Goal: Task Accomplishment & Management: Manage account settings

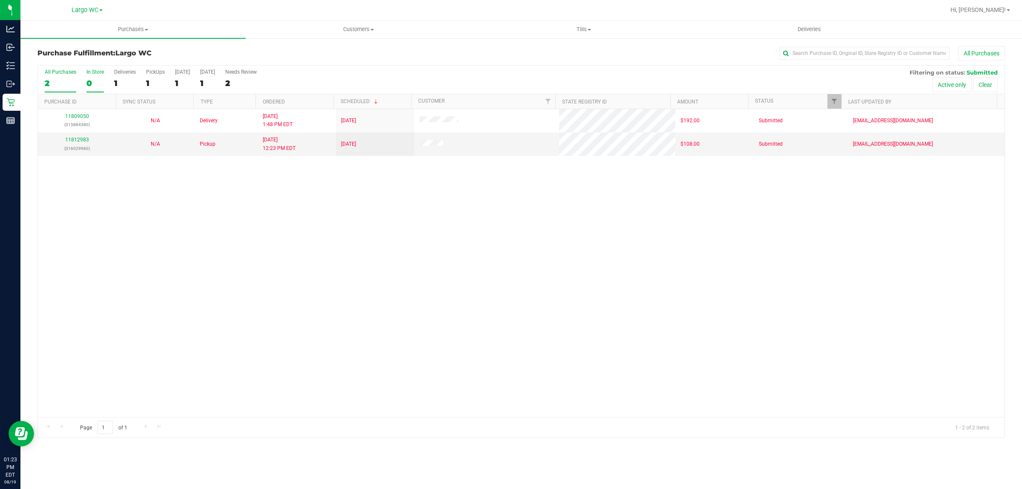
click at [94, 69] on div "In Store" at bounding box center [94, 72] width 17 height 6
click at [0, 0] on input "In Store 0" at bounding box center [0, 0] width 0 height 0
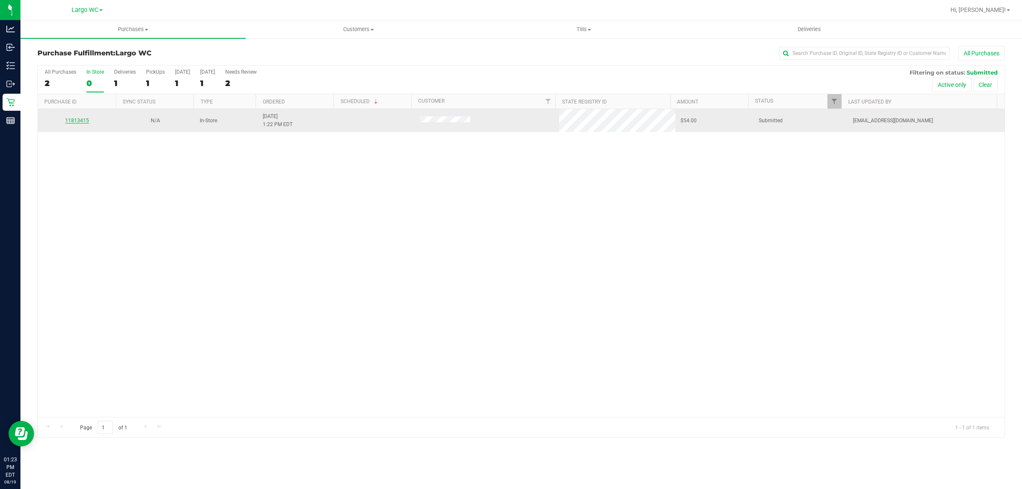
click at [87, 124] on link "11813415" at bounding box center [77, 121] width 24 height 6
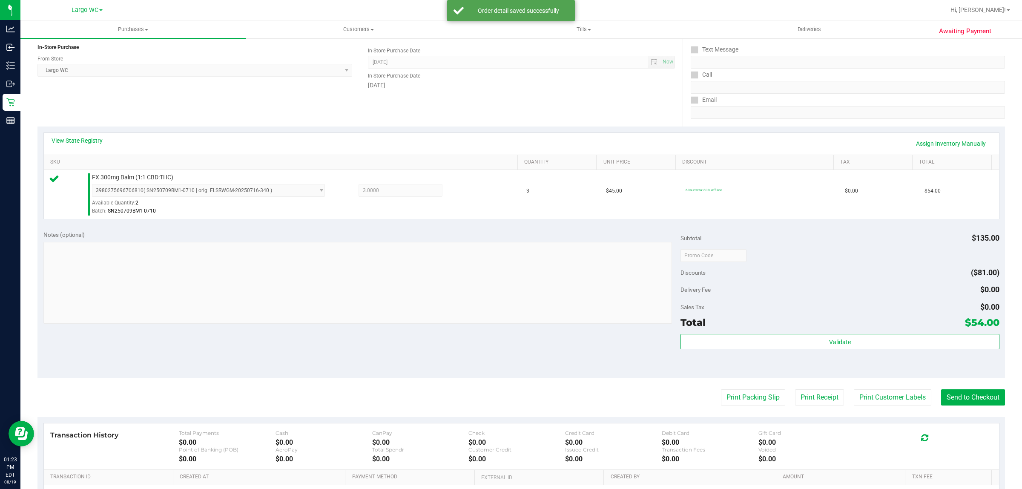
scroll to position [109, 0]
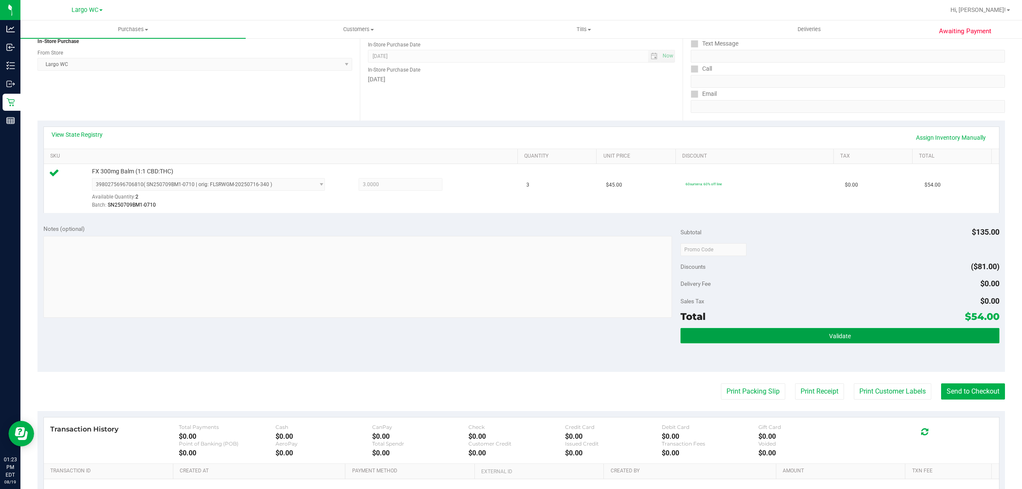
click at [862, 340] on button "Validate" at bounding box center [840, 335] width 319 height 15
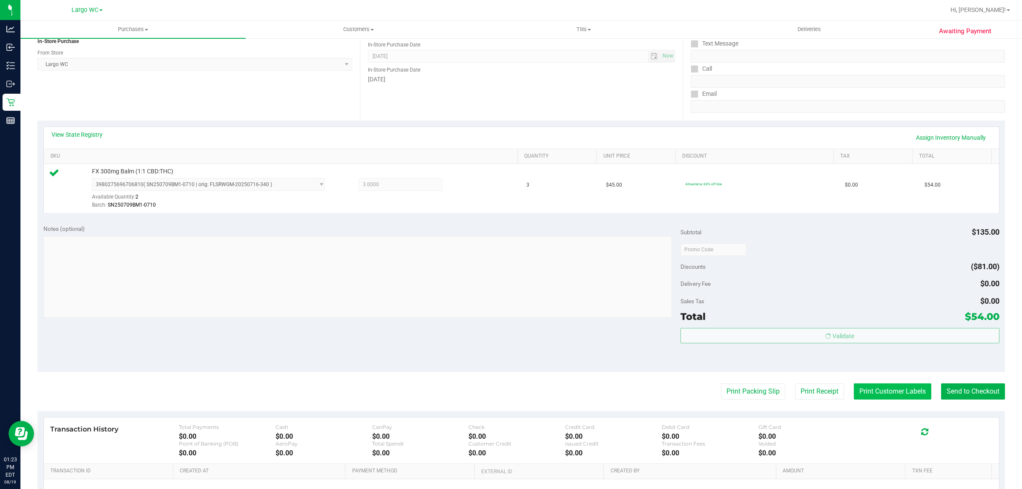
click at [879, 394] on button "Print Customer Labels" at bounding box center [893, 391] width 78 height 16
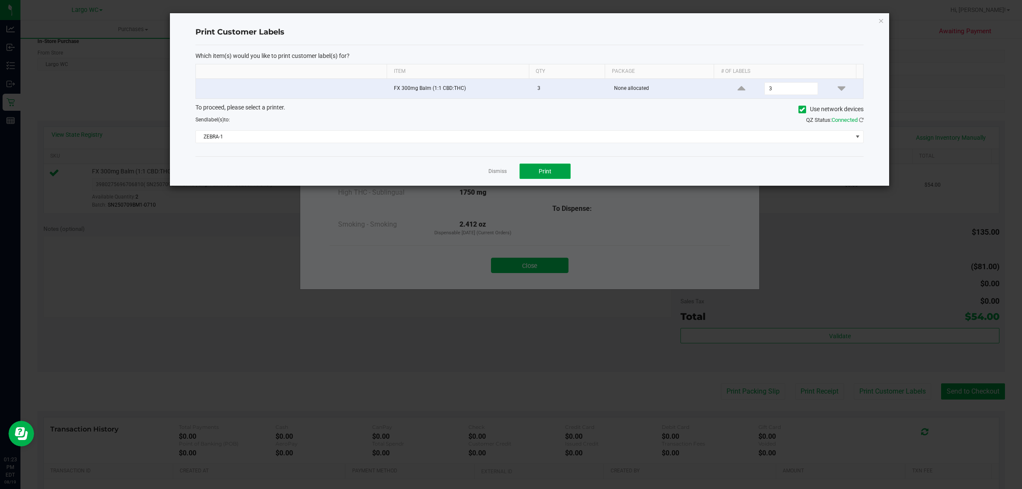
click at [552, 172] on button "Print" at bounding box center [545, 171] width 51 height 15
click at [497, 171] on link "Dismiss" at bounding box center [498, 171] width 18 height 7
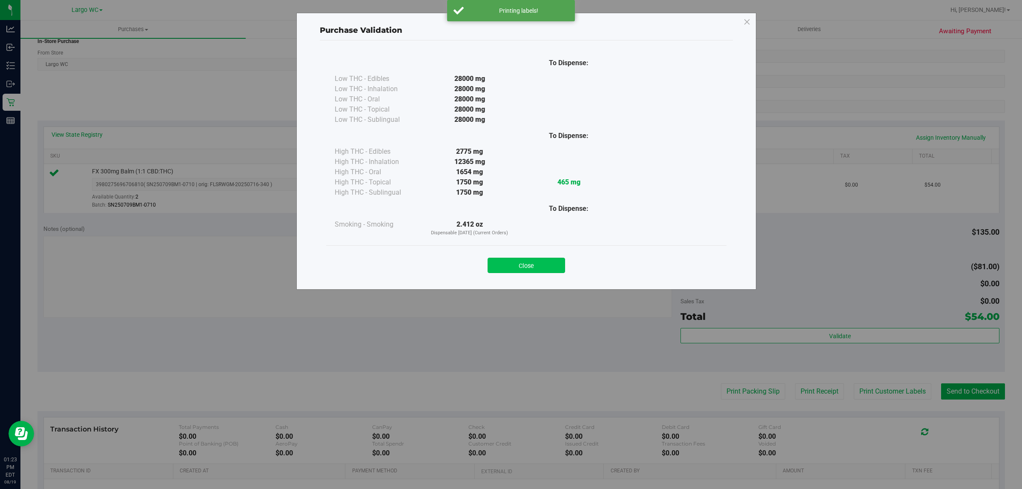
click at [531, 264] on button "Close" at bounding box center [527, 265] width 78 height 15
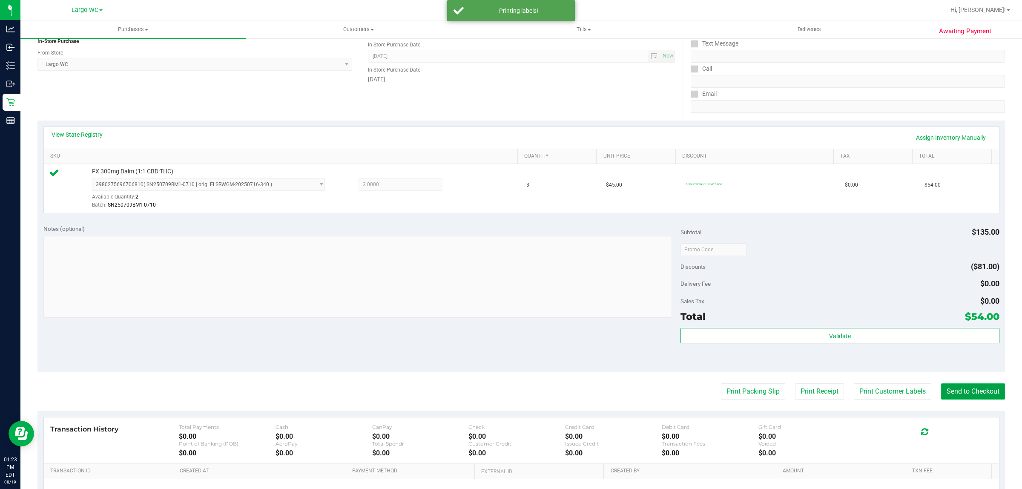
click at [970, 398] on button "Send to Checkout" at bounding box center [973, 391] width 64 height 16
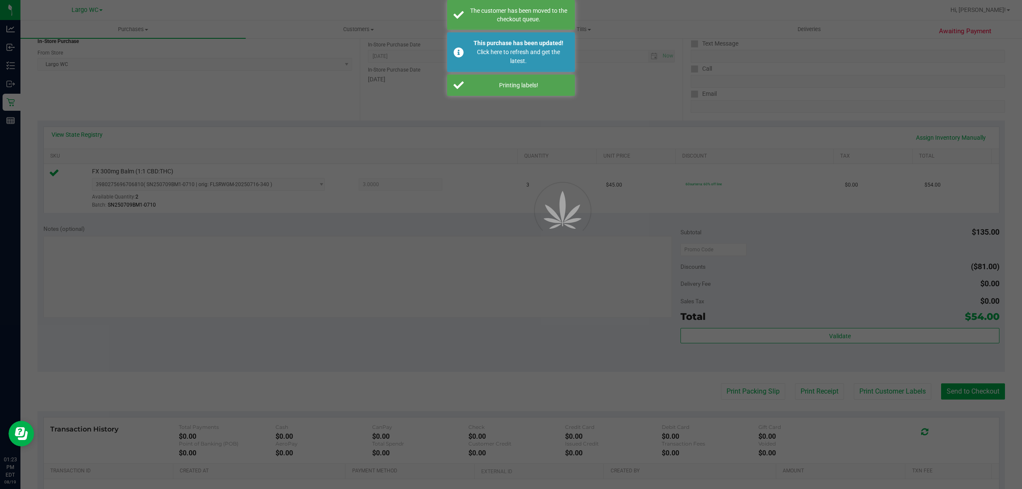
click at [964, 392] on div at bounding box center [511, 244] width 1022 height 489
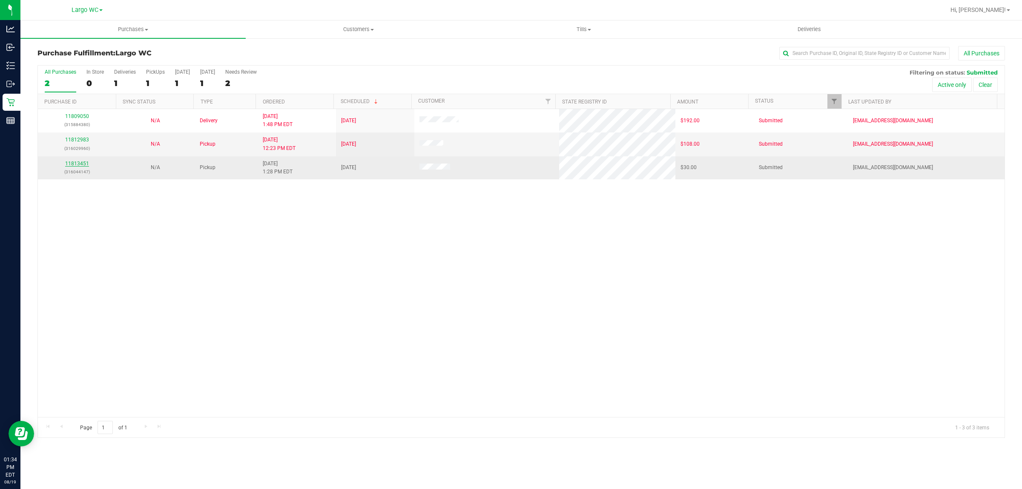
click at [78, 164] on link "11813451" at bounding box center [77, 164] width 24 height 6
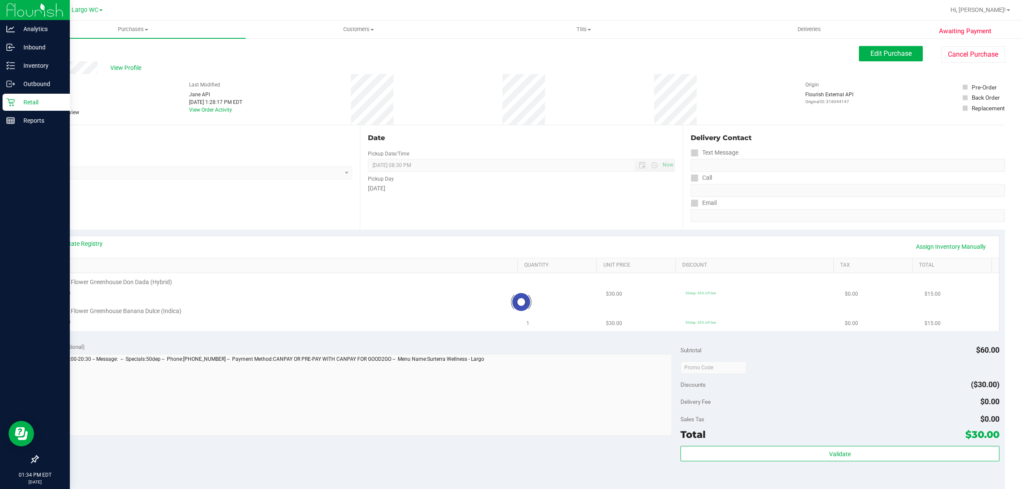
click at [17, 105] on p "Retail" at bounding box center [40, 102] width 51 height 10
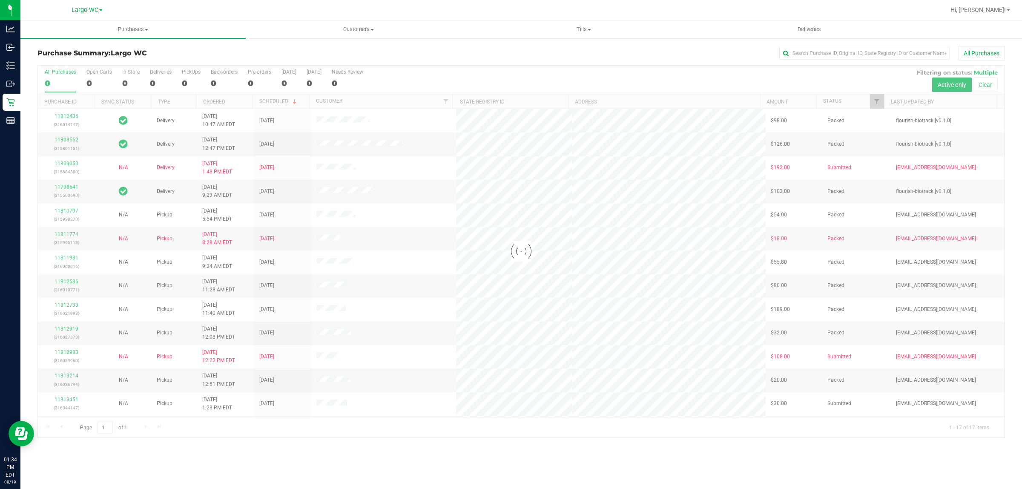
click at [128, 79] on div at bounding box center [521, 252] width 967 height 372
click at [129, 72] on div "In Store" at bounding box center [130, 72] width 17 height 6
click at [0, 0] on input "In Store 1" at bounding box center [0, 0] width 0 height 0
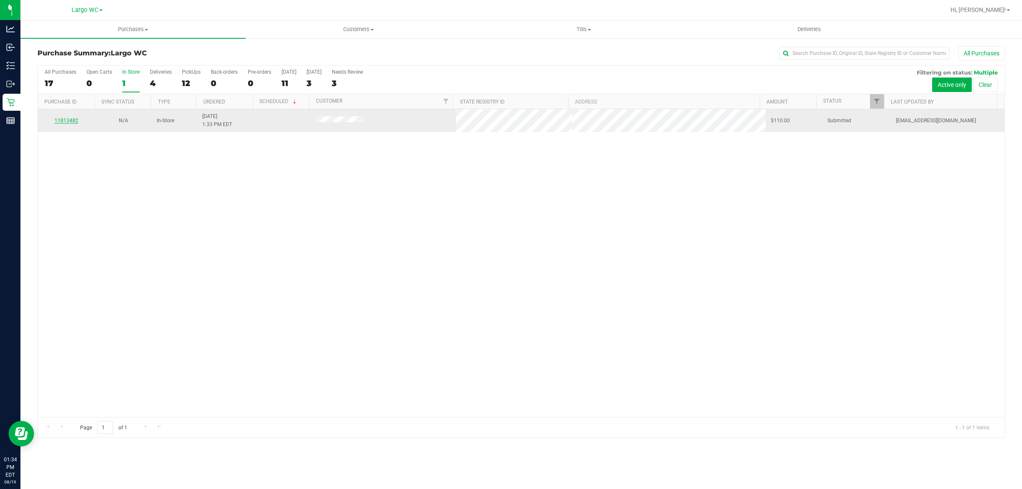
click at [62, 121] on link "11813482" at bounding box center [67, 121] width 24 height 6
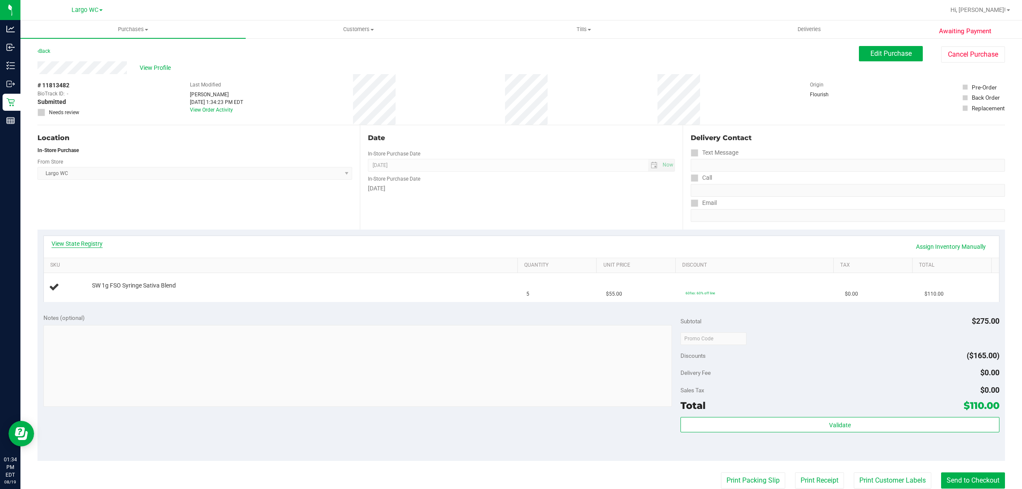
click at [65, 241] on link "View State Registry" at bounding box center [77, 243] width 51 height 9
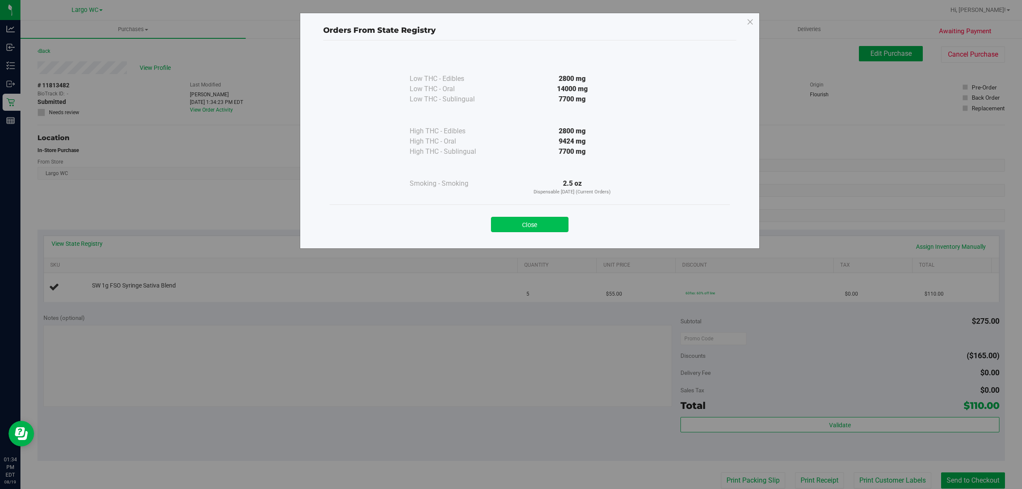
click at [525, 229] on button "Close" at bounding box center [530, 224] width 78 height 15
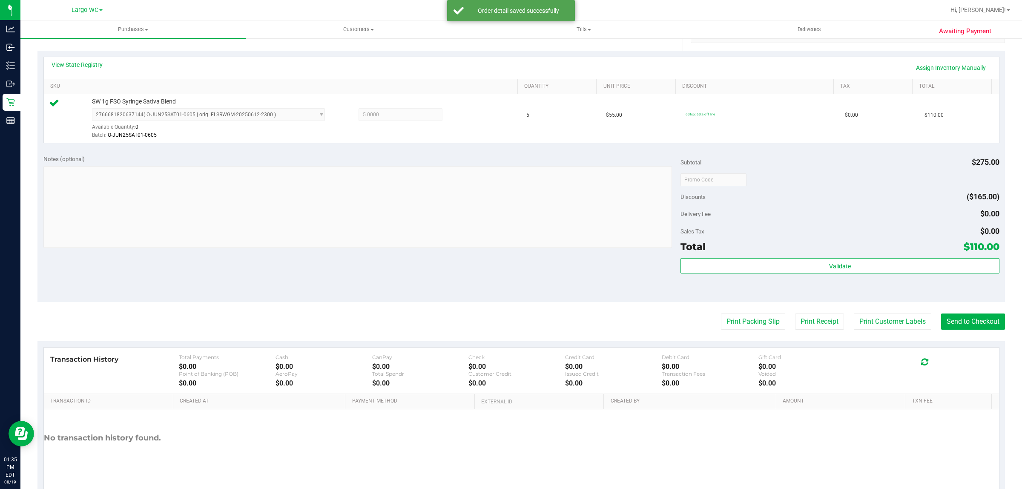
scroll to position [203, 0]
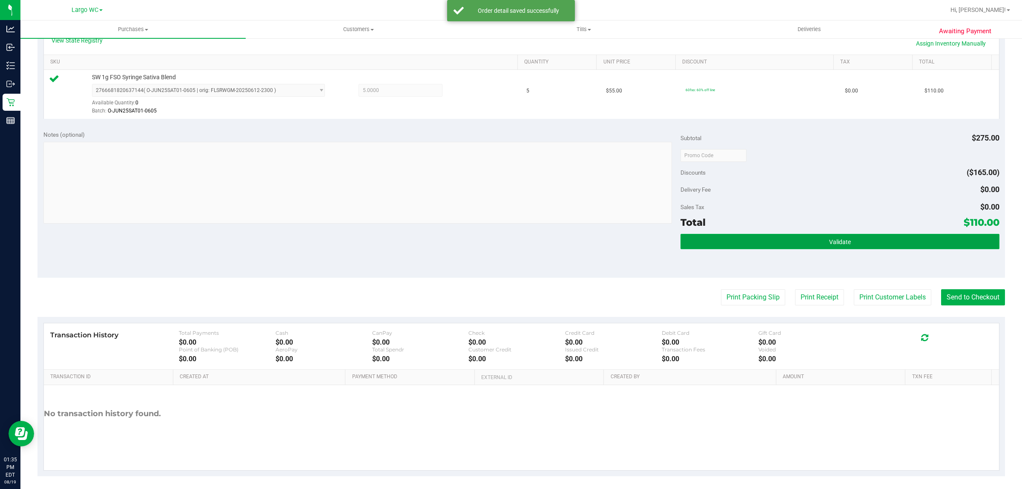
click at [850, 244] on button "Validate" at bounding box center [840, 241] width 319 height 15
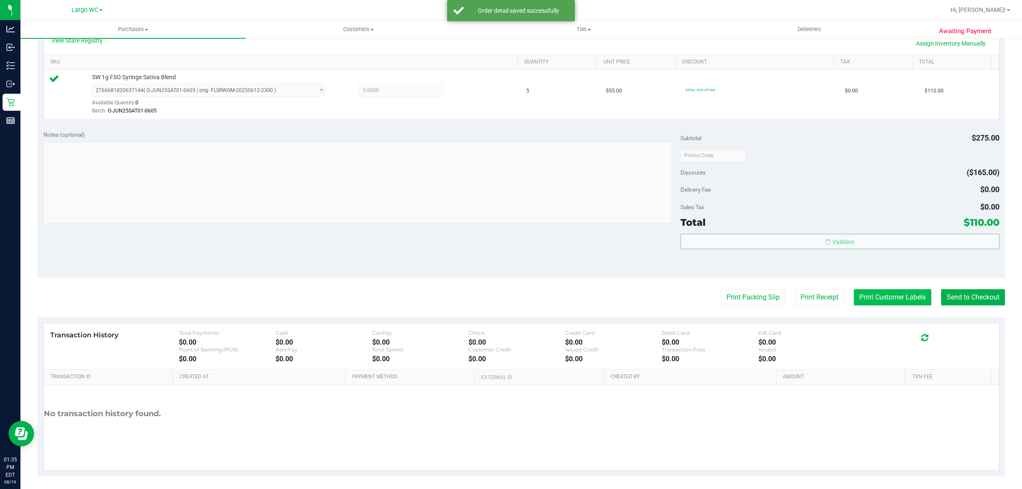
click at [870, 299] on button "Print Customer Labels" at bounding box center [893, 297] width 78 height 16
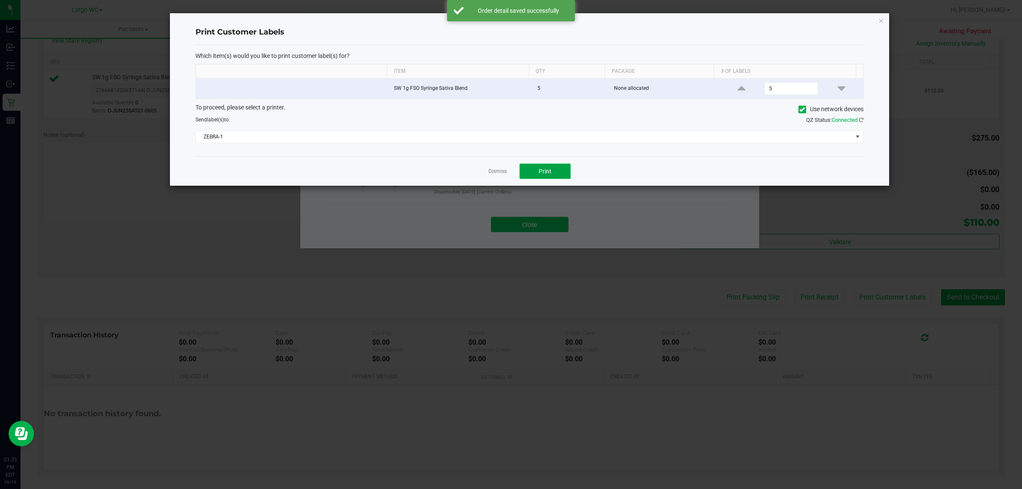
click at [549, 171] on span "Print" at bounding box center [545, 171] width 13 height 7
click at [498, 177] on div at bounding box center [529, 99] width 719 height 172
click at [503, 175] on link "Dismiss" at bounding box center [498, 171] width 18 height 7
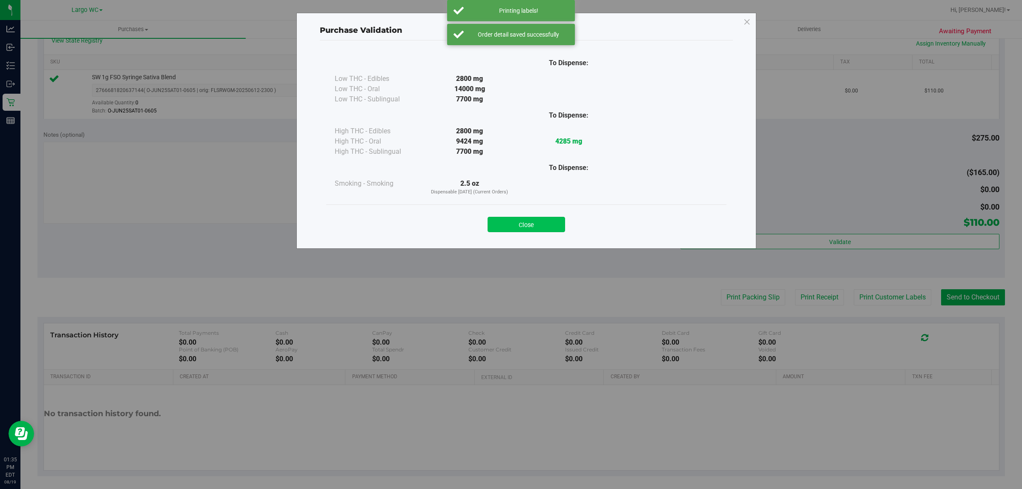
click at [520, 222] on button "Close" at bounding box center [527, 224] width 78 height 15
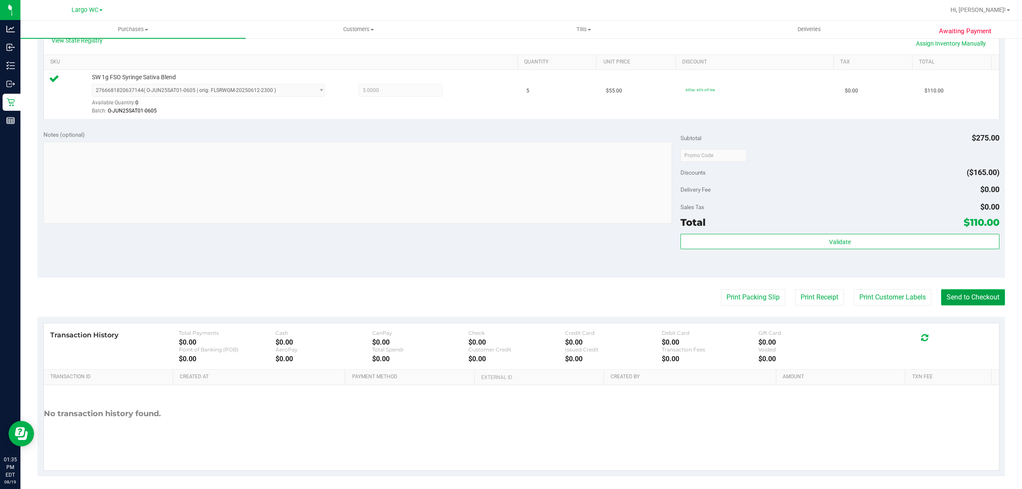
click at [948, 293] on button "Send to Checkout" at bounding box center [973, 297] width 64 height 16
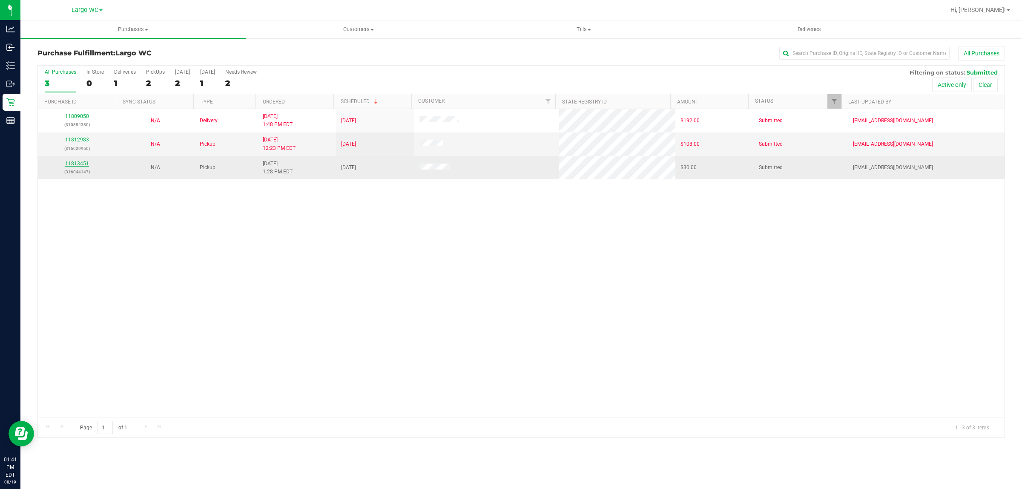
click at [80, 165] on link "11813451" at bounding box center [77, 164] width 24 height 6
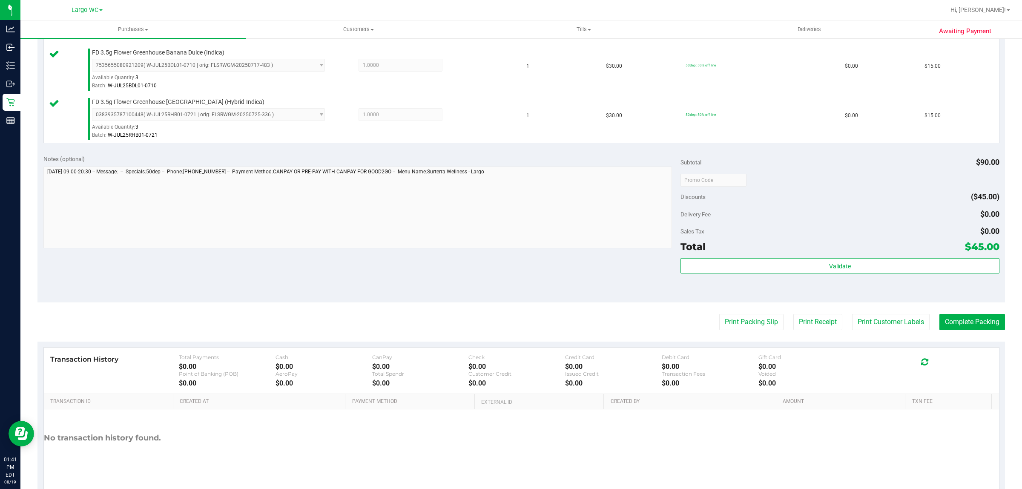
scroll to position [272, 0]
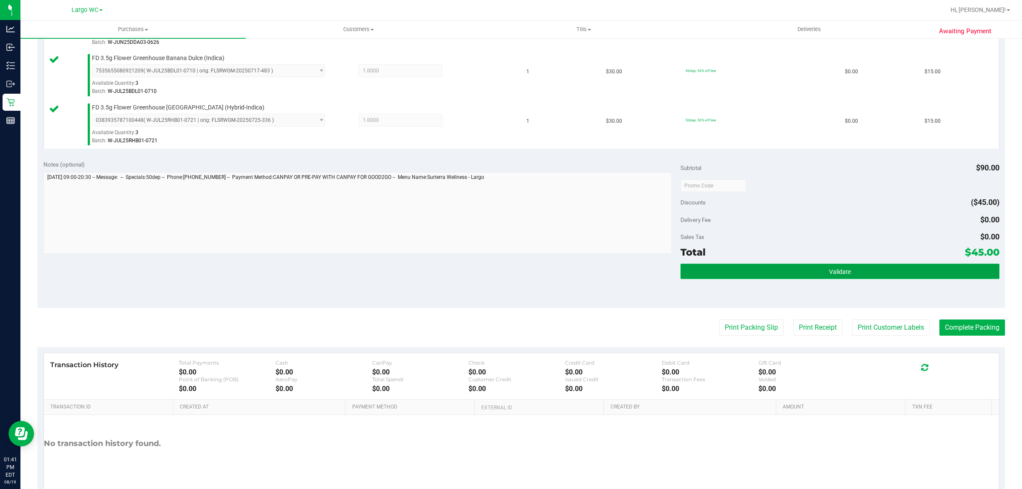
click at [829, 269] on span "Validate" at bounding box center [840, 271] width 22 height 7
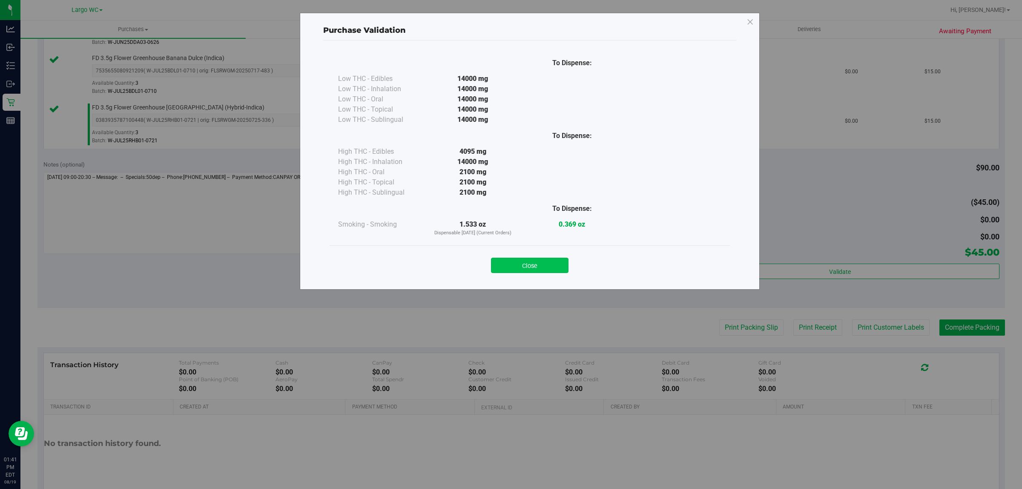
click at [542, 259] on button "Close" at bounding box center [530, 265] width 78 height 15
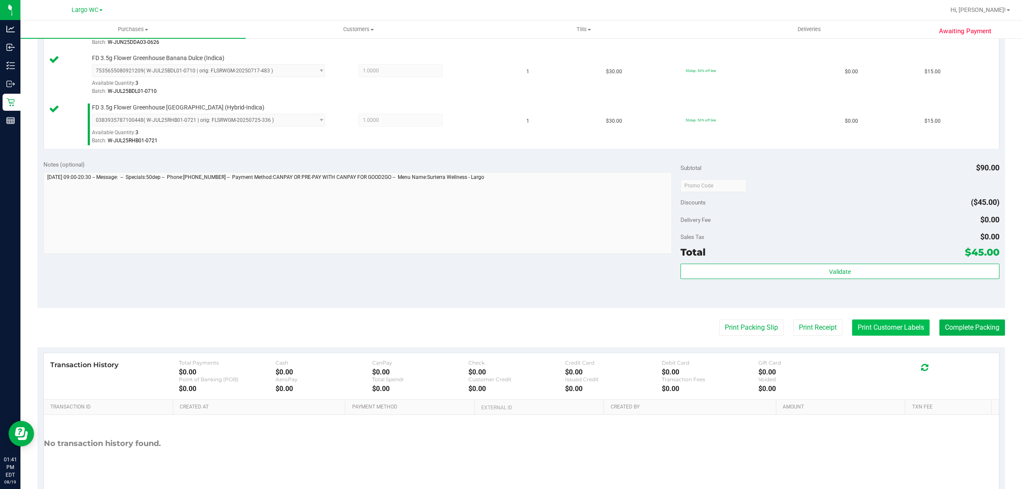
click at [893, 329] on button "Print Customer Labels" at bounding box center [891, 327] width 78 height 16
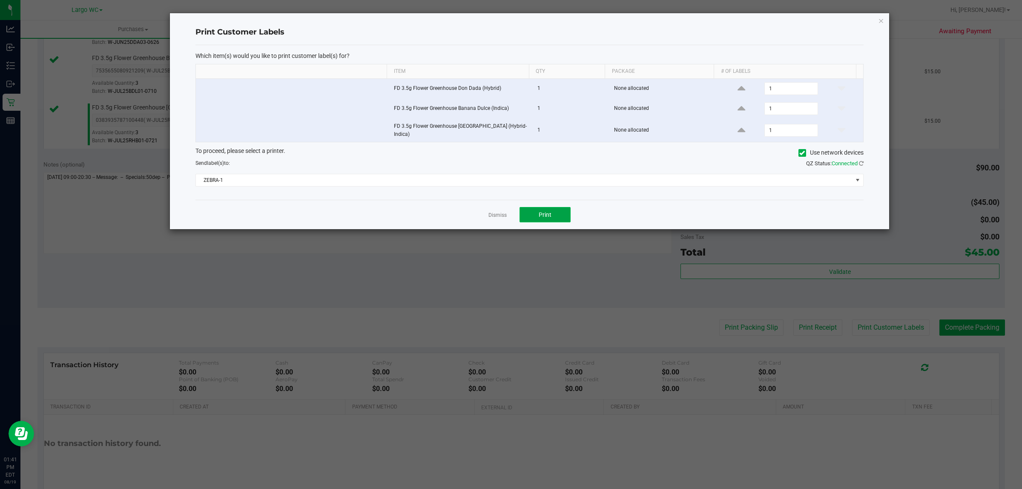
click at [544, 216] on span "Print" at bounding box center [545, 214] width 13 height 7
click at [489, 217] on link "Dismiss" at bounding box center [498, 215] width 18 height 7
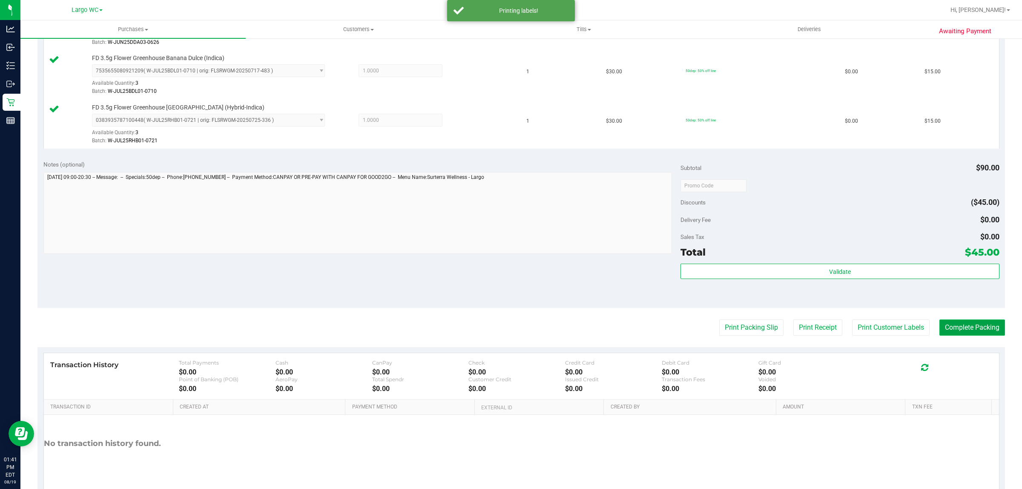
click at [951, 333] on button "Complete Packing" at bounding box center [973, 327] width 66 height 16
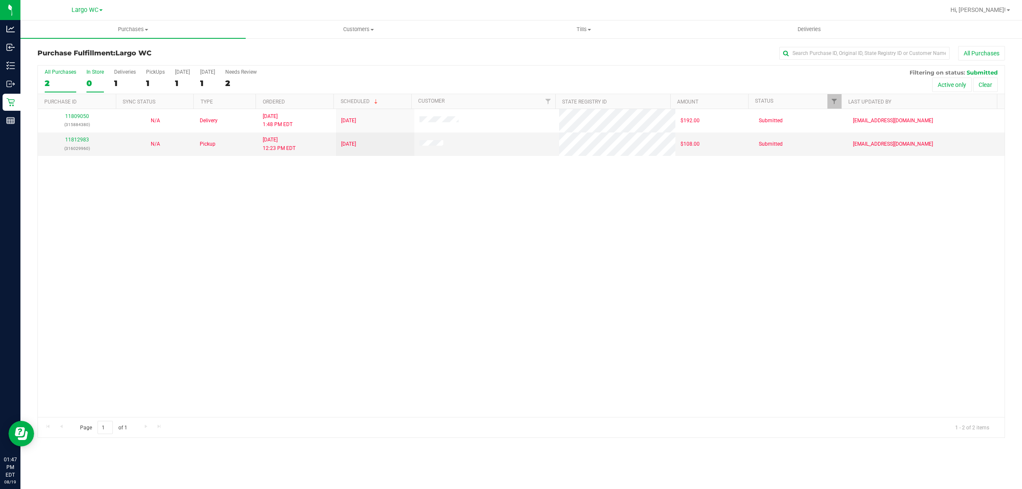
click at [92, 72] on div "In Store" at bounding box center [94, 72] width 17 height 6
click at [0, 0] on input "In Store 0" at bounding box center [0, 0] width 0 height 0
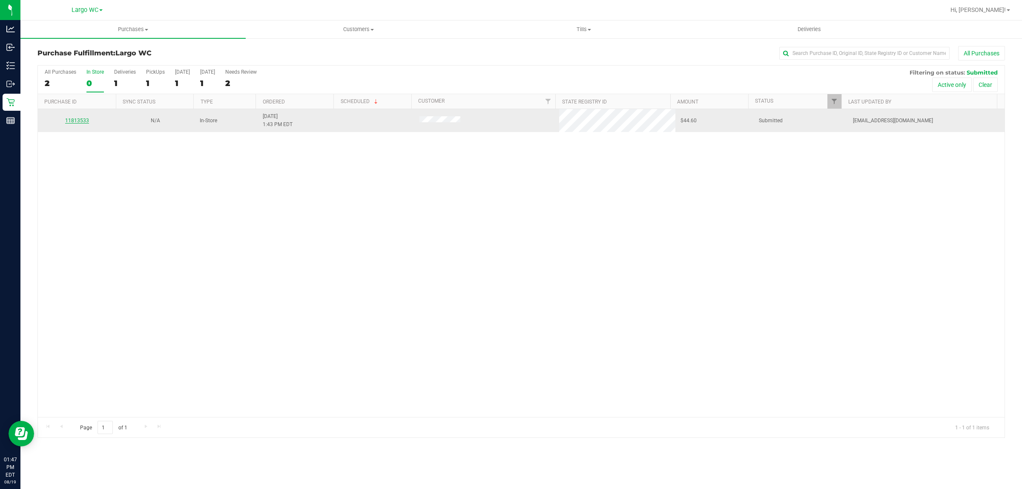
click at [76, 121] on link "11813533" at bounding box center [77, 121] width 24 height 6
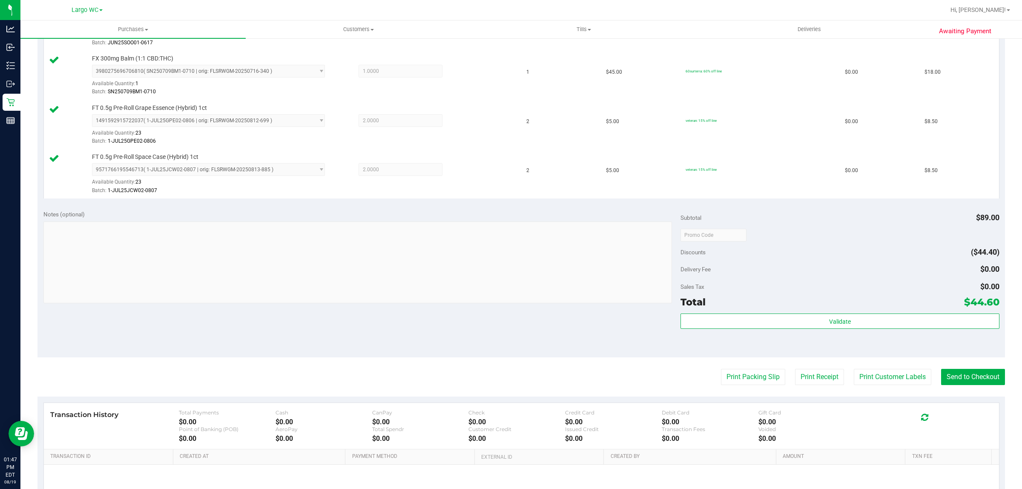
scroll to position [269, 0]
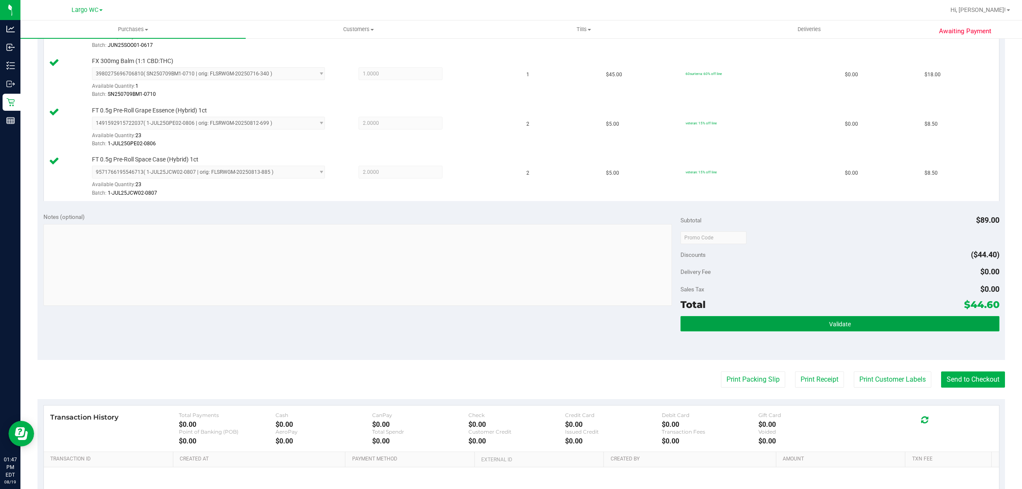
click at [842, 329] on button "Validate" at bounding box center [840, 323] width 319 height 15
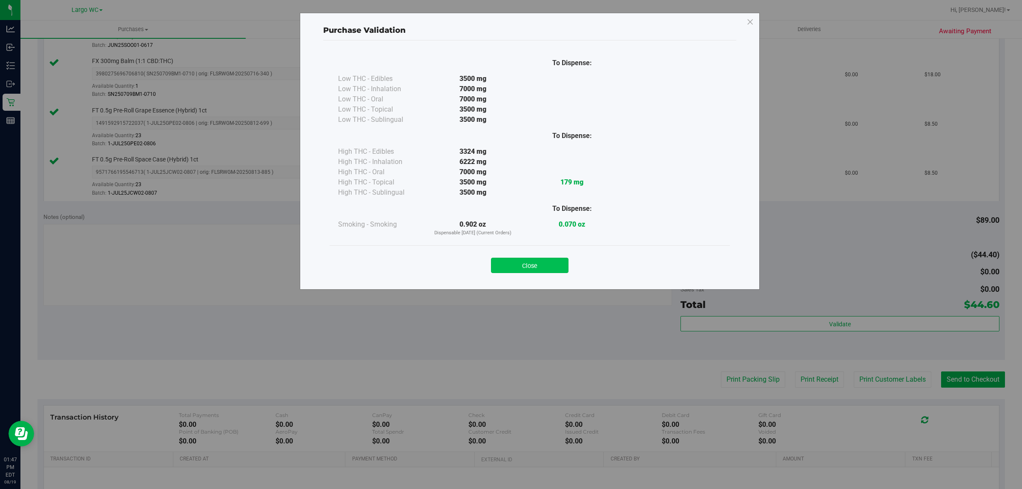
click at [546, 273] on button "Close" at bounding box center [530, 265] width 78 height 15
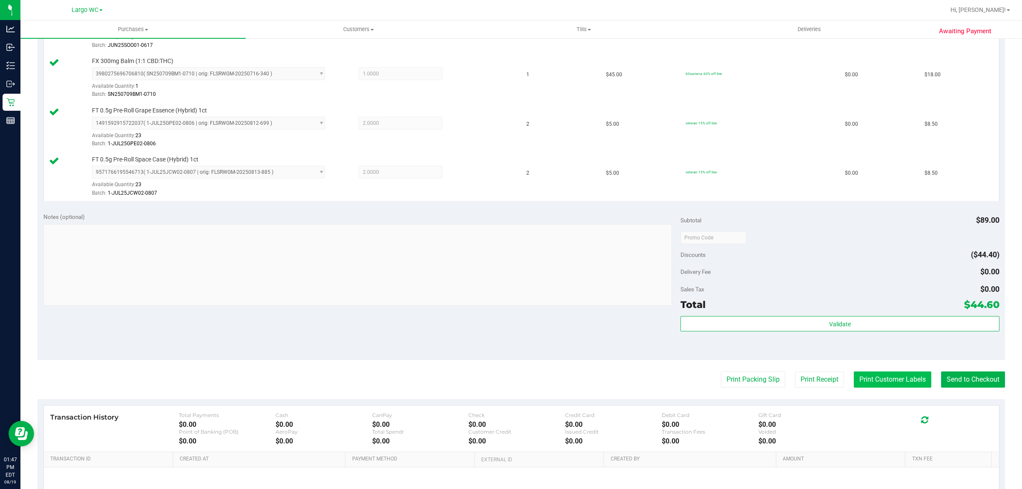
click at [880, 376] on button "Print Customer Labels" at bounding box center [893, 379] width 78 height 16
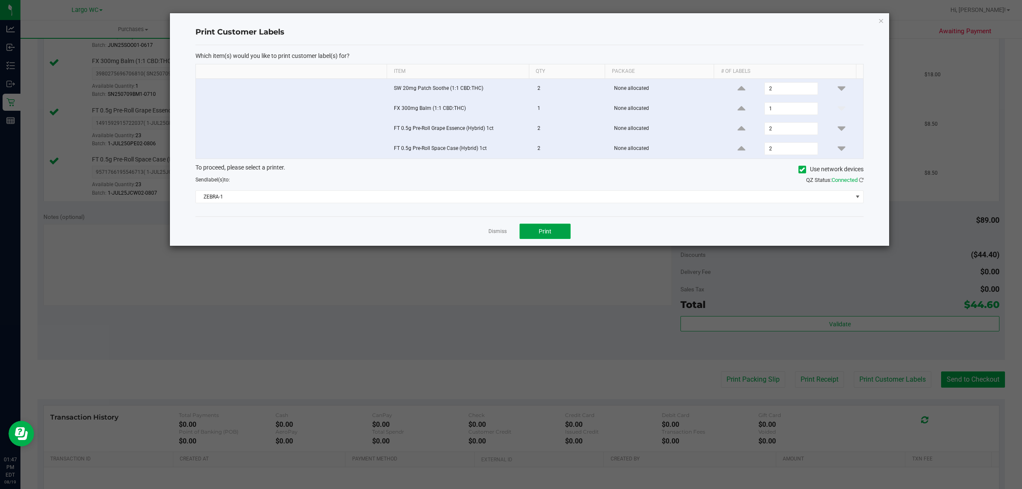
click at [550, 230] on span "Print" at bounding box center [545, 231] width 13 height 7
click at [491, 237] on div at bounding box center [529, 129] width 719 height 233
click at [492, 233] on link "Dismiss" at bounding box center [498, 231] width 18 height 7
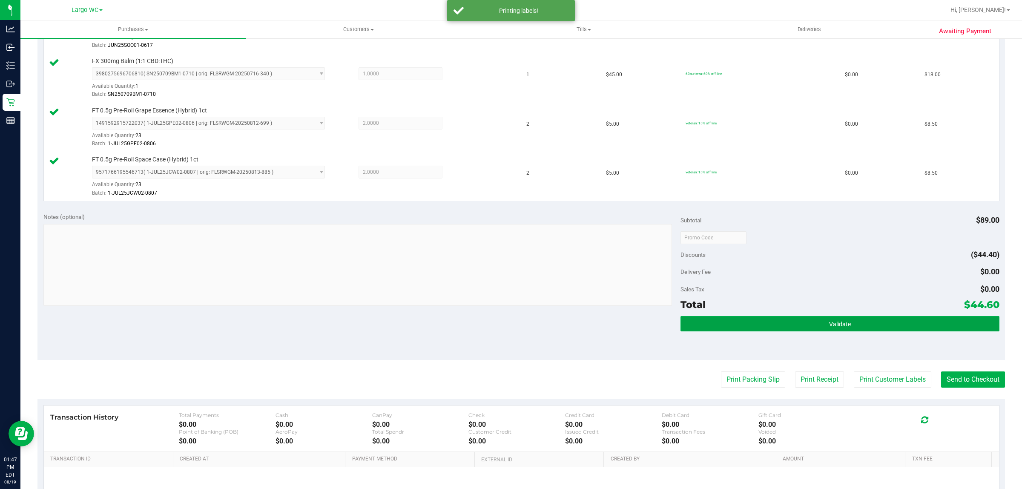
click at [808, 325] on button "Validate" at bounding box center [840, 323] width 319 height 15
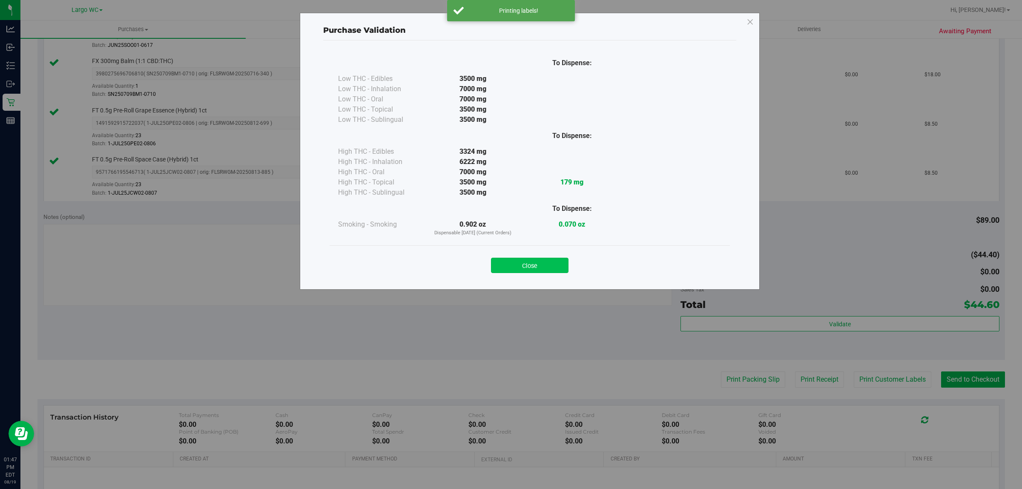
click at [523, 259] on button "Close" at bounding box center [530, 265] width 78 height 15
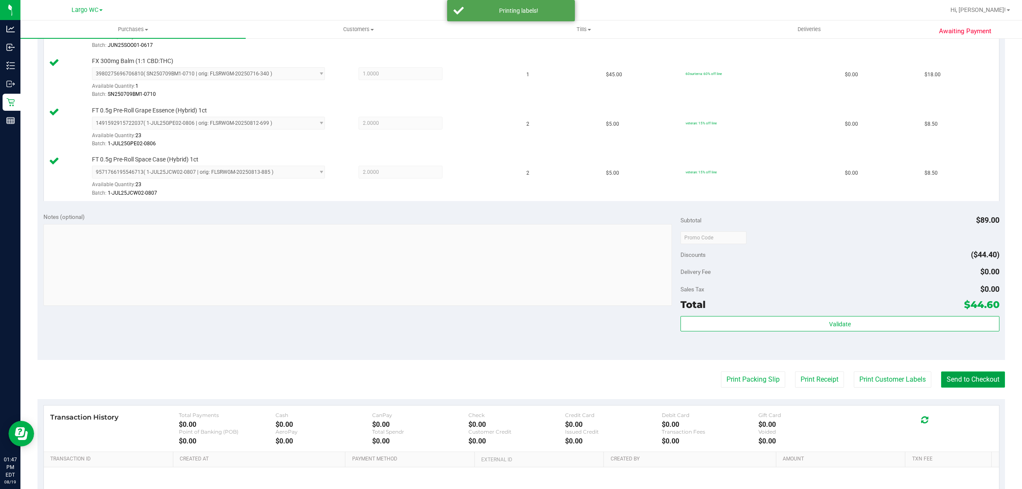
click at [965, 380] on button "Send to Checkout" at bounding box center [973, 379] width 64 height 16
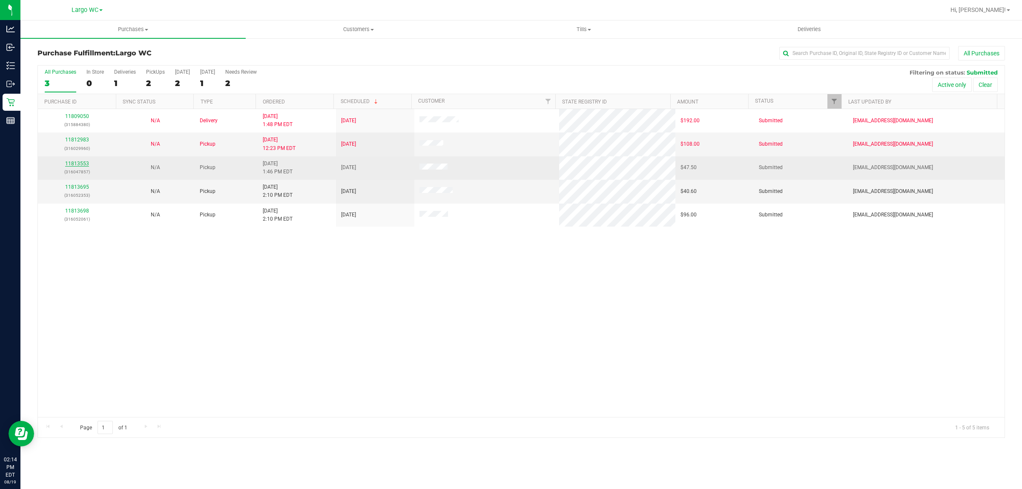
click at [80, 163] on link "11813553" at bounding box center [77, 164] width 24 height 6
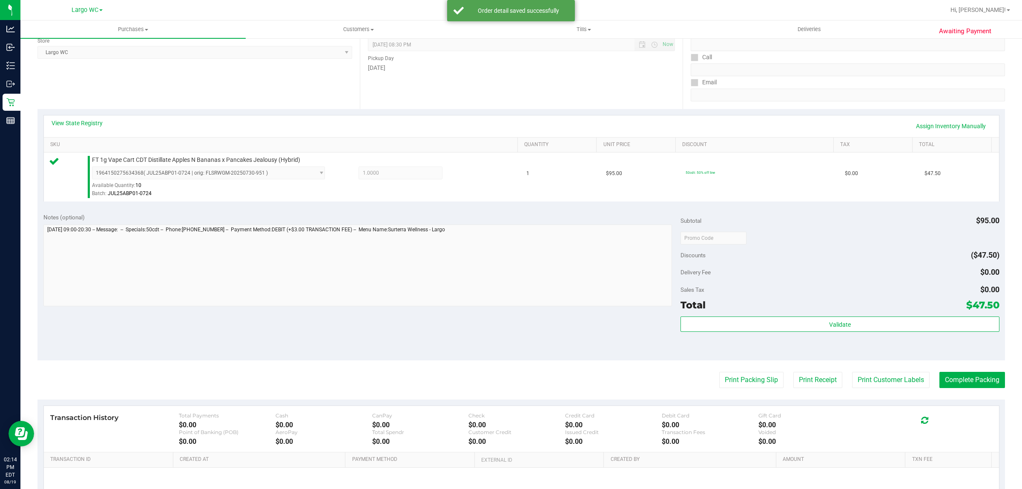
scroll to position [160, 0]
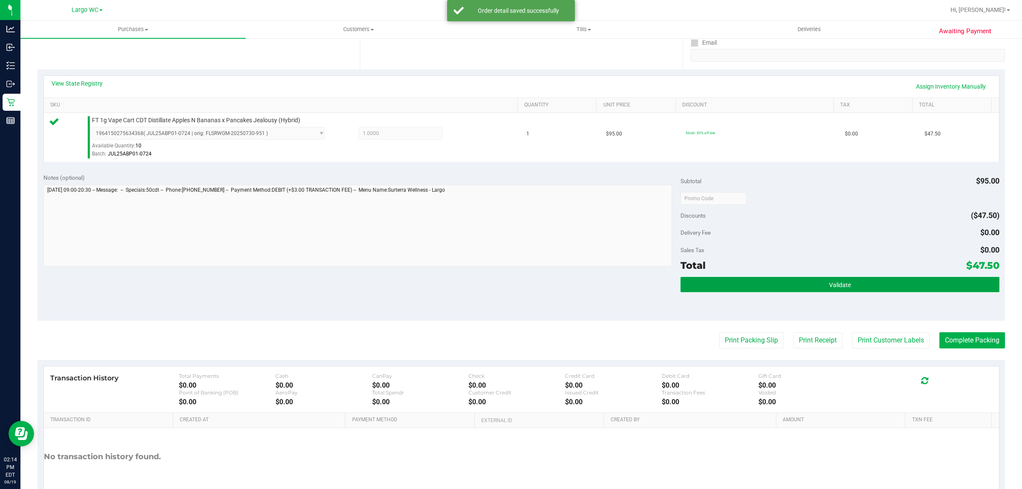
click at [866, 280] on button "Validate" at bounding box center [840, 284] width 319 height 15
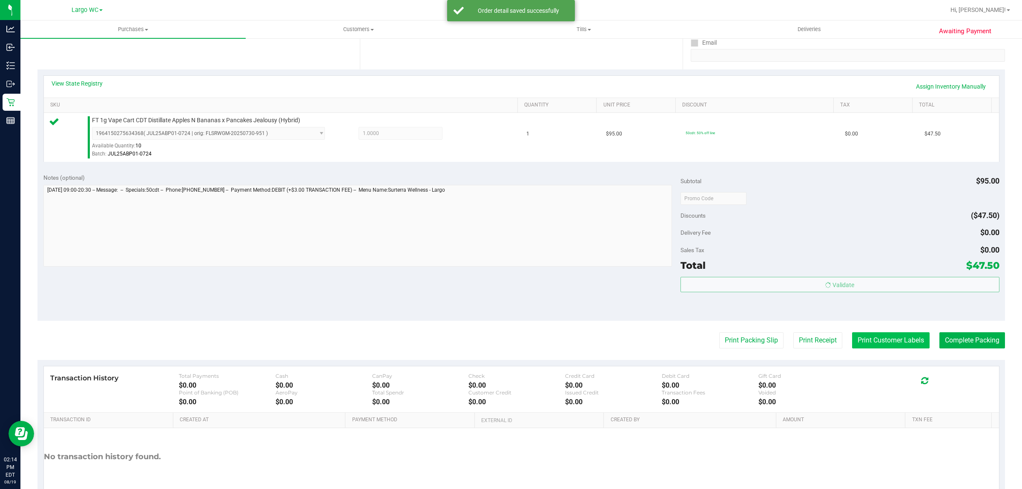
click at [870, 336] on button "Print Customer Labels" at bounding box center [891, 340] width 78 height 16
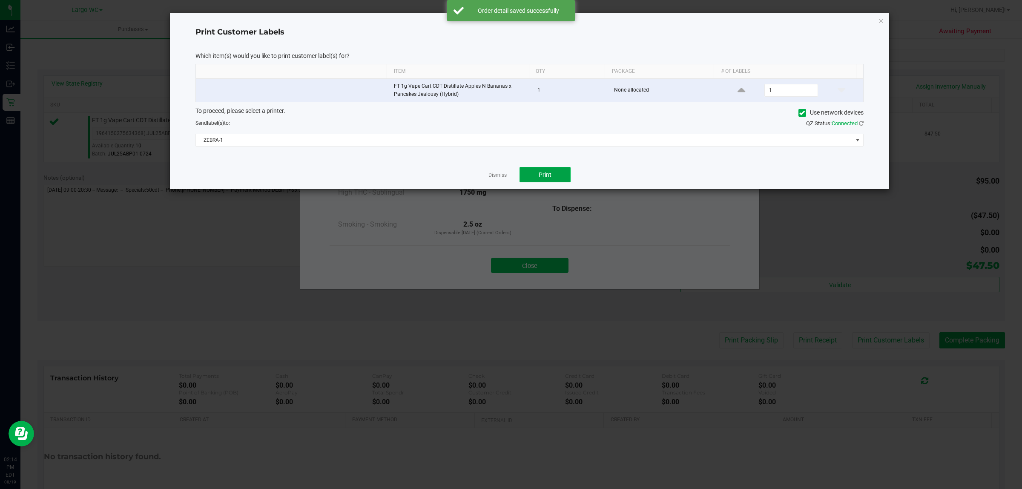
click at [537, 173] on button "Print" at bounding box center [545, 174] width 51 height 15
click at [499, 178] on link "Dismiss" at bounding box center [498, 175] width 18 height 7
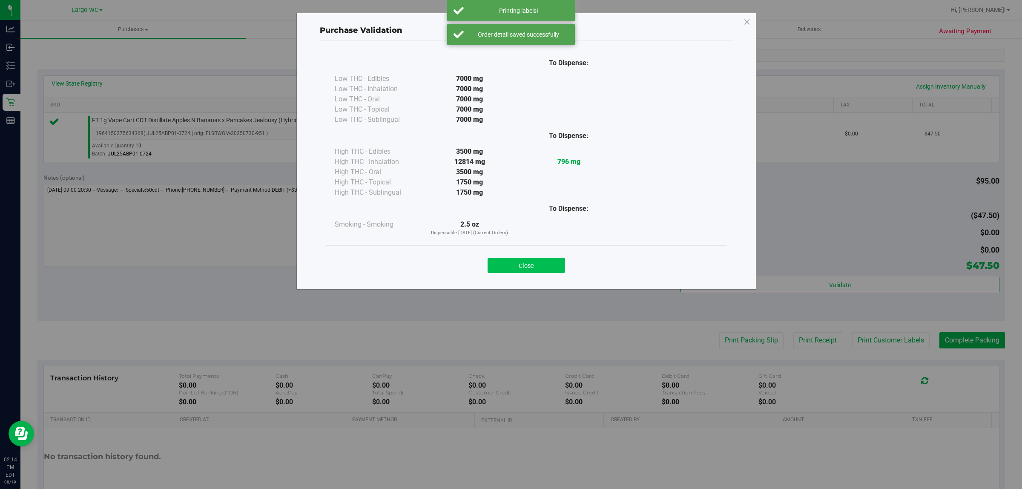
click at [526, 266] on button "Close" at bounding box center [527, 265] width 78 height 15
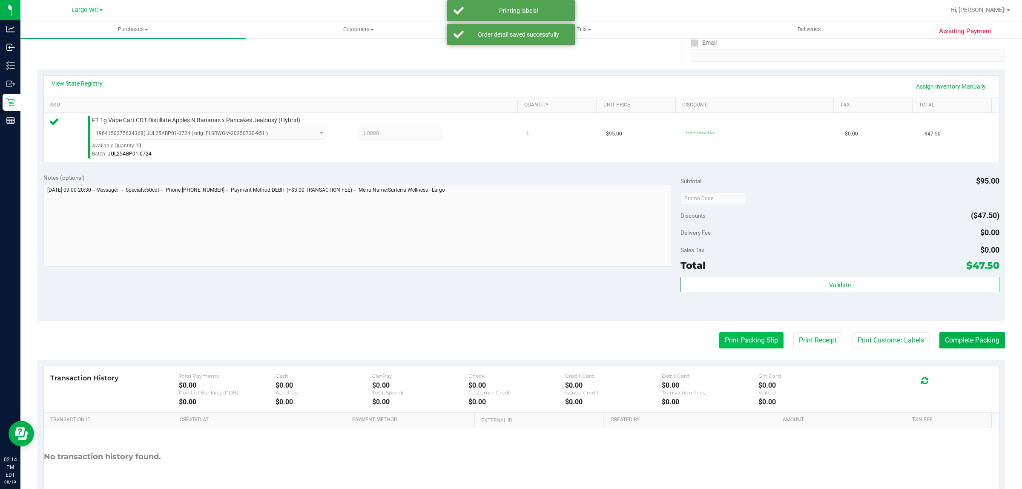
click at [756, 344] on button "Print Packing Slip" at bounding box center [751, 340] width 64 height 16
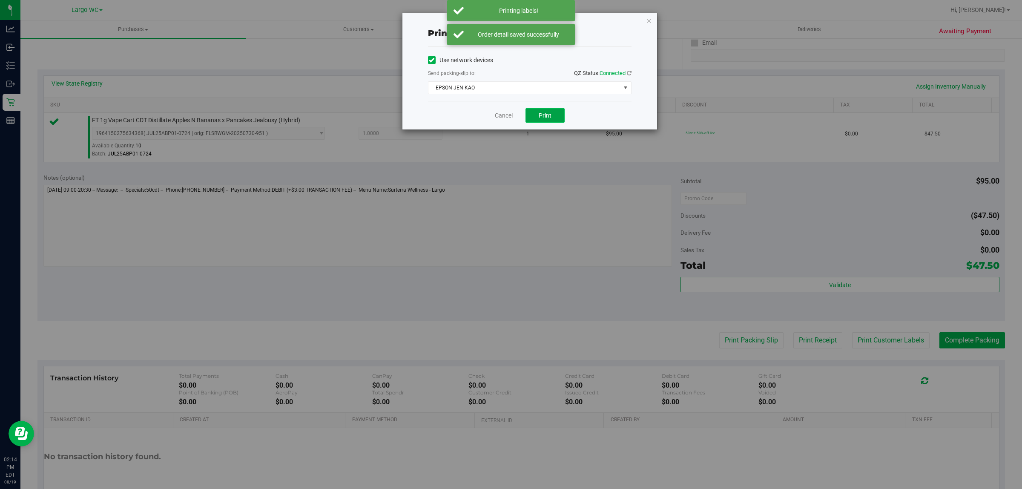
click at [543, 114] on span "Print" at bounding box center [545, 115] width 13 height 7
click at [495, 118] on link "Cancel" at bounding box center [500, 115] width 18 height 9
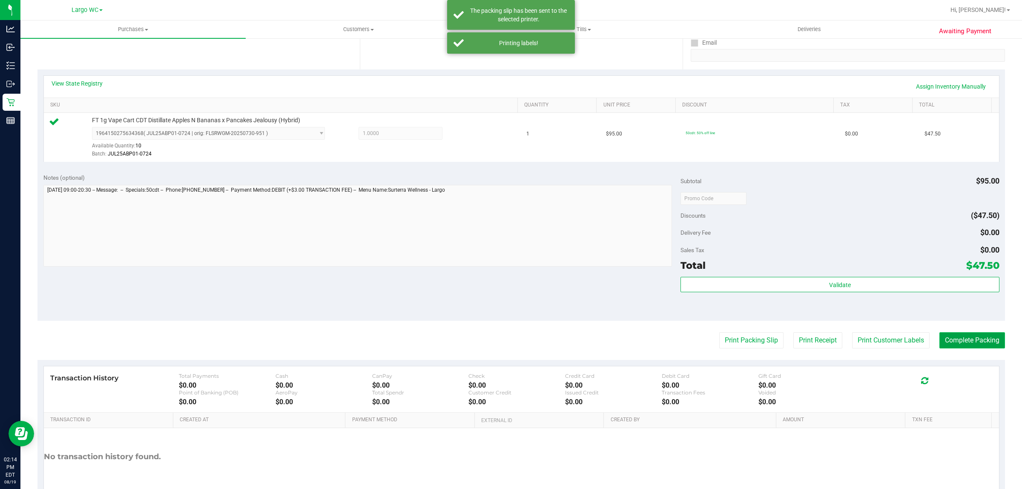
click at [962, 340] on button "Complete Packing" at bounding box center [973, 340] width 66 height 16
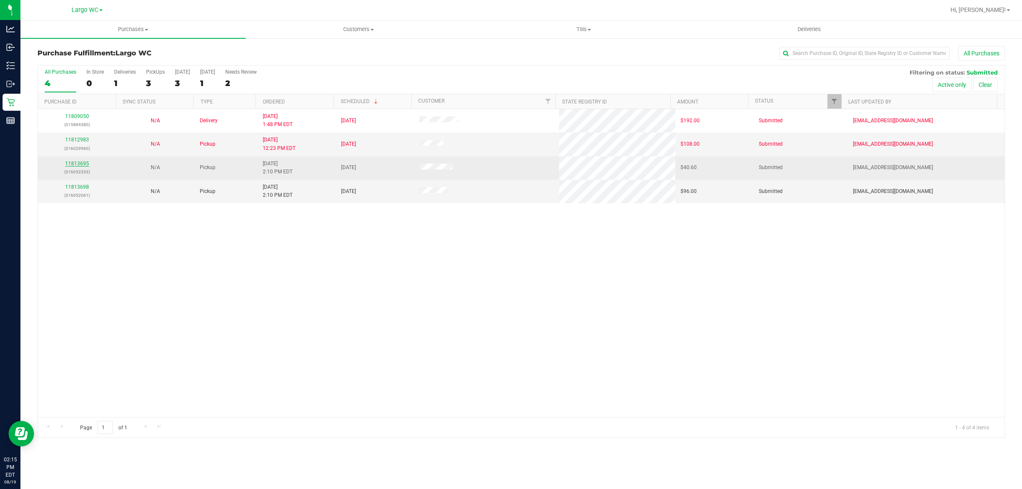
click at [75, 163] on link "11813695" at bounding box center [77, 164] width 24 height 6
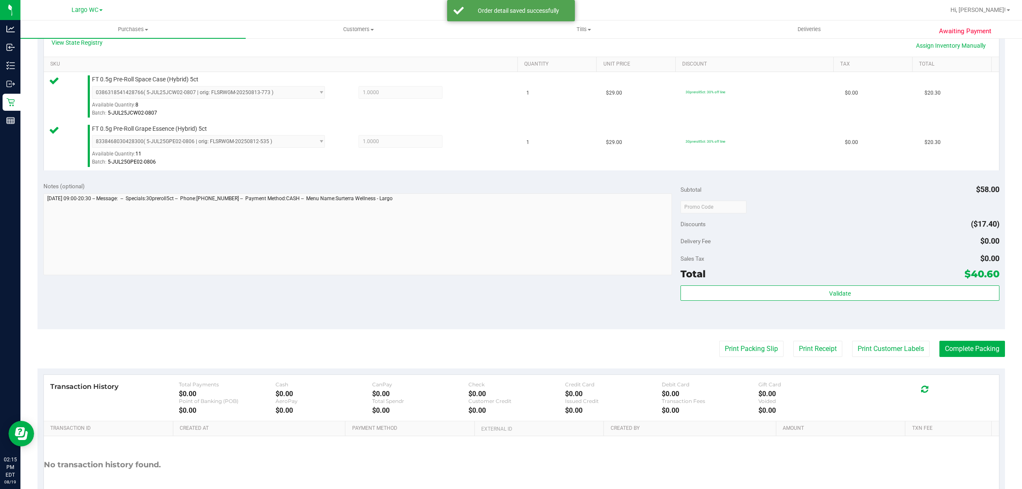
scroll to position [207, 0]
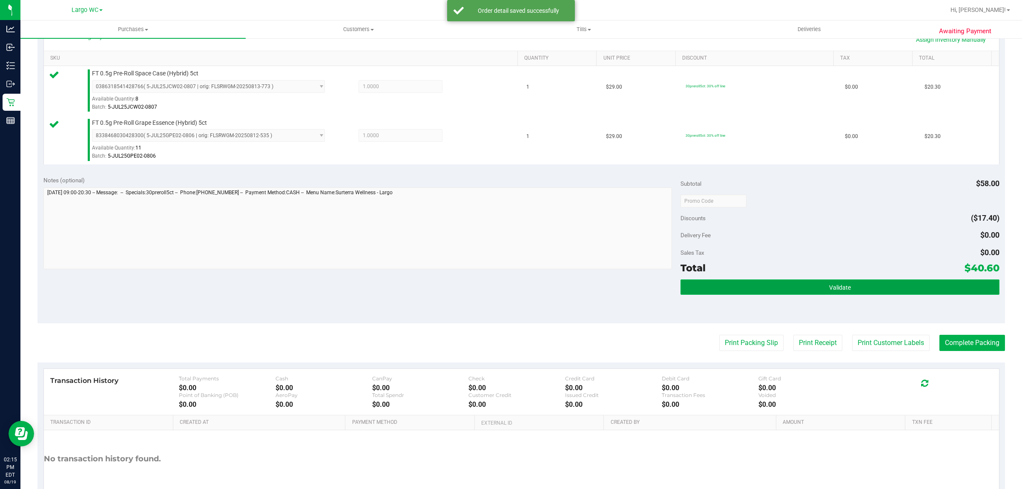
click at [878, 284] on button "Validate" at bounding box center [840, 286] width 319 height 15
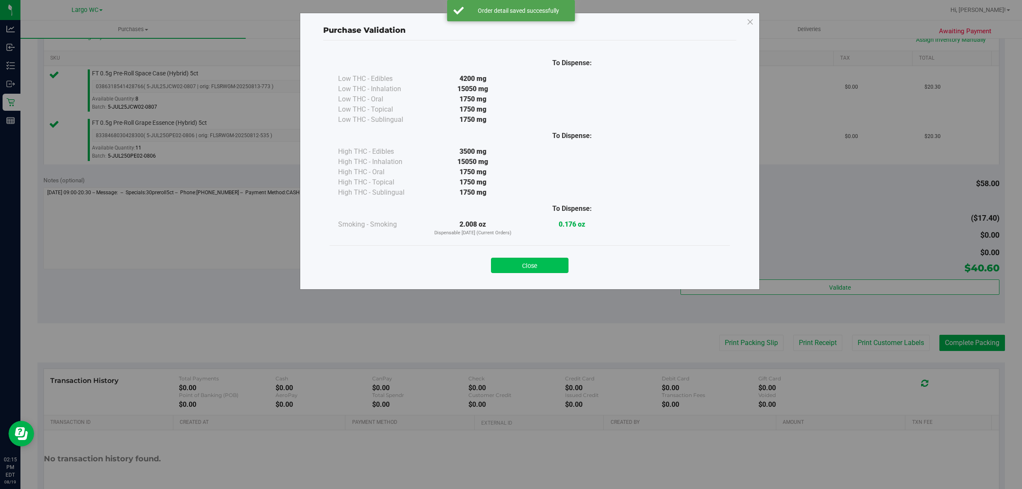
click at [540, 258] on button "Close" at bounding box center [530, 265] width 78 height 15
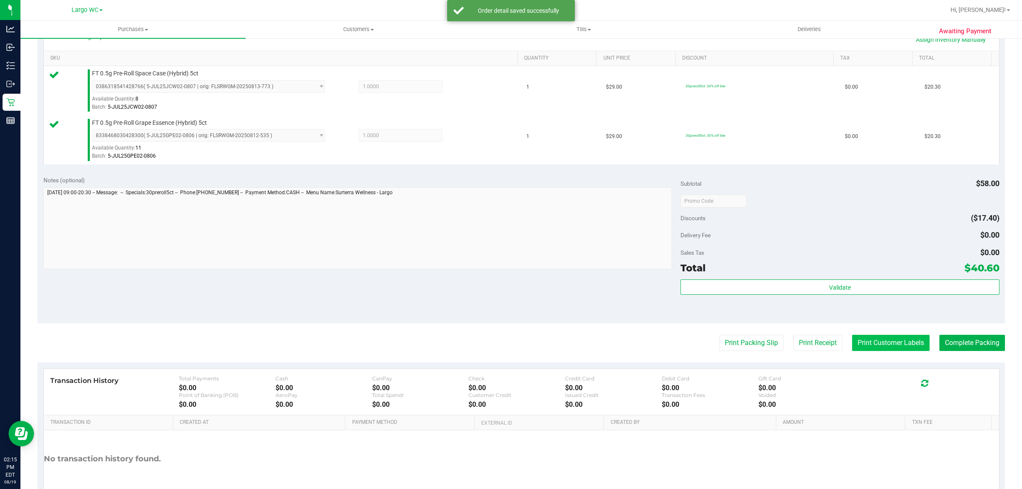
click at [869, 344] on button "Print Customer Labels" at bounding box center [891, 343] width 78 height 16
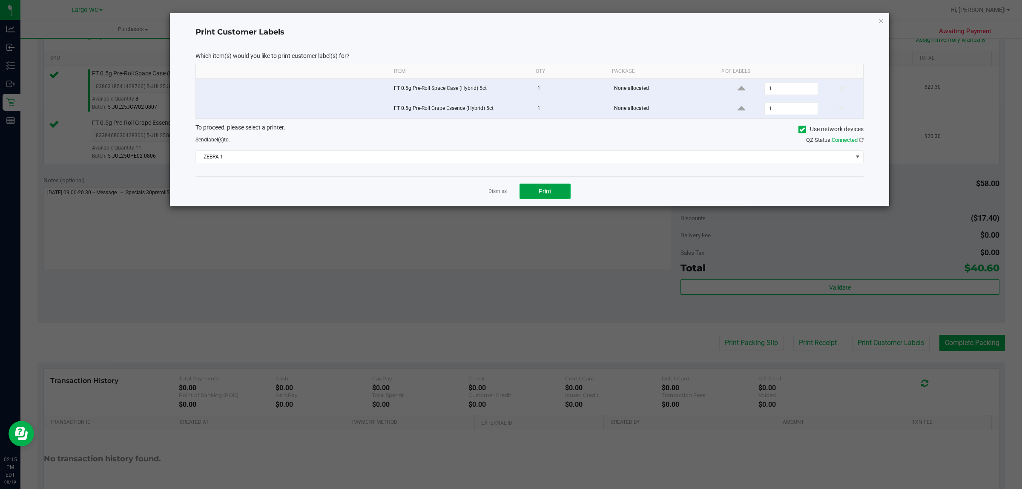
click at [548, 193] on span "Print" at bounding box center [545, 191] width 13 height 7
click at [495, 190] on link "Dismiss" at bounding box center [498, 191] width 18 height 7
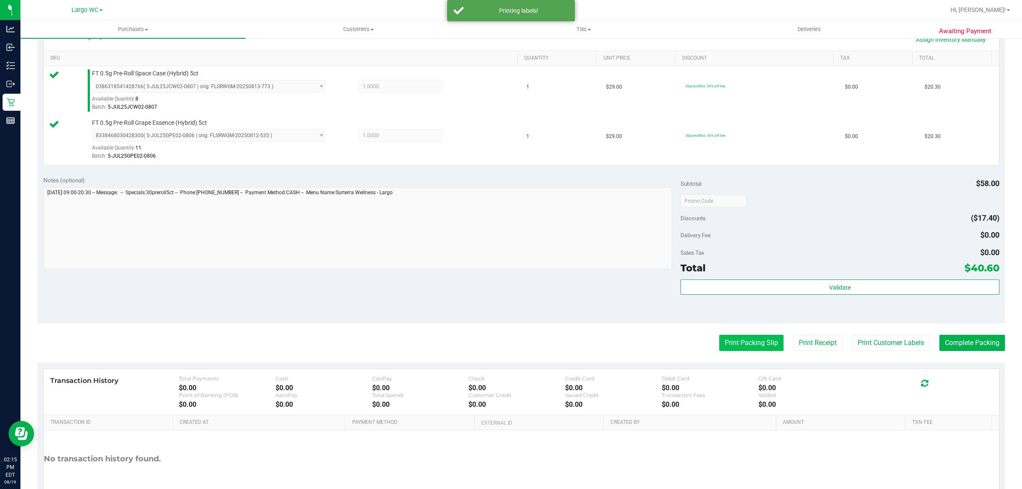
click at [740, 345] on button "Print Packing Slip" at bounding box center [751, 343] width 64 height 16
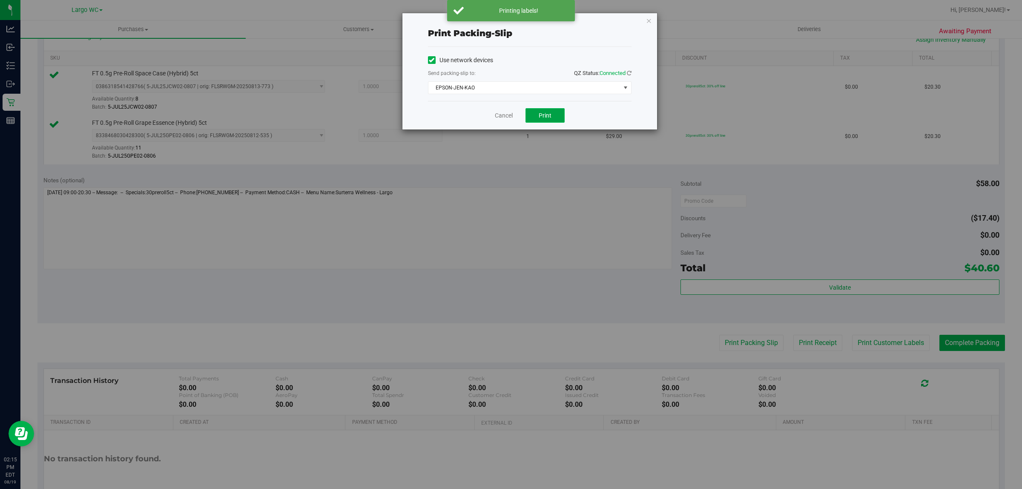
click at [546, 113] on span "Print" at bounding box center [545, 115] width 13 height 7
click at [503, 112] on link "Cancel" at bounding box center [504, 115] width 18 height 9
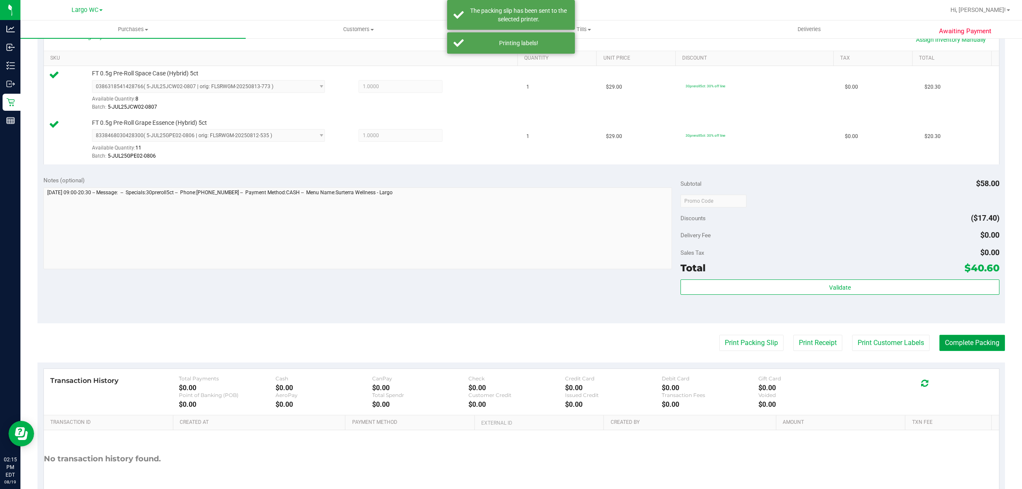
click at [967, 336] on button "Complete Packing" at bounding box center [973, 343] width 66 height 16
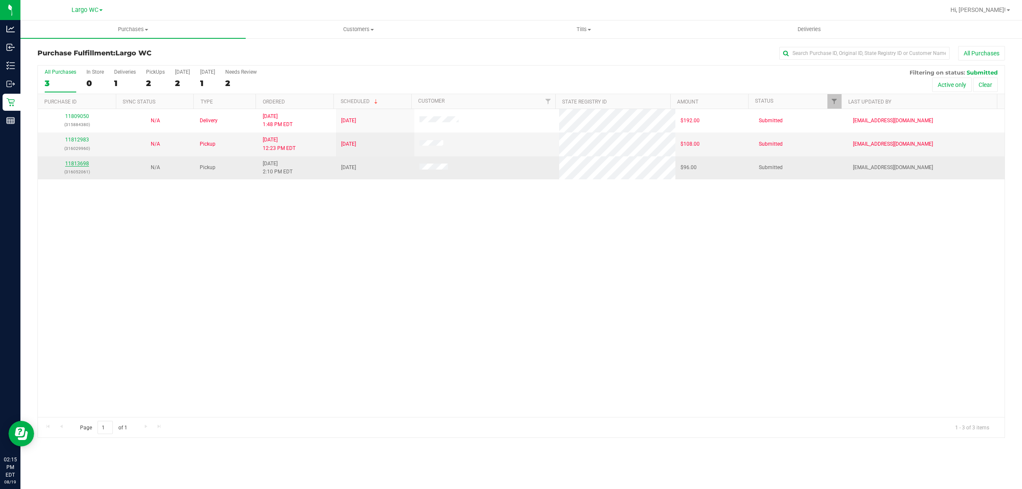
click at [79, 165] on link "11813698" at bounding box center [77, 164] width 24 height 6
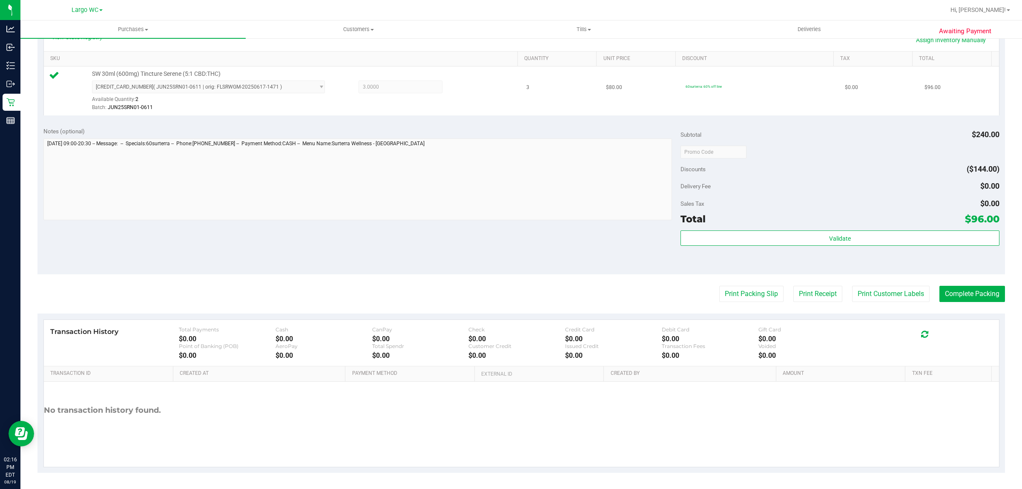
scroll to position [207, 0]
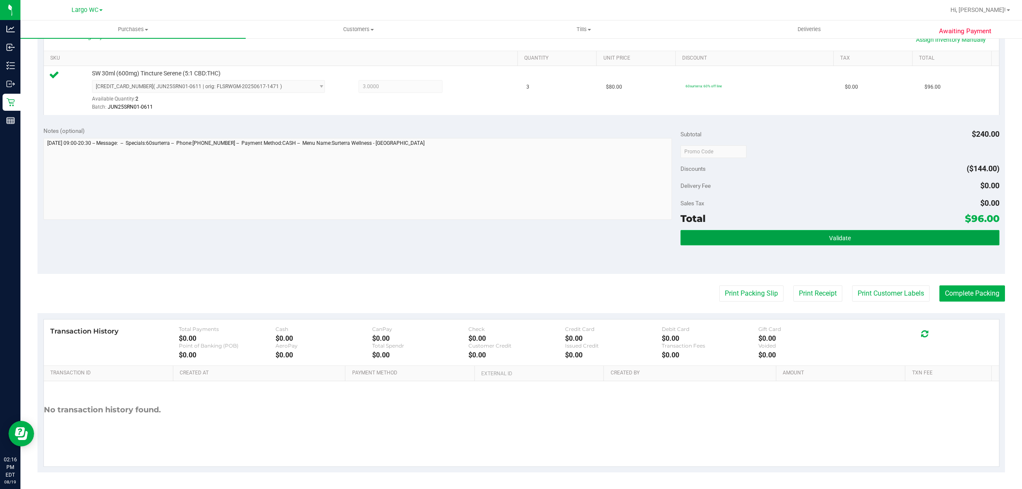
click at [858, 236] on button "Validate" at bounding box center [840, 237] width 319 height 15
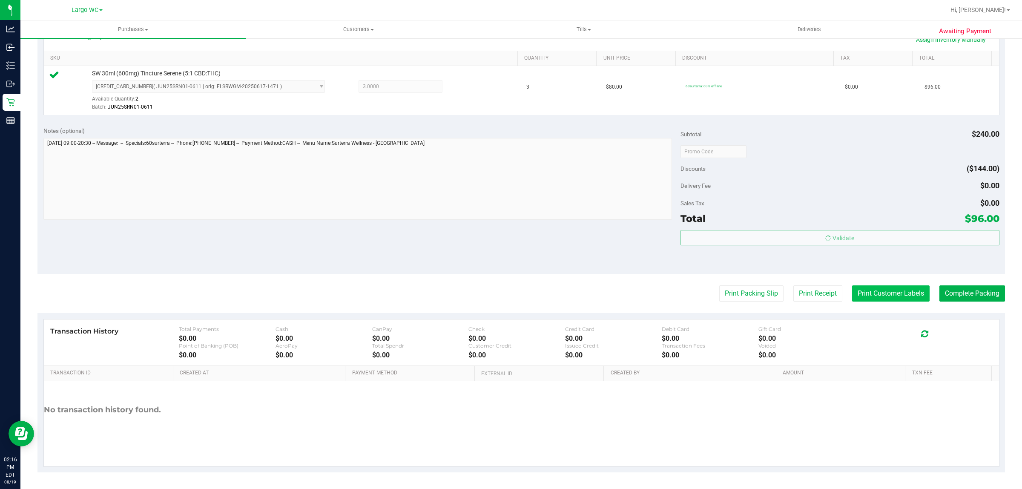
click at [863, 295] on button "Print Customer Labels" at bounding box center [891, 293] width 78 height 16
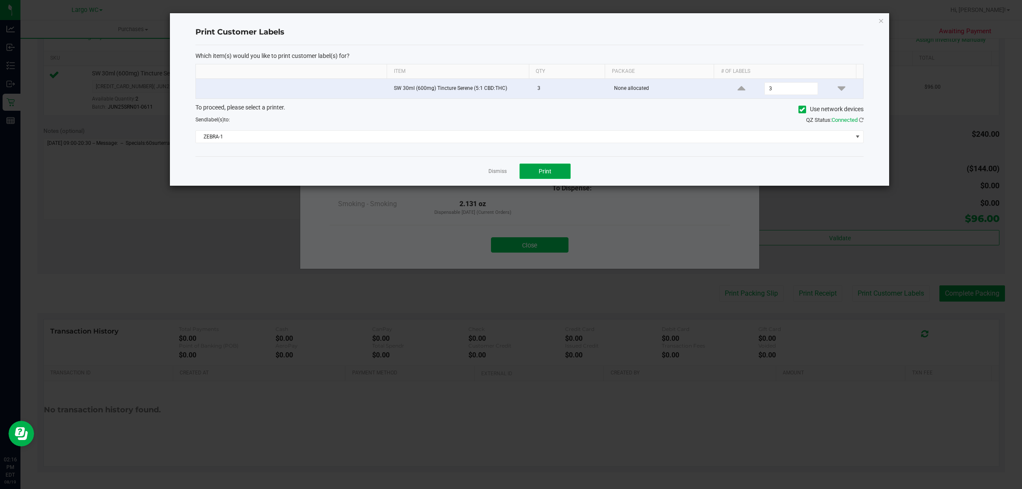
click at [557, 176] on button "Print" at bounding box center [545, 171] width 51 height 15
click at [494, 174] on link "Dismiss" at bounding box center [498, 171] width 18 height 7
click at [534, 248] on button "Close" at bounding box center [530, 244] width 78 height 15
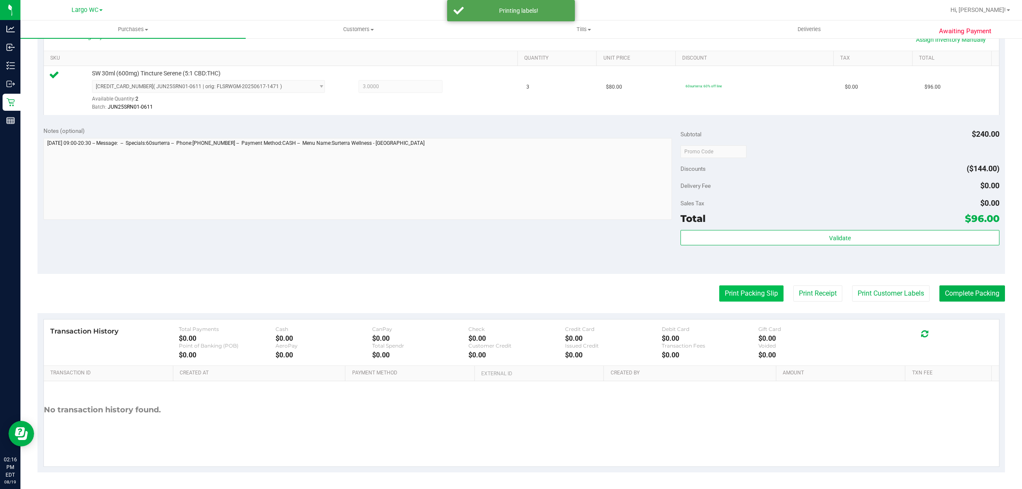
click at [736, 296] on button "Print Packing Slip" at bounding box center [751, 293] width 64 height 16
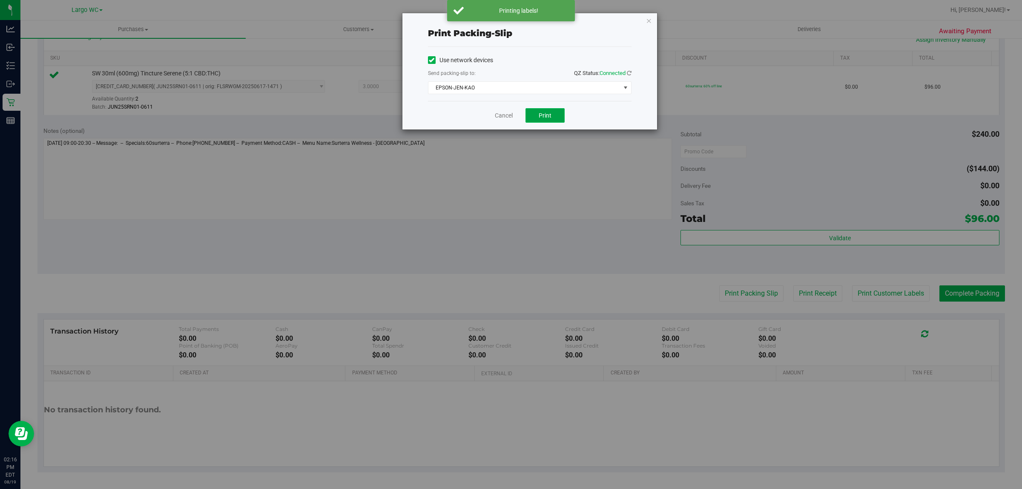
click at [543, 115] on span "Print" at bounding box center [545, 115] width 13 height 7
click at [501, 116] on link "Cancel" at bounding box center [500, 115] width 18 height 9
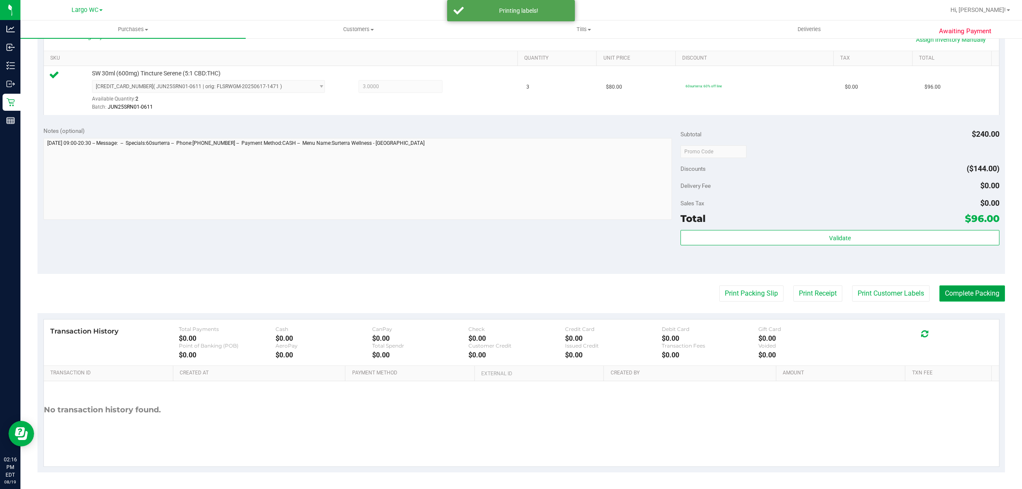
click at [954, 300] on button "Complete Packing" at bounding box center [973, 293] width 66 height 16
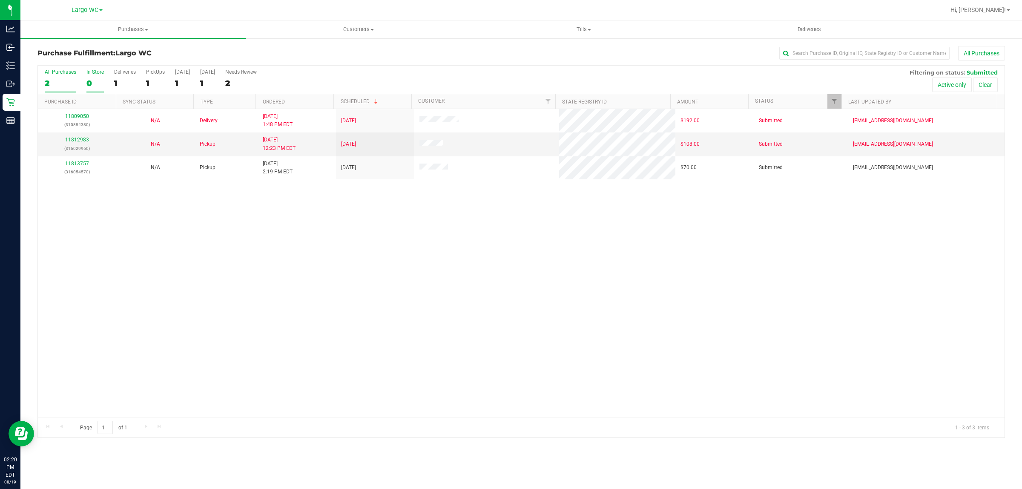
click at [89, 82] on div "0" at bounding box center [94, 83] width 17 height 10
click at [0, 0] on input "In Store 0" at bounding box center [0, 0] width 0 height 0
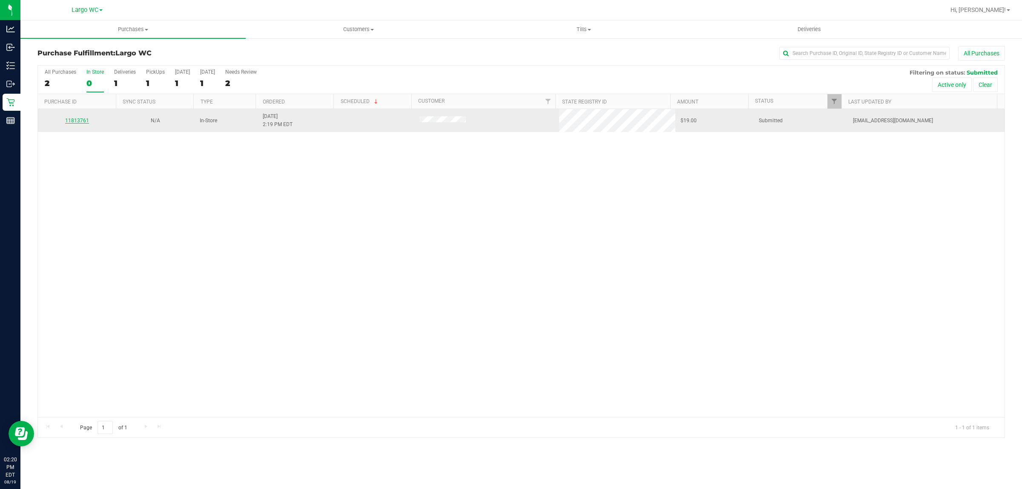
click at [80, 123] on link "11813761" at bounding box center [77, 121] width 24 height 6
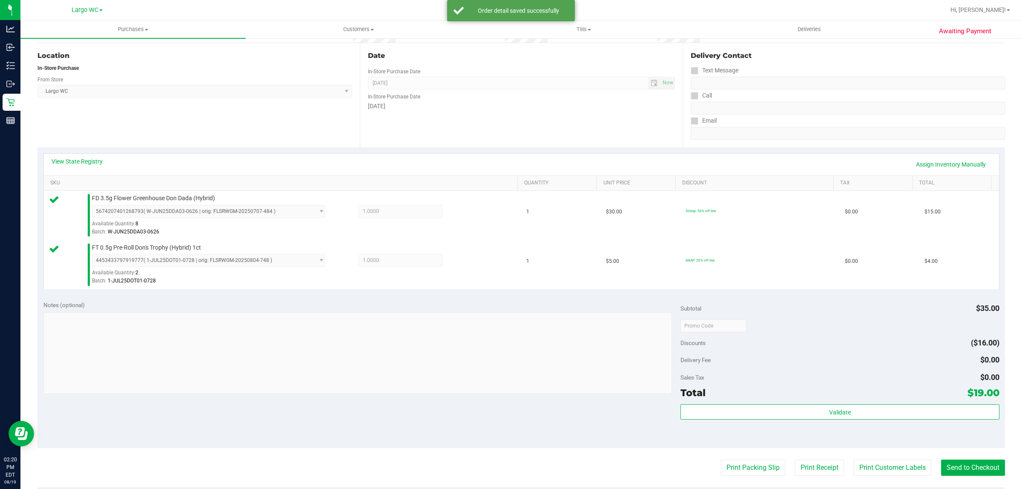
scroll to position [94, 0]
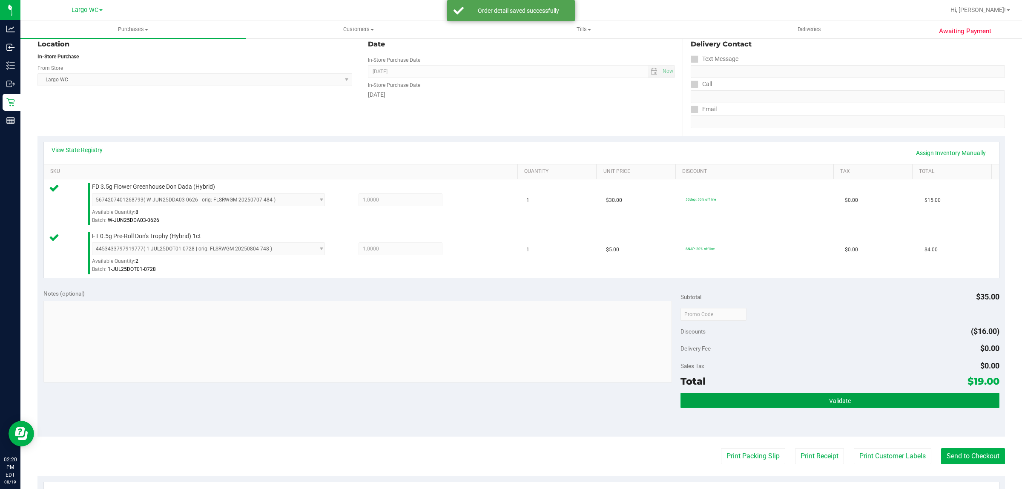
click at [808, 408] on button "Validate" at bounding box center [840, 400] width 319 height 15
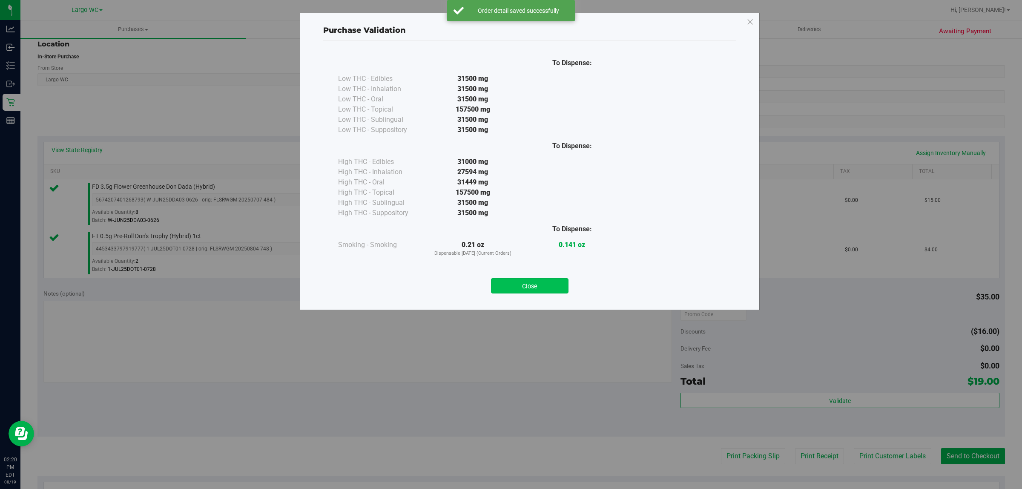
click at [535, 282] on button "Close" at bounding box center [530, 285] width 78 height 15
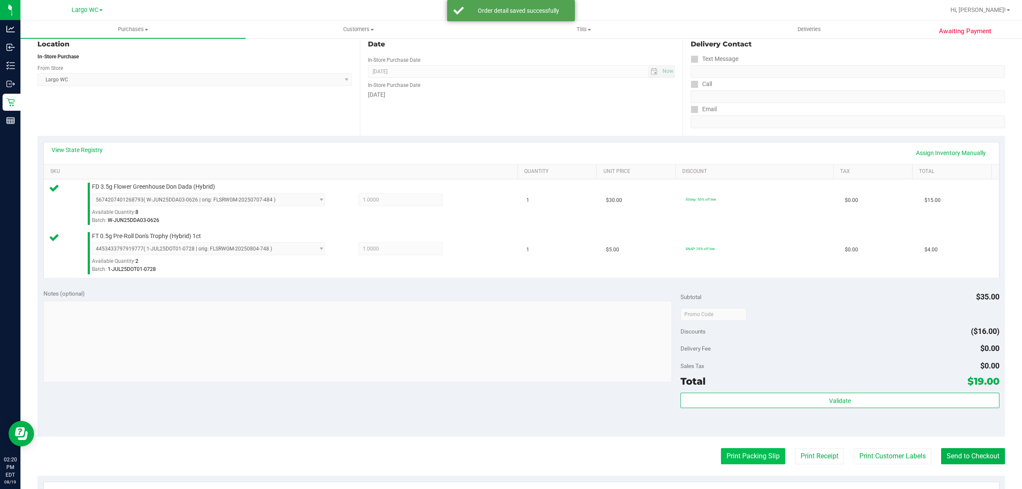
click at [740, 457] on button "Print Packing Slip" at bounding box center [753, 456] width 64 height 16
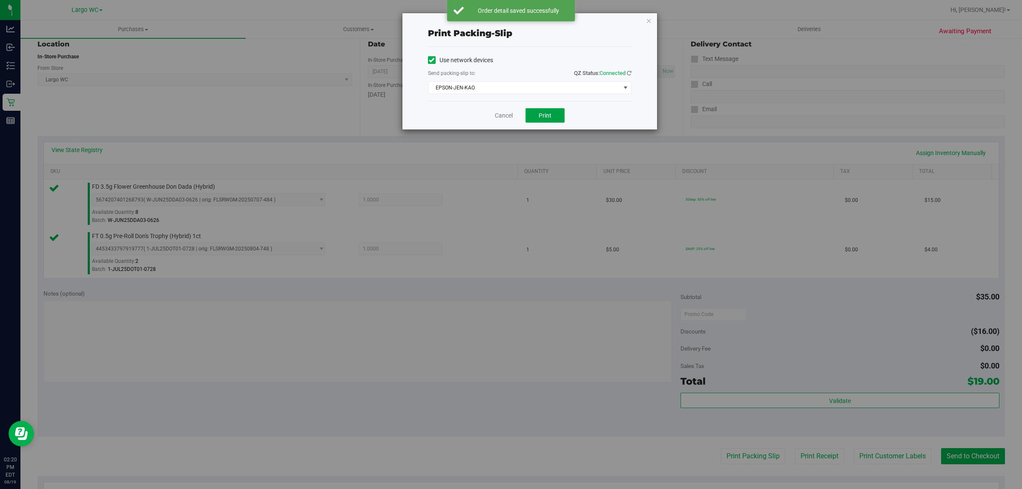
click at [539, 121] on button "Print" at bounding box center [545, 115] width 39 height 14
click at [496, 115] on link "Cancel" at bounding box center [504, 115] width 18 height 9
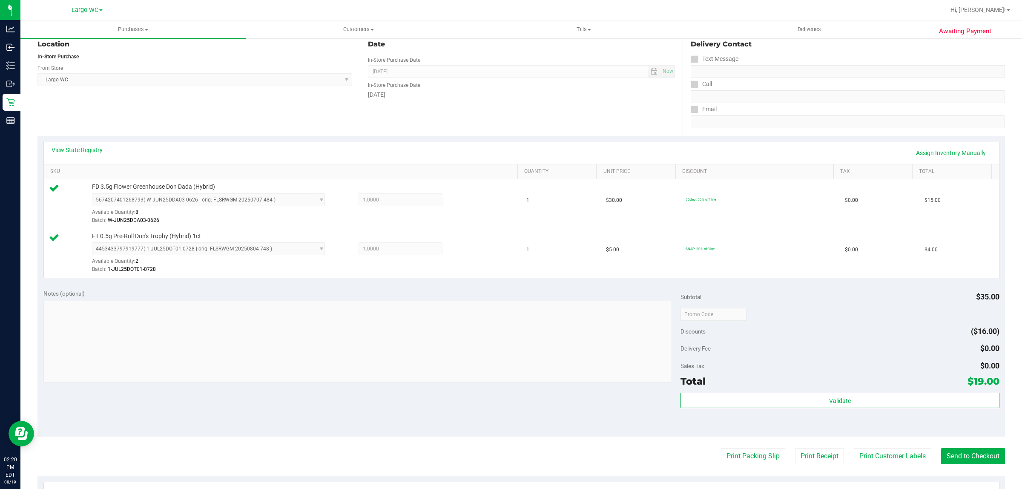
click at [776, 377] on div "Total $19.00" at bounding box center [840, 381] width 319 height 15
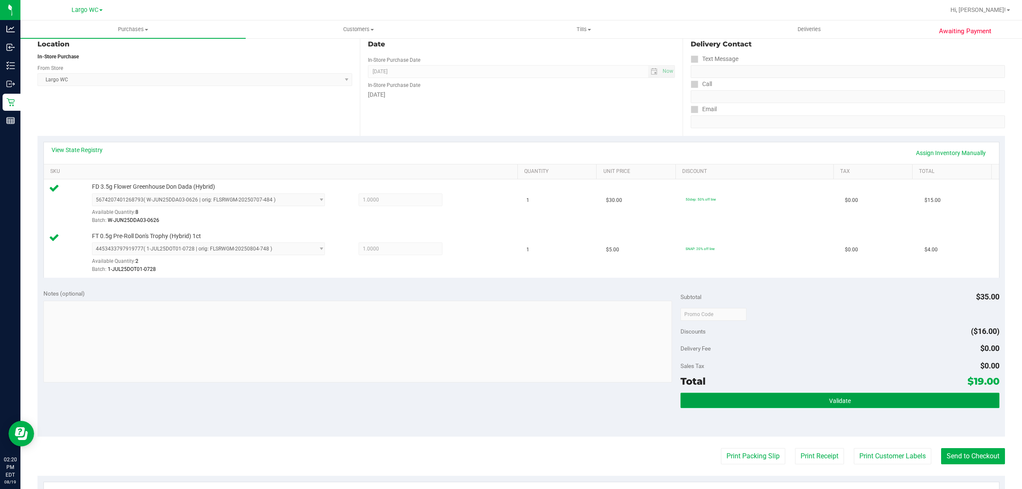
click at [785, 403] on button "Validate" at bounding box center [840, 400] width 319 height 15
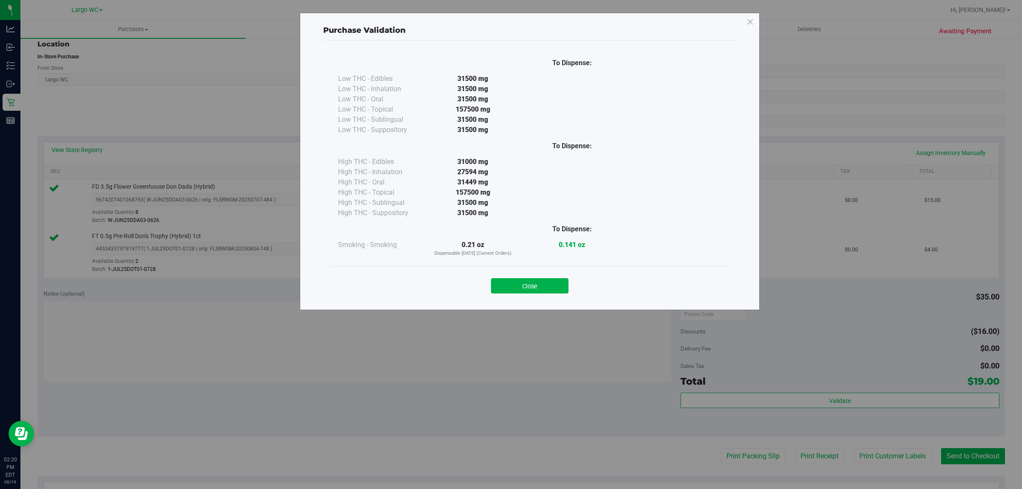
click at [478, 292] on div "Close" at bounding box center [530, 283] width 388 height 21
click at [549, 292] on button "Close" at bounding box center [530, 285] width 78 height 15
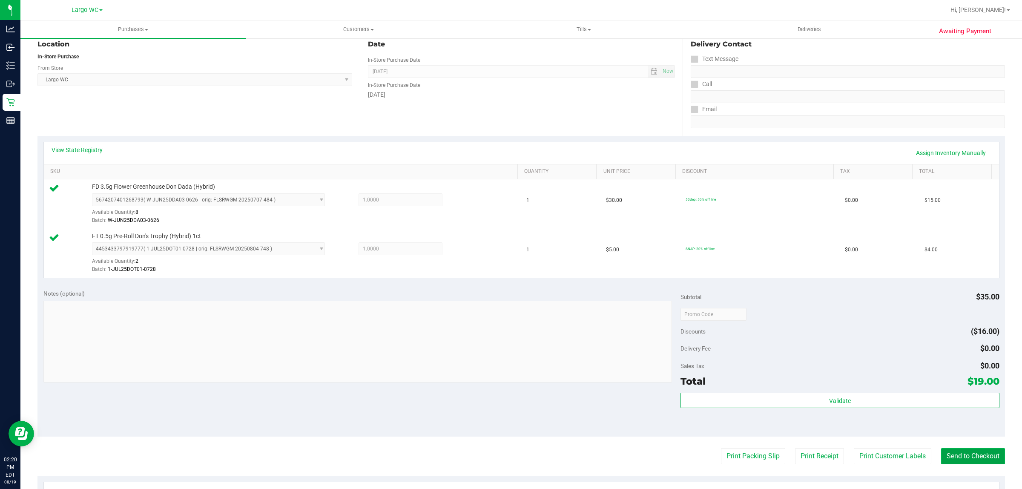
click at [961, 463] on button "Send to Checkout" at bounding box center [973, 456] width 64 height 16
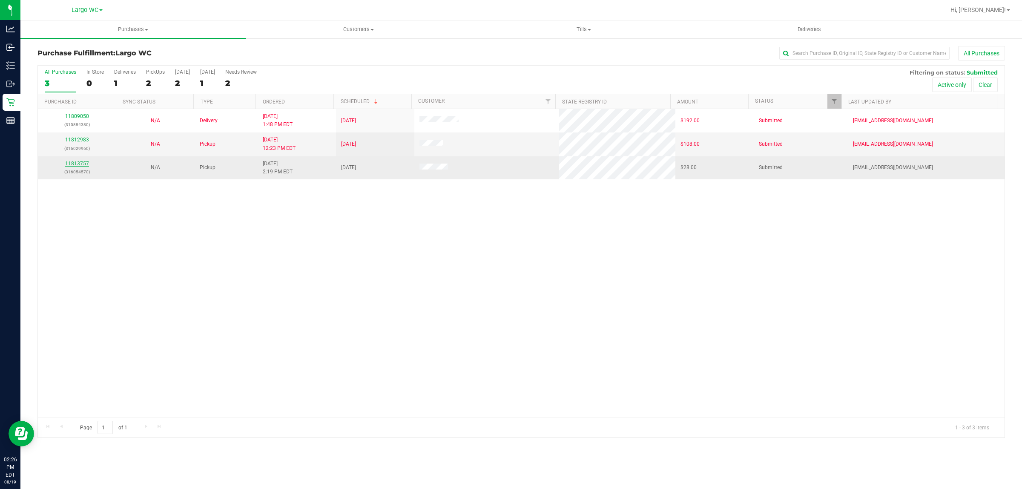
click at [80, 164] on link "11813757" at bounding box center [77, 164] width 24 height 6
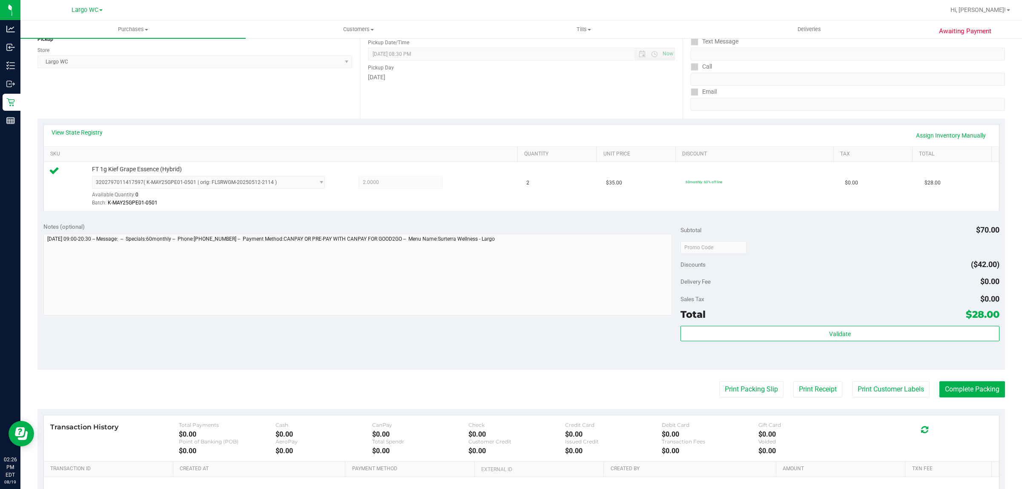
scroll to position [150, 0]
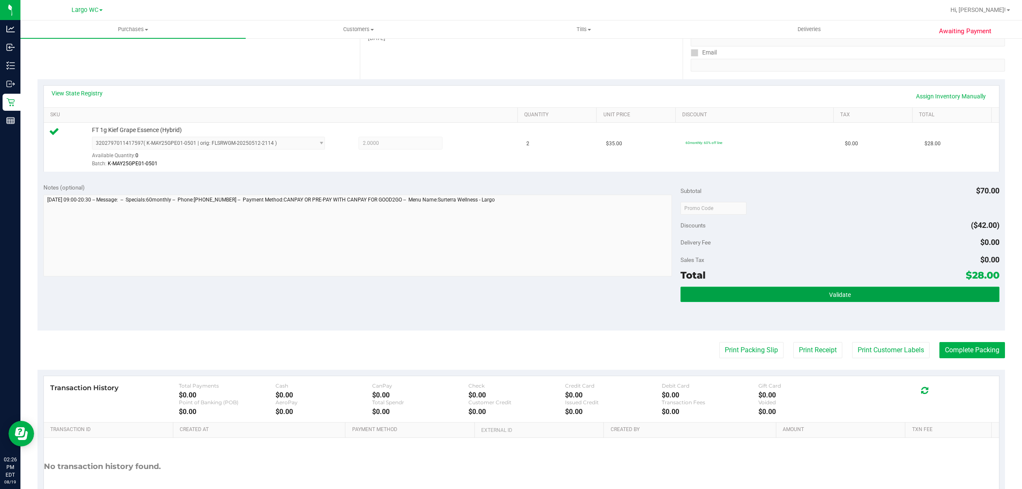
click at [884, 292] on button "Validate" at bounding box center [840, 294] width 319 height 15
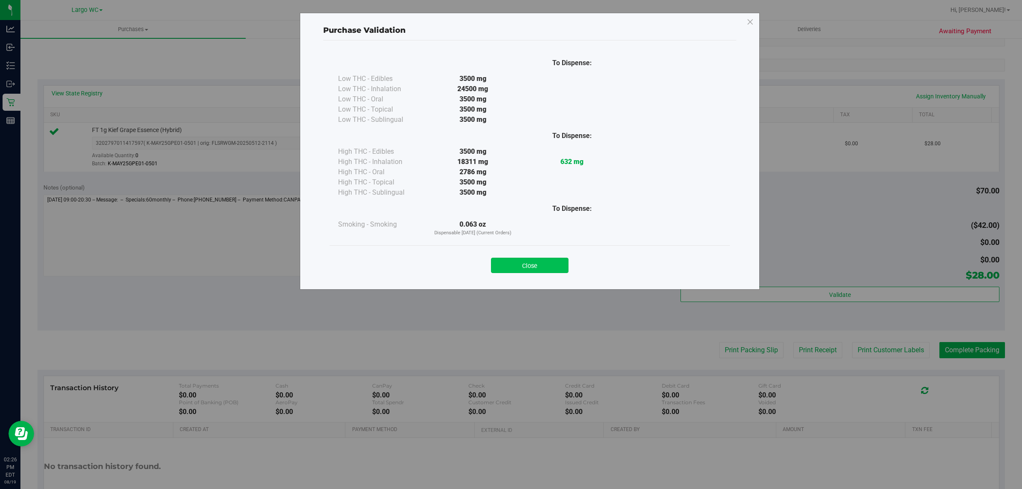
click at [559, 269] on button "Close" at bounding box center [530, 265] width 78 height 15
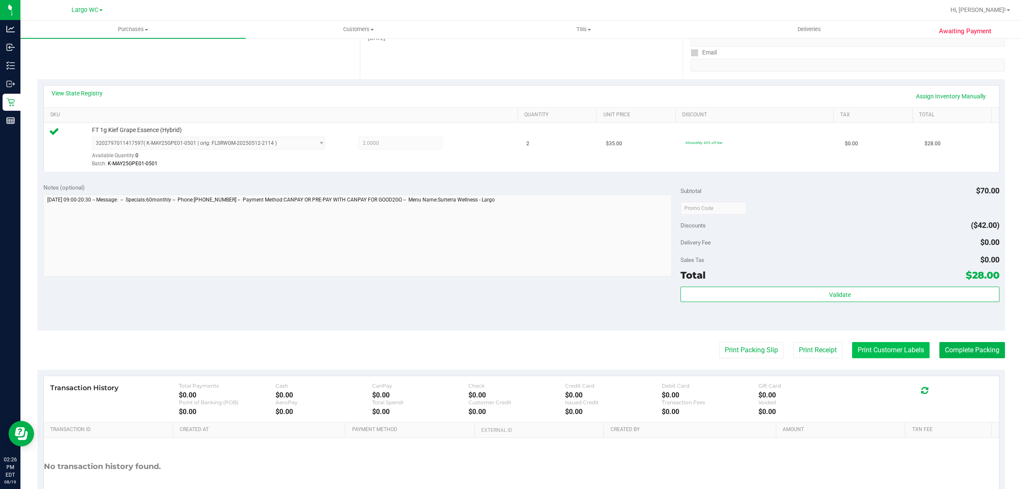
click at [869, 354] on button "Print Customer Labels" at bounding box center [891, 350] width 78 height 16
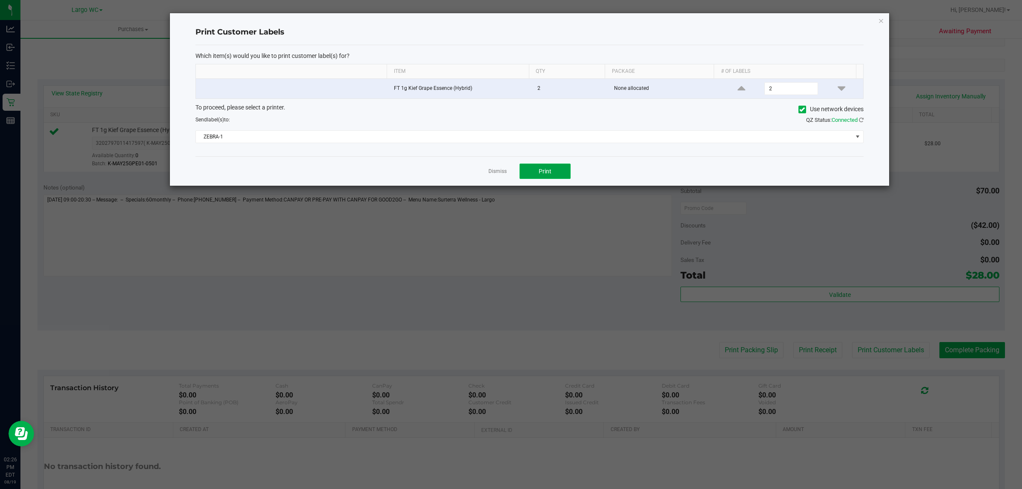
click at [544, 169] on span "Print" at bounding box center [545, 171] width 13 height 7
click at [491, 172] on link "Dismiss" at bounding box center [498, 171] width 18 height 7
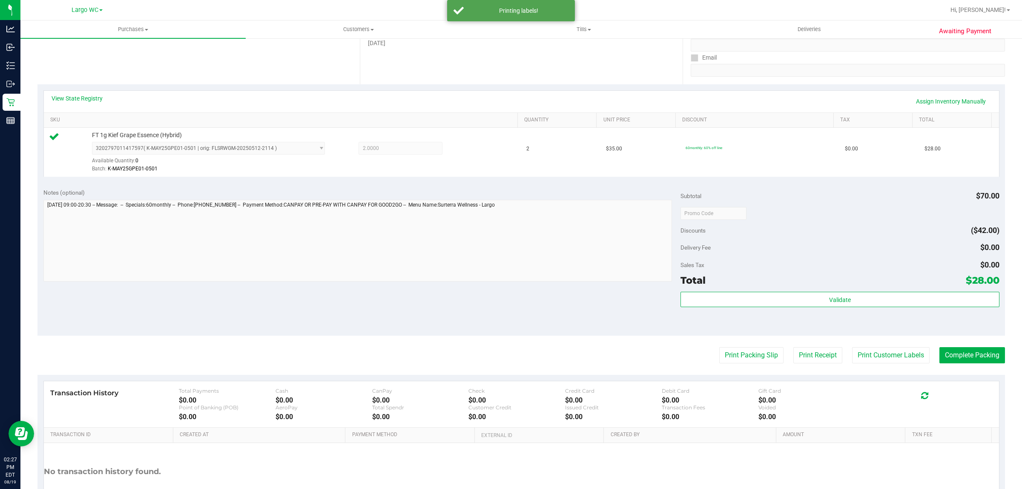
scroll to position [172, 0]
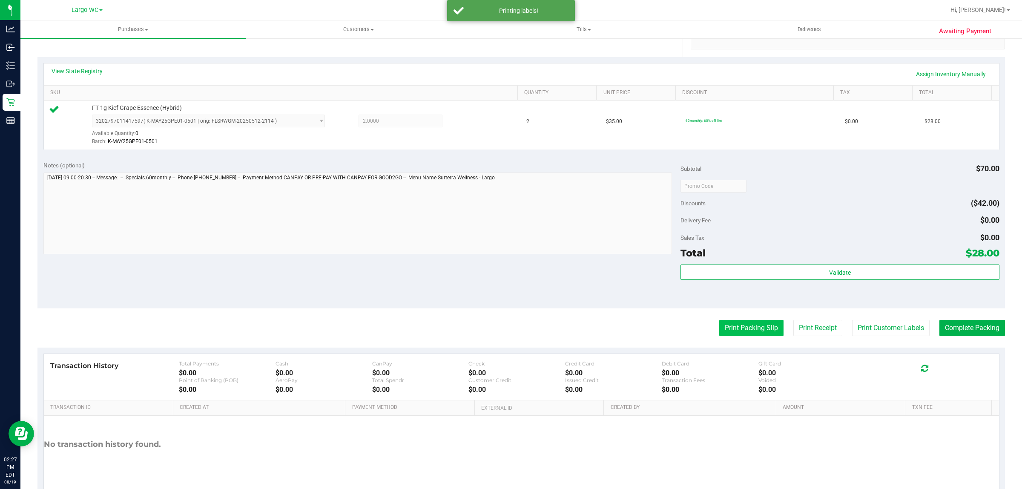
click at [744, 332] on button "Print Packing Slip" at bounding box center [751, 328] width 64 height 16
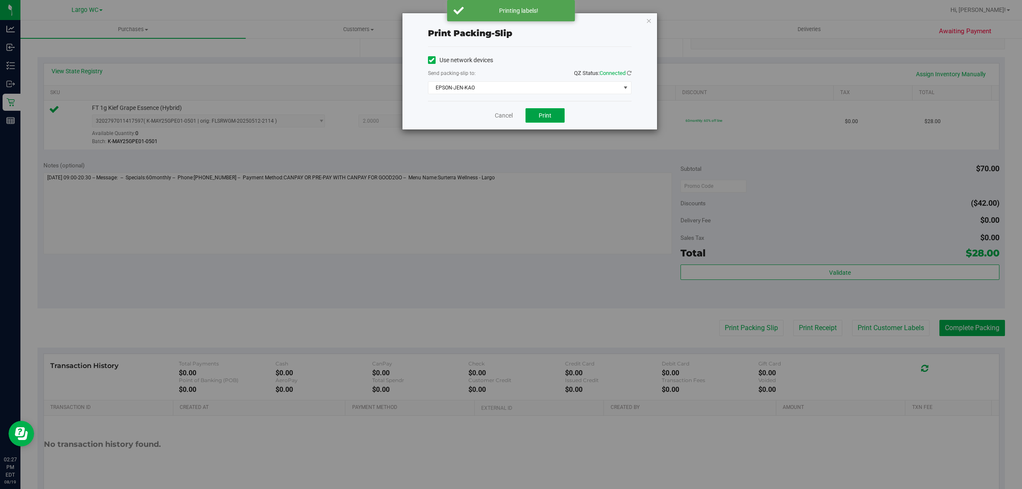
click at [539, 115] on span "Print" at bounding box center [545, 115] width 13 height 7
click at [499, 119] on link "Cancel" at bounding box center [500, 115] width 18 height 9
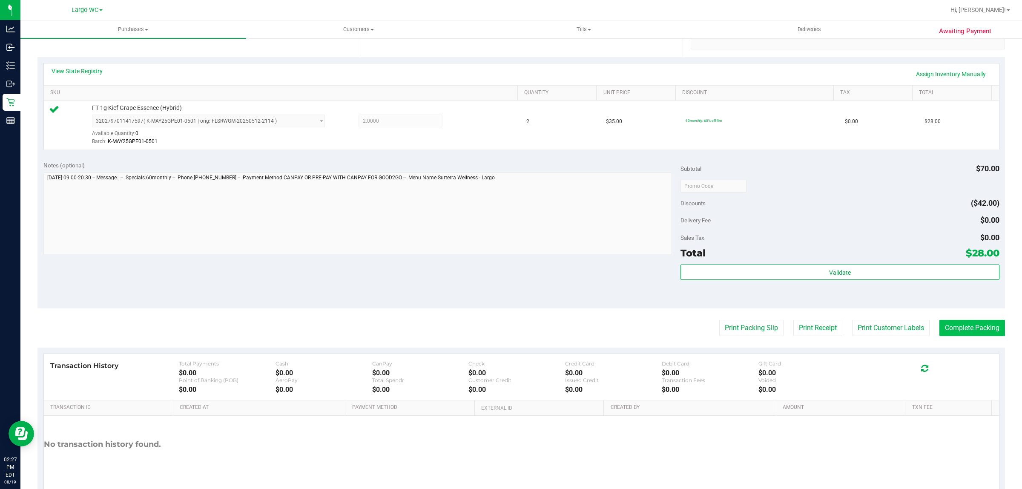
click at [957, 332] on button "Complete Packing" at bounding box center [973, 328] width 66 height 16
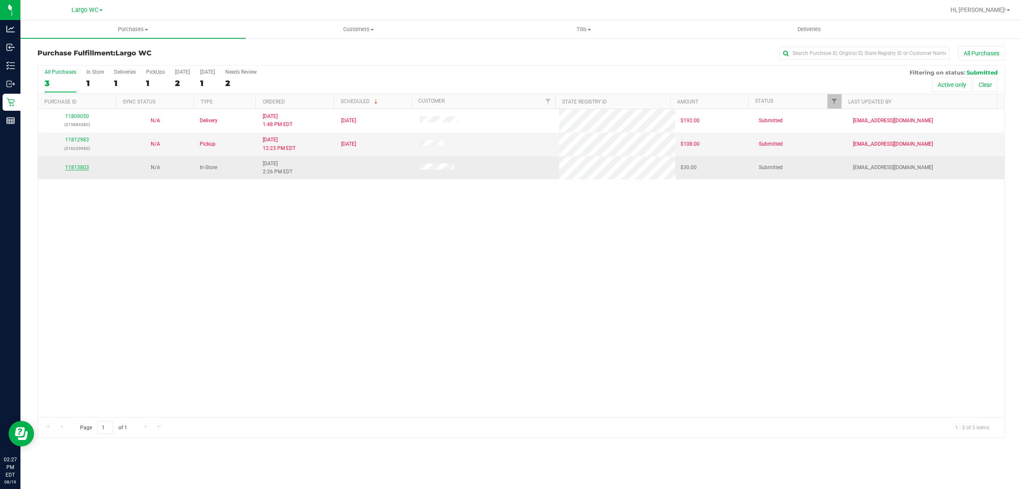
click at [75, 169] on link "11813803" at bounding box center [77, 167] width 24 height 6
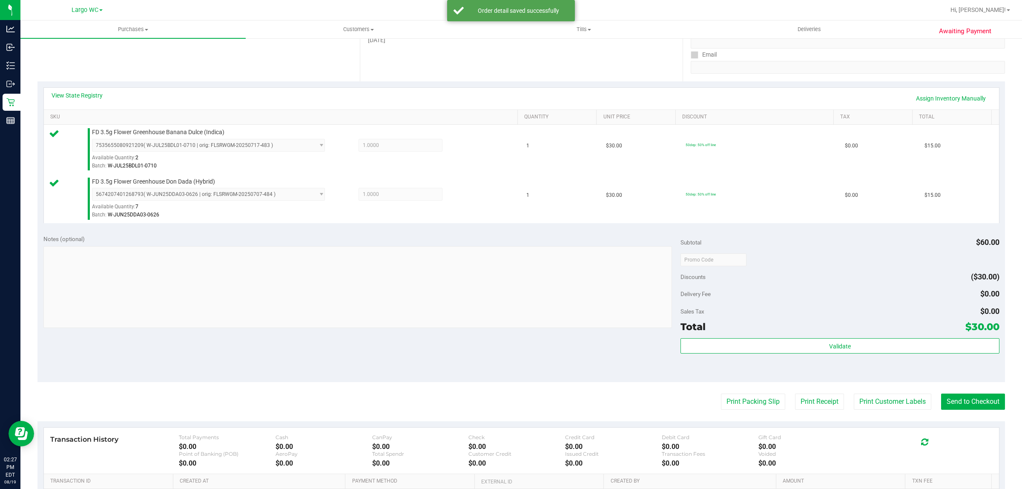
scroll to position [224, 0]
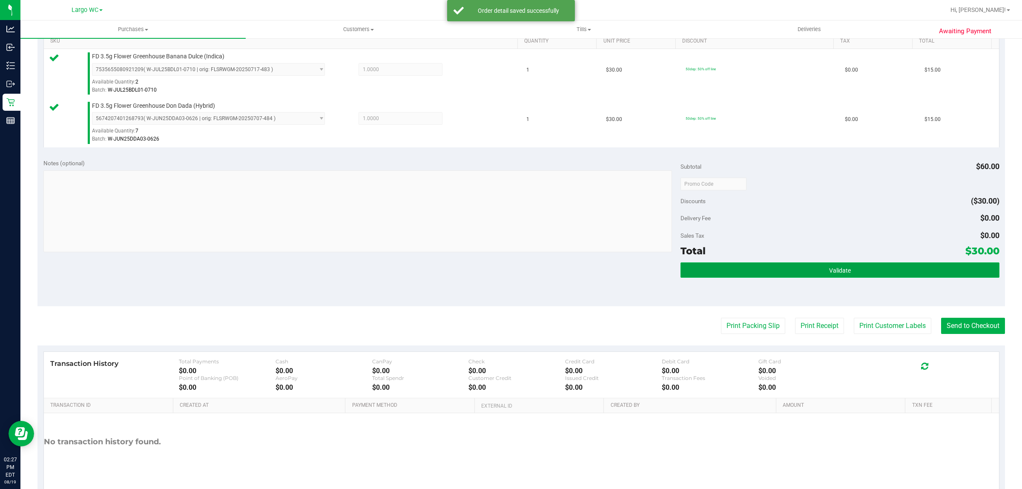
click at [878, 275] on button "Validate" at bounding box center [840, 269] width 319 height 15
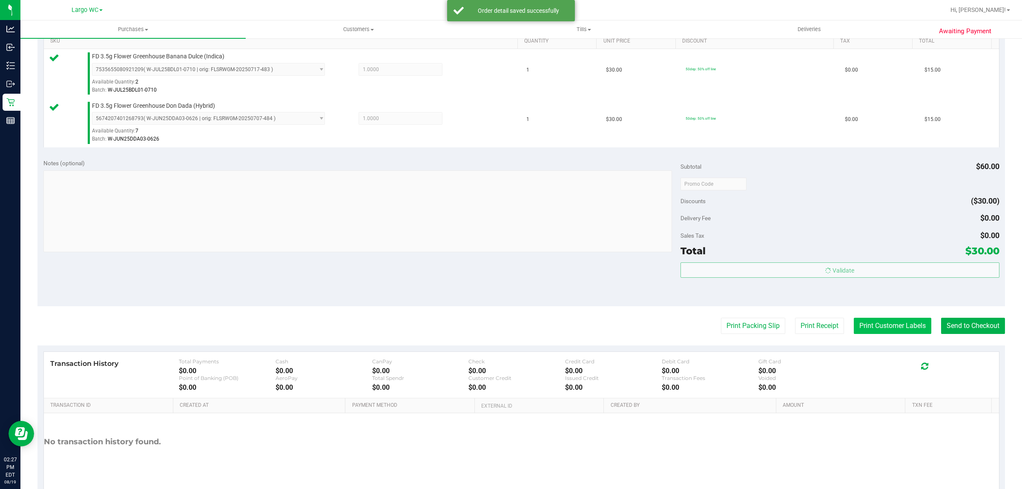
click at [872, 327] on button "Print Customer Labels" at bounding box center [893, 326] width 78 height 16
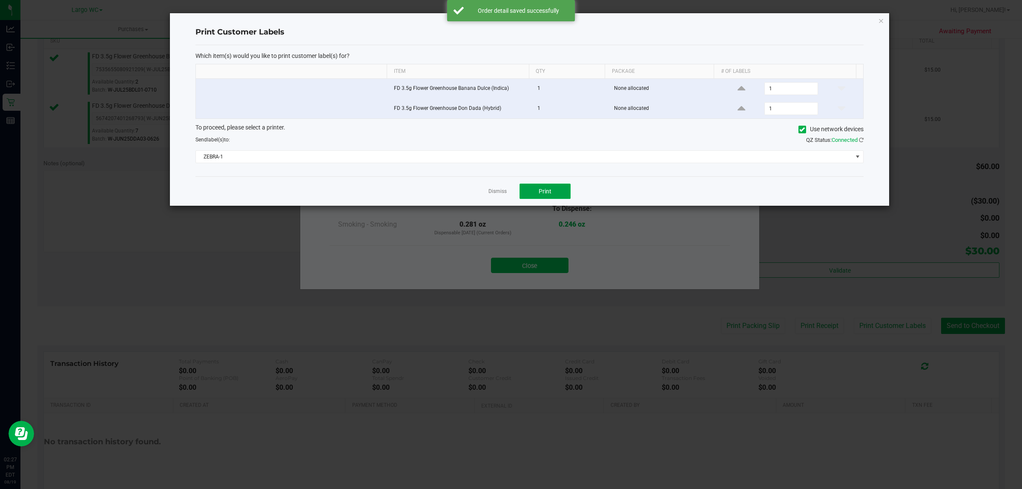
click at [547, 193] on span "Print" at bounding box center [545, 191] width 13 height 7
click at [494, 194] on link "Dismiss" at bounding box center [498, 191] width 18 height 7
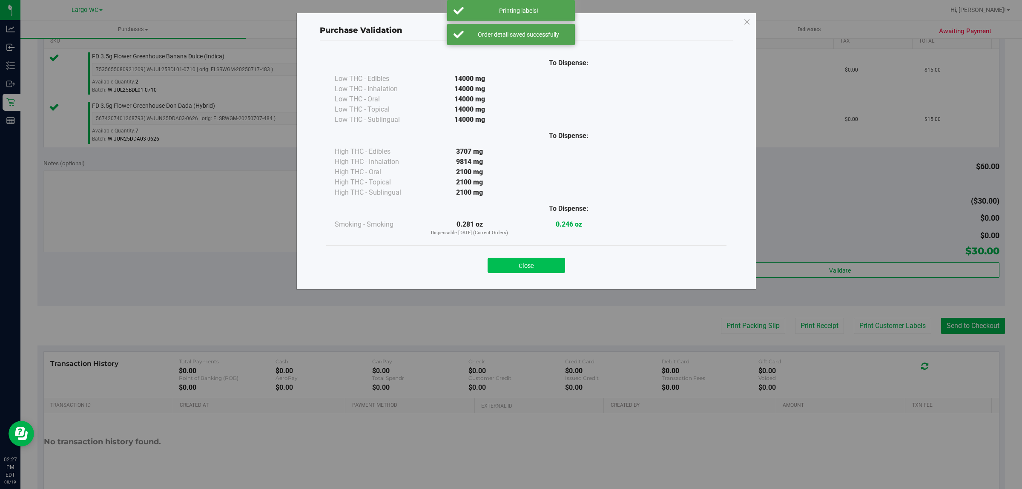
click at [526, 262] on button "Close" at bounding box center [527, 265] width 78 height 15
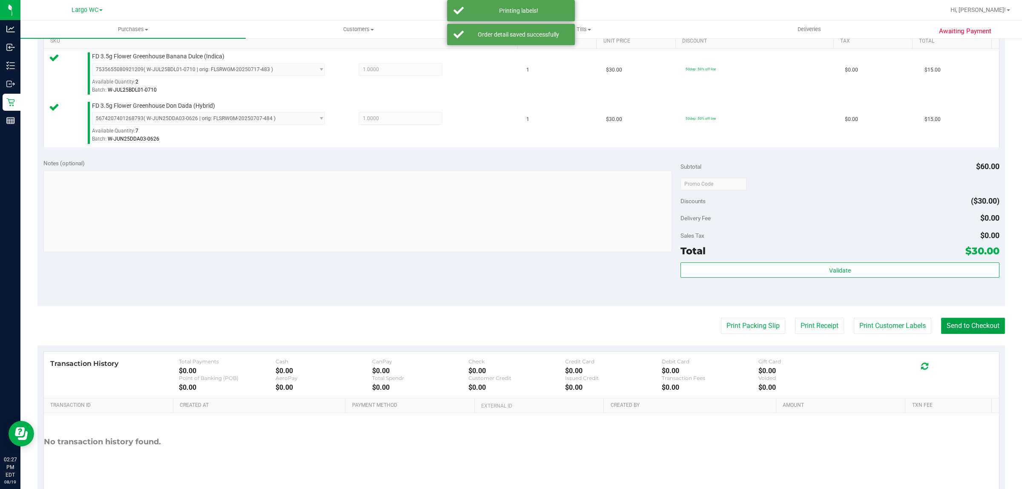
click at [944, 329] on button "Send to Checkout" at bounding box center [973, 326] width 64 height 16
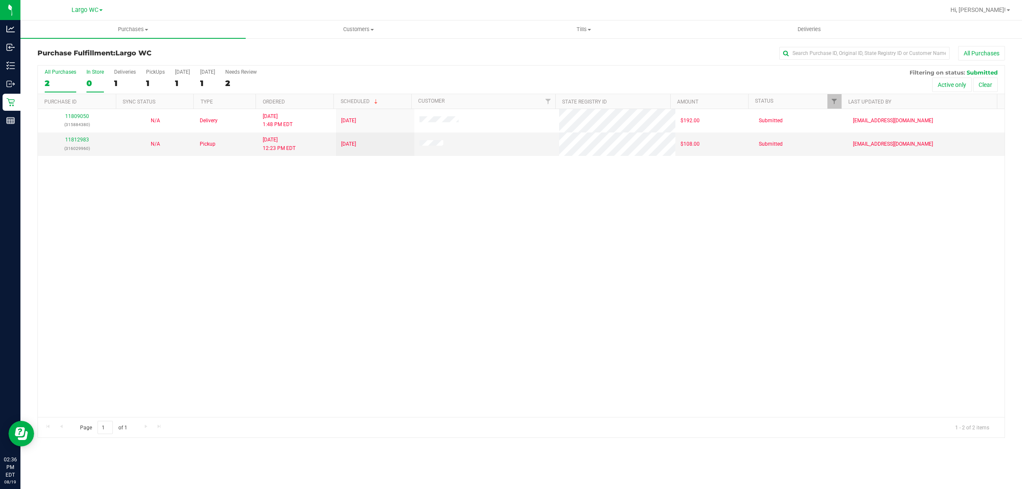
click at [89, 72] on div "In Store" at bounding box center [94, 72] width 17 height 6
click at [0, 0] on input "In Store 0" at bounding box center [0, 0] width 0 height 0
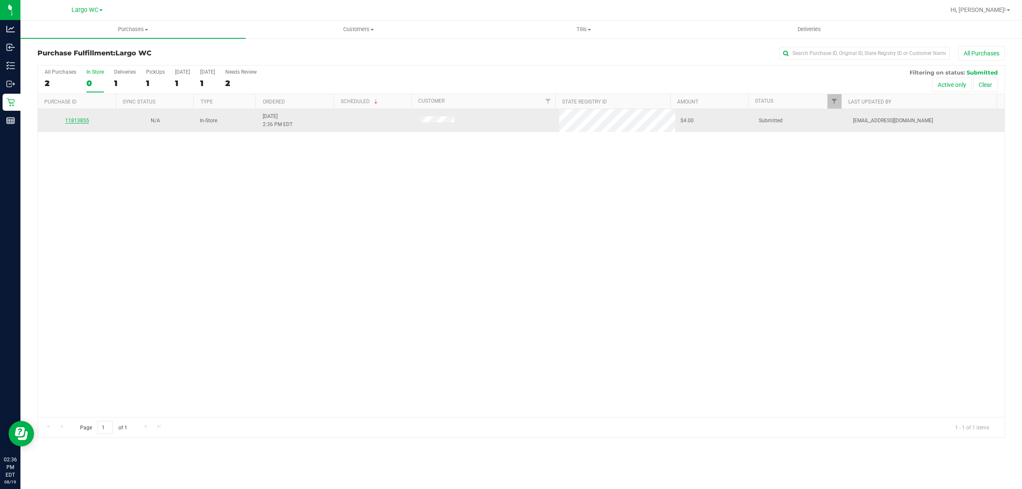
click at [81, 123] on link "11813855" at bounding box center [77, 121] width 24 height 6
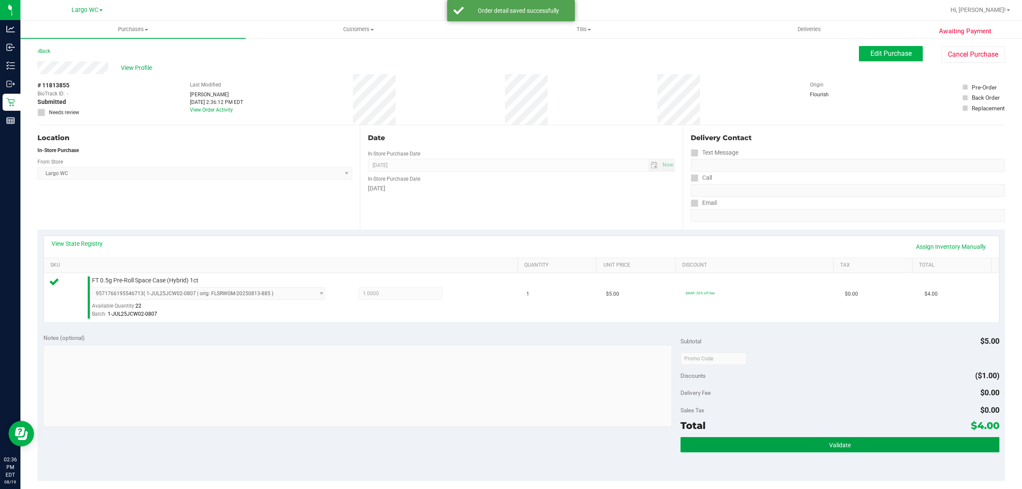
click at [765, 443] on button "Validate" at bounding box center [840, 444] width 319 height 15
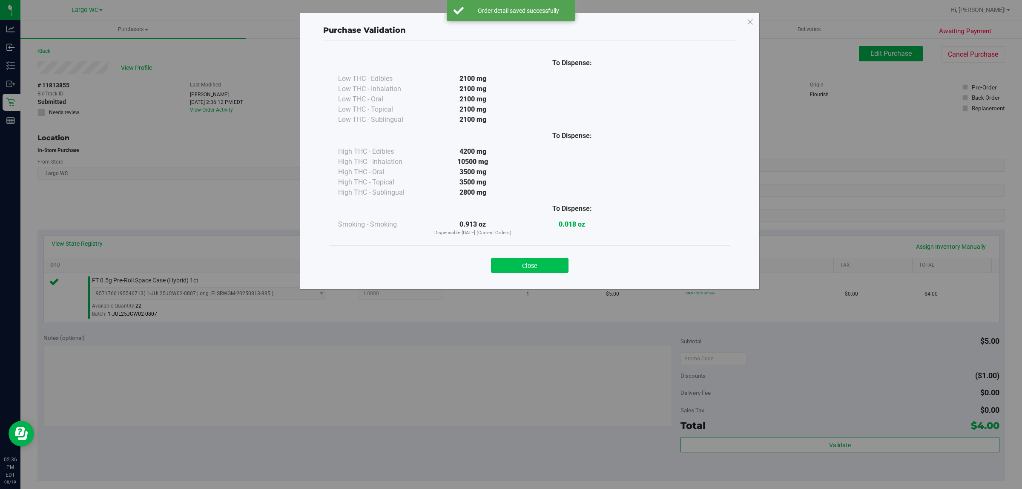
click at [540, 269] on button "Close" at bounding box center [530, 265] width 78 height 15
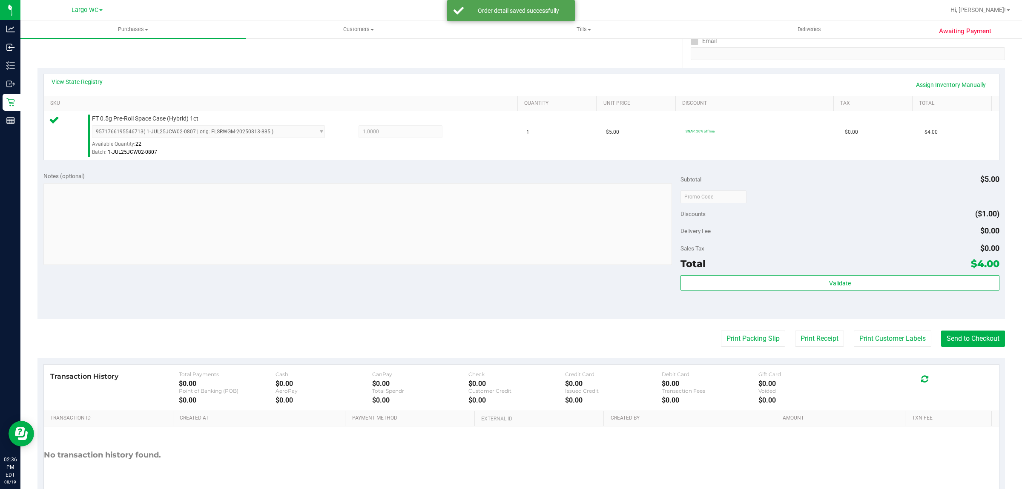
scroll to position [207, 0]
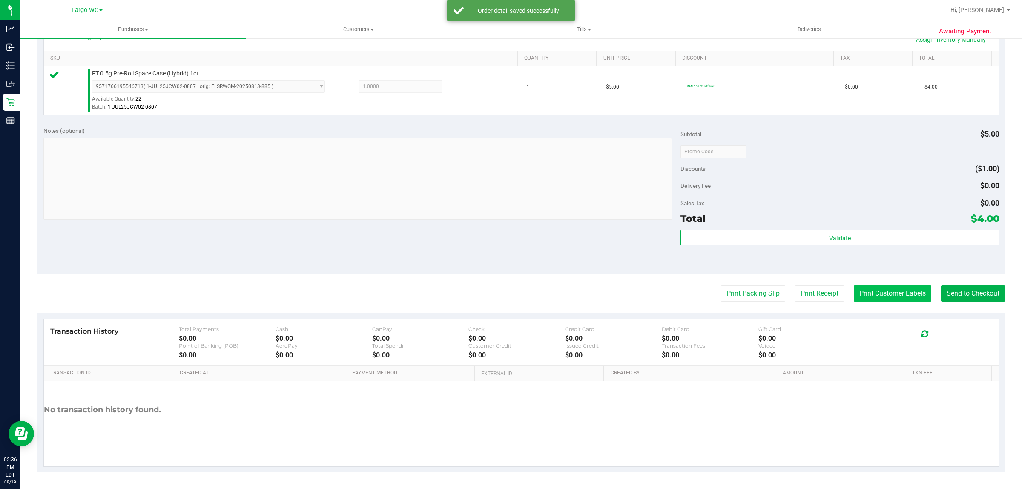
click at [894, 295] on button "Print Customer Labels" at bounding box center [893, 293] width 78 height 16
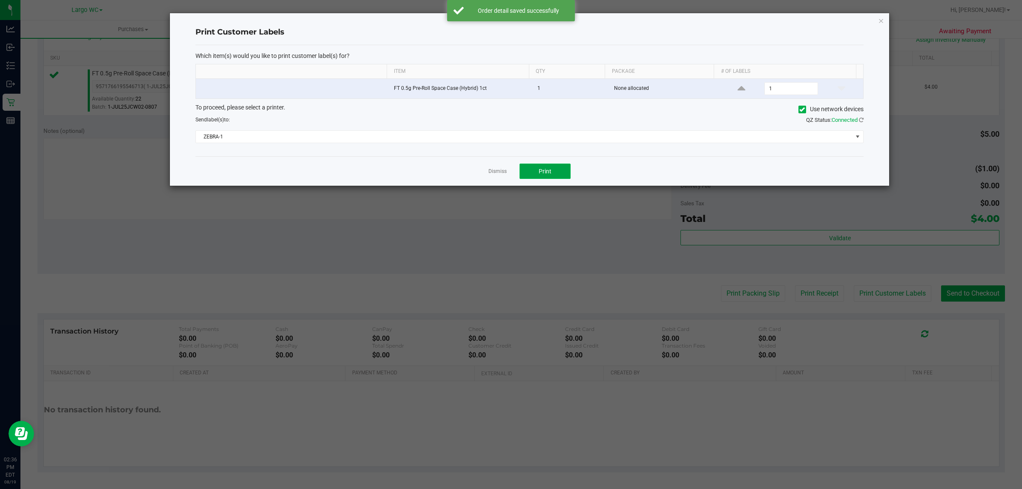
click at [550, 167] on button "Print" at bounding box center [545, 171] width 51 height 15
click at [881, 20] on icon "button" at bounding box center [881, 20] width 6 height 10
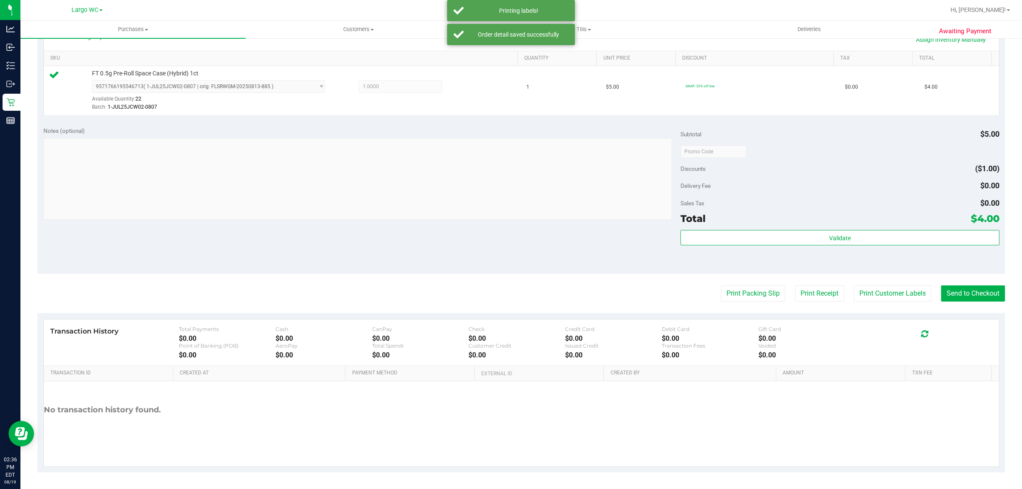
click at [969, 273] on div "Notes (optional) Subtotal $5.00 Discounts ($1.00) Delivery Fee $0.00 Sales Tax …" at bounding box center [521, 197] width 968 height 153
click at [980, 290] on button "Send to Checkout" at bounding box center [973, 293] width 64 height 16
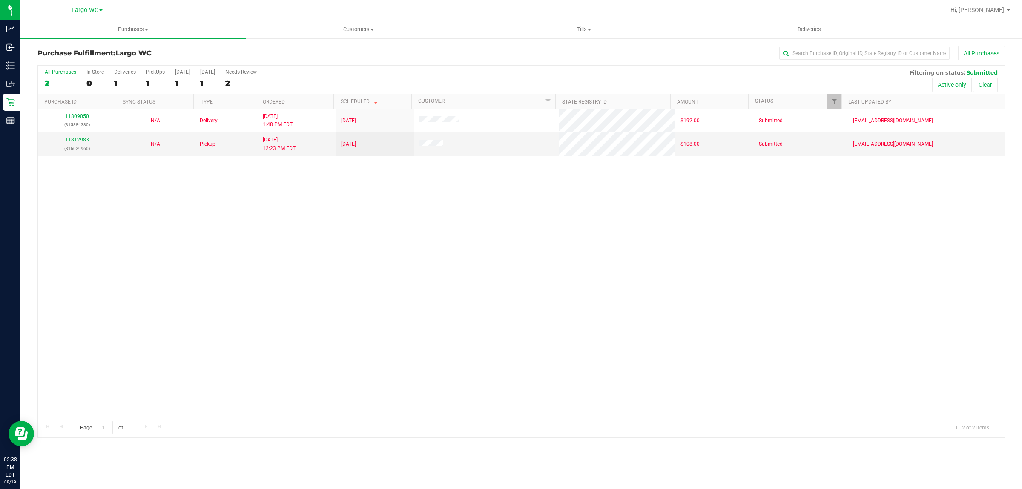
click at [63, 295] on div "11809050 (315884380) N/A Delivery 8/18/2025 1:48 PM EDT 8/20/2025 $192.00 Submi…" at bounding box center [521, 263] width 967 height 308
click at [424, 463] on div "Purchases Summary of purchases Fulfillment All purchases Customers All customer…" at bounding box center [521, 254] width 1002 height 469
click at [98, 72] on div "In Store" at bounding box center [94, 72] width 17 height 6
click at [0, 0] on input "In Store 0" at bounding box center [0, 0] width 0 height 0
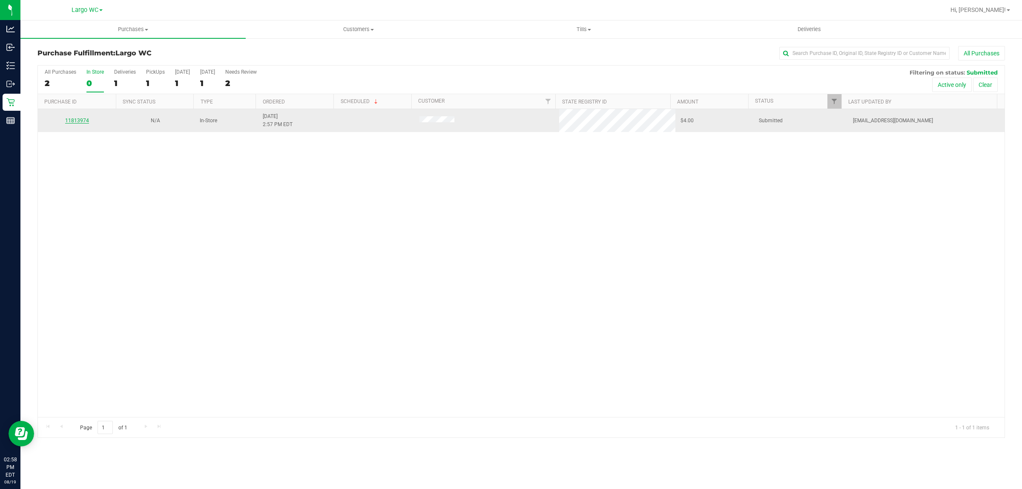
click at [78, 121] on link "11813974" at bounding box center [77, 121] width 24 height 6
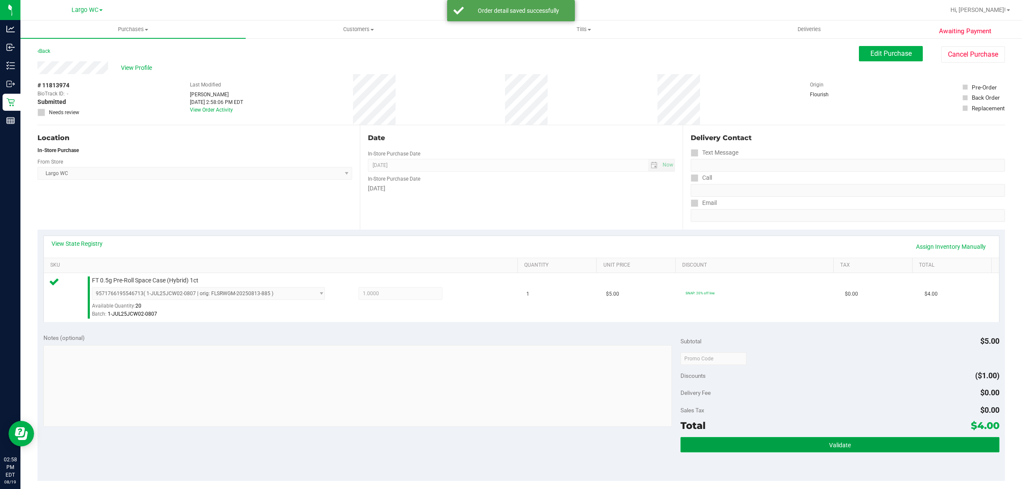
click at [880, 448] on button "Validate" at bounding box center [840, 444] width 319 height 15
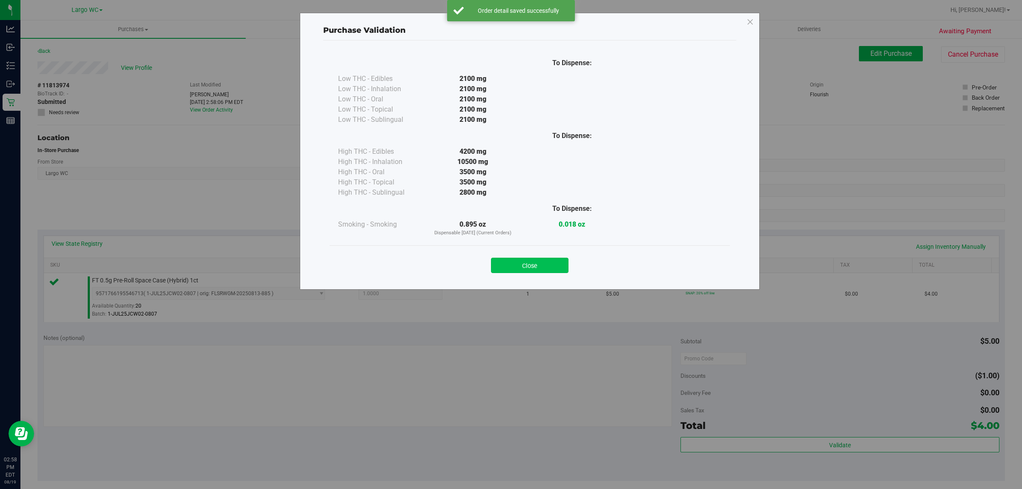
click at [562, 264] on button "Close" at bounding box center [530, 265] width 78 height 15
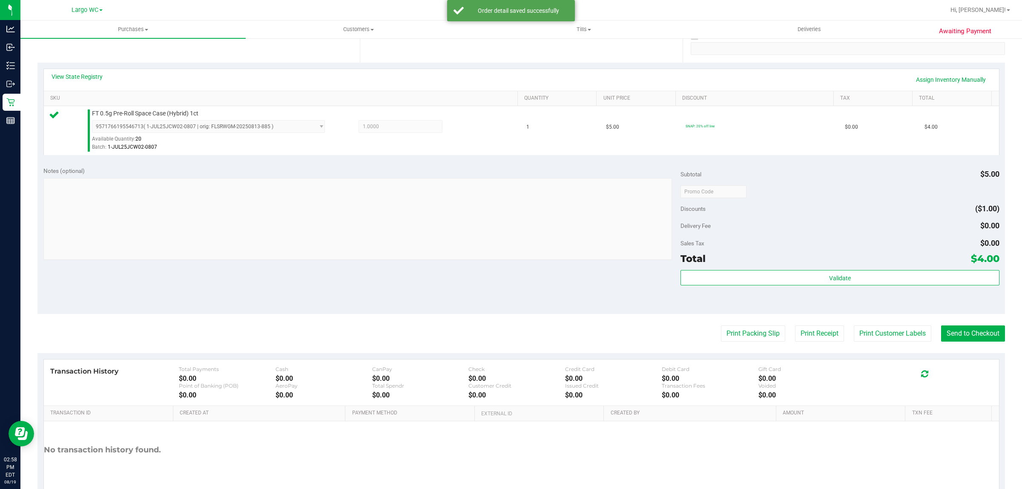
scroll to position [207, 0]
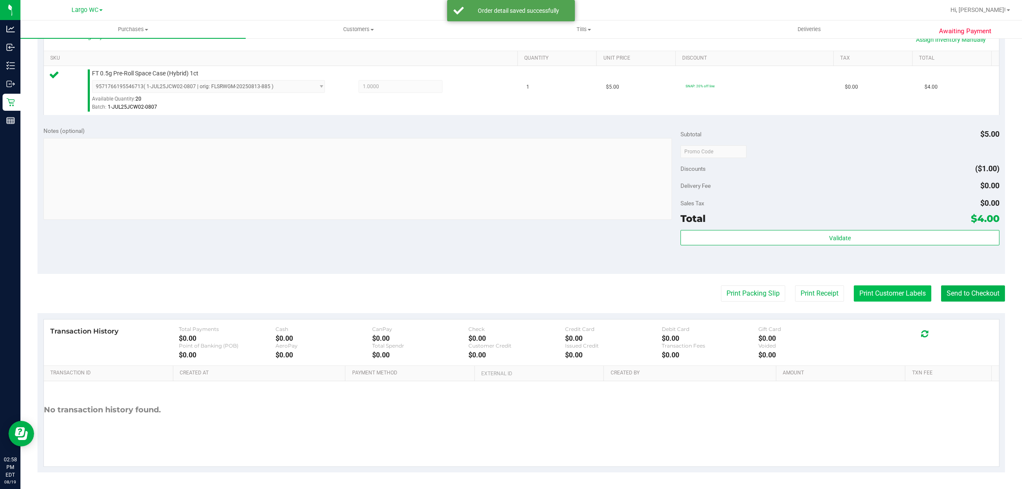
click at [899, 297] on button "Print Customer Labels" at bounding box center [893, 293] width 78 height 16
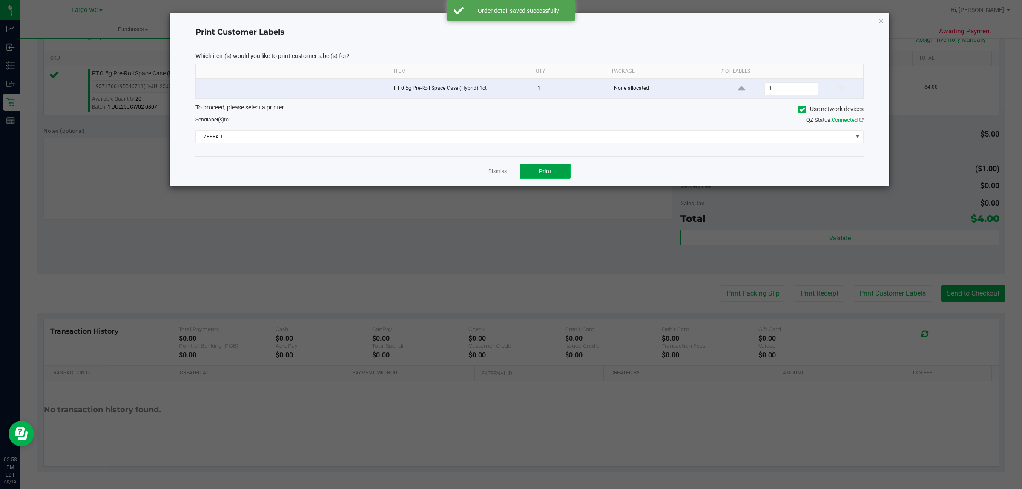
click at [555, 171] on button "Print" at bounding box center [545, 171] width 51 height 15
click at [882, 20] on icon "button" at bounding box center [881, 20] width 6 height 10
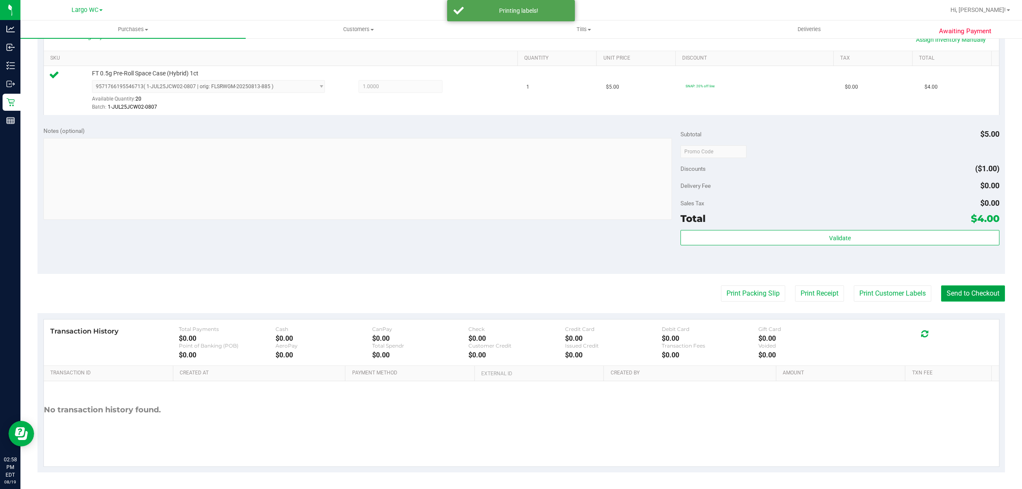
click at [972, 295] on button "Send to Checkout" at bounding box center [973, 293] width 64 height 16
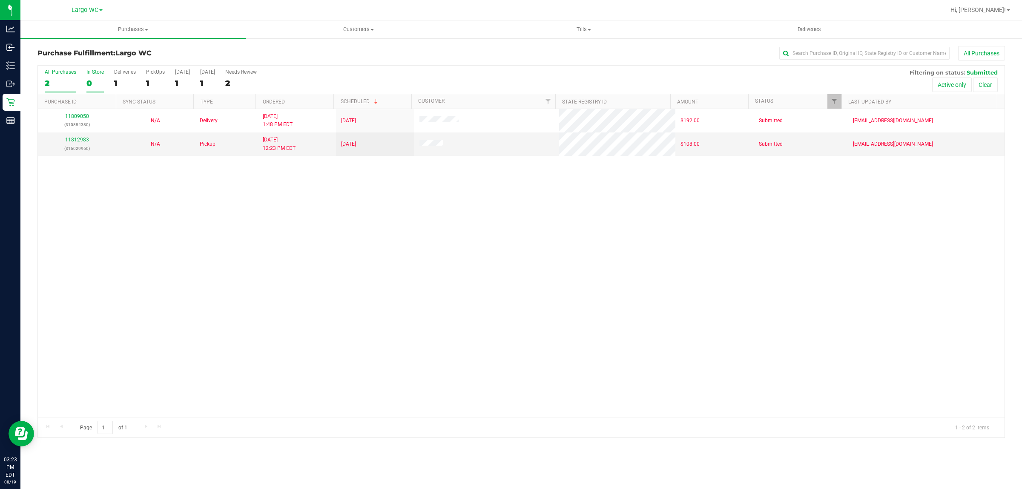
click at [89, 84] on div "0" at bounding box center [94, 83] width 17 height 10
click at [0, 0] on input "In Store 0" at bounding box center [0, 0] width 0 height 0
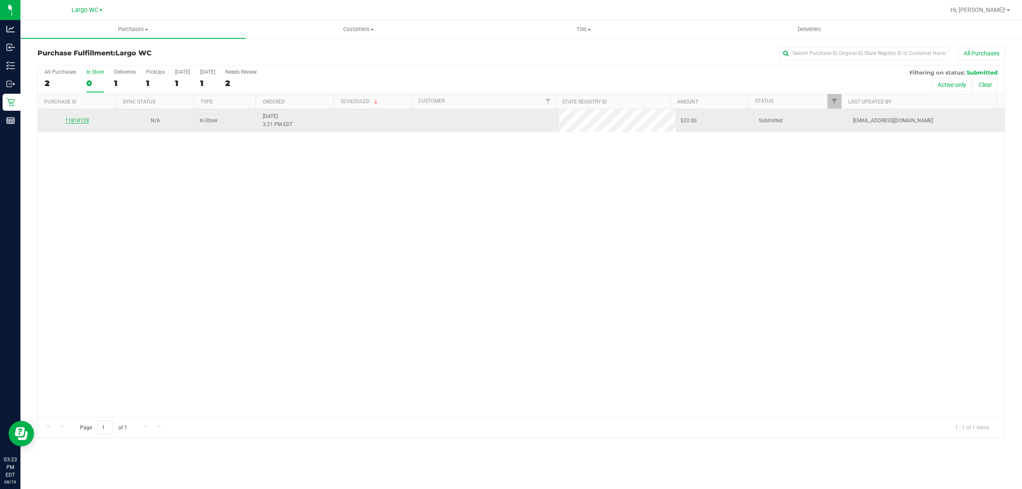
click at [79, 122] on link "11814129" at bounding box center [77, 121] width 24 height 6
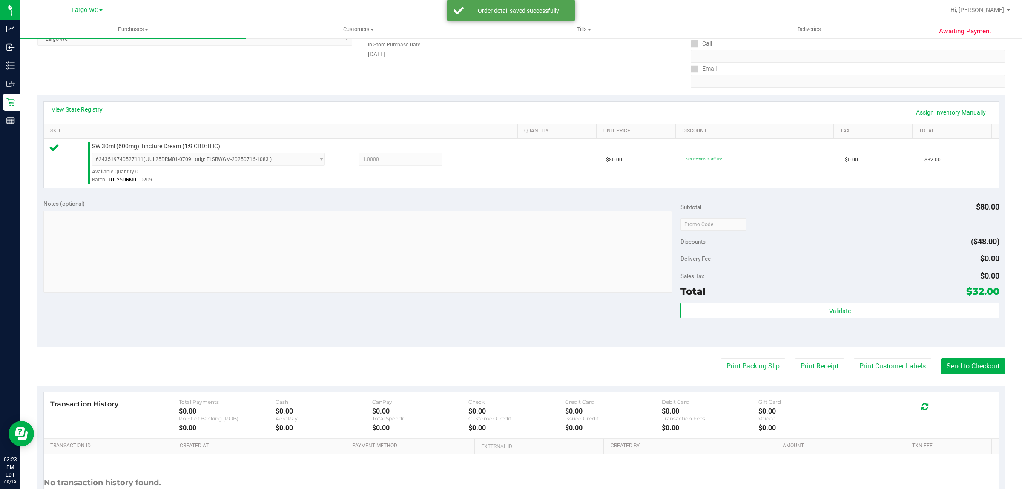
scroll to position [181, 0]
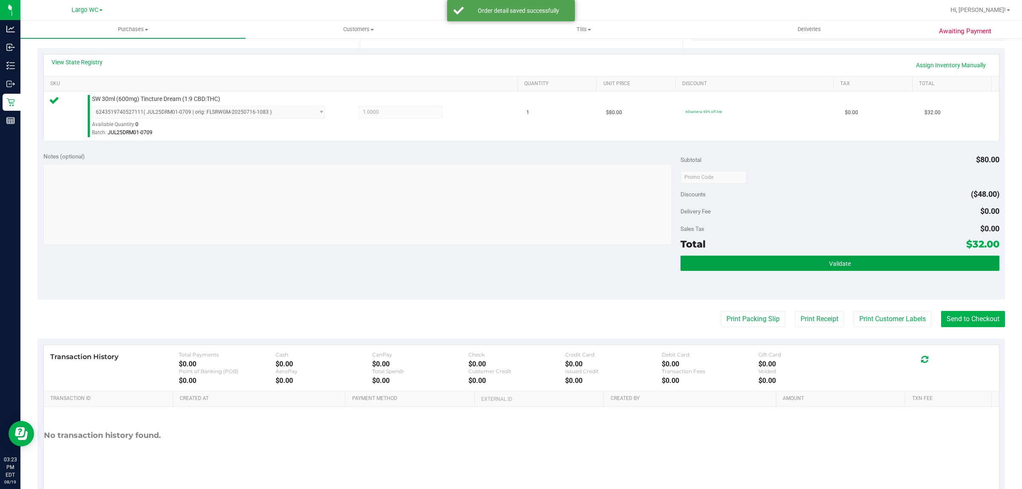
click at [849, 270] on button "Validate" at bounding box center [840, 263] width 319 height 15
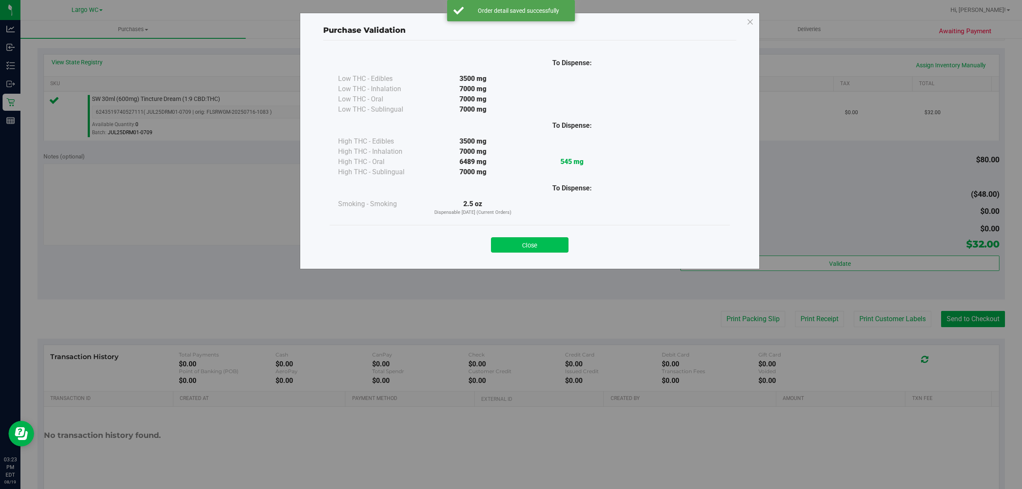
click at [531, 247] on button "Close" at bounding box center [530, 244] width 78 height 15
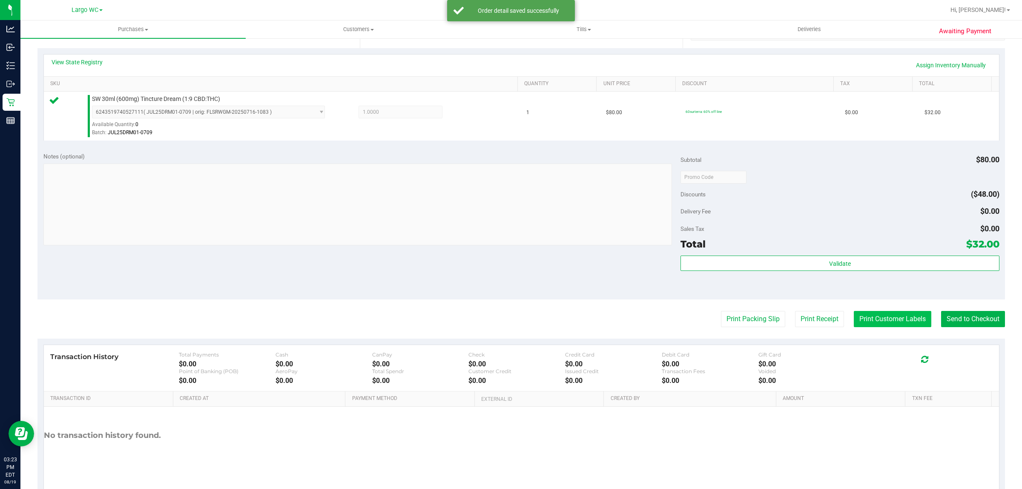
click at [859, 318] on button "Print Customer Labels" at bounding box center [893, 319] width 78 height 16
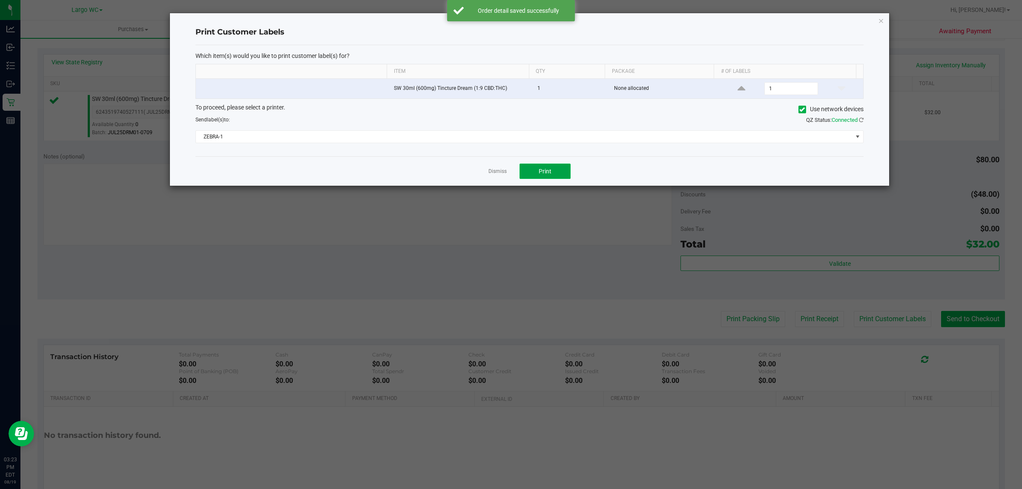
click at [557, 171] on button "Print" at bounding box center [545, 171] width 51 height 15
click at [499, 175] on link "Dismiss" at bounding box center [498, 171] width 18 height 7
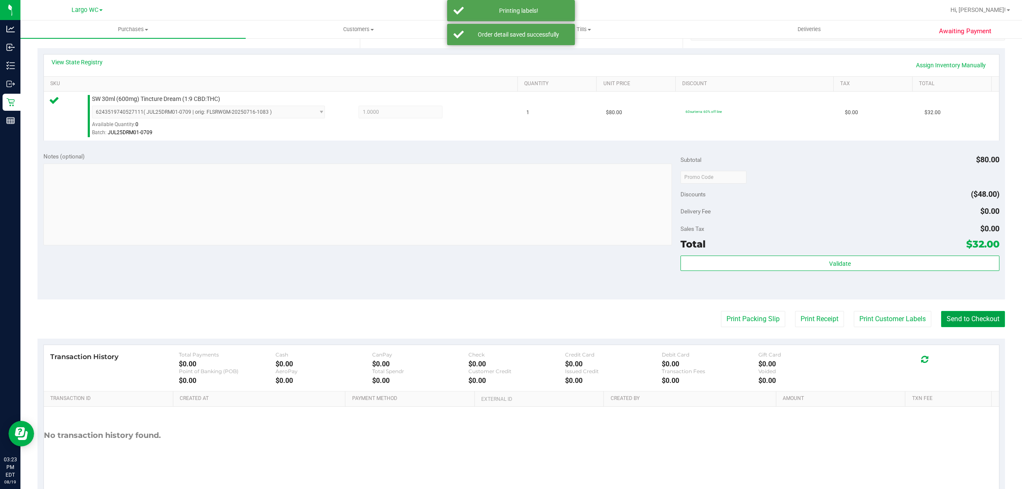
click at [970, 324] on button "Send to Checkout" at bounding box center [973, 319] width 64 height 16
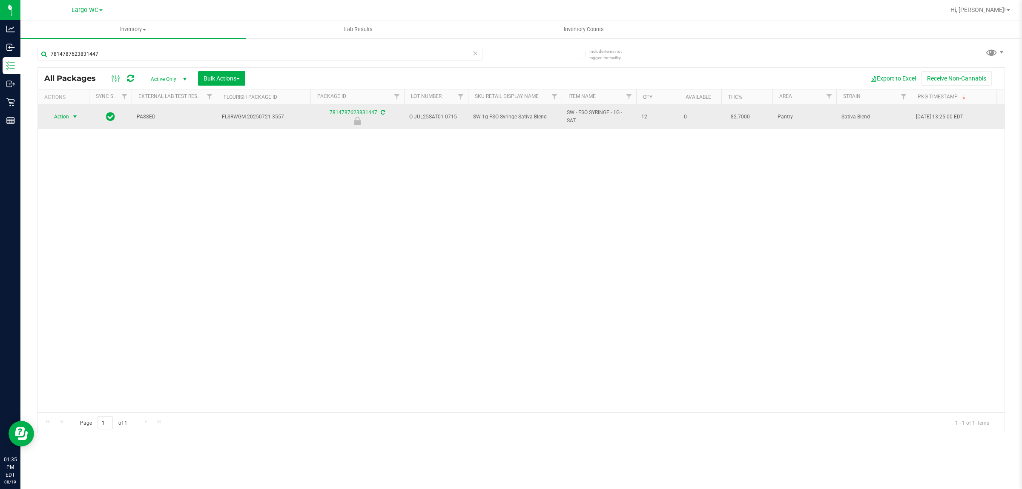
type input "7814787623831447"
click at [72, 117] on span "select" at bounding box center [75, 116] width 7 height 7
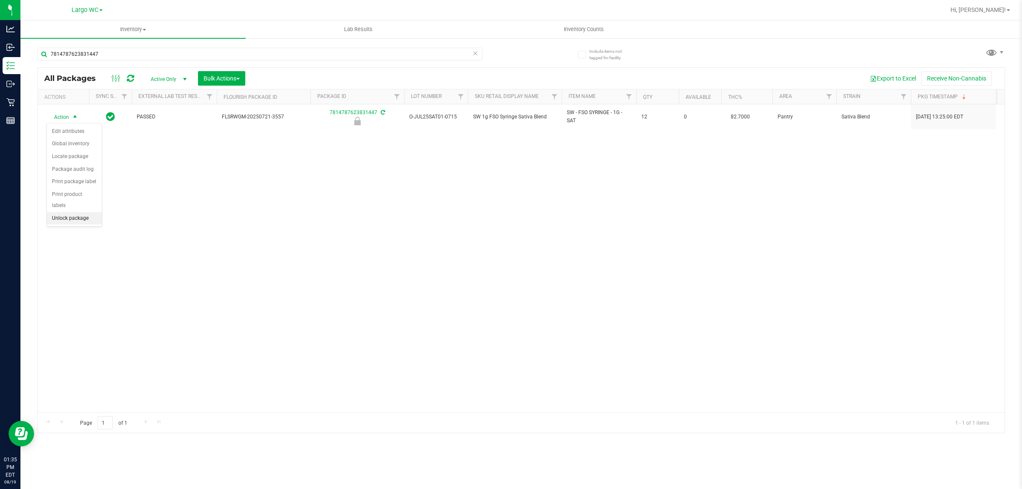
click at [62, 212] on li "Unlock package" at bounding box center [74, 218] width 55 height 13
click at [71, 54] on input "7814787623831447" at bounding box center [259, 54] width 445 height 13
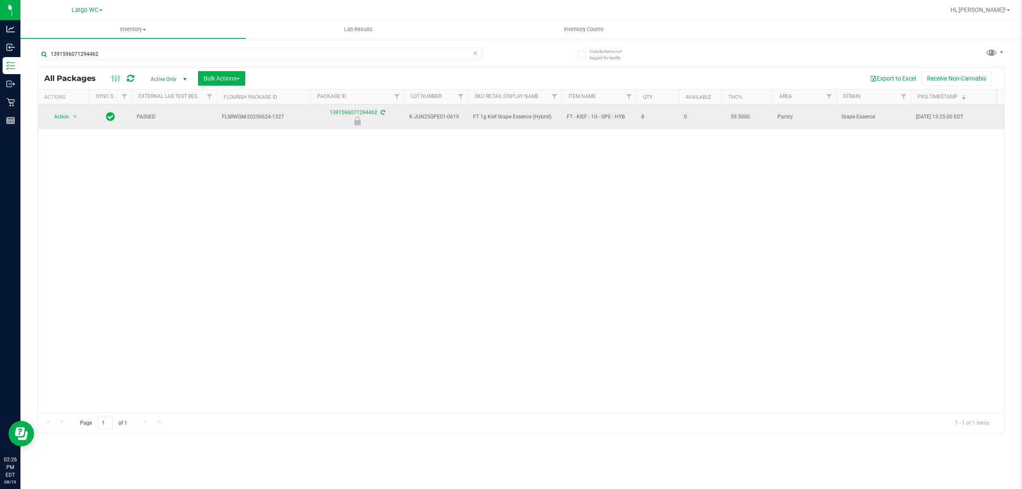
type input "1391596071294462"
click at [61, 117] on span "Action" at bounding box center [57, 117] width 23 height 12
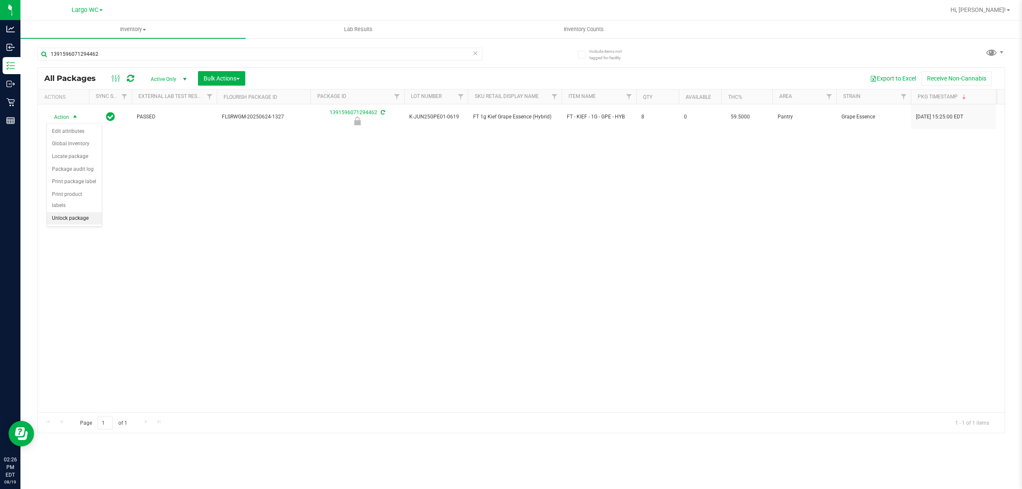
click at [57, 212] on li "Unlock package" at bounding box center [74, 218] width 55 height 13
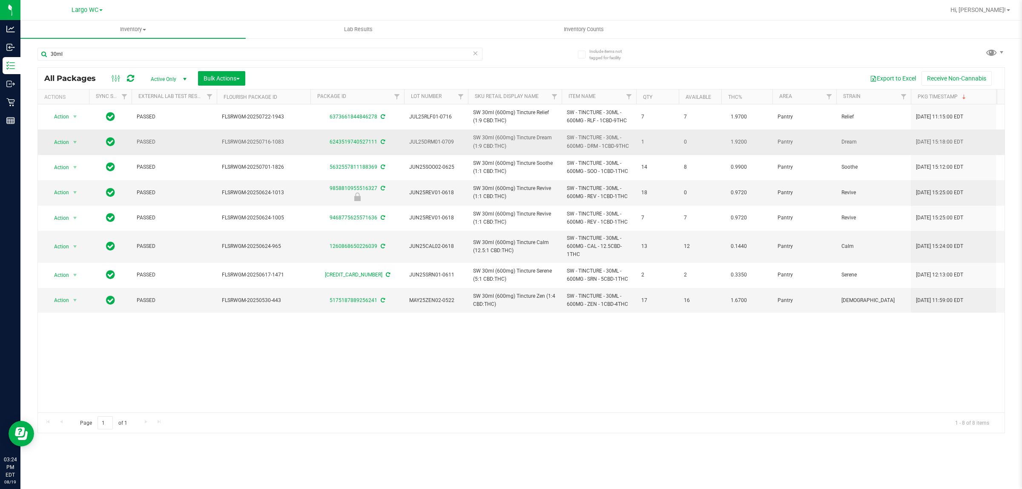
drag, startPoint x: 470, startPoint y: 138, endPoint x: 514, endPoint y: 147, distance: 45.1
click at [514, 147] on td "SW 30ml (600mg) Tincture Dream (1:9 CBD:THC)" at bounding box center [515, 141] width 94 height 25
copy span "SW 30ml (600mg) Tincture Dream (1:9 CBD:THC)"
click at [368, 65] on div "30ml" at bounding box center [259, 58] width 445 height 20
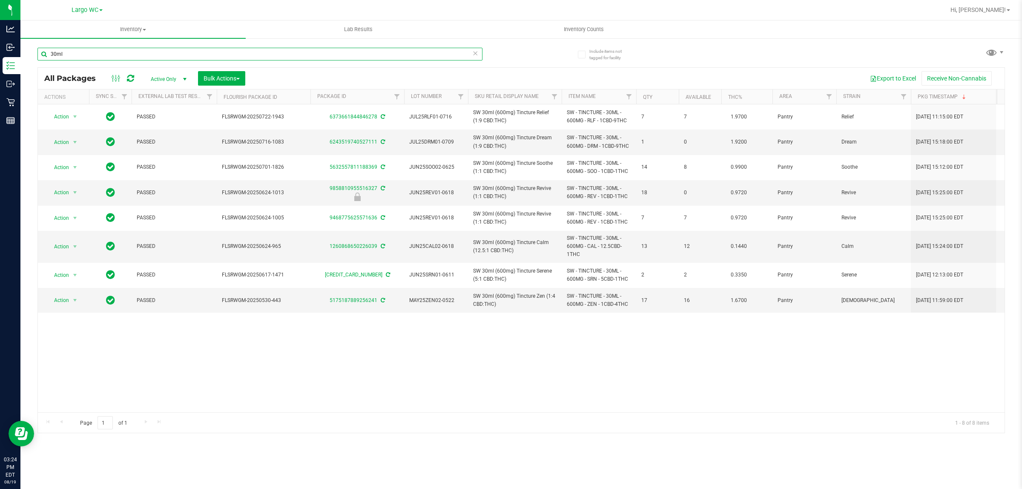
click at [365, 59] on input "30ml" at bounding box center [259, 54] width 445 height 13
paste input "SW 30ml (600mg) Tincture Dream (1:9 CBD:THC)"
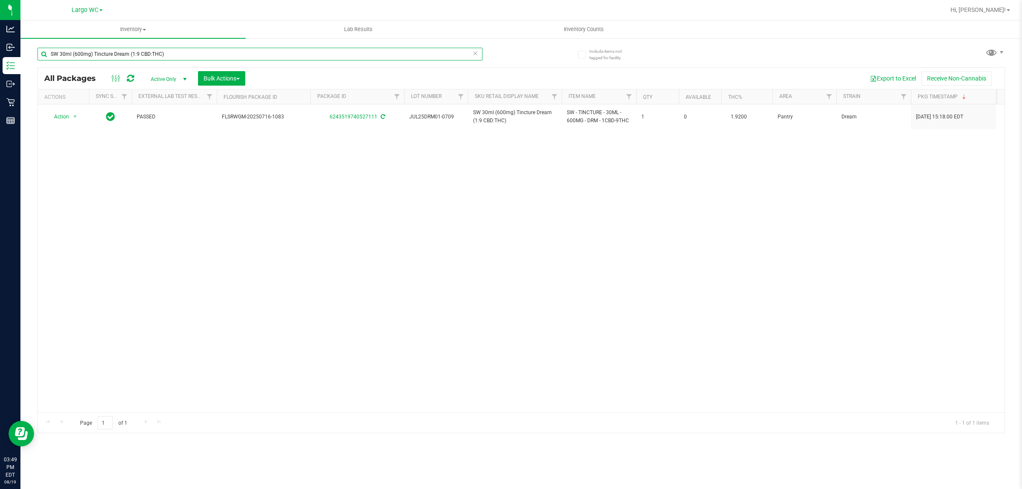
click at [184, 53] on input "SW 30ml (600mg) Tincture Dream (1:9 CBD:THC)" at bounding box center [259, 54] width 445 height 13
type input "FLSRWGM-20240911-637"
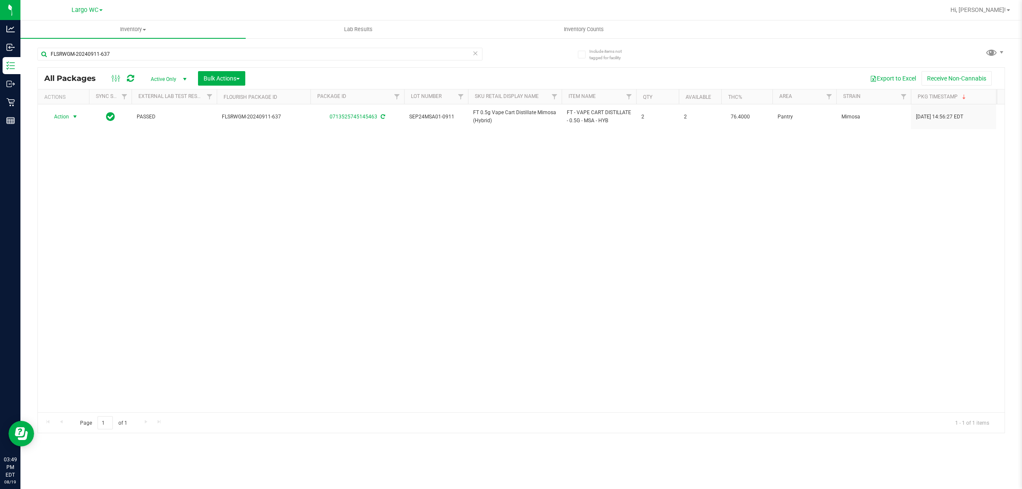
click at [59, 115] on span "Action" at bounding box center [57, 117] width 23 height 12
click at [75, 197] on li "Lock package" at bounding box center [80, 194] width 66 height 13
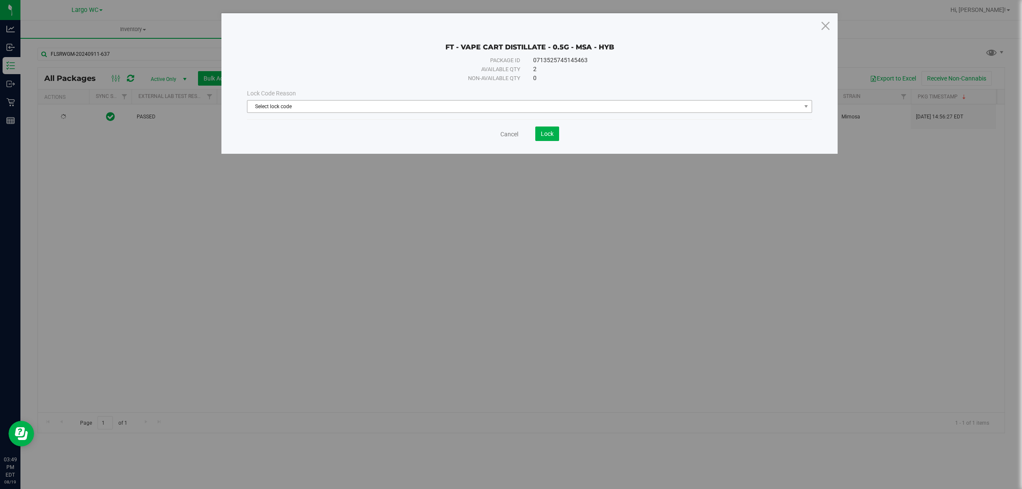
drag, startPoint x: 384, startPoint y: 96, endPoint x: 377, endPoint y: 109, distance: 14.1
click at [384, 97] on div "Lock Code Reason" at bounding box center [529, 93] width 565 height 9
click at [377, 109] on span "Select lock code" at bounding box center [524, 107] width 554 height 12
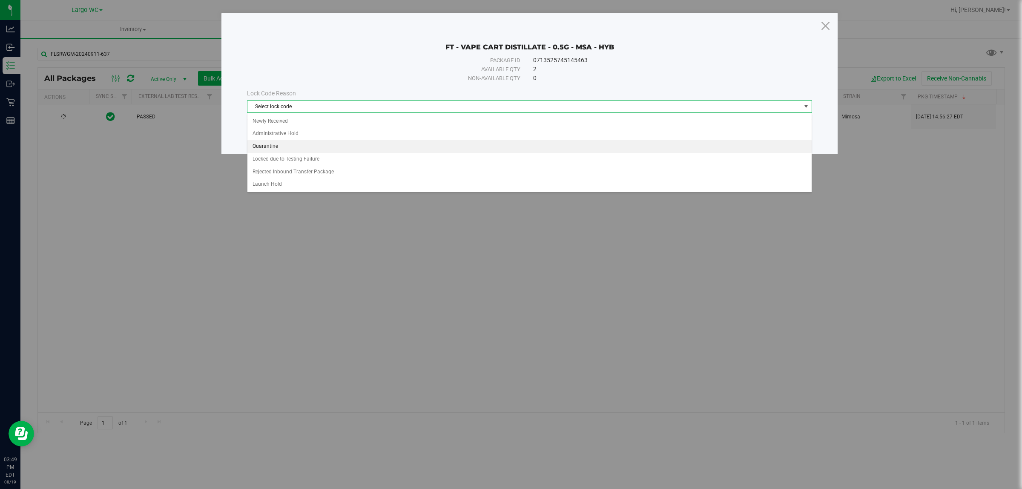
click at [347, 147] on li "Quarantine" at bounding box center [529, 146] width 564 height 13
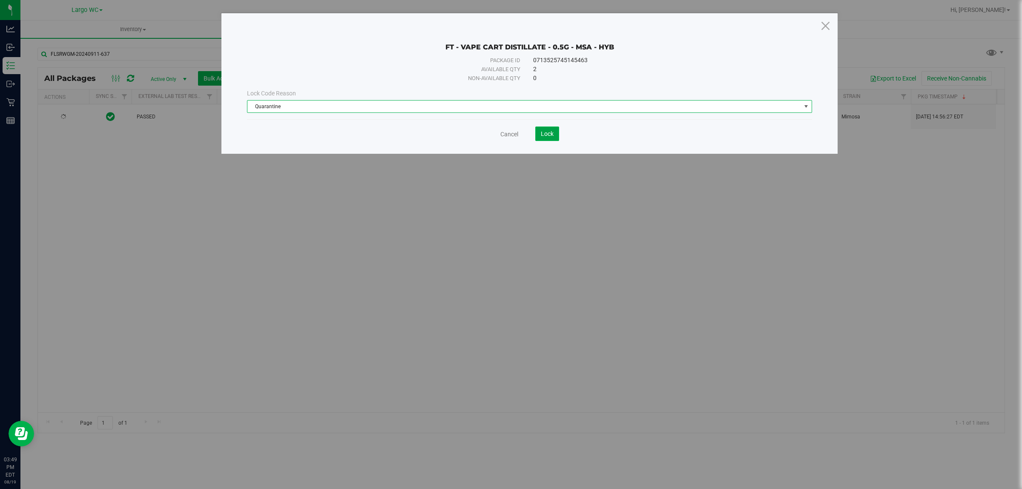
click at [543, 134] on span "Lock" at bounding box center [547, 133] width 13 height 7
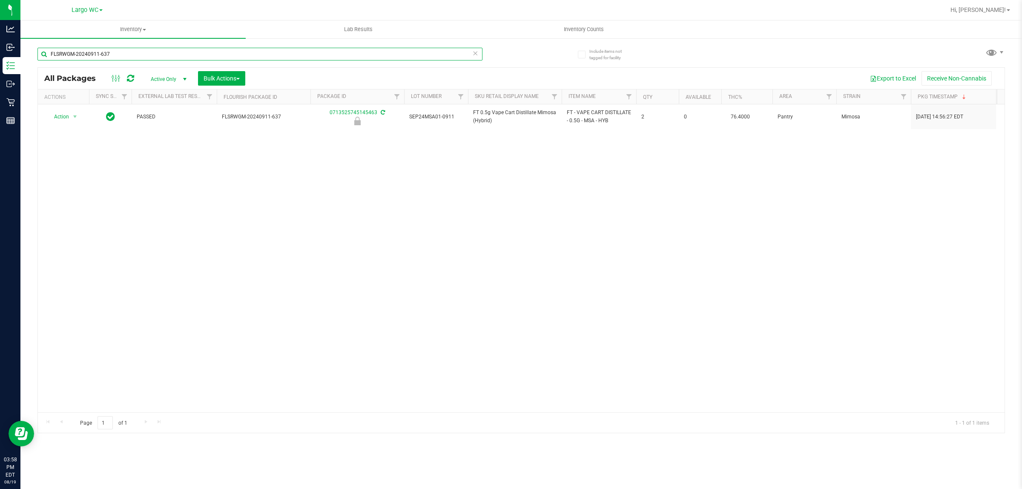
click at [84, 54] on input "FLSRWGM-20240911-637" at bounding box center [259, 54] width 445 height 13
click at [87, 56] on input "FLSRWGM-20240911-637" at bounding box center [259, 54] width 445 height 13
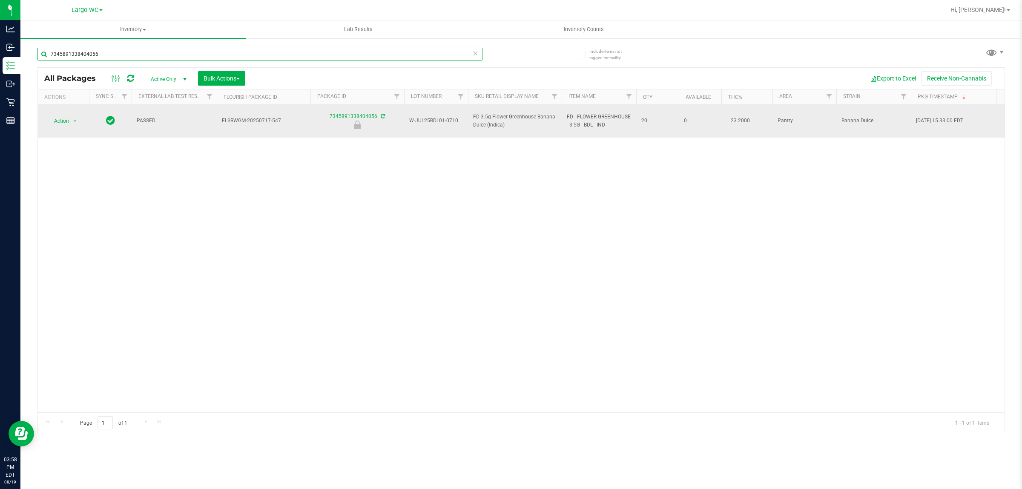
type input "7345891338404056"
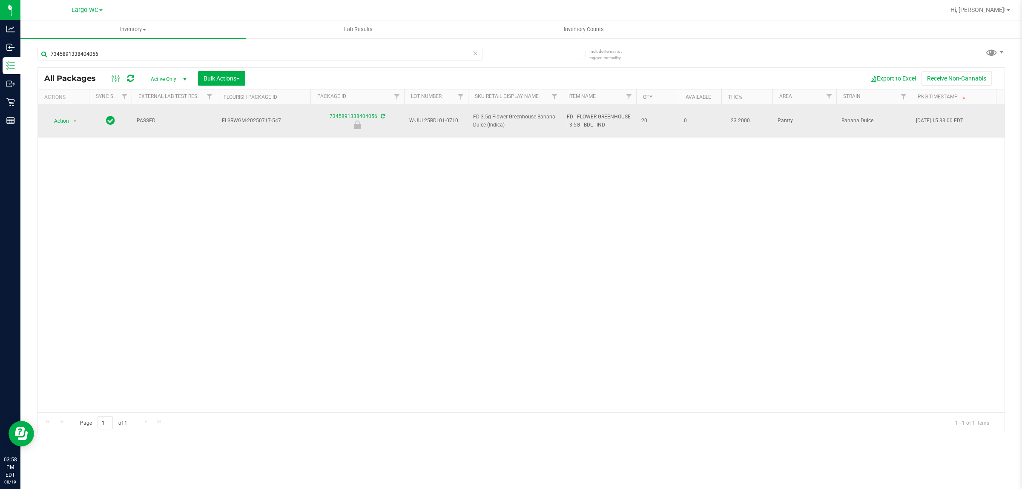
click at [60, 115] on span "Action" at bounding box center [57, 121] width 23 height 12
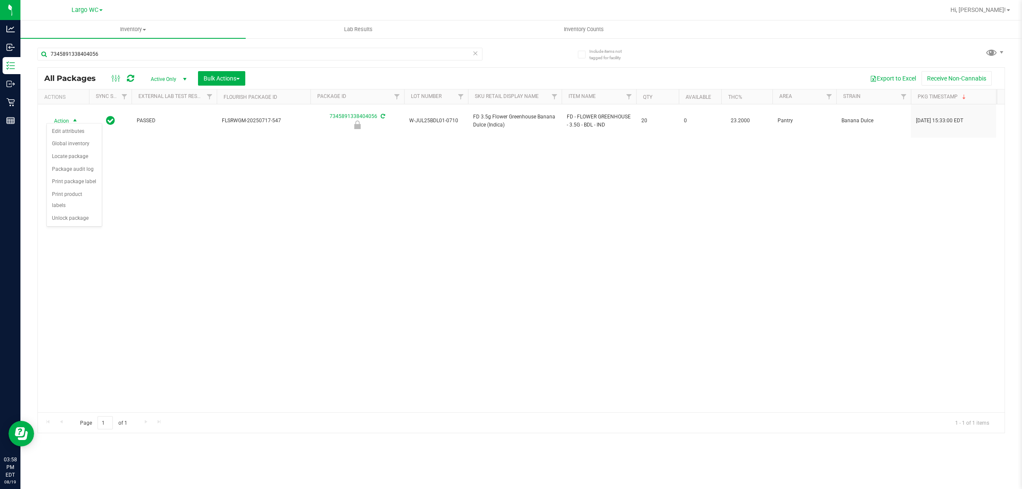
click at [71, 218] on div "Action Action Edit attributes Global inventory Locate package Package audit log…" at bounding box center [521, 258] width 967 height 308
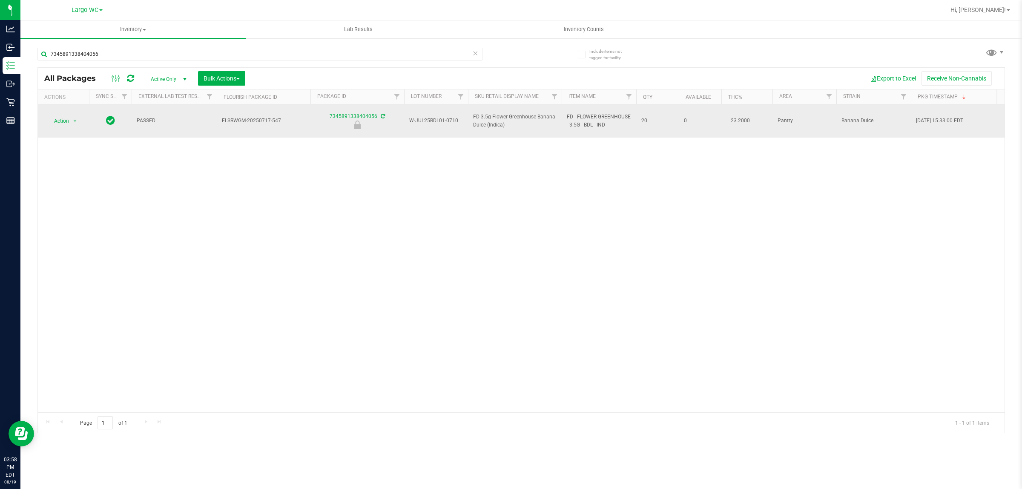
click at [61, 117] on span "Action" at bounding box center [57, 121] width 23 height 12
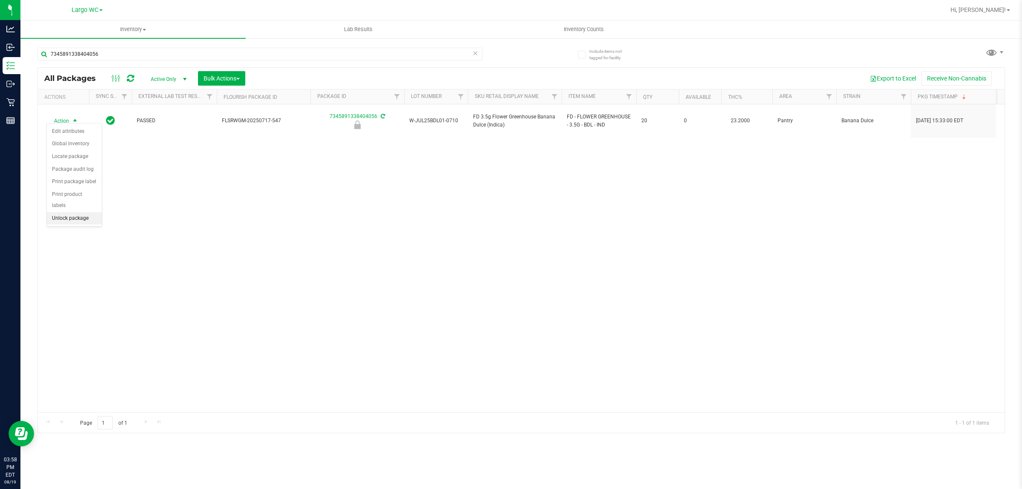
click at [68, 213] on li "Unlock package" at bounding box center [74, 218] width 55 height 13
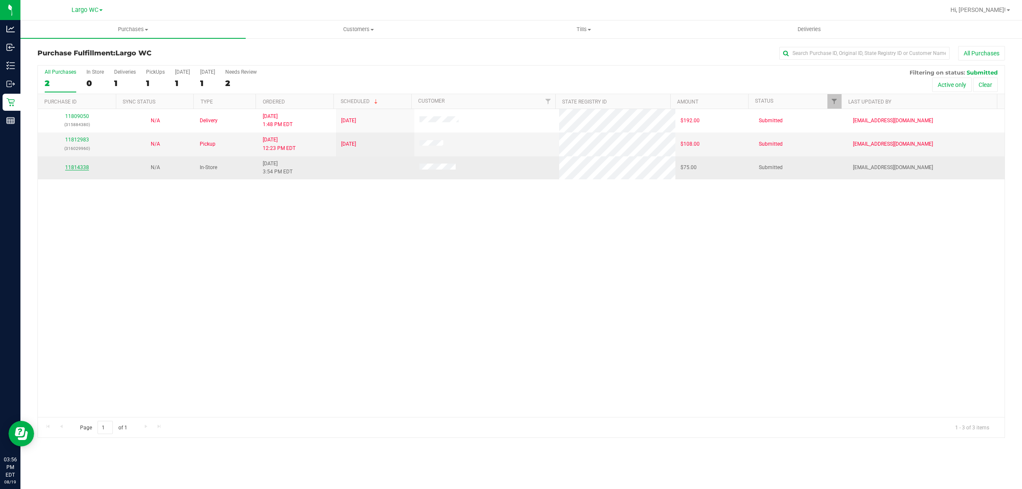
click at [80, 169] on link "11814338" at bounding box center [77, 167] width 24 height 6
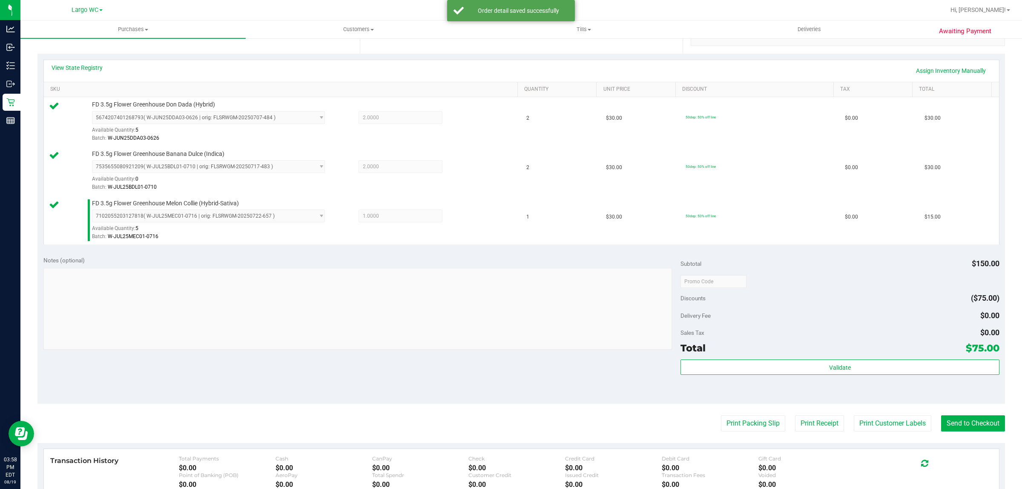
scroll to position [306, 0]
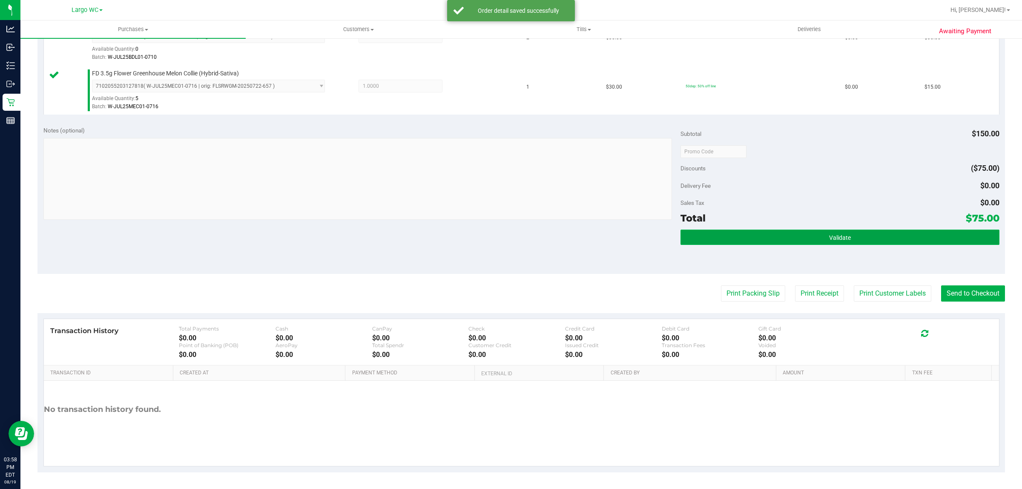
click at [853, 235] on button "Validate" at bounding box center [840, 237] width 319 height 15
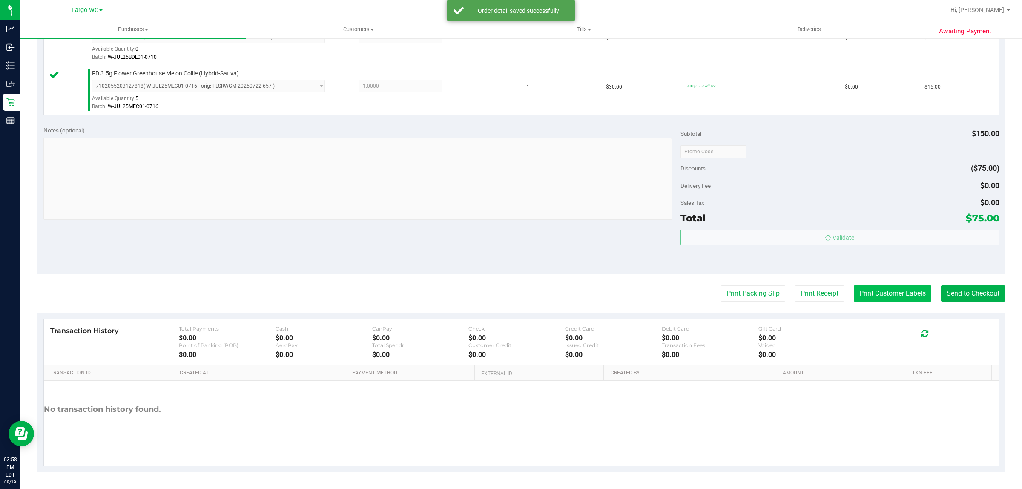
click at [871, 293] on button "Print Customer Labels" at bounding box center [893, 293] width 78 height 16
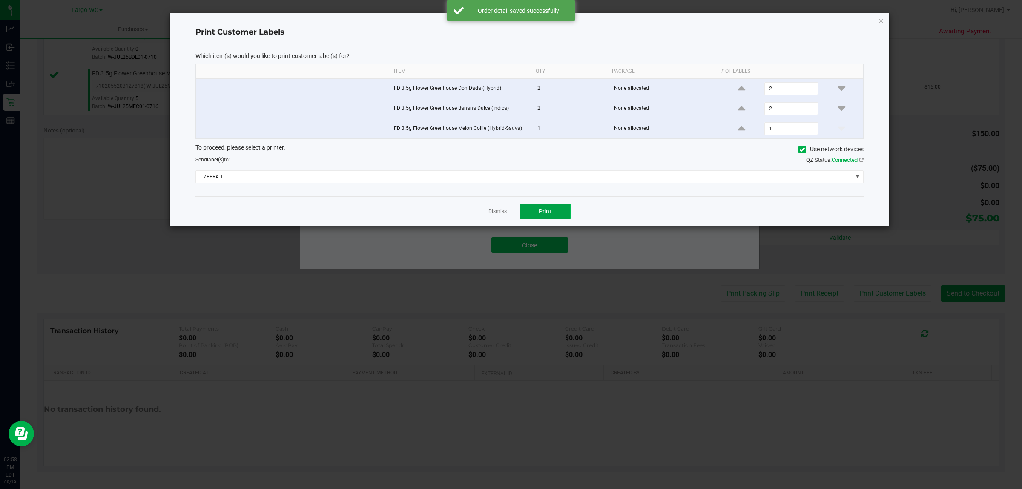
click at [545, 209] on span "Print" at bounding box center [545, 211] width 13 height 7
click at [495, 214] on link "Dismiss" at bounding box center [498, 211] width 18 height 7
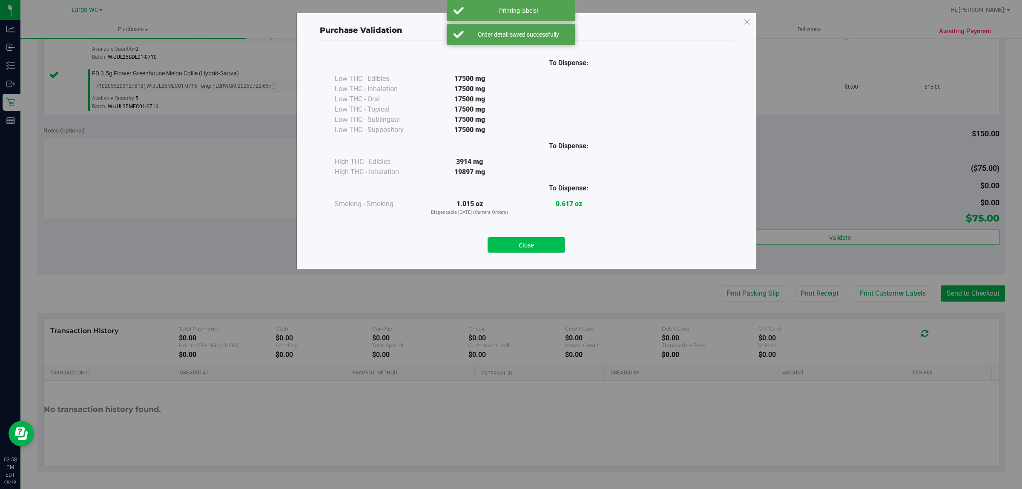
click at [526, 249] on button "Close" at bounding box center [527, 244] width 78 height 15
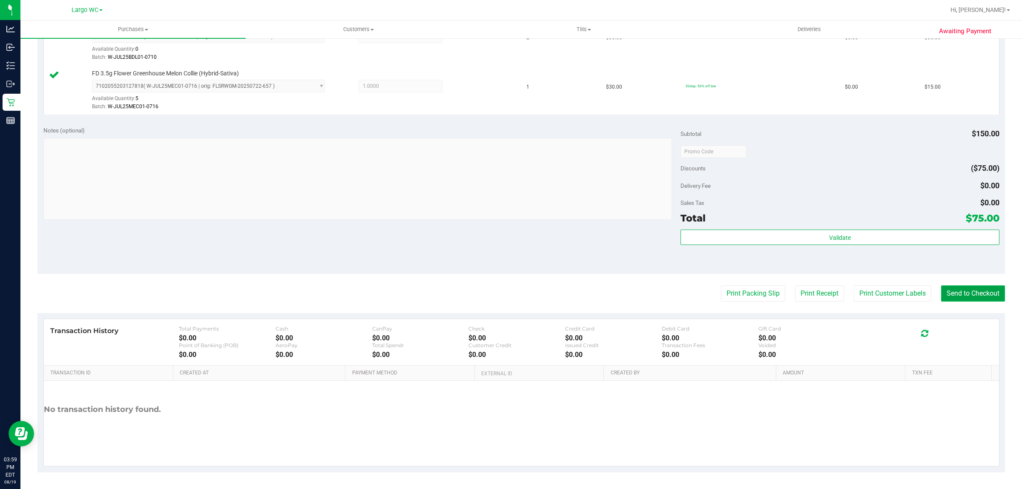
click at [963, 299] on button "Send to Checkout" at bounding box center [973, 293] width 64 height 16
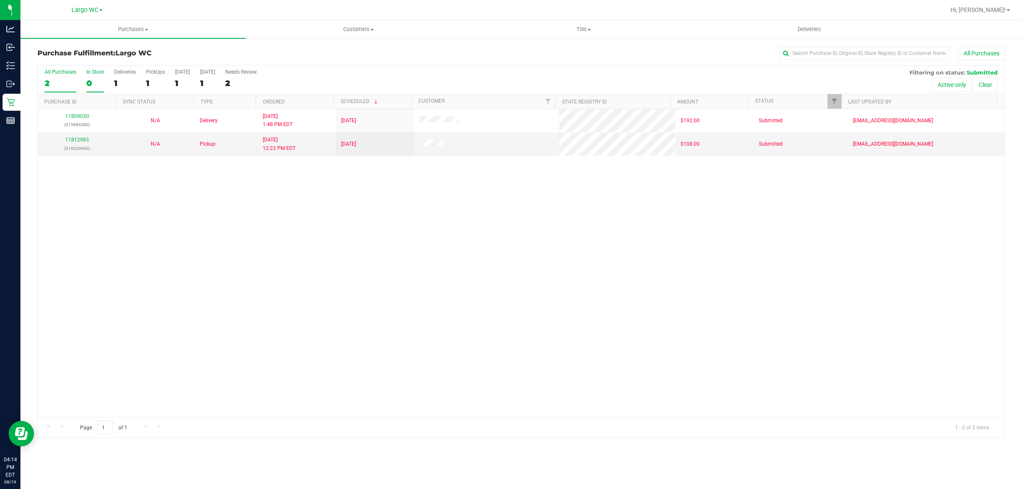
click at [89, 79] on div "0" at bounding box center [94, 83] width 17 height 10
click at [0, 0] on input "In Store 0" at bounding box center [0, 0] width 0 height 0
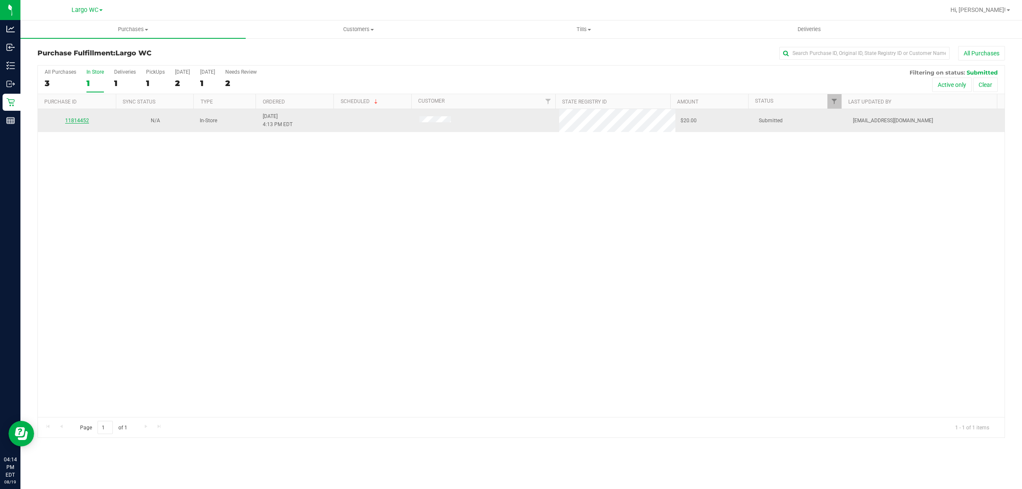
click at [78, 122] on link "11814452" at bounding box center [77, 121] width 24 height 6
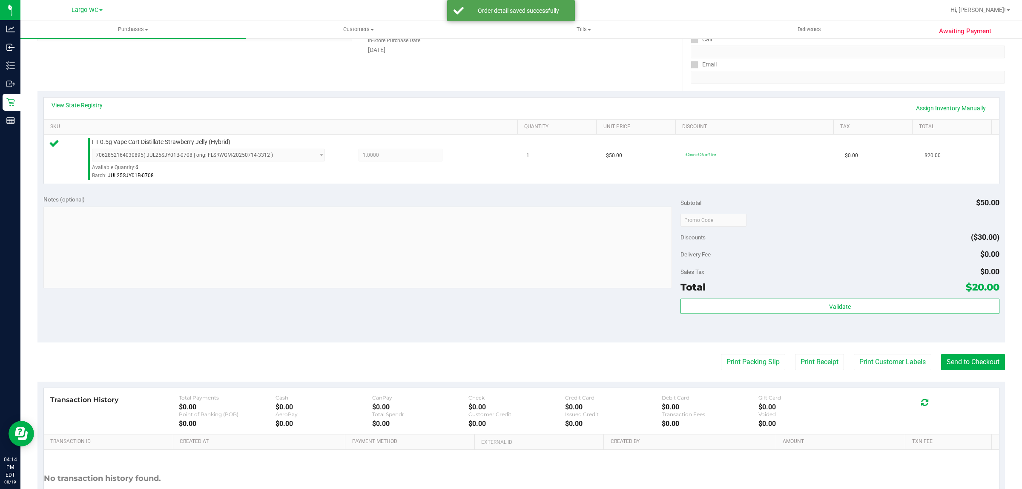
scroll to position [193, 0]
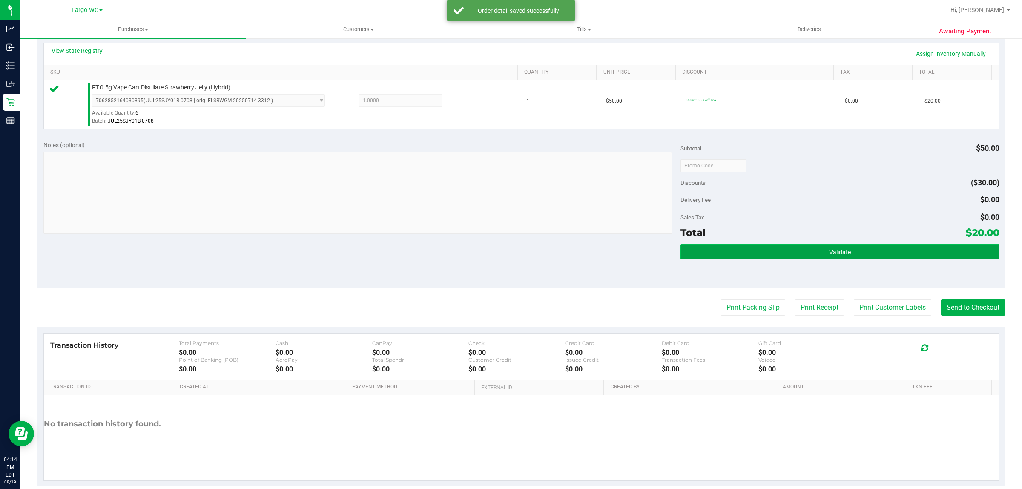
click at [865, 247] on button "Validate" at bounding box center [840, 251] width 319 height 15
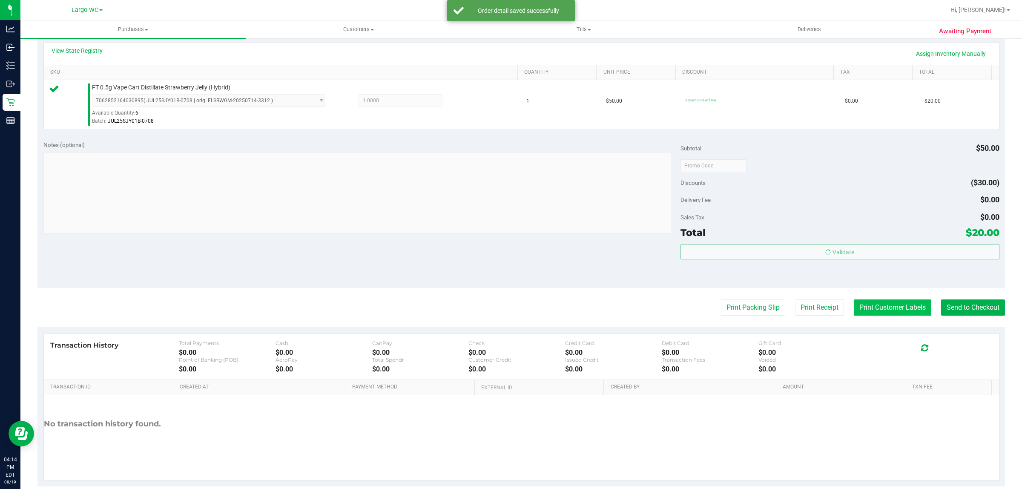
click at [877, 308] on button "Print Customer Labels" at bounding box center [893, 307] width 78 height 16
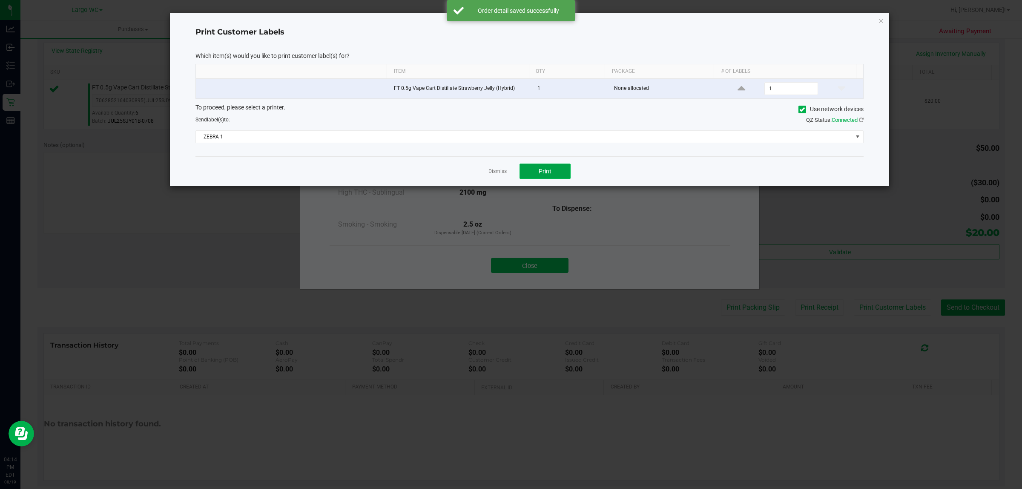
click at [552, 175] on button "Print" at bounding box center [545, 171] width 51 height 15
click at [495, 173] on link "Dismiss" at bounding box center [498, 171] width 18 height 7
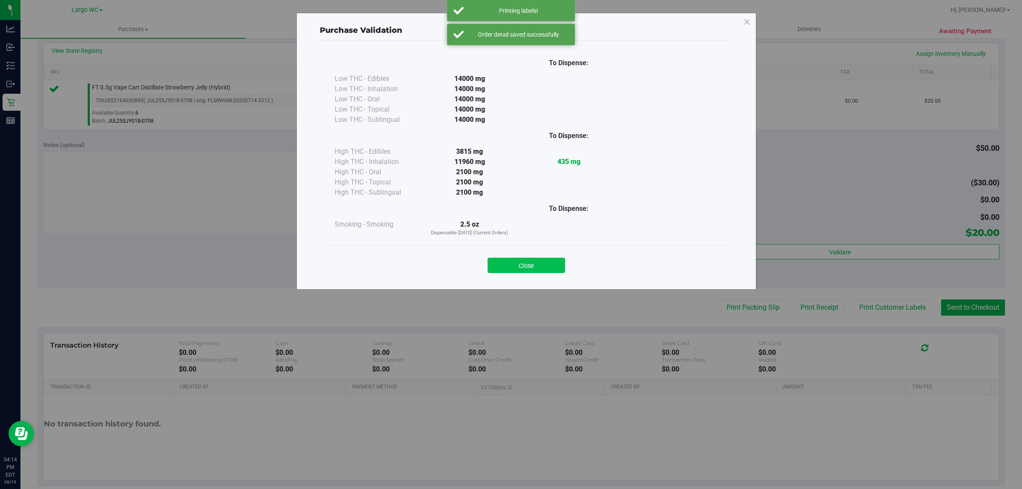
click at [527, 264] on button "Close" at bounding box center [527, 265] width 78 height 15
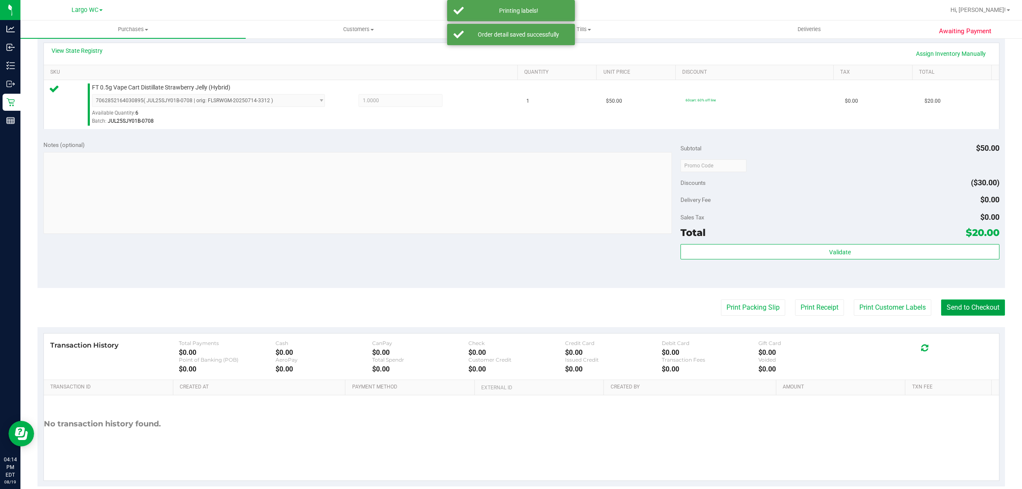
click at [959, 307] on button "Send to Checkout" at bounding box center [973, 307] width 64 height 16
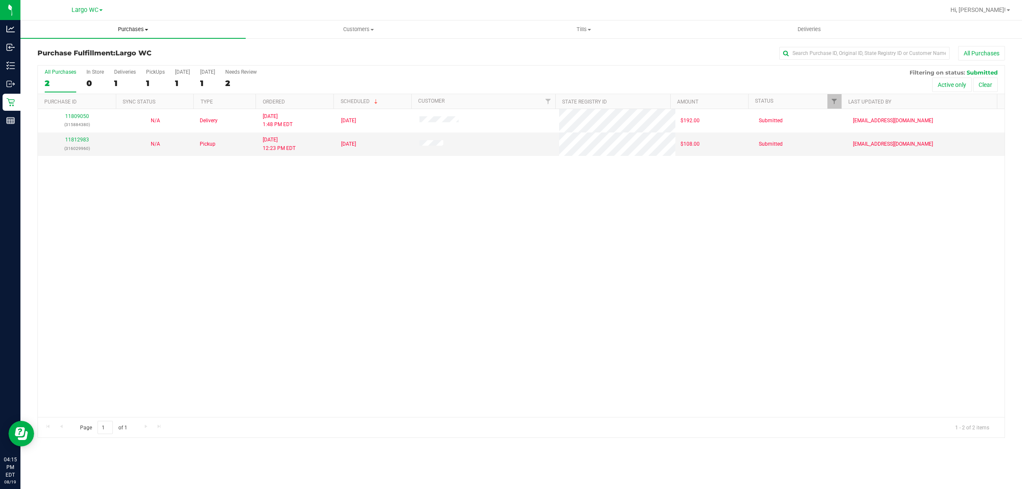
click at [131, 28] on span "Purchases" at bounding box center [132, 30] width 225 height 8
click at [146, 31] on span "Purchases" at bounding box center [132, 30] width 225 height 8
click at [137, 29] on span "Purchases" at bounding box center [132, 30] width 225 height 8
click at [98, 51] on span "Summary of purchases" at bounding box center [63, 51] width 87 height 7
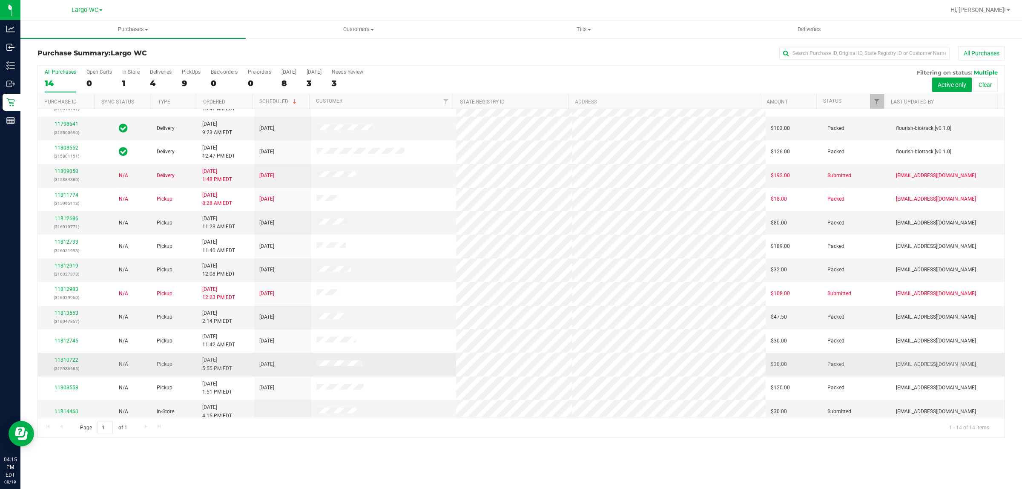
scroll to position [23, 0]
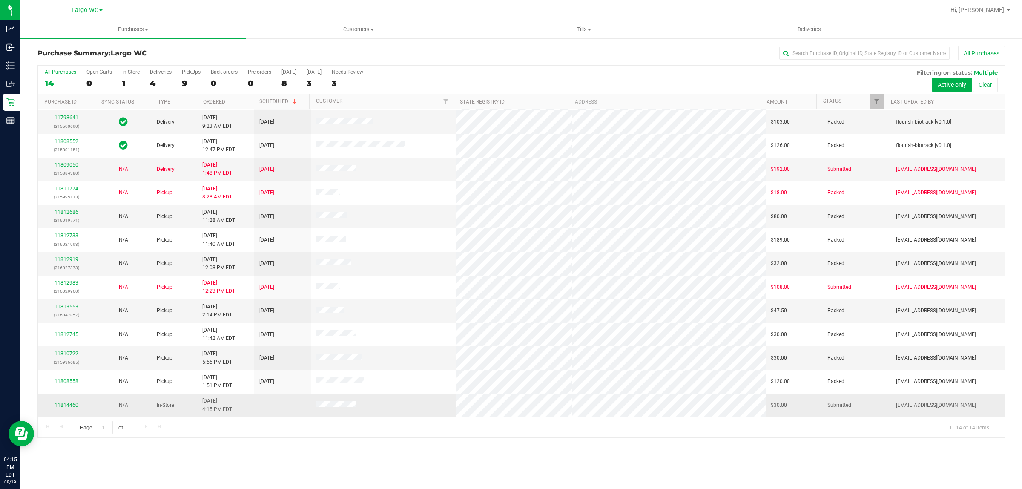
click at [63, 407] on link "11814460" at bounding box center [67, 405] width 24 height 6
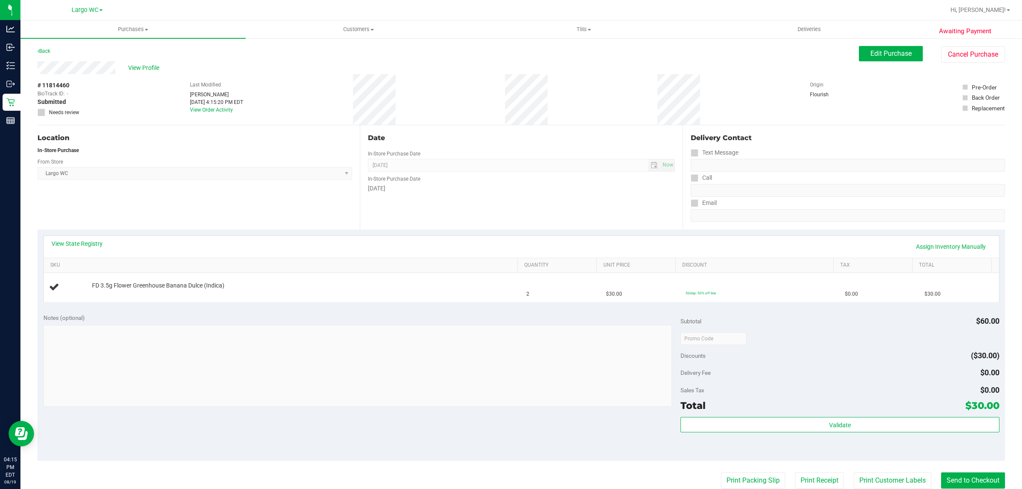
click at [283, 323] on div "Notes (optional)" at bounding box center [362, 360] width 638 height 95
click at [285, 316] on div "Notes (optional)" at bounding box center [362, 317] width 638 height 9
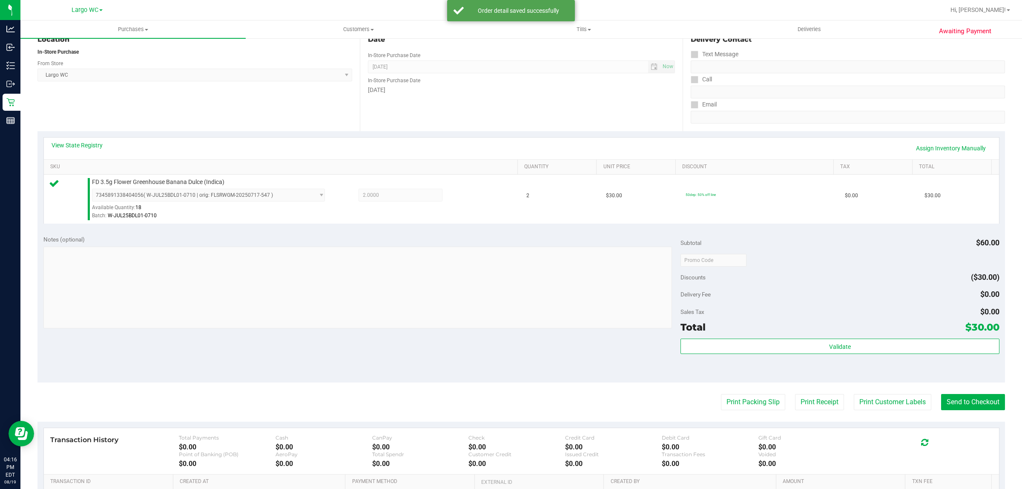
scroll to position [207, 0]
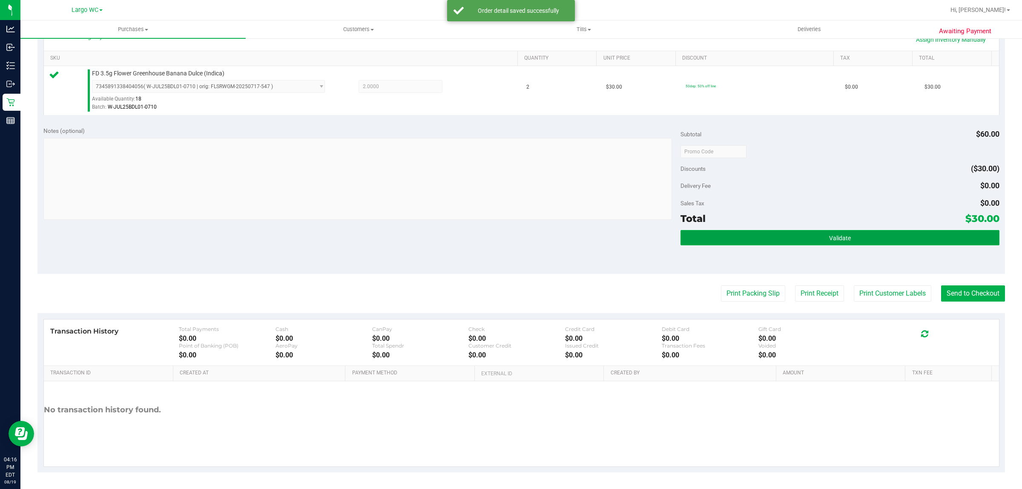
click at [852, 230] on button "Validate" at bounding box center [840, 237] width 319 height 15
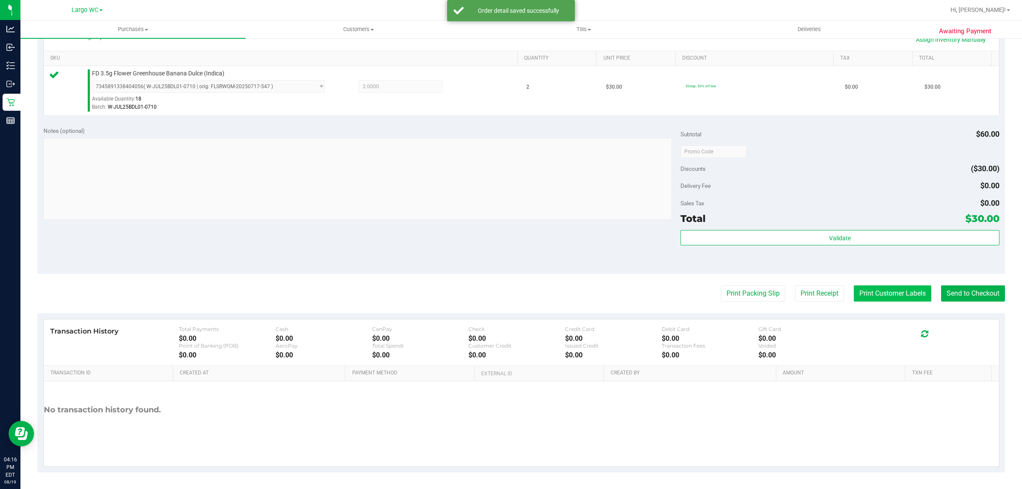
click at [878, 293] on button "Print Customer Labels" at bounding box center [893, 293] width 78 height 16
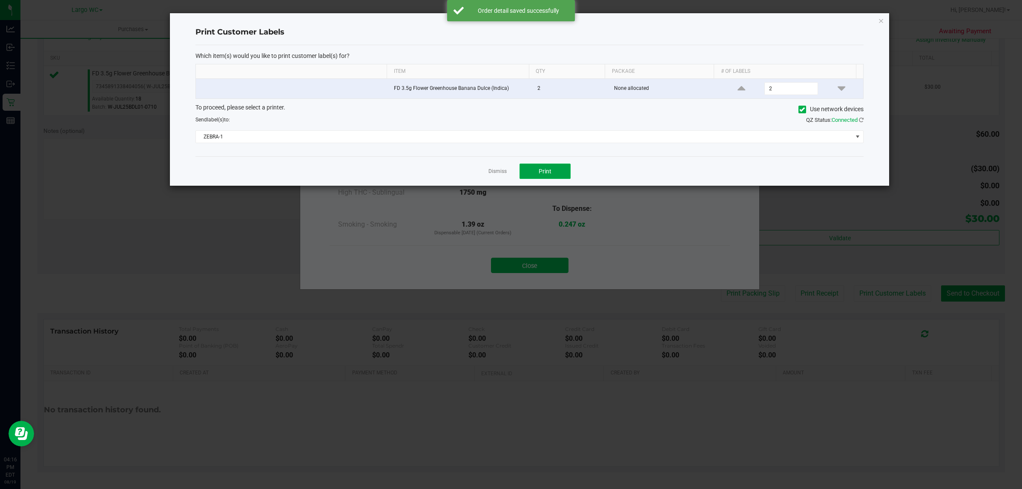
click at [550, 176] on button "Print" at bounding box center [545, 171] width 51 height 15
click at [493, 175] on div at bounding box center [529, 99] width 719 height 172
click at [525, 267] on ngb-modal-window "Print Customer Labels Which item(s) would you like to print customer label(s) f…" at bounding box center [514, 244] width 1029 height 489
click at [495, 170] on link "Dismiss" at bounding box center [498, 171] width 18 height 7
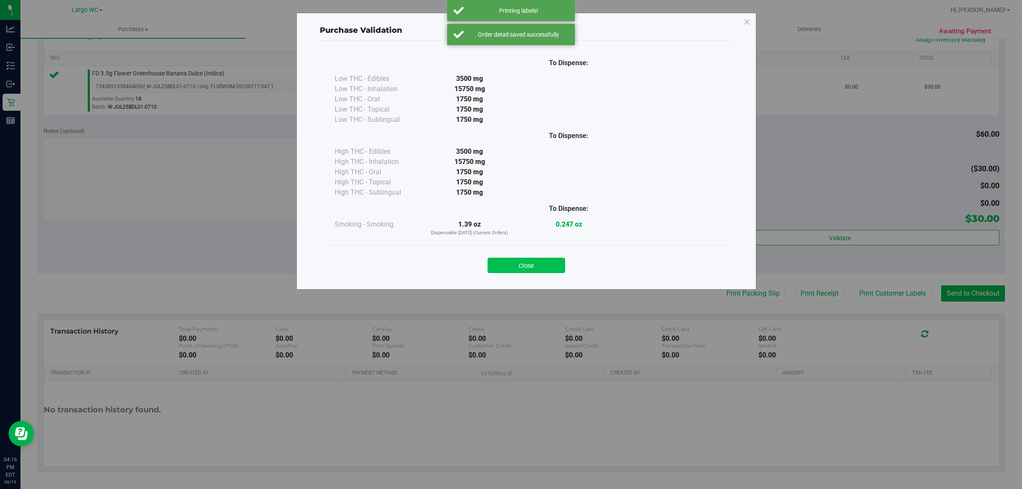
click at [509, 264] on button "Close" at bounding box center [527, 265] width 78 height 15
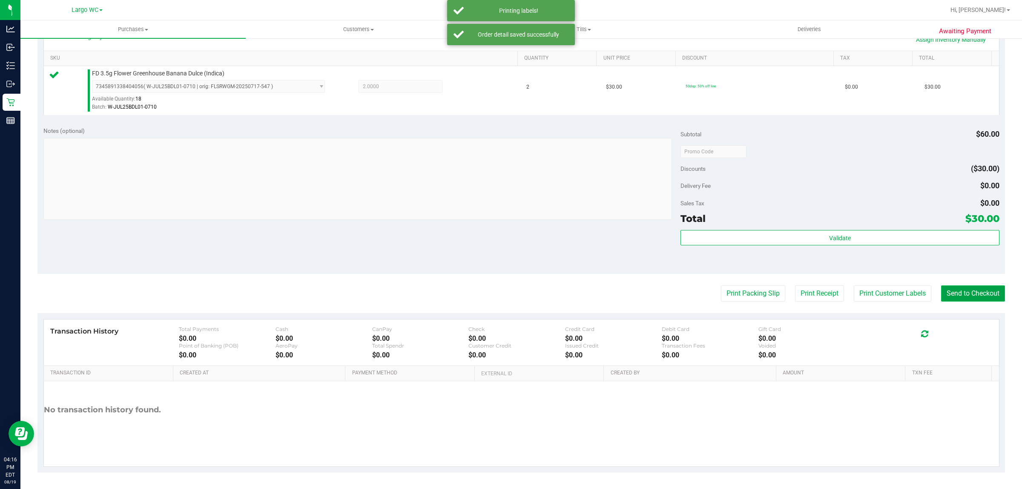
click at [965, 294] on button "Send to Checkout" at bounding box center [973, 293] width 64 height 16
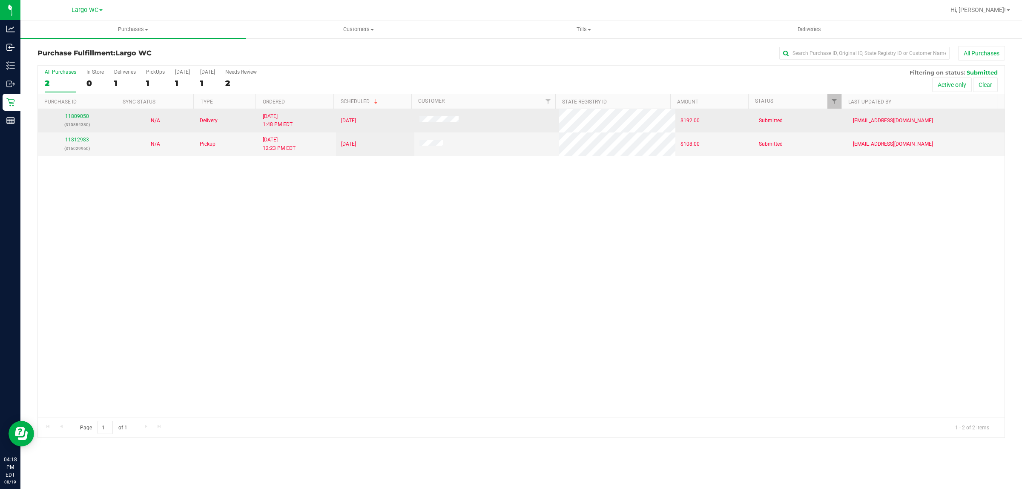
click at [73, 117] on link "11809050" at bounding box center [77, 116] width 24 height 6
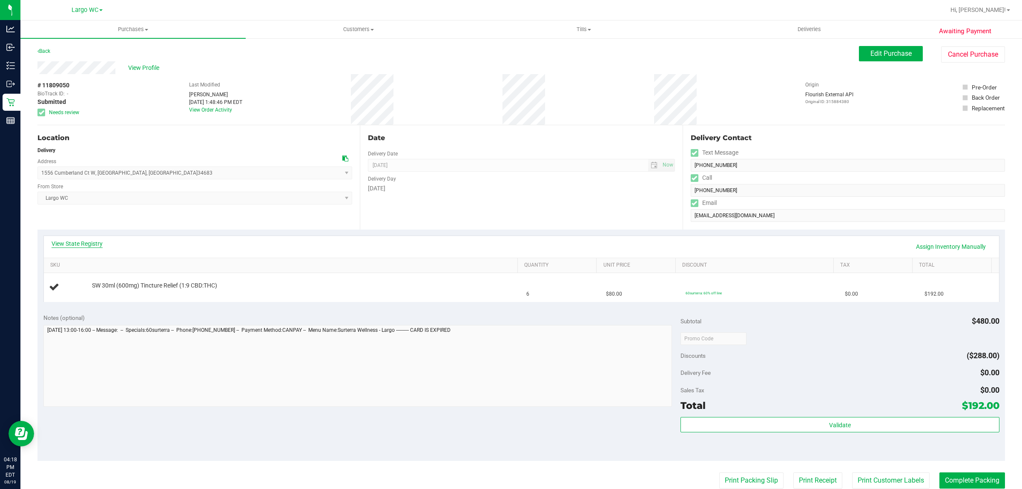
click at [76, 246] on link "View State Registry" at bounding box center [77, 243] width 51 height 9
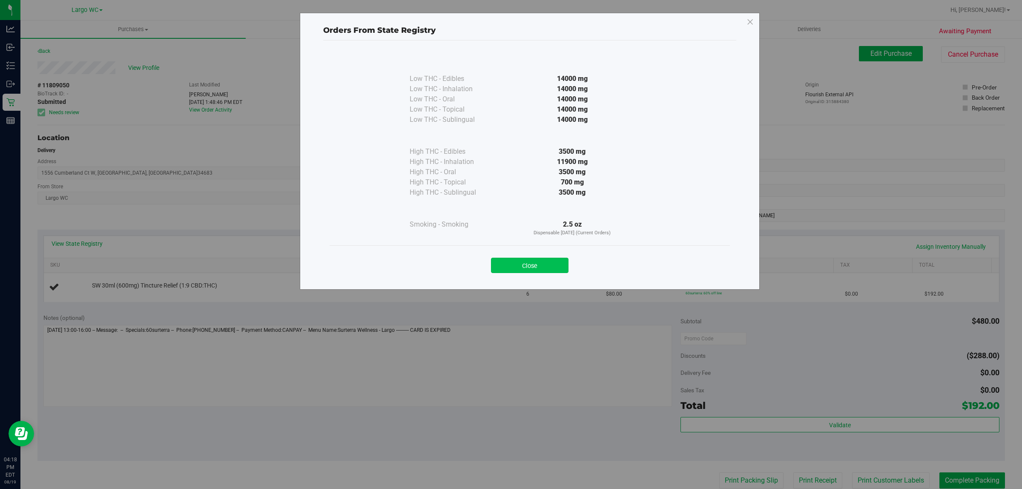
click at [535, 260] on button "Close" at bounding box center [530, 265] width 78 height 15
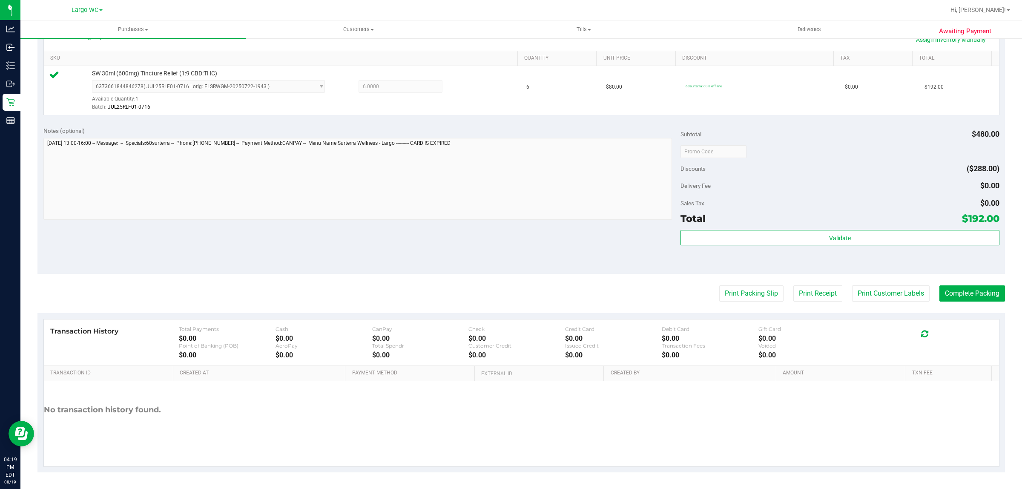
scroll to position [205, 0]
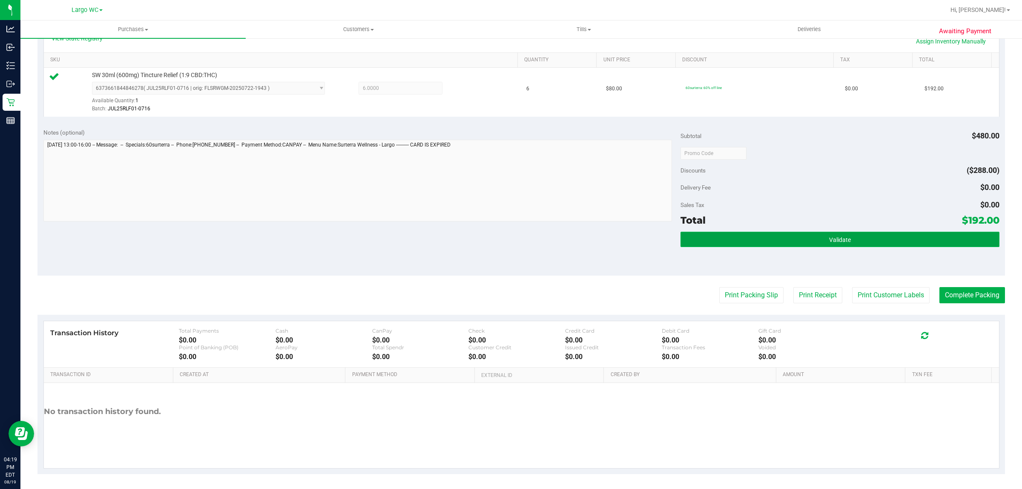
click at [846, 239] on button "Validate" at bounding box center [840, 239] width 319 height 15
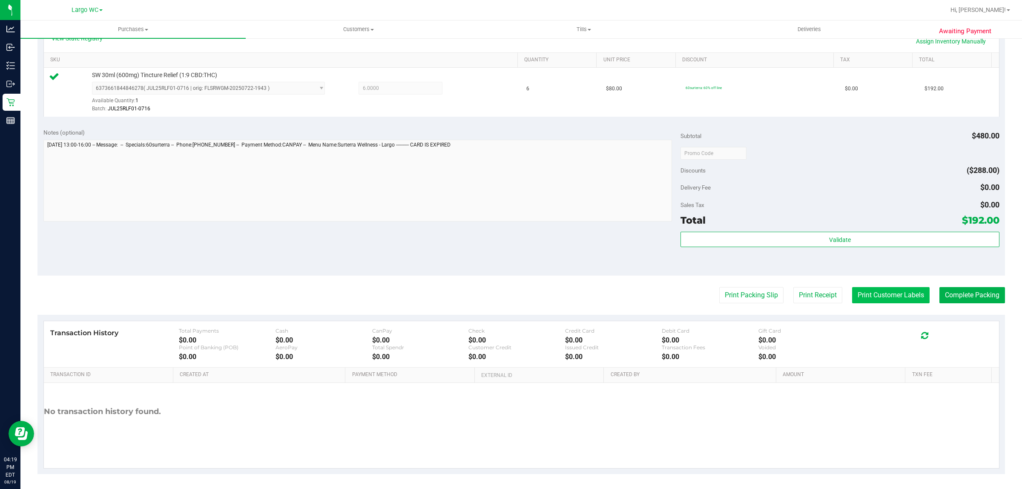
click at [857, 303] on button "Print Customer Labels" at bounding box center [891, 295] width 78 height 16
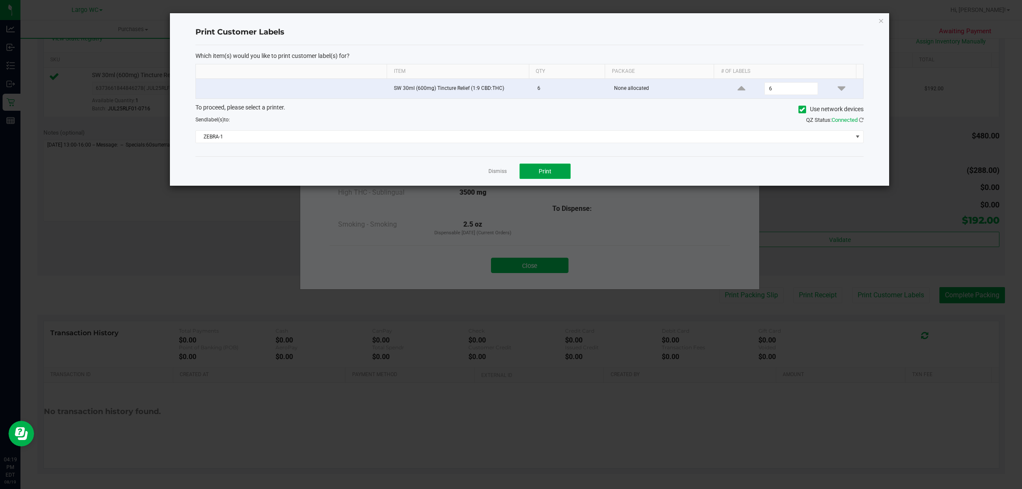
click at [549, 179] on button "Print" at bounding box center [545, 171] width 51 height 15
click at [497, 174] on link "Dismiss" at bounding box center [498, 171] width 18 height 7
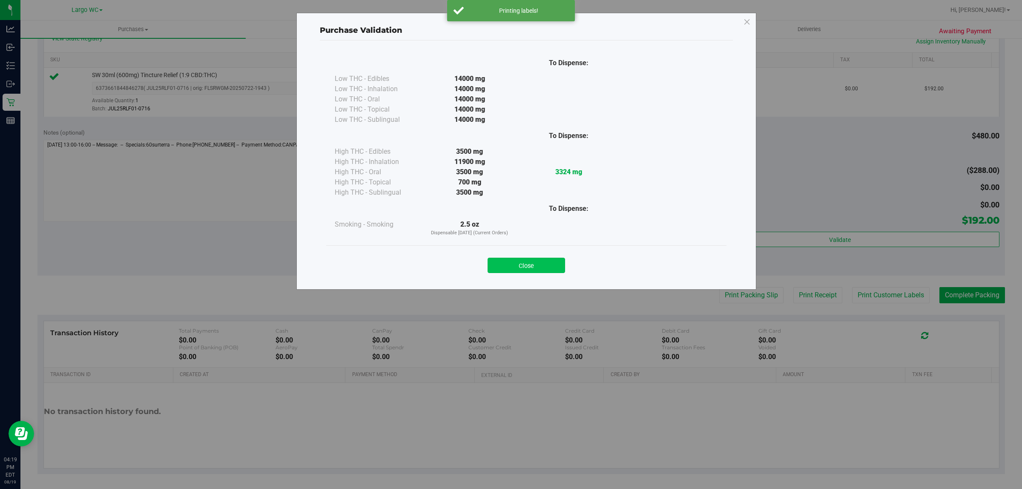
click at [533, 264] on button "Close" at bounding box center [527, 265] width 78 height 15
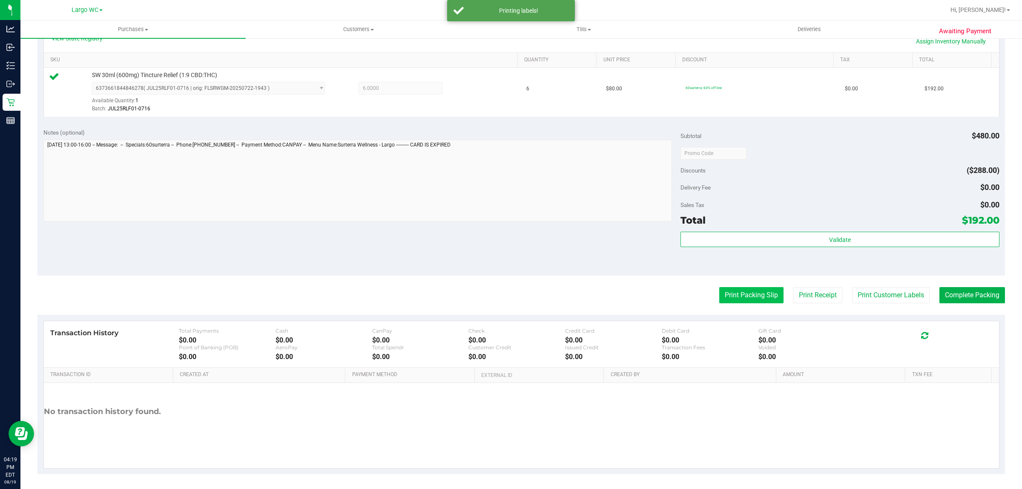
click at [736, 295] on button "Print Packing Slip" at bounding box center [751, 295] width 64 height 16
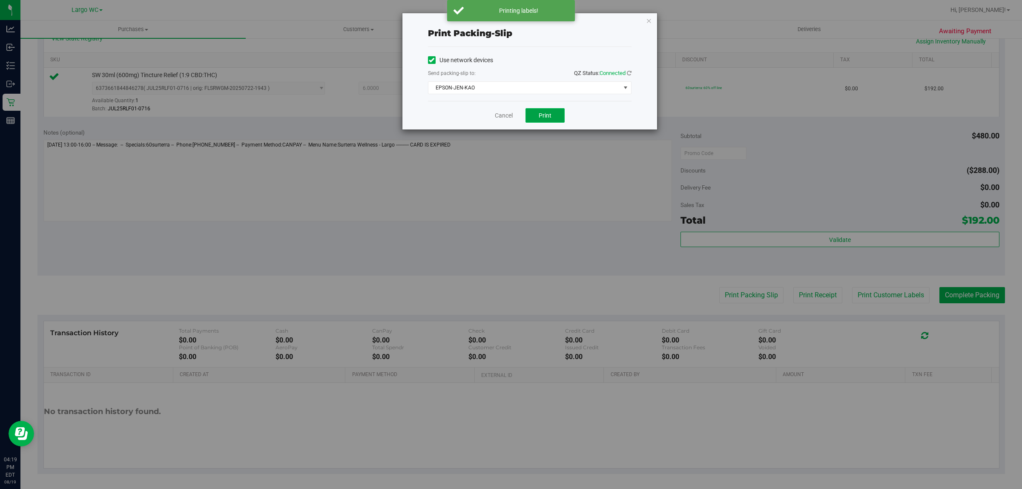
click at [543, 118] on span "Print" at bounding box center [545, 115] width 13 height 7
click at [502, 115] on link "Cancel" at bounding box center [500, 115] width 18 height 9
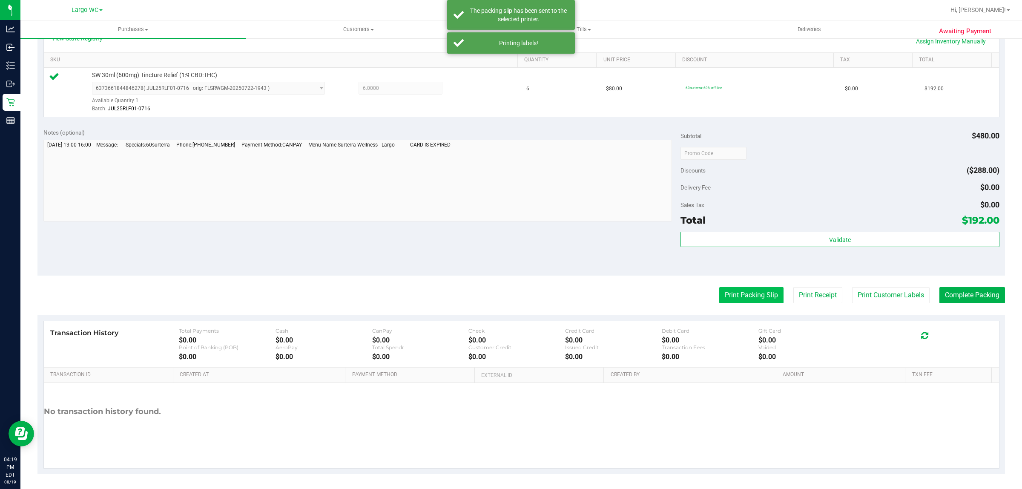
click at [743, 295] on button "Print Packing Slip" at bounding box center [751, 295] width 64 height 16
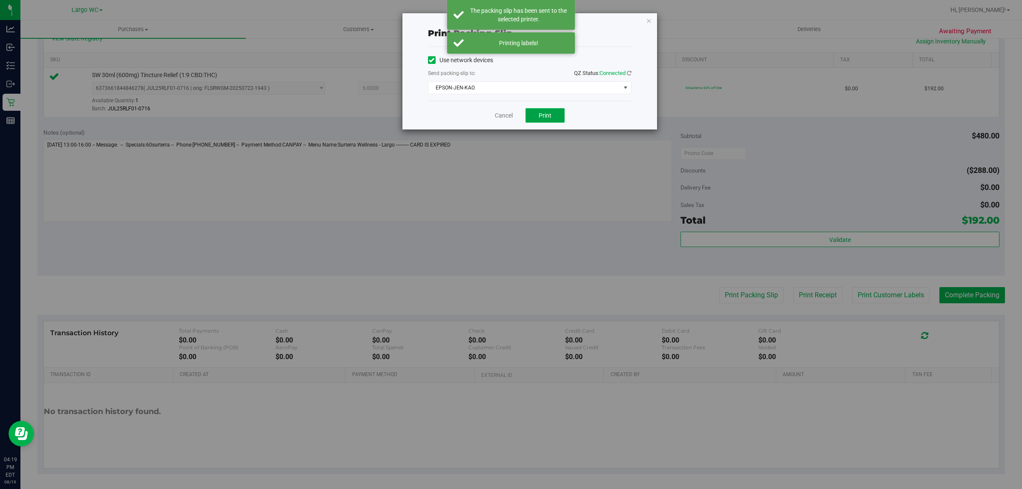
click at [545, 116] on span "Print" at bounding box center [545, 115] width 13 height 7
click at [496, 117] on link "Cancel" at bounding box center [500, 115] width 18 height 9
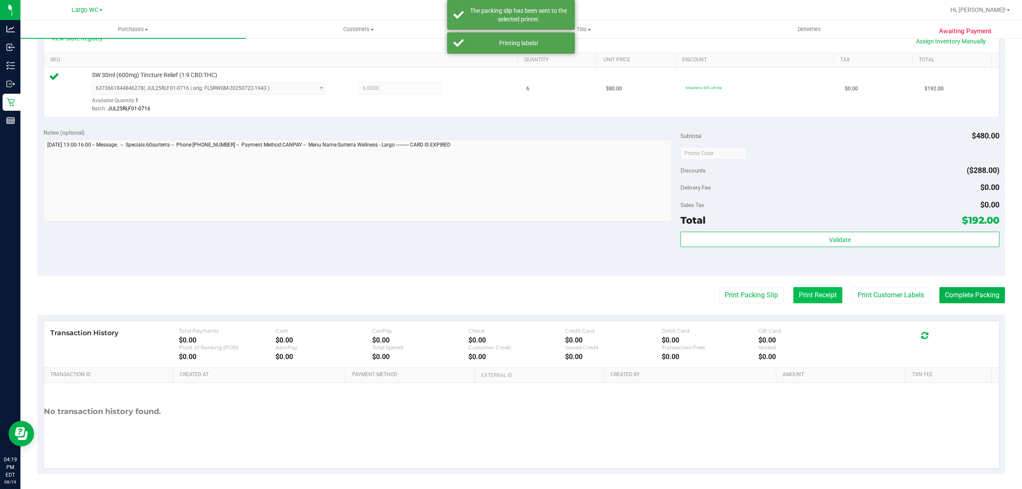
click at [804, 299] on button "Print Receipt" at bounding box center [817, 295] width 49 height 16
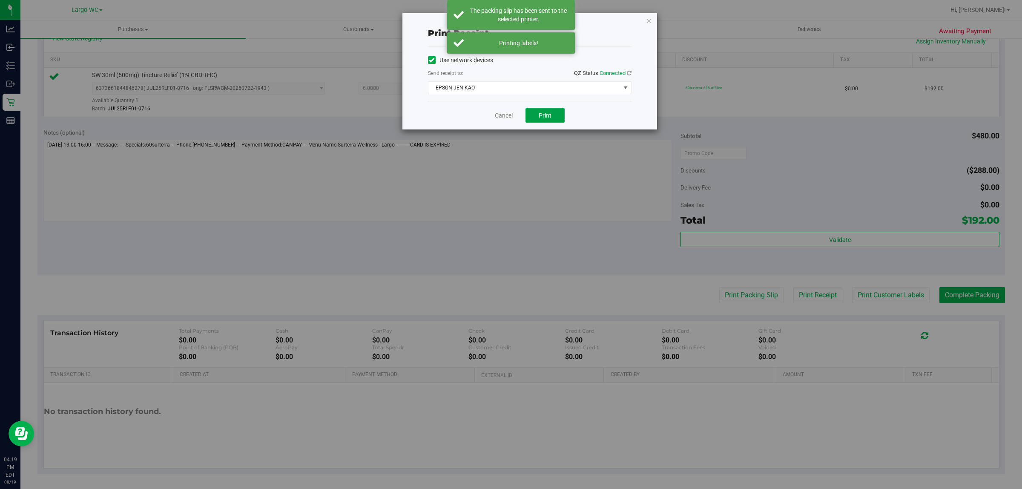
click at [541, 114] on span "Print" at bounding box center [545, 115] width 13 height 7
click at [498, 116] on link "Cancel" at bounding box center [500, 115] width 18 height 9
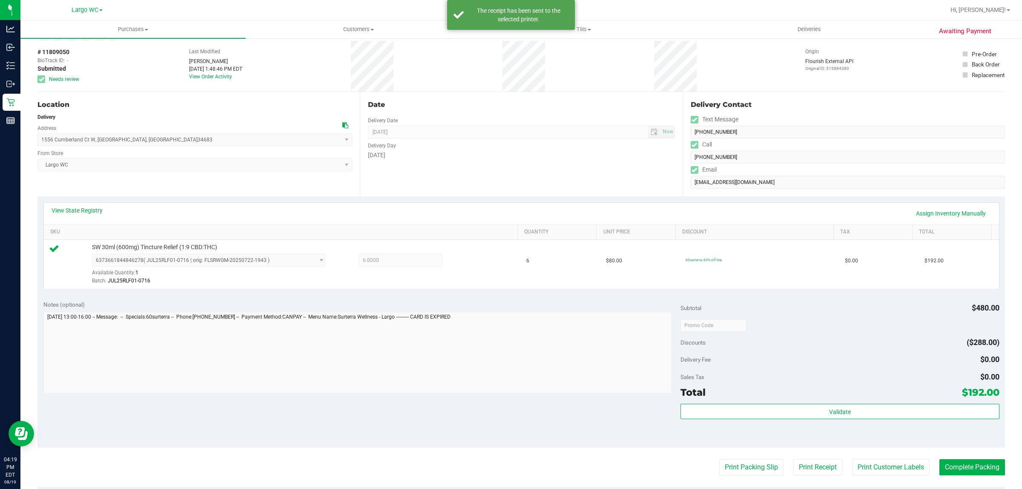
scroll to position [0, 0]
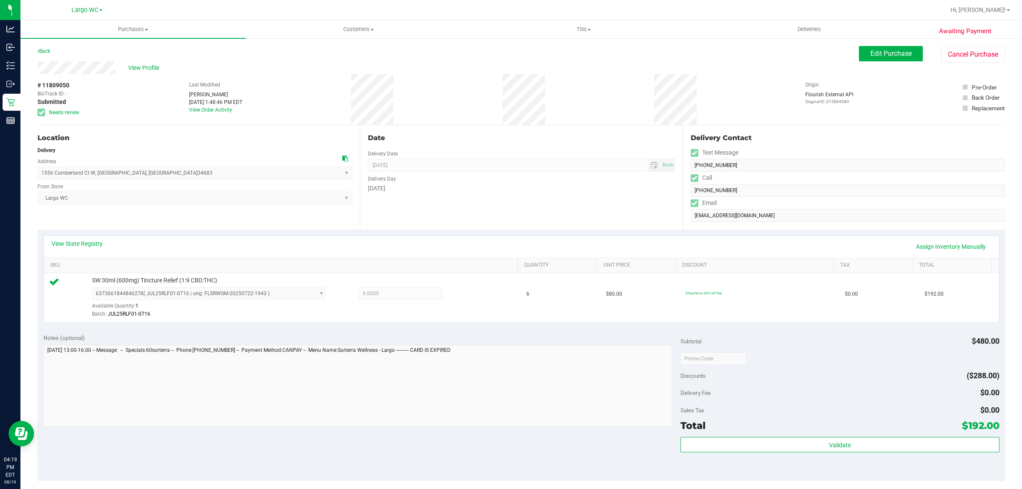
click at [923, 145] on div "Delivery Contact" at bounding box center [848, 140] width 314 height 14
click at [882, 55] on span "Edit Purchase" at bounding box center [891, 53] width 41 height 8
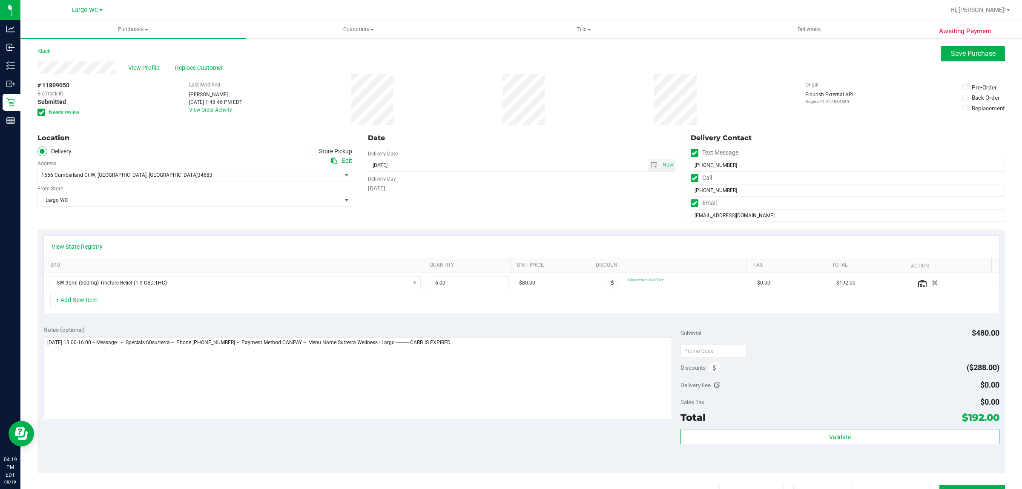
click at [52, 115] on span "Needs review" at bounding box center [64, 113] width 30 height 8
click at [0, 0] on input "Needs review" at bounding box center [0, 0] width 0 height 0
click at [958, 50] on span "Save Purchase" at bounding box center [973, 53] width 45 height 8
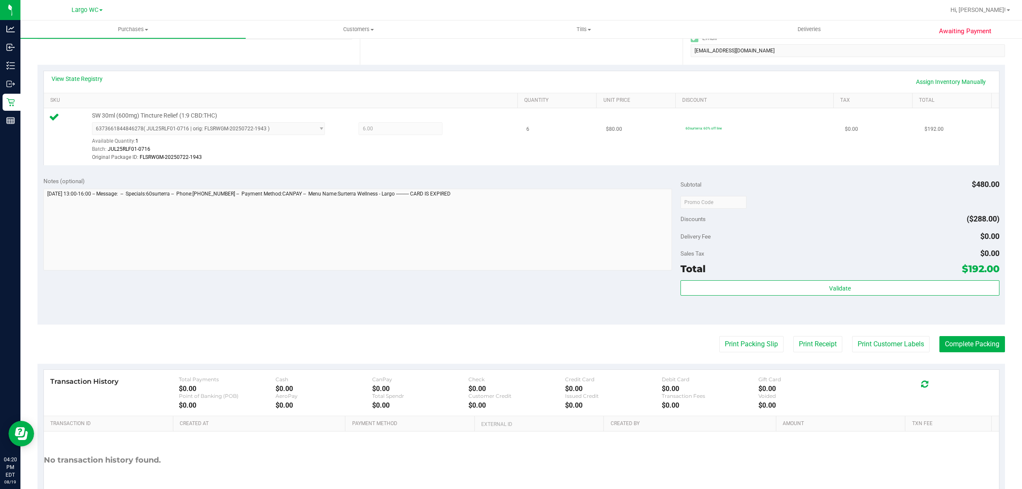
scroll to position [215, 0]
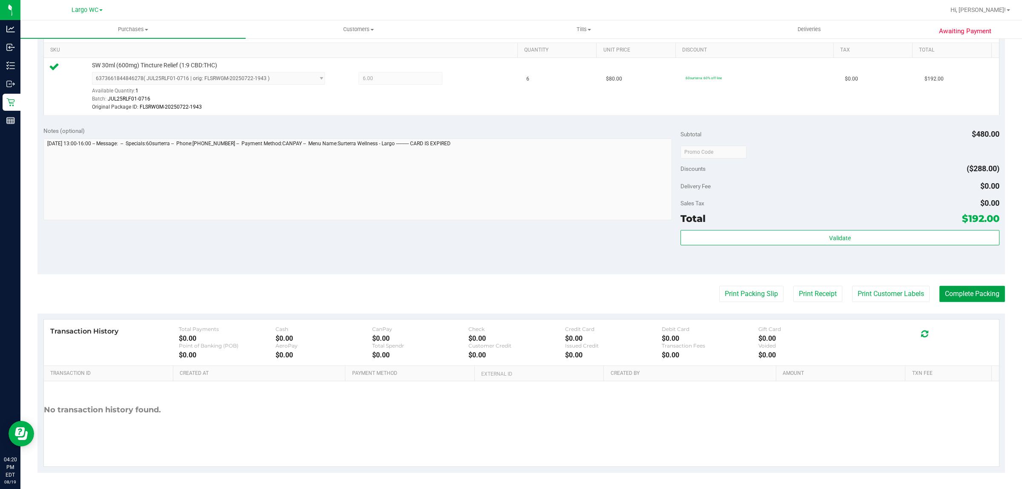
click at [965, 294] on button "Complete Packing" at bounding box center [973, 294] width 66 height 16
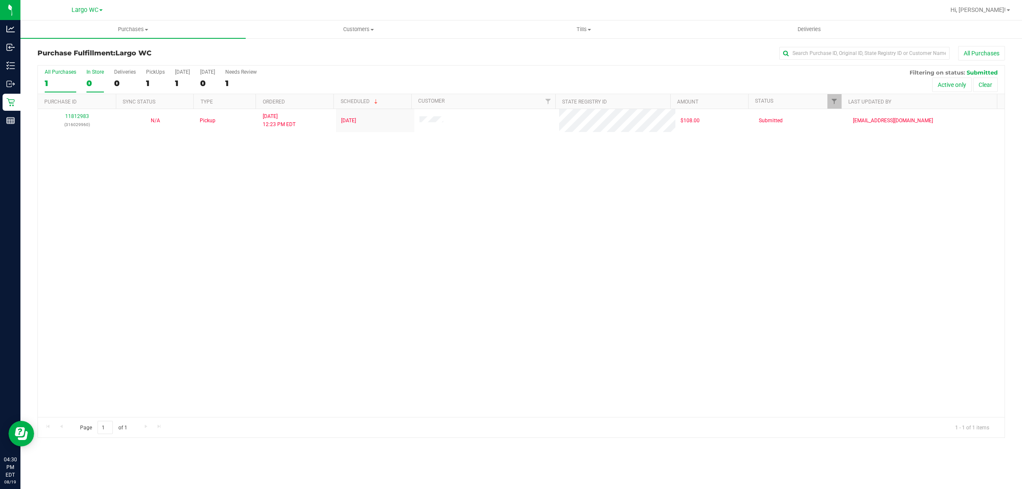
click at [88, 79] on div "0" at bounding box center [94, 83] width 17 height 10
click at [0, 0] on input "In Store 0" at bounding box center [0, 0] width 0 height 0
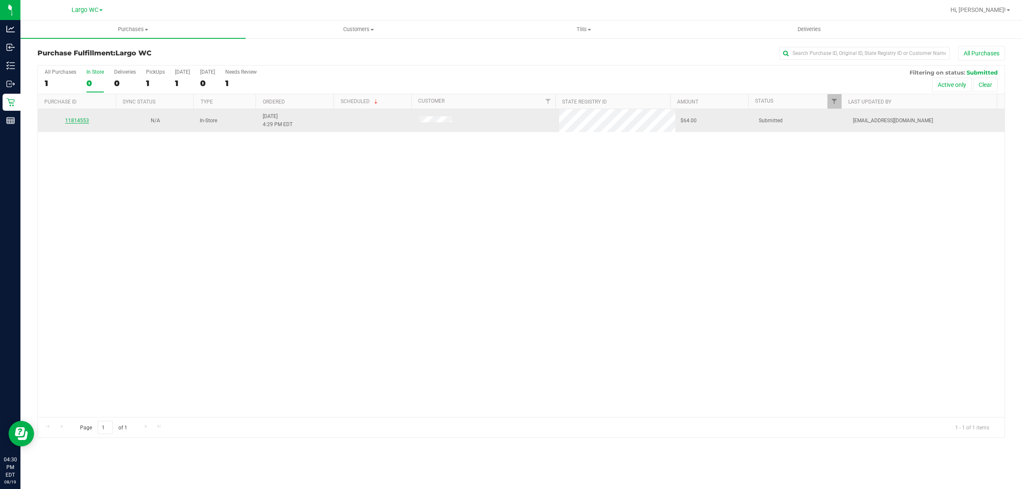
click at [75, 120] on link "11814553" at bounding box center [77, 121] width 24 height 6
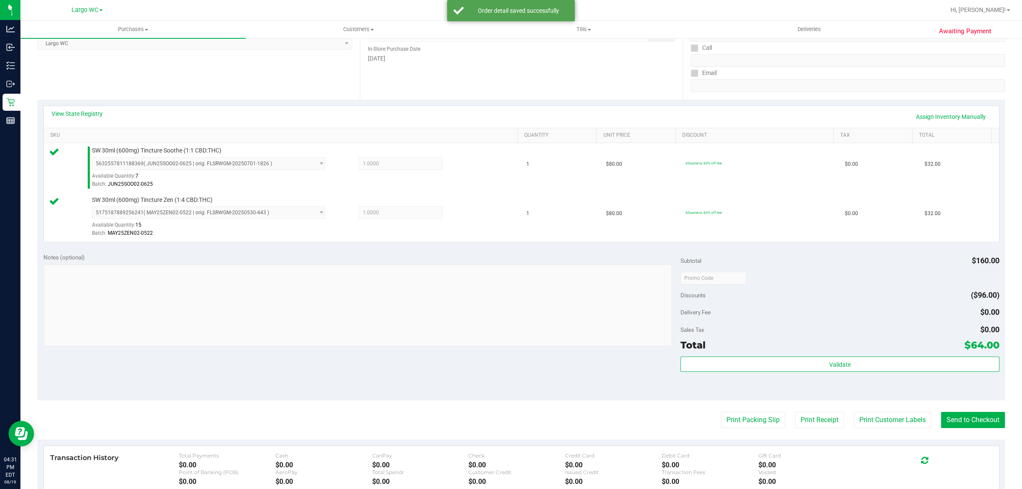
scroll to position [154, 0]
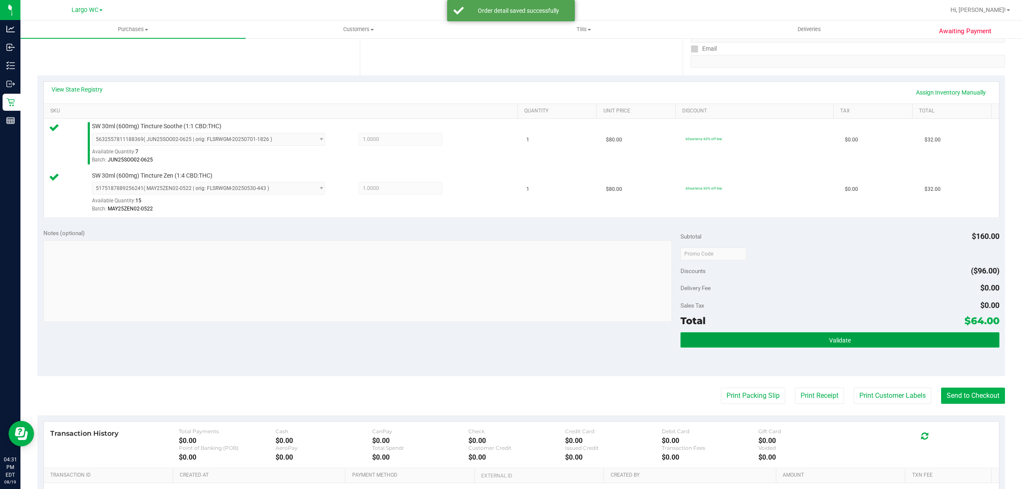
click at [862, 339] on button "Validate" at bounding box center [840, 339] width 319 height 15
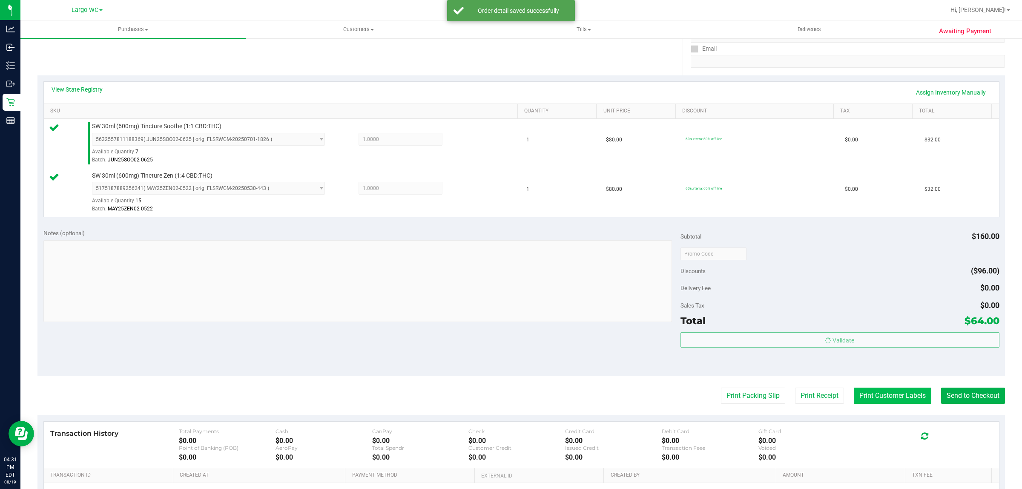
click at [872, 395] on button "Print Customer Labels" at bounding box center [893, 396] width 78 height 16
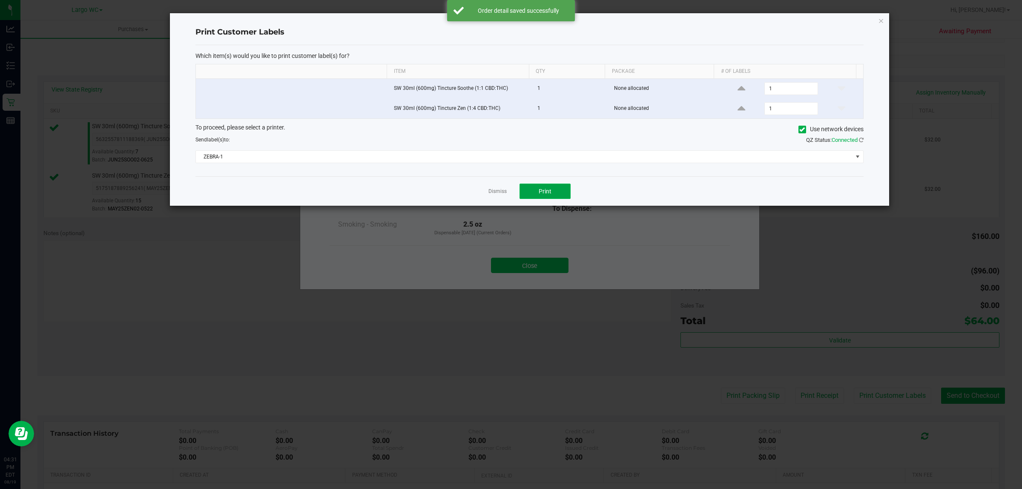
click at [539, 195] on span "Print" at bounding box center [545, 191] width 13 height 7
click at [497, 195] on link "Dismiss" at bounding box center [498, 191] width 18 height 7
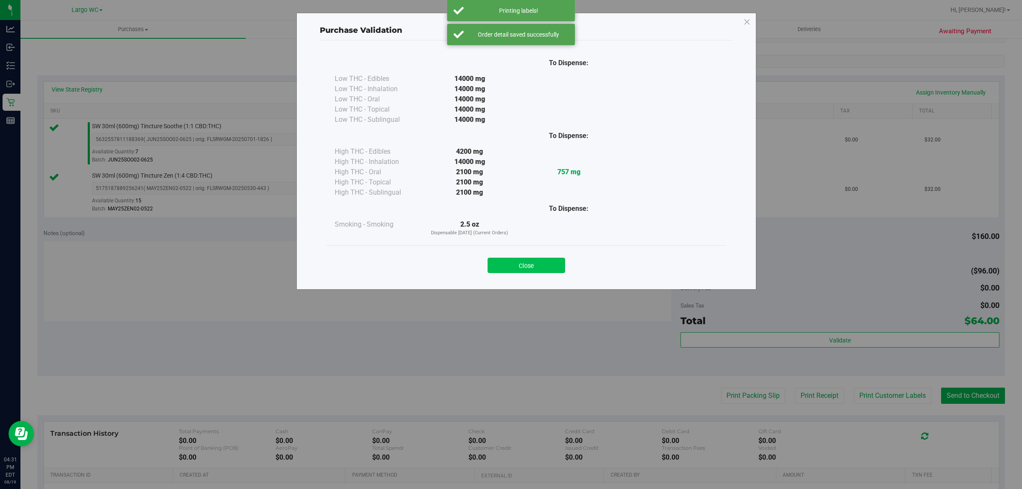
click at [527, 262] on button "Close" at bounding box center [527, 265] width 78 height 15
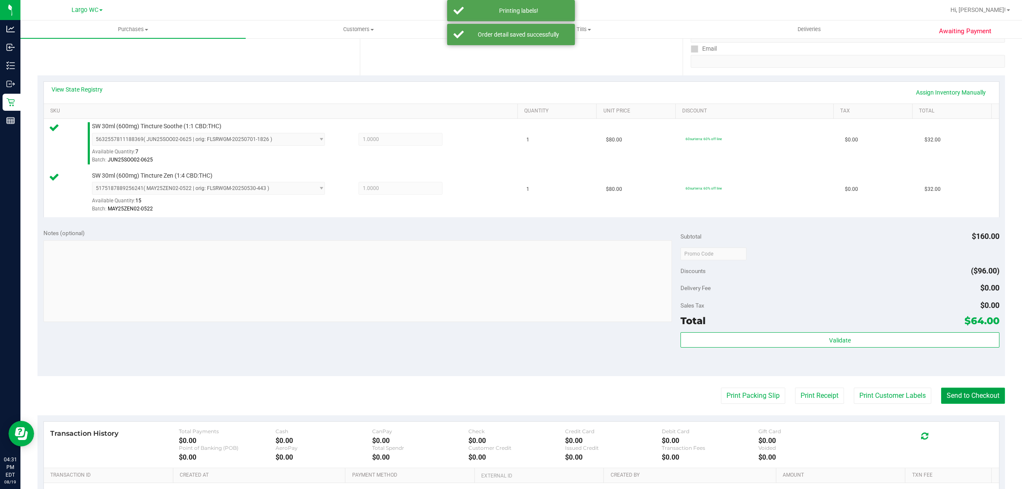
click at [957, 393] on button "Send to Checkout" at bounding box center [973, 396] width 64 height 16
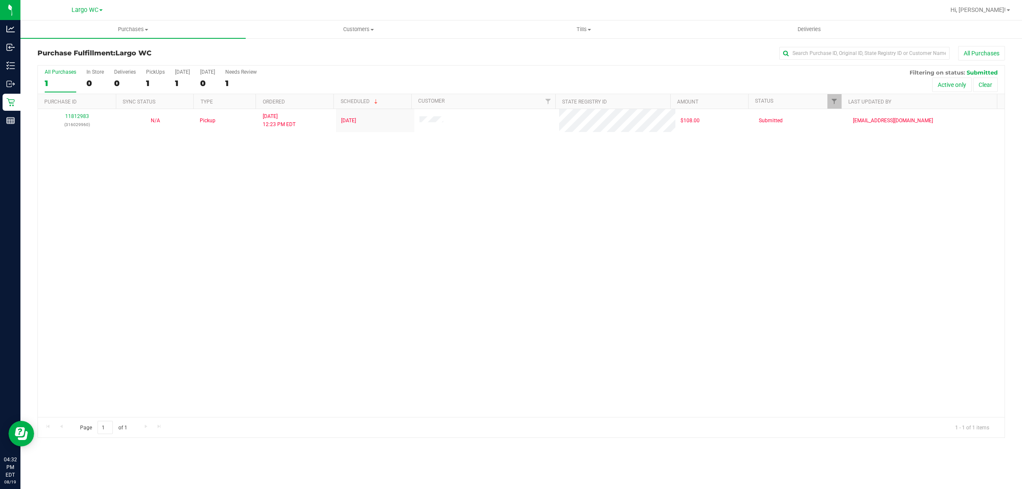
click at [84, 83] on div "All Purchases 1 In Store 0 Deliveries 0 PickUps 1 Today 1 Tomorrow 0 Needs Revi…" at bounding box center [521, 80] width 967 height 29
click at [90, 83] on div "0" at bounding box center [94, 83] width 17 height 10
click at [0, 0] on input "In Store 0" at bounding box center [0, 0] width 0 height 0
click at [88, 72] on div "In Store" at bounding box center [94, 72] width 17 height 6
click at [0, 0] on input "In Store 0" at bounding box center [0, 0] width 0 height 0
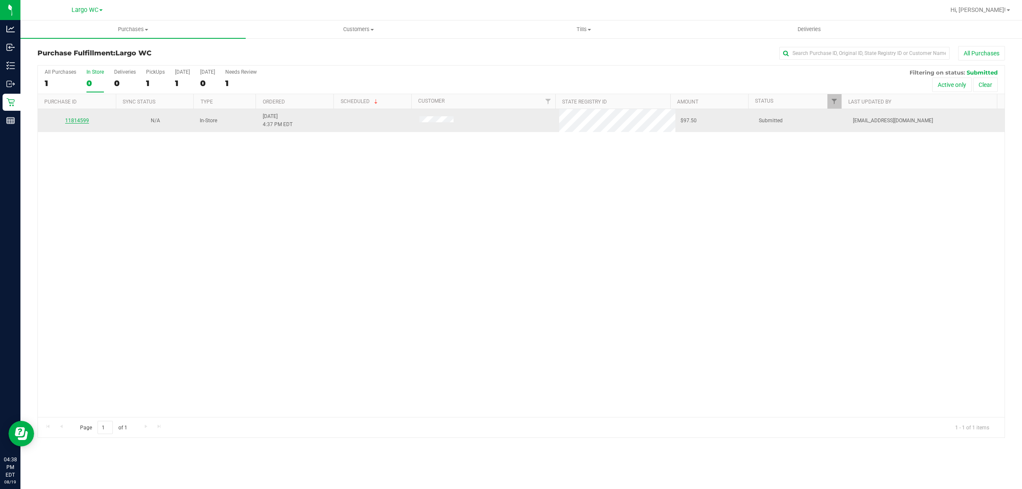
click at [77, 123] on link "11814599" at bounding box center [77, 121] width 24 height 6
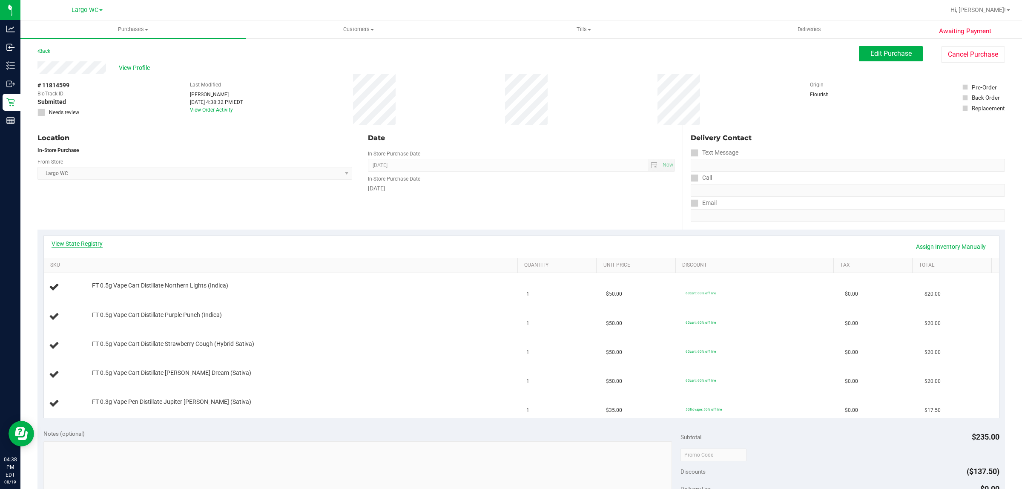
click at [60, 243] on link "View State Registry" at bounding box center [77, 243] width 51 height 9
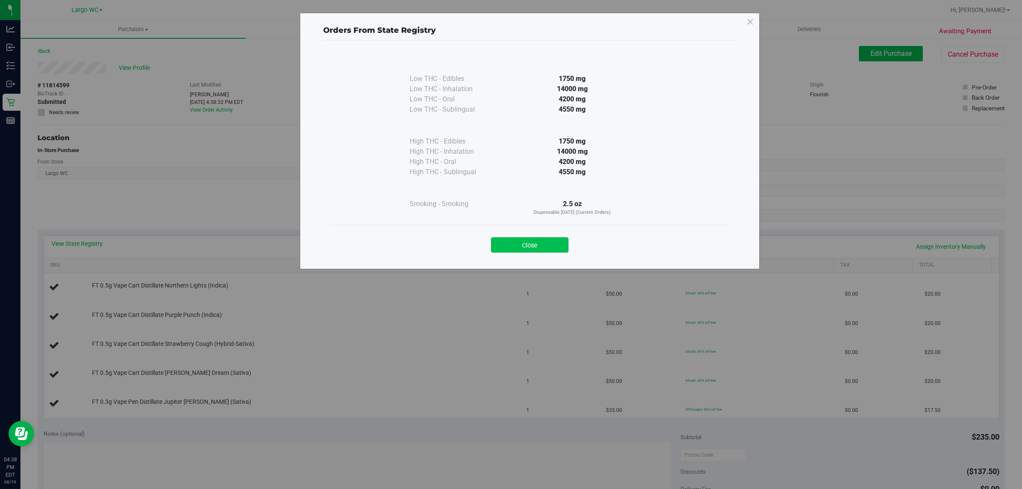
click at [516, 239] on button "Close" at bounding box center [530, 244] width 78 height 15
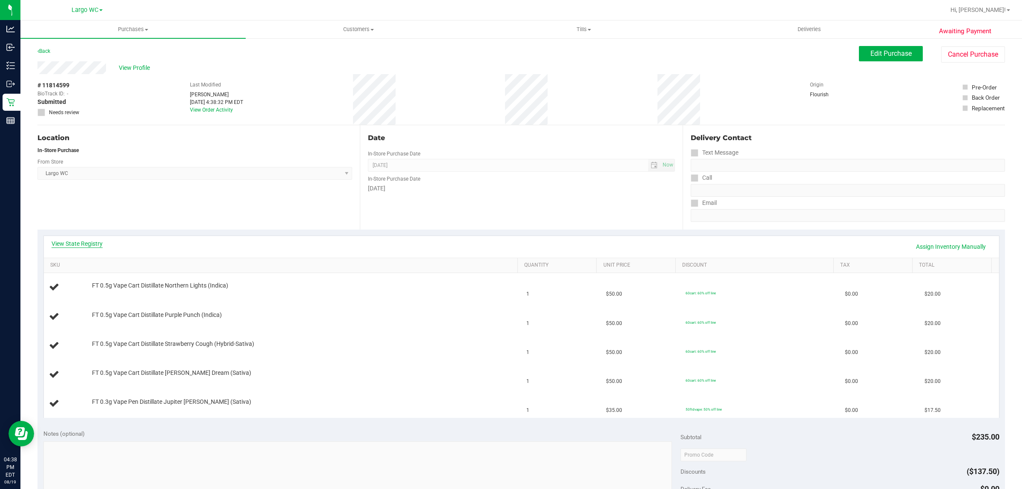
click at [73, 244] on link "View State Registry" at bounding box center [77, 243] width 51 height 9
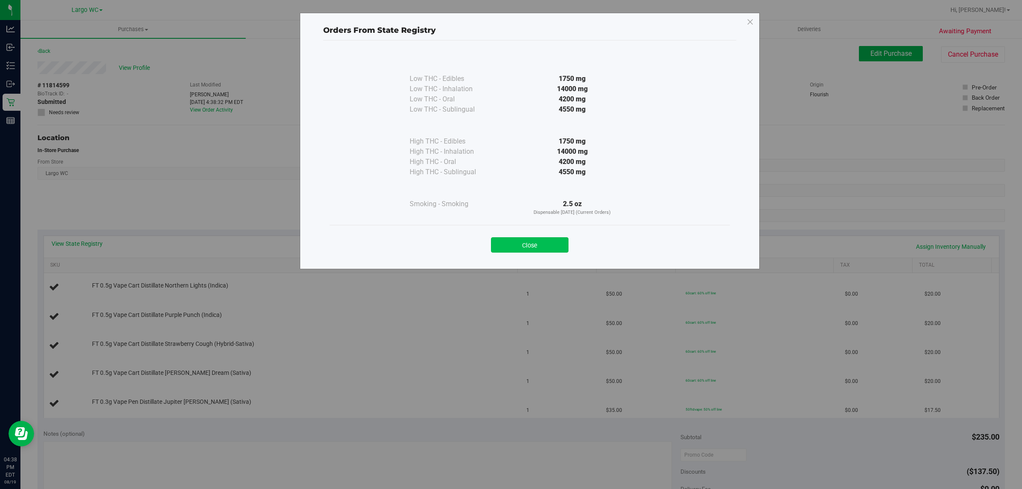
click at [522, 239] on button "Close" at bounding box center [530, 244] width 78 height 15
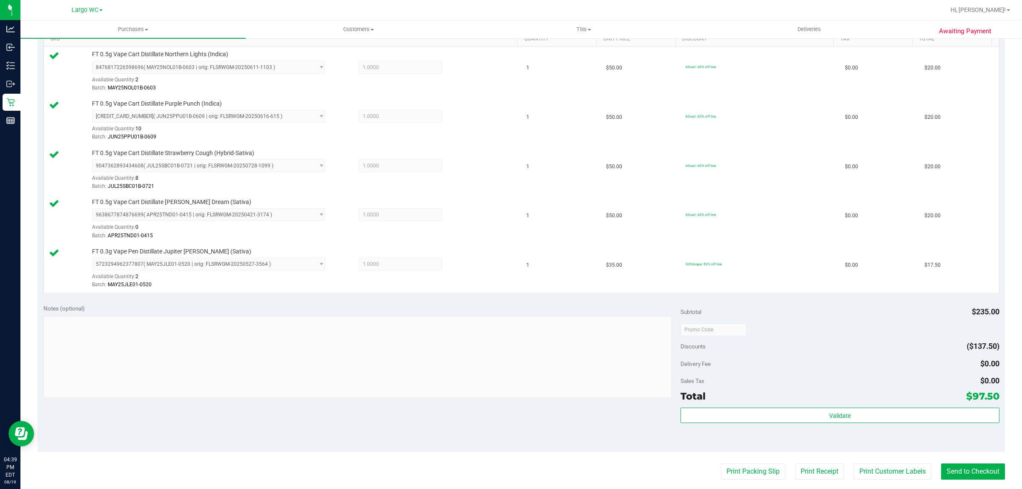
scroll to position [341, 0]
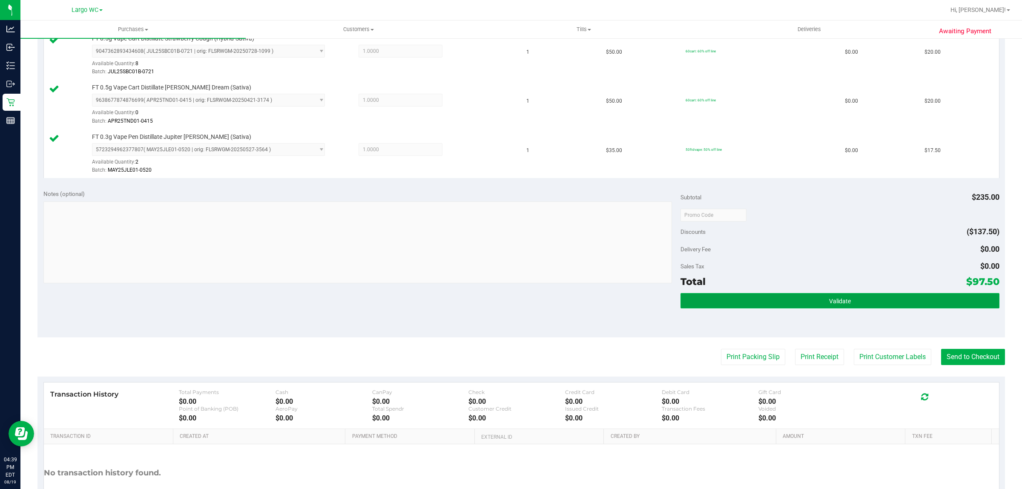
click at [888, 306] on button "Validate" at bounding box center [840, 300] width 319 height 15
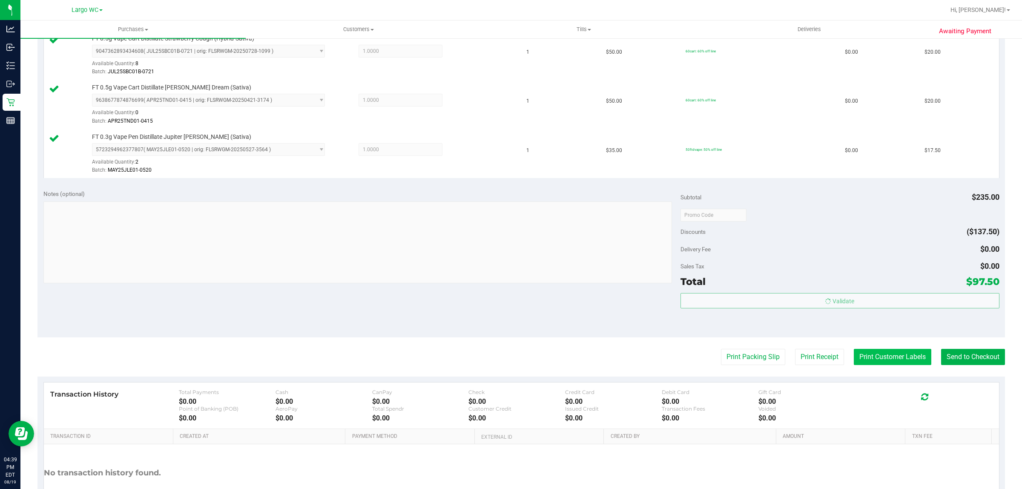
click at [886, 358] on button "Print Customer Labels" at bounding box center [893, 357] width 78 height 16
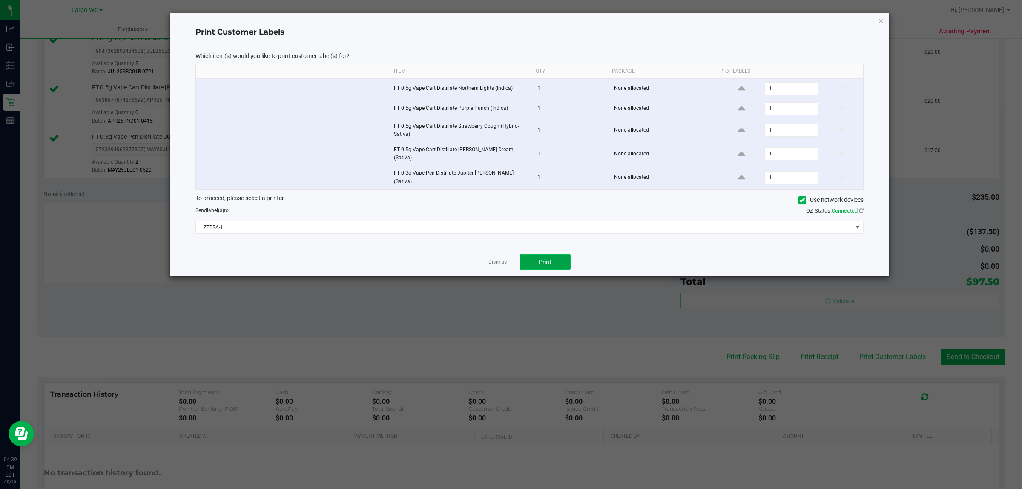
click at [542, 259] on span "Print" at bounding box center [545, 262] width 13 height 7
click at [497, 261] on div at bounding box center [529, 144] width 719 height 263
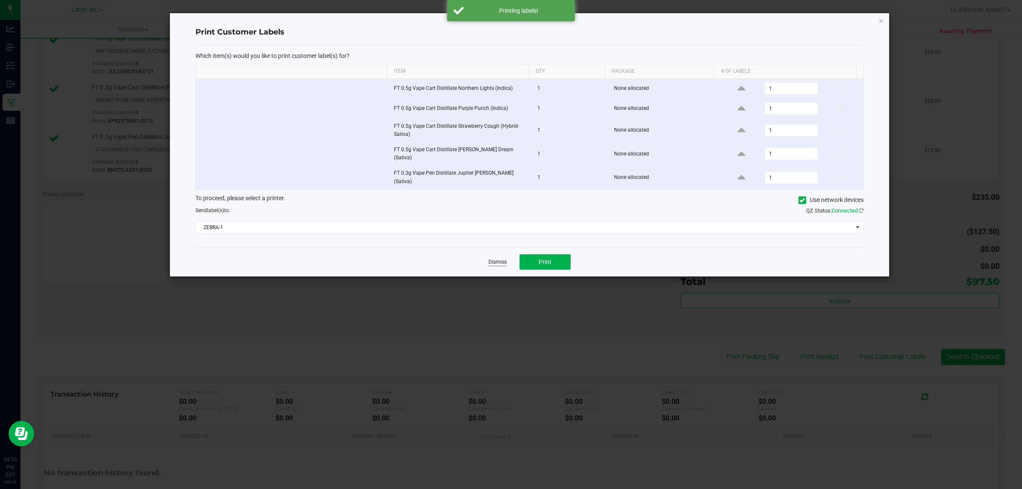
click at [499, 259] on link "Dismiss" at bounding box center [498, 262] width 18 height 7
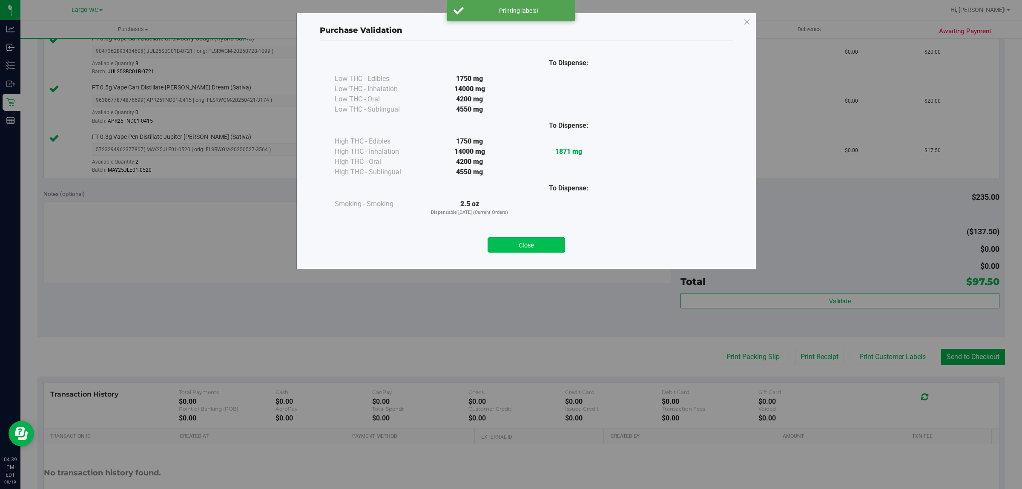
click at [541, 252] on button "Close" at bounding box center [527, 244] width 78 height 15
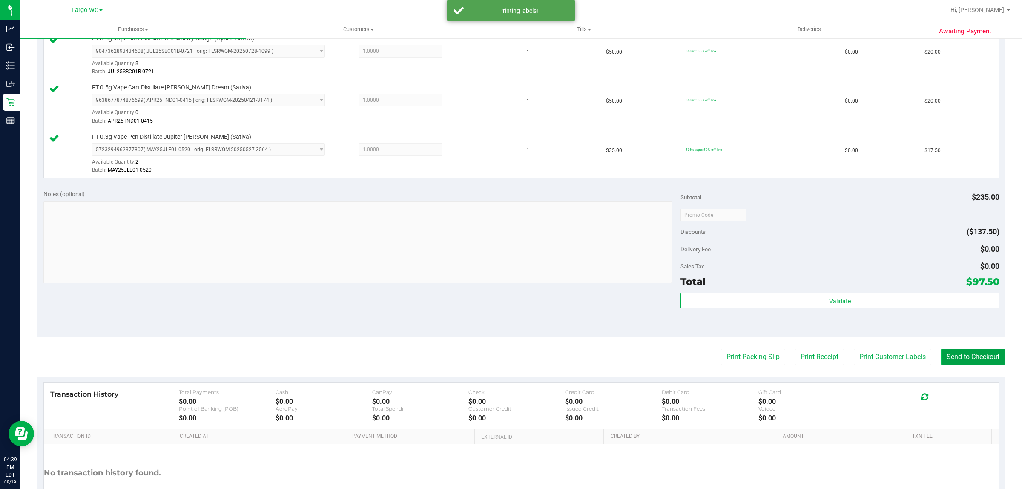
click at [959, 359] on button "Send to Checkout" at bounding box center [973, 357] width 64 height 16
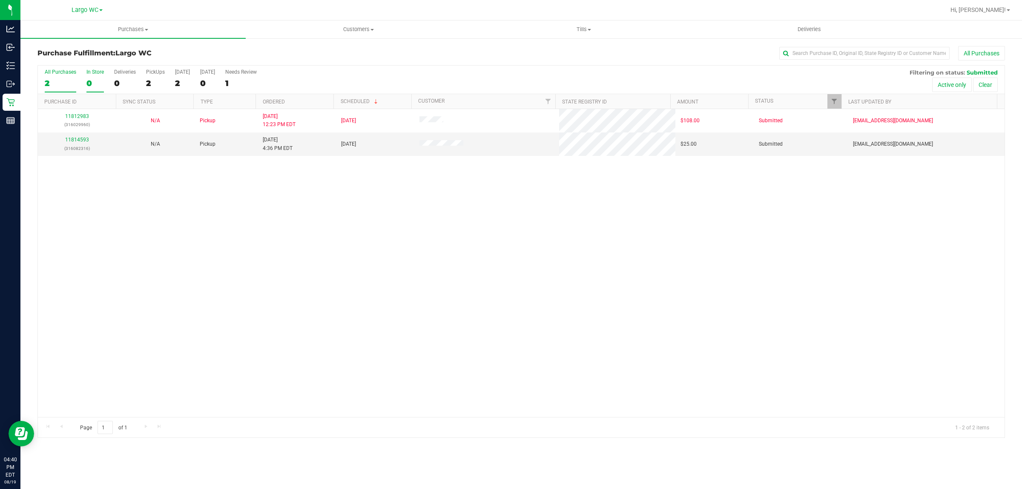
click at [95, 73] on div "In Store" at bounding box center [94, 72] width 17 height 6
click at [0, 0] on input "In Store 0" at bounding box center [0, 0] width 0 height 0
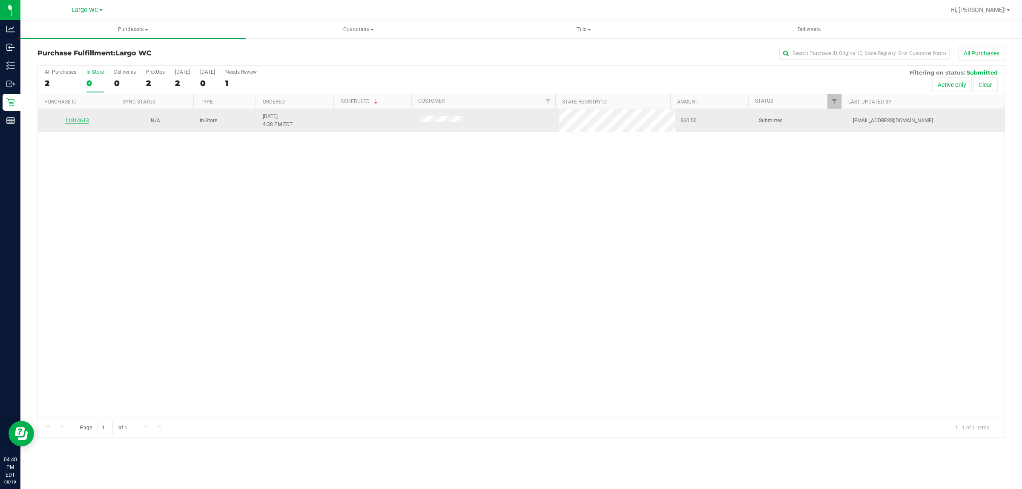
click at [81, 122] on link "11814613" at bounding box center [77, 121] width 24 height 6
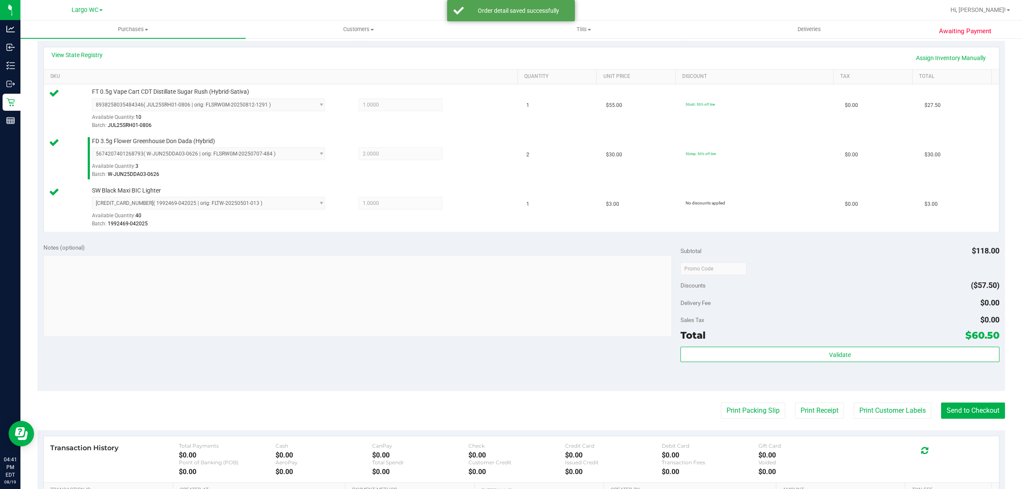
scroll to position [306, 0]
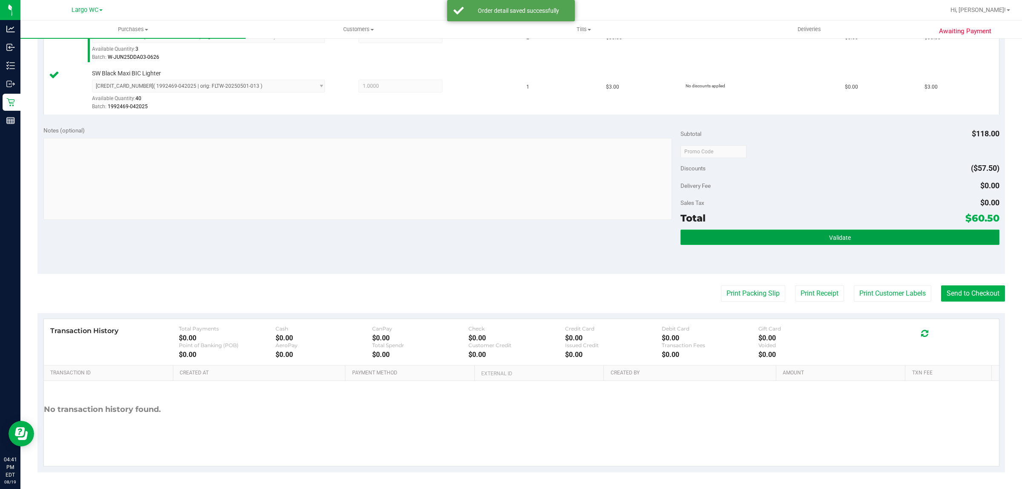
click at [887, 234] on button "Validate" at bounding box center [840, 237] width 319 height 15
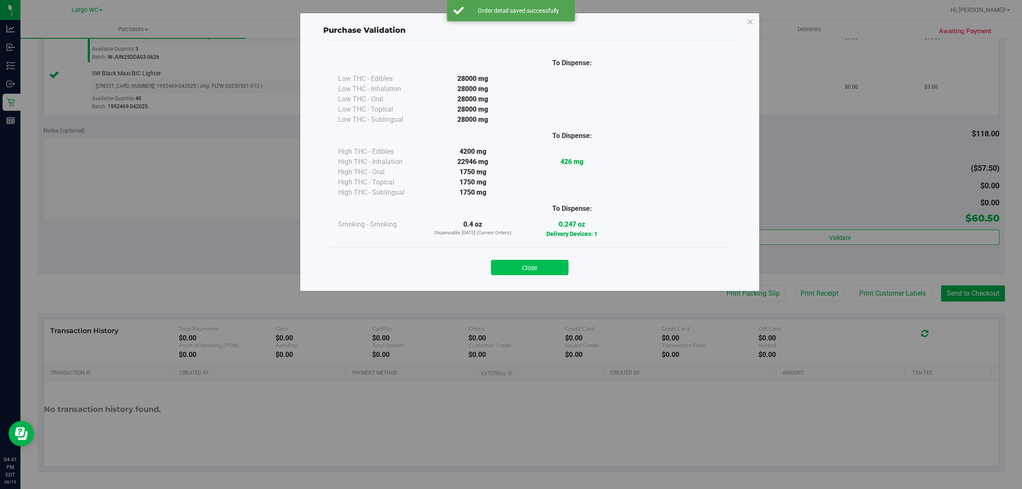
click at [559, 263] on button "Close" at bounding box center [530, 267] width 78 height 15
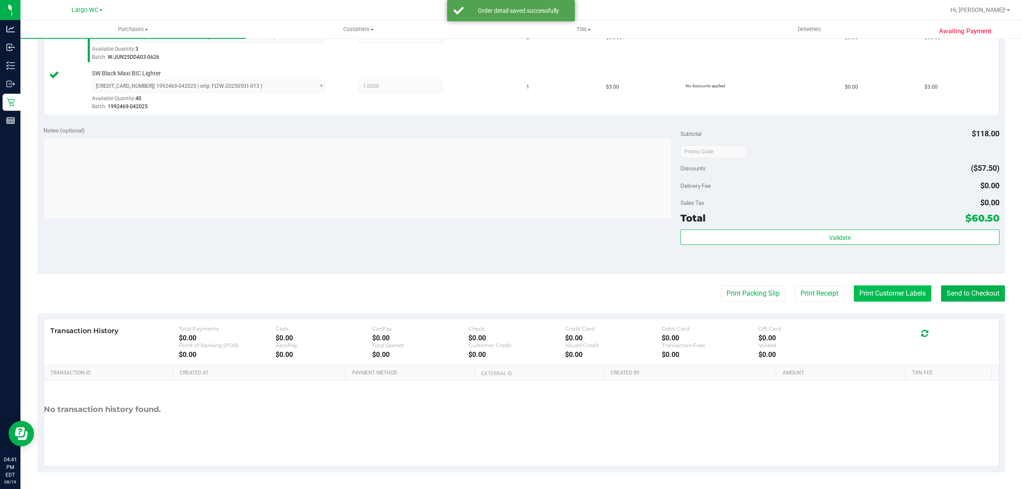
click at [880, 295] on button "Print Customer Labels" at bounding box center [893, 293] width 78 height 16
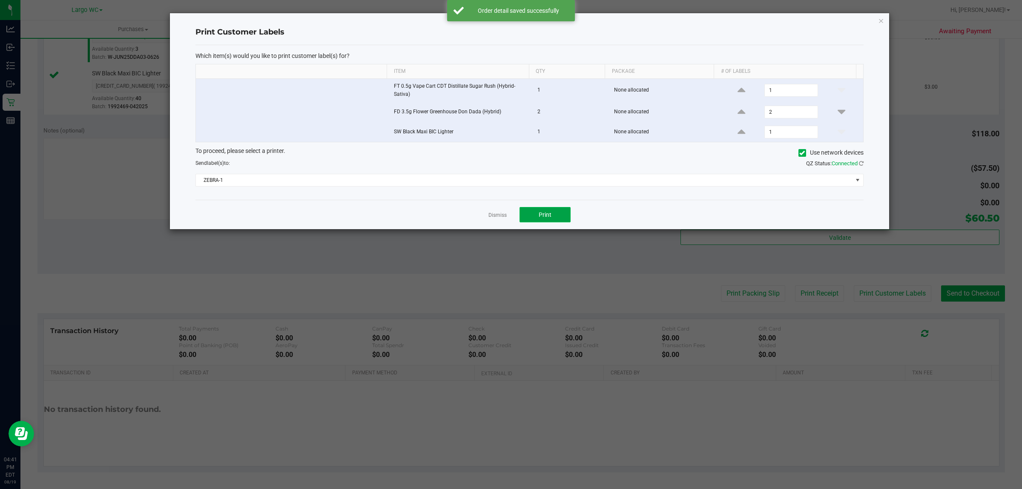
click at [563, 213] on button "Print" at bounding box center [545, 214] width 51 height 15
click at [881, 23] on icon "button" at bounding box center [881, 20] width 6 height 10
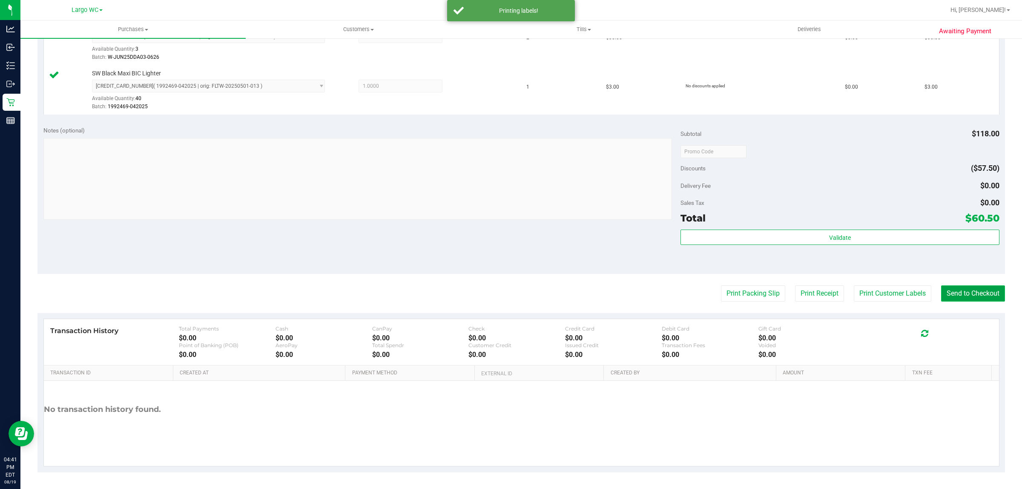
click at [983, 294] on button "Send to Checkout" at bounding box center [973, 293] width 64 height 16
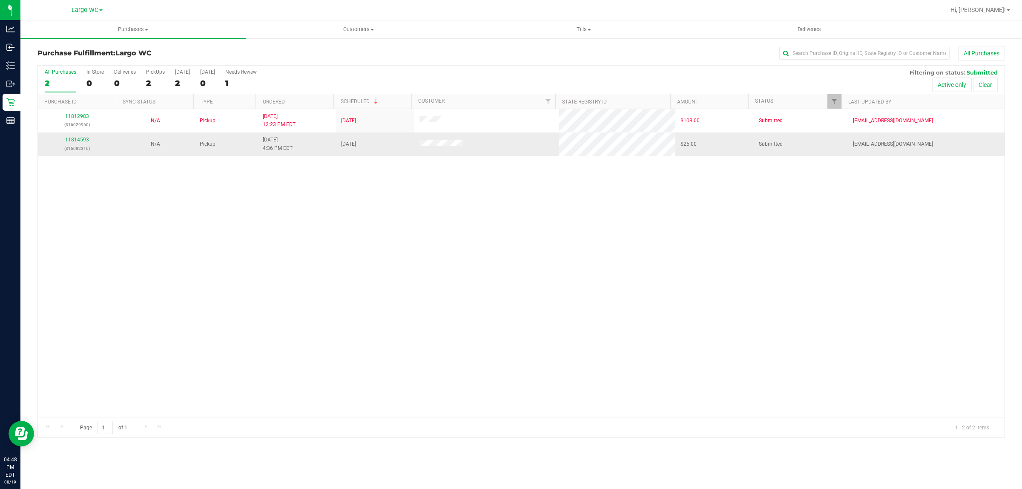
click at [83, 144] on div "11814593 (316082316)" at bounding box center [77, 144] width 68 height 16
click at [82, 143] on link "11814593" at bounding box center [77, 140] width 24 height 6
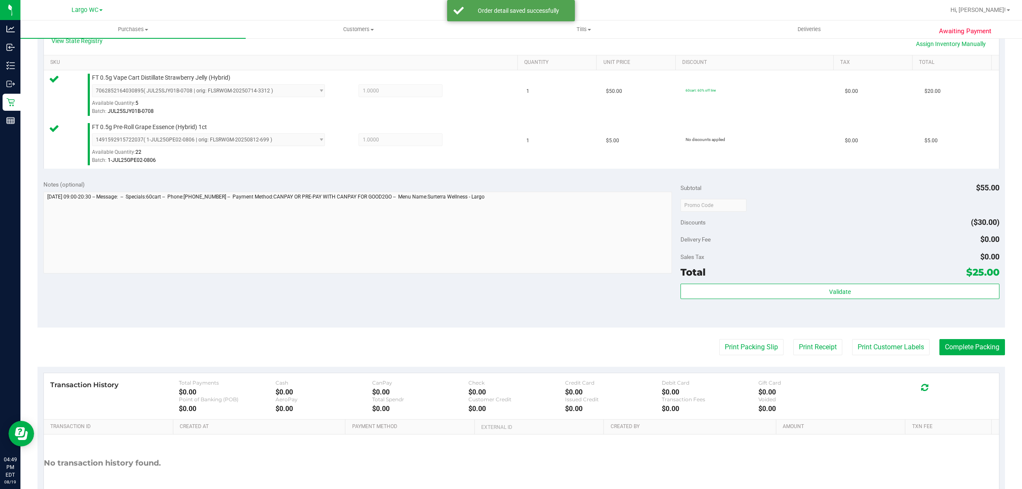
scroll to position [204, 0]
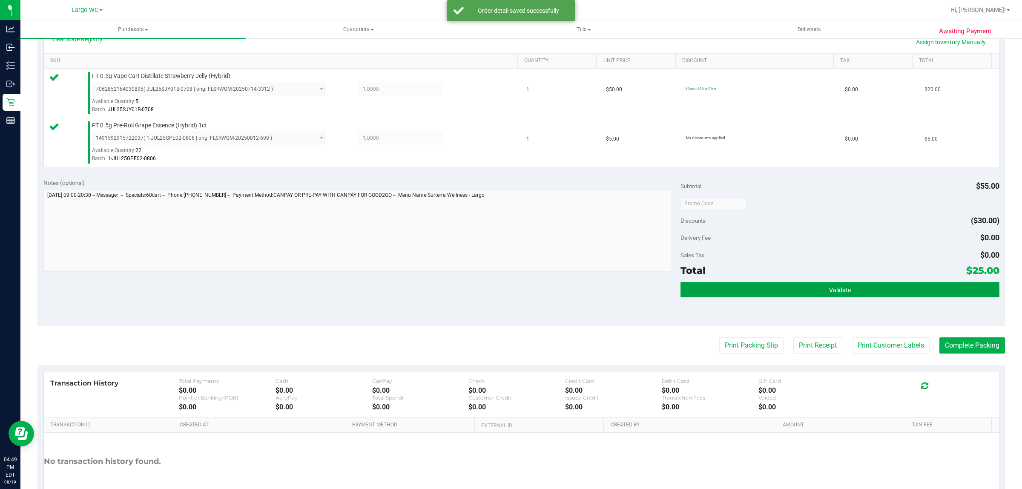
click at [829, 287] on span "Validate" at bounding box center [840, 290] width 22 height 7
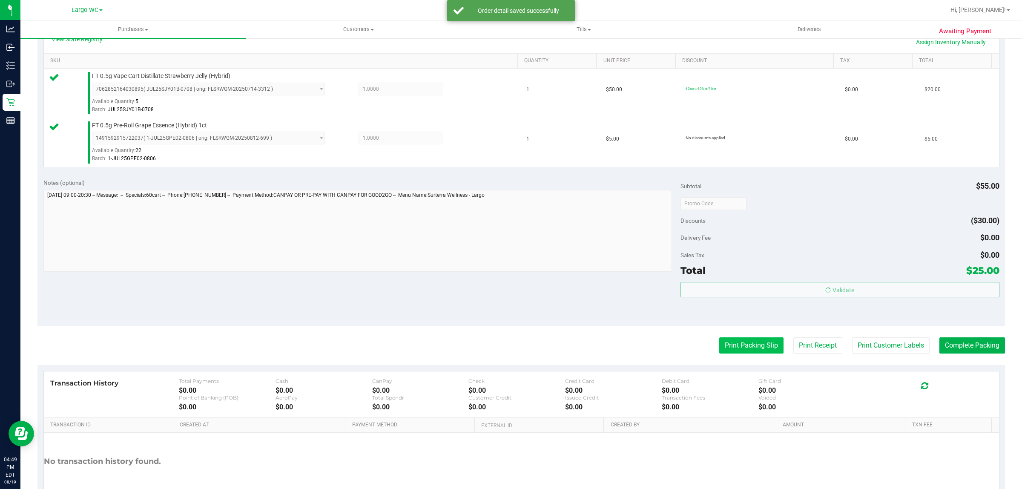
click at [741, 345] on button "Print Packing Slip" at bounding box center [751, 345] width 64 height 16
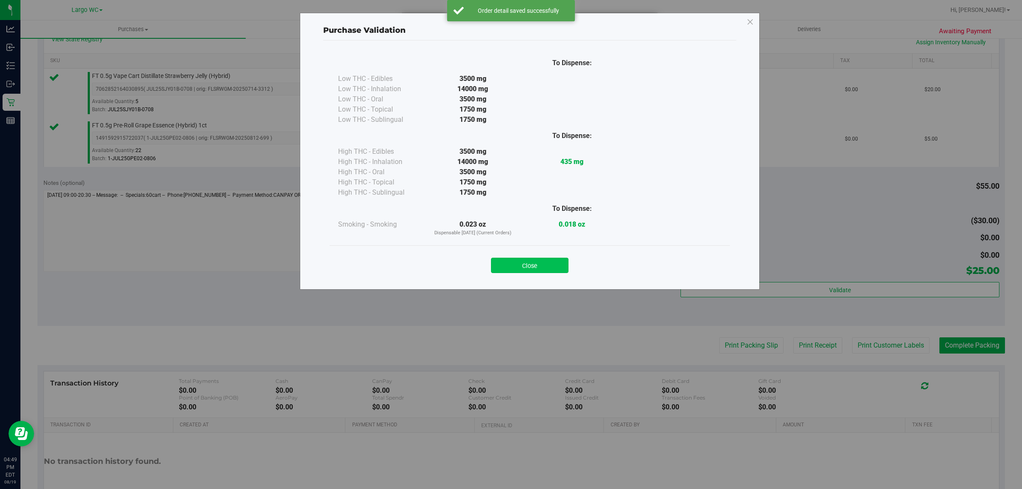
click at [535, 261] on button "Close" at bounding box center [530, 265] width 78 height 15
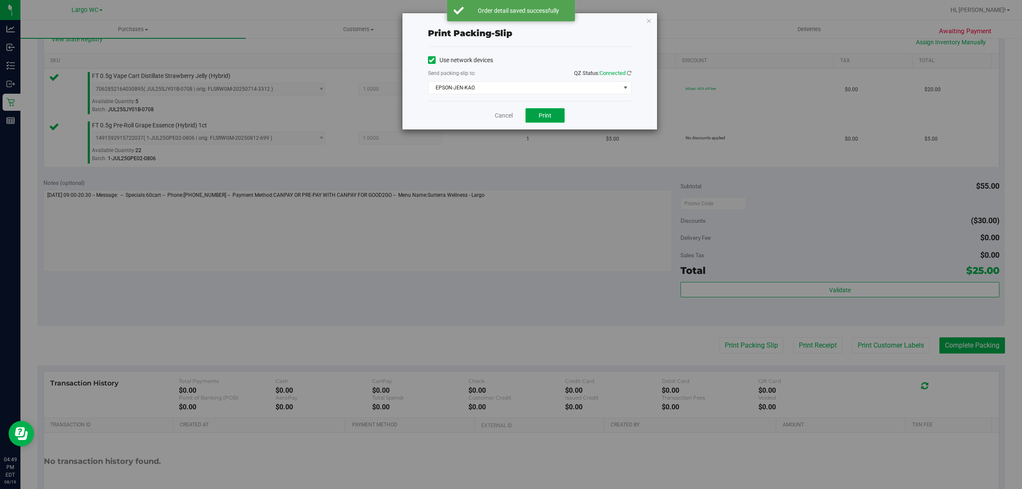
click at [545, 118] on span "Print" at bounding box center [545, 115] width 13 height 7
click at [500, 112] on link "Cancel" at bounding box center [500, 115] width 18 height 9
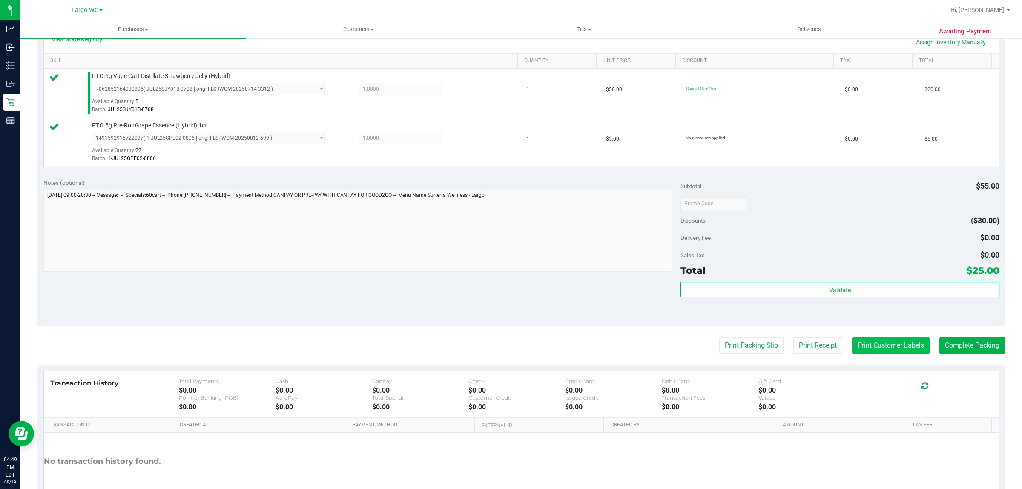
click at [877, 343] on button "Print Customer Labels" at bounding box center [891, 345] width 78 height 16
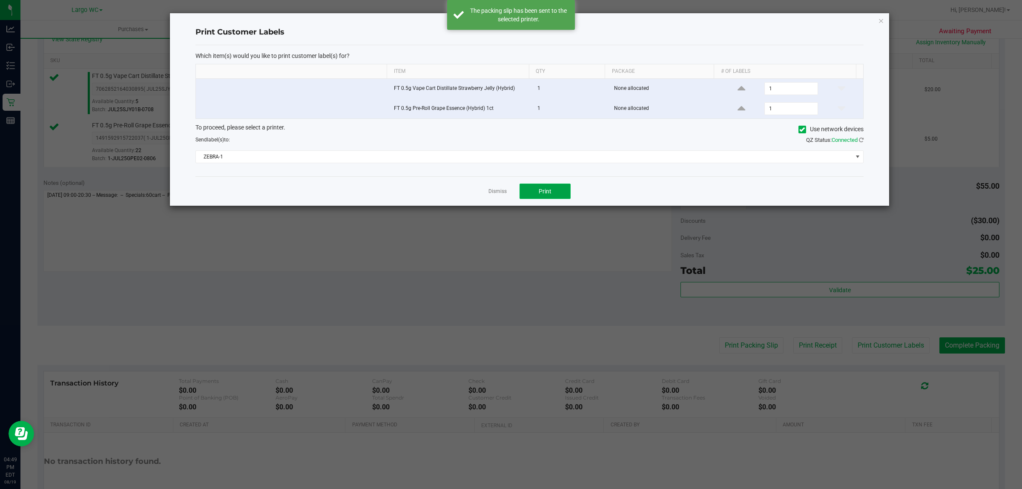
click at [544, 187] on button "Print" at bounding box center [545, 191] width 51 height 15
click at [497, 193] on link "Dismiss" at bounding box center [498, 191] width 18 height 7
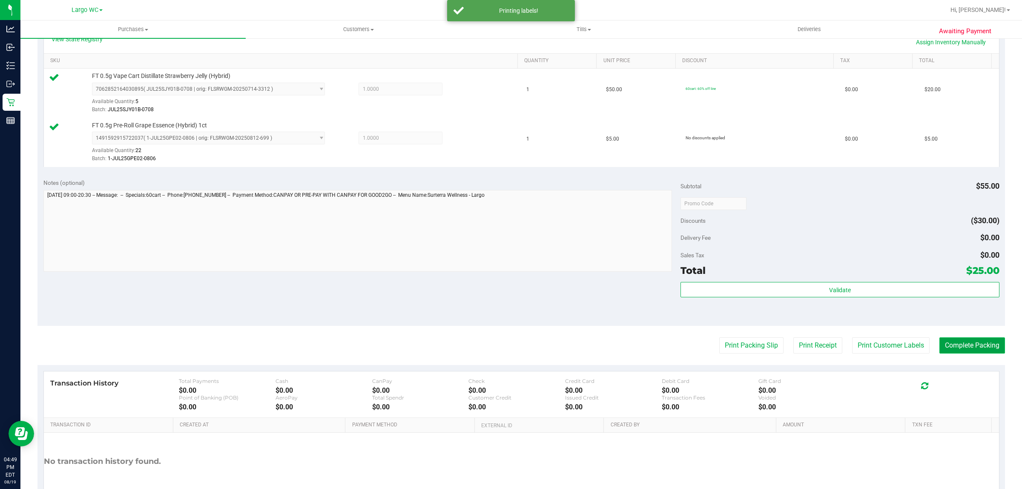
click at [957, 347] on button "Complete Packing" at bounding box center [973, 345] width 66 height 16
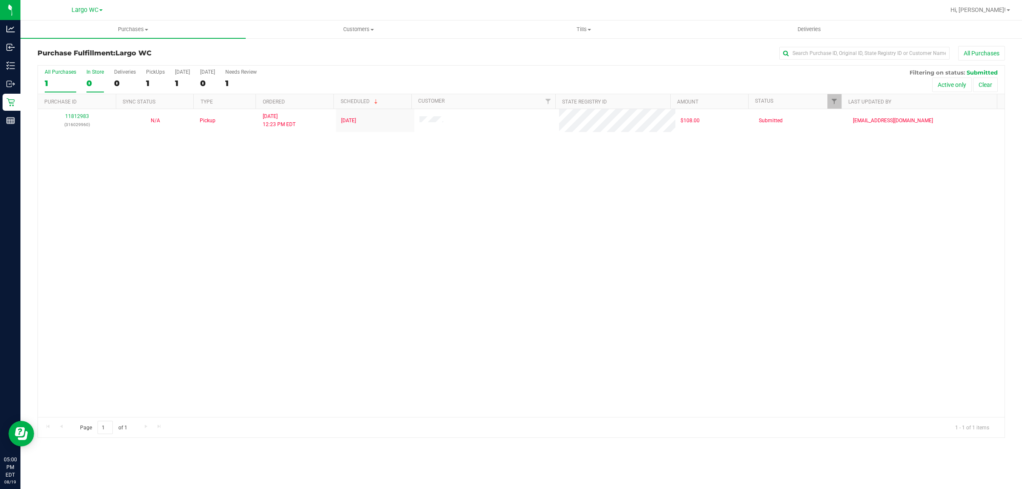
click at [89, 84] on div "0" at bounding box center [94, 83] width 17 height 10
click at [0, 0] on input "In Store 0" at bounding box center [0, 0] width 0 height 0
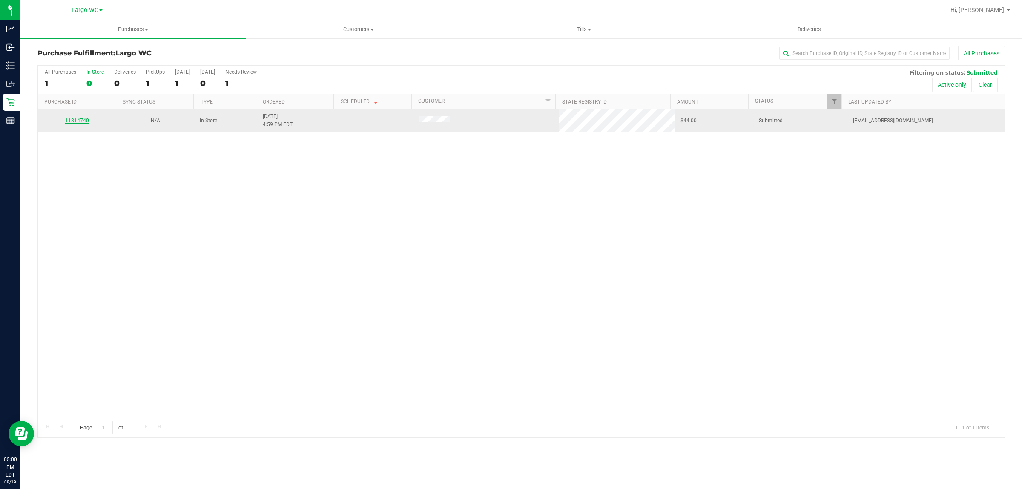
click at [81, 121] on link "11814740" at bounding box center [77, 121] width 24 height 6
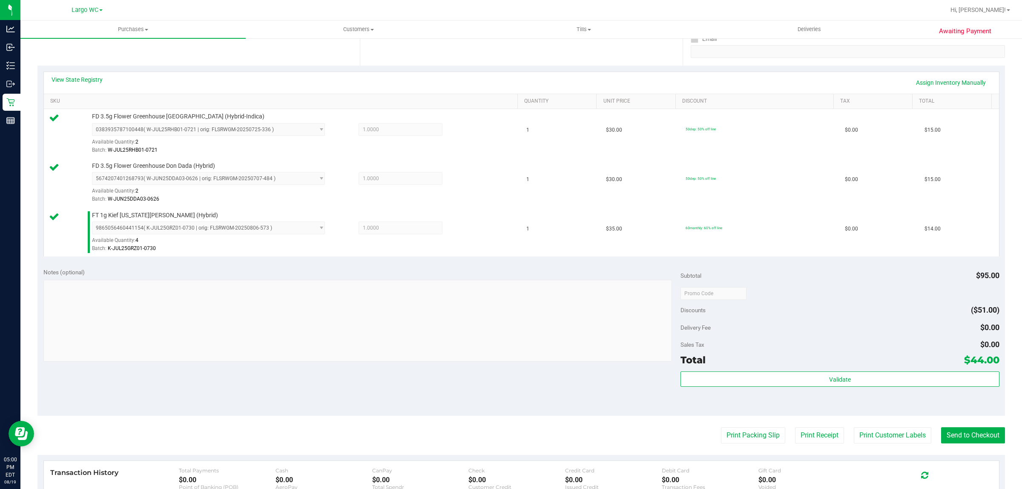
scroll to position [172, 0]
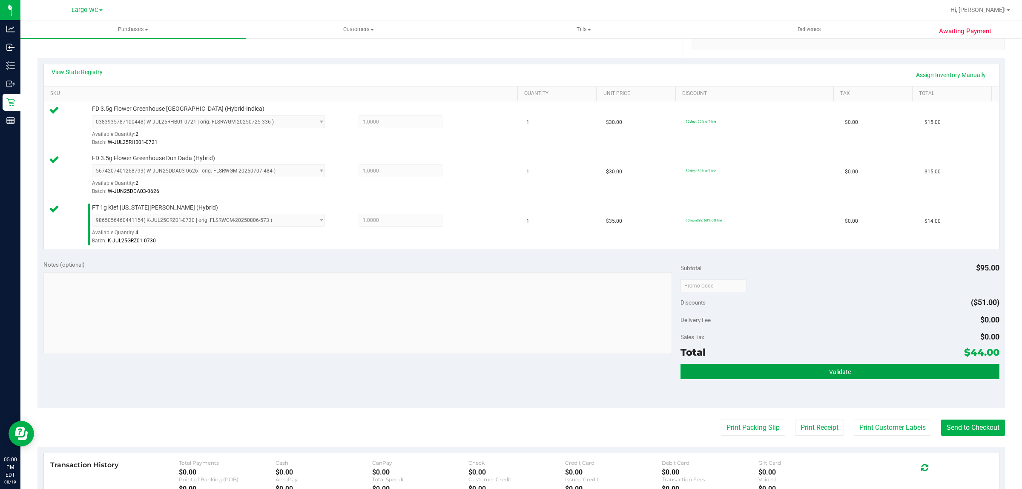
click at [857, 379] on button "Validate" at bounding box center [840, 371] width 319 height 15
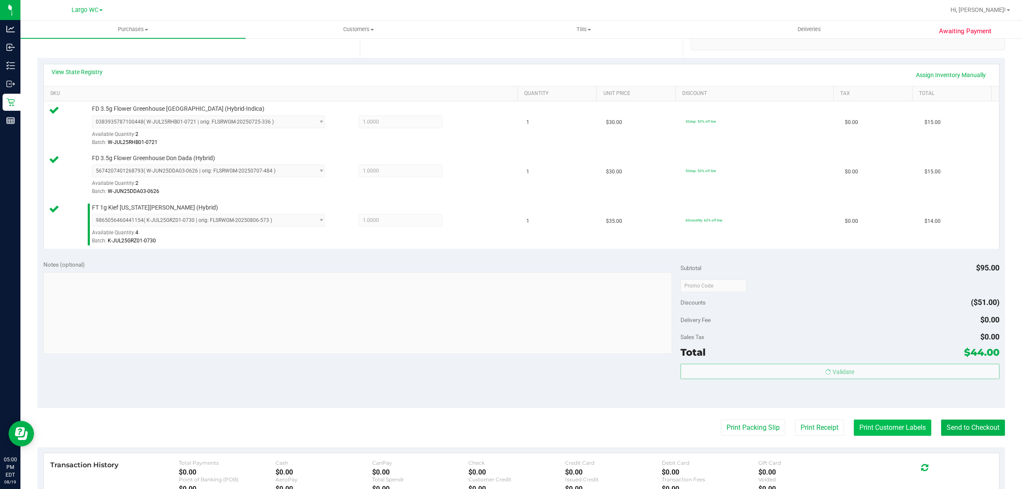
click at [868, 423] on button "Print Customer Labels" at bounding box center [893, 428] width 78 height 16
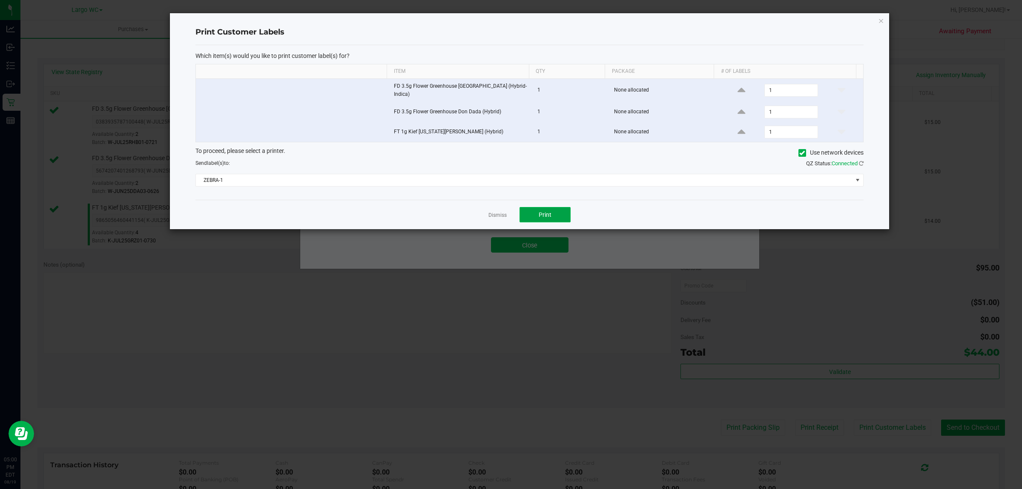
click at [559, 221] on button "Print" at bounding box center [545, 214] width 51 height 15
click at [503, 219] on link "Dismiss" at bounding box center [498, 215] width 18 height 7
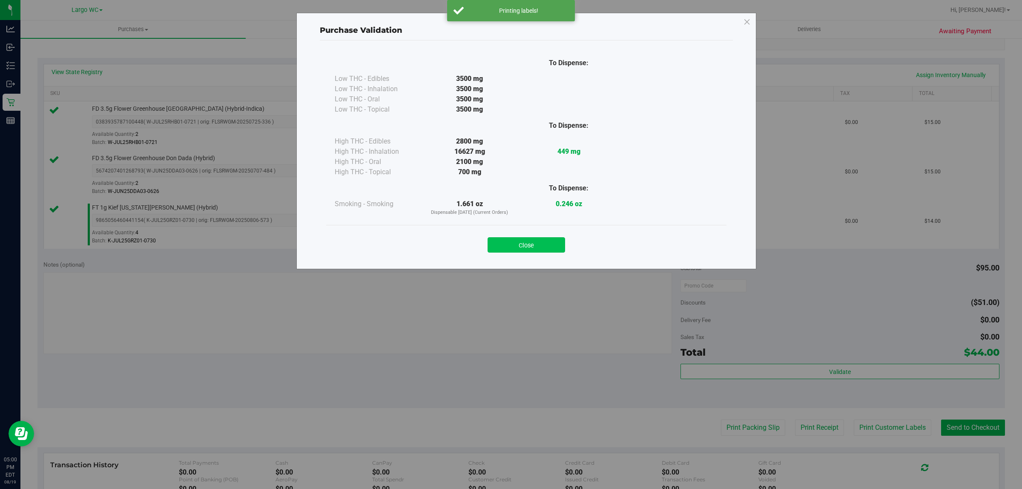
click at [535, 250] on button "Close" at bounding box center [527, 244] width 78 height 15
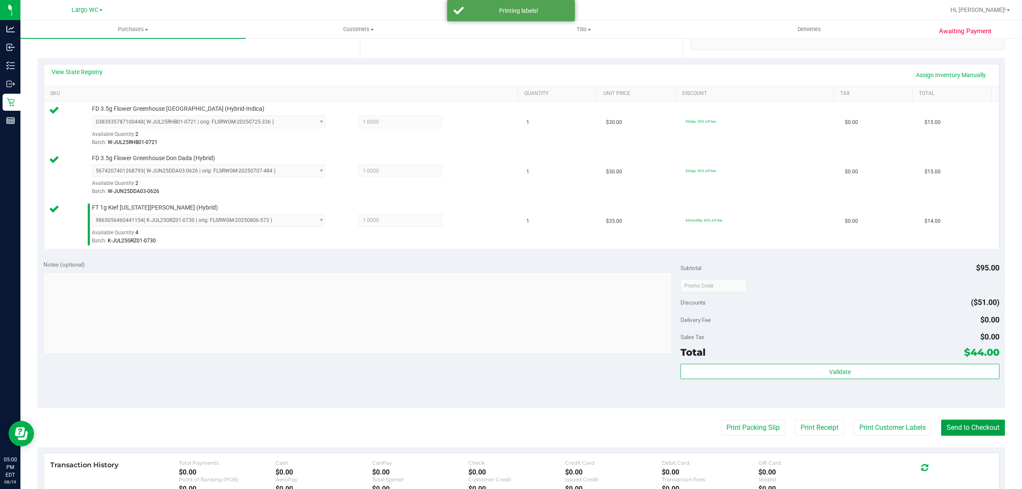
click at [969, 427] on button "Send to Checkout" at bounding box center [973, 428] width 64 height 16
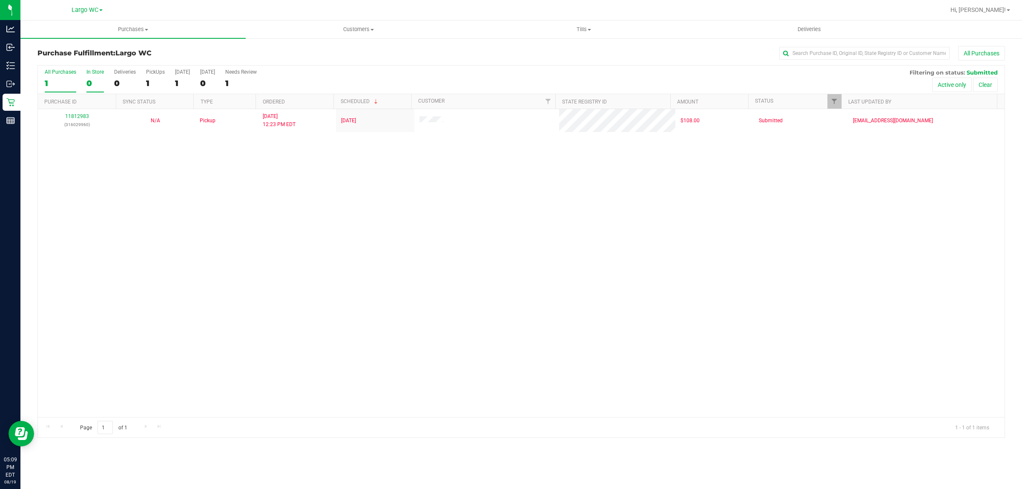
click at [89, 83] on div "0" at bounding box center [94, 83] width 17 height 10
click at [0, 0] on input "In Store 0" at bounding box center [0, 0] width 0 height 0
click at [139, 26] on span "Purchases" at bounding box center [132, 30] width 225 height 8
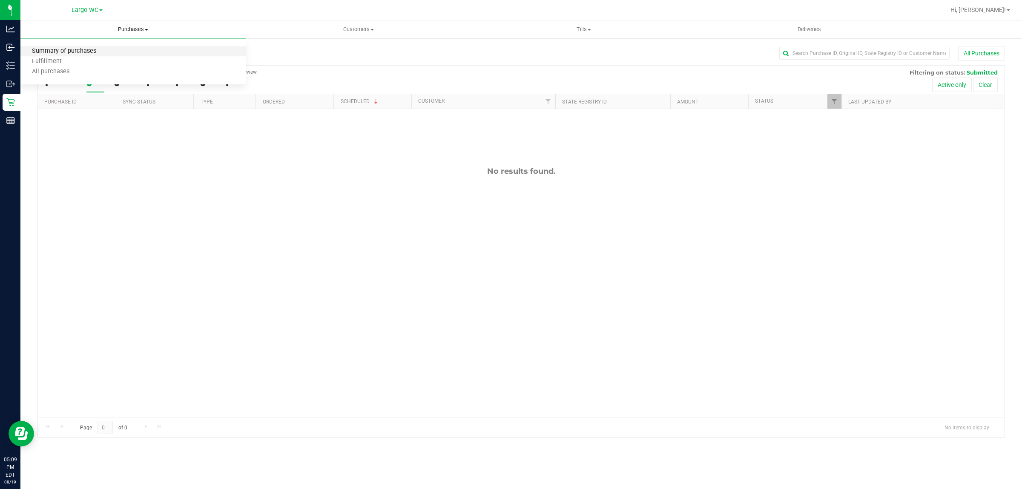
click at [101, 52] on span "Summary of purchases" at bounding box center [63, 51] width 87 height 7
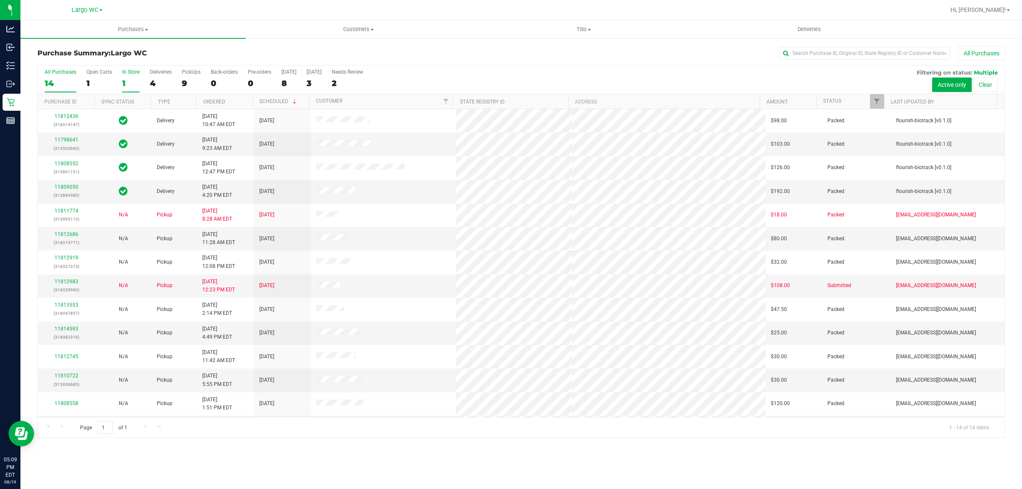
click at [123, 78] on div "1" at bounding box center [130, 83] width 17 height 10
click at [0, 0] on input "In Store 1" at bounding box center [0, 0] width 0 height 0
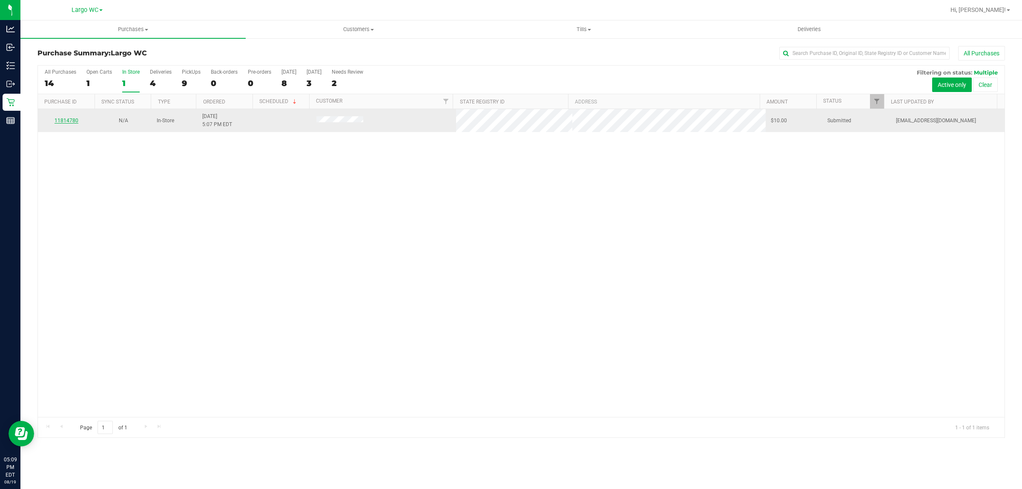
click at [69, 122] on link "11814780" at bounding box center [67, 121] width 24 height 6
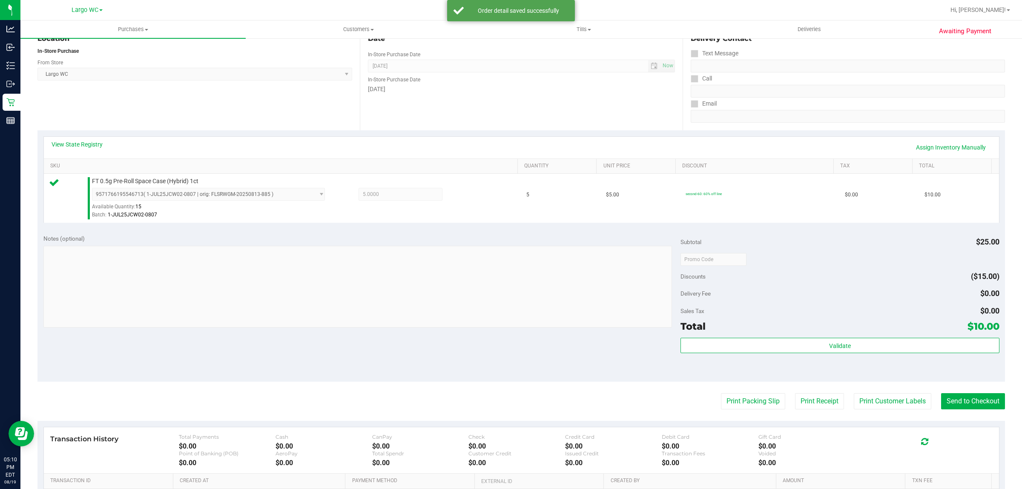
scroll to position [207, 0]
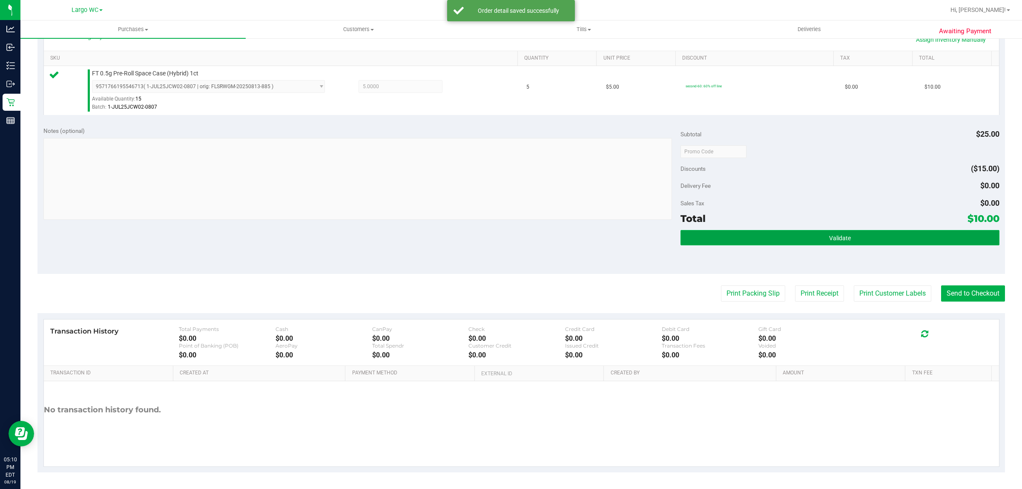
click at [870, 243] on button "Validate" at bounding box center [840, 237] width 319 height 15
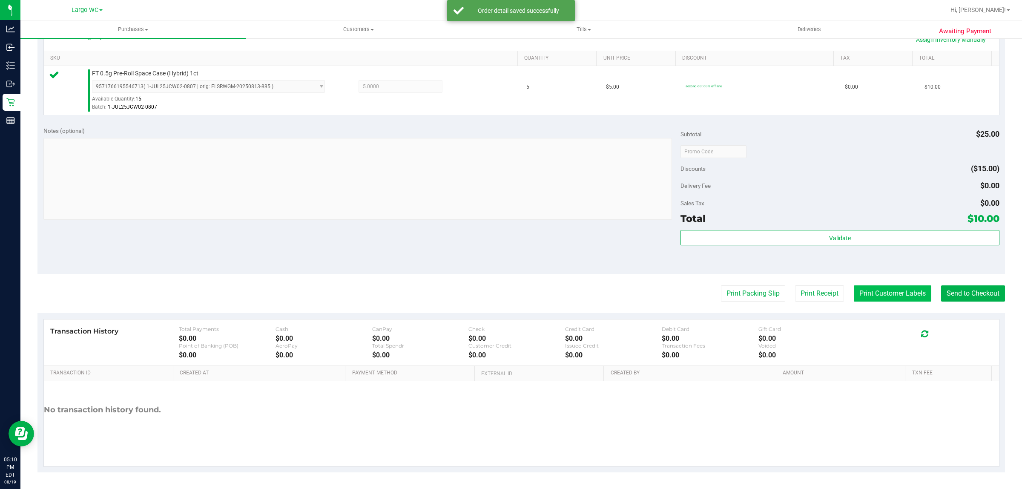
click at [877, 295] on button "Print Customer Labels" at bounding box center [893, 293] width 78 height 16
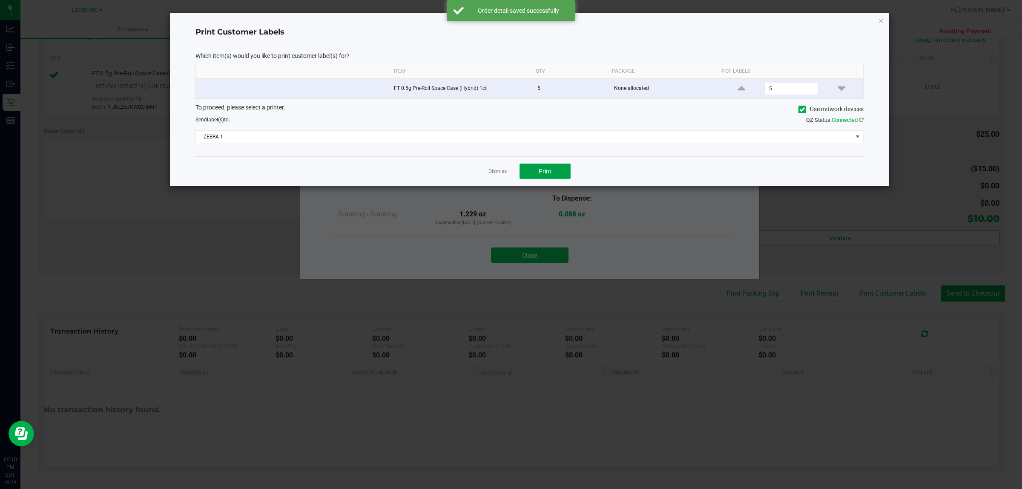
click at [560, 171] on button "Print" at bounding box center [545, 171] width 51 height 15
click at [497, 175] on link "Dismiss" at bounding box center [498, 171] width 18 height 7
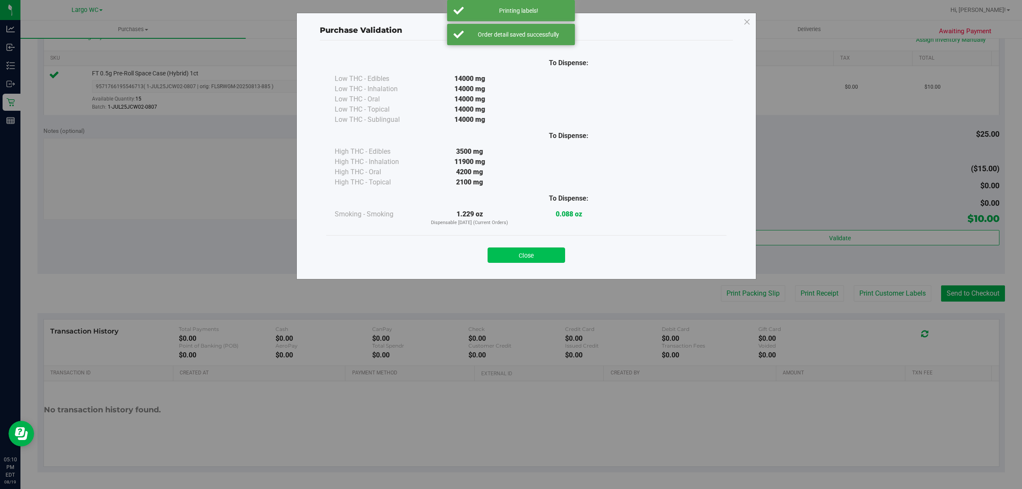
click at [526, 256] on button "Close" at bounding box center [527, 254] width 78 height 15
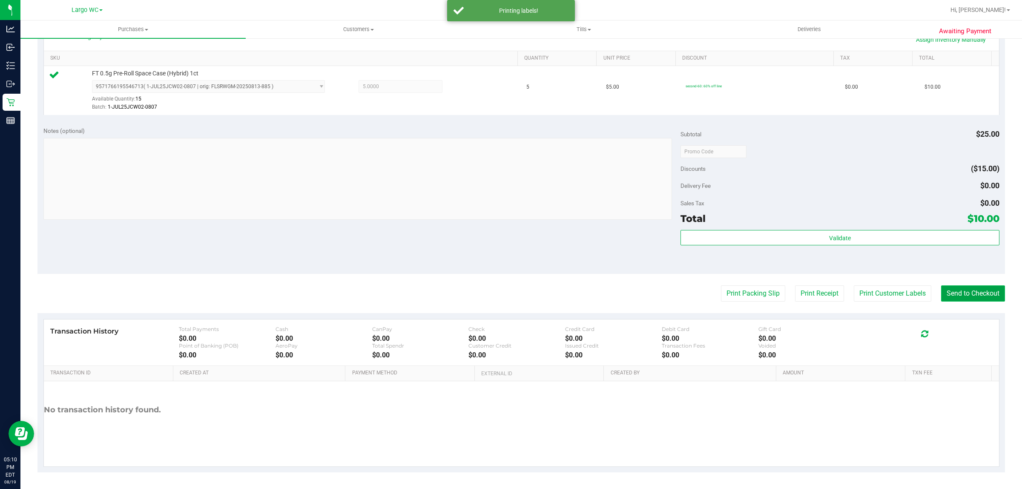
click at [959, 293] on button "Send to Checkout" at bounding box center [973, 293] width 64 height 16
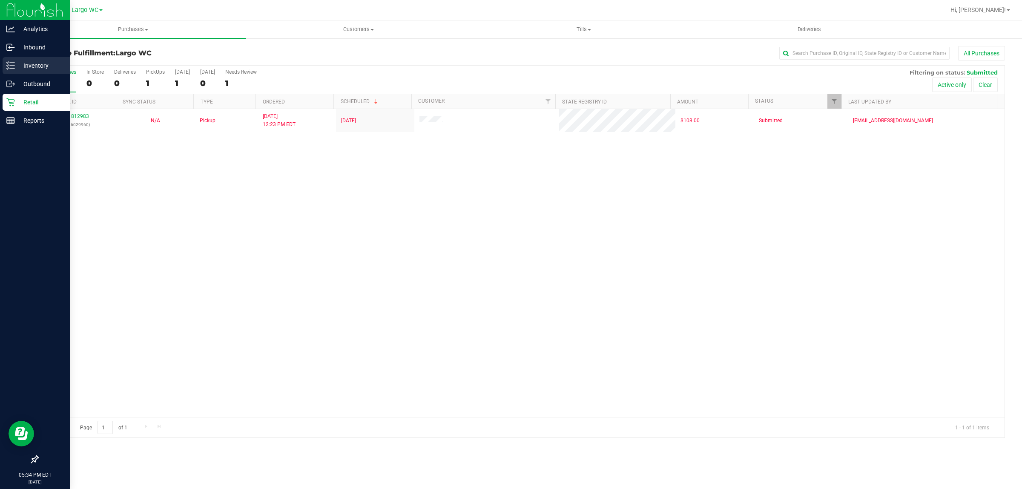
click at [20, 65] on p "Inventory" at bounding box center [40, 65] width 51 height 10
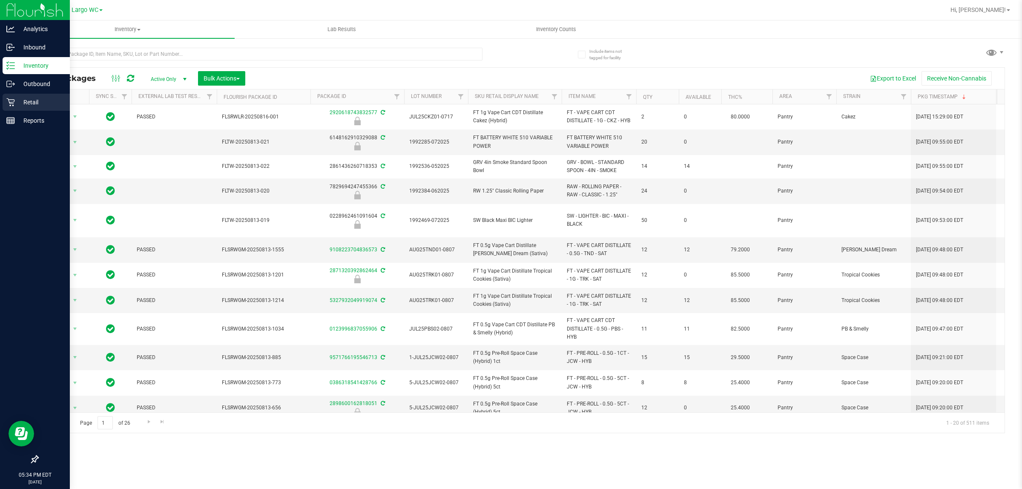
click at [32, 101] on p "Retail" at bounding box center [40, 102] width 51 height 10
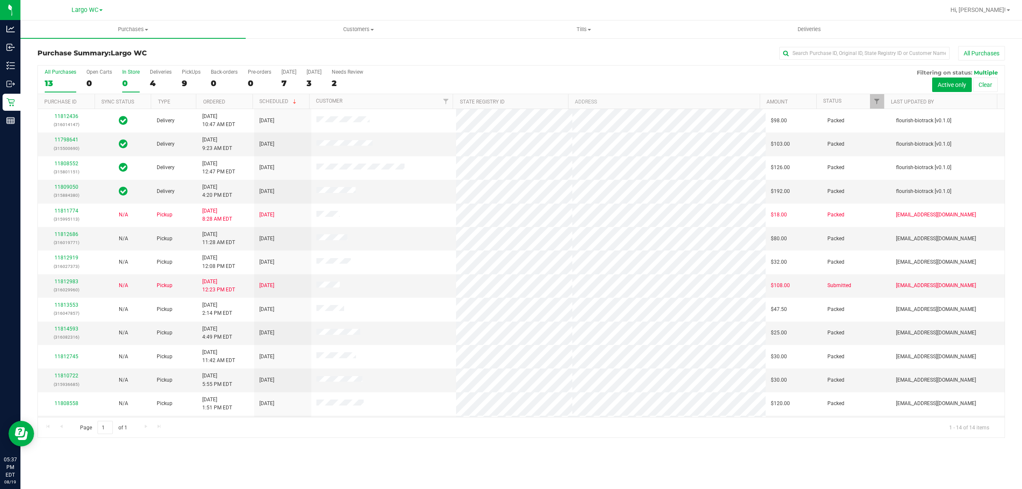
click at [131, 83] on div "0" at bounding box center [130, 83] width 17 height 10
click at [0, 0] on input "In Store 0" at bounding box center [0, 0] width 0 height 0
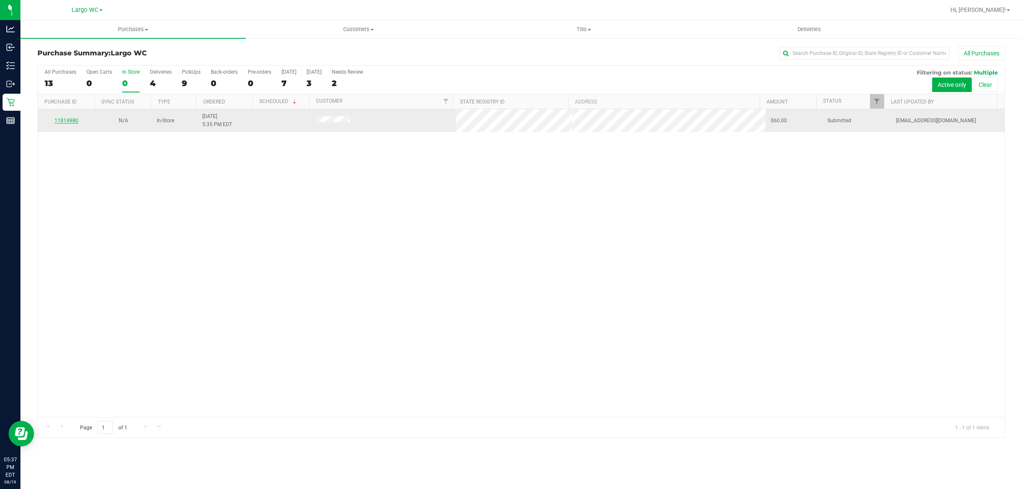
click at [65, 121] on link "11814980" at bounding box center [67, 121] width 24 height 6
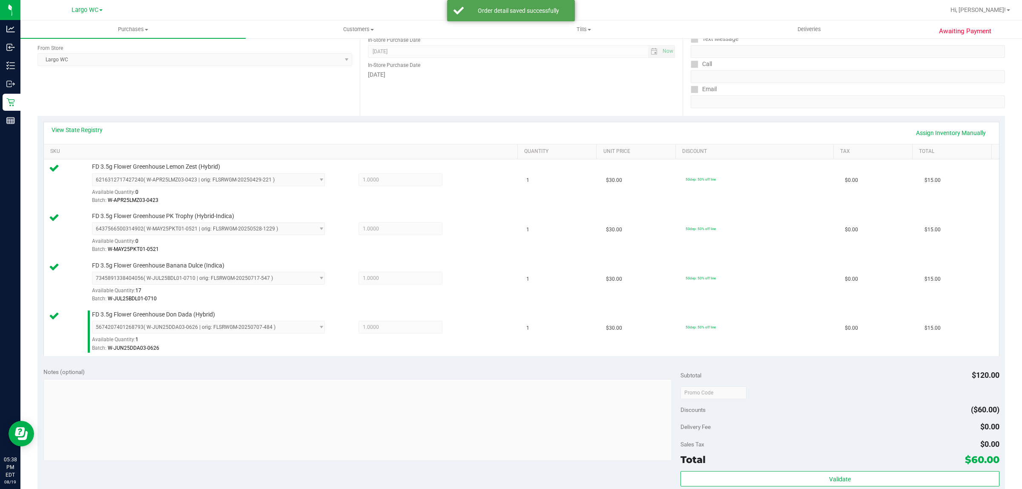
scroll to position [250, 0]
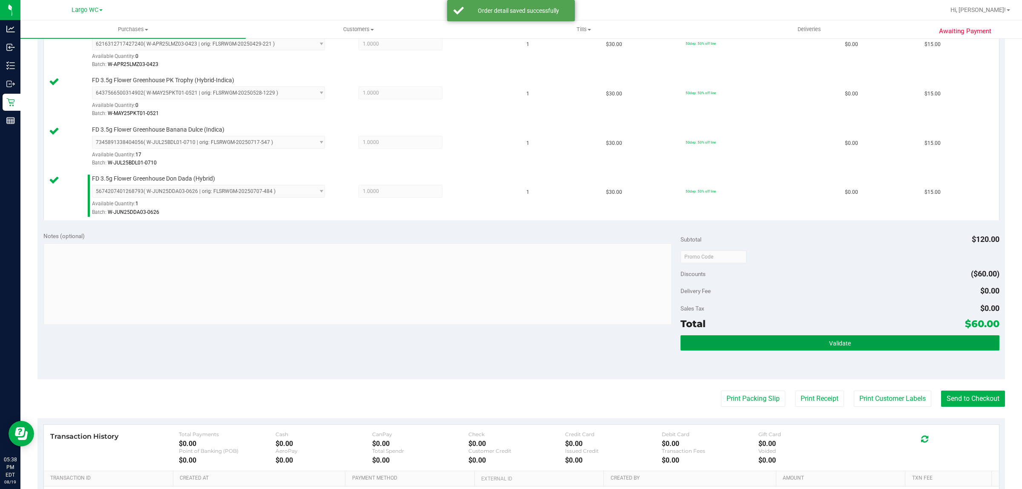
click at [842, 347] on span "Validate" at bounding box center [840, 343] width 22 height 7
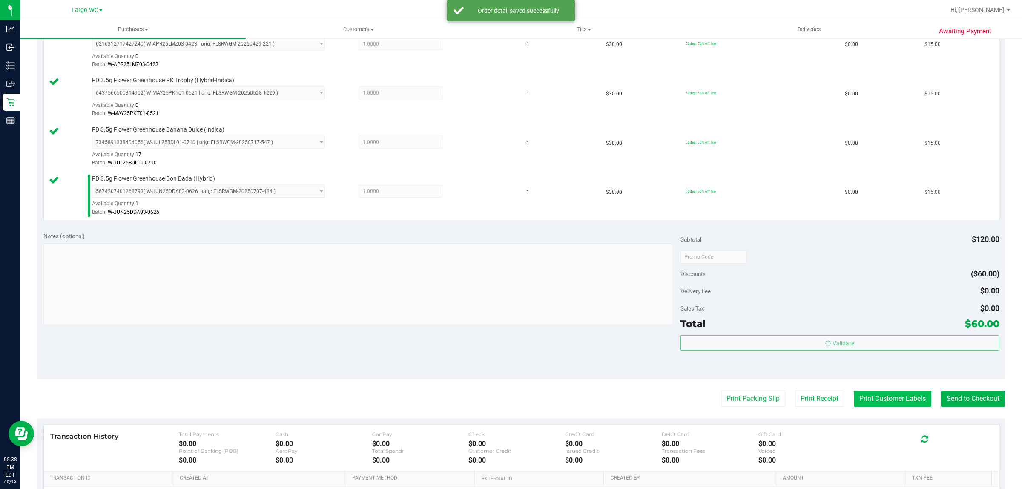
click at [878, 399] on button "Print Customer Labels" at bounding box center [893, 399] width 78 height 16
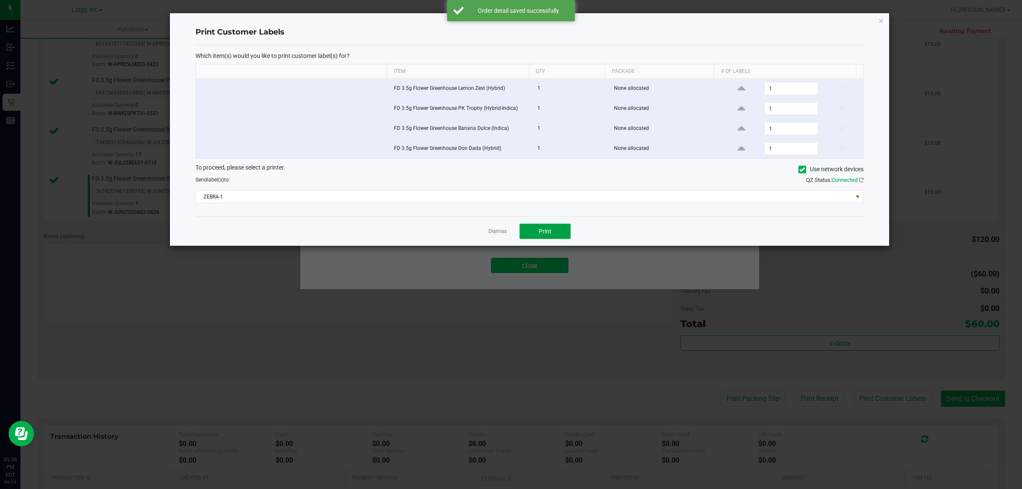
click at [534, 230] on button "Print" at bounding box center [545, 231] width 51 height 15
click at [498, 234] on div at bounding box center [529, 129] width 719 height 233
click at [526, 262] on ngb-modal-window "Print Customer Labels Which item(s) would you like to print customer label(s) f…" at bounding box center [514, 244] width 1029 height 489
click at [496, 235] on link "Dismiss" at bounding box center [498, 231] width 18 height 7
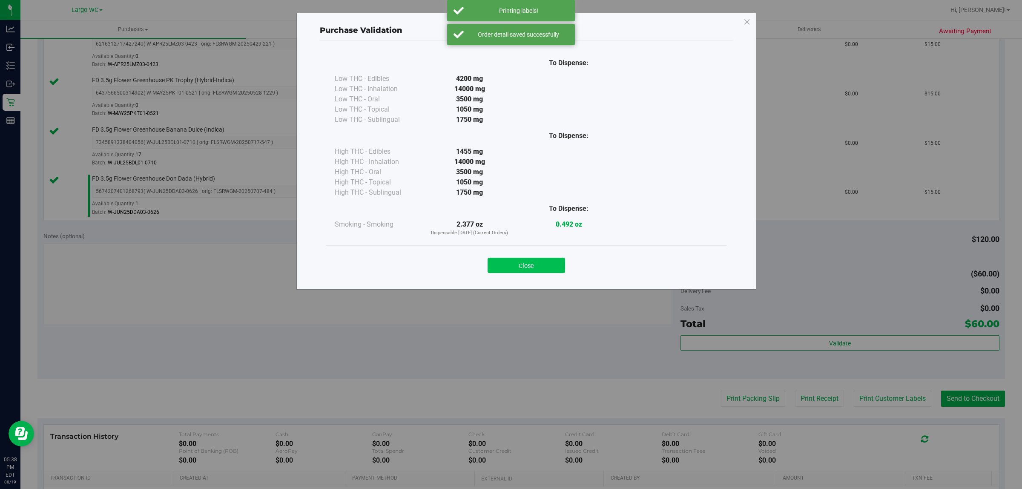
click at [523, 268] on button "Close" at bounding box center [527, 265] width 78 height 15
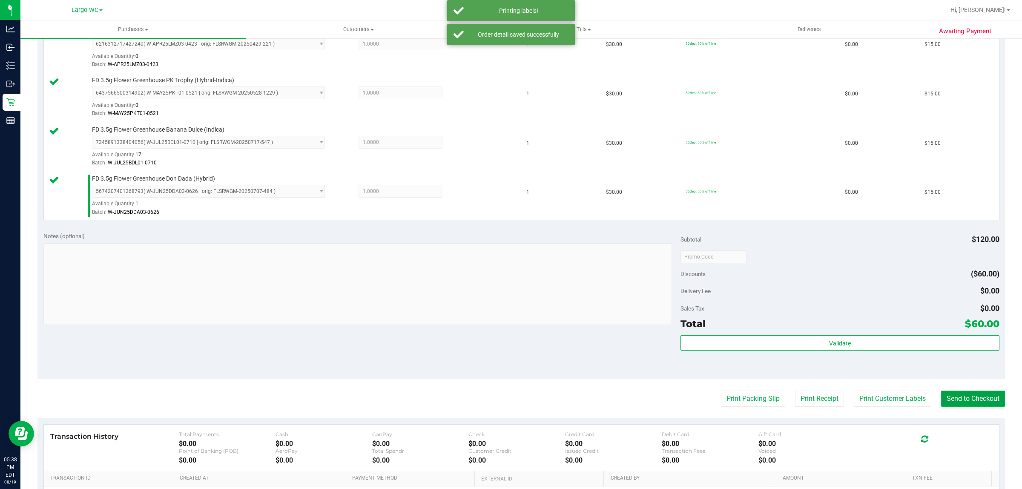
click at [957, 401] on button "Send to Checkout" at bounding box center [973, 399] width 64 height 16
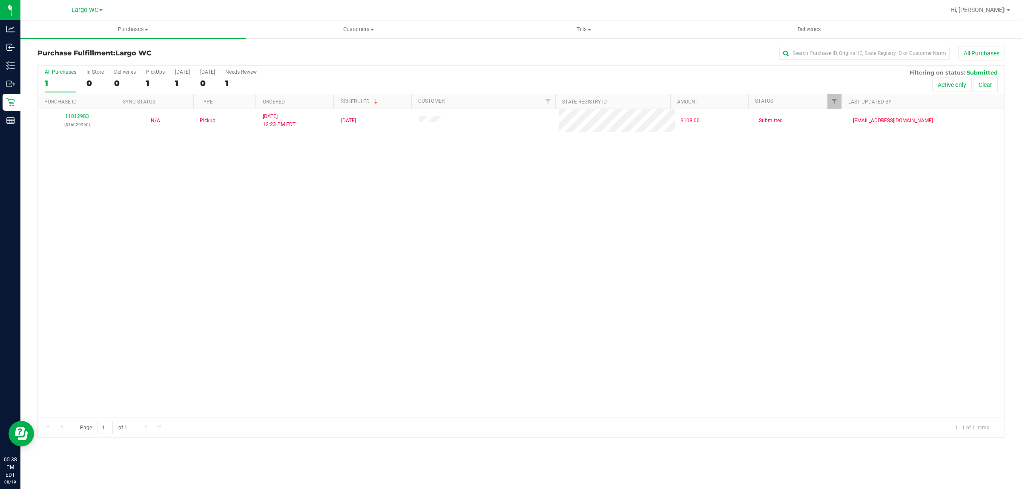
drag, startPoint x: 957, startPoint y: 401, endPoint x: 1021, endPoint y: 437, distance: 73.4
click at [1021, 421] on div "Purchase Fulfillment: Largo WC All Purchases All Purchases 1 In Store 0 Deliver…" at bounding box center [521, 241] width 1002 height 409
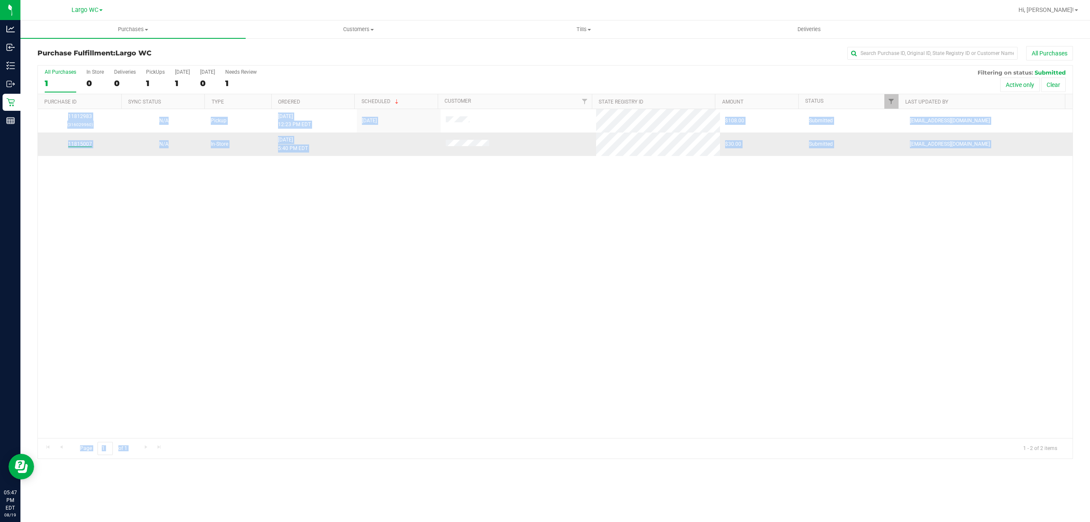
click at [76, 145] on link "11815007" at bounding box center [80, 144] width 24 height 6
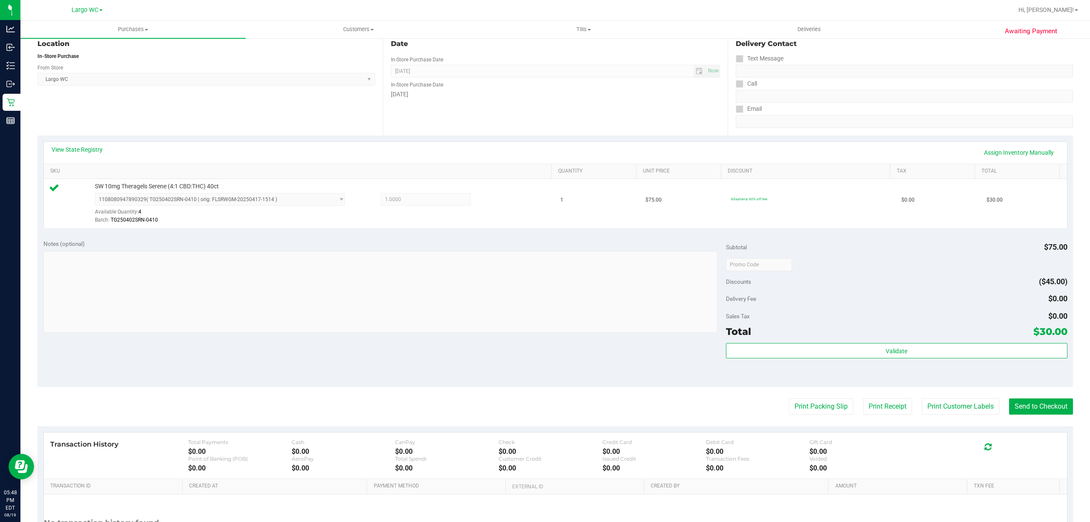
scroll to position [158, 0]
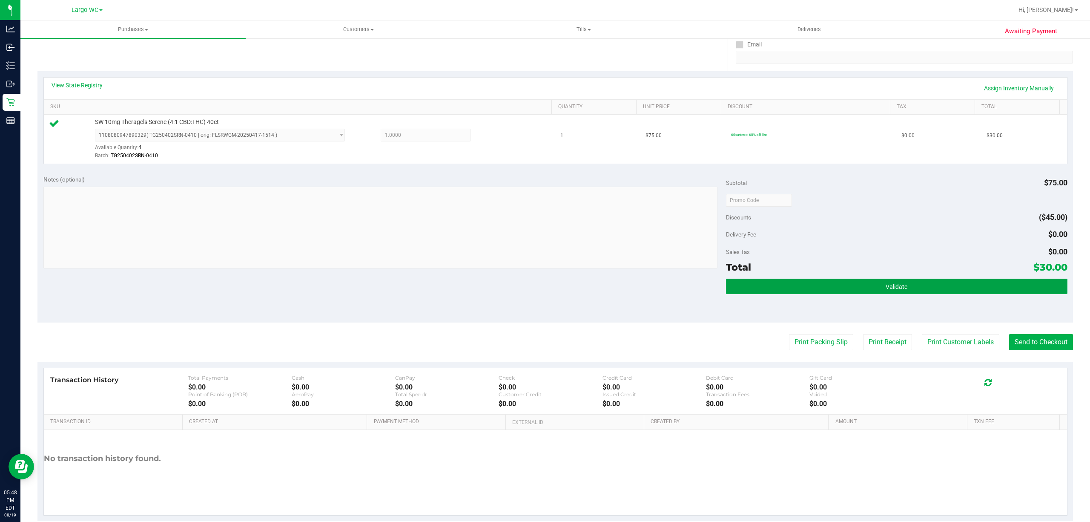
click at [926, 291] on button "Validate" at bounding box center [897, 286] width 342 height 15
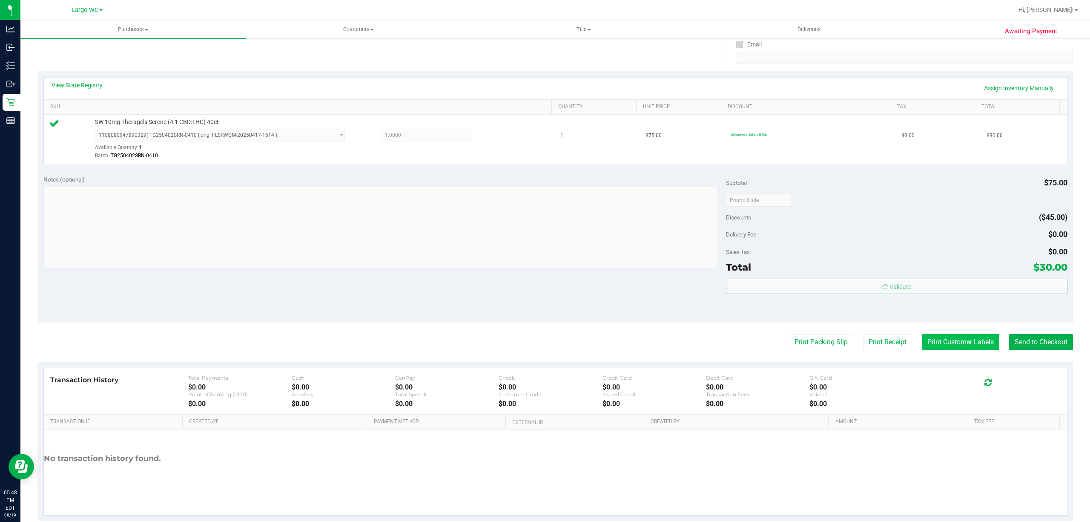
click at [939, 341] on button "Print Customer Labels" at bounding box center [961, 342] width 78 height 16
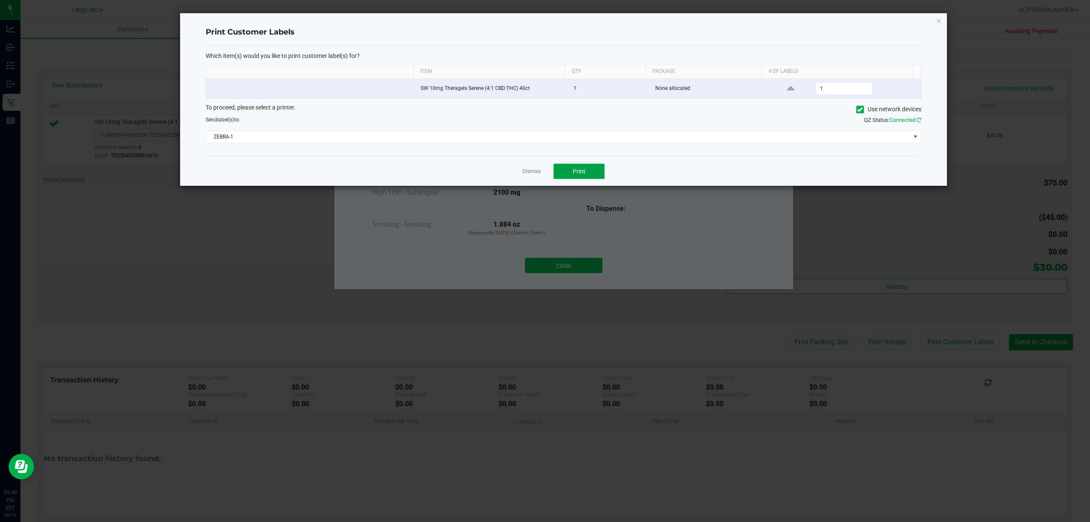
click at [577, 179] on button "Print" at bounding box center [579, 171] width 51 height 15
click at [535, 172] on link "Dismiss" at bounding box center [532, 171] width 18 height 7
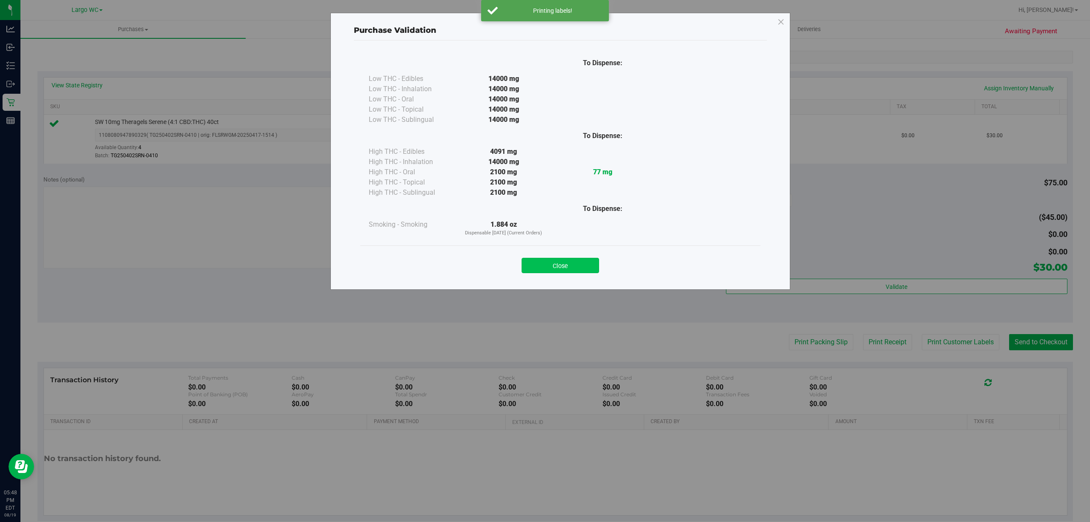
click at [559, 264] on button "Close" at bounding box center [561, 265] width 78 height 15
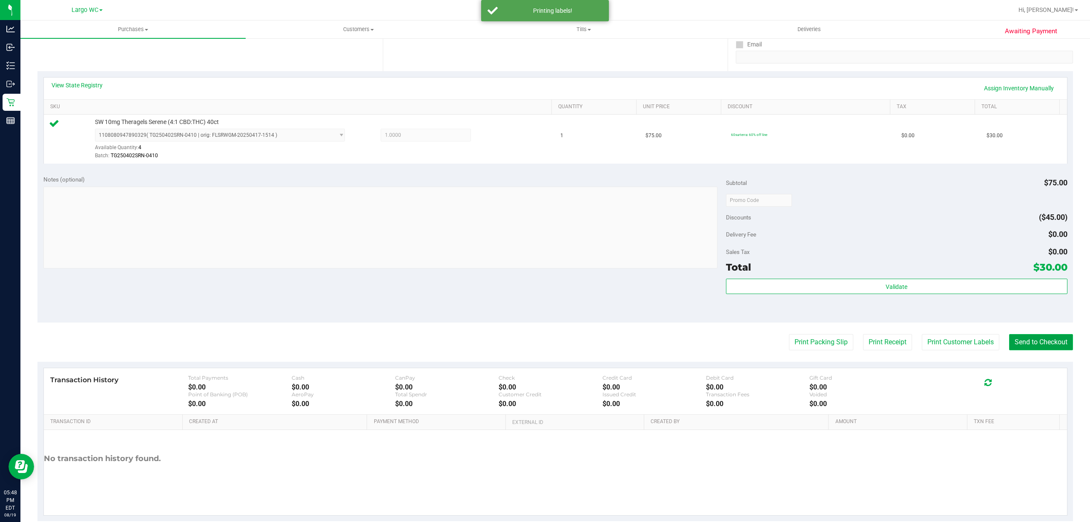
click at [1020, 336] on button "Send to Checkout" at bounding box center [1041, 342] width 64 height 16
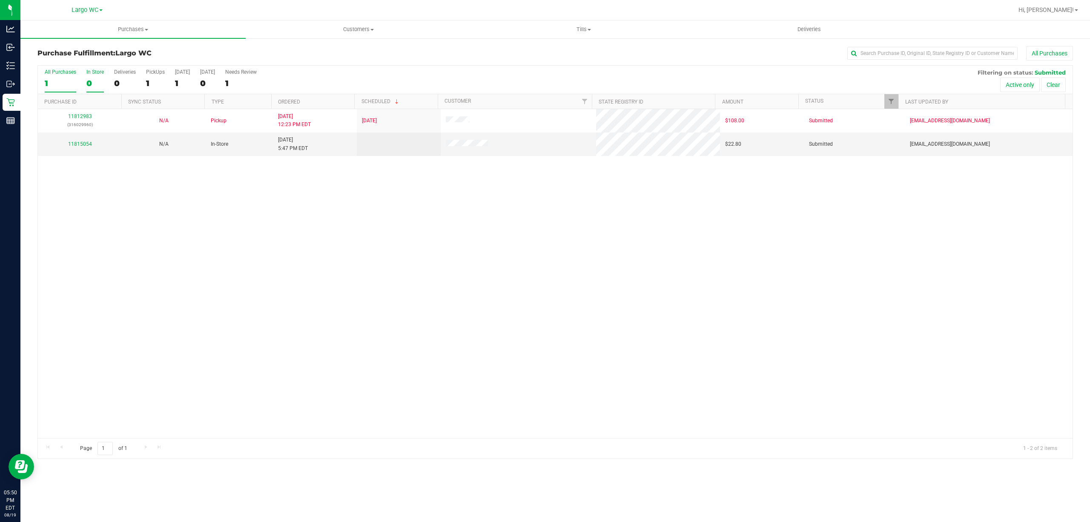
click at [94, 72] on div "In Store" at bounding box center [94, 72] width 17 height 6
click at [0, 0] on input "In Store 0" at bounding box center [0, 0] width 0 height 0
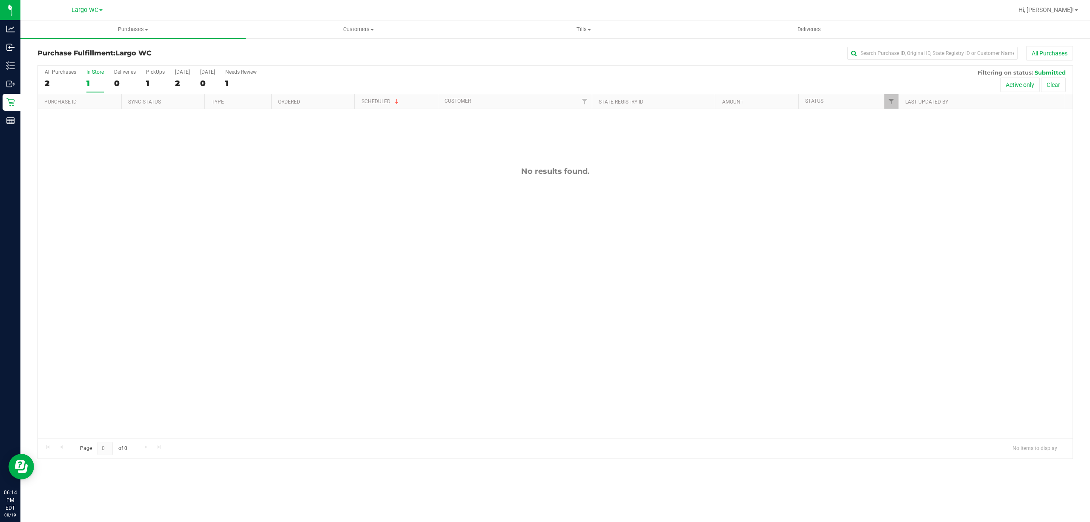
click at [357, 262] on div "No results found." at bounding box center [555, 302] width 1035 height 386
click at [138, 32] on span "Purchases" at bounding box center [132, 30] width 225 height 8
click at [101, 50] on span "Summary of purchases" at bounding box center [63, 51] width 87 height 7
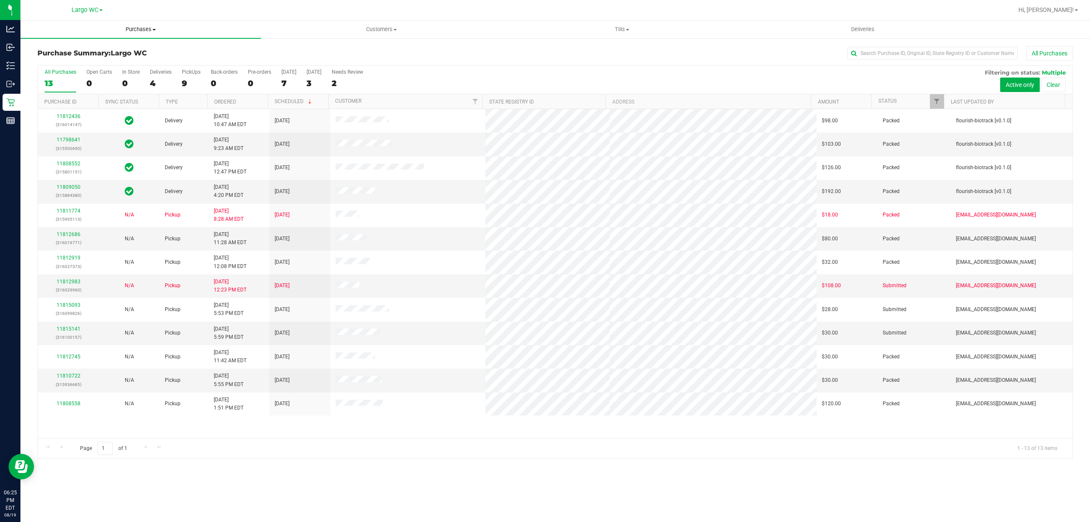
click at [138, 26] on span "Purchases" at bounding box center [140, 30] width 241 height 8
click at [110, 60] on li "Fulfillment" at bounding box center [140, 62] width 241 height 10
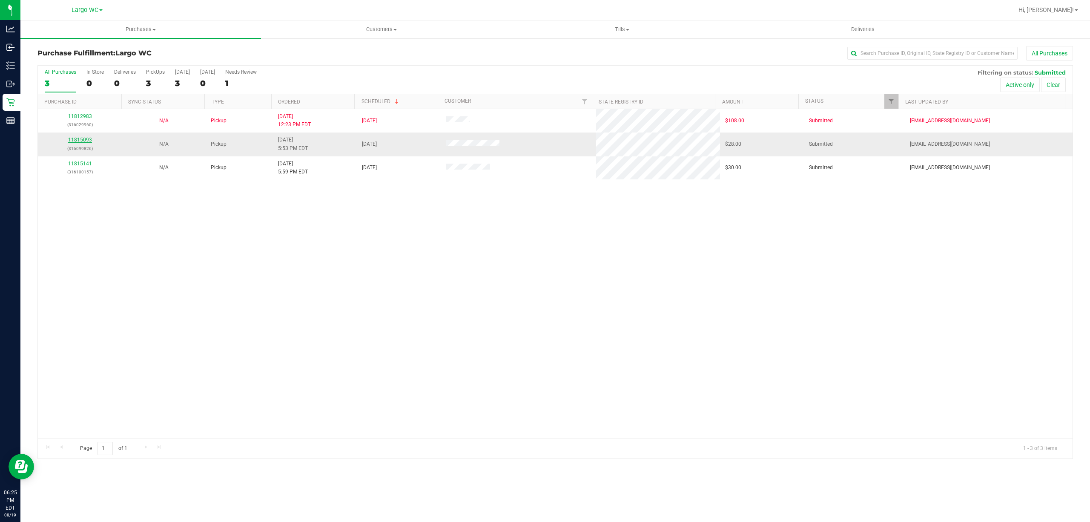
click at [77, 138] on link "11815093" at bounding box center [80, 140] width 24 height 6
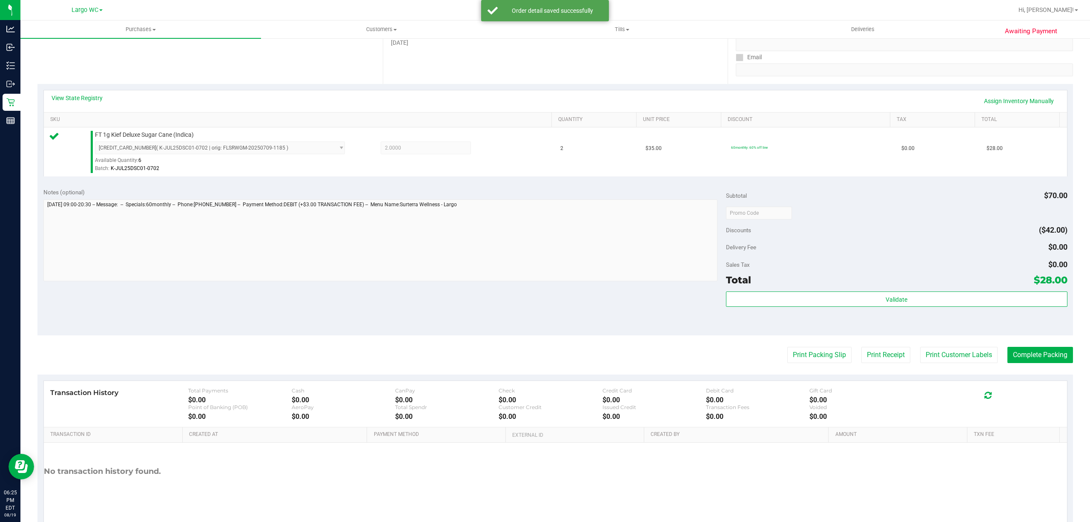
scroll to position [176, 0]
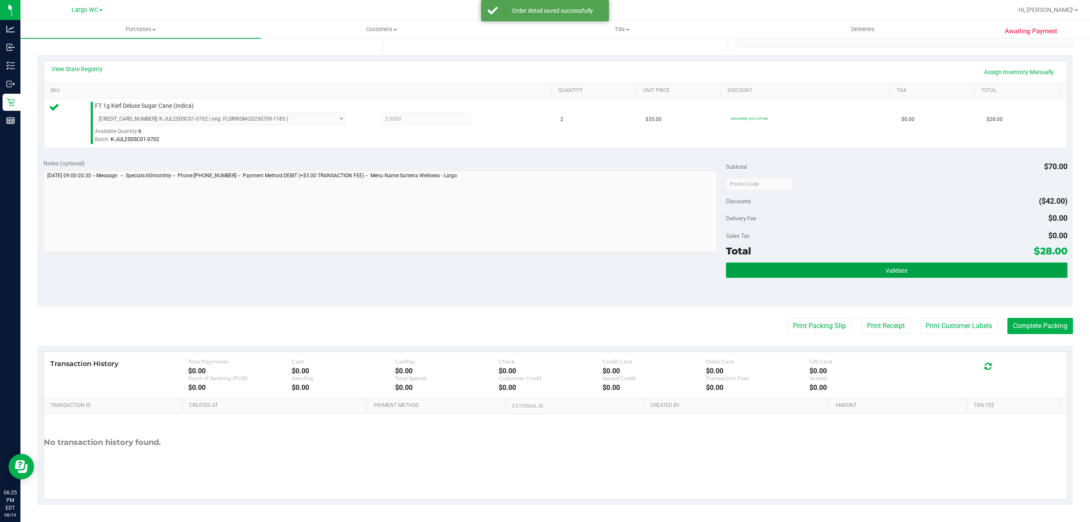
click at [917, 267] on button "Validate" at bounding box center [897, 269] width 342 height 15
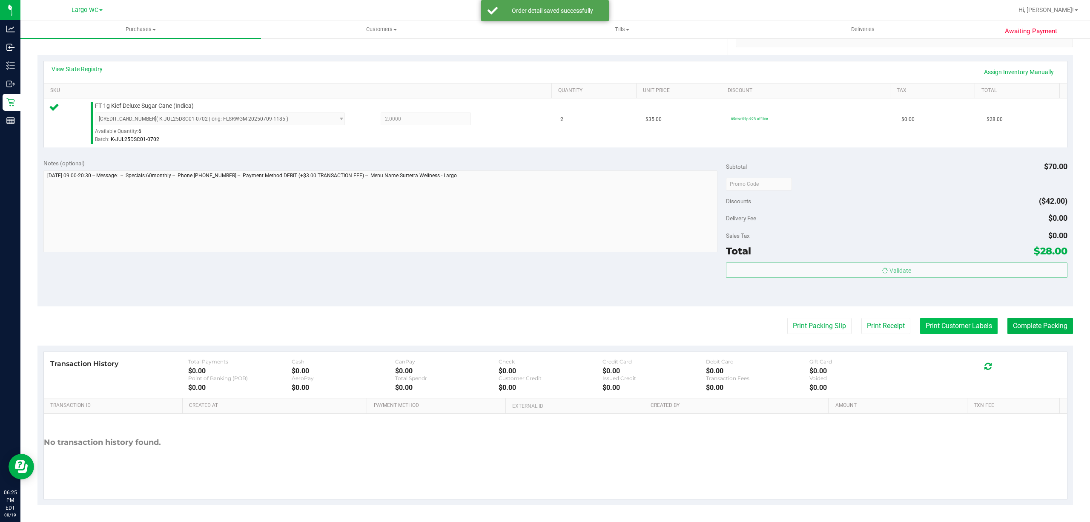
click at [934, 334] on button "Print Customer Labels" at bounding box center [959, 326] width 78 height 16
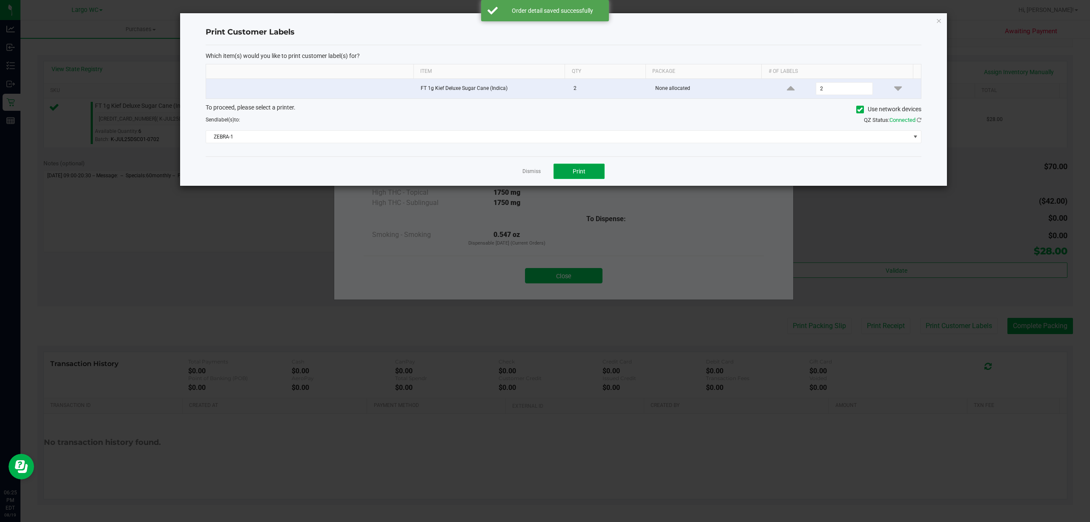
click at [586, 170] on button "Print" at bounding box center [579, 171] width 51 height 15
click at [524, 174] on link "Dismiss" at bounding box center [532, 171] width 18 height 7
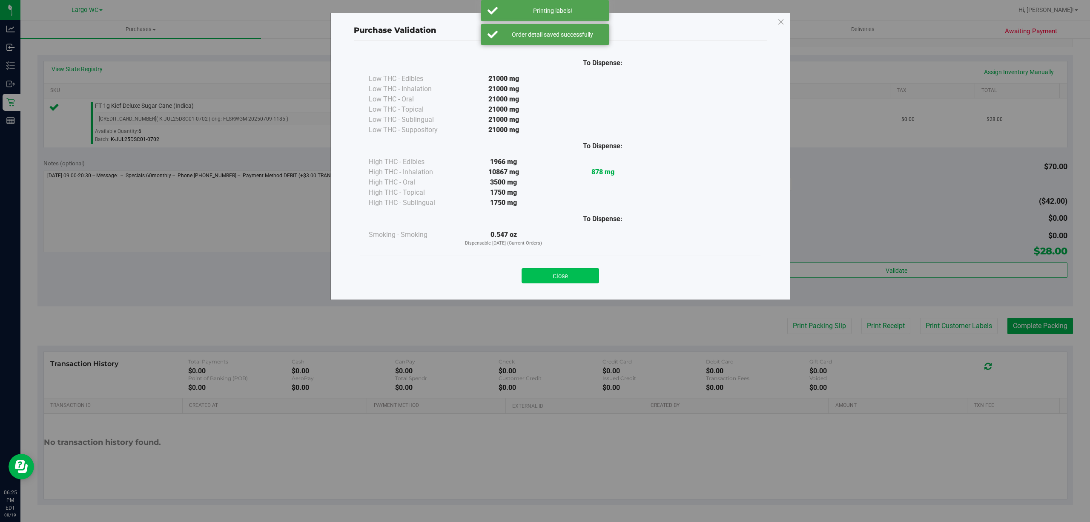
click at [561, 272] on button "Close" at bounding box center [561, 275] width 78 height 15
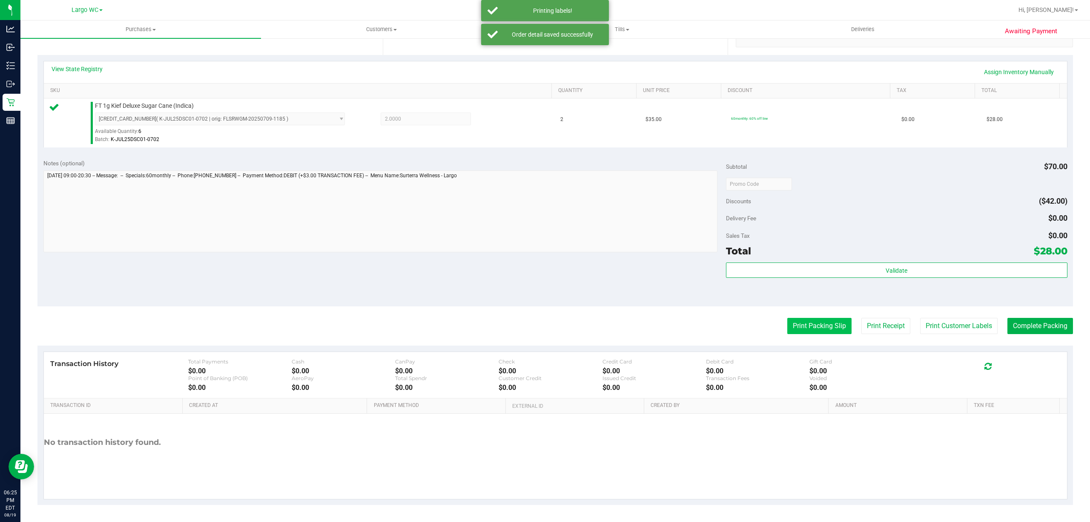
click at [819, 334] on button "Print Packing Slip" at bounding box center [820, 326] width 64 height 16
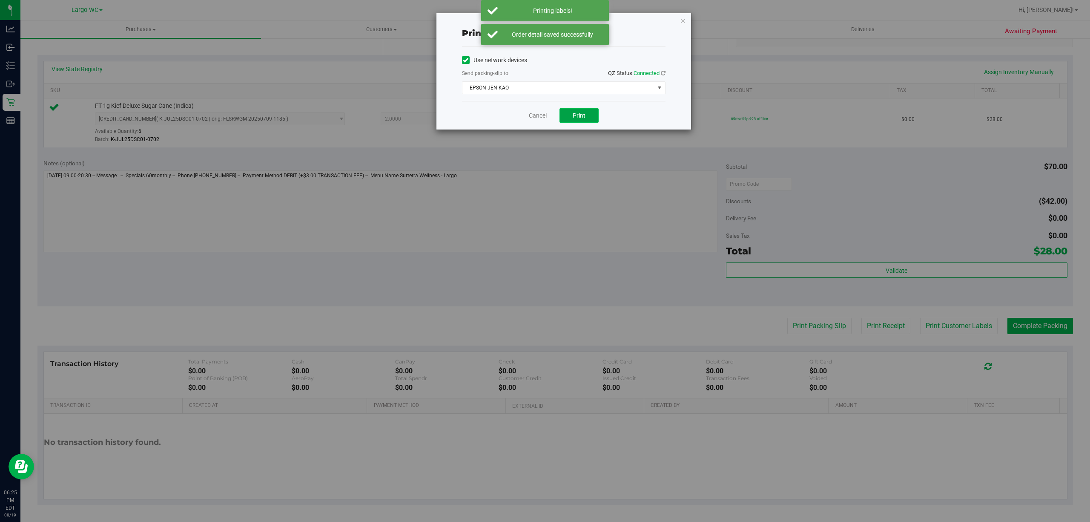
click at [577, 119] on span "Print" at bounding box center [579, 115] width 13 height 7
click at [537, 118] on link "Cancel" at bounding box center [534, 115] width 18 height 9
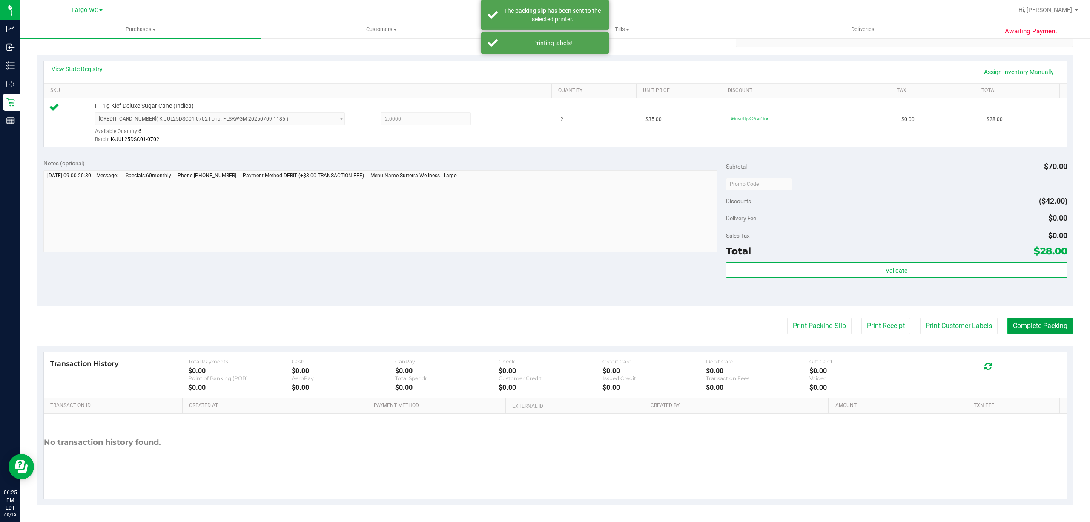
click at [1019, 321] on button "Complete Packing" at bounding box center [1041, 326] width 66 height 16
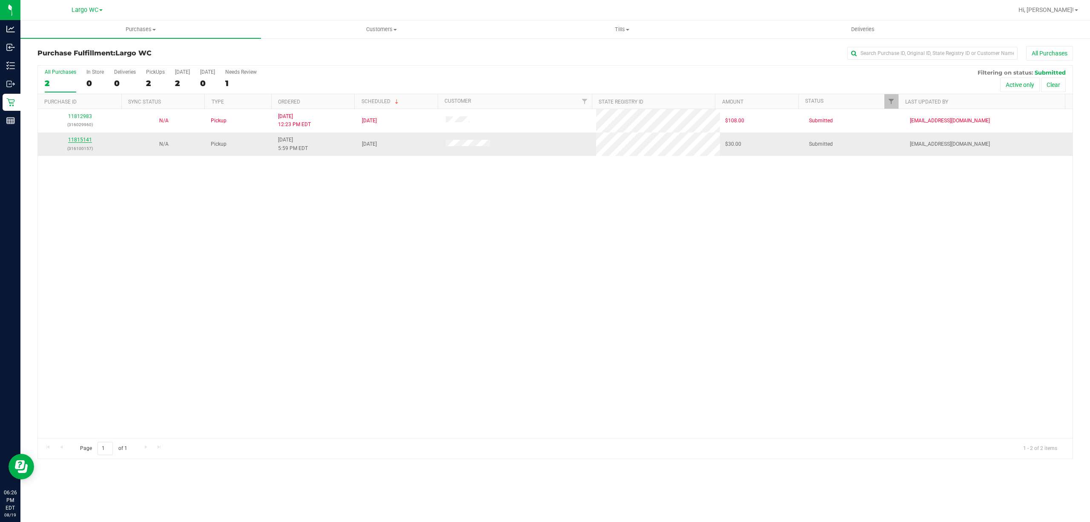
click at [82, 142] on link "11815141" at bounding box center [80, 140] width 24 height 6
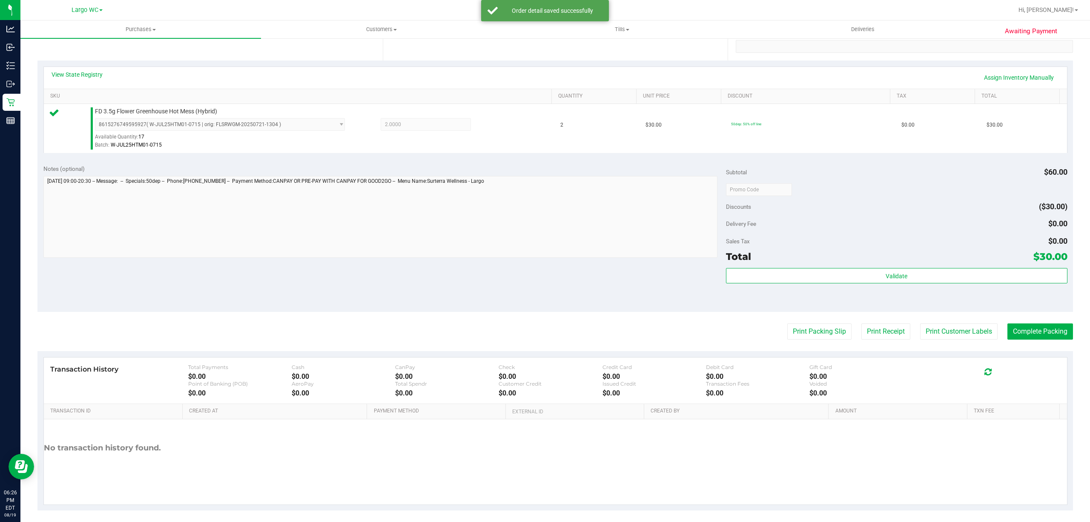
scroll to position [168, 0]
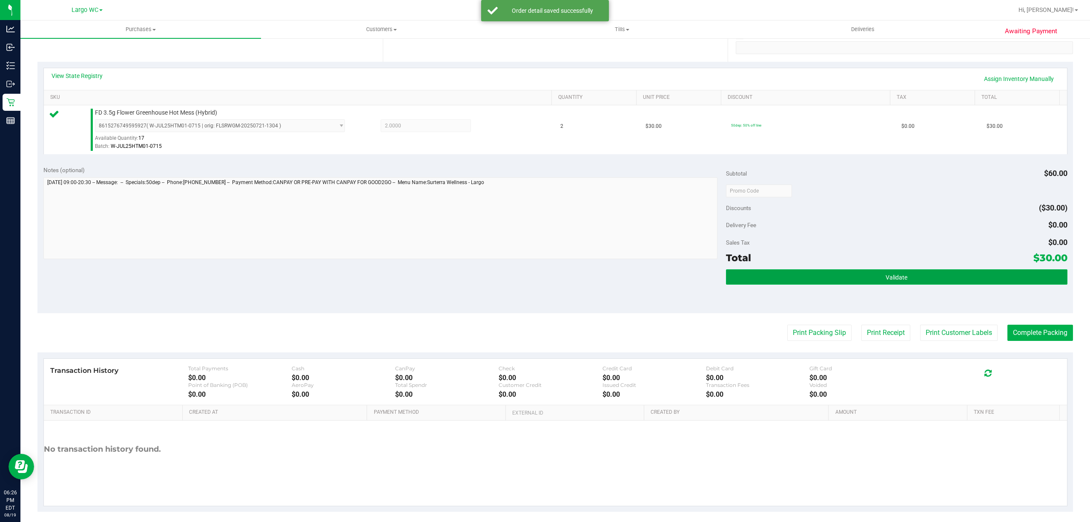
click at [922, 276] on button "Validate" at bounding box center [897, 276] width 342 height 15
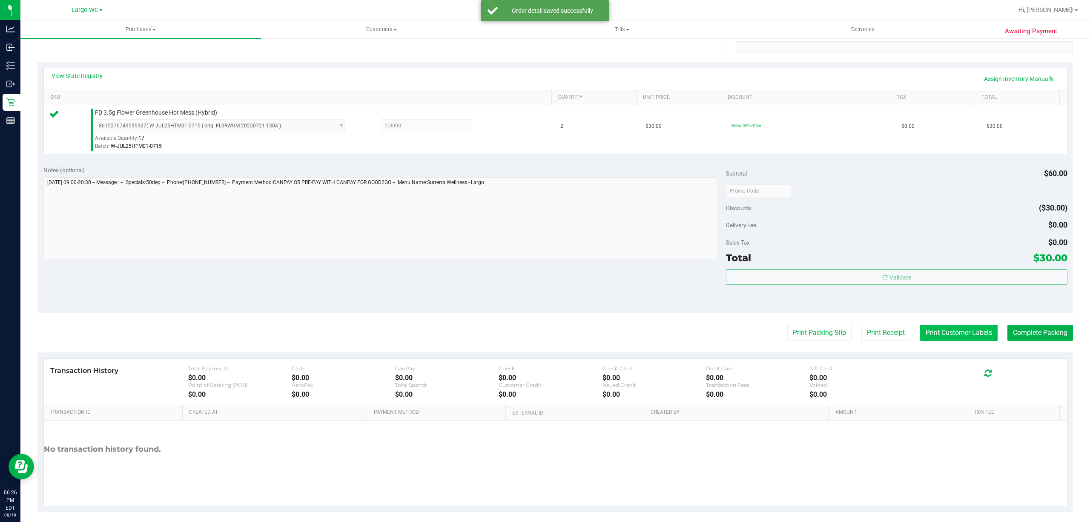
click at [934, 331] on button "Print Customer Labels" at bounding box center [959, 333] width 78 height 16
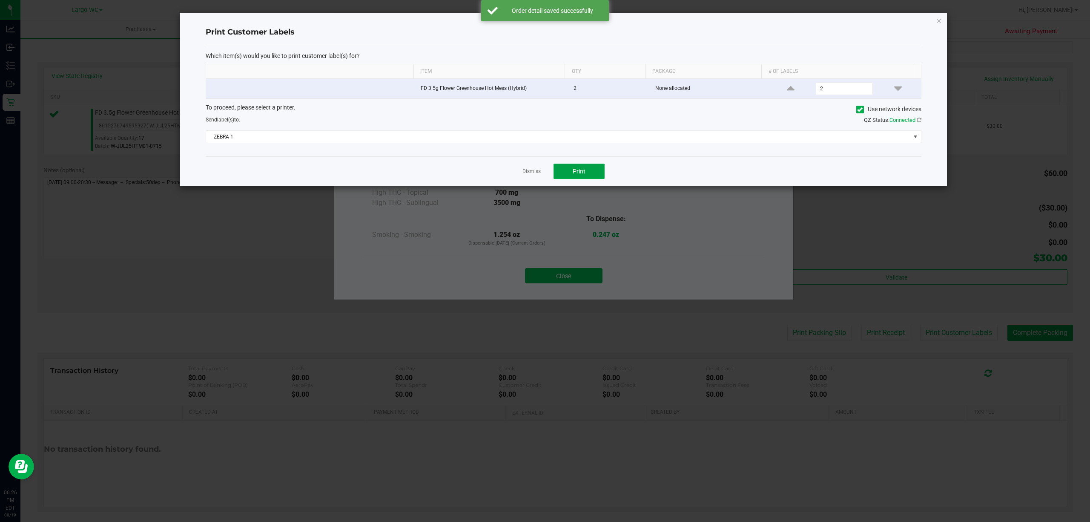
click at [578, 172] on span "Print" at bounding box center [579, 171] width 13 height 7
click at [535, 173] on link "Dismiss" at bounding box center [532, 171] width 18 height 7
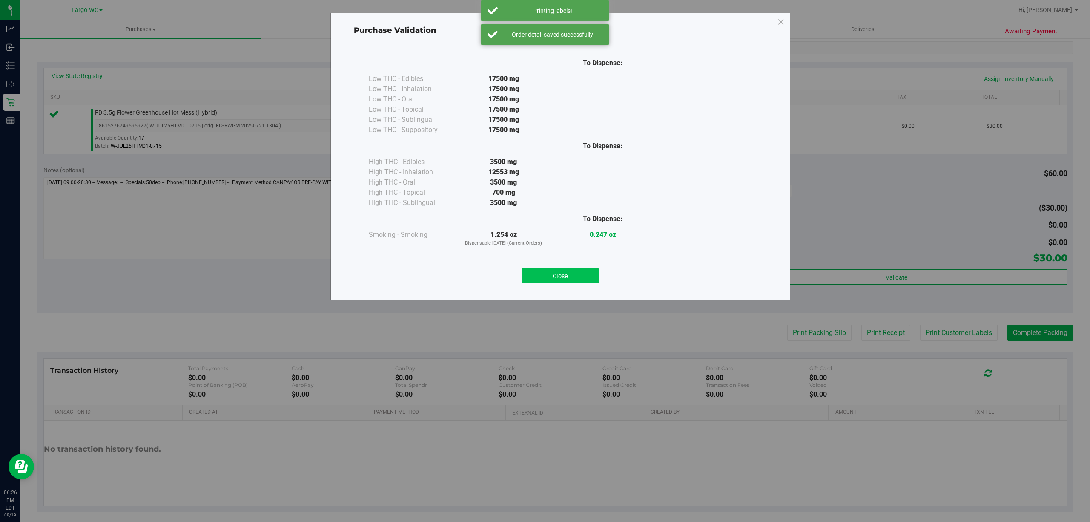
click at [562, 270] on button "Close" at bounding box center [561, 275] width 78 height 15
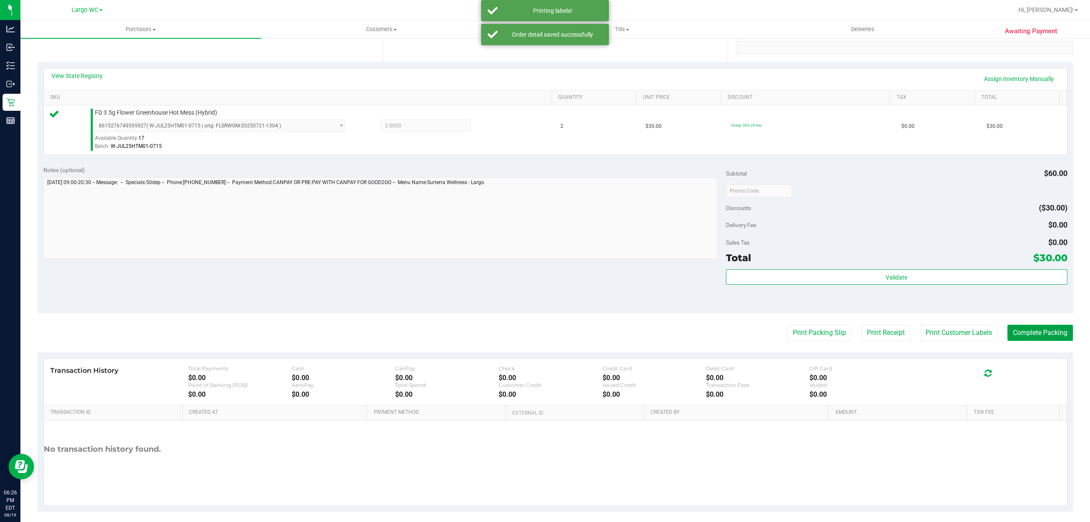
click at [1019, 331] on button "Complete Packing" at bounding box center [1041, 333] width 66 height 16
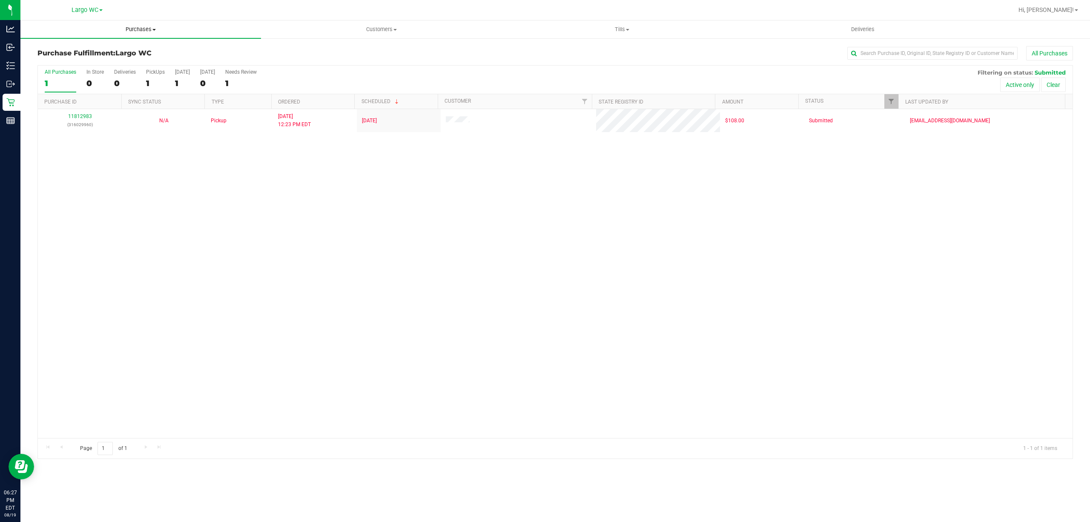
click at [145, 30] on span "Purchases" at bounding box center [140, 30] width 241 height 8
click at [107, 60] on li "Fulfillment" at bounding box center [140, 62] width 241 height 10
click at [149, 33] on span "Purchases" at bounding box center [140, 30] width 241 height 8
click at [150, 26] on span "Purchases" at bounding box center [140, 30] width 241 height 8
click at [147, 26] on span "Purchases" at bounding box center [140, 30] width 241 height 8
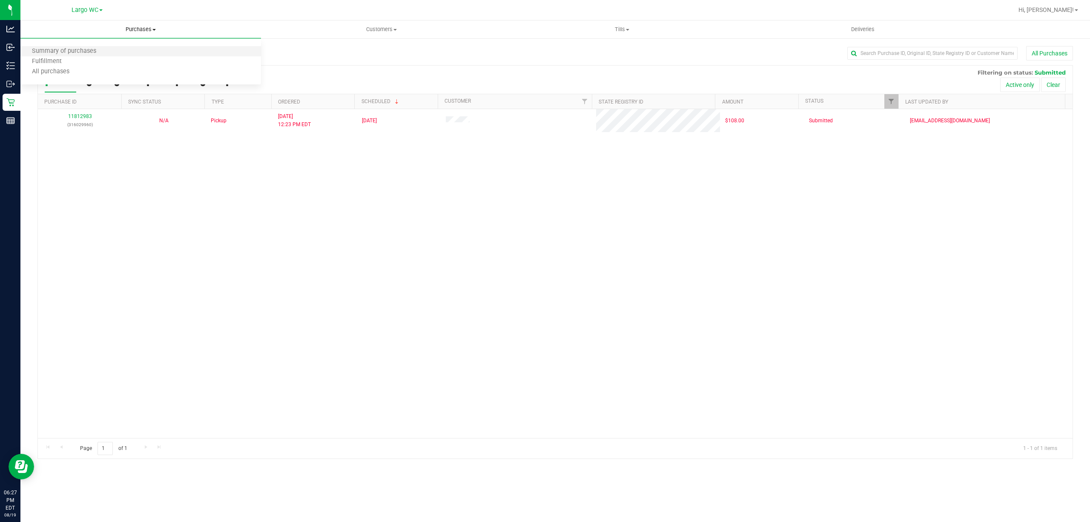
click at [120, 48] on li "Summary of purchases" at bounding box center [140, 51] width 241 height 10
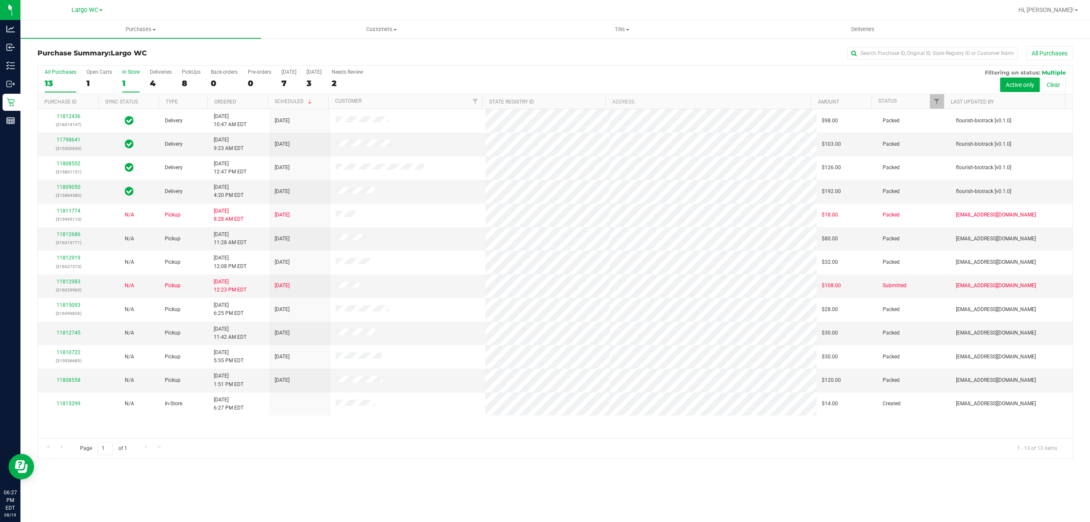
click at [128, 78] on label "In Store 1" at bounding box center [130, 80] width 17 height 23
click at [0, 0] on input "In Store 1" at bounding box center [0, 0] width 0 height 0
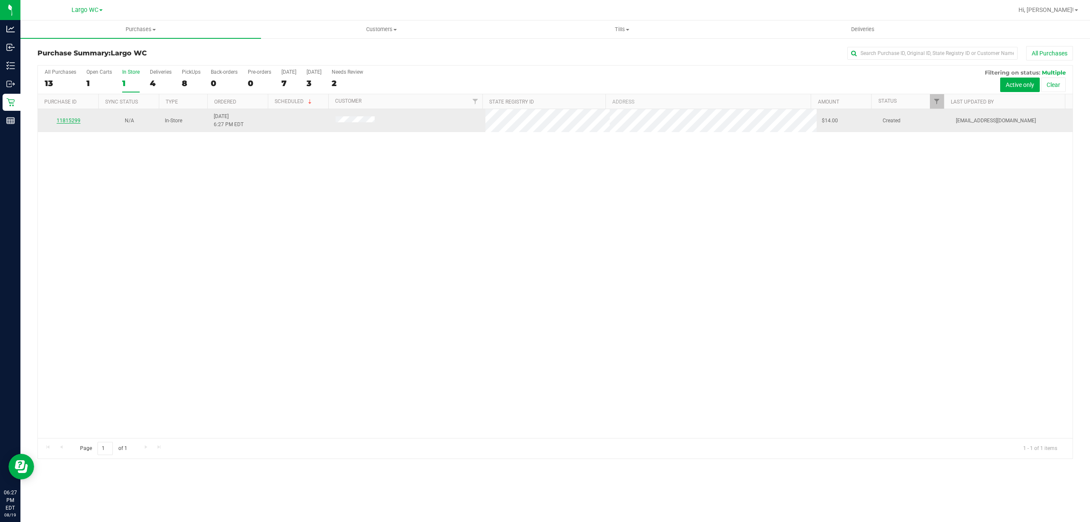
click at [74, 122] on link "11815299" at bounding box center [69, 121] width 24 height 6
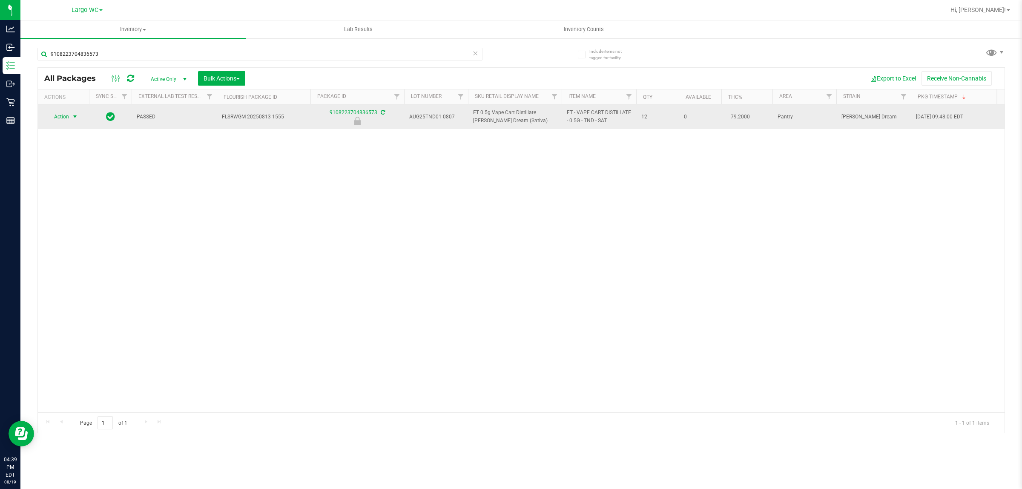
type input "9108223704836573"
click at [74, 117] on span "select" at bounding box center [75, 116] width 7 height 7
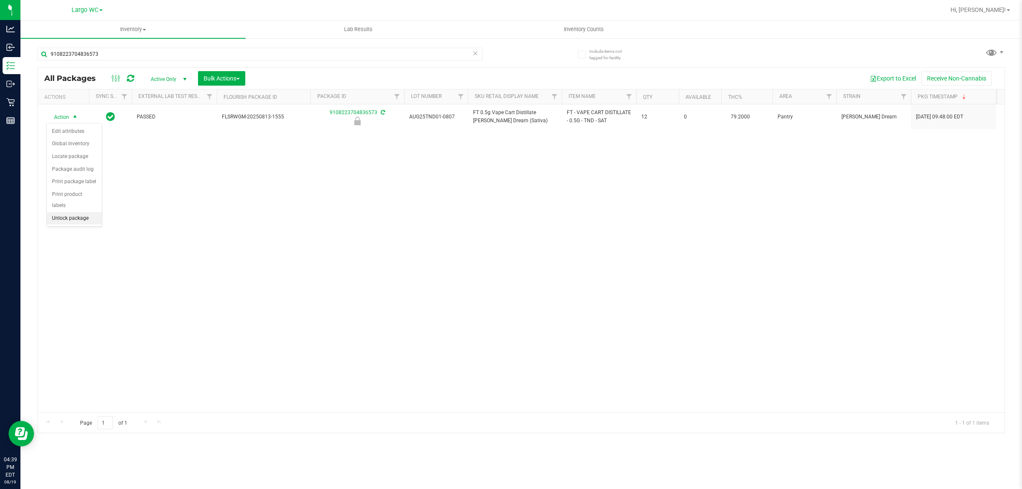
click at [81, 212] on li "Unlock package" at bounding box center [74, 218] width 55 height 13
click at [610, 33] on uib-tab-heading "Inventory Counts" at bounding box center [583, 29] width 224 height 17
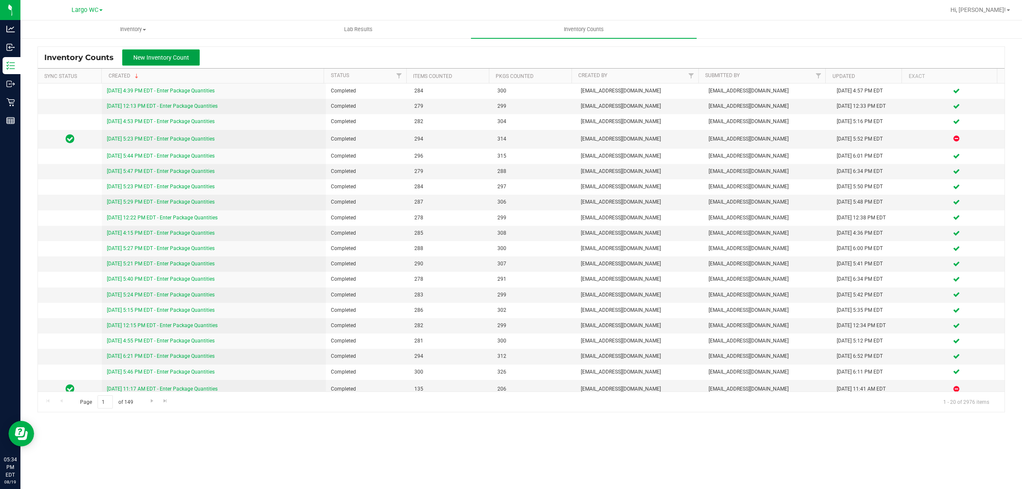
click at [157, 59] on span "New Inventory Count" at bounding box center [161, 57] width 56 height 7
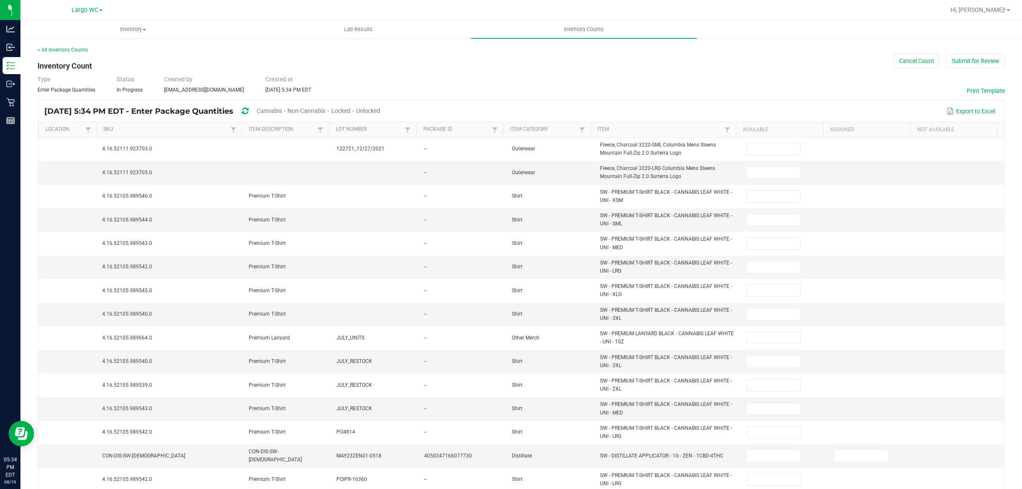
click at [282, 108] on span "Cannabis" at bounding box center [269, 110] width 25 height 7
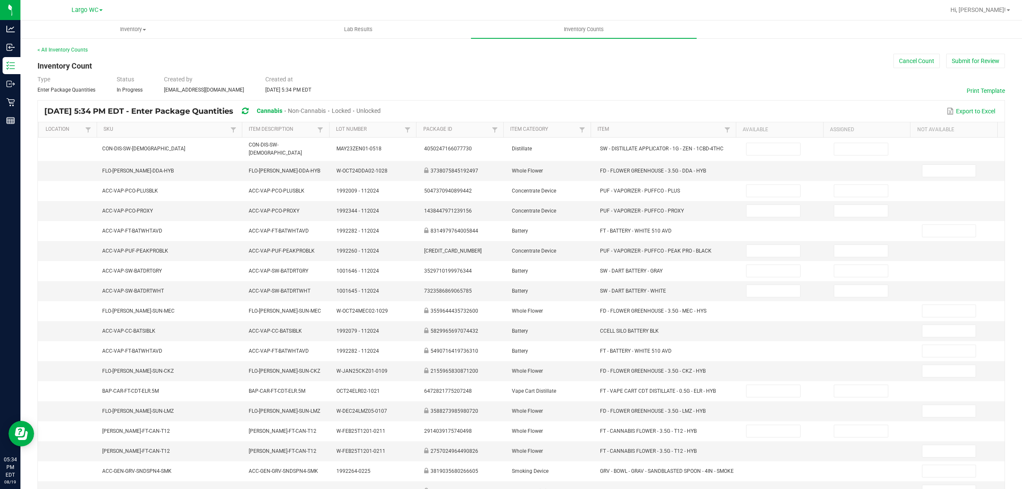
click at [381, 109] on span "Unlocked" at bounding box center [368, 110] width 24 height 7
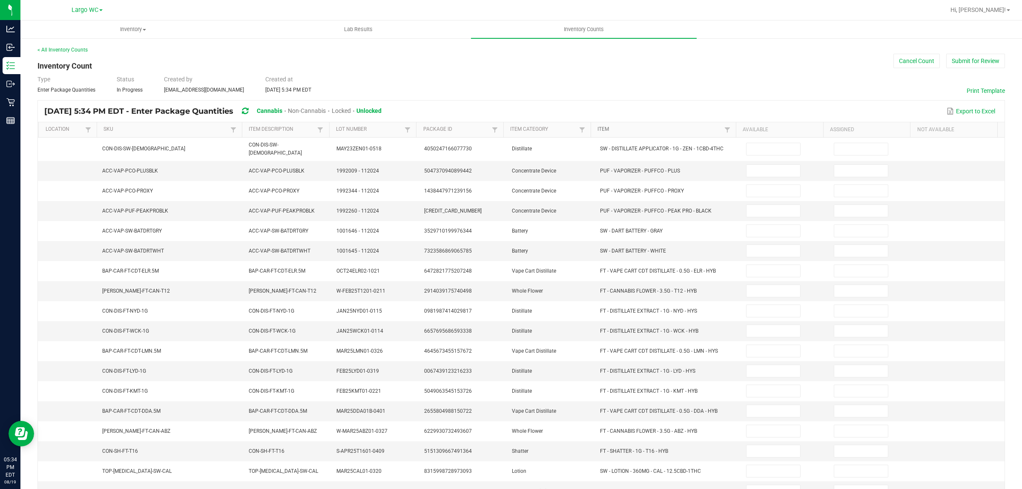
click at [634, 133] on link "Item" at bounding box center [660, 129] width 125 height 7
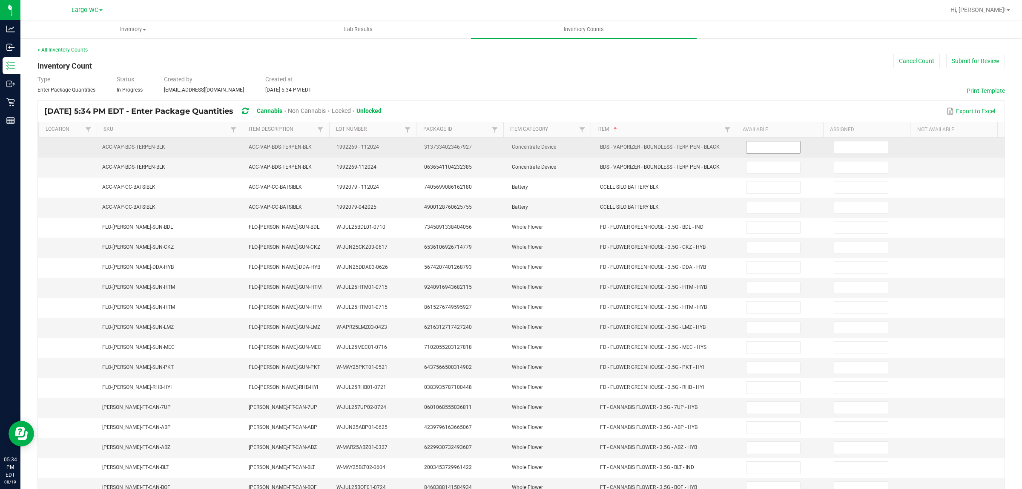
click at [759, 144] on input at bounding box center [774, 147] width 54 height 12
type input "1"
type input "13"
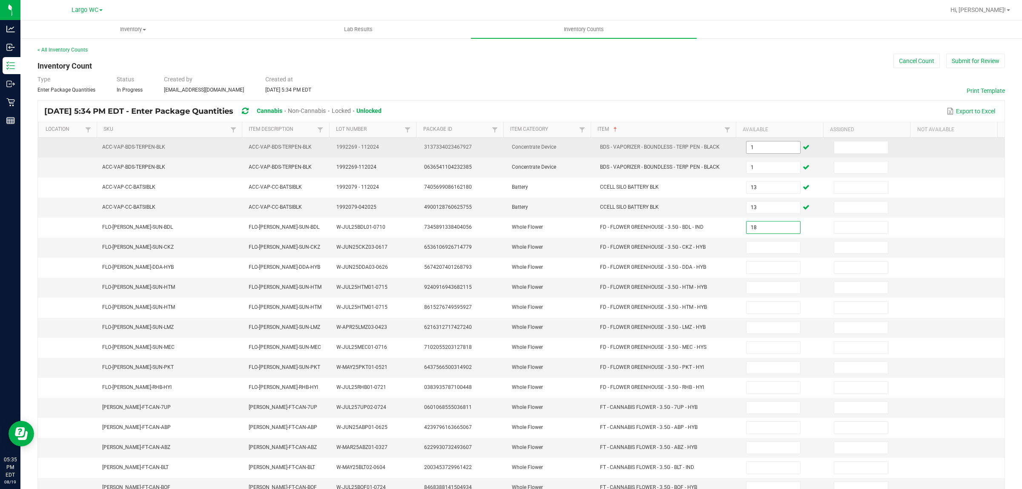
type input "18"
type input "19"
type input "2"
type input "19"
type input "1"
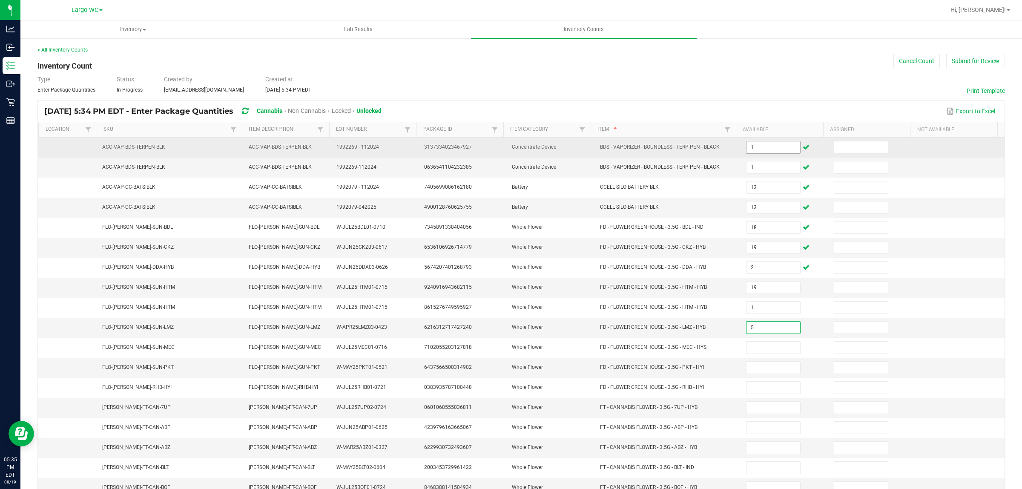
type input "5"
type input "1"
type input "2"
type input "19"
type input "1"
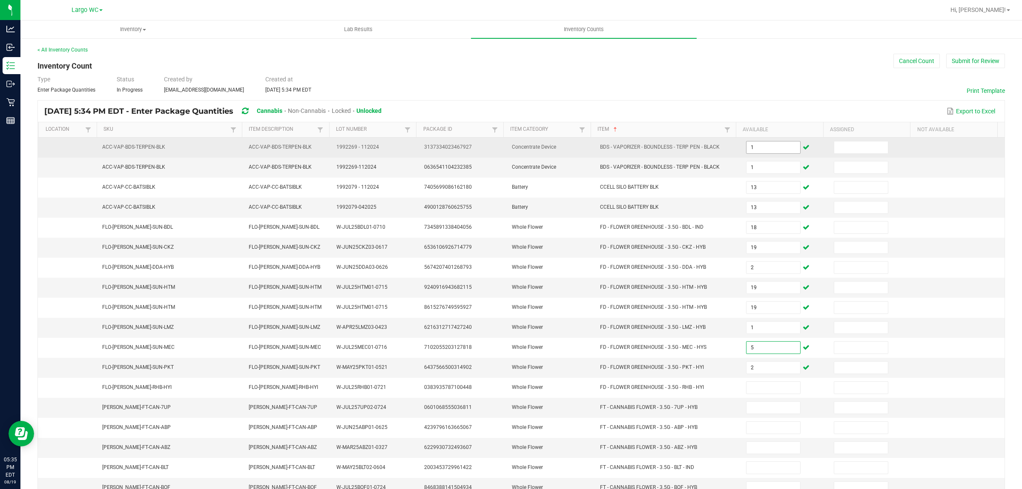
type input "5"
type input "1"
type input "2"
type input "12"
type input "20"
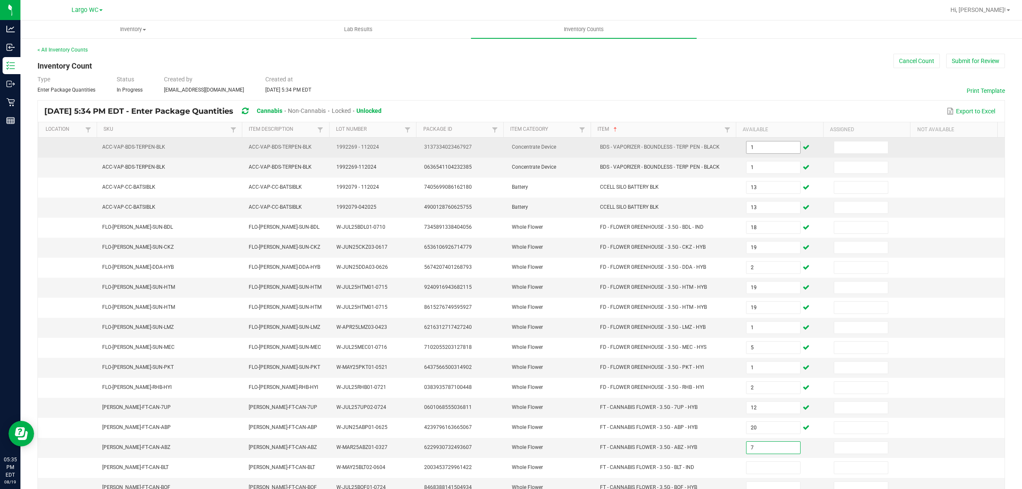
type input "7"
type input "6"
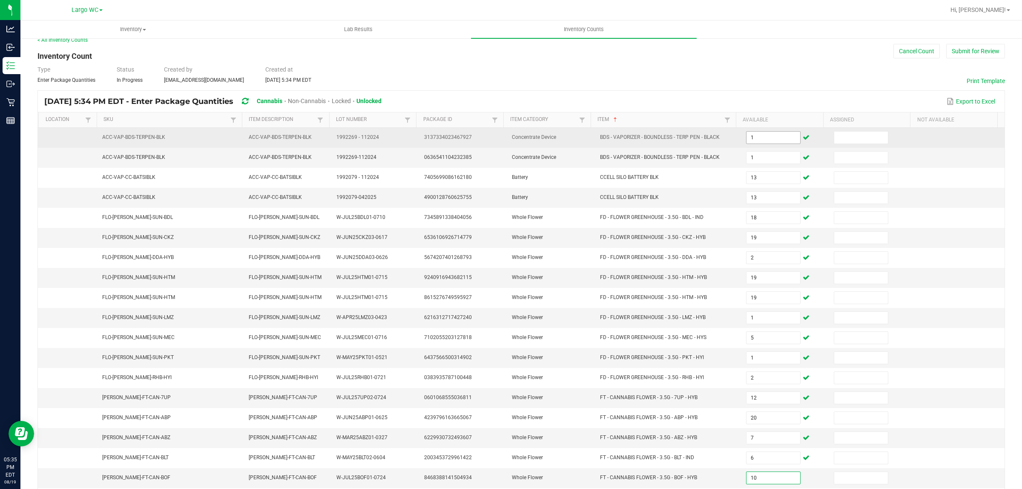
type input "10"
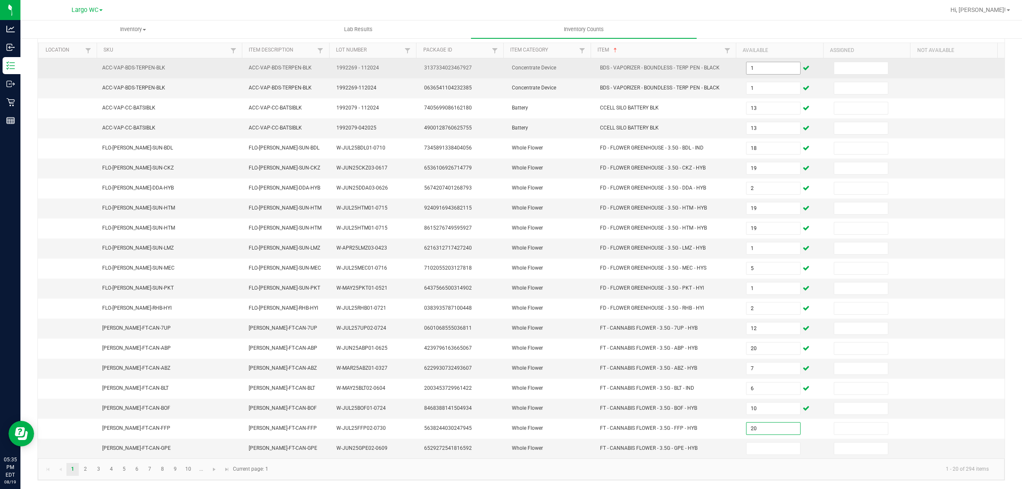
type input "20"
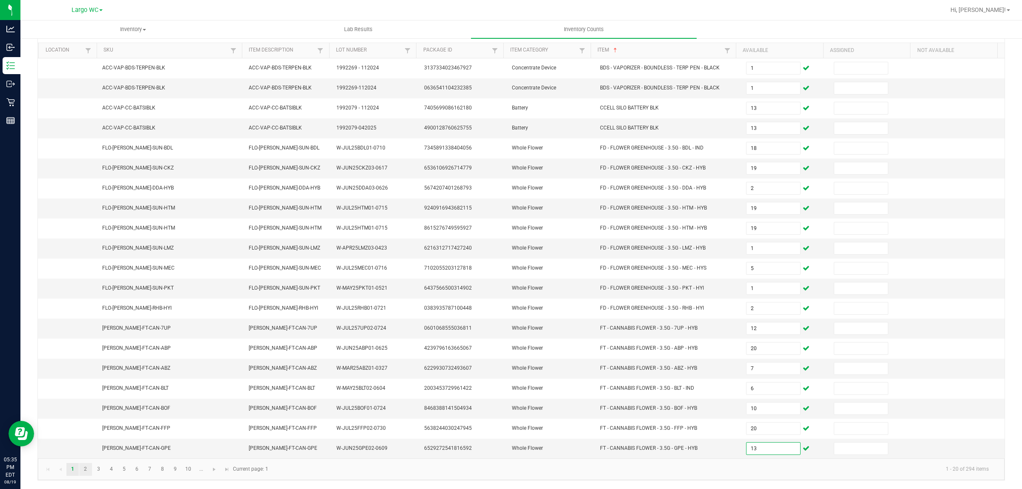
type input "13"
click at [87, 469] on link "2" at bounding box center [85, 469] width 12 height 13
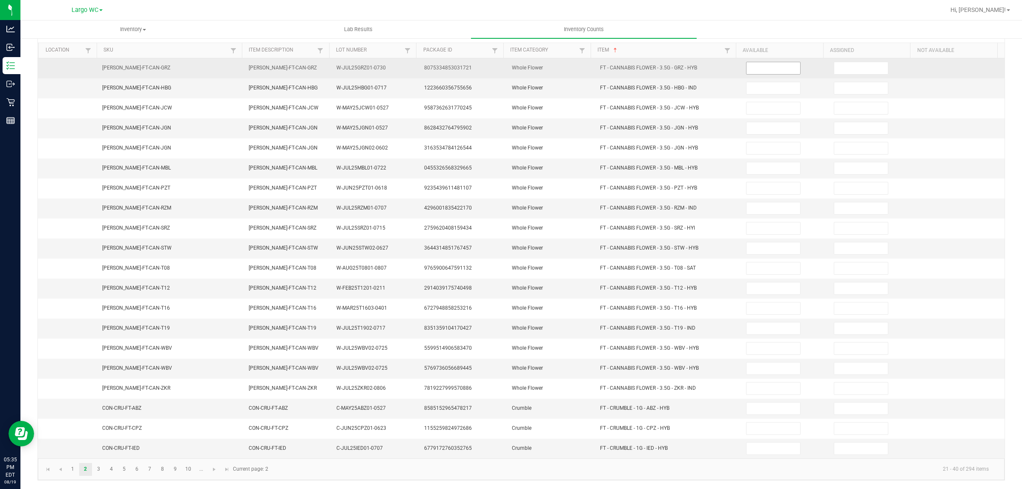
click at [772, 62] on span at bounding box center [773, 68] width 55 height 13
click at [771, 62] on input at bounding box center [774, 68] width 54 height 12
type input "7"
type input "2"
type input "13"
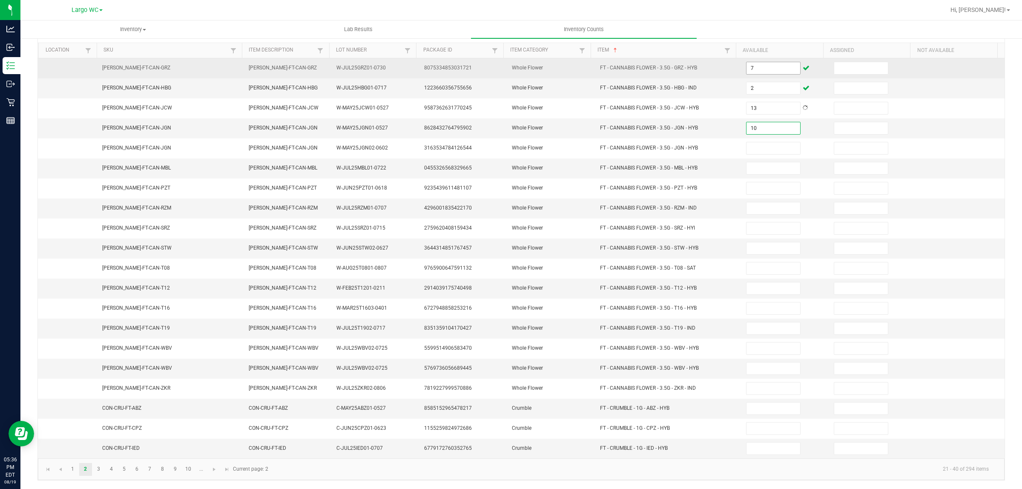
type input "10"
type input "11"
type input "15"
type input "7"
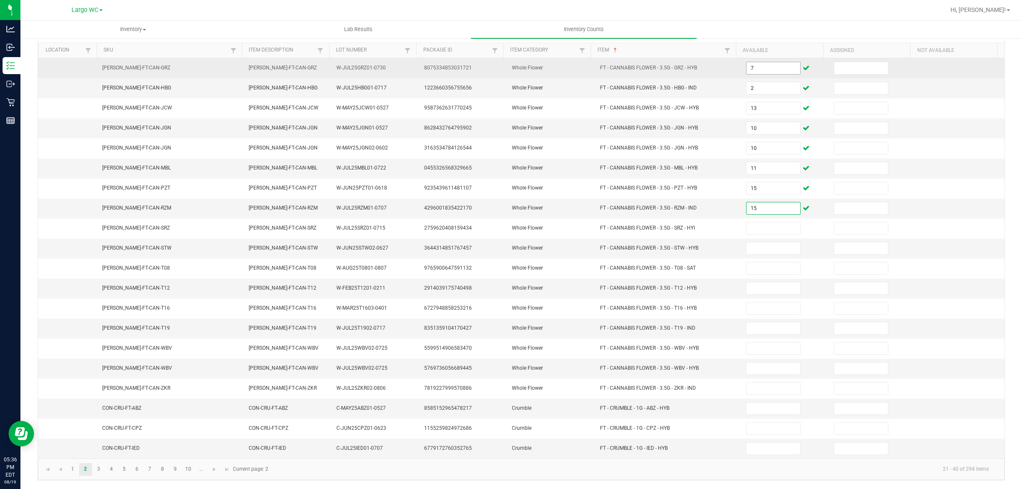
type input "15"
type input "4"
type input "1"
type input "15"
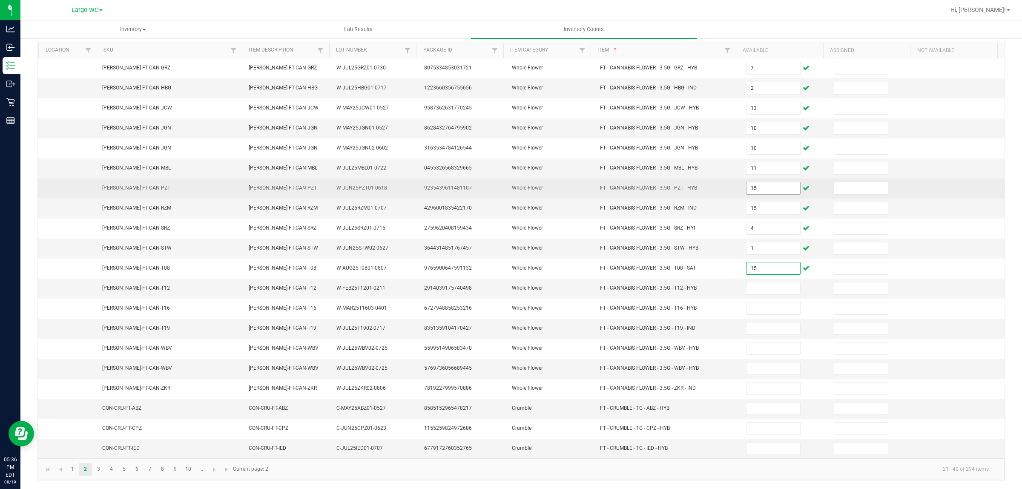
click at [768, 184] on input "15" at bounding box center [774, 188] width 54 height 12
type input "7"
type input "6"
type input "19"
type input "14"
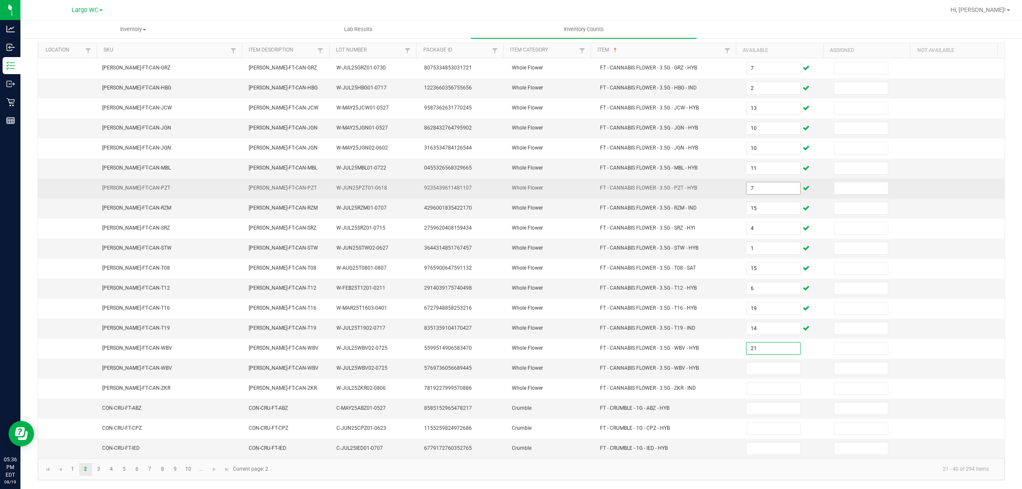
type input "21"
type input "17"
type input "6"
type input "3"
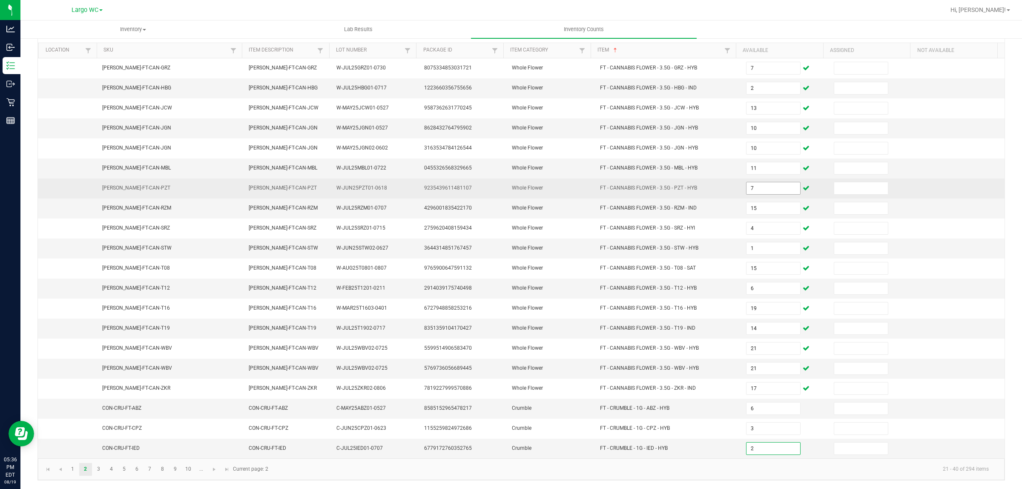
type input "2"
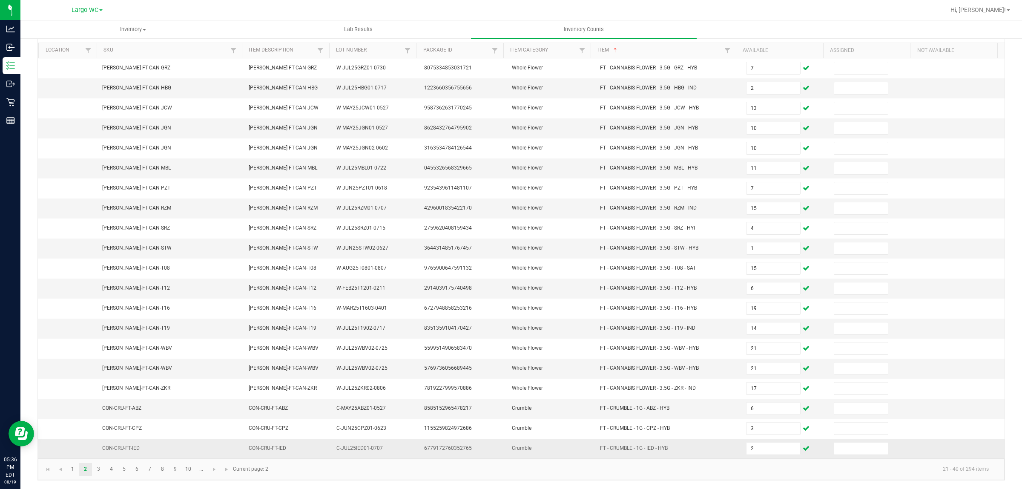
click at [676, 457] on td "FT - CRUMBLE - 1G - IED - HYB" at bounding box center [668, 449] width 147 height 20
click at [98, 469] on link "3" at bounding box center [98, 469] width 12 height 13
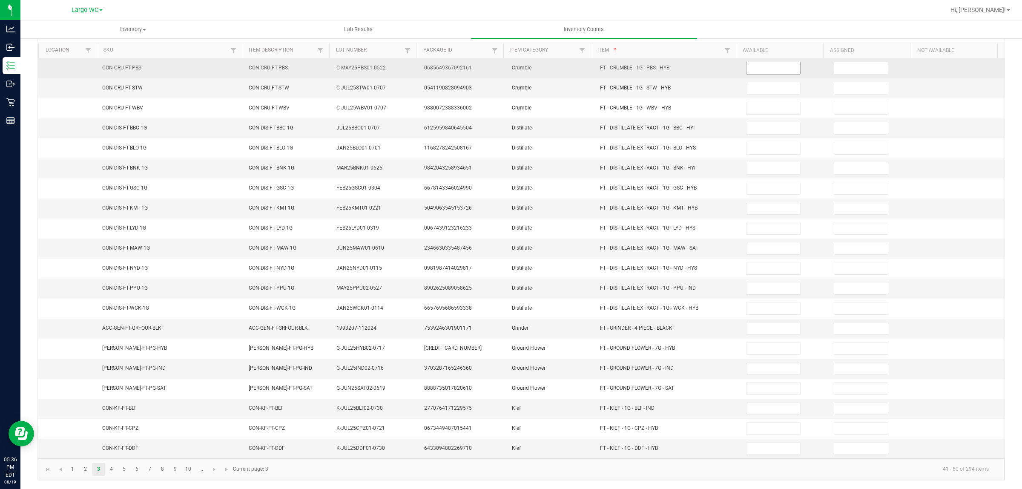
click at [765, 62] on input at bounding box center [774, 68] width 54 height 12
type input "3"
type input "4"
type input "6"
type input "11"
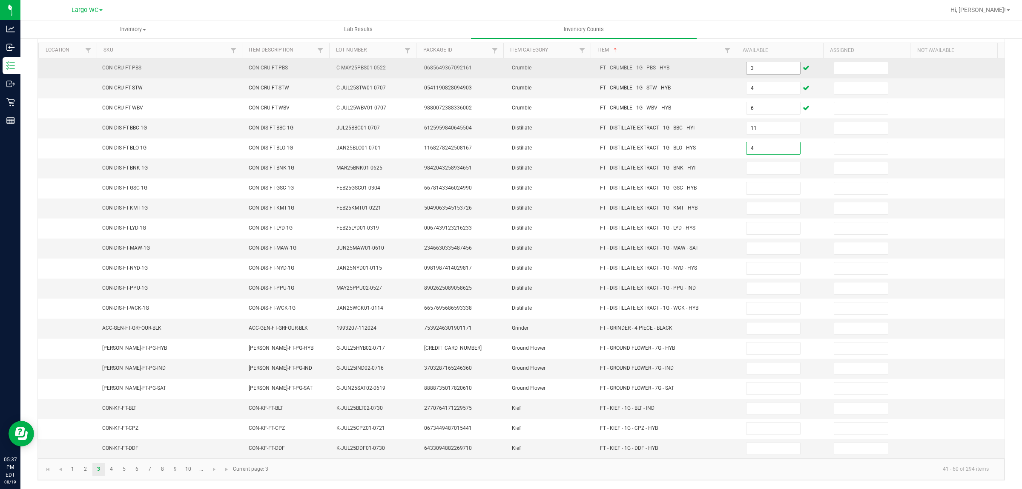
type input "4"
type input "5"
type input "10"
type input "4"
type input "8"
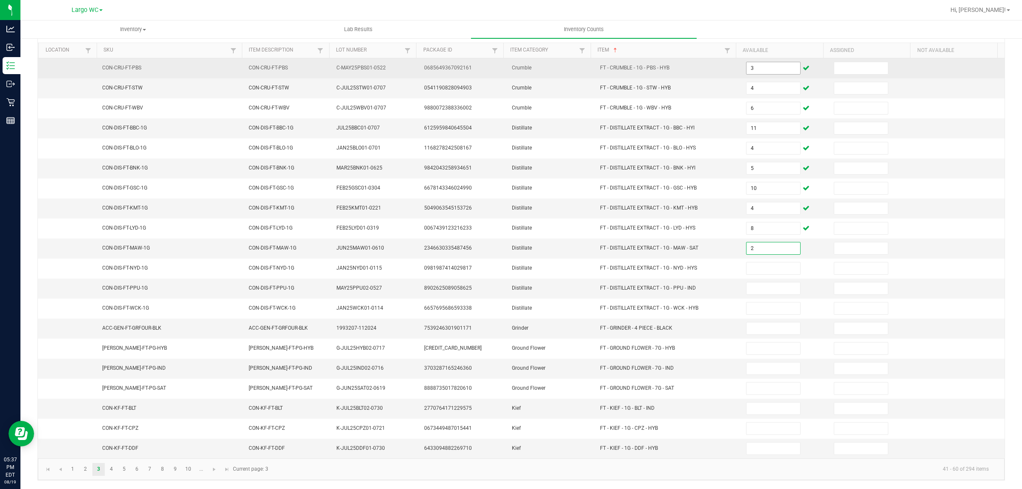
type input "2"
type input "5"
type input "8"
type input "5"
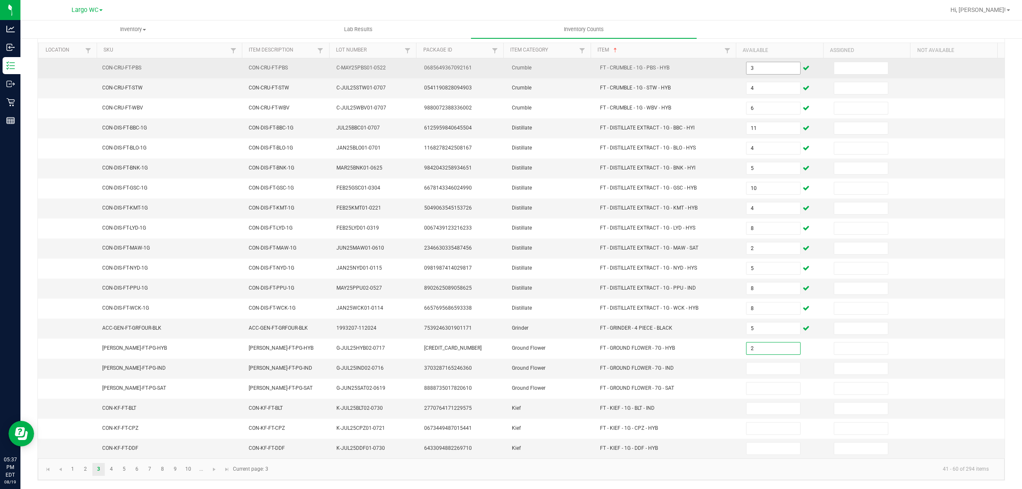
type input "2"
type input "12"
type input "16"
type input "6"
type input "2"
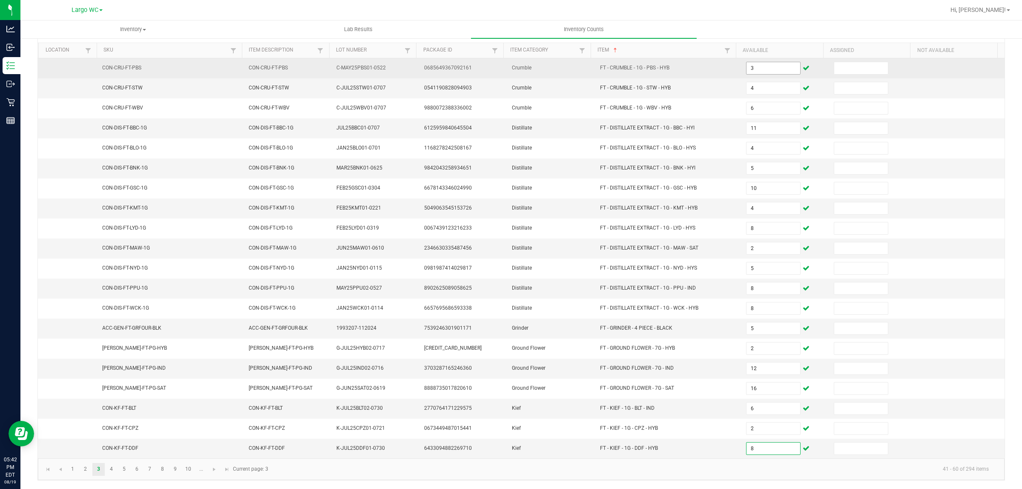
type input "8"
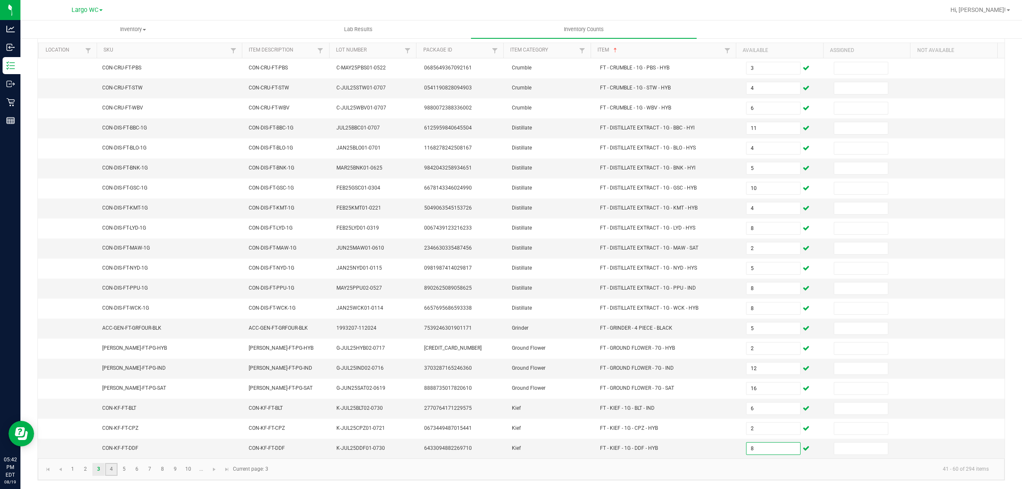
click at [109, 467] on link "4" at bounding box center [111, 469] width 12 height 13
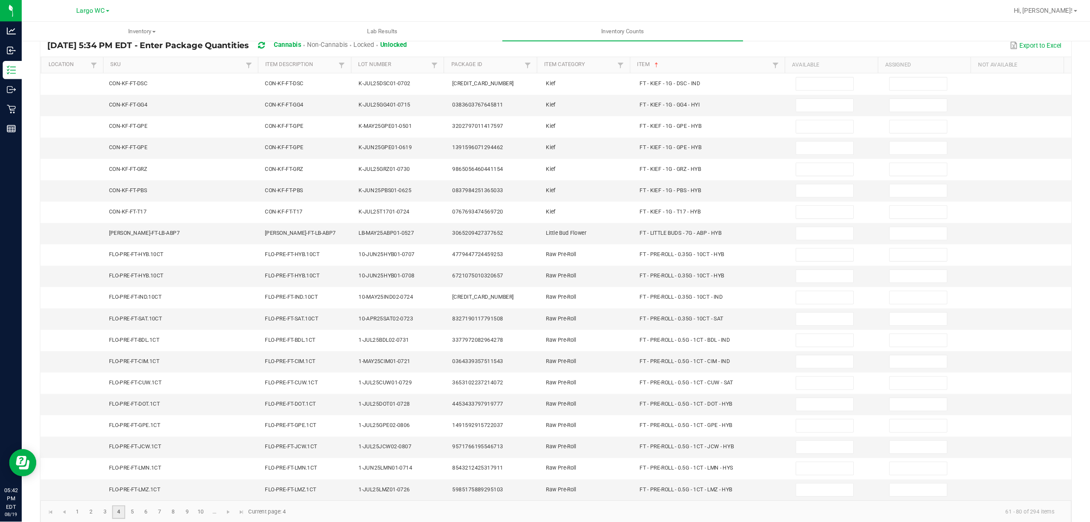
scroll to position [67, 0]
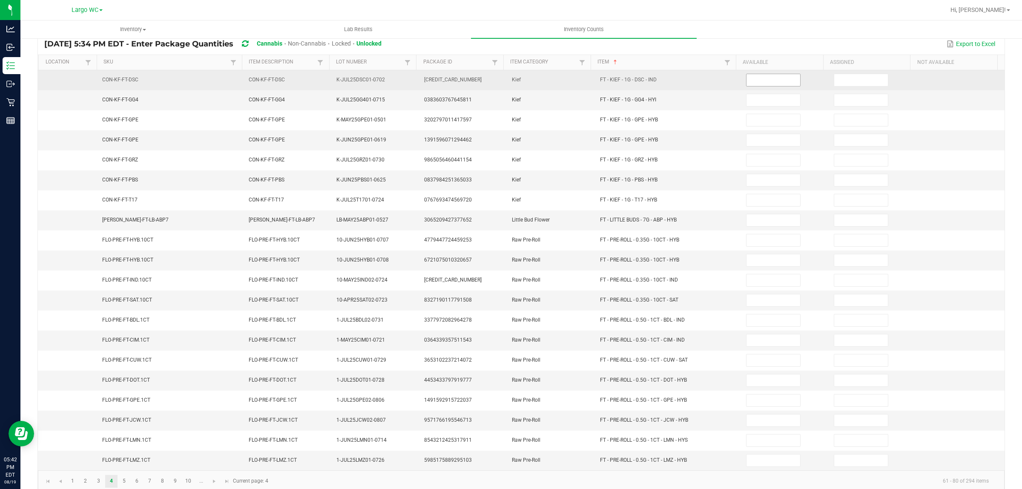
click at [754, 77] on input at bounding box center [774, 80] width 54 height 12
type input "8"
type input "1"
type input "4"
type input "8"
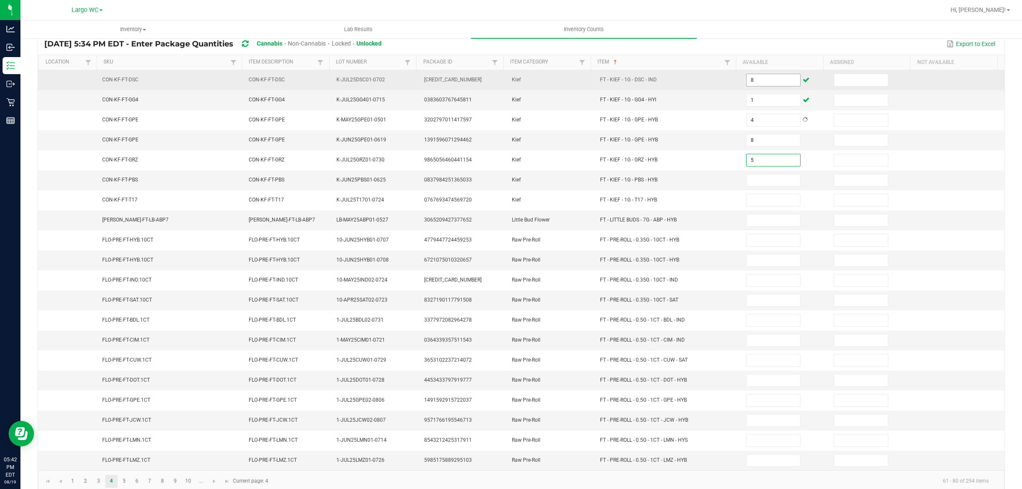
type input "5"
type input "7"
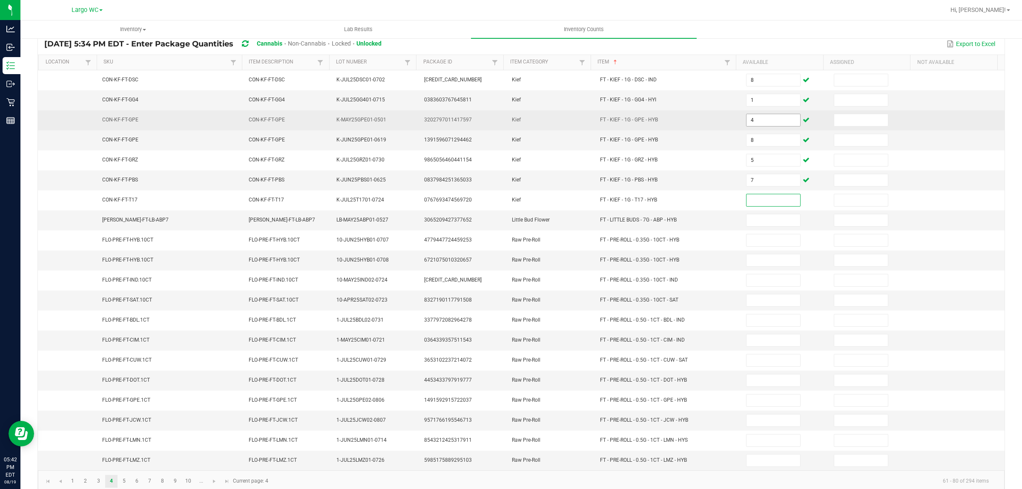
click at [754, 121] on input "4" at bounding box center [774, 120] width 54 height 12
type input "8"
type input "4"
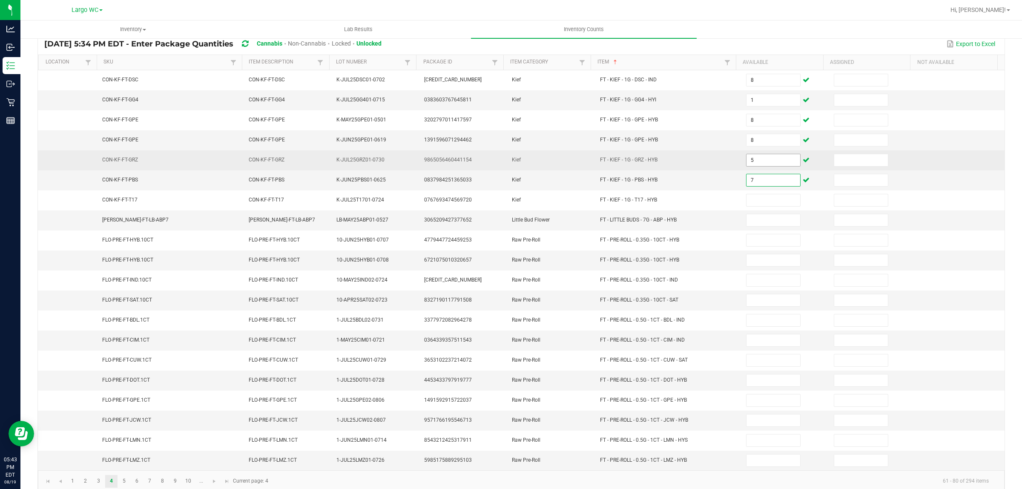
click at [758, 161] on input "5" at bounding box center [774, 160] width 54 height 12
type input "4"
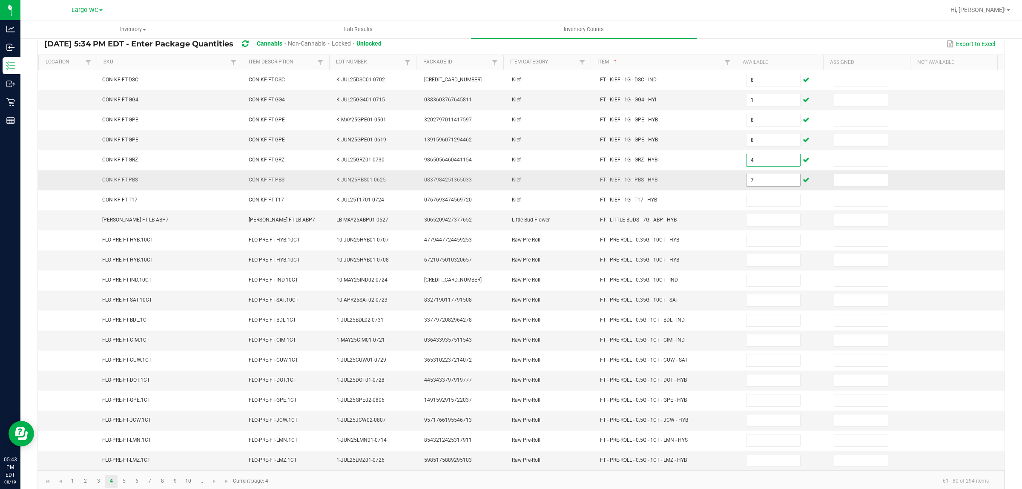
click at [757, 184] on input "7" at bounding box center [774, 180] width 54 height 12
type input "5"
type input "7"
type input "16"
type input "15"
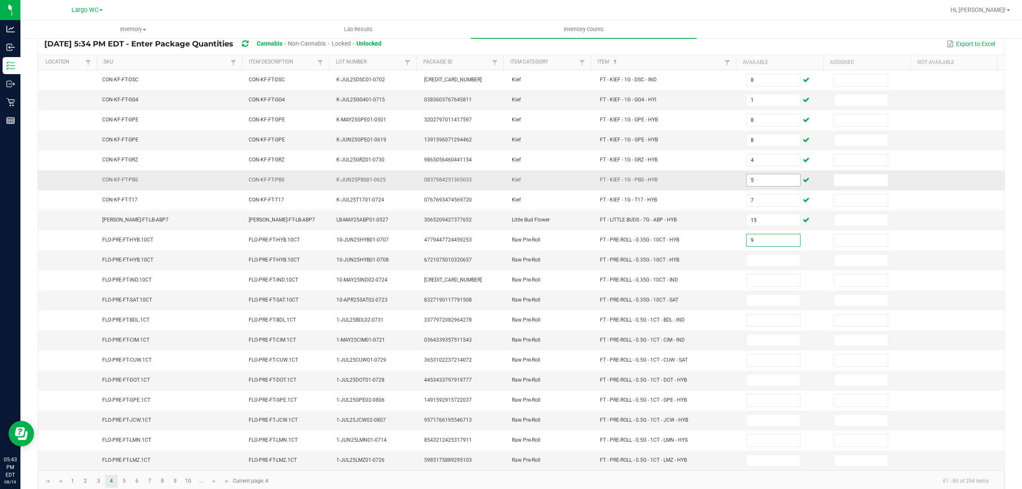
type input "9"
type input "16"
type input "18"
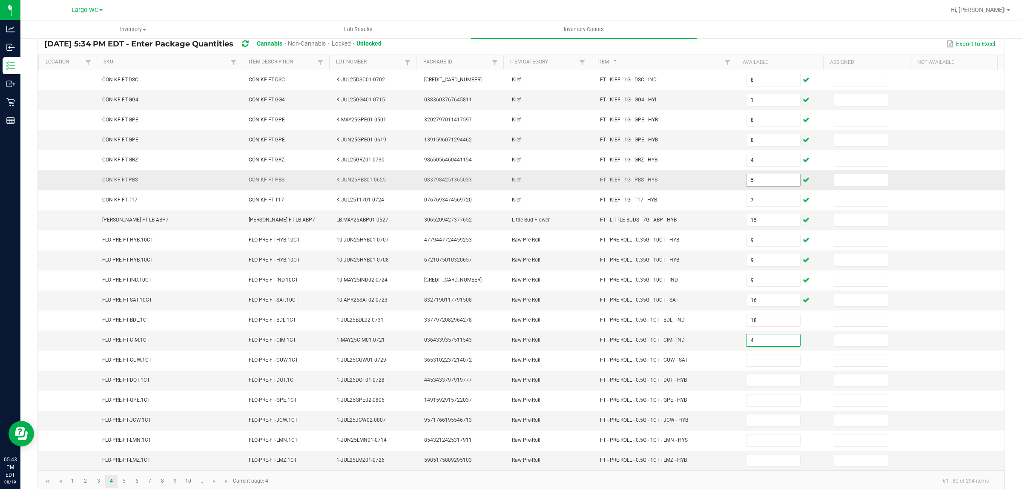
type input "4"
type input "12"
type input "2"
type input "22"
type input "15"
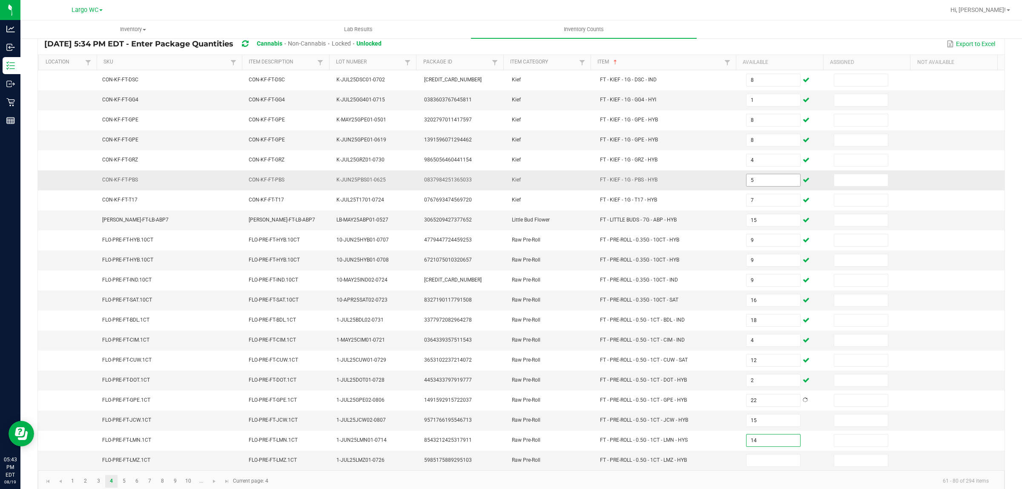
type input "14"
type input "15"
click at [124, 487] on link "5" at bounding box center [124, 481] width 12 height 13
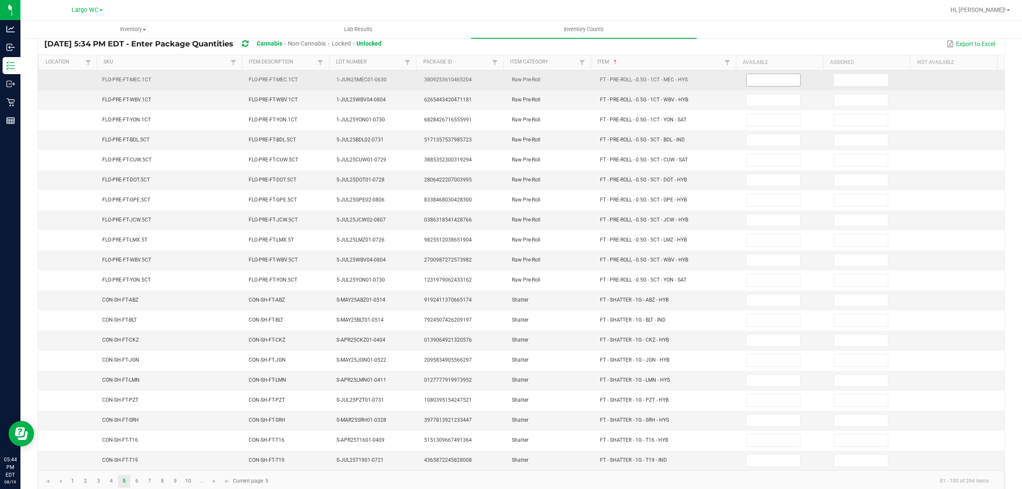
click at [767, 80] on input at bounding box center [774, 80] width 54 height 12
type input "10"
type input "22"
type input "15"
type input "7"
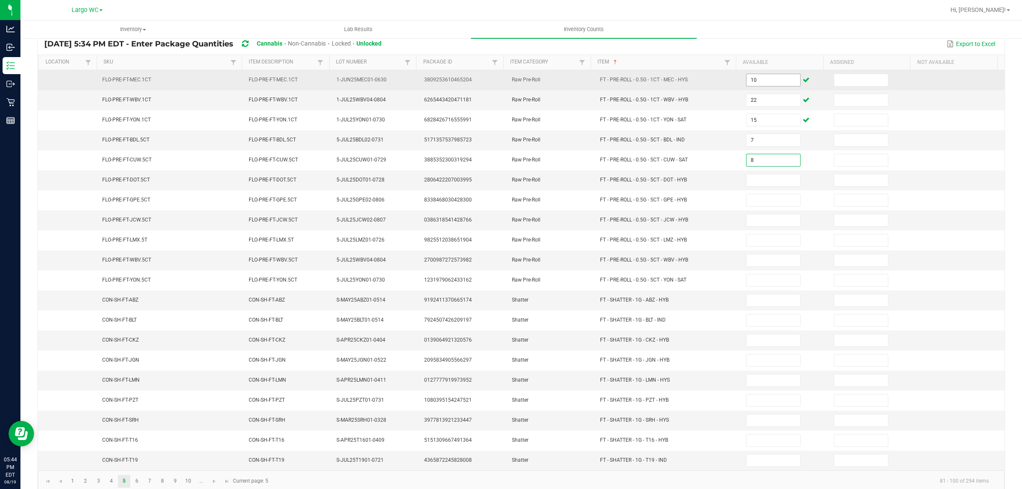
type input "8"
type input "10"
type input "11"
type input "8"
type input "4"
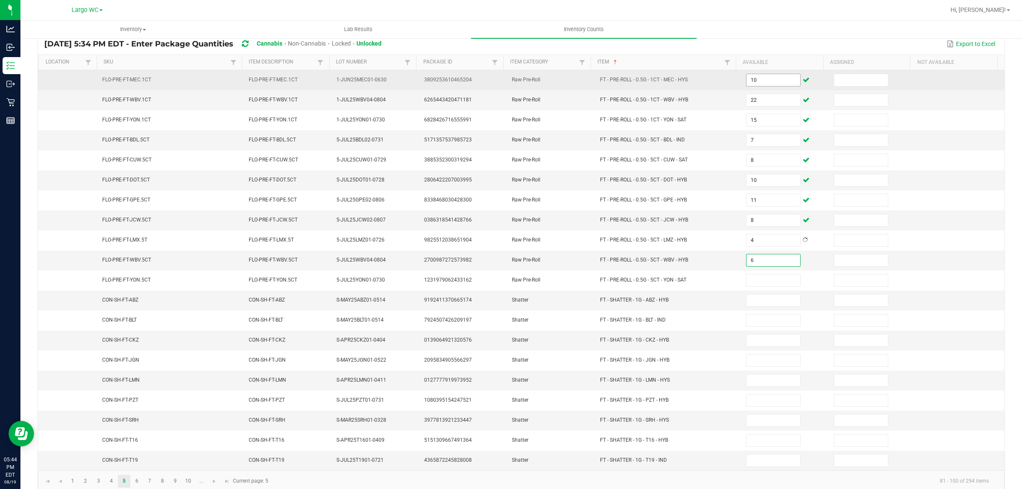
type input "6"
type input "1"
type input "6"
type input "11"
type input "1"
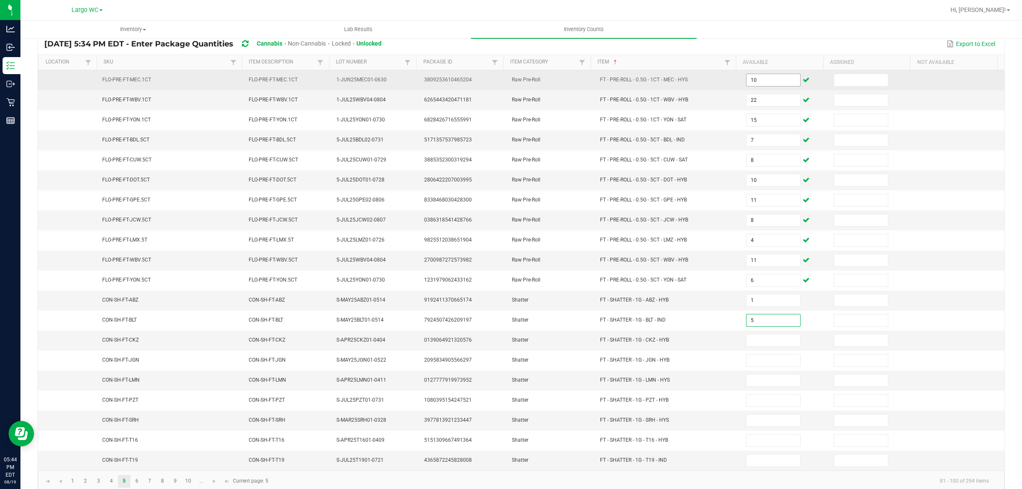
type input "5"
type input "3"
type input "4"
type input "3"
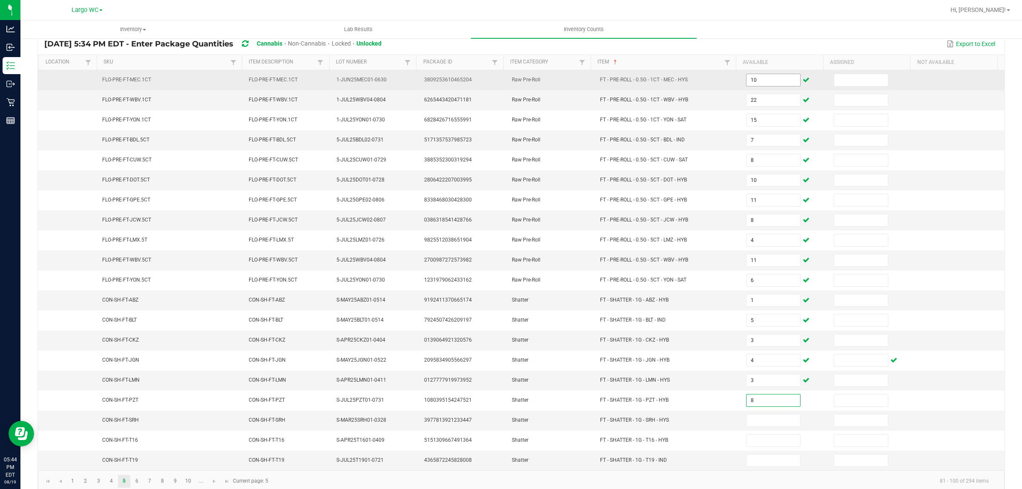
type input "8"
type input "3"
type input "2"
type input "6"
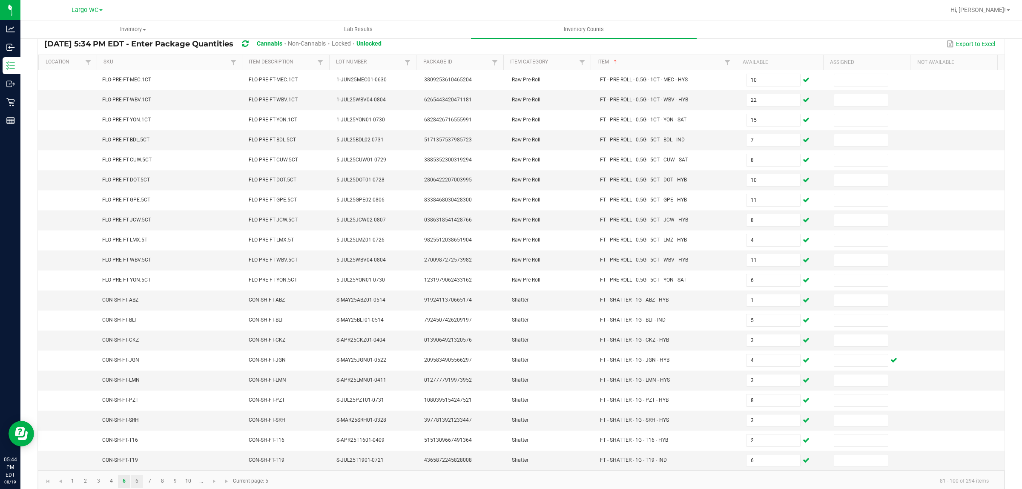
click at [137, 487] on link "6" at bounding box center [137, 481] width 12 height 13
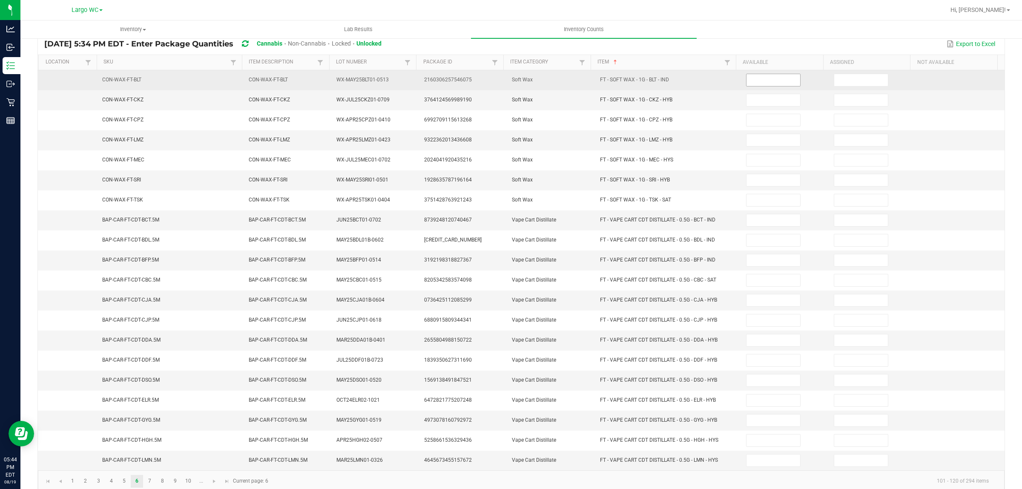
click at [763, 78] on input at bounding box center [774, 80] width 54 height 12
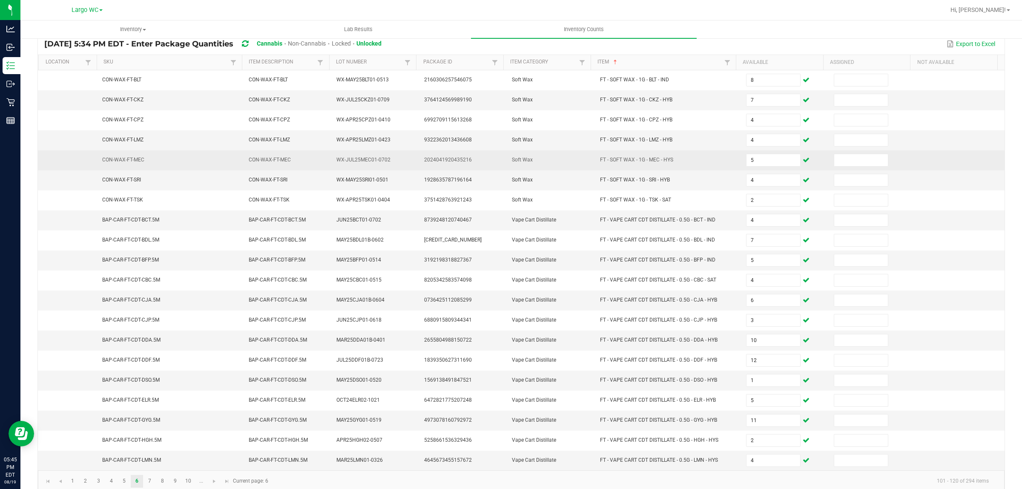
click at [957, 154] on td at bounding box center [961, 160] width 88 height 20
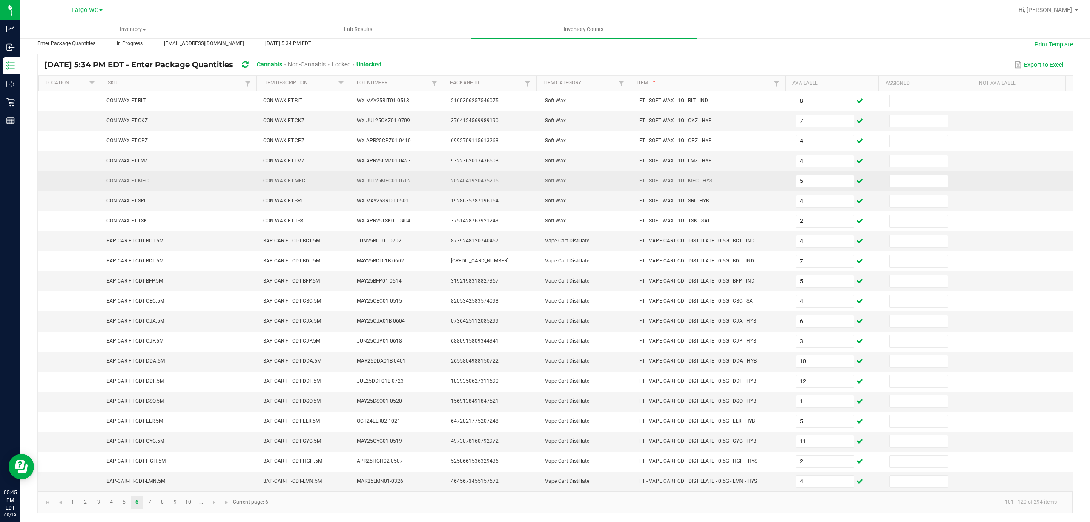
scroll to position [55, 0]
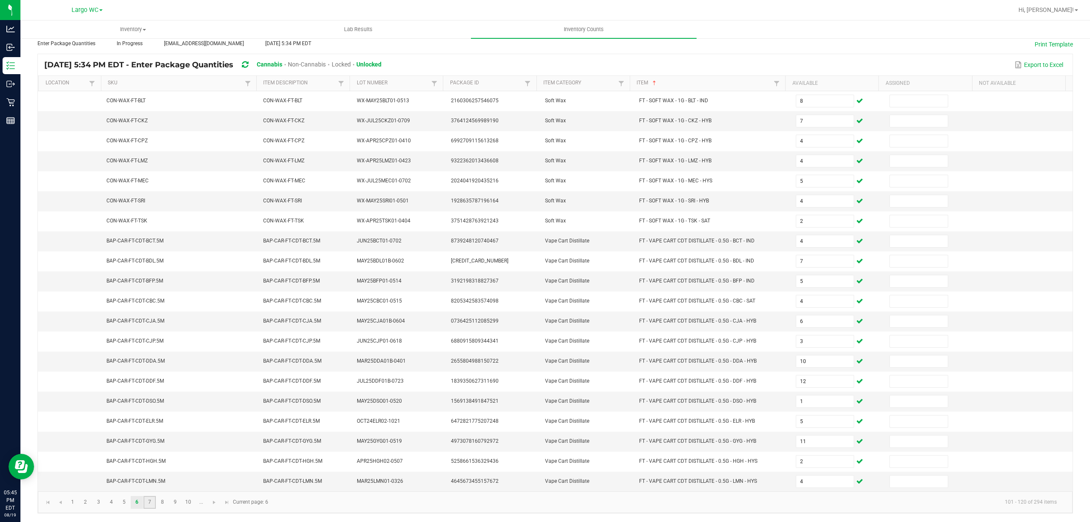
click at [147, 489] on link "7" at bounding box center [150, 502] width 12 height 13
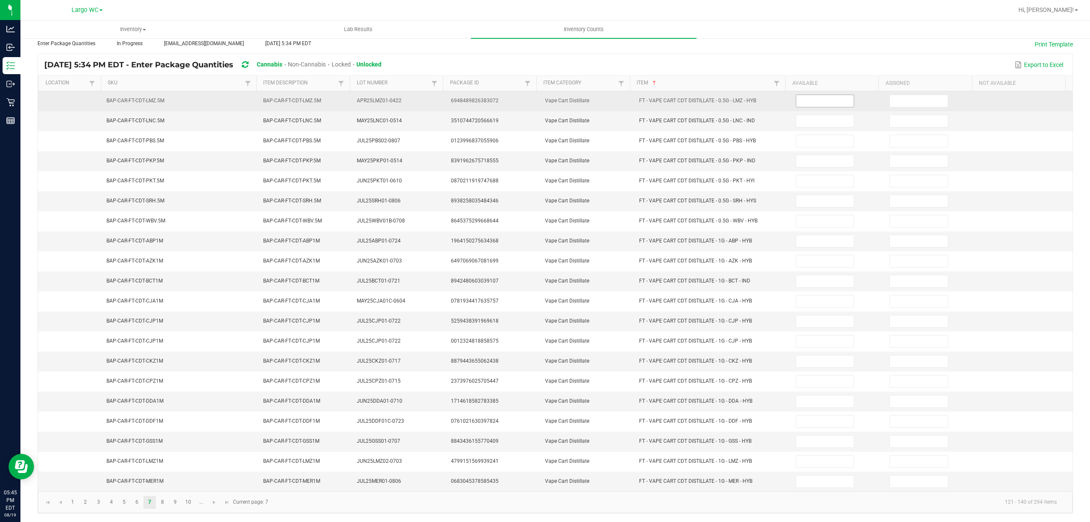
click at [805, 95] on input at bounding box center [825, 101] width 58 height 12
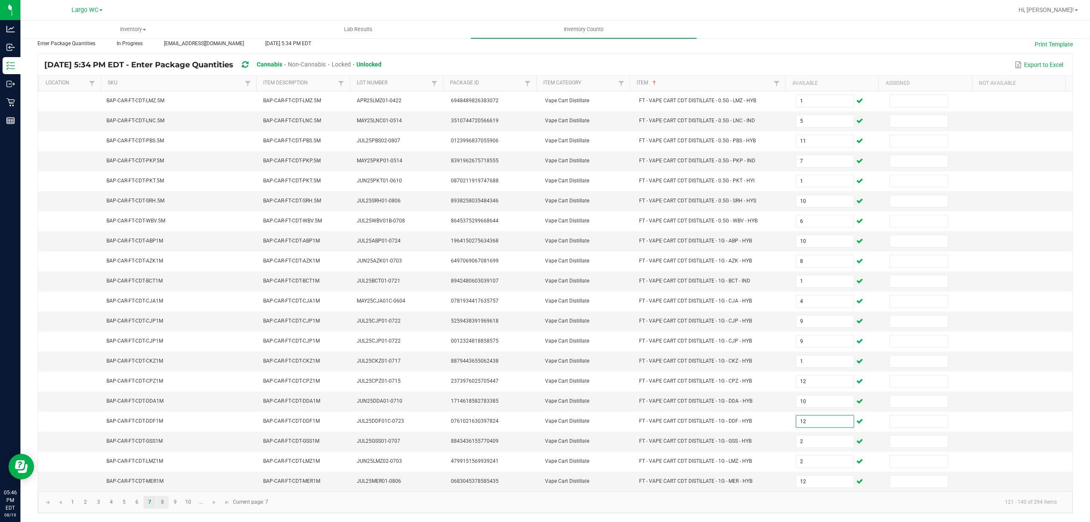
click at [163, 489] on link "8" at bounding box center [162, 502] width 12 height 13
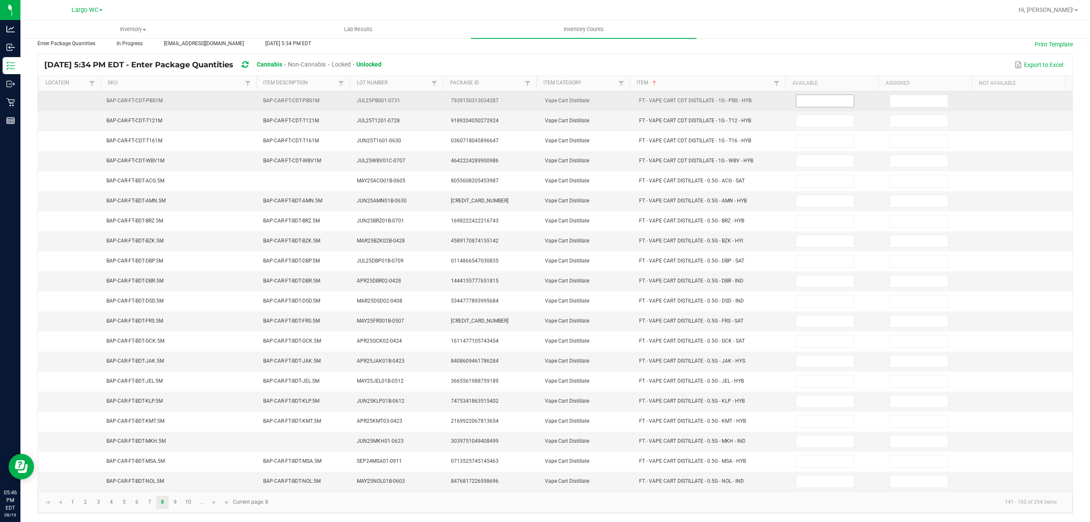
click at [804, 95] on input at bounding box center [825, 101] width 58 height 12
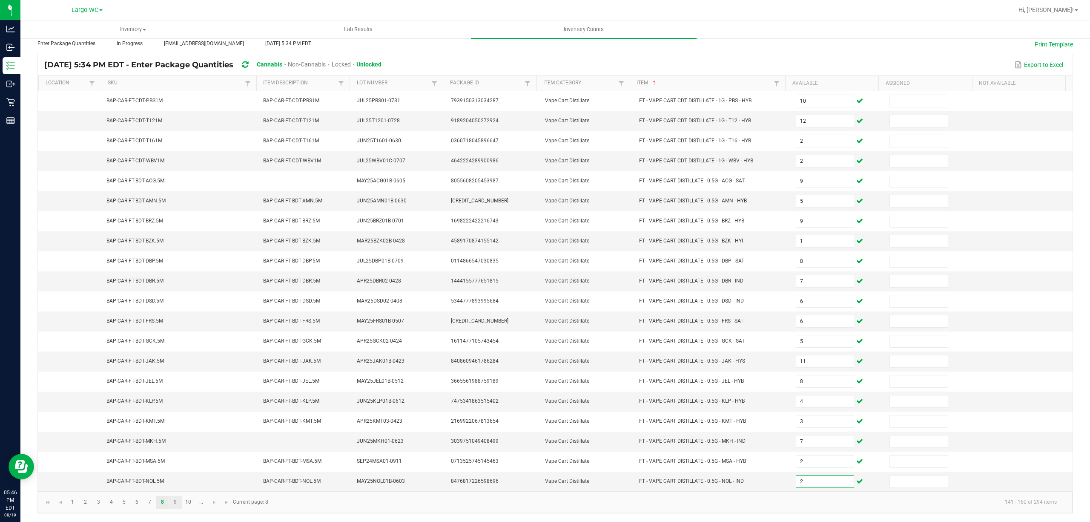
click at [175, 489] on link "9" at bounding box center [175, 502] width 12 height 13
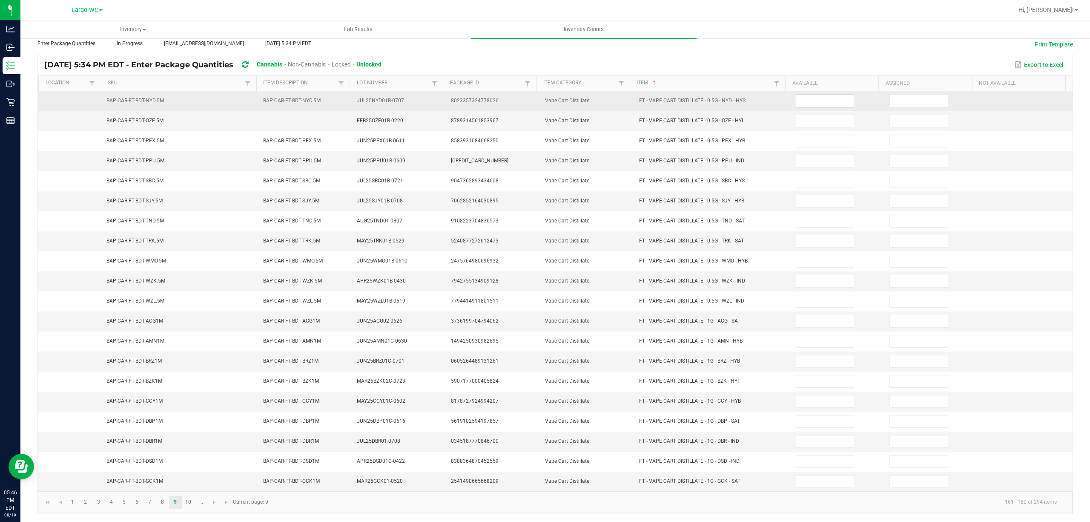
click at [796, 95] on input at bounding box center [825, 101] width 58 height 12
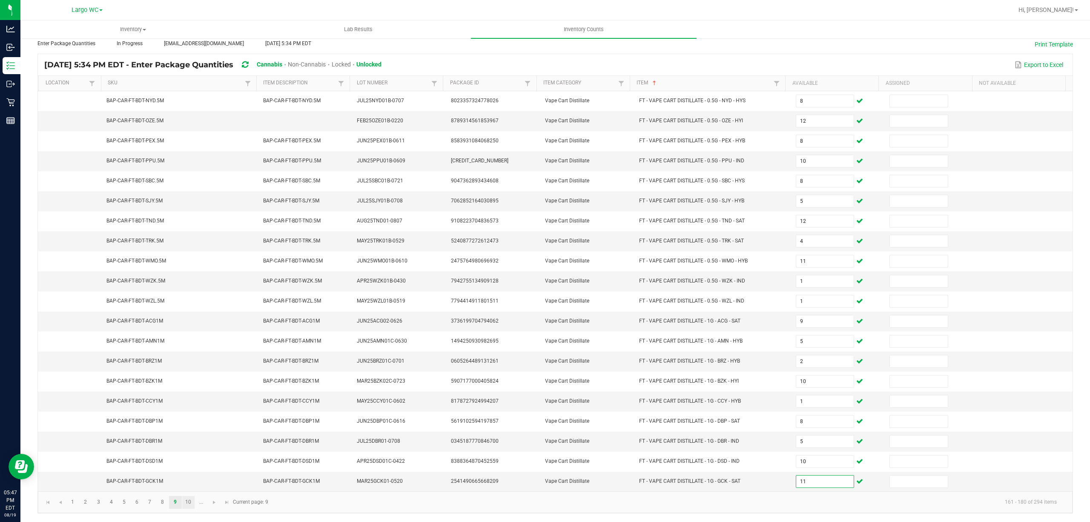
click at [188, 489] on link "10" at bounding box center [188, 502] width 12 height 13
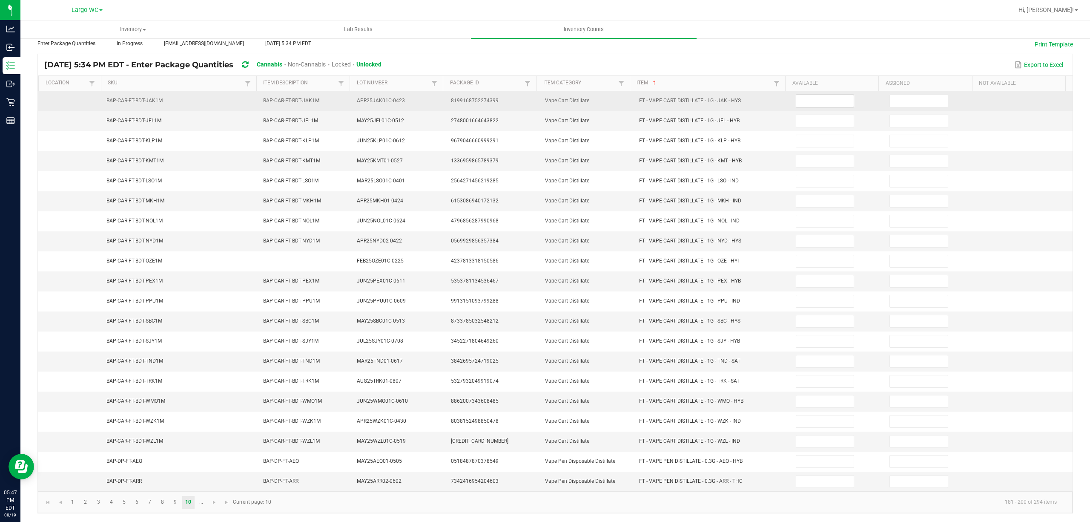
click at [819, 95] on input at bounding box center [825, 101] width 58 height 12
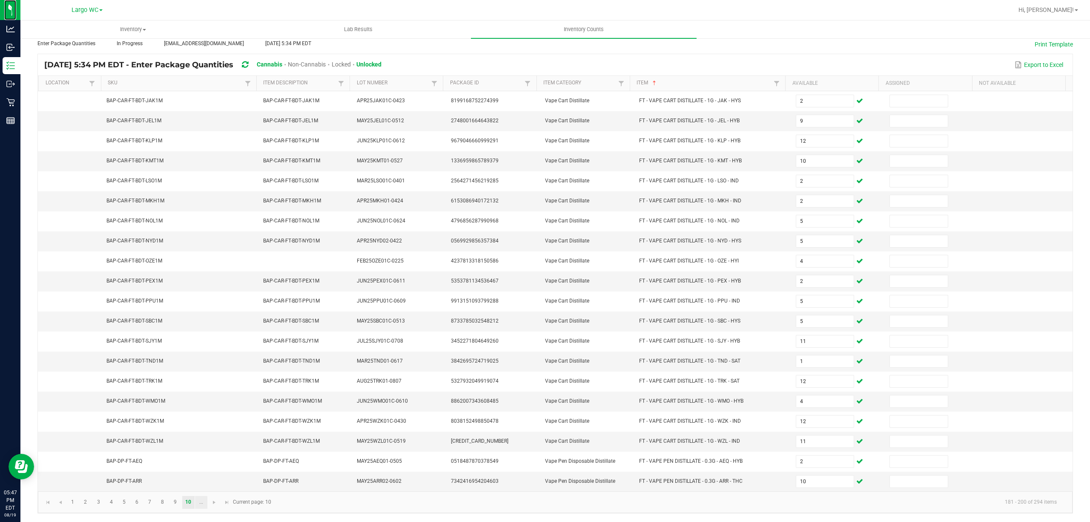
click at [201, 489] on link "..." at bounding box center [201, 502] width 12 height 13
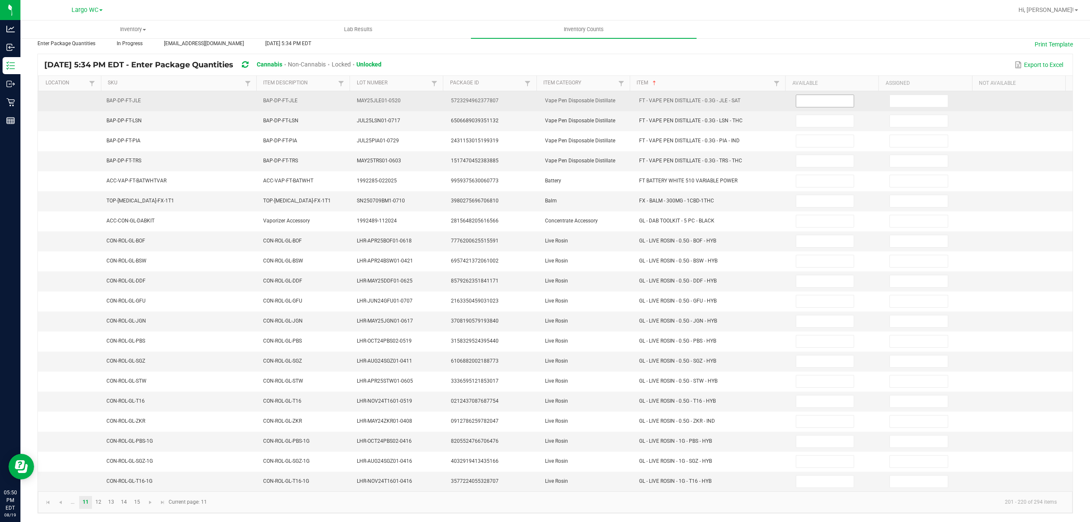
click at [823, 95] on input at bounding box center [825, 101] width 58 height 12
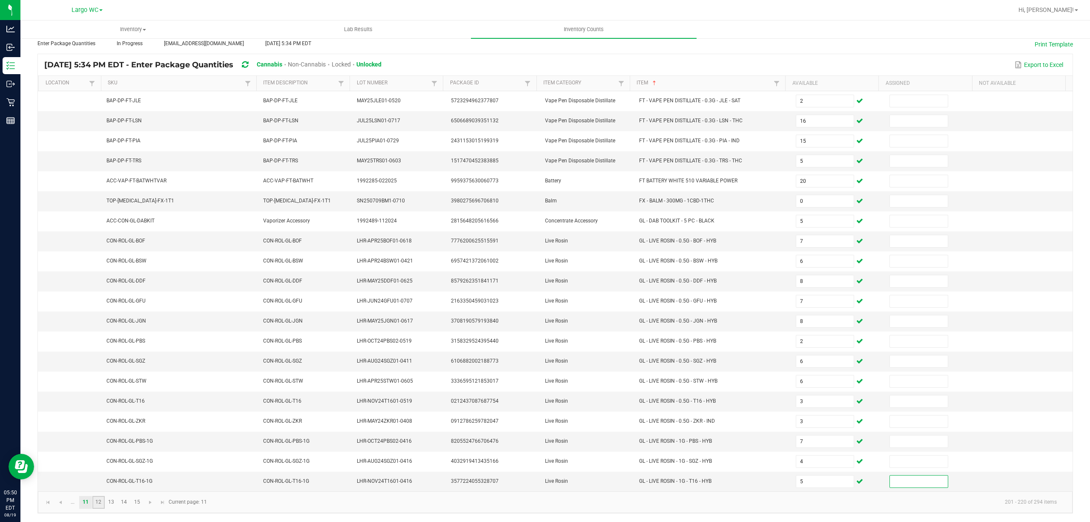
click at [97, 489] on link "12" at bounding box center [98, 502] width 12 height 13
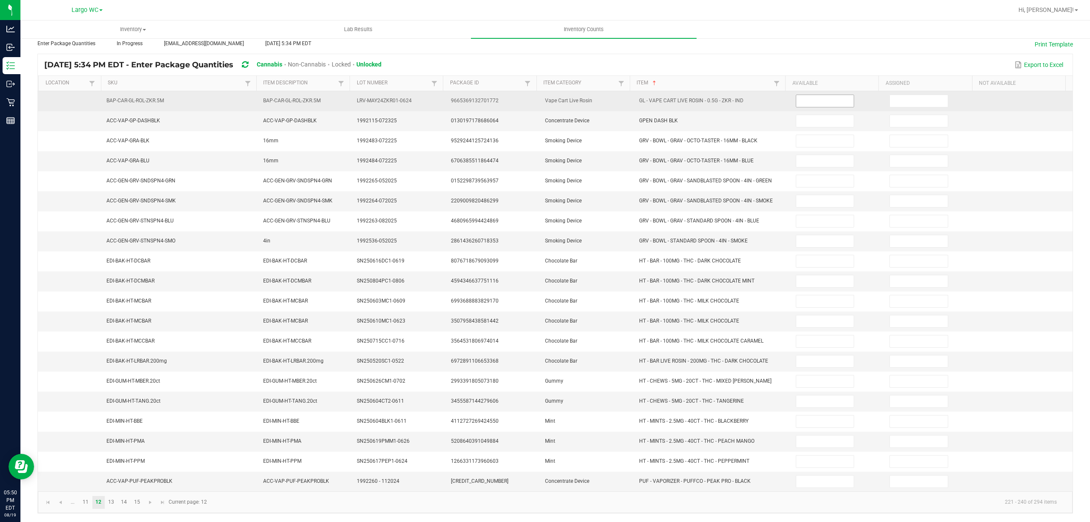
click at [819, 95] on input at bounding box center [825, 101] width 58 height 12
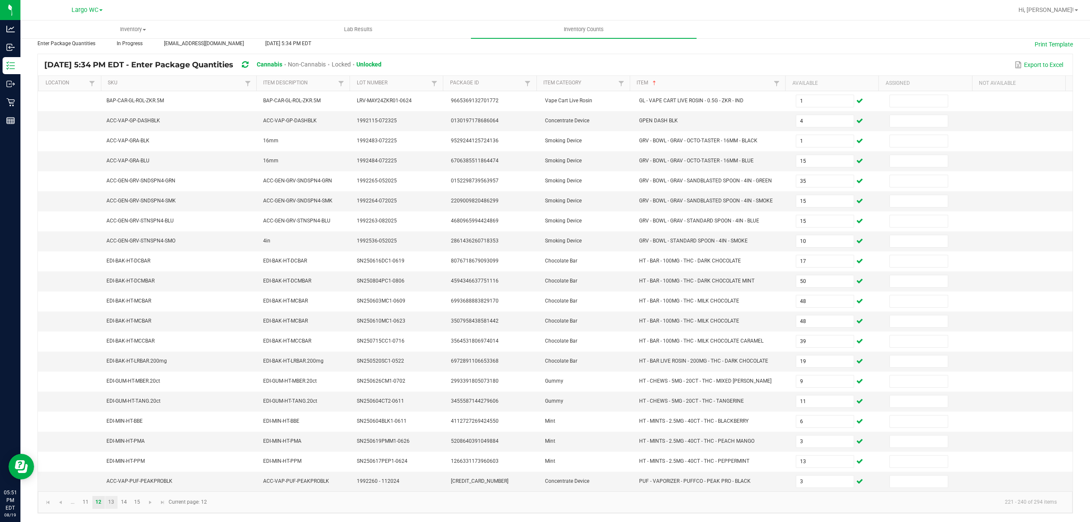
click at [111, 489] on link "13" at bounding box center [111, 502] width 12 height 13
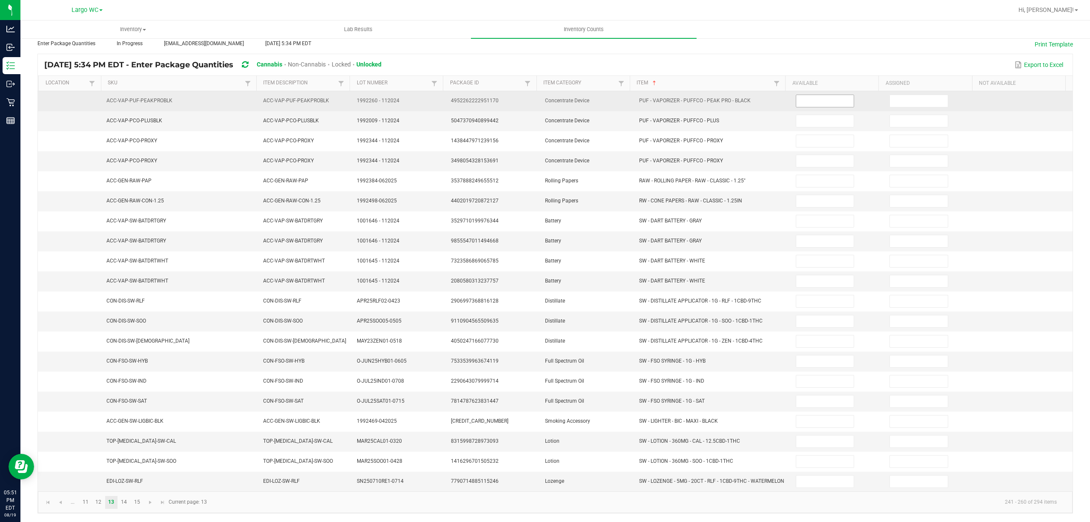
click at [815, 95] on input at bounding box center [825, 101] width 58 height 12
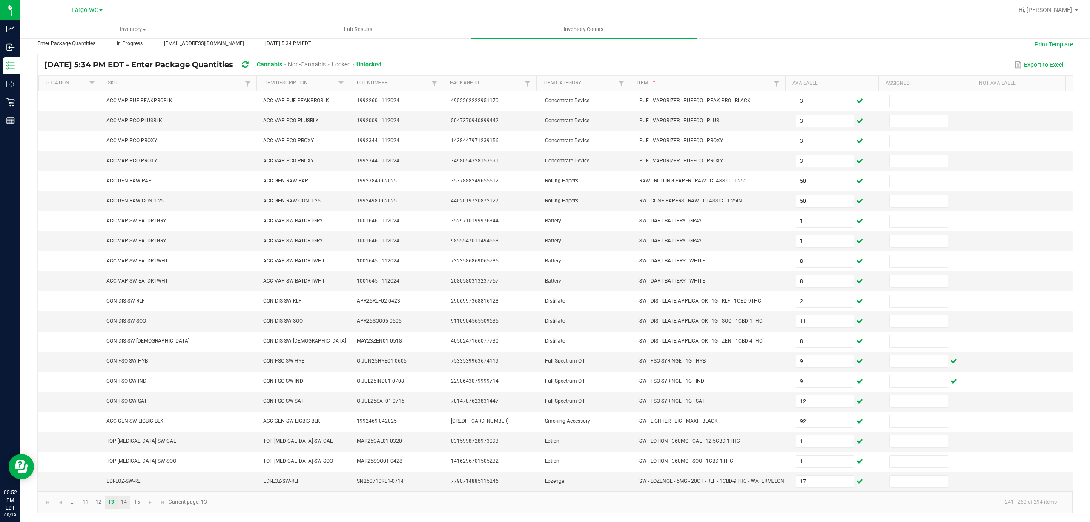
click at [126, 489] on link "14" at bounding box center [124, 502] width 12 height 13
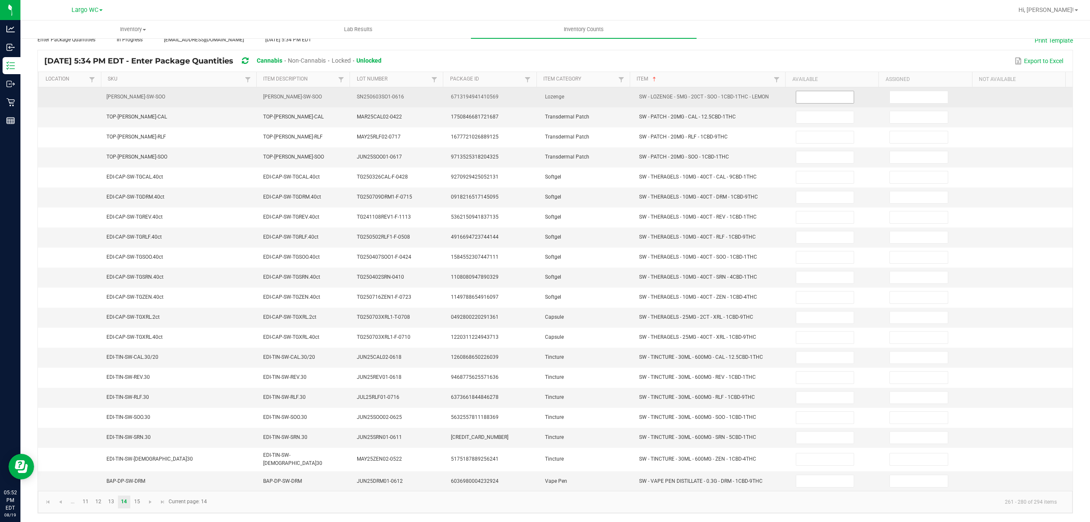
click at [820, 92] on input at bounding box center [825, 97] width 58 height 12
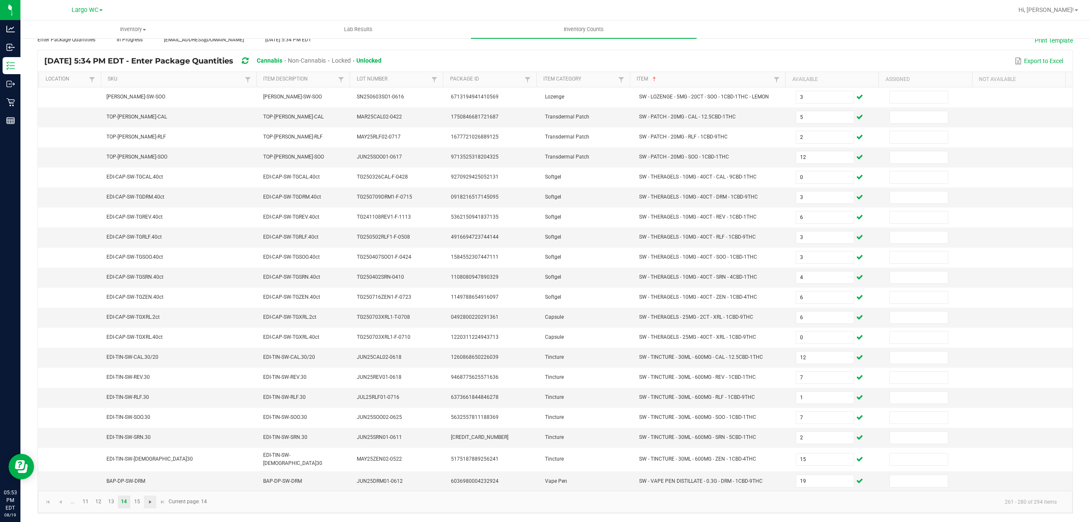
click at [150, 489] on span "Go to the next page" at bounding box center [150, 501] width 7 height 7
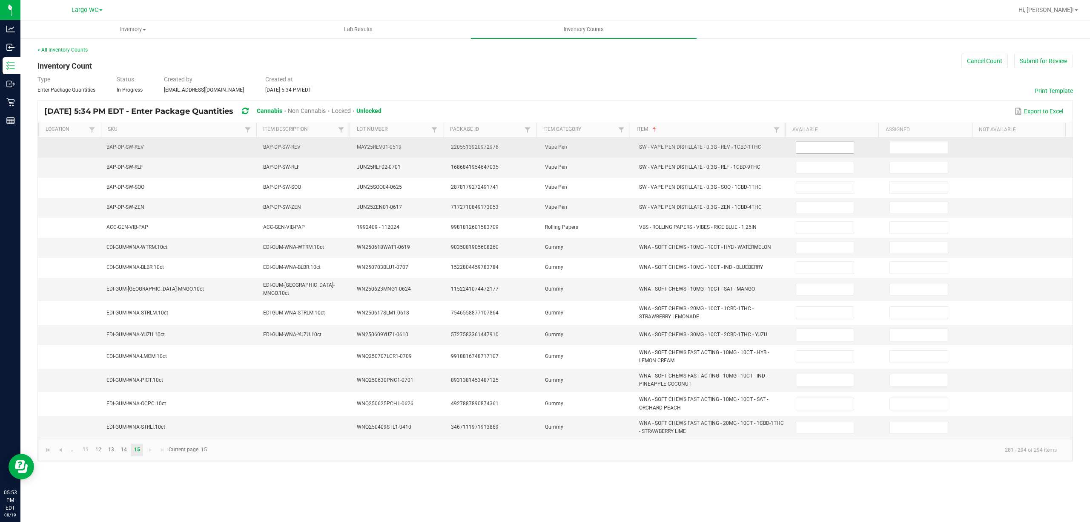
click at [809, 150] on input at bounding box center [825, 147] width 58 height 12
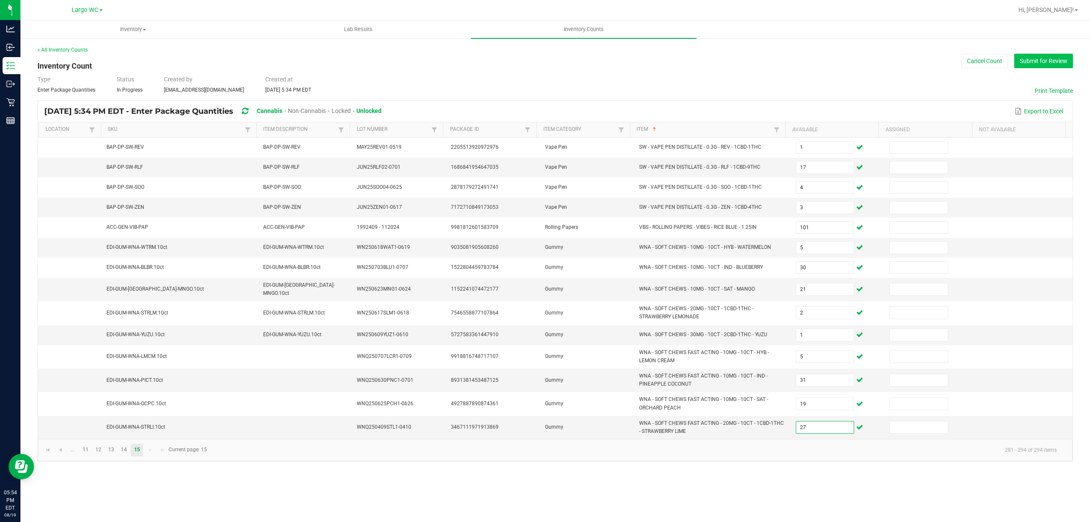
click at [1022, 61] on button "Submit for Review" at bounding box center [1044, 61] width 59 height 14
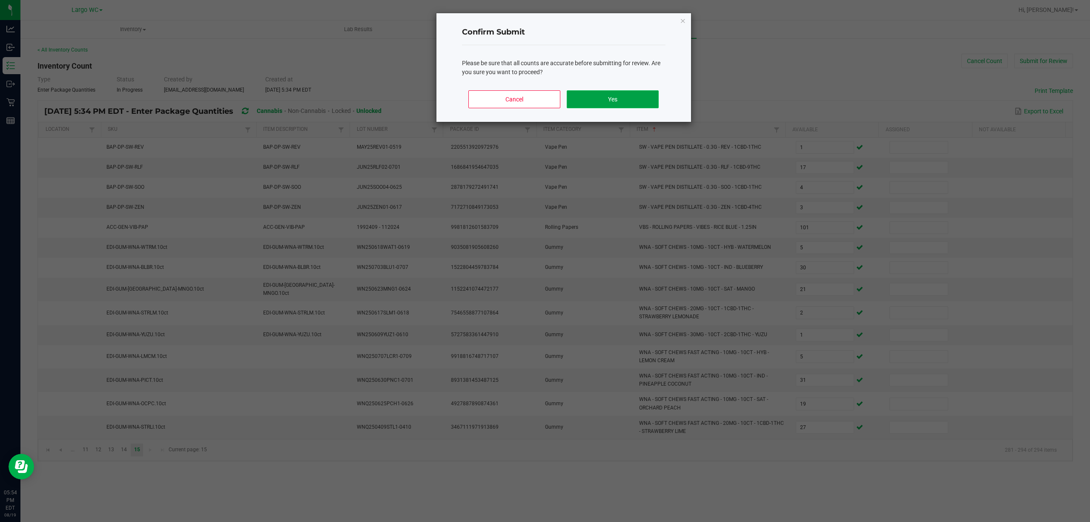
click at [624, 93] on button "Yes" at bounding box center [613, 99] width 92 height 18
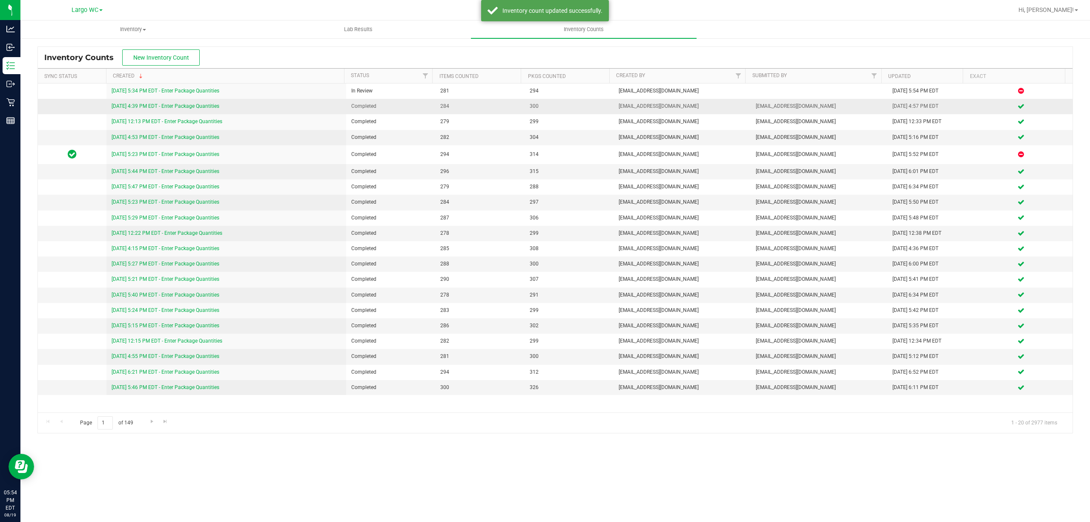
click at [188, 106] on link "8/18/25 4:39 PM EDT - Enter Package Quantities" at bounding box center [166, 106] width 108 height 6
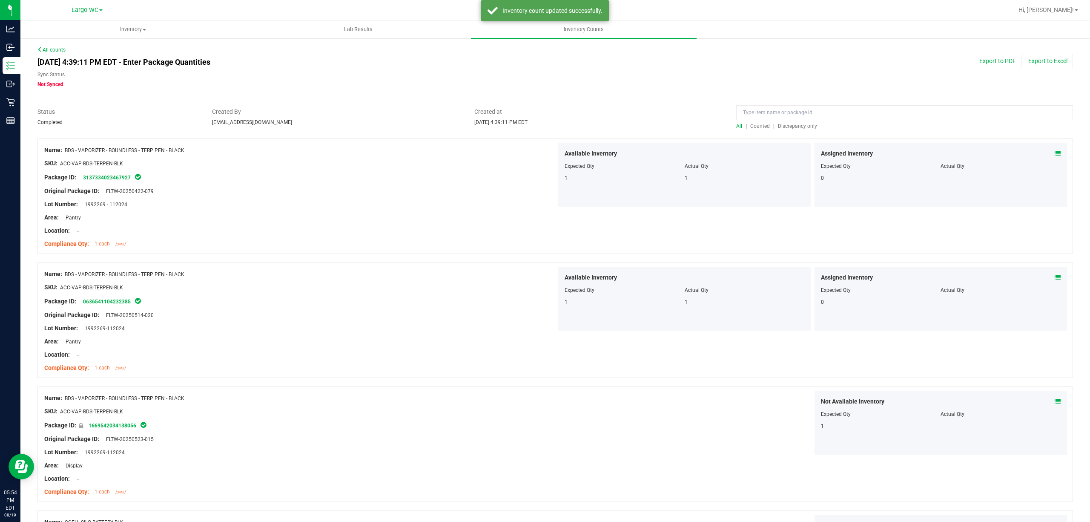
click at [781, 126] on span "Discrepancy only" at bounding box center [797, 126] width 39 height 6
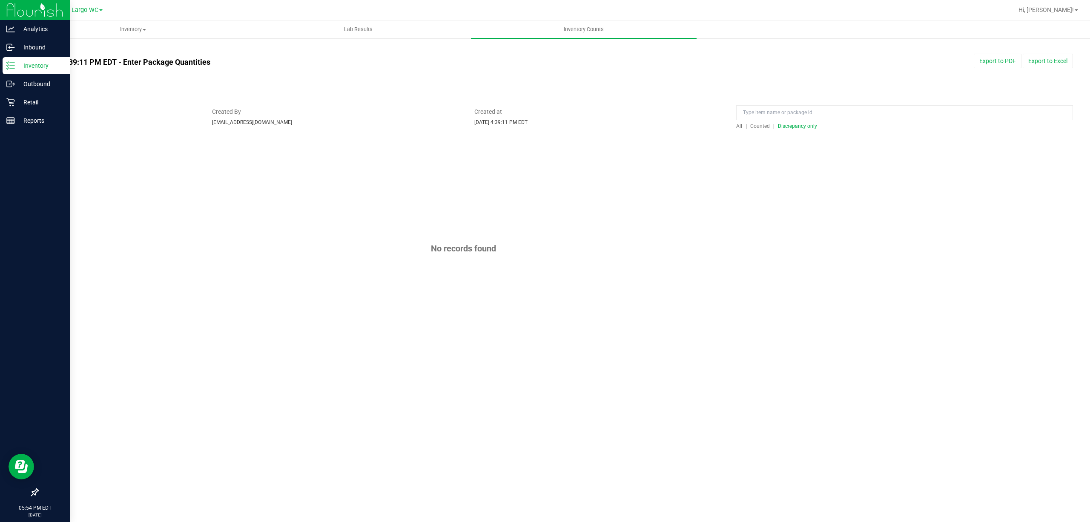
click at [8, 67] on icon at bounding box center [10, 65] width 9 height 9
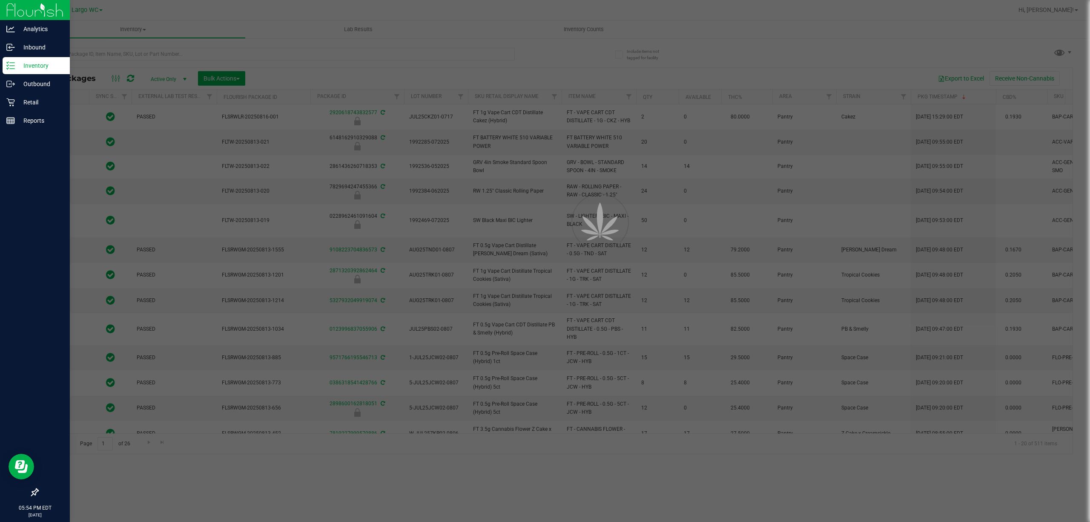
click at [572, 28] on div at bounding box center [545, 261] width 1090 height 522
click at [581, 31] on span "Inventory Counts" at bounding box center [583, 30] width 63 height 8
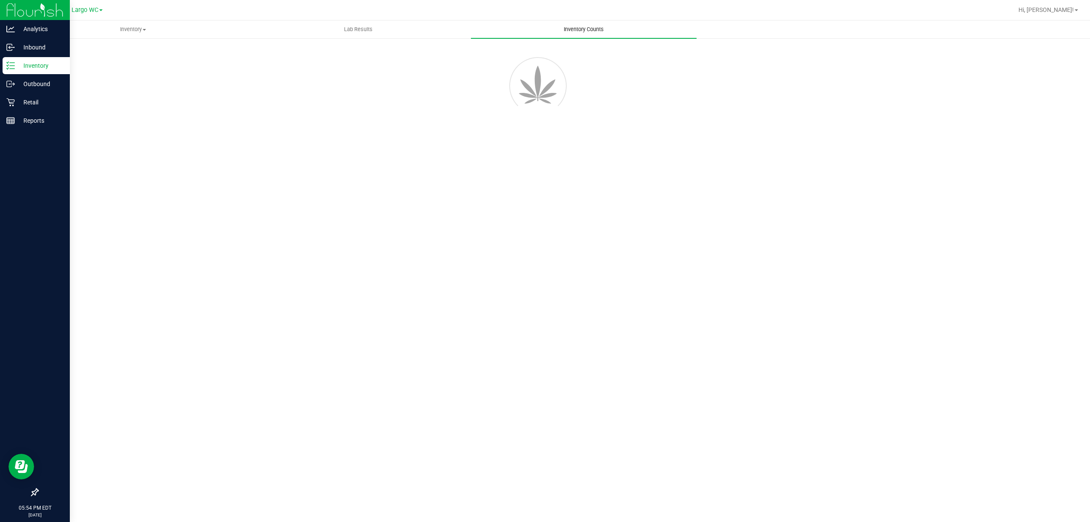
click at [594, 30] on span "Inventory Counts" at bounding box center [583, 30] width 63 height 8
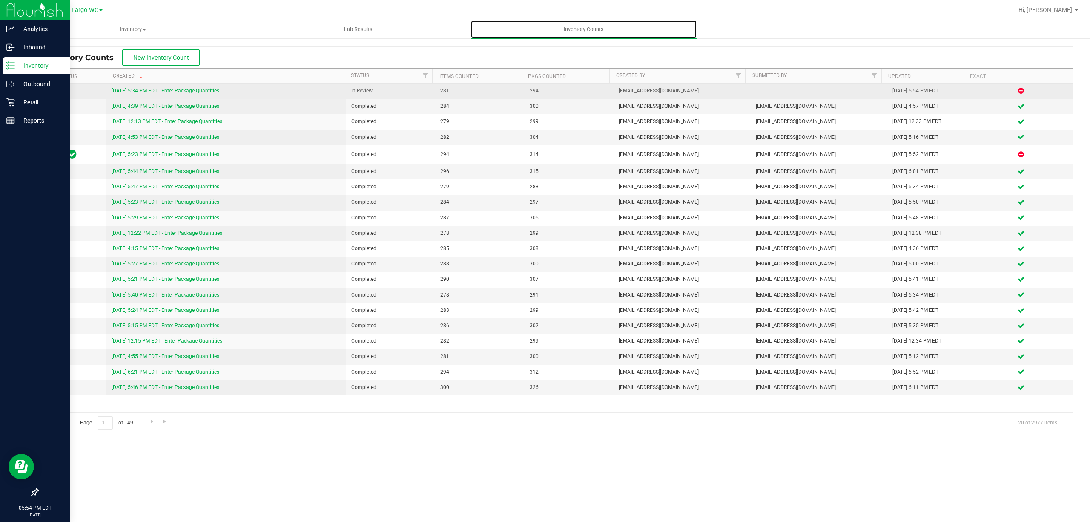
click at [204, 92] on link "8/19/25 5:34 PM EDT - Enter Package Quantities" at bounding box center [166, 91] width 108 height 6
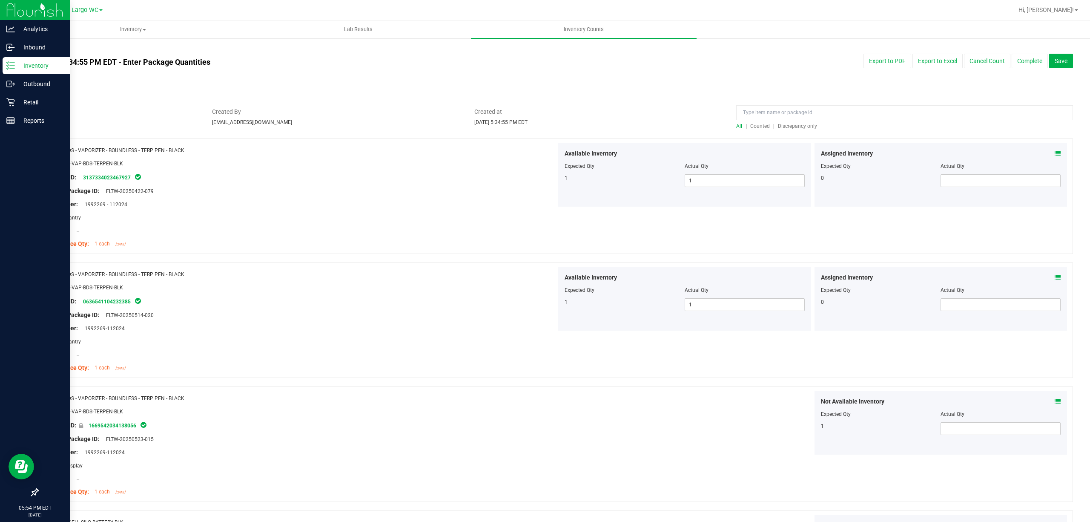
click at [792, 126] on span "Discrepancy only" at bounding box center [797, 126] width 39 height 6
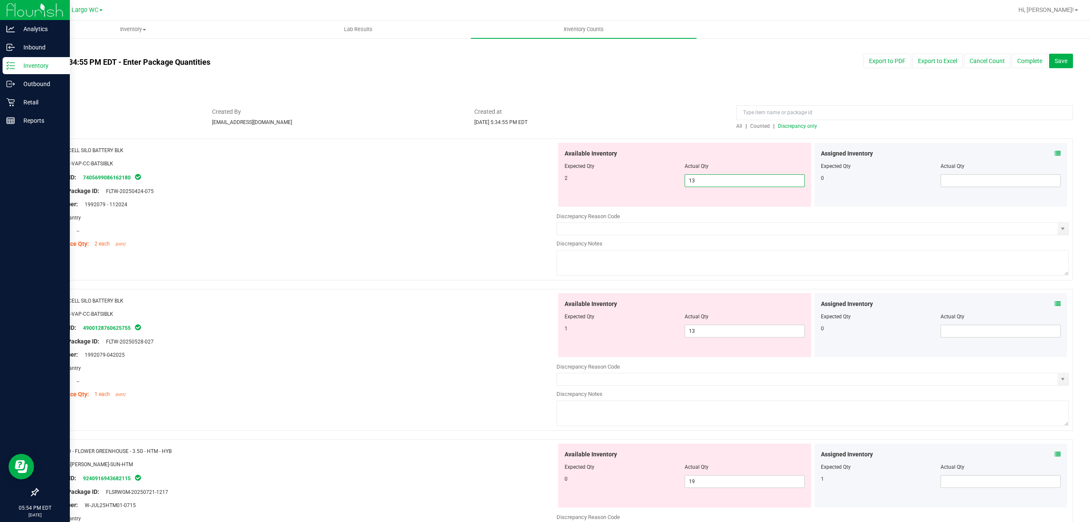
click at [733, 178] on span "13 13" at bounding box center [745, 180] width 120 height 13
click at [733, 178] on input "13" at bounding box center [744, 181] width 119 height 12
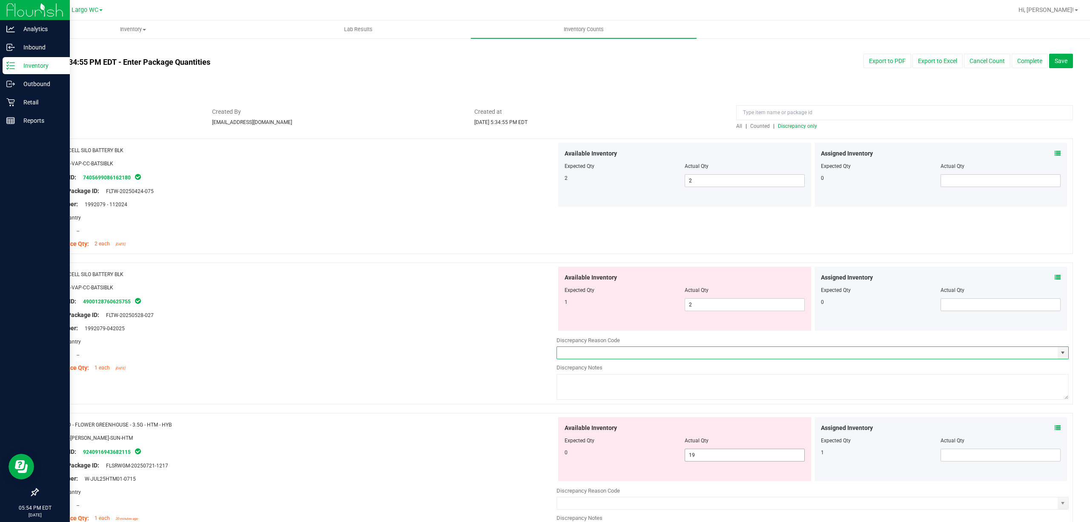
click at [716, 455] on span "19 19" at bounding box center [745, 454] width 120 height 13
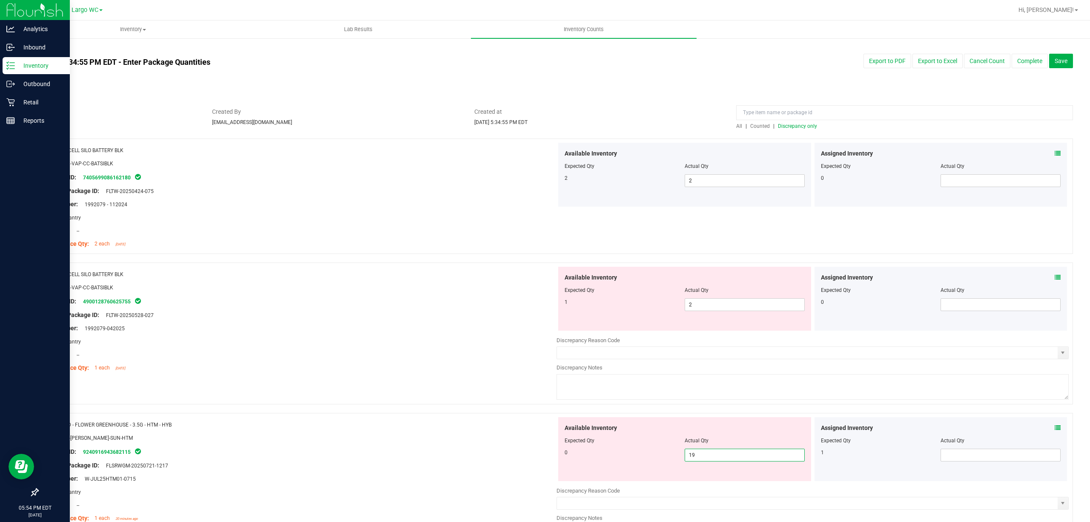
click at [716, 455] on input "19" at bounding box center [744, 455] width 119 height 12
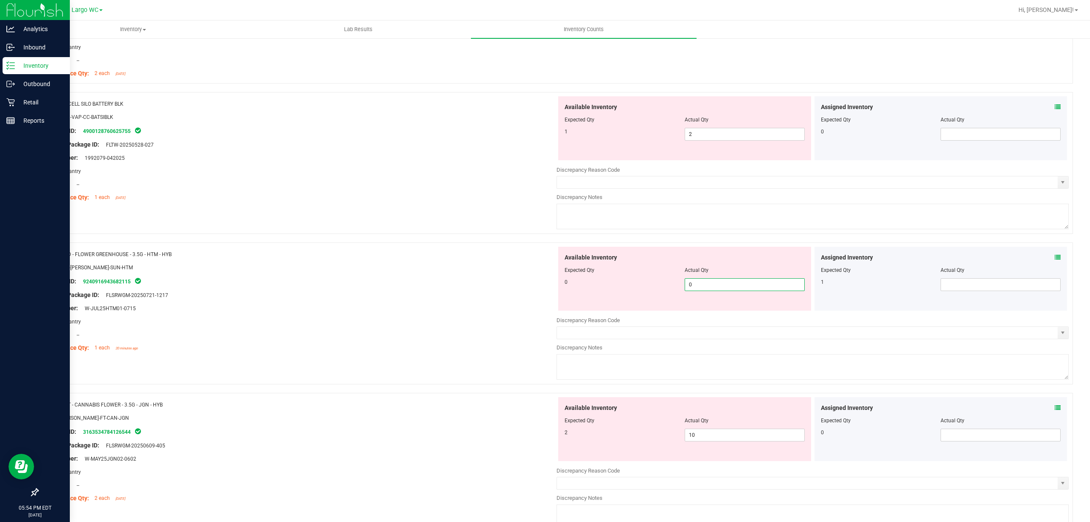
scroll to position [341, 0]
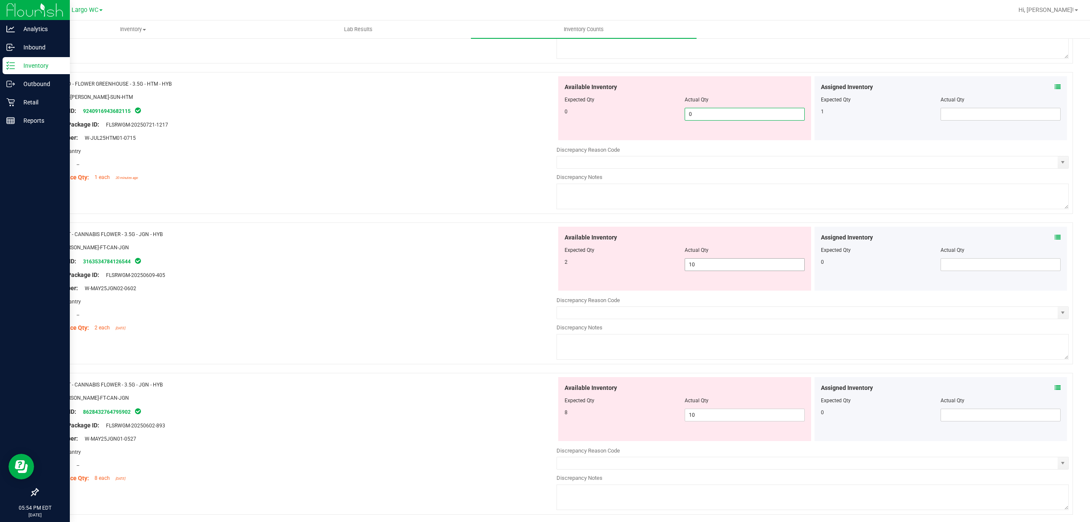
click at [724, 262] on div "Available Inventory Expected Qty Actual Qty 2 10 10" at bounding box center [684, 259] width 253 height 64
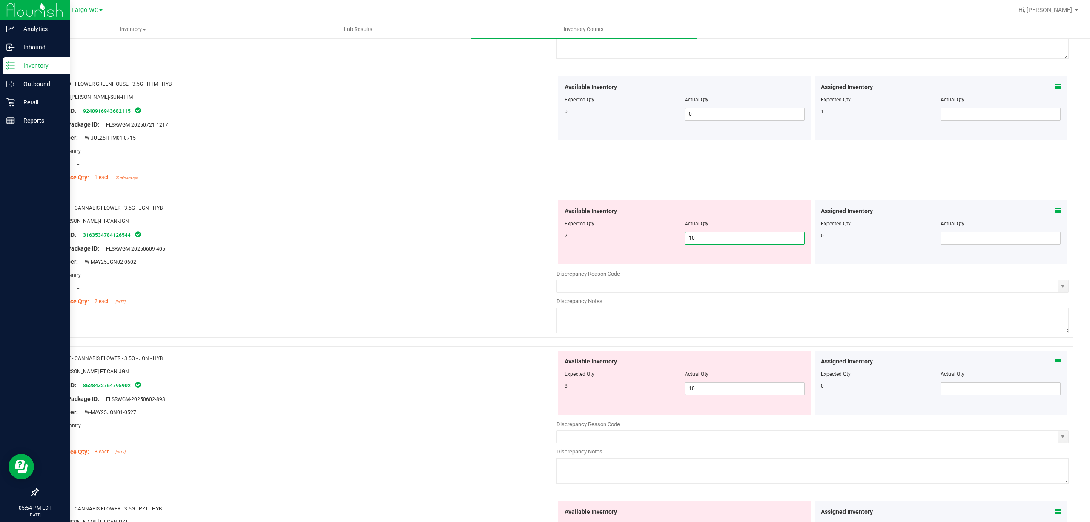
click at [722, 234] on input "10" at bounding box center [744, 238] width 119 height 12
drag, startPoint x: 726, startPoint y: 237, endPoint x: 691, endPoint y: 236, distance: 34.9
click at [691, 236] on input "0" at bounding box center [744, 238] width 119 height 12
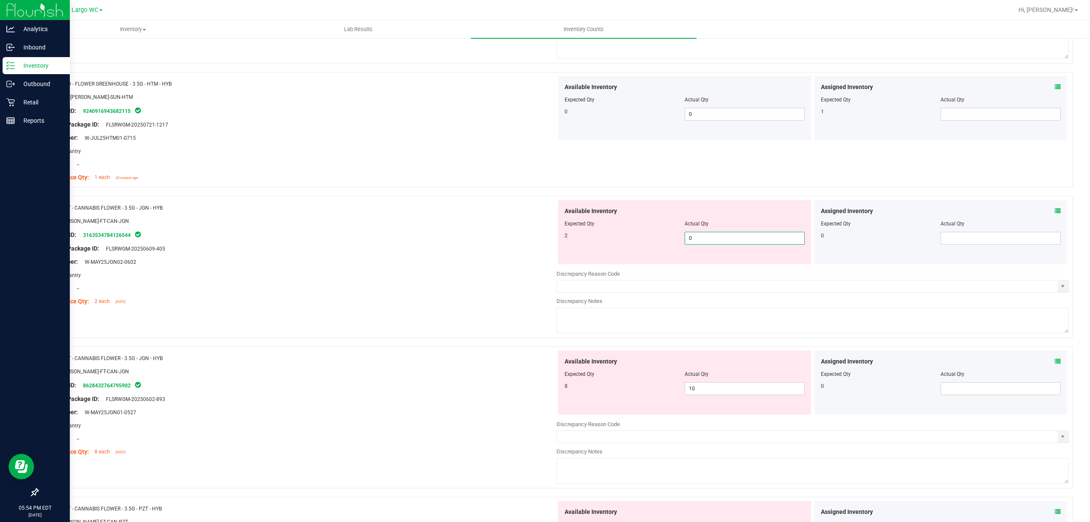
click at [691, 236] on input "0" at bounding box center [744, 238] width 119 height 12
click at [417, 213] on div at bounding box center [300, 214] width 512 height 4
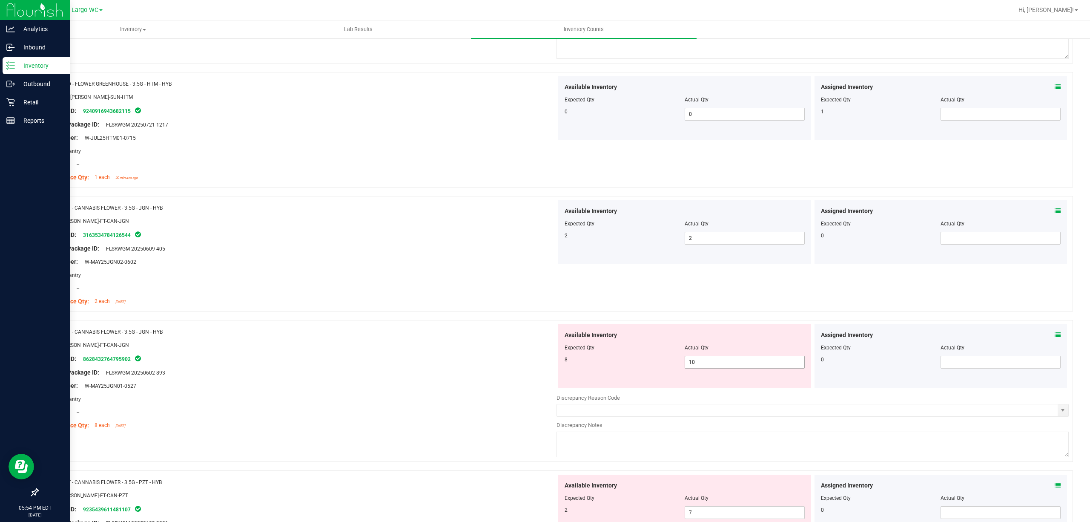
click at [701, 361] on span "10 10" at bounding box center [745, 362] width 120 height 13
click at [701, 361] on input "10" at bounding box center [744, 362] width 119 height 12
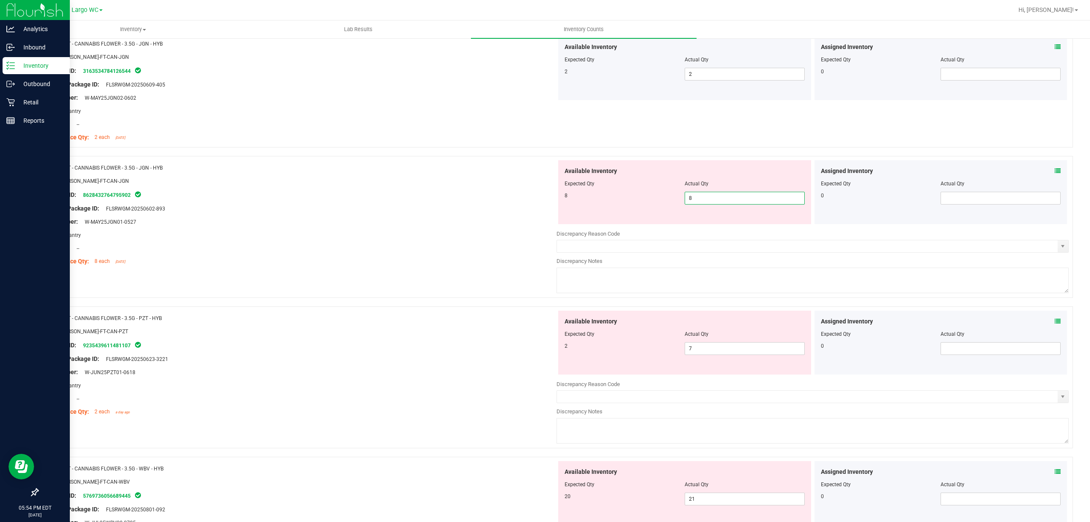
scroll to position [511, 0]
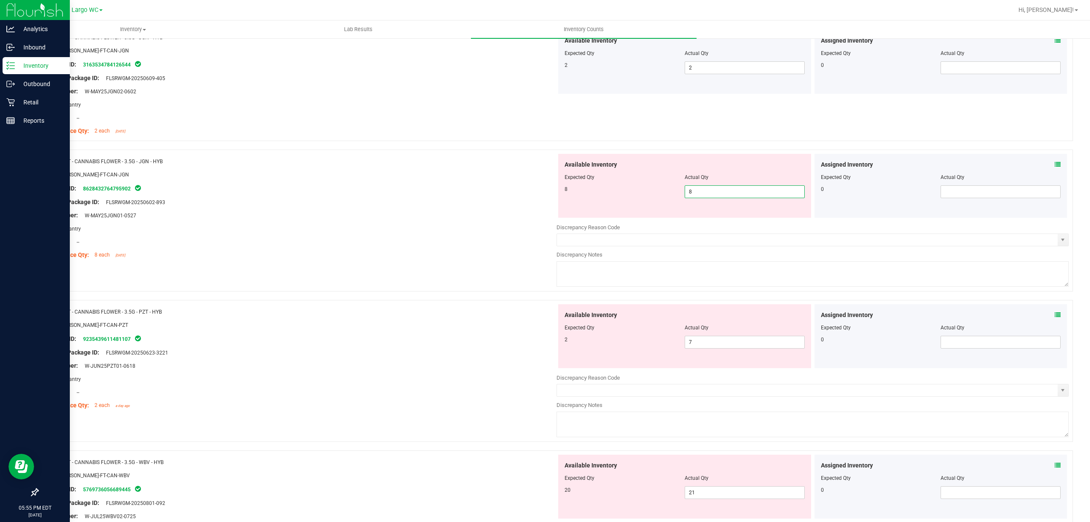
click at [469, 262] on div "Name: FT - CANNABIS FLOWER - 3.5G - JGN - HYB SKU: FLO-BUD-FT-CAN-JGN Package I…" at bounding box center [300, 208] width 512 height 109
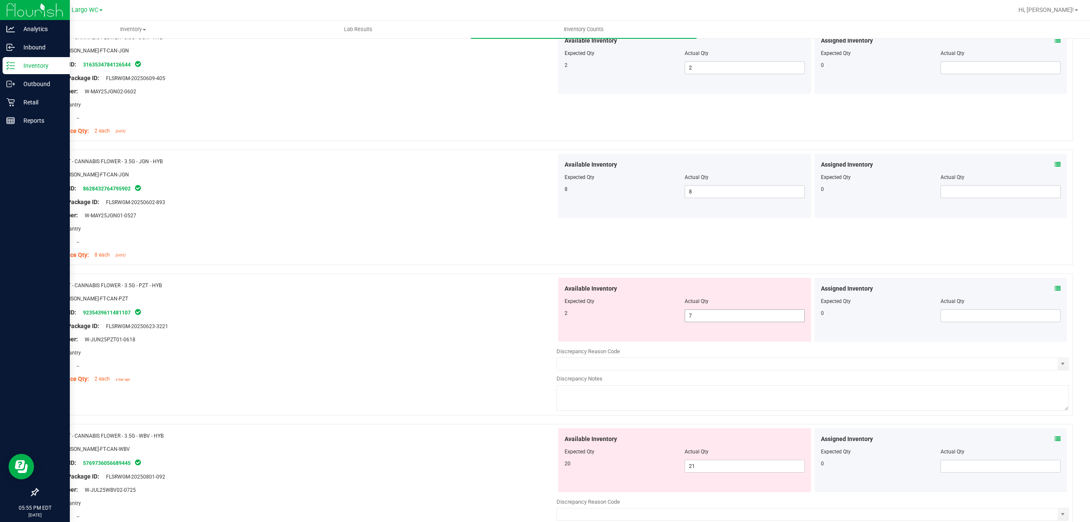
click at [707, 319] on span "7 7" at bounding box center [745, 315] width 120 height 13
click at [707, 319] on input "7" at bounding box center [744, 316] width 119 height 12
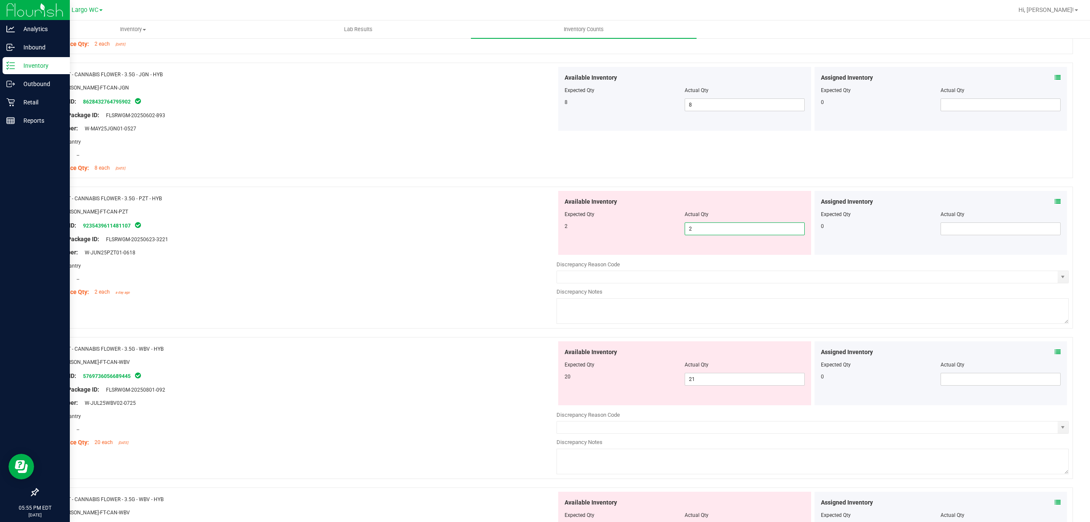
scroll to position [681, 0]
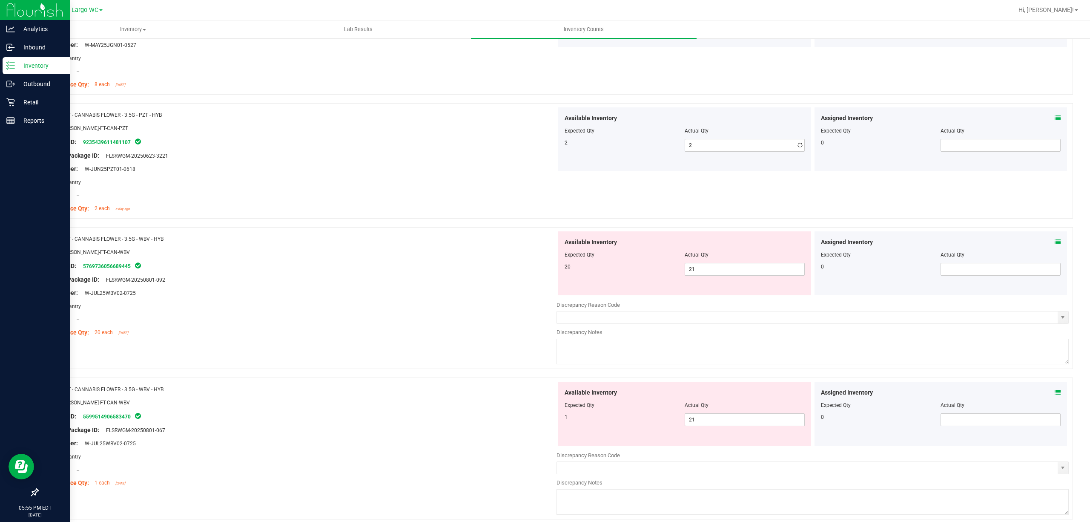
click at [466, 299] on div "Name: FT - CANNABIS FLOWER - 3.5G - WBV - HYB SKU: FLO-BUD-FT-CAN-WBV Package I…" at bounding box center [300, 285] width 512 height 109
click at [716, 275] on span "21 21" at bounding box center [745, 269] width 120 height 13
click at [716, 275] on input "21" at bounding box center [744, 269] width 119 height 12
click at [720, 422] on div "Available Inventory Expected Qty Actual Qty 1 21 21" at bounding box center [813, 449] width 512 height 135
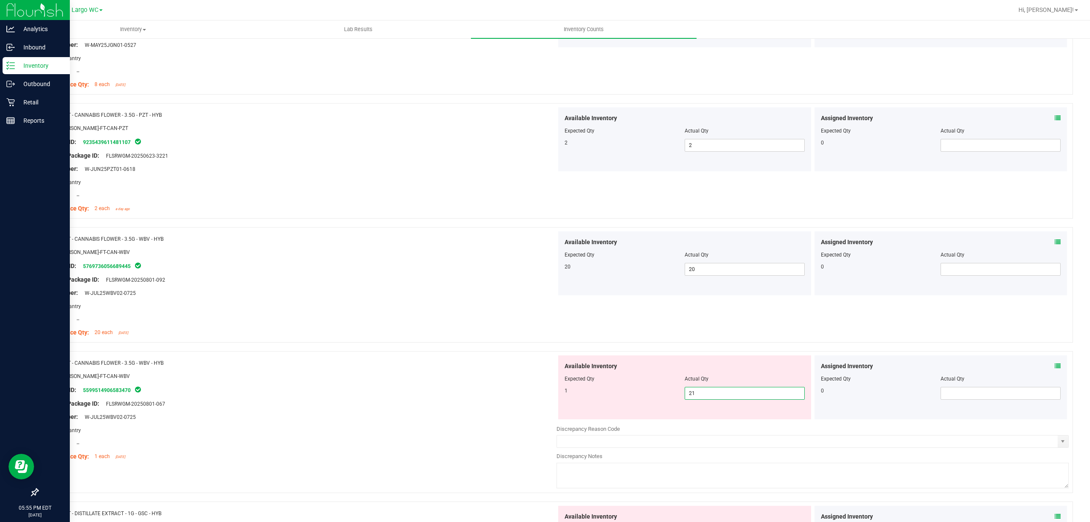
click at [699, 394] on input "21" at bounding box center [744, 393] width 119 height 12
click at [704, 391] on span "21 21" at bounding box center [745, 393] width 120 height 13
click at [704, 391] on input "21" at bounding box center [744, 393] width 119 height 12
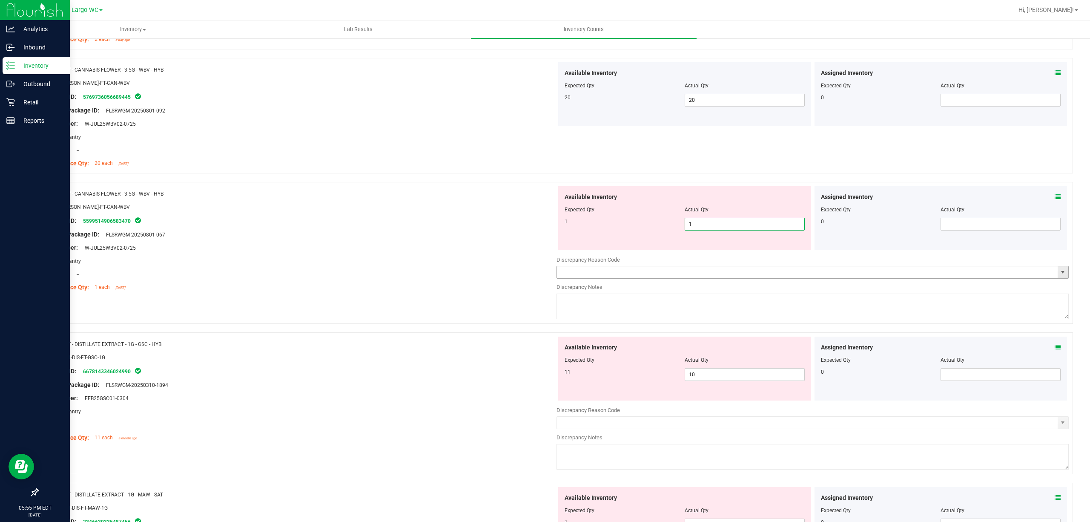
scroll to position [852, 0]
click at [437, 303] on div "Name: FT - CANNABIS FLOWER - 3.5G - WBV - HYB SKU: FLO-BUD-FT-CAN-WBV Package I…" at bounding box center [555, 256] width 1036 height 150
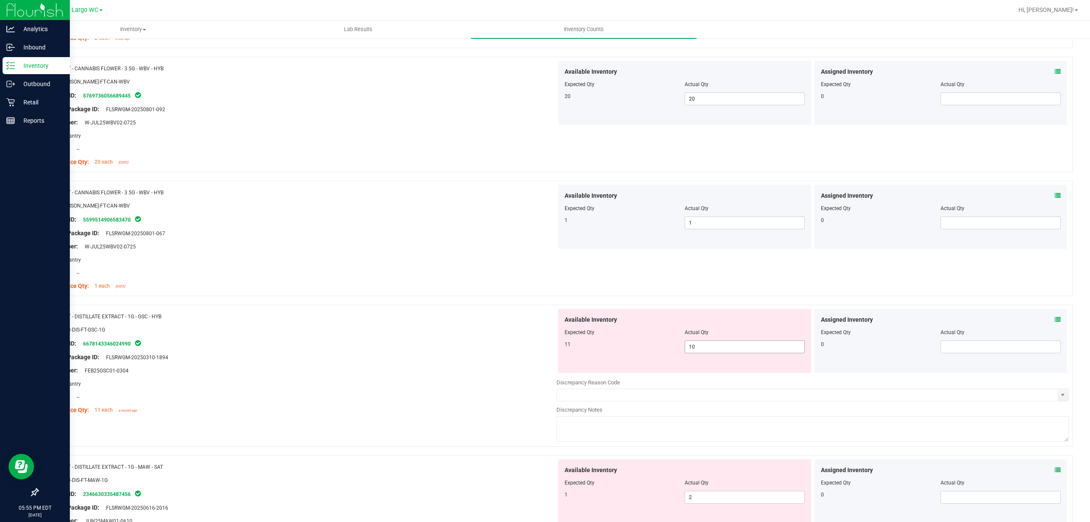
click at [701, 351] on span "10 10" at bounding box center [745, 346] width 120 height 13
click at [704, 346] on input "10" at bounding box center [744, 347] width 119 height 12
click at [701, 489] on div "Available Inventory Expected Qty Actual Qty 1 2 2" at bounding box center [684, 491] width 253 height 64
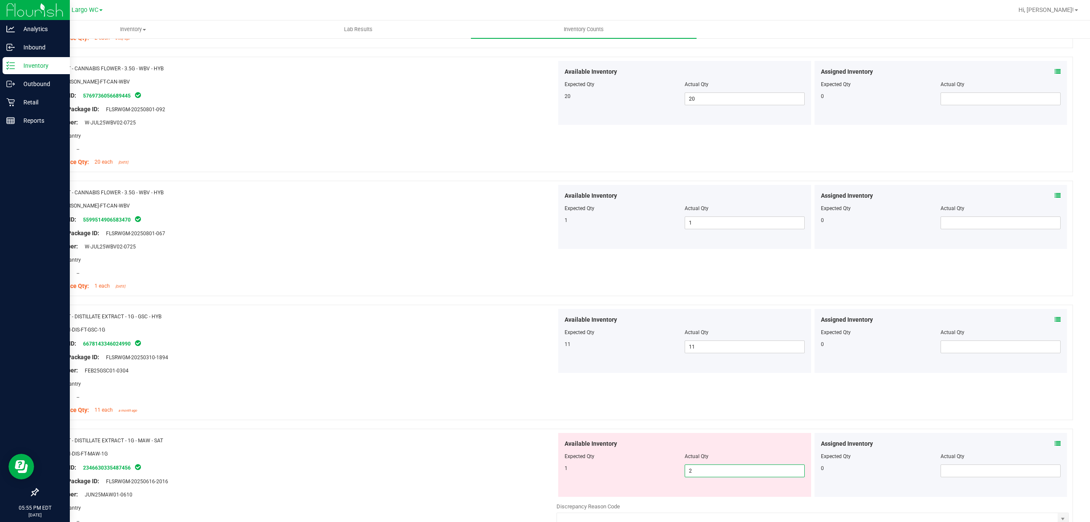
click at [699, 473] on span "2 2" at bounding box center [745, 470] width 120 height 13
click at [699, 473] on input "2" at bounding box center [744, 471] width 119 height 12
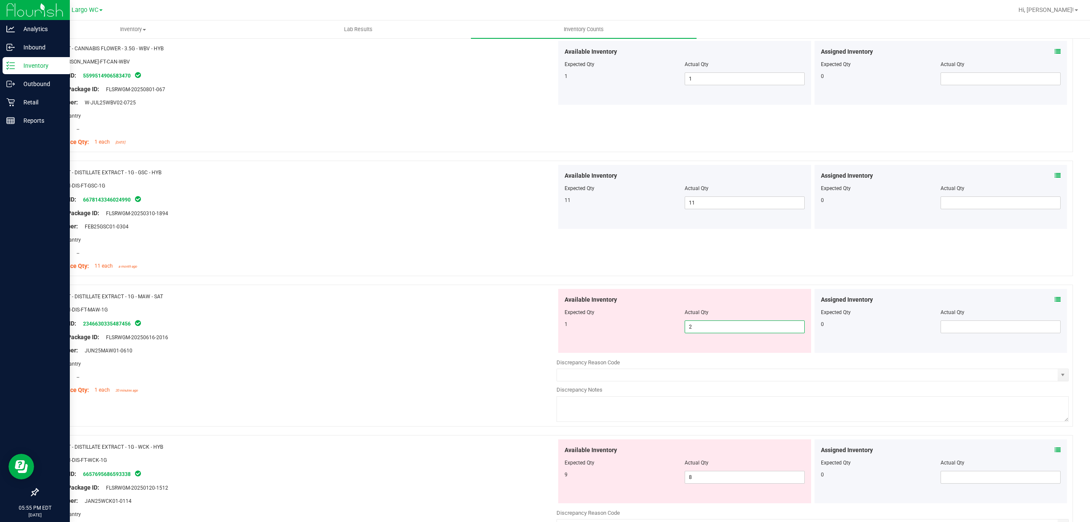
scroll to position [1022, 0]
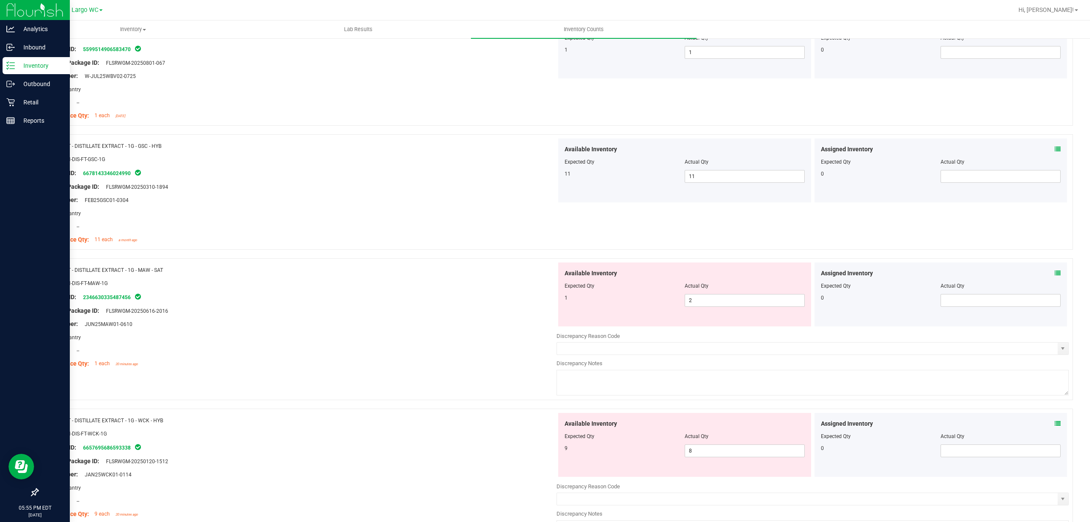
click at [441, 336] on div "Area: Pantry" at bounding box center [300, 337] width 512 height 9
click at [708, 297] on span "2 2" at bounding box center [745, 300] width 120 height 13
click at [708, 297] on input "2" at bounding box center [744, 300] width 119 height 12
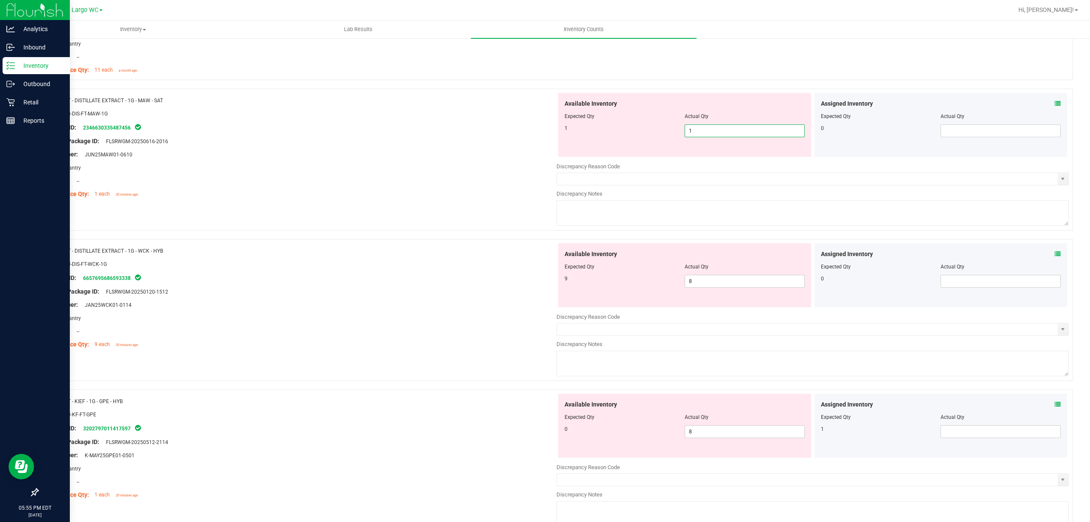
scroll to position [1193, 0]
click at [479, 271] on div "Name: FT - DISTILLATE EXTRACT - 1G - WCK - HYB SKU: CON-DIS-FT-WCK-1G Package I…" at bounding box center [300, 296] width 512 height 109
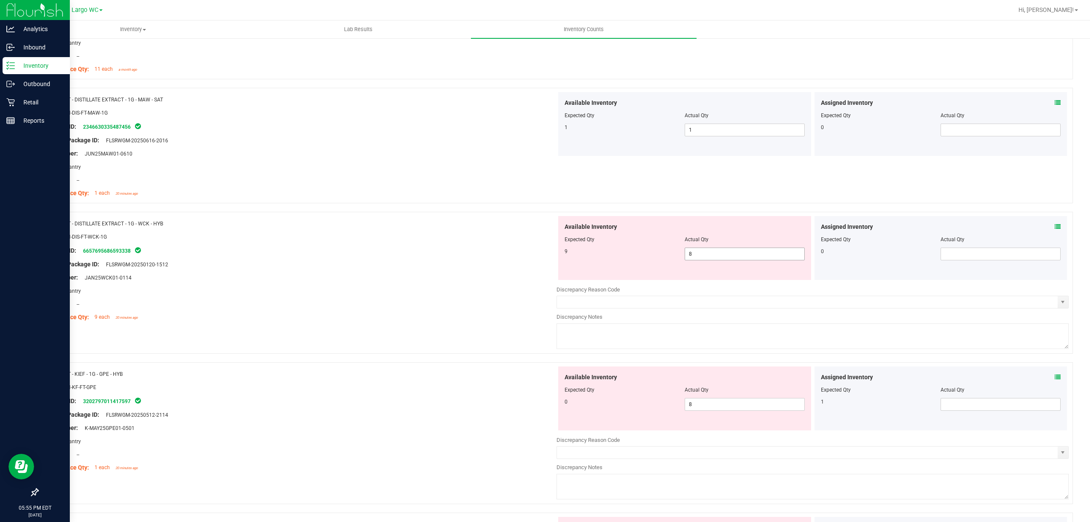
click at [704, 255] on span "8 8" at bounding box center [745, 253] width 120 height 13
click at [704, 255] on input "8" at bounding box center [744, 254] width 119 height 12
click at [411, 266] on div "Original Package ID: FLSRWGM-20250120-1512" at bounding box center [300, 264] width 512 height 9
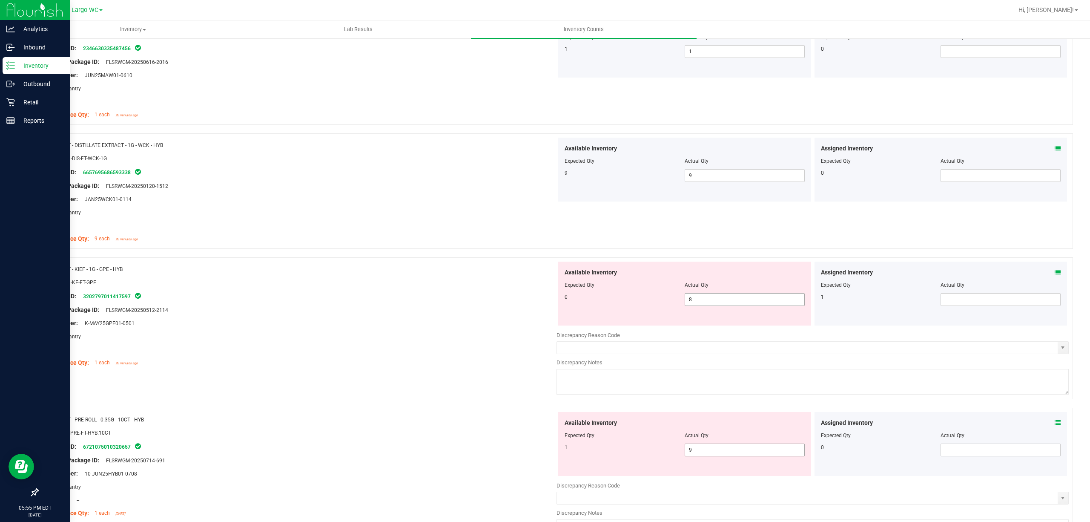
scroll to position [1363, 0]
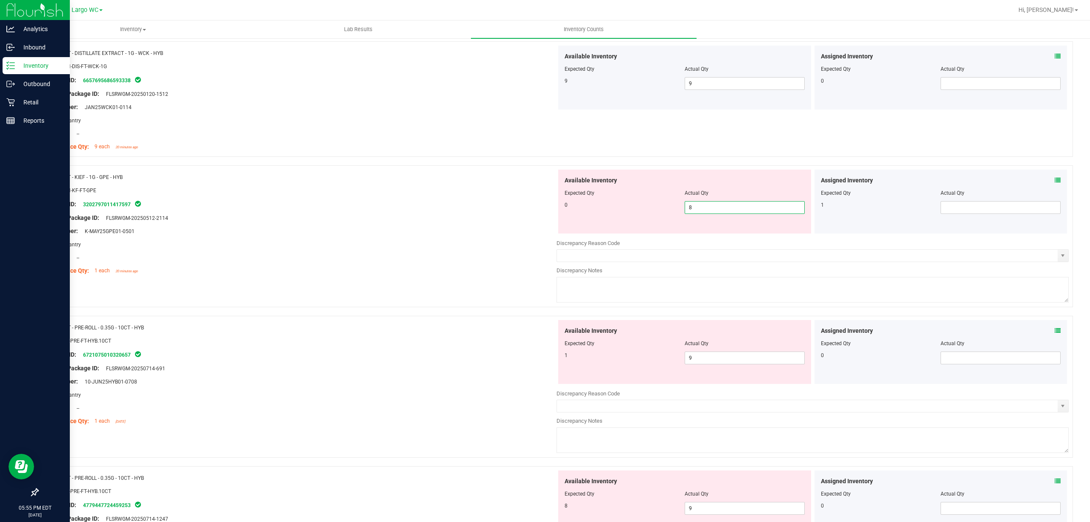
click at [718, 211] on span "8 8" at bounding box center [745, 207] width 120 height 13
click at [718, 211] on input "8" at bounding box center [744, 207] width 119 height 12
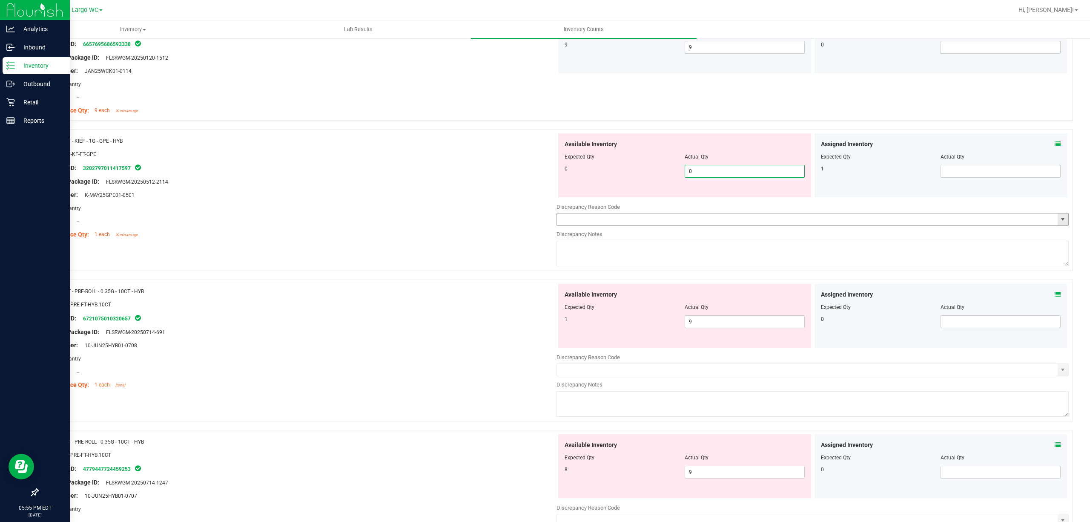
scroll to position [1420, 0]
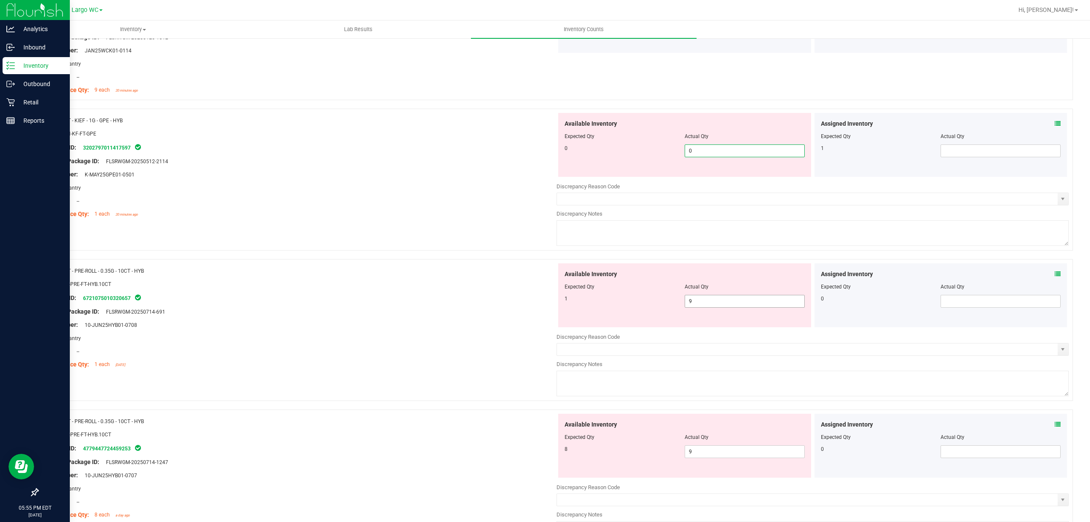
click at [706, 307] on div "Available Inventory Expected Qty Actual Qty 1 9 9" at bounding box center [813, 330] width 512 height 135
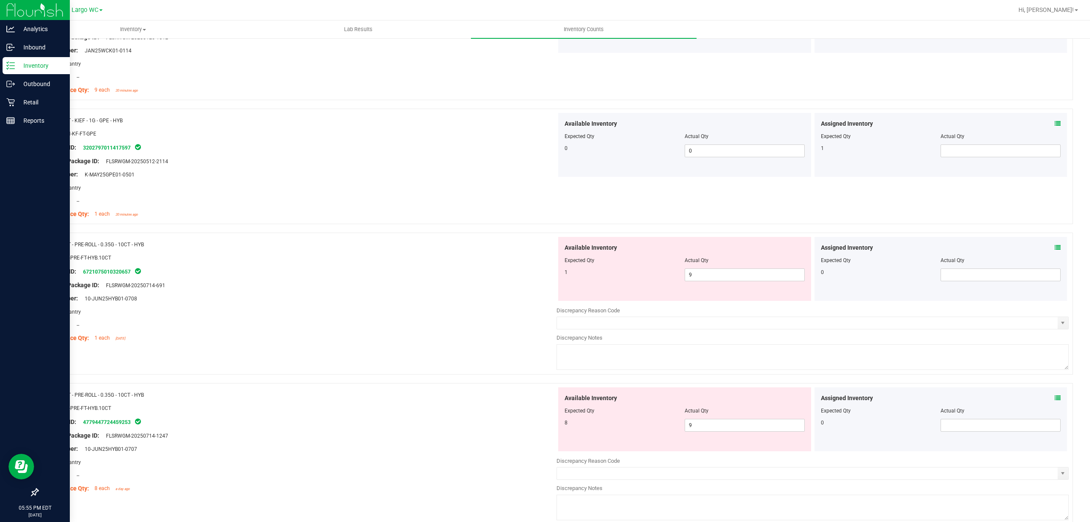
click at [706, 306] on div at bounding box center [813, 304] width 512 height 4
click at [701, 279] on span "9 9" at bounding box center [745, 274] width 120 height 13
click at [701, 279] on input "9" at bounding box center [744, 275] width 119 height 12
click at [717, 428] on div "Available Inventory Expected Qty Actual Qty 8 9 9" at bounding box center [684, 419] width 253 height 64
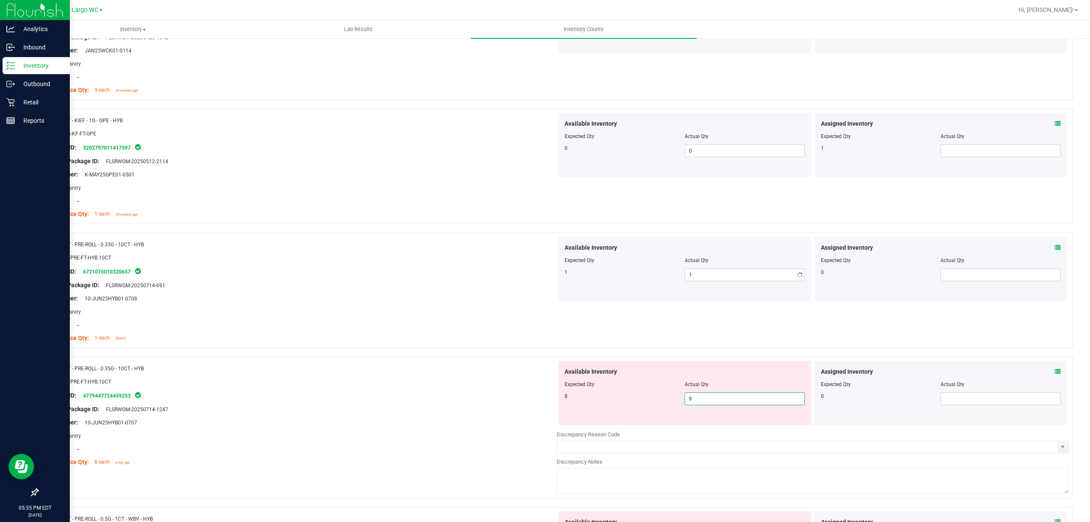
click at [717, 425] on div "Available Inventory Expected Qty Actual Qty 8 9 9" at bounding box center [684, 393] width 253 height 64
click at [721, 401] on span "9 9" at bounding box center [745, 398] width 120 height 13
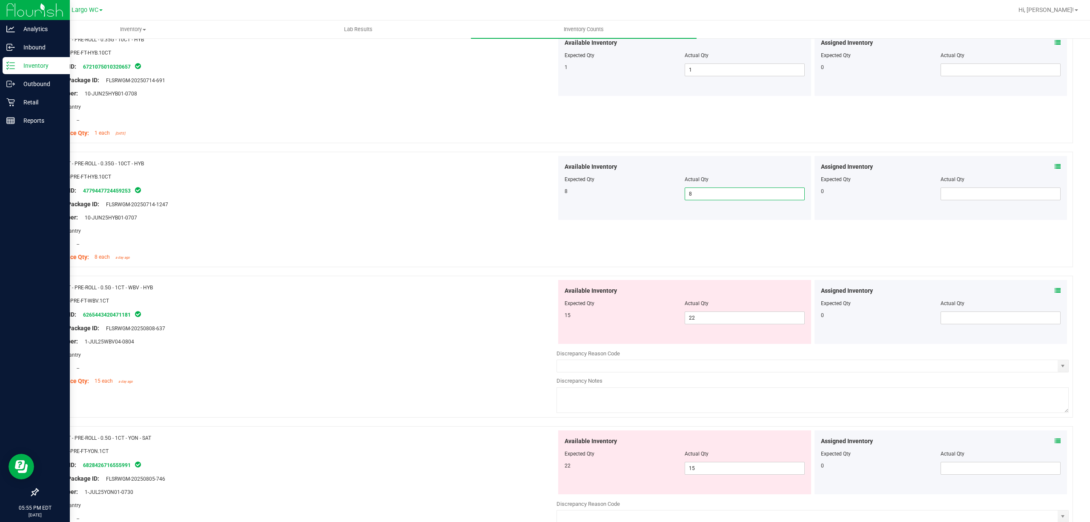
scroll to position [1647, 0]
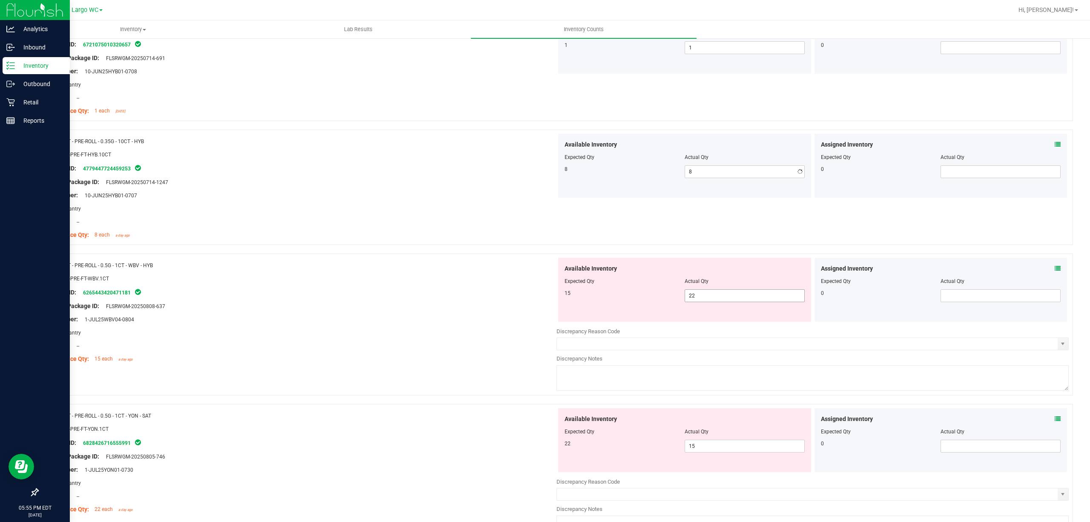
click at [702, 299] on span "22 22" at bounding box center [745, 295] width 120 height 13
click at [702, 299] on input "22" at bounding box center [744, 296] width 119 height 12
click at [707, 454] on div "Available Inventory Expected Qty Actual Qty 22 15 15" at bounding box center [813, 475] width 512 height 135
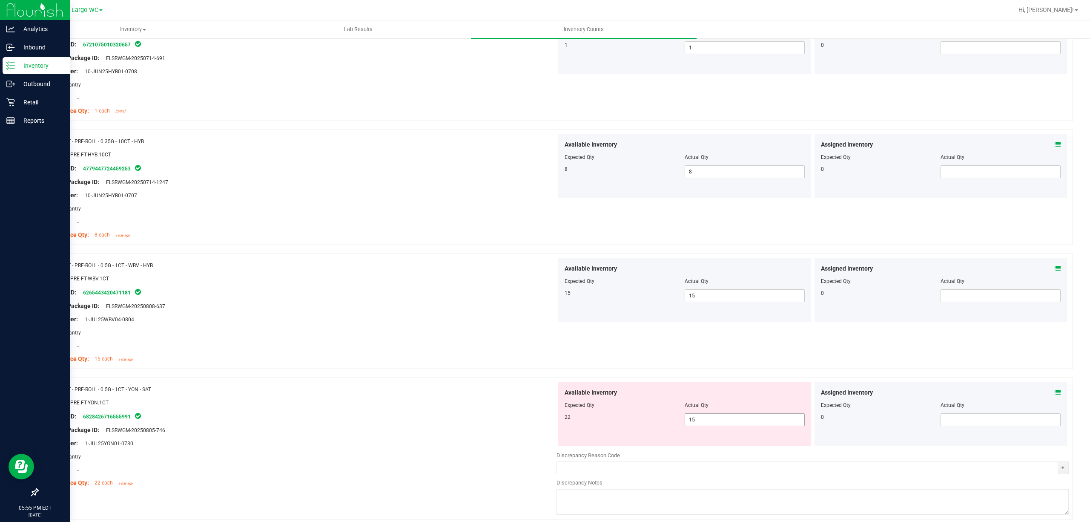
click at [707, 451] on div at bounding box center [813, 449] width 512 height 4
click at [700, 420] on span "15 15" at bounding box center [745, 419] width 120 height 13
click at [700, 420] on input "15" at bounding box center [744, 420] width 119 height 12
click at [702, 426] on span "15 15" at bounding box center [745, 419] width 120 height 13
click at [702, 425] on input "15" at bounding box center [744, 420] width 119 height 12
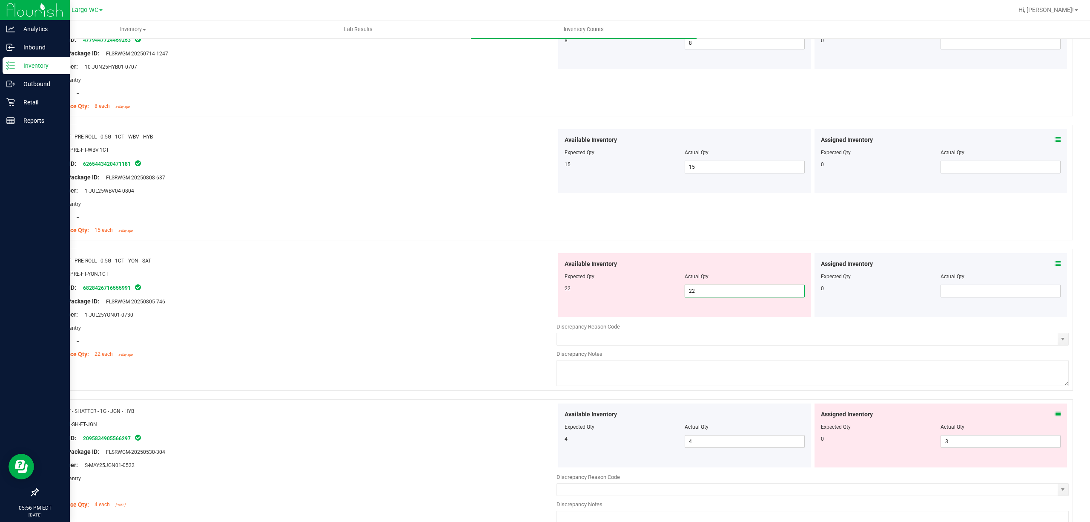
scroll to position [1931, 0]
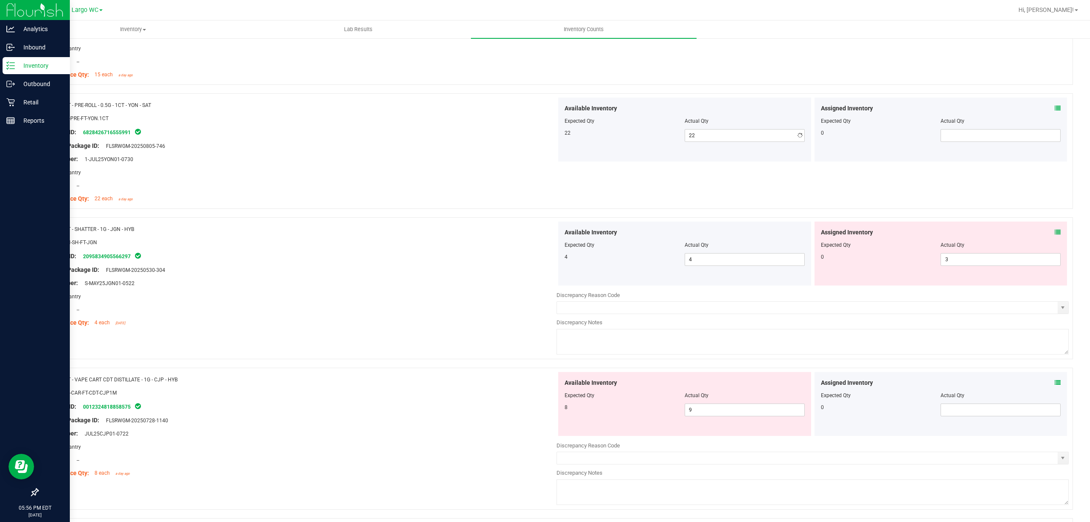
click at [422, 276] on div "Name: FT - SHATTER - 1G - JGN - HYB SKU: CON-SH-FT-JGN Package ID: 209583490556…" at bounding box center [300, 275] width 512 height 109
click at [958, 261] on span "3 3" at bounding box center [1001, 259] width 120 height 13
click at [958, 261] on input "3" at bounding box center [1000, 259] width 119 height 12
click at [356, 261] on div "Package ID: 2095834905566297" at bounding box center [300, 256] width 512 height 10
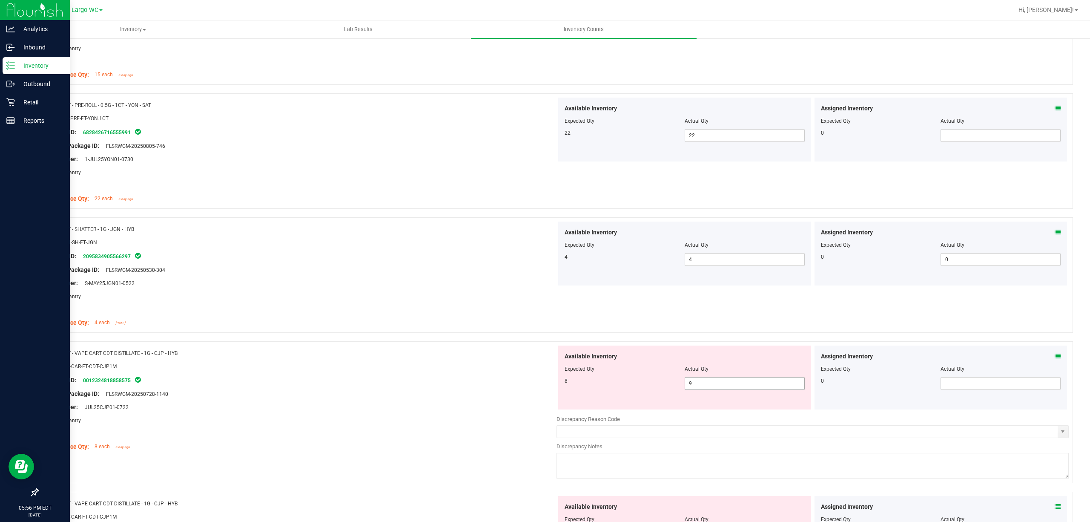
click at [704, 382] on span "9 9" at bounding box center [745, 383] width 120 height 13
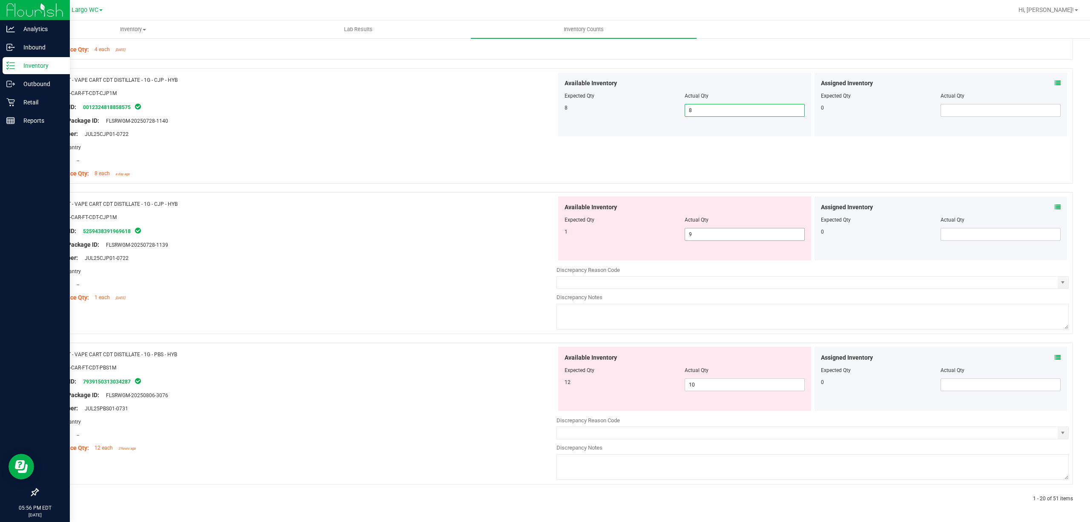
scroll to position [2210, 0]
click at [714, 233] on span "9 9" at bounding box center [745, 234] width 120 height 13
click at [714, 233] on input "9" at bounding box center [744, 234] width 119 height 12
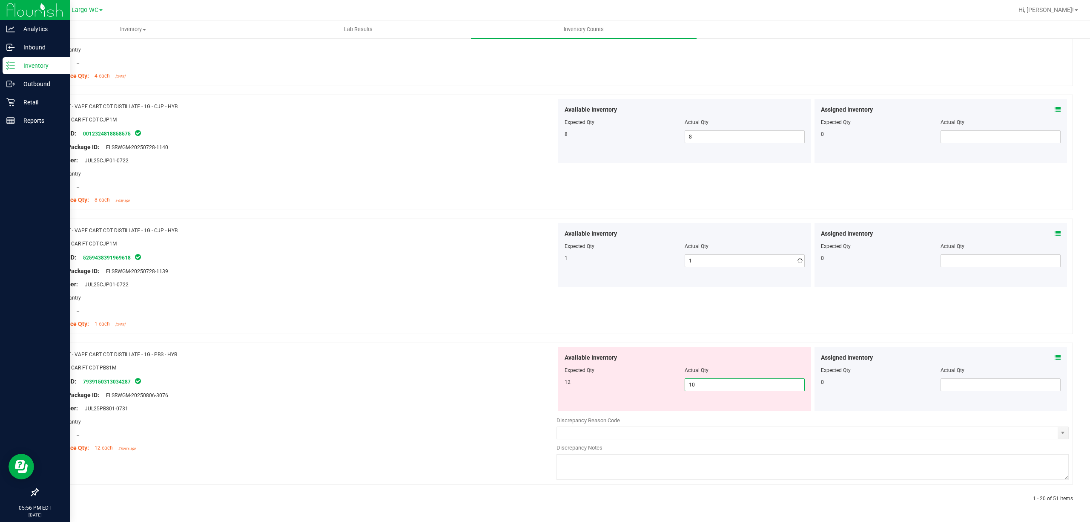
click at [698, 380] on span "10 10" at bounding box center [745, 384] width 120 height 13
click at [694, 383] on input "10" at bounding box center [744, 385] width 119 height 12
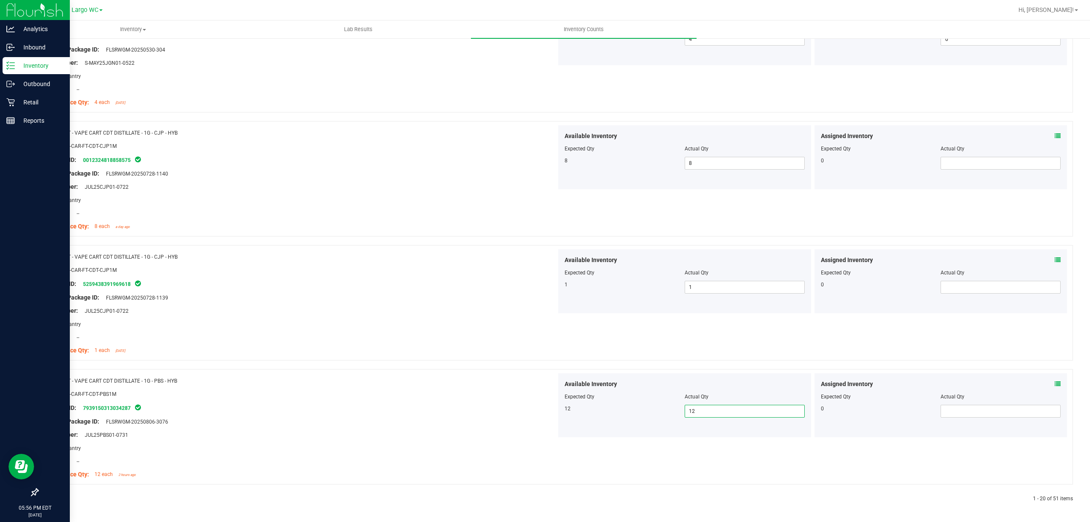
scroll to position [2156, 0]
click at [58, 489] on icon at bounding box center [58, 498] width 3 height 5
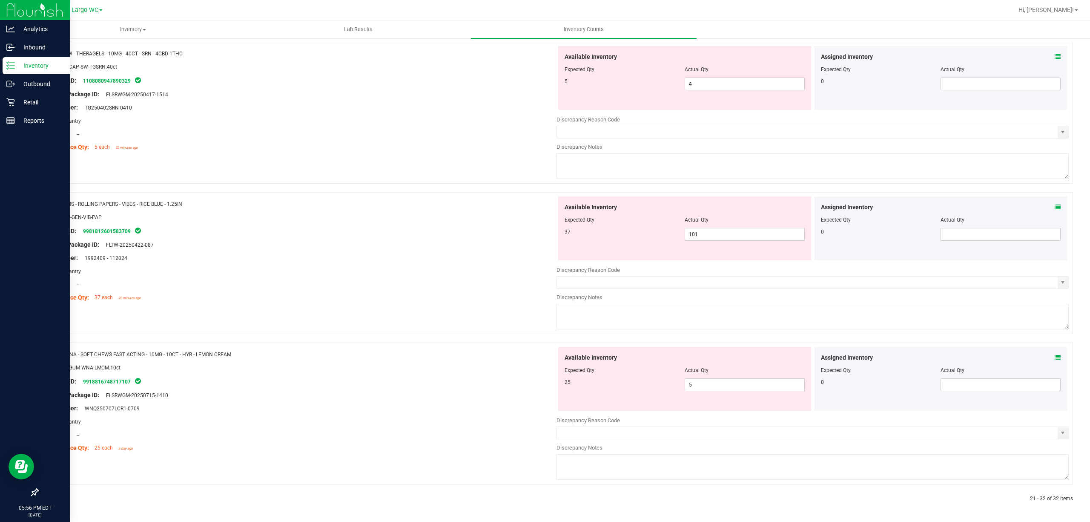
scroll to position [0, 0]
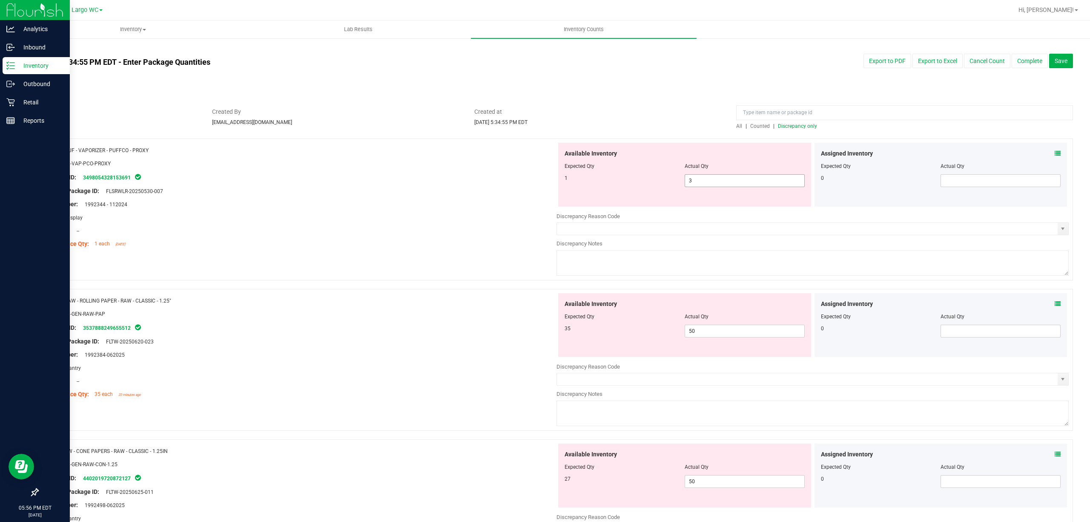
click at [716, 176] on span "3 3" at bounding box center [745, 180] width 120 height 13
click at [716, 176] on input "3" at bounding box center [744, 181] width 119 height 12
click at [714, 332] on div "Available Inventory Expected Qty Actual Qty 35 50 50" at bounding box center [813, 360] width 512 height 135
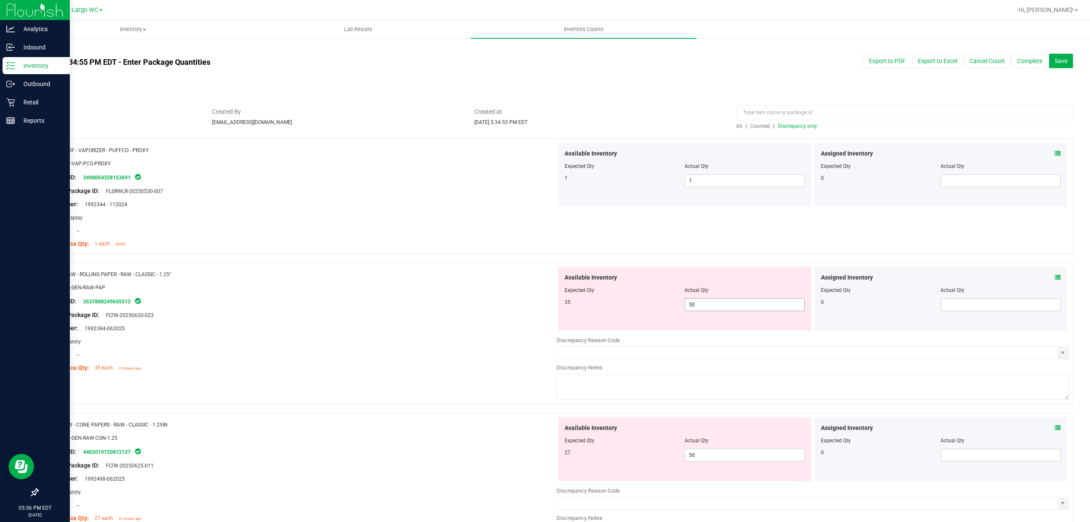
click at [714, 332] on div at bounding box center [813, 334] width 512 height 4
click at [701, 304] on span "50 50" at bounding box center [745, 304] width 120 height 13
click at [701, 304] on input "50" at bounding box center [744, 305] width 119 height 12
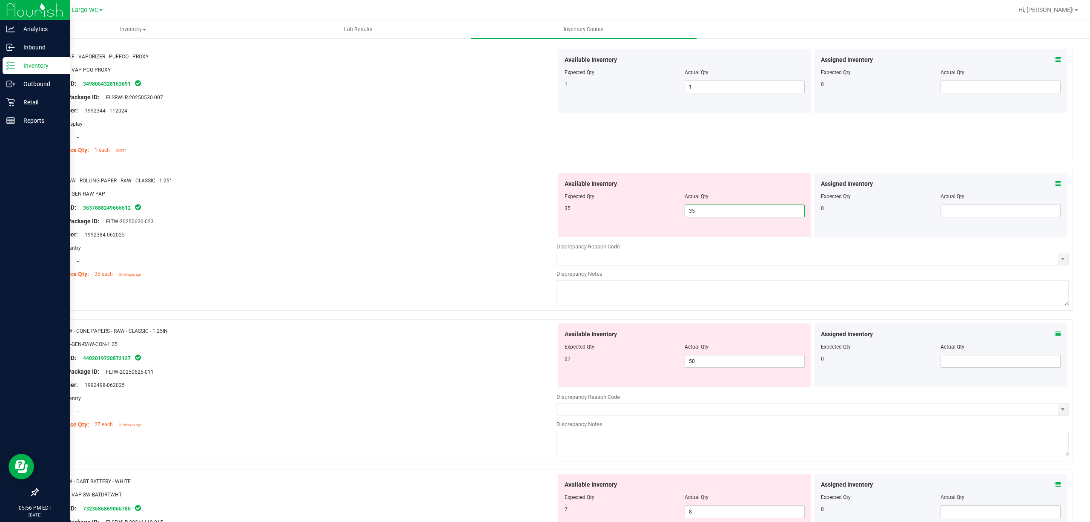
scroll to position [113, 0]
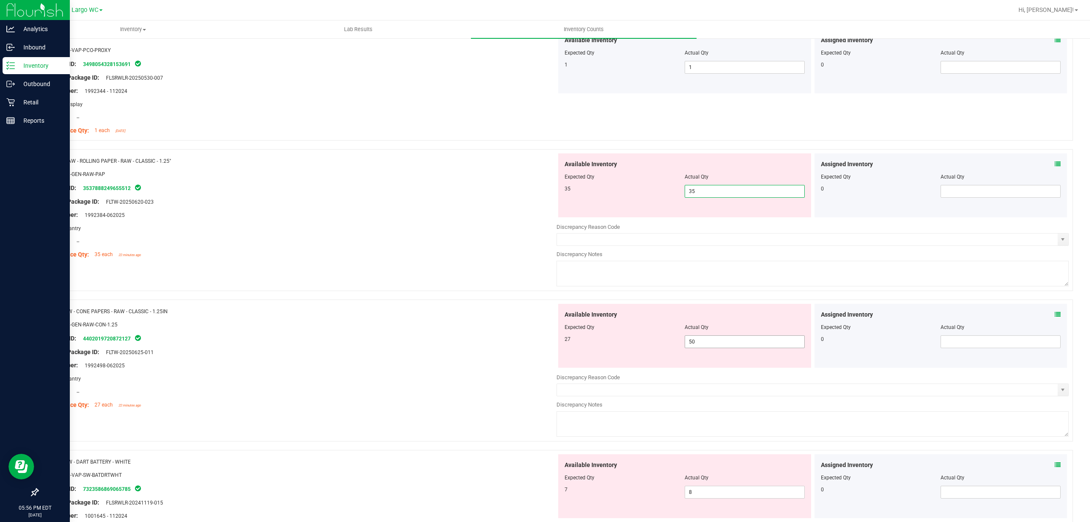
click at [717, 342] on div "Available Inventory Expected Qty Actual Qty 27 50 50" at bounding box center [813, 371] width 512 height 135
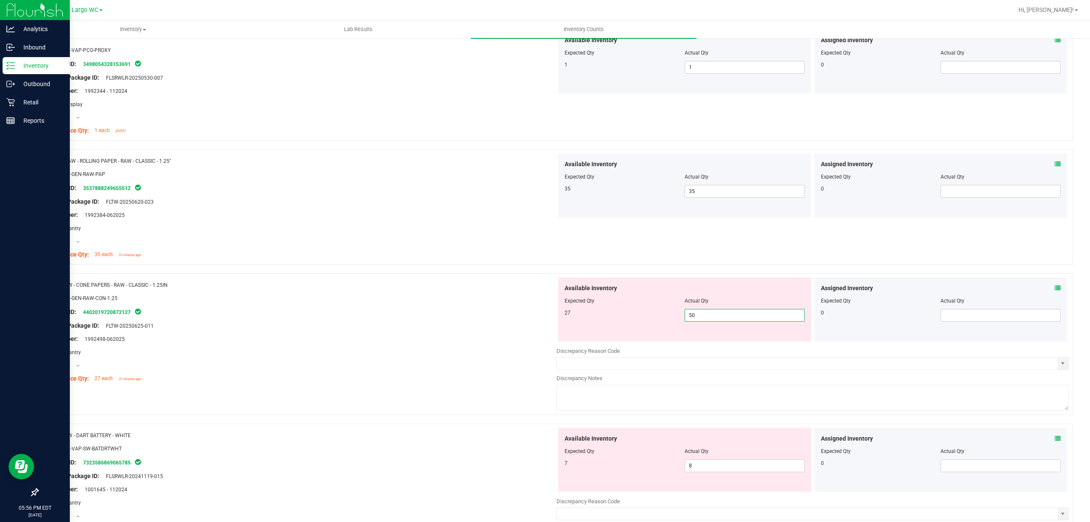
click at [702, 315] on input "50" at bounding box center [744, 315] width 119 height 12
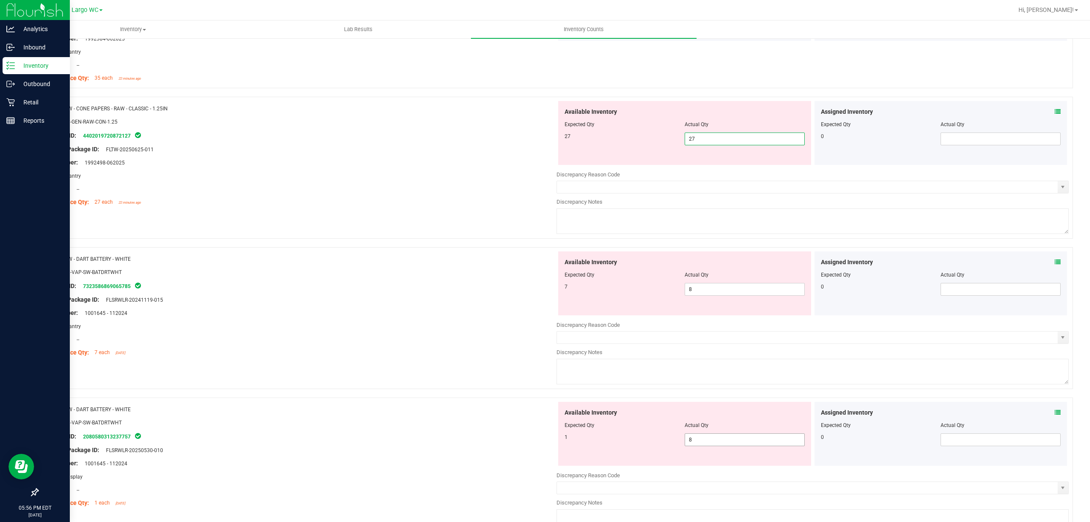
scroll to position [397, 0]
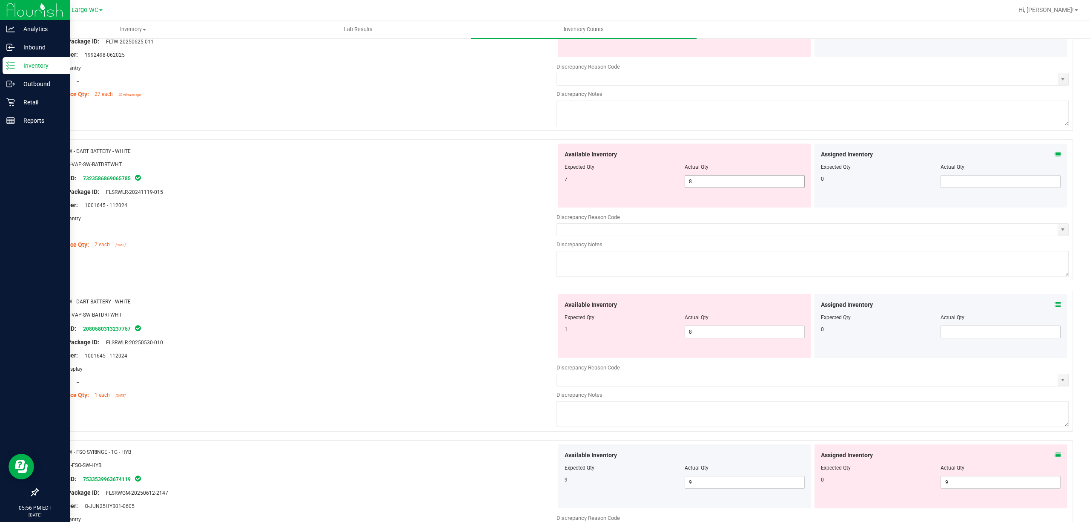
click at [694, 182] on div "Available Inventory Expected Qty Actual Qty 7 8 8" at bounding box center [813, 211] width 512 height 135
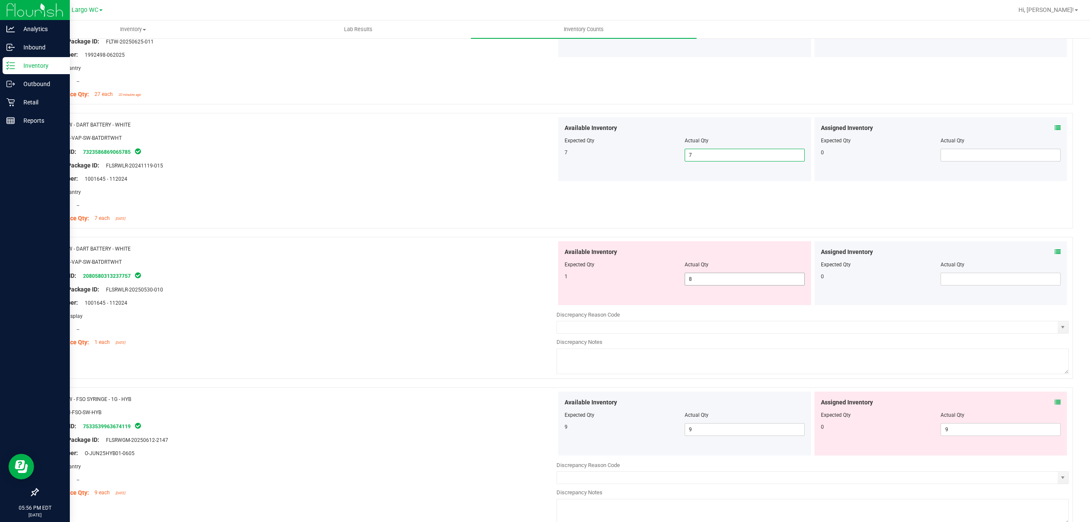
click at [704, 278] on span "8 8" at bounding box center [745, 279] width 120 height 13
click at [704, 278] on input "8" at bounding box center [744, 279] width 119 height 12
click at [956, 430] on div "Available Inventory Expected Qty Actual Qty 9 9 9" at bounding box center [813, 458] width 512 height 135
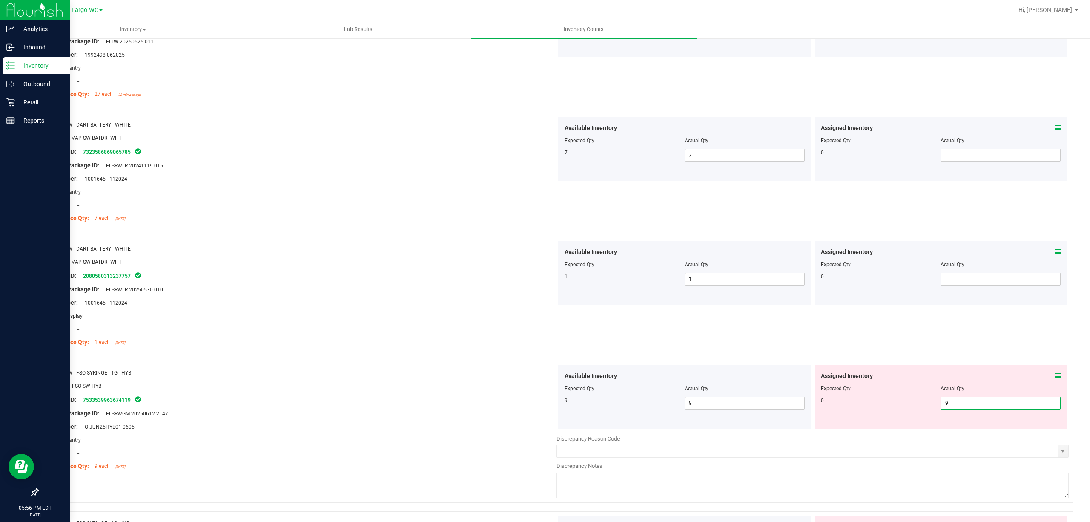
click at [955, 404] on input "9" at bounding box center [1000, 403] width 119 height 12
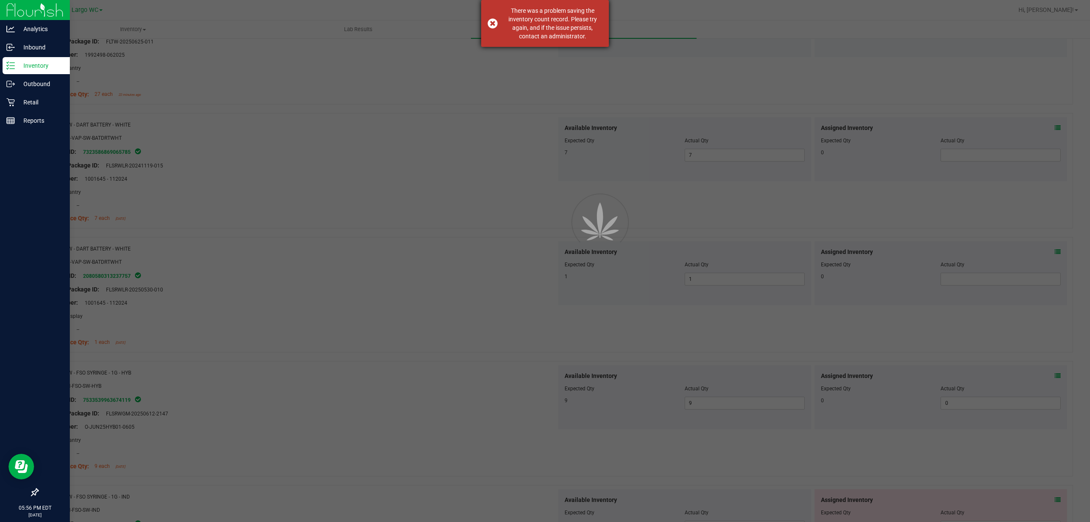
click at [563, 20] on div "There was a problem saving the inventory count record. Please try again, and if…" at bounding box center [553, 23] width 100 height 34
click at [457, 91] on div at bounding box center [545, 261] width 1090 height 522
click at [12, 60] on div at bounding box center [545, 261] width 1090 height 522
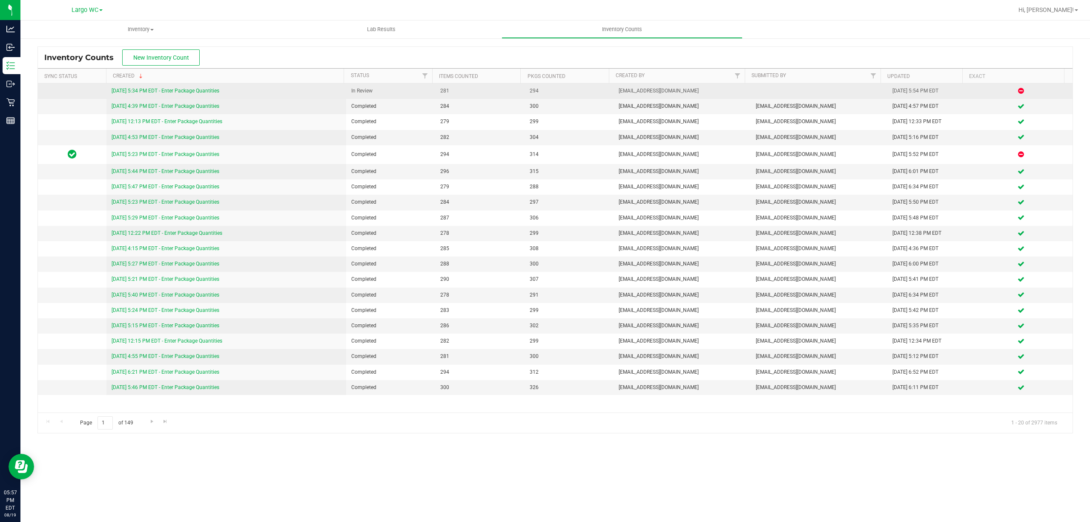
click at [173, 90] on link "[DATE] 5:34 PM EDT - Enter Package Quantities" at bounding box center [166, 91] width 108 height 6
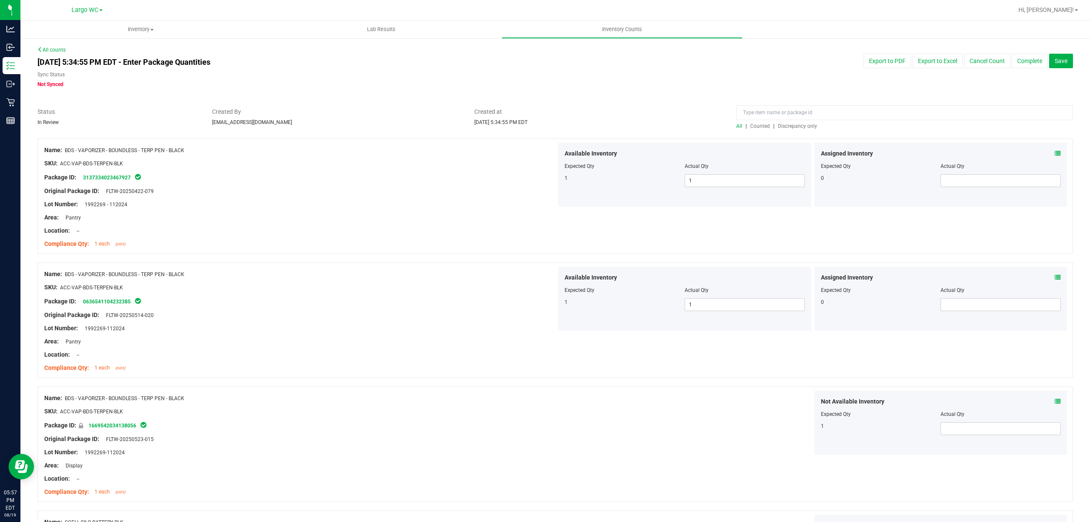
click at [794, 126] on span "Discrepancy only" at bounding box center [797, 126] width 39 height 6
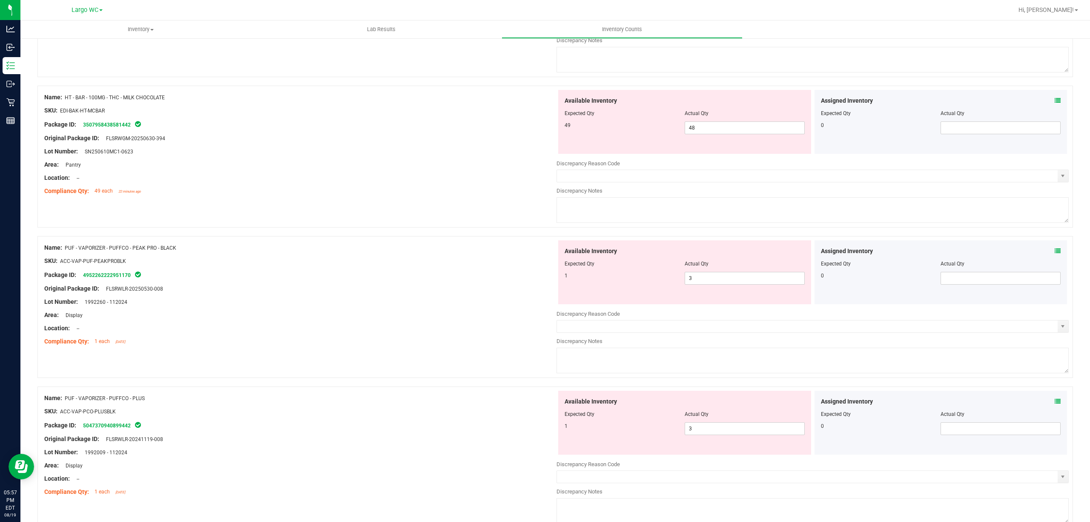
scroll to position [2661, 0]
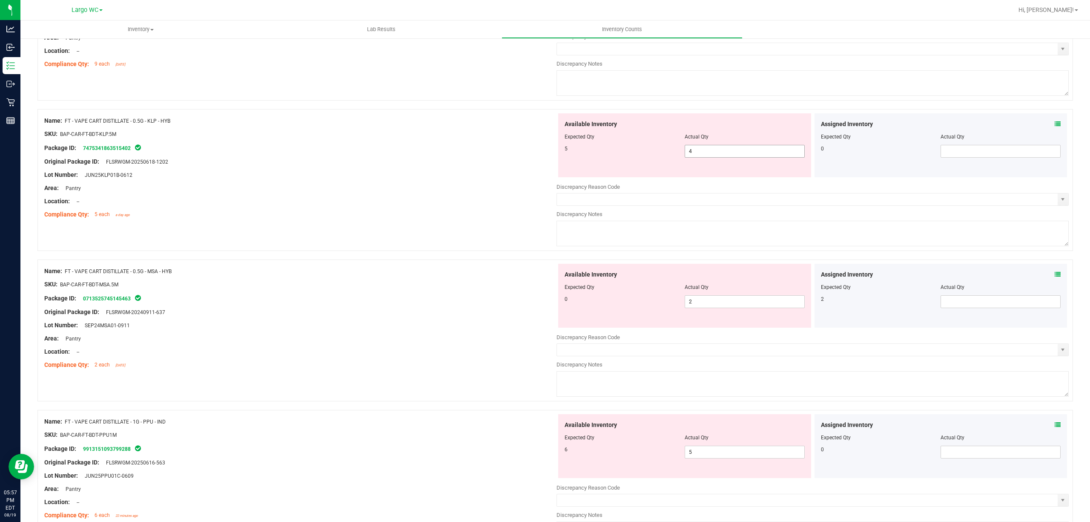
click at [705, 149] on span "4 4" at bounding box center [745, 151] width 120 height 13
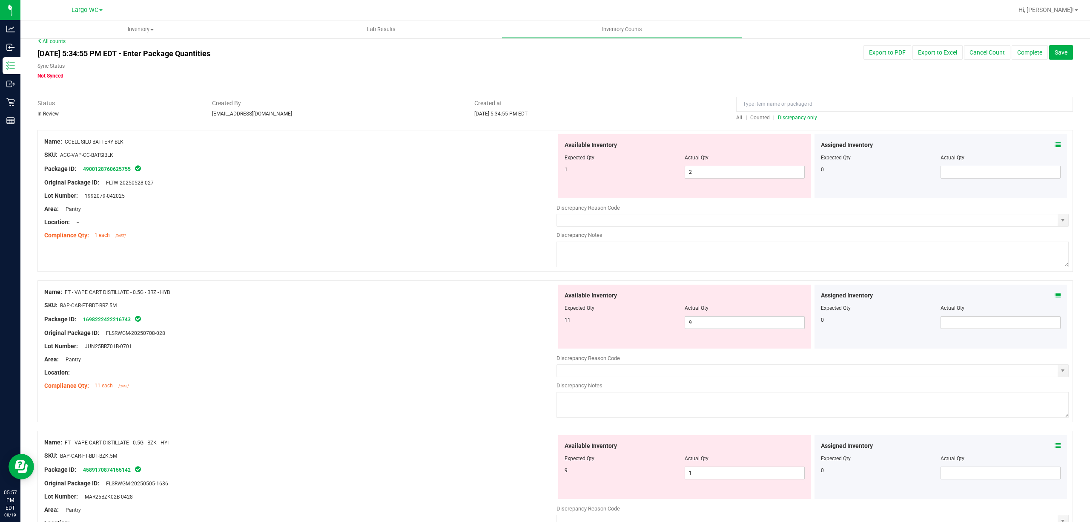
scroll to position [0, 0]
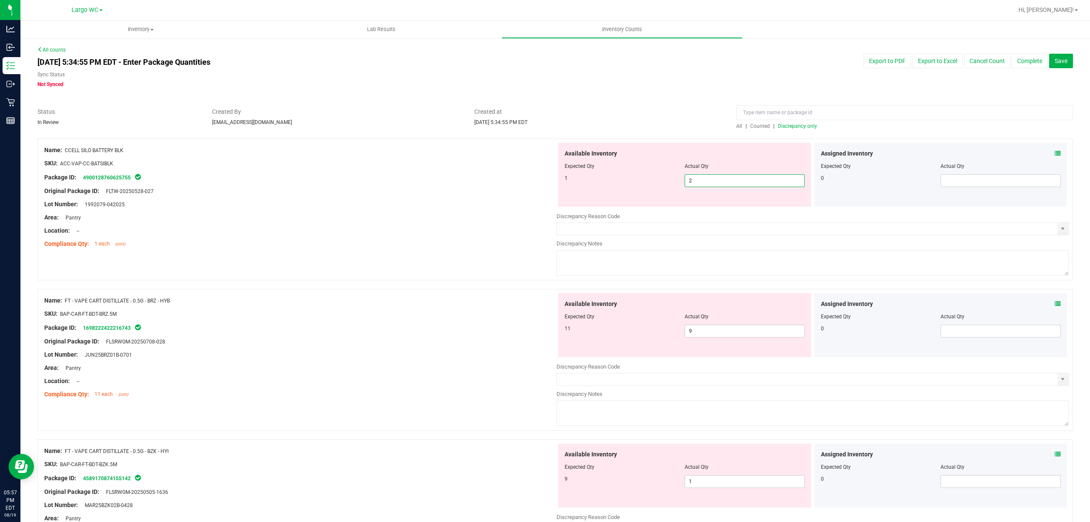
click at [697, 177] on span "2 2" at bounding box center [745, 180] width 120 height 13
click at [697, 177] on input "2" at bounding box center [744, 181] width 119 height 12
type input "1"
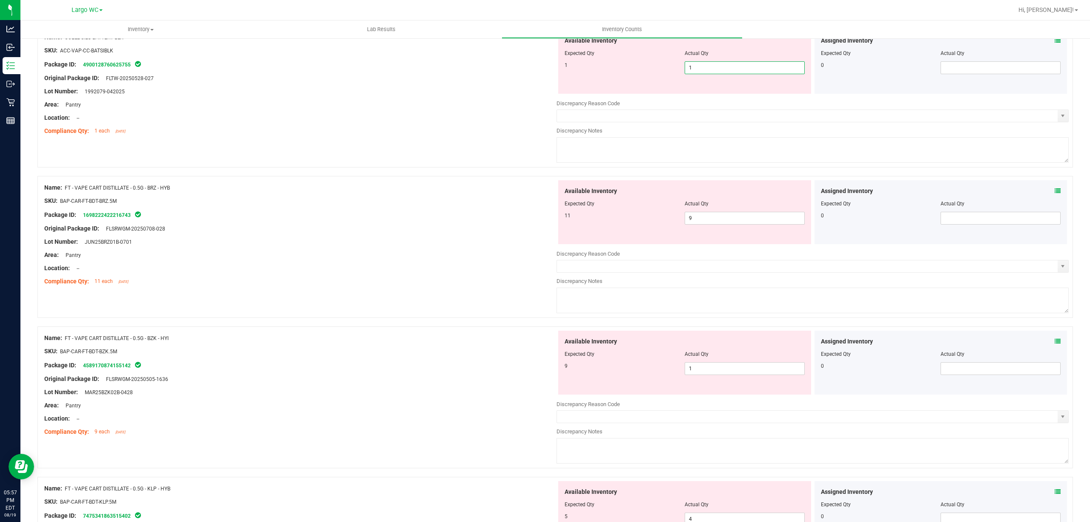
scroll to position [113, 0]
type input "1"
click at [699, 211] on div "Available Inventory Expected Qty Actual Qty 11 9 9" at bounding box center [684, 212] width 253 height 64
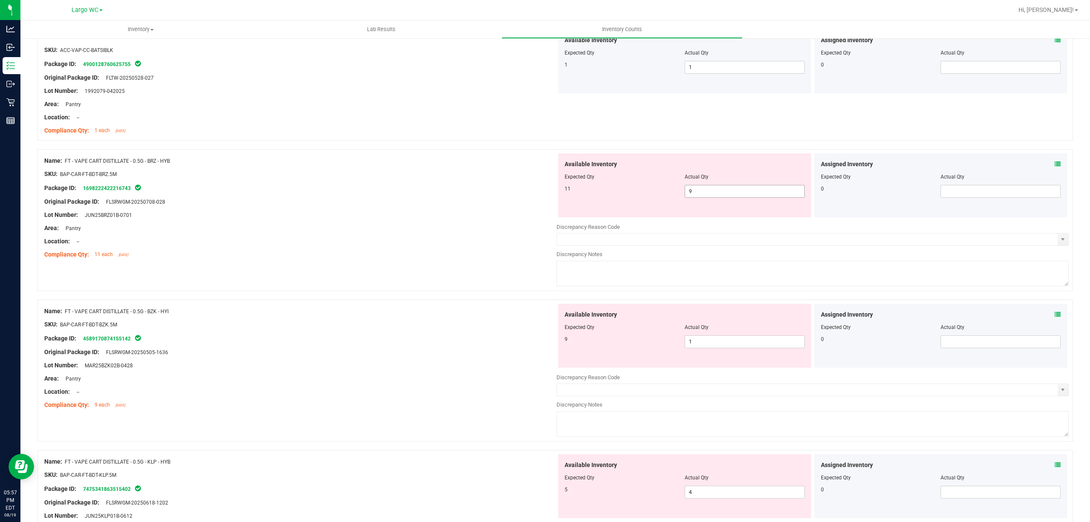
click at [705, 191] on span "9 9" at bounding box center [745, 191] width 120 height 13
type input "11"
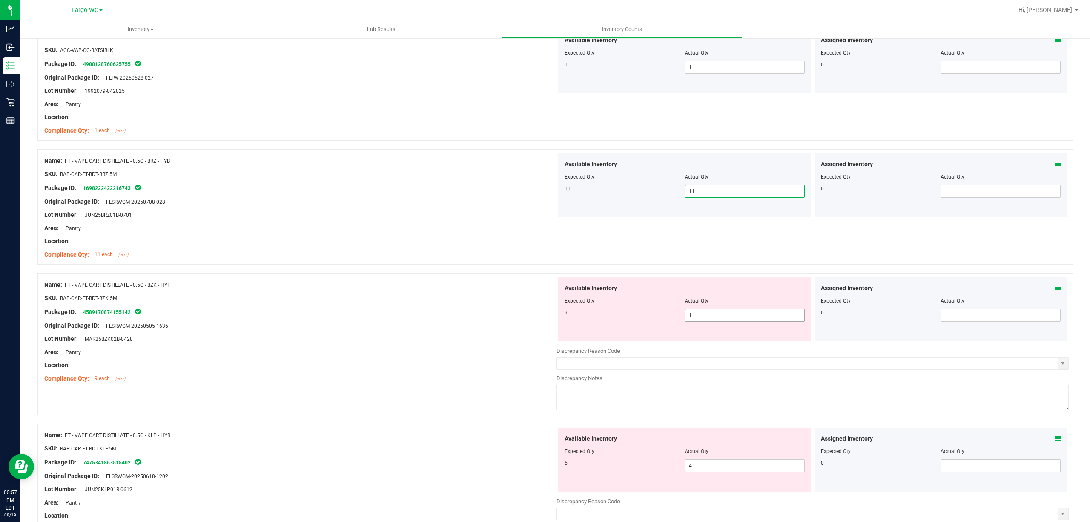
click at [721, 313] on span "1 1" at bounding box center [745, 315] width 120 height 13
type input "9"
click at [477, 295] on div "SKU: BAP-CAR-FT-BDT-BZK.5M" at bounding box center [300, 297] width 512 height 9
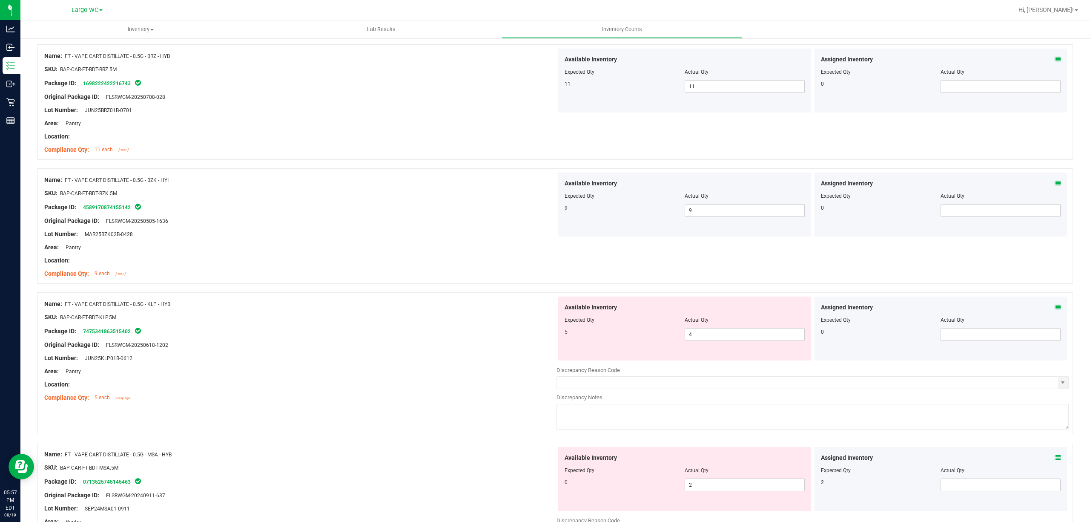
scroll to position [227, 0]
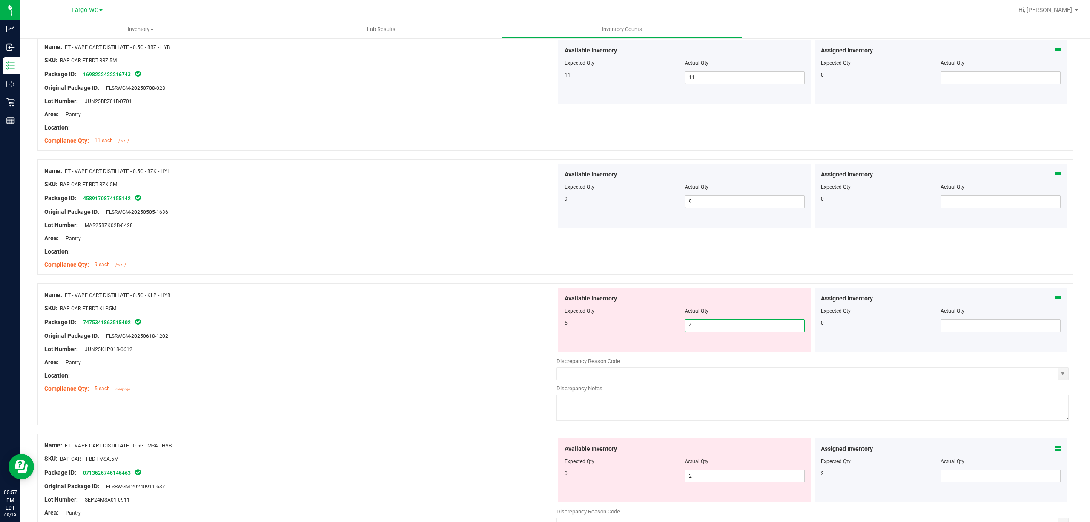
click at [702, 329] on span "4 4" at bounding box center [745, 325] width 120 height 13
click at [702, 329] on input "4" at bounding box center [744, 325] width 119 height 12
type input "5"
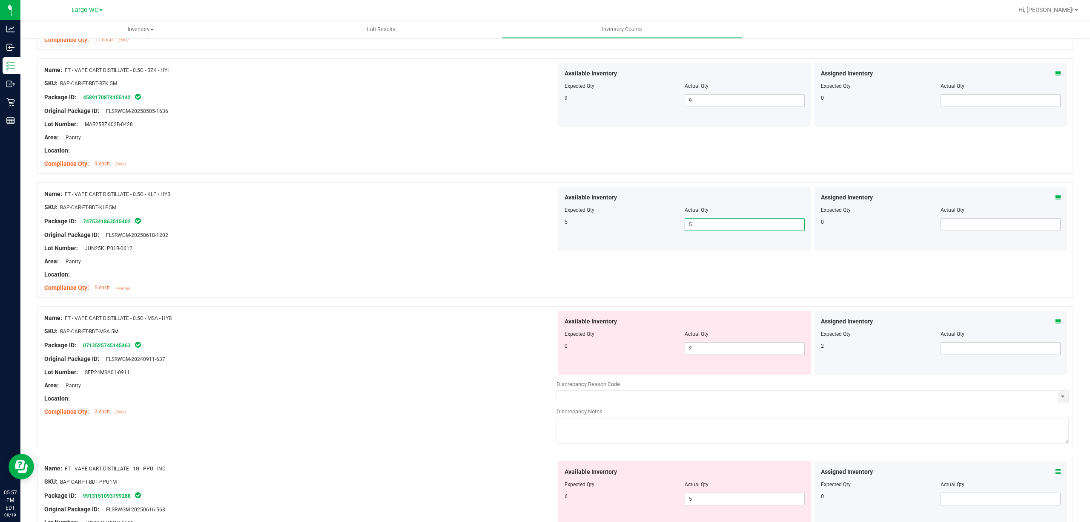
scroll to position [341, 0]
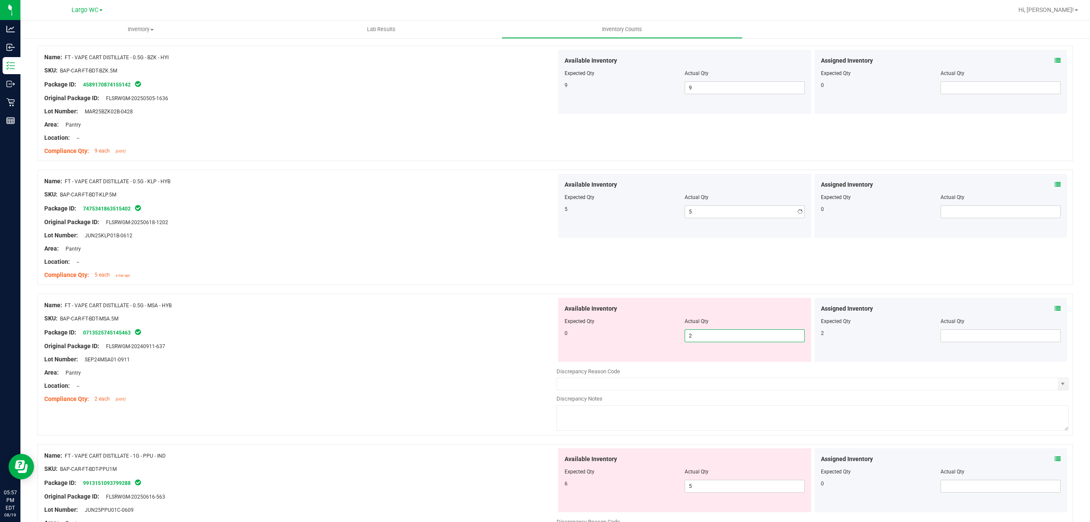
click at [730, 337] on span "2 2" at bounding box center [745, 335] width 120 height 13
click at [730, 337] on input "2" at bounding box center [744, 336] width 119 height 12
type input "0"
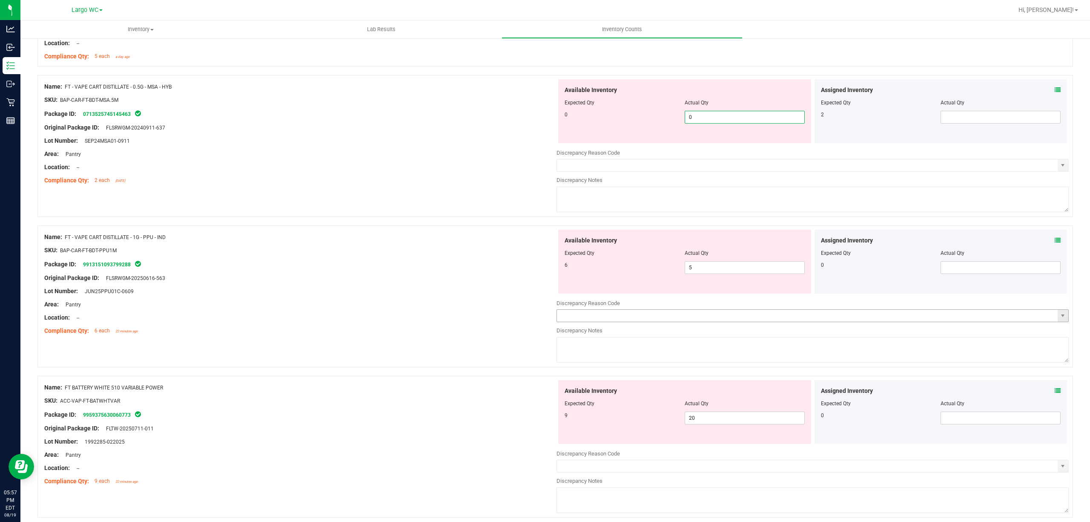
scroll to position [568, 0]
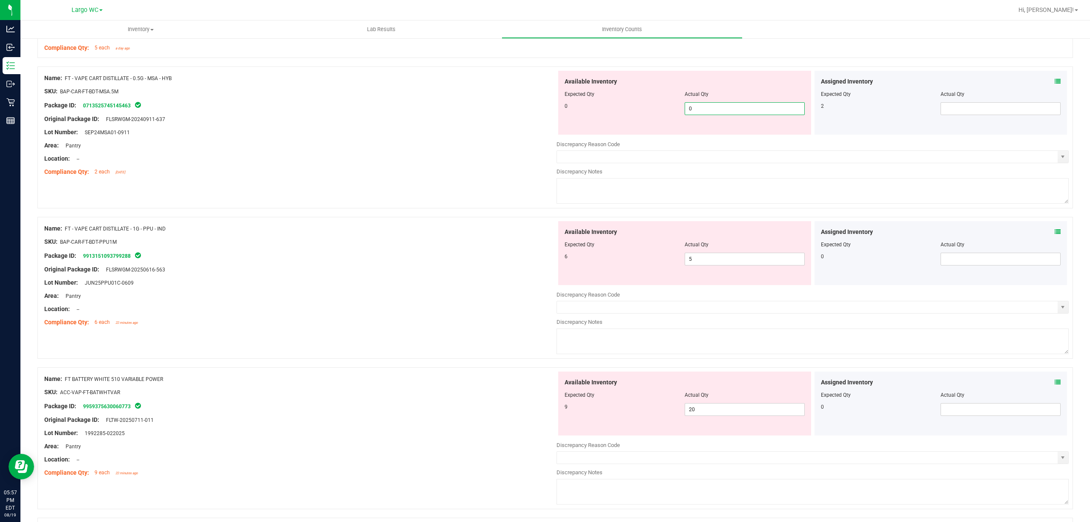
type input "0"
click at [418, 259] on div "Name: FT - VAPE CART DISTILLATE - 1G - PPU - IND SKU: BAP-CAR-FT-BDT-PPU1M Pack…" at bounding box center [300, 275] width 512 height 109
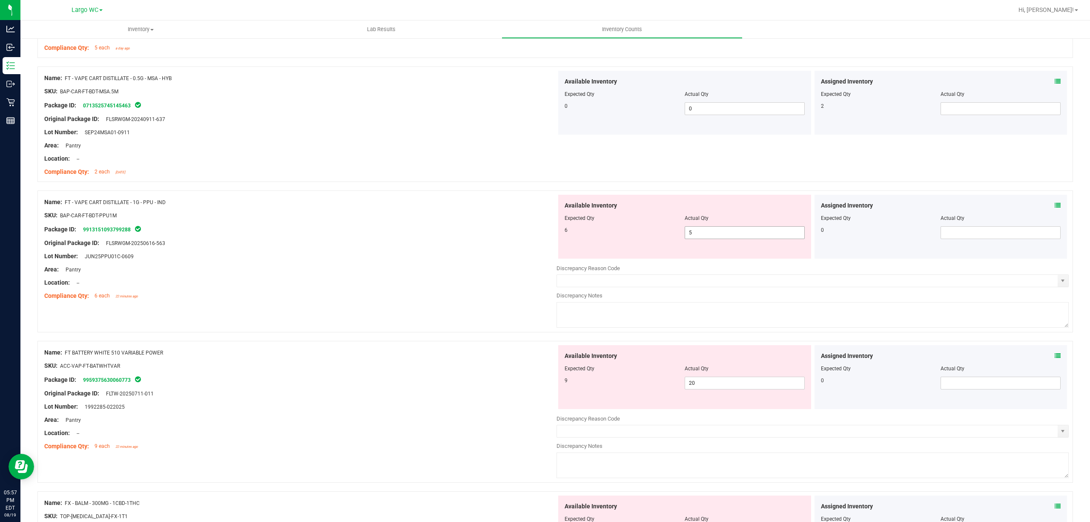
click at [702, 236] on span "5 5" at bounding box center [745, 232] width 120 height 13
type input "6"
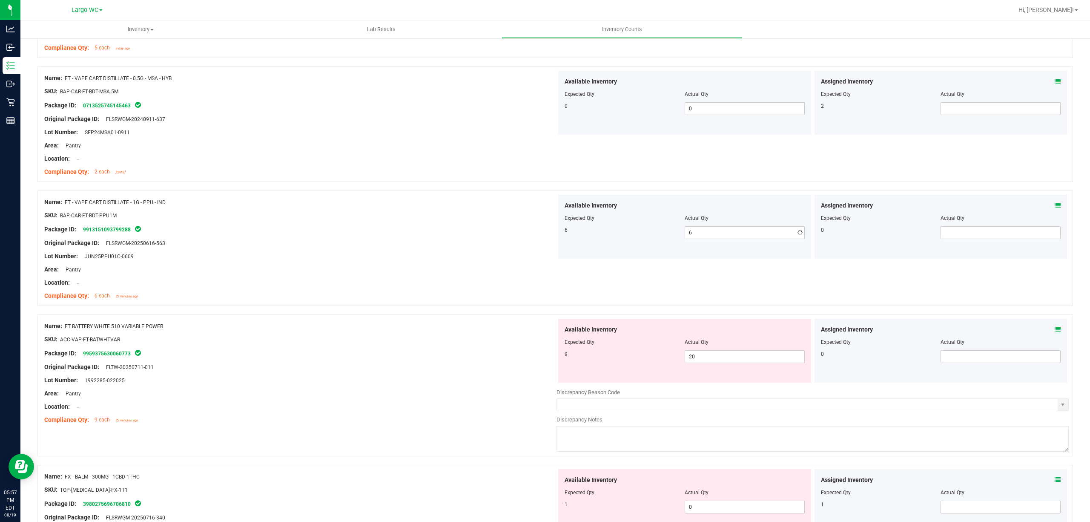
click at [701, 350] on div at bounding box center [685, 348] width 240 height 4
click at [701, 355] on span "20 20" at bounding box center [745, 356] width 120 height 13
click at [701, 355] on input "20" at bounding box center [744, 357] width 119 height 12
type input "9"
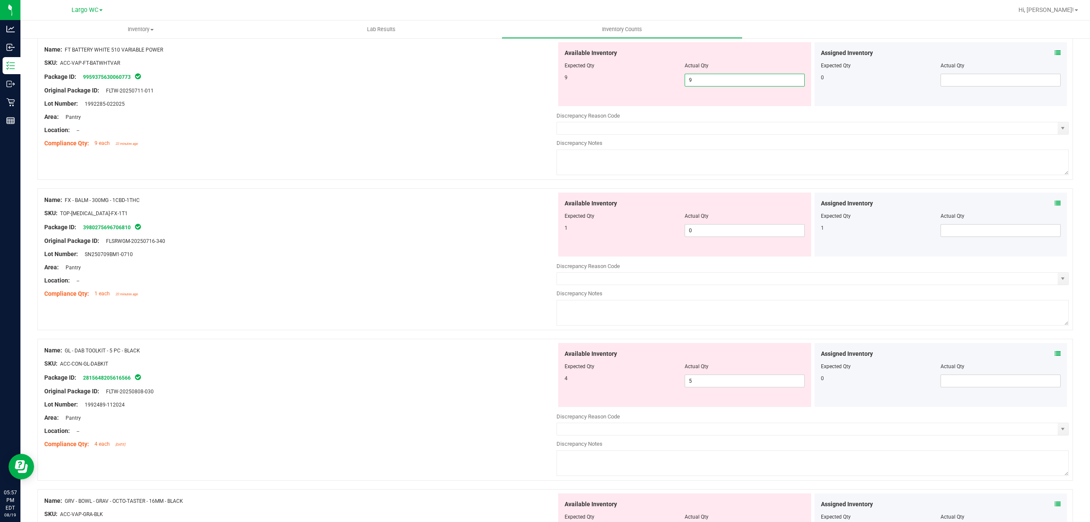
scroll to position [852, 0]
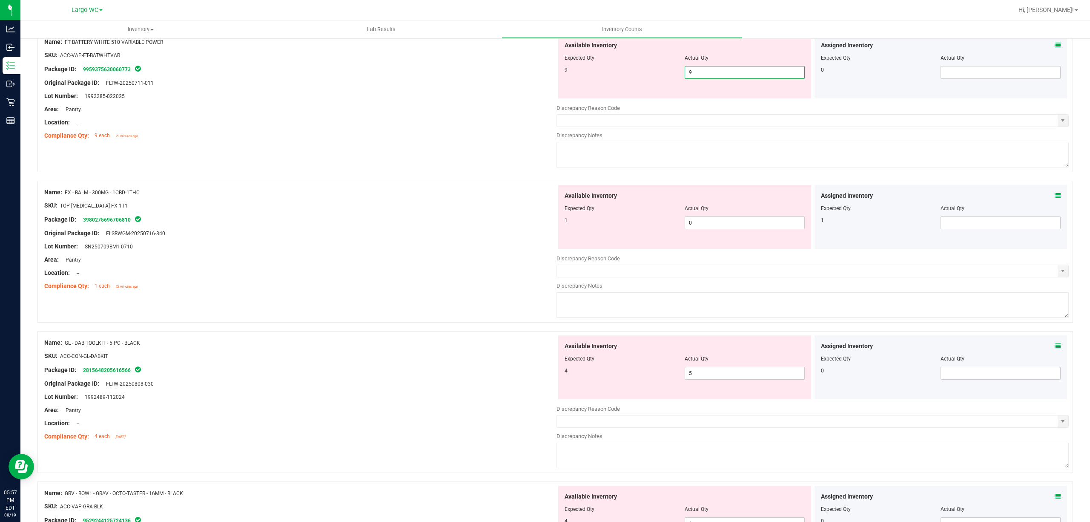
type input "9"
click at [383, 244] on div "Name: FX - BALM - 300MG - 1CBD-1THC SKU: TOP-BAL-FX-1T1 Package ID: 39802756967…" at bounding box center [300, 239] width 512 height 109
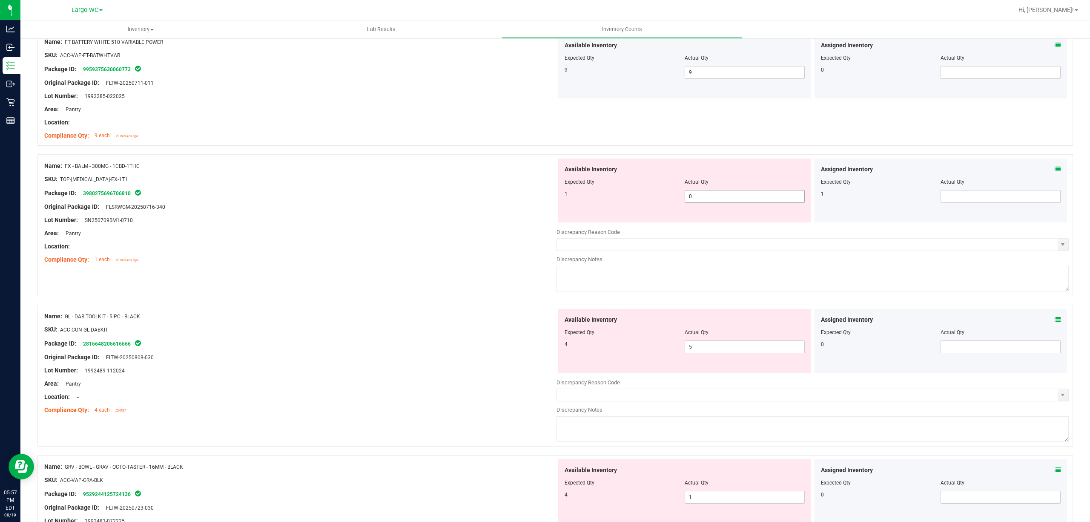
click at [702, 198] on span "0 0" at bounding box center [745, 196] width 120 height 13
click at [0, 0] on input "0" at bounding box center [0, 0] width 0 height 0
type input "1"
click at [445, 198] on div "Package ID: 3980275696706810" at bounding box center [300, 193] width 512 height 10
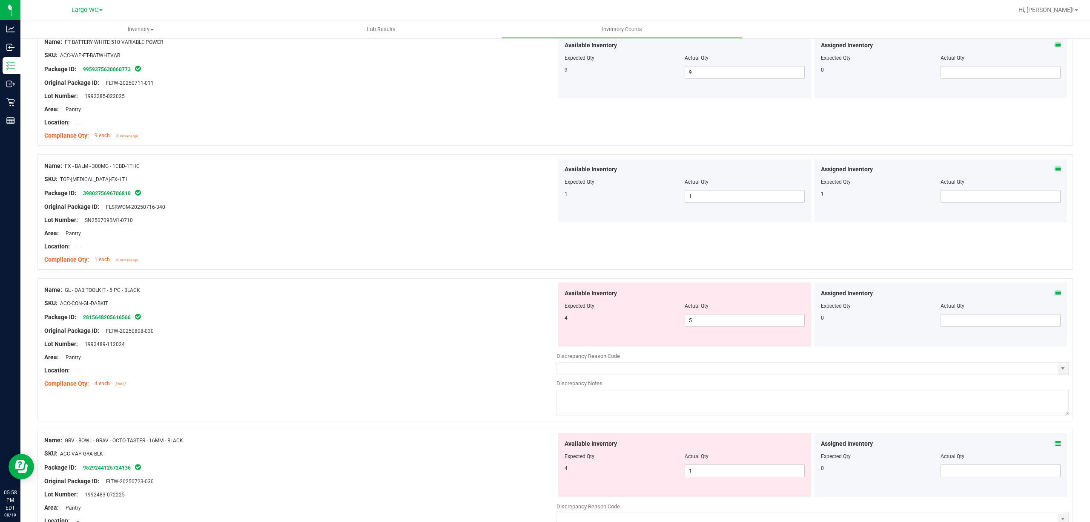
click at [1052, 168] on div "Assigned Inventory Expected Qty Actual Qty 1" at bounding box center [941, 190] width 253 height 64
click at [1055, 169] on icon at bounding box center [1058, 169] width 6 height 6
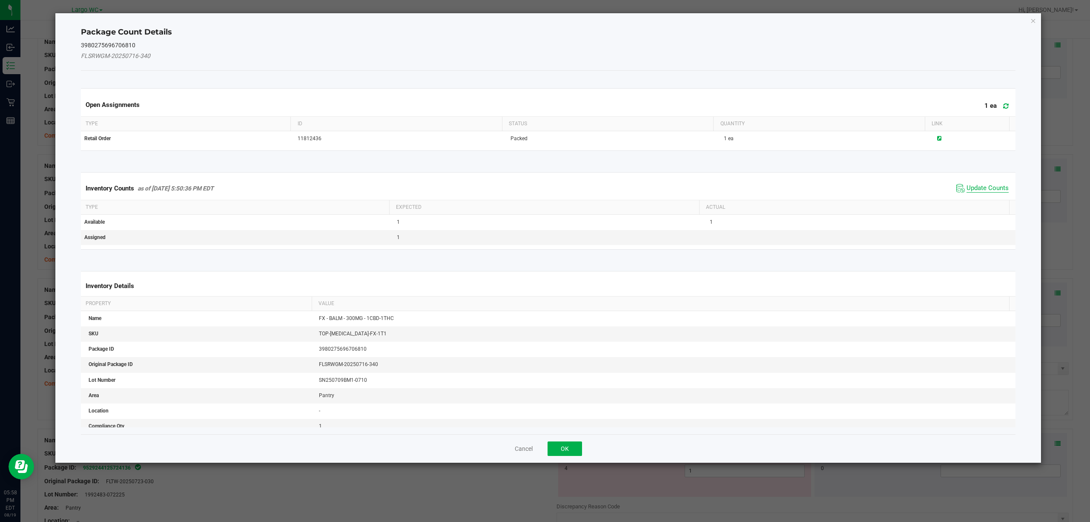
click at [975, 188] on span "Update Counts" at bounding box center [988, 188] width 42 height 9
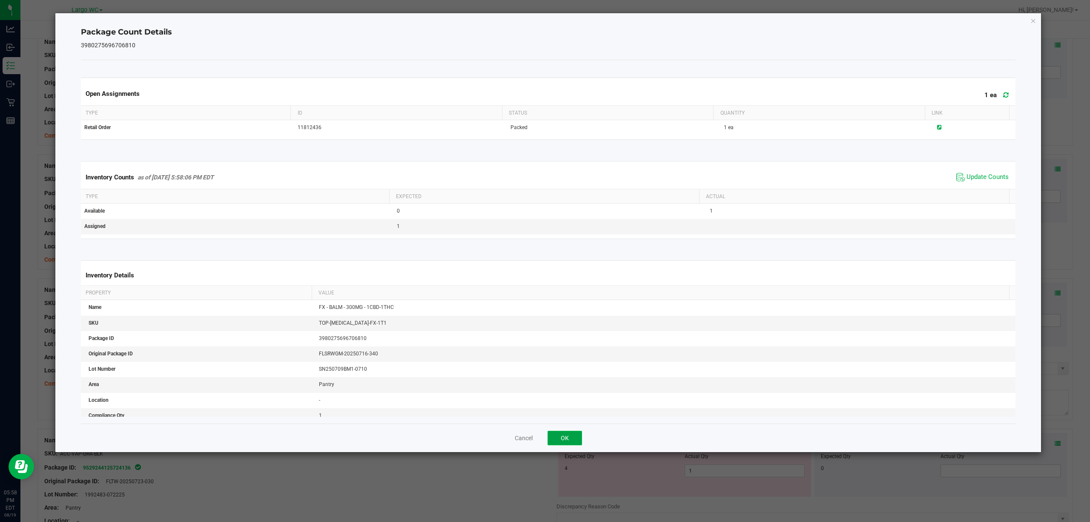
click at [563, 440] on button "OK" at bounding box center [565, 438] width 34 height 14
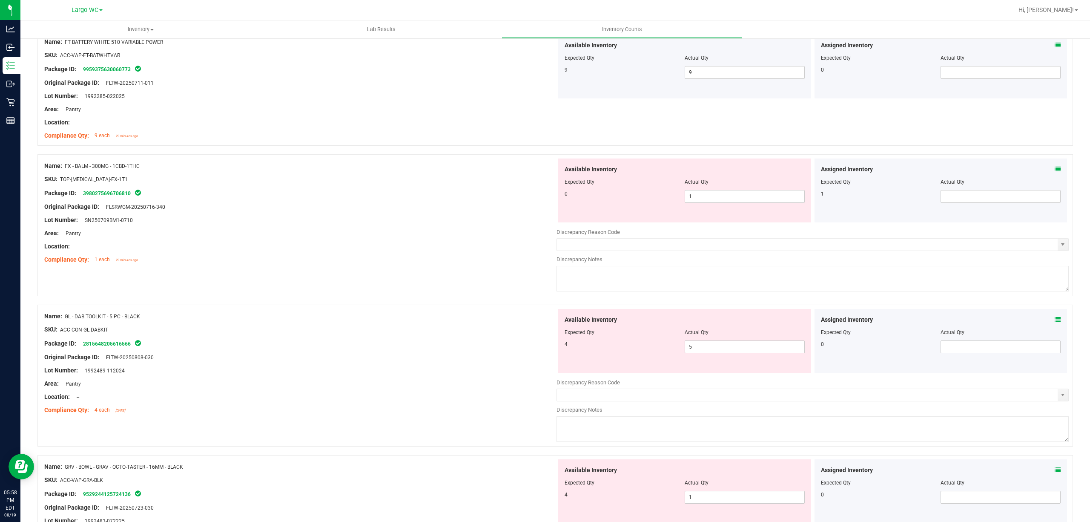
click at [693, 190] on div at bounding box center [685, 188] width 240 height 4
click at [694, 201] on span "1 1" at bounding box center [745, 196] width 120 height 13
click at [694, 201] on input "1" at bounding box center [744, 196] width 119 height 12
type input "0"
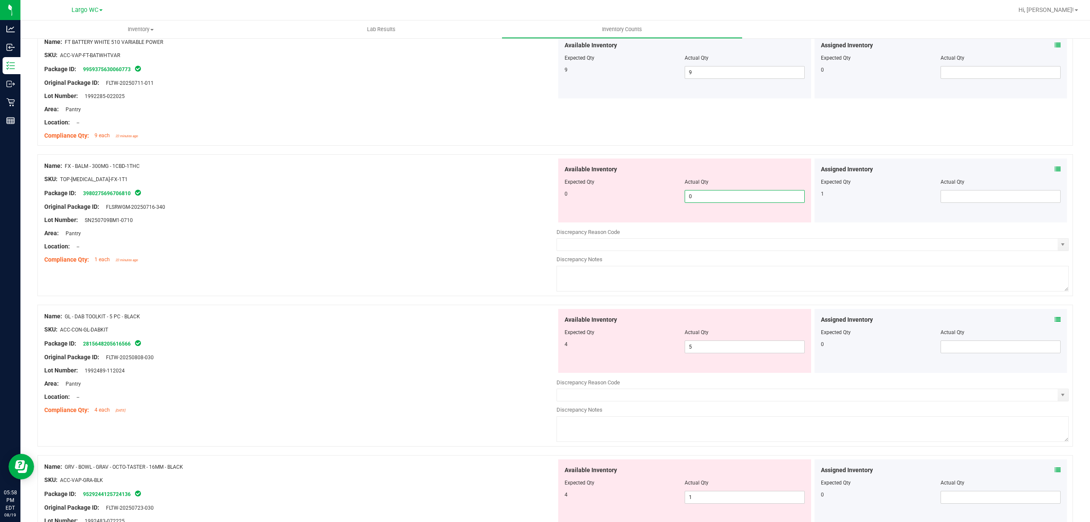
click at [386, 190] on div "Package ID: 3980275696706810" at bounding box center [300, 193] width 512 height 10
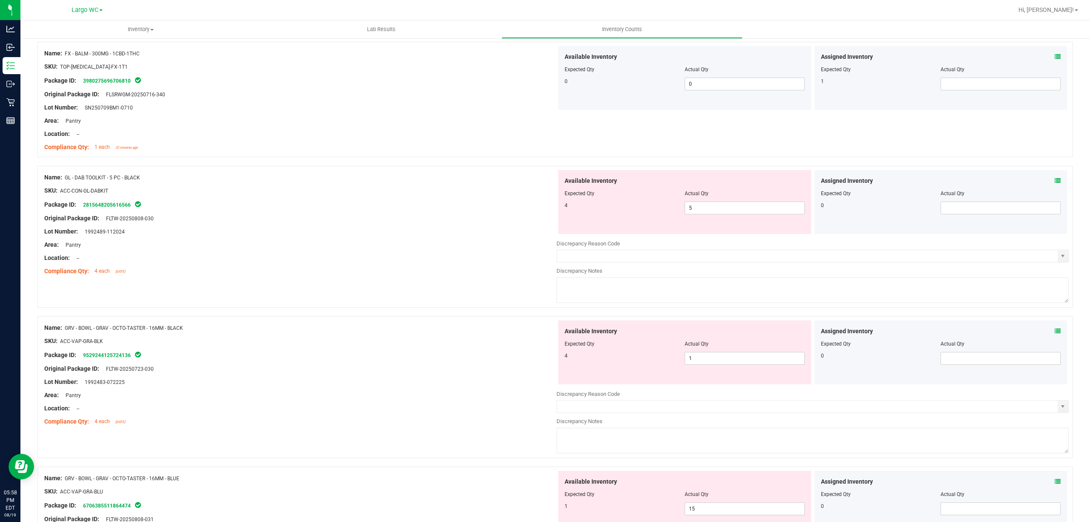
scroll to position [965, 0]
click at [690, 208] on span "5 5" at bounding box center [745, 207] width 120 height 13
click at [690, 208] on input "5" at bounding box center [744, 207] width 119 height 12
type input "4"
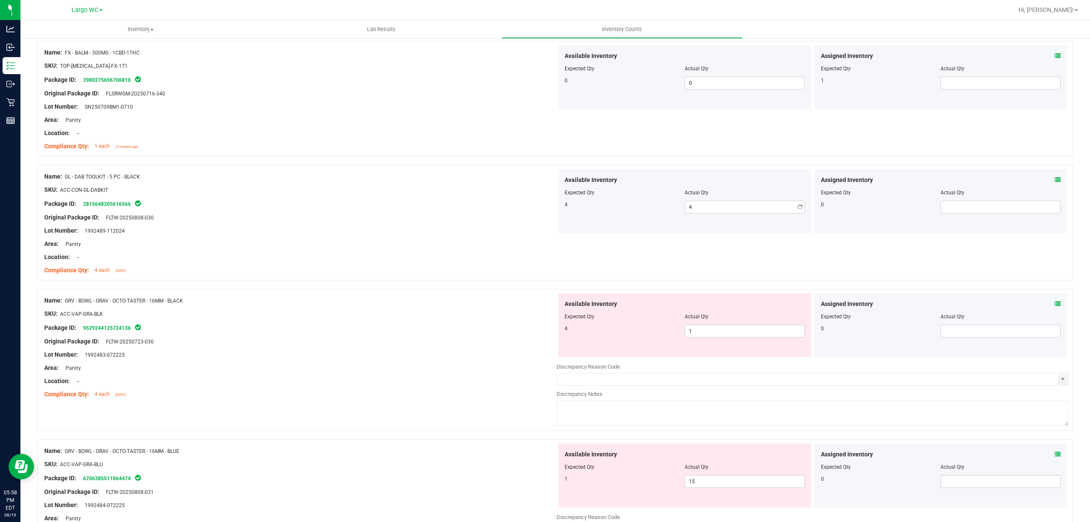
click at [488, 207] on div "Package ID: 2815648205616566" at bounding box center [300, 203] width 512 height 10
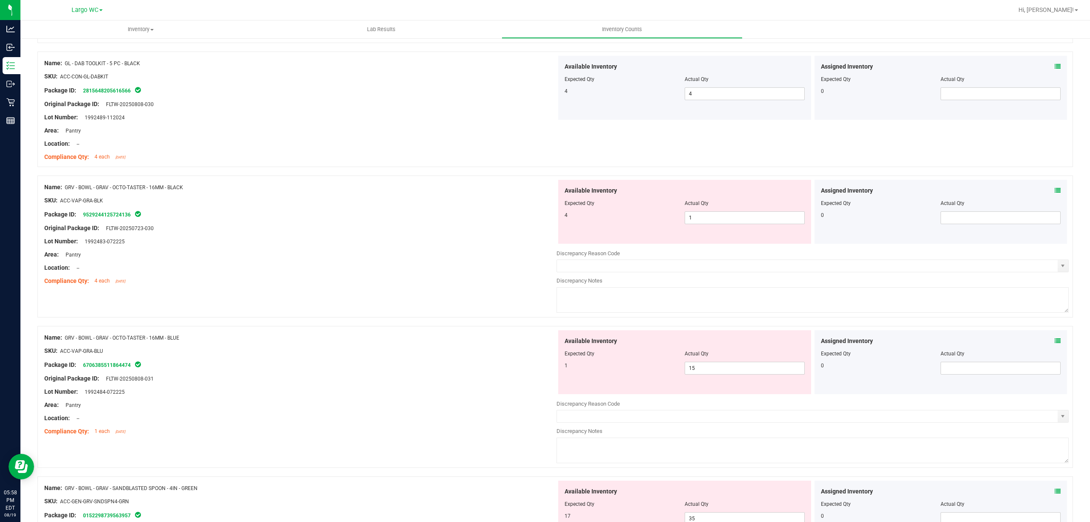
scroll to position [1079, 0]
click at [696, 218] on span "1 1" at bounding box center [745, 217] width 120 height 13
click at [696, 218] on input "1" at bounding box center [744, 217] width 119 height 12
type input "4"
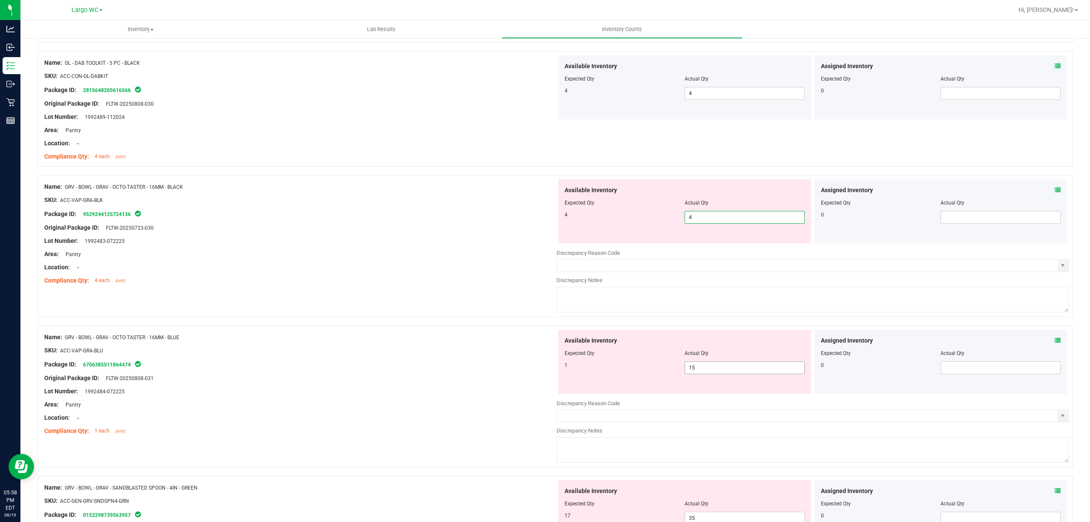
click at [696, 367] on div "Available Inventory Expected Qty Actual Qty 1 15 15" at bounding box center [684, 362] width 253 height 64
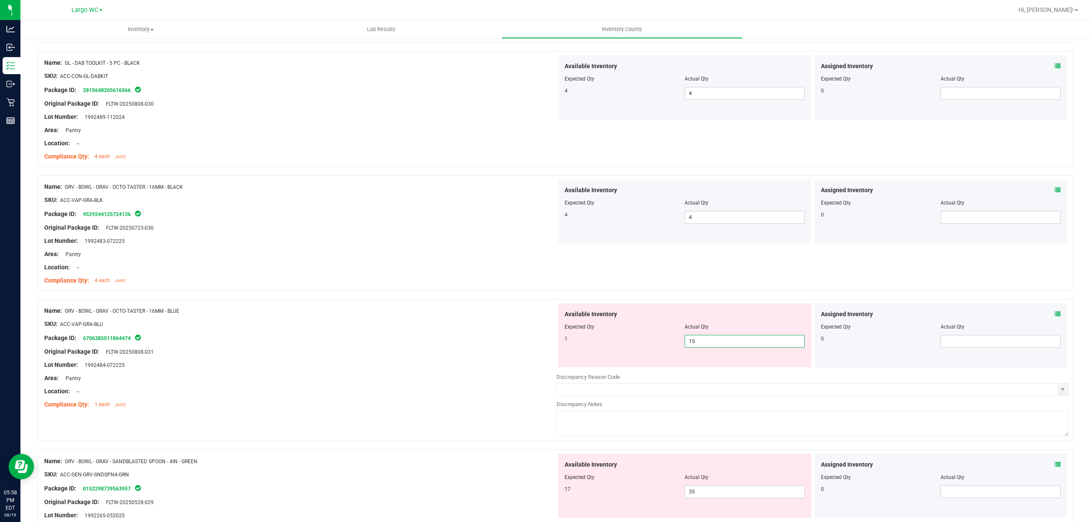
type input "1"
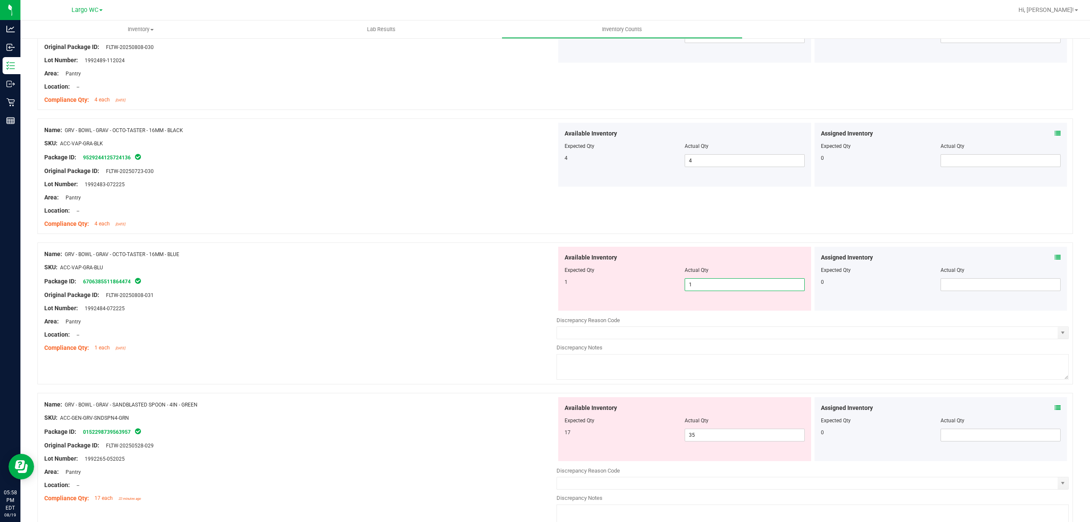
type input "1"
click at [354, 289] on div at bounding box center [300, 288] width 512 height 4
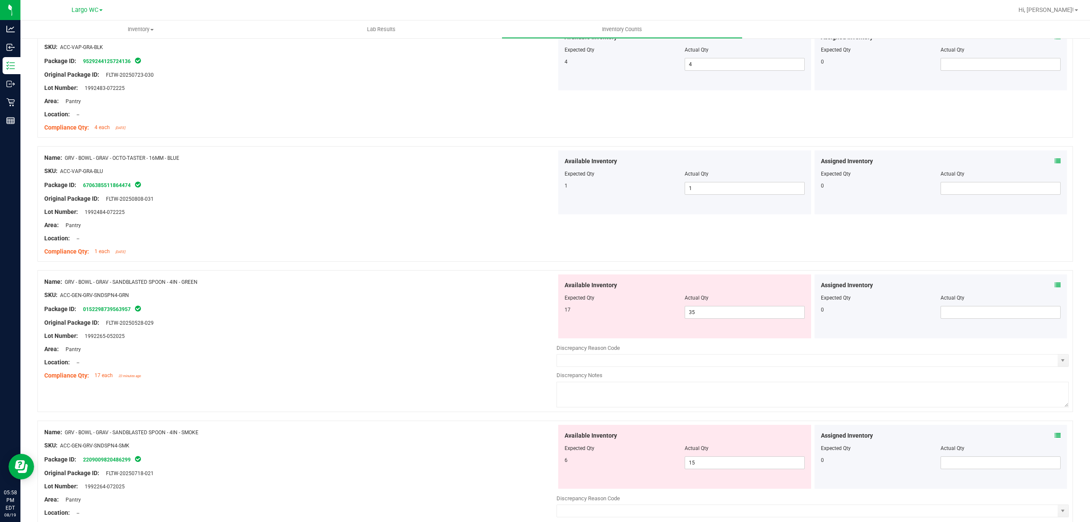
scroll to position [1249, 0]
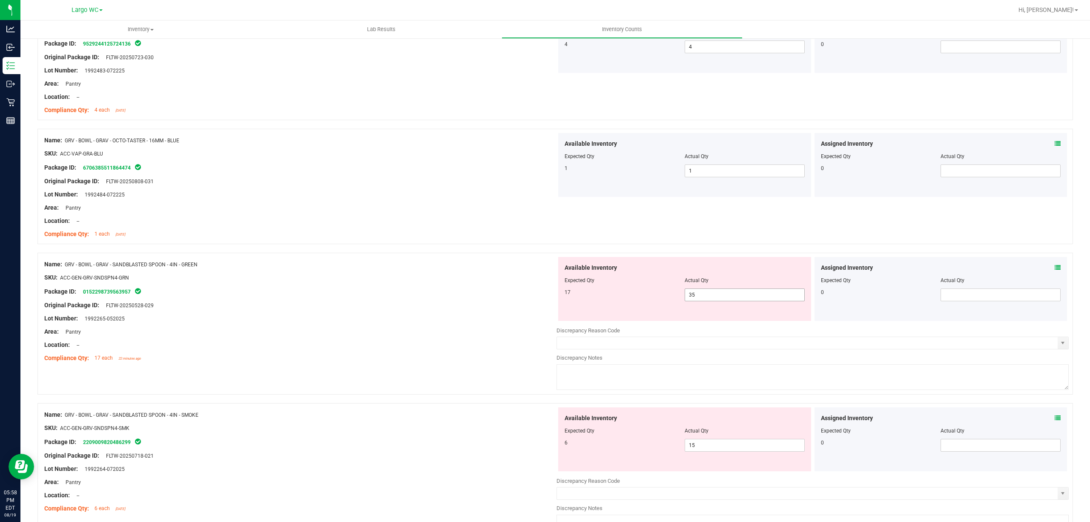
click at [697, 301] on span "35 35" at bounding box center [745, 294] width 120 height 13
click at [697, 301] on input "35" at bounding box center [744, 295] width 119 height 12
click at [695, 295] on input "35" at bounding box center [744, 295] width 119 height 12
type input "17"
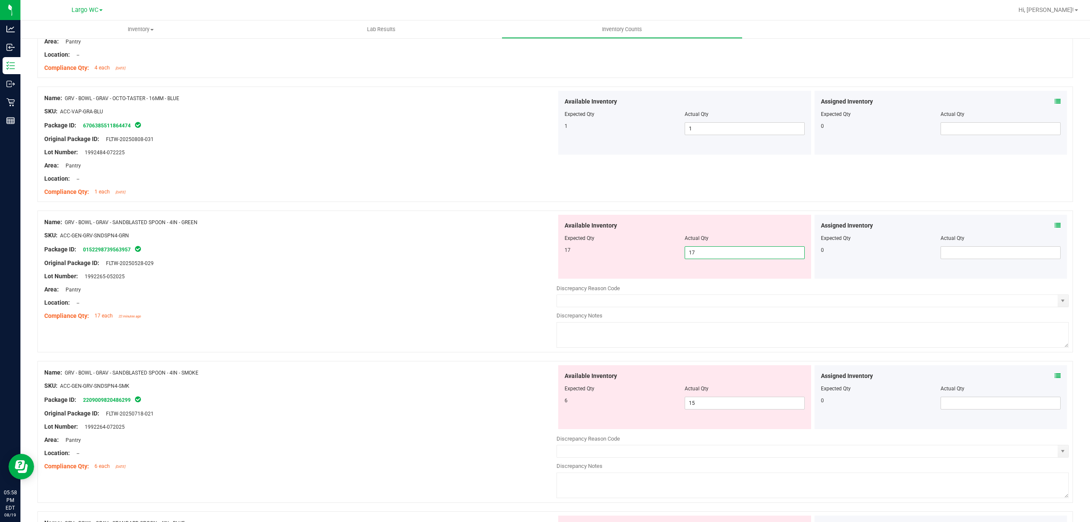
scroll to position [1363, 0]
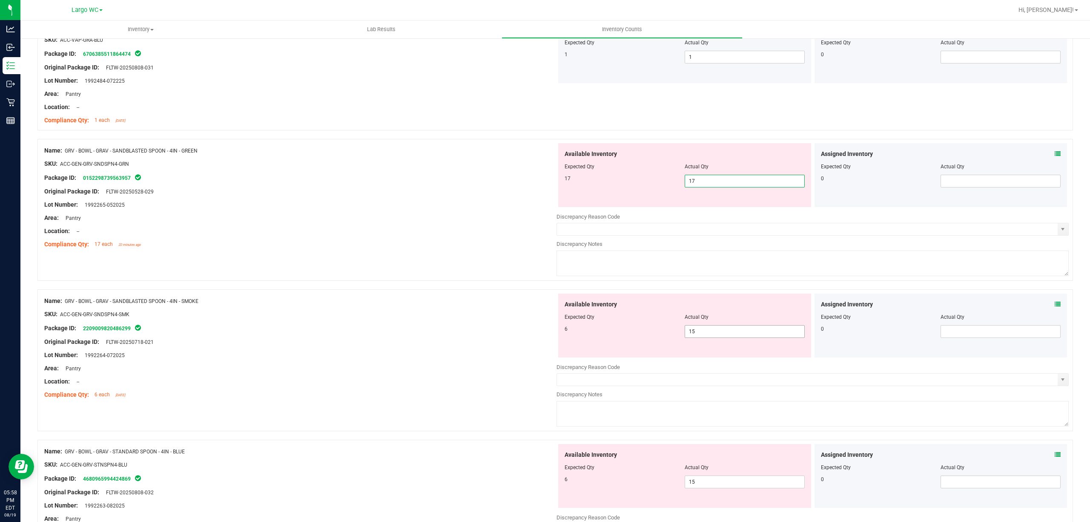
type input "17"
click at [693, 335] on div "Available Inventory Expected Qty Actual Qty 6 15 15" at bounding box center [813, 360] width 512 height 135
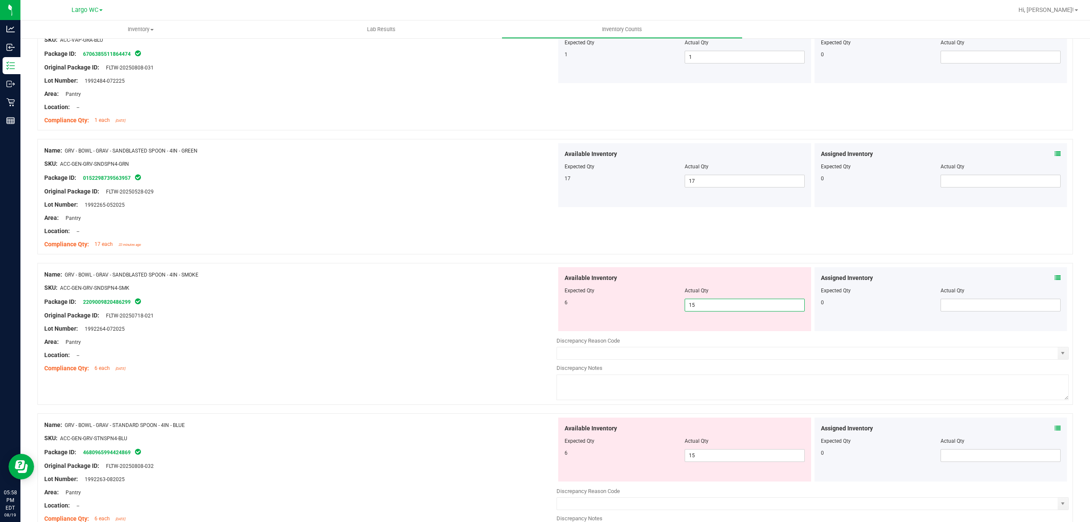
click at [695, 309] on input "15" at bounding box center [744, 305] width 119 height 12
type input "6"
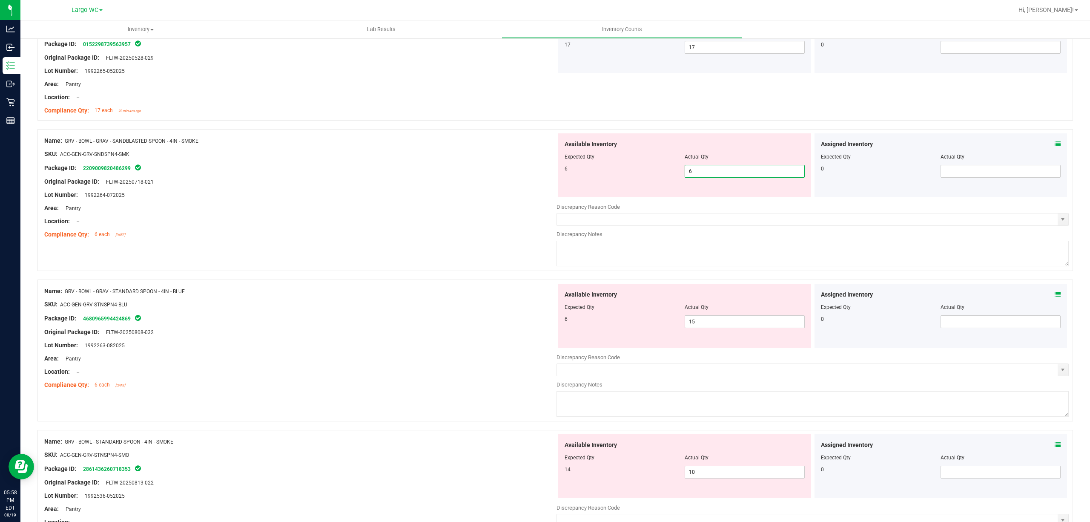
scroll to position [1533, 0]
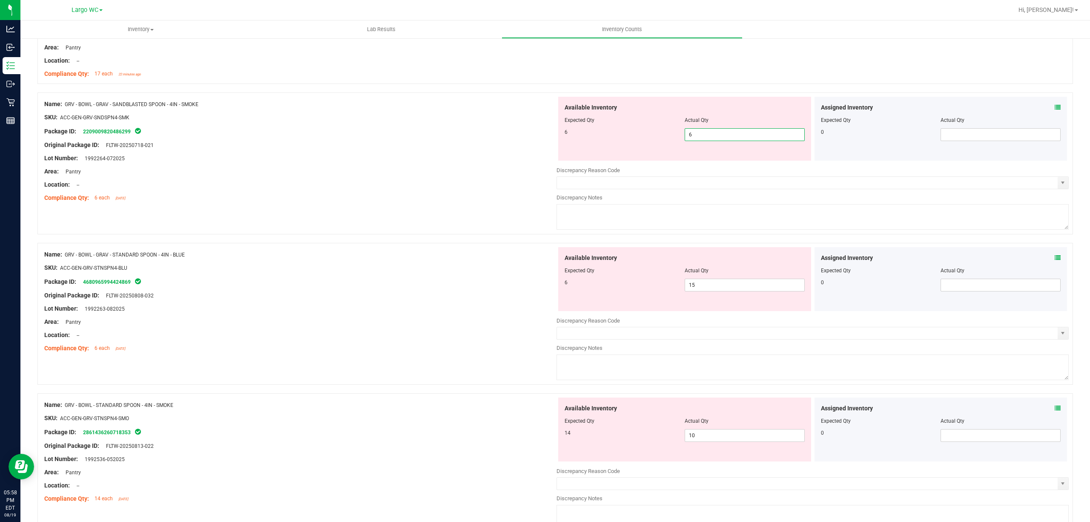
type input "6"
click at [451, 271] on div "Name: GRV - BOWL - GRAV - STANDARD SPOON - 4IN - BLUE SKU: ACC-GEN-GRV-STNSPN4-…" at bounding box center [300, 301] width 512 height 109
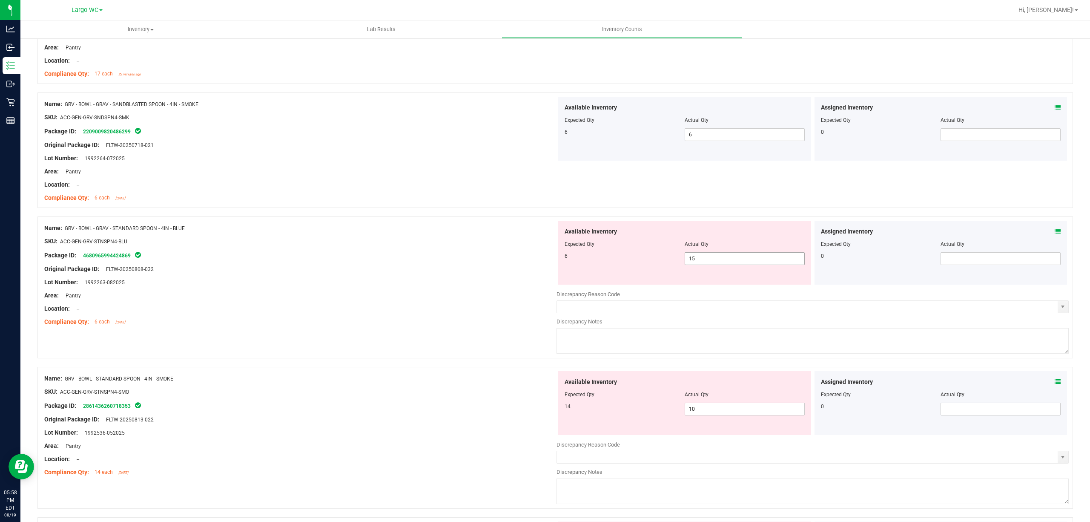
click at [715, 265] on span "15 15" at bounding box center [745, 258] width 120 height 13
click at [715, 264] on input "15" at bounding box center [744, 259] width 119 height 12
type input "6"
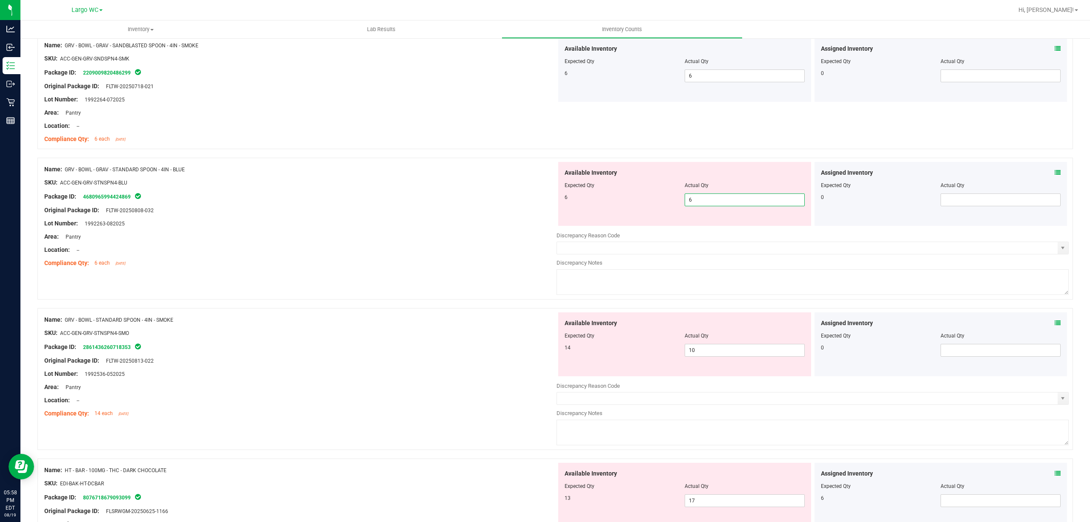
scroll to position [1647, 0]
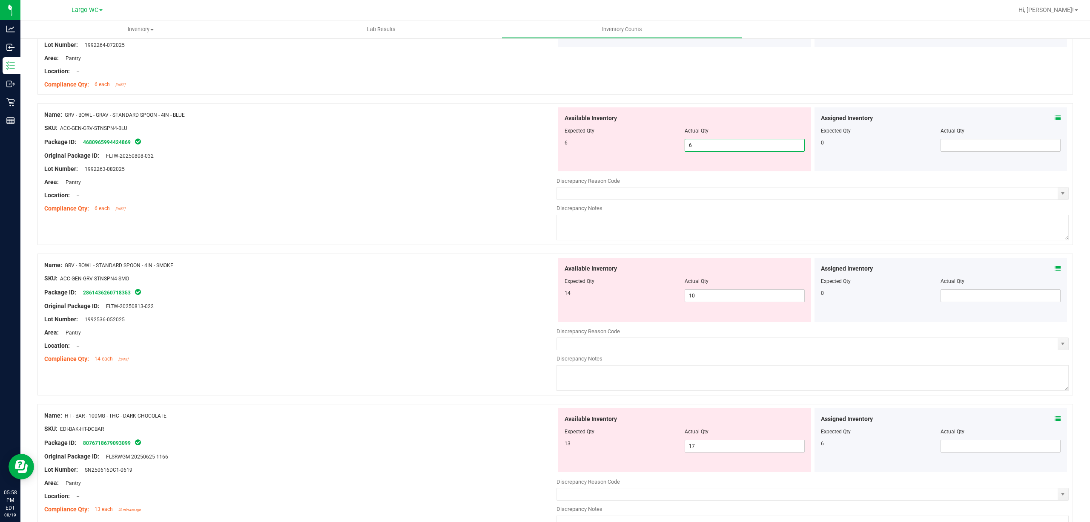
type input "6"
click at [481, 222] on div "Name: GRV - BOWL - GRAV - STANDARD SPOON - 4IN - BLUE SKU: ACC-GEN-GRV-STNSPN4-…" at bounding box center [555, 178] width 1036 height 150
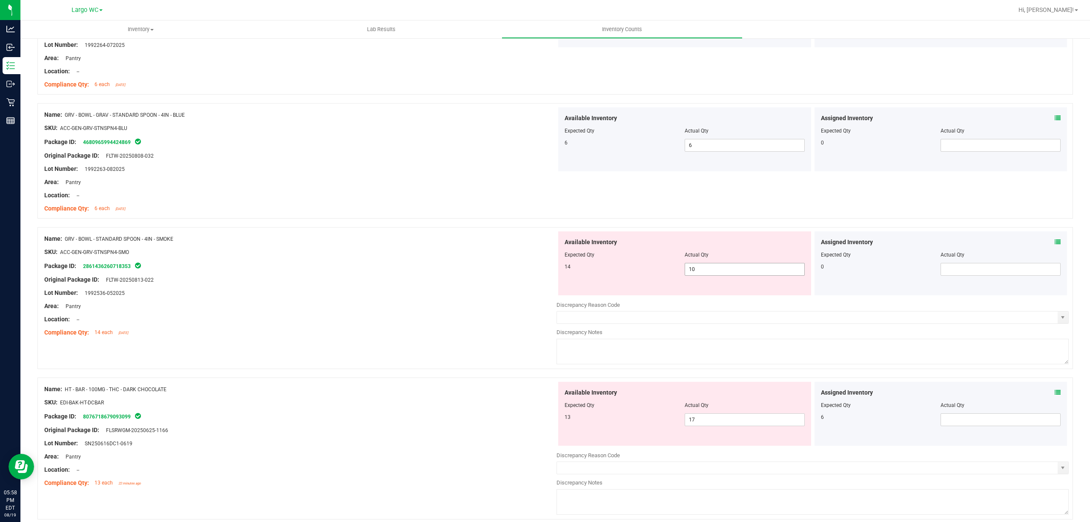
click at [726, 273] on span "10 10" at bounding box center [745, 269] width 120 height 13
click at [726, 273] on input "10" at bounding box center [744, 269] width 119 height 12
type input "14"
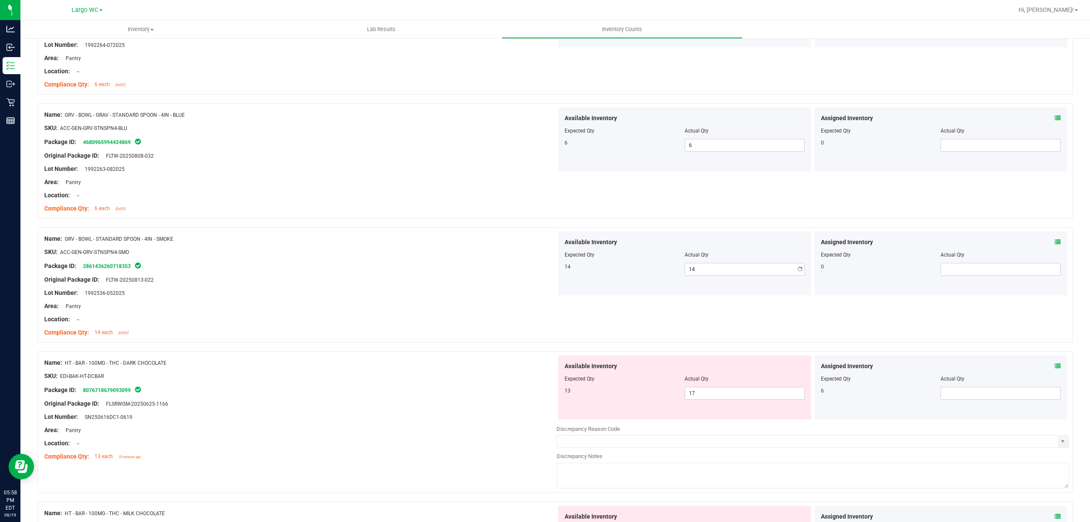
click at [259, 254] on div "SKU: ACC-GEN-GRV-STNSPN4-SMO" at bounding box center [300, 251] width 512 height 9
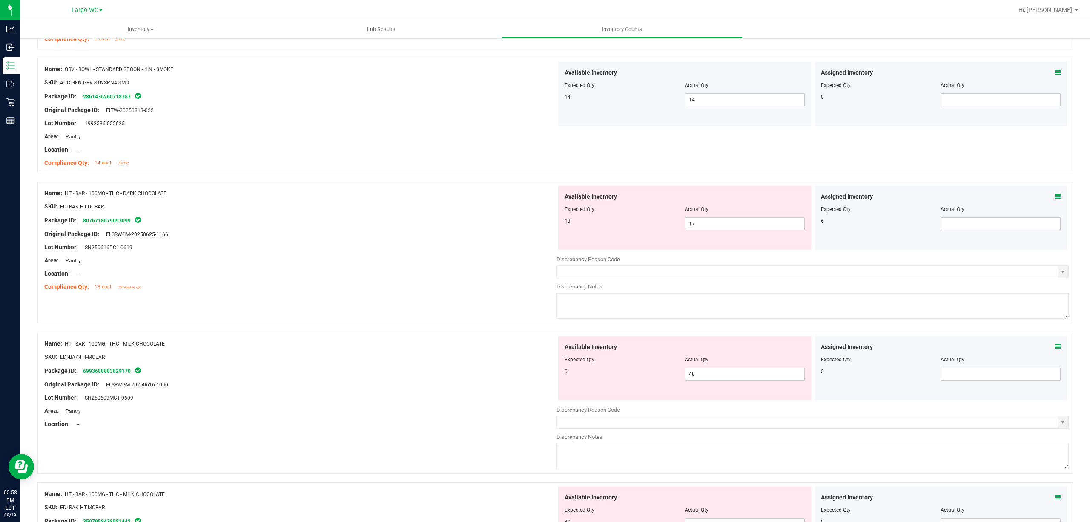
scroll to position [1817, 0]
click at [701, 229] on span "17 17" at bounding box center [745, 222] width 120 height 13
click at [701, 229] on input "17" at bounding box center [744, 223] width 119 height 12
type input "13"
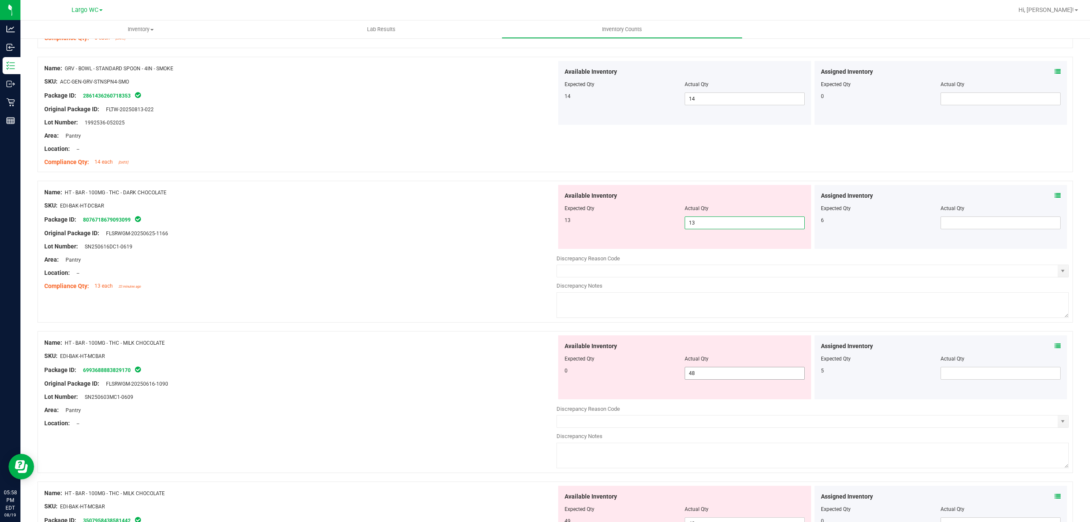
click at [715, 375] on div "Available Inventory Expected Qty Actual Qty 0 48 48" at bounding box center [684, 367] width 253 height 64
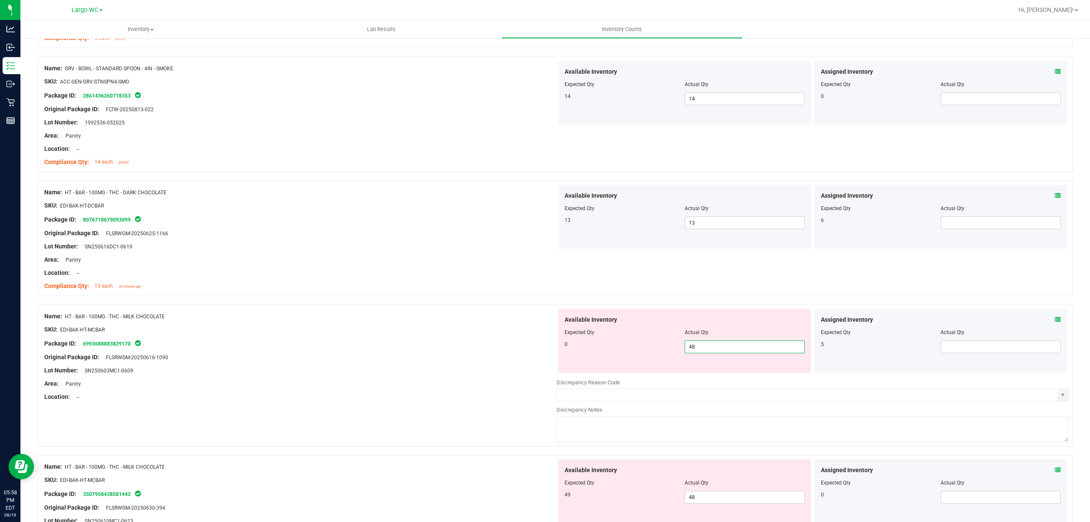
click at [714, 353] on input "48" at bounding box center [744, 347] width 119 height 12
type input "0"
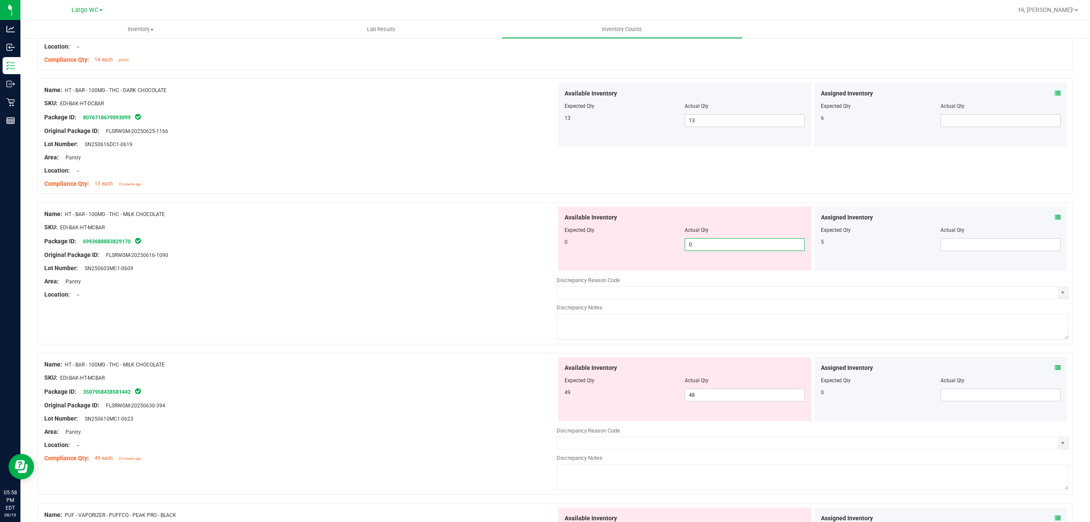
scroll to position [1931, 0]
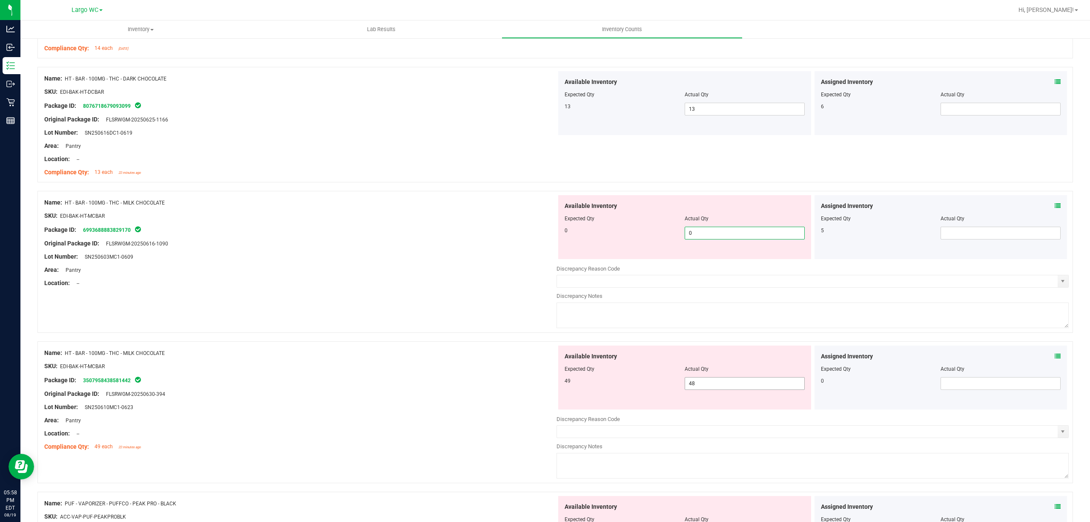
type input "0"
click at [713, 384] on div "Available Inventory Expected Qty Actual Qty 49 48 48" at bounding box center [813, 412] width 512 height 135
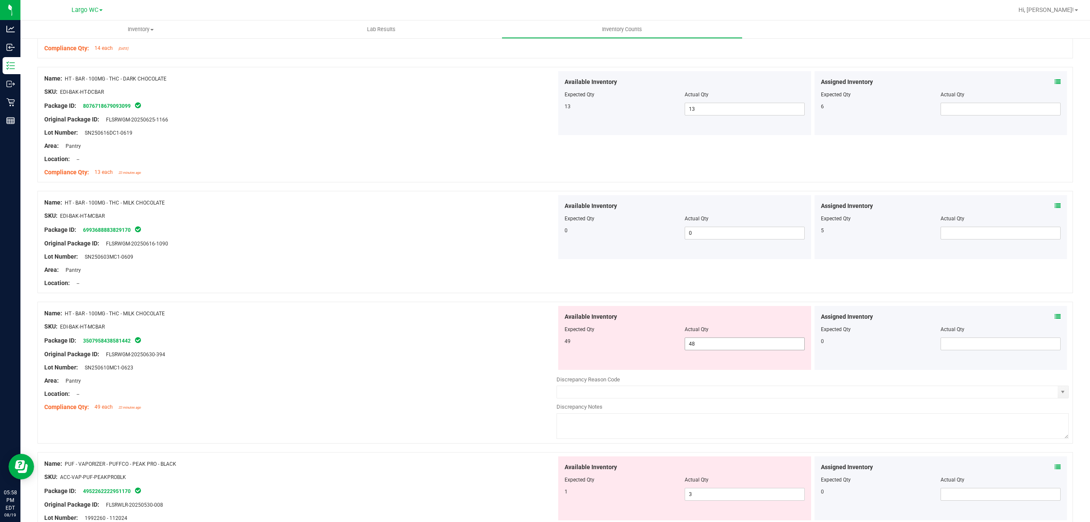
click at [713, 384] on div "Discrepancy Reason Code" at bounding box center [813, 379] width 512 height 9
click at [705, 350] on span "48 48" at bounding box center [745, 343] width 120 height 13
click at [705, 350] on input "48" at bounding box center [744, 344] width 119 height 12
type input "49"
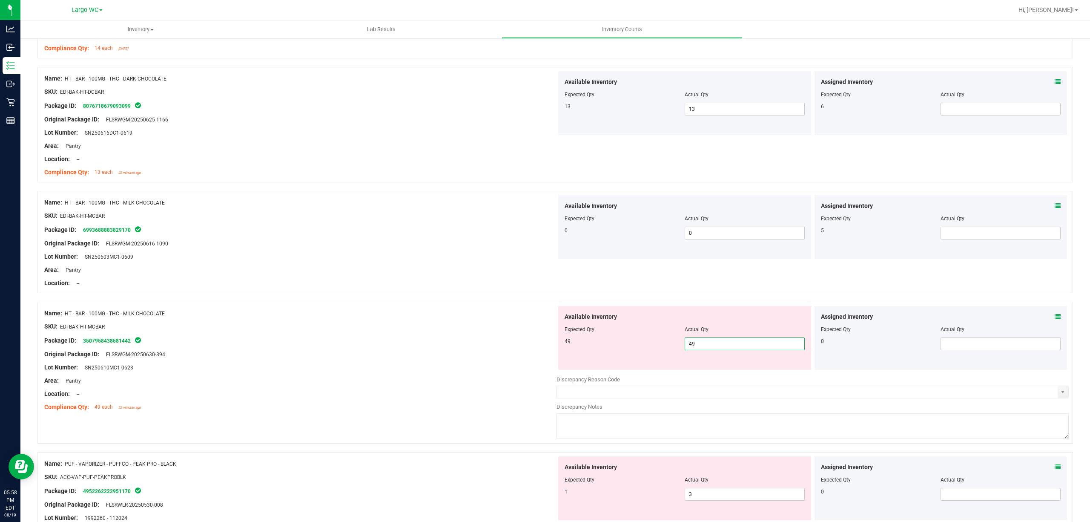
click at [338, 331] on div "SKU: EDI-BAK-HT-MCBAR" at bounding box center [300, 326] width 512 height 9
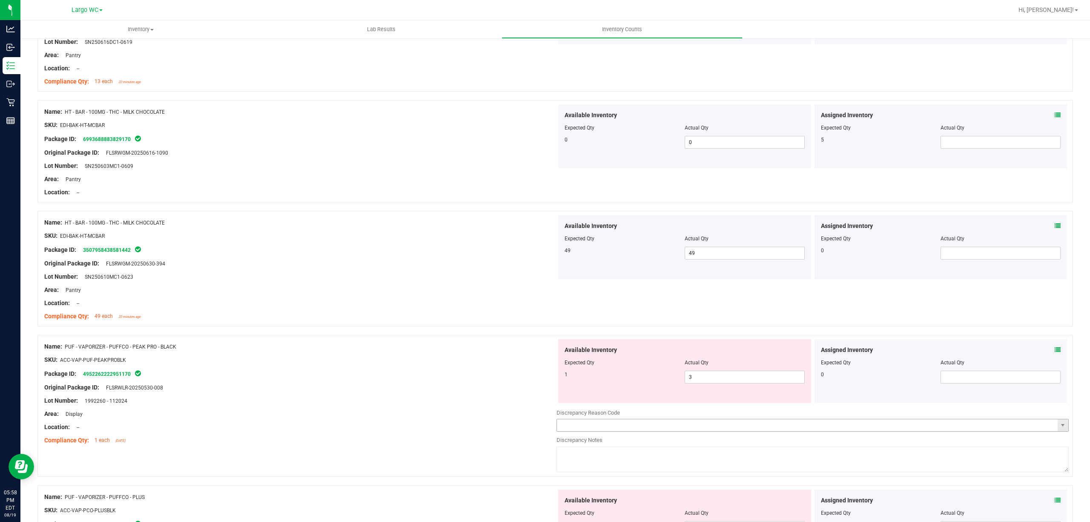
scroll to position [2044, 0]
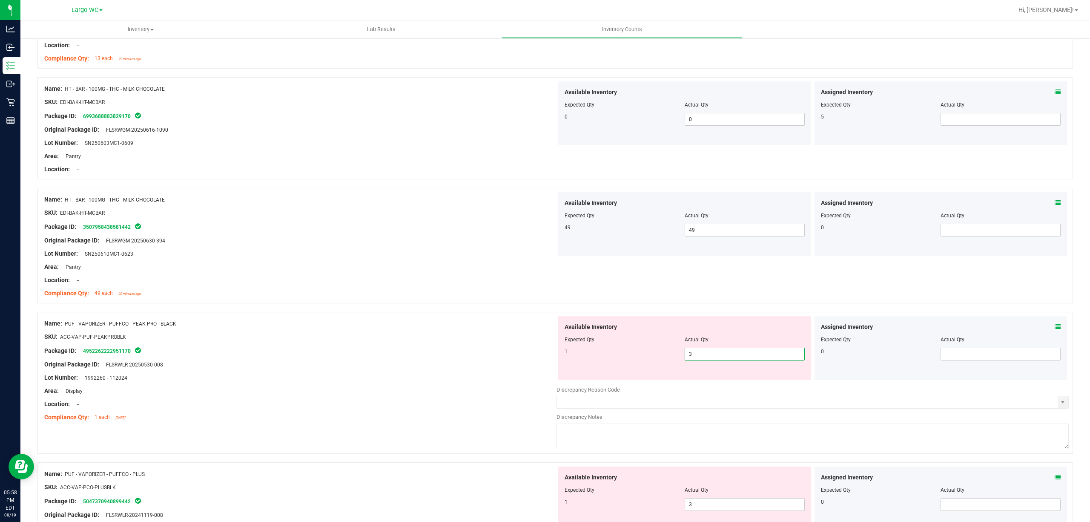
click at [712, 356] on span "3 3" at bounding box center [745, 354] width 120 height 13
click at [712, 356] on input "3" at bounding box center [744, 354] width 119 height 12
type input "1"
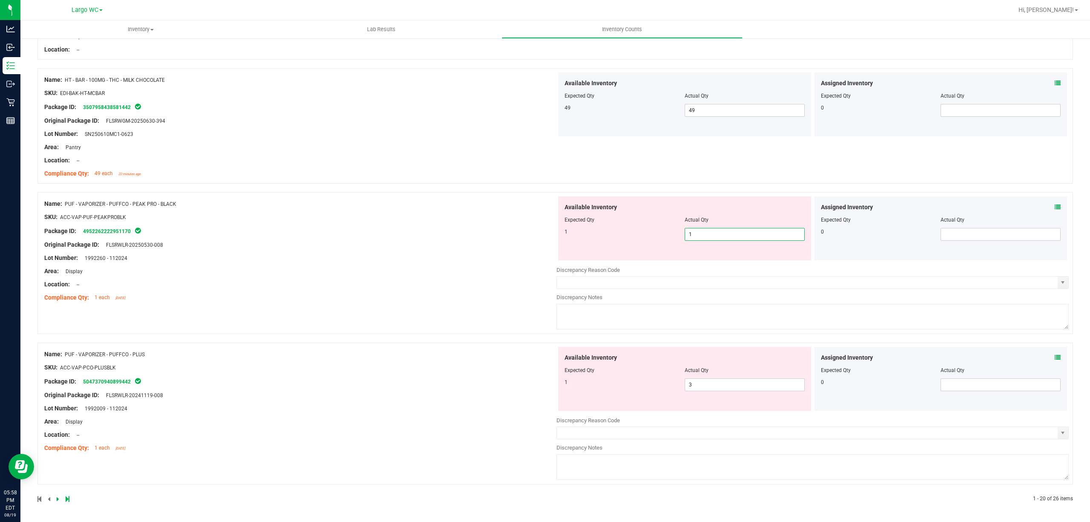
type input "1"
click at [390, 283] on div "Name: PUF - VAPORIZER - PUFFCO - PEAK PRO - BLACK SKU: ACC-VAP-PUF-PEAKPROBLK P…" at bounding box center [300, 250] width 512 height 109
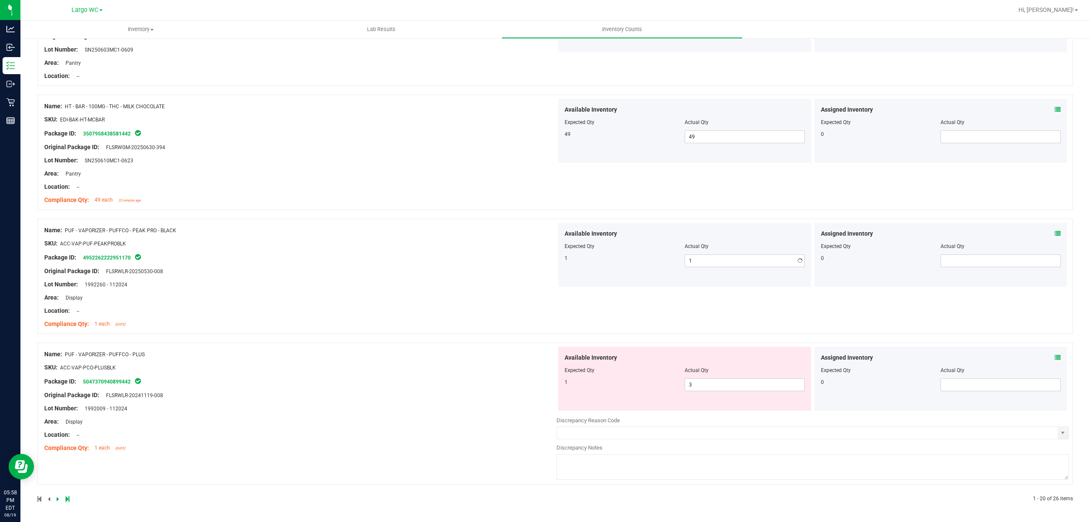
scroll to position [2143, 0]
click at [733, 387] on span "3 3" at bounding box center [745, 384] width 120 height 13
click at [733, 387] on input "3" at bounding box center [744, 385] width 119 height 12
type input "1"
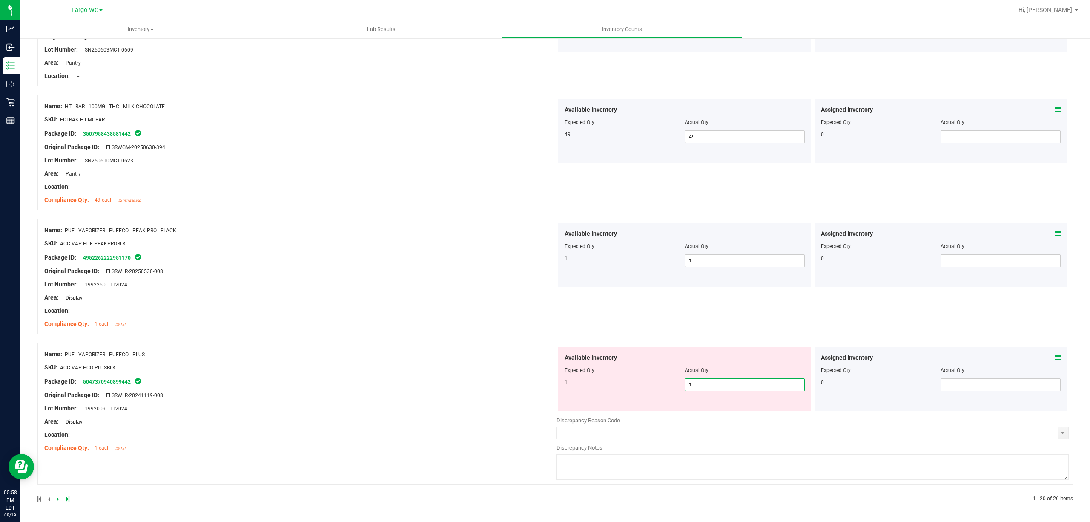
click at [482, 328] on div "Name: PUF - VAPORIZER - PUFFCO - PEAK PRO - BLACK SKU: ACC-VAP-PUF-PEAKPROBLK P…" at bounding box center [300, 277] width 512 height 109
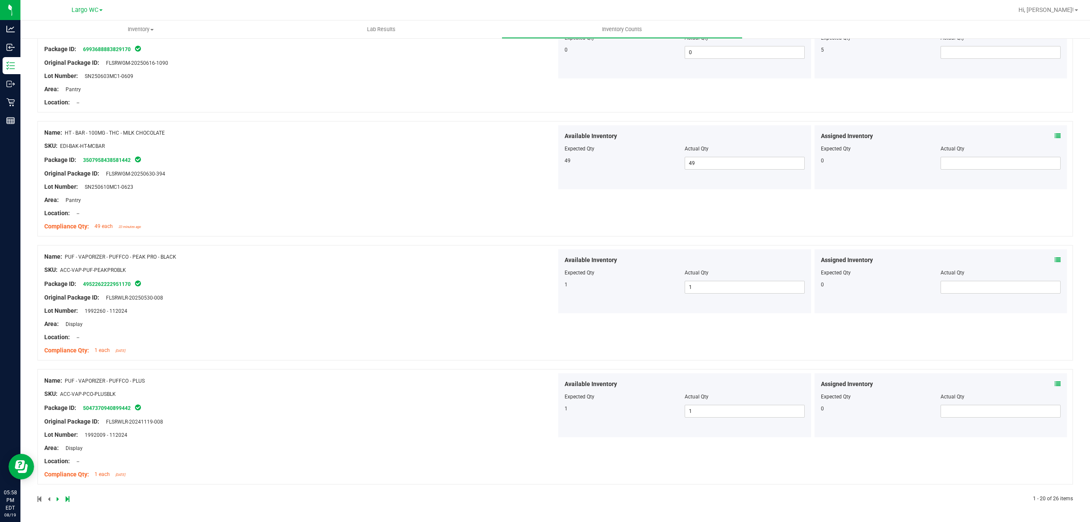
click at [70, 499] on div at bounding box center [296, 499] width 518 height 8
click at [66, 500] on icon at bounding box center [68, 498] width 4 height 5
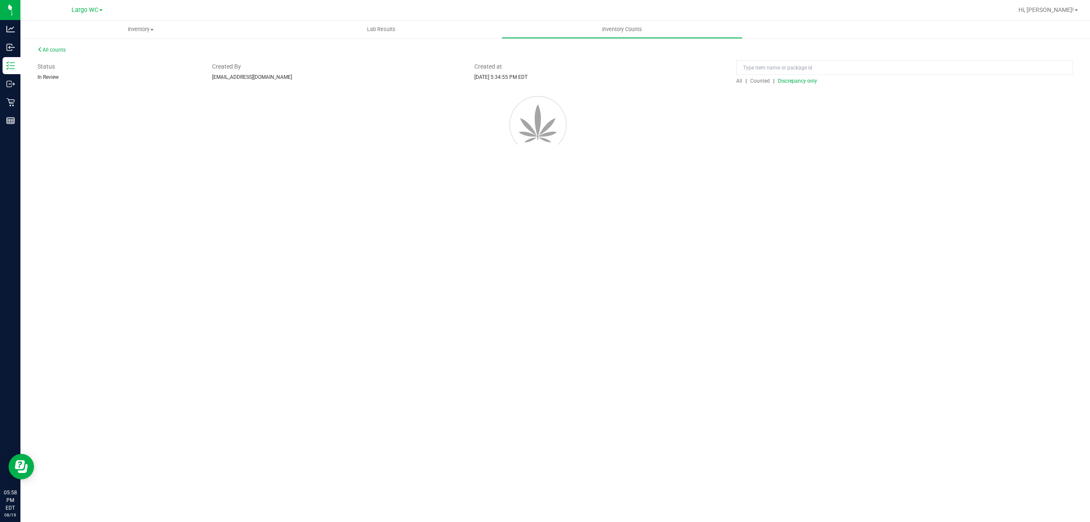
scroll to position [0, 0]
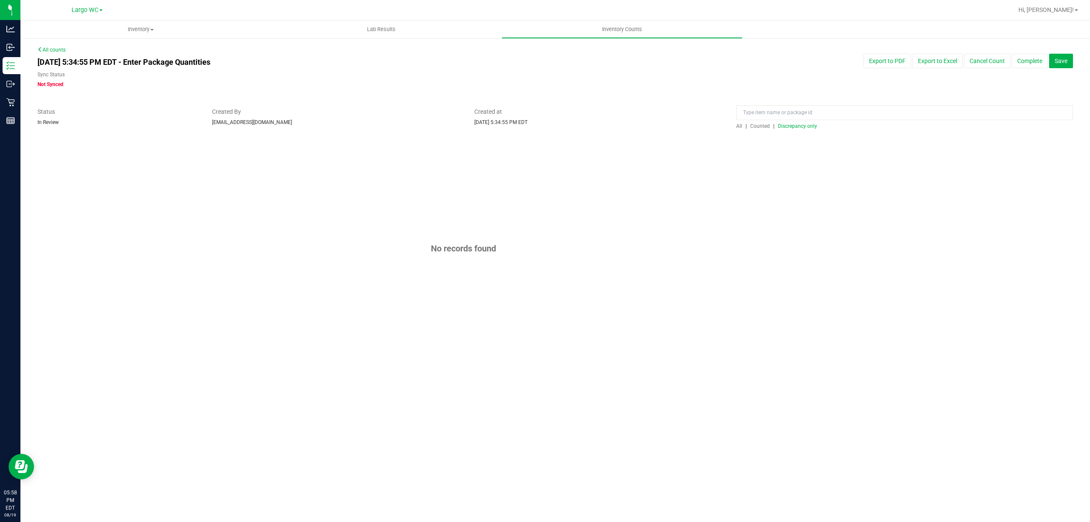
click at [794, 124] on span "Discrepancy only" at bounding box center [797, 126] width 39 height 6
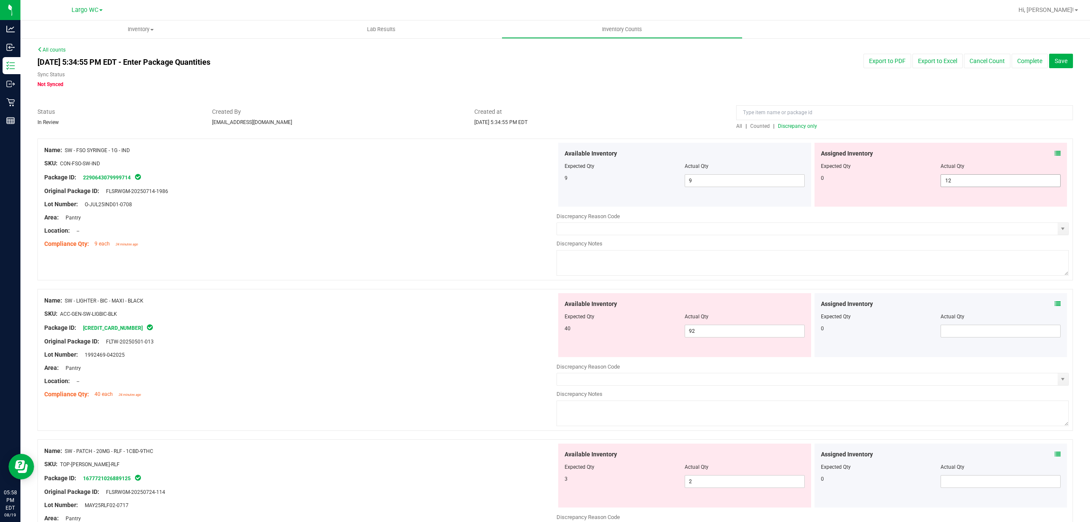
click at [973, 182] on span "12 12" at bounding box center [1001, 180] width 120 height 13
click at [973, 182] on input "12" at bounding box center [1000, 181] width 119 height 12
type input "0"
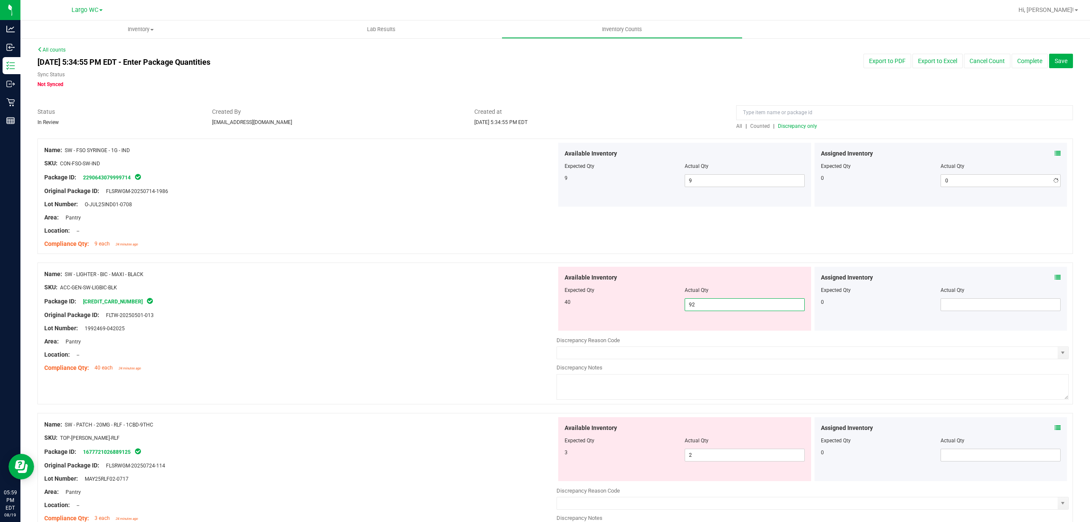
click at [706, 330] on div "Available Inventory Expected Qty Actual Qty 40 92 92" at bounding box center [684, 299] width 253 height 64
click at [714, 305] on span "92 92" at bounding box center [745, 304] width 120 height 13
click at [714, 305] on input "92" at bounding box center [744, 305] width 119 height 12
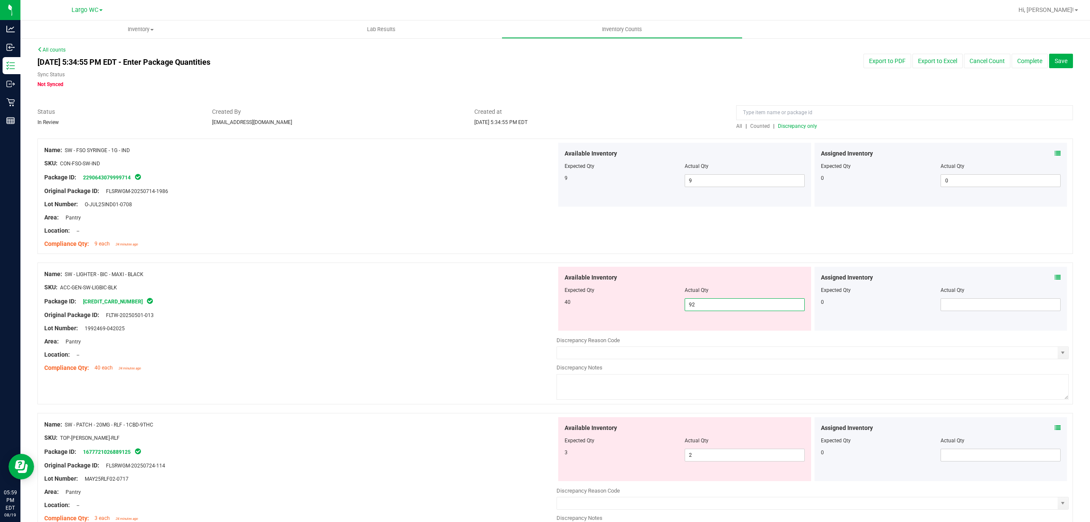
click at [714, 305] on input "92" at bounding box center [744, 305] width 119 height 12
type input "40"
click at [390, 299] on div "Package ID: 5474290374564428" at bounding box center [300, 301] width 512 height 10
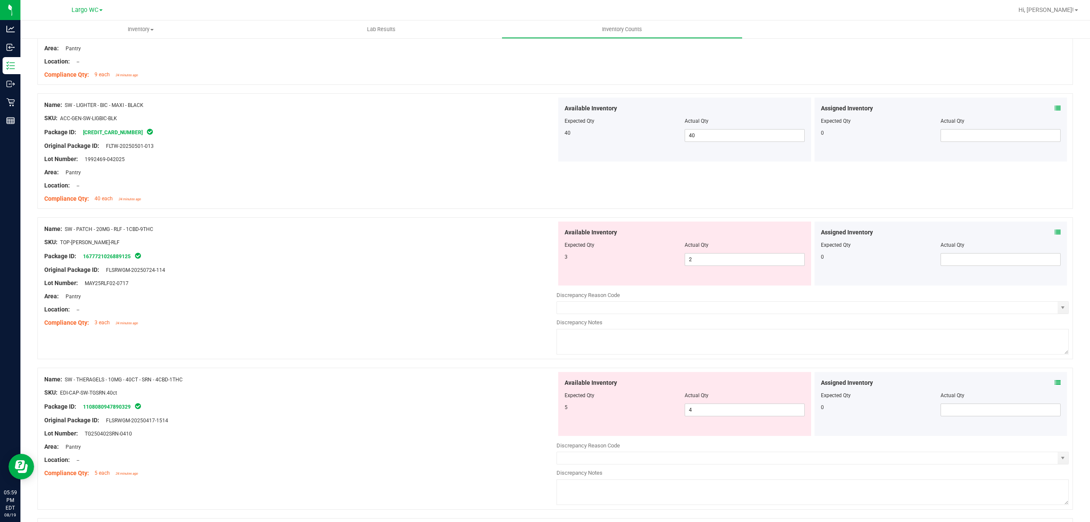
scroll to position [170, 0]
click at [731, 254] on span "2 2" at bounding box center [745, 258] width 120 height 13
click at [731, 254] on input "2" at bounding box center [744, 258] width 119 height 12
click at [1055, 228] on icon at bounding box center [1058, 231] width 6 height 6
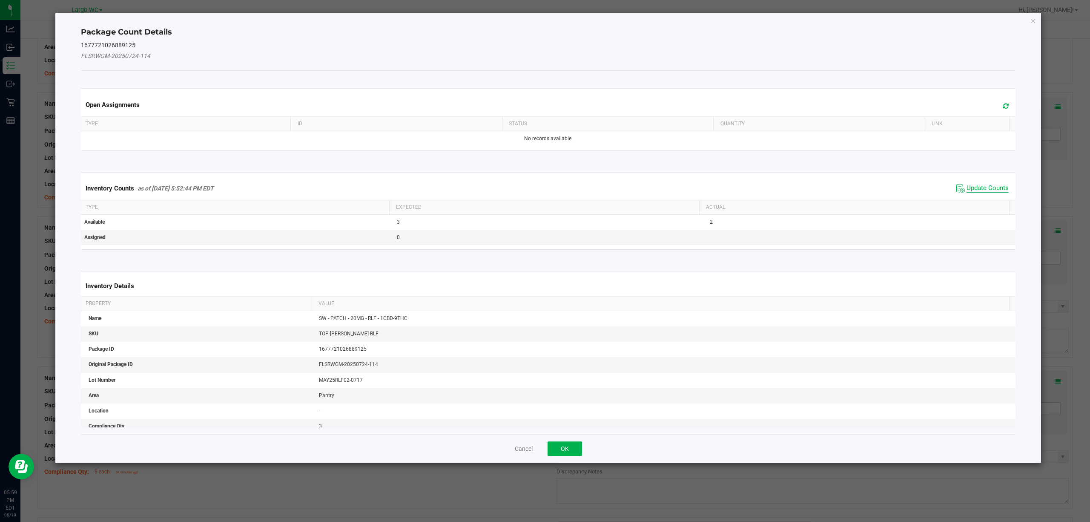
click at [985, 186] on span "Update Counts" at bounding box center [988, 188] width 42 height 9
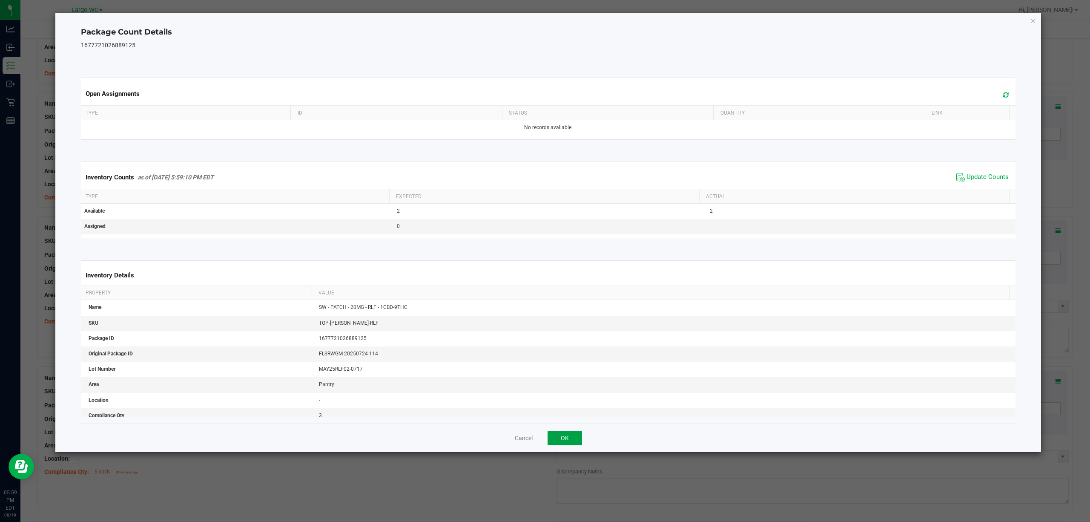
click at [563, 441] on button "OK" at bounding box center [565, 438] width 34 height 14
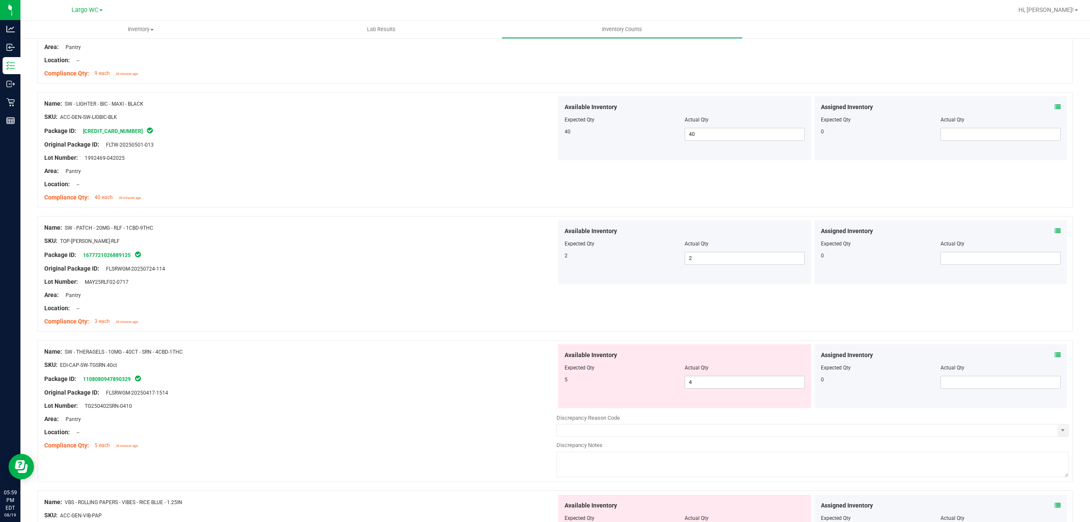
click at [433, 363] on div "SKU: EDI-CAP-SW-TGSRN.40ct" at bounding box center [300, 364] width 512 height 9
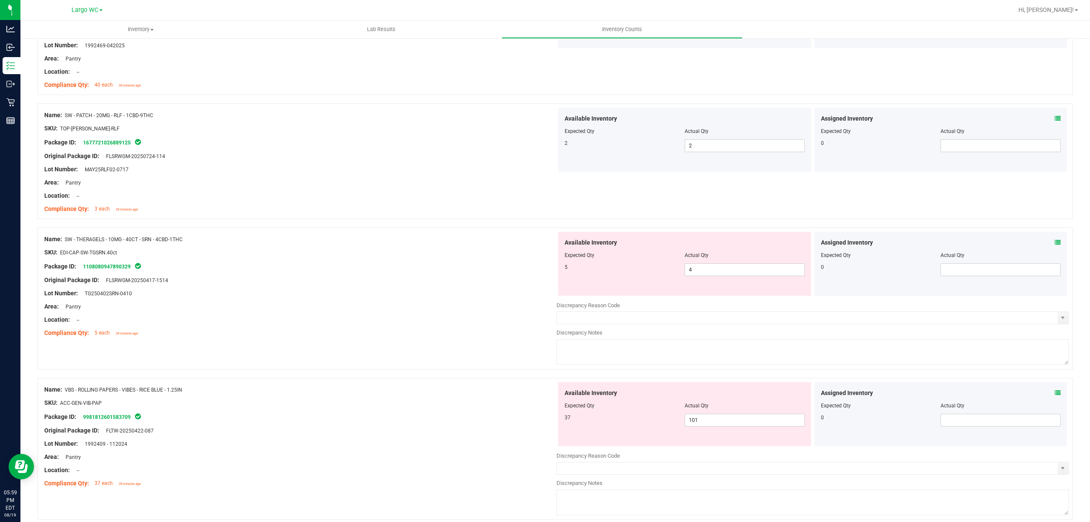
scroll to position [284, 0]
click at [1055, 240] on icon at bounding box center [1058, 242] width 6 height 6
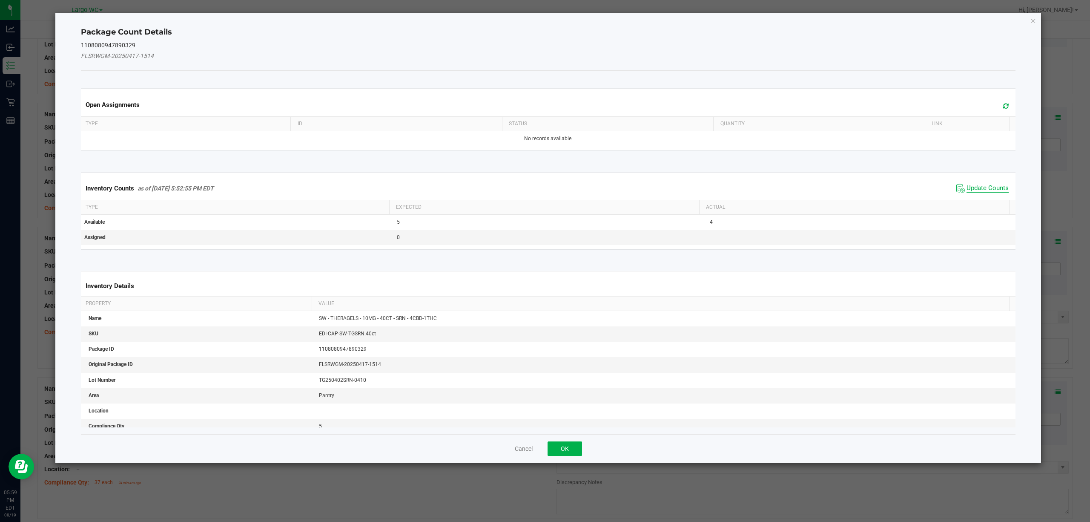
click at [987, 193] on span "Update Counts" at bounding box center [988, 188] width 42 height 9
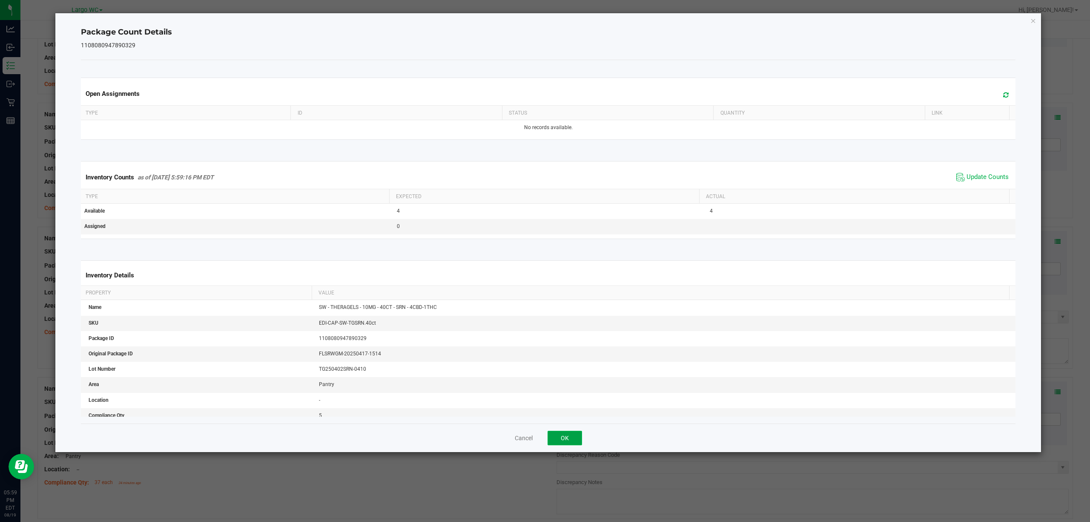
click at [563, 440] on button "OK" at bounding box center [565, 438] width 34 height 14
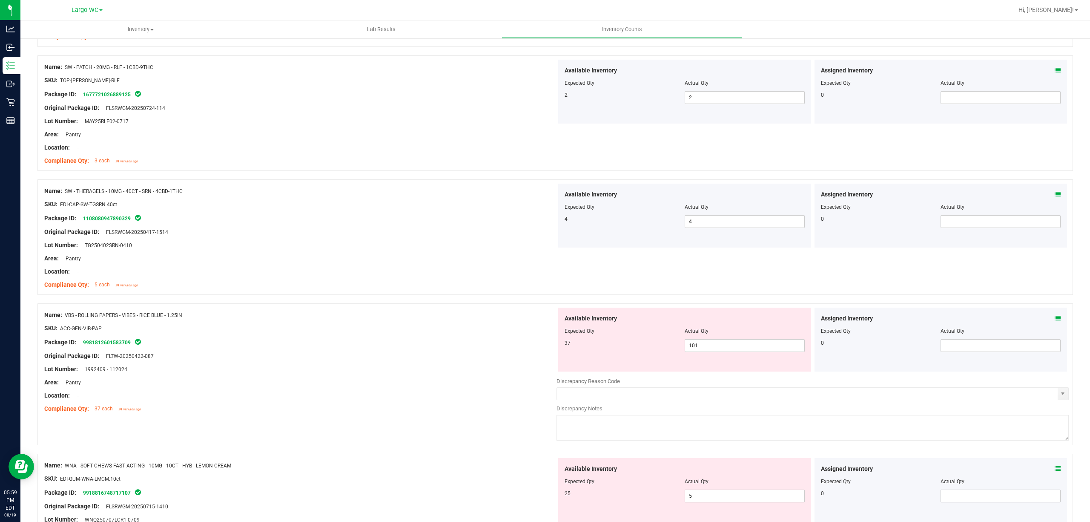
scroll to position [397, 0]
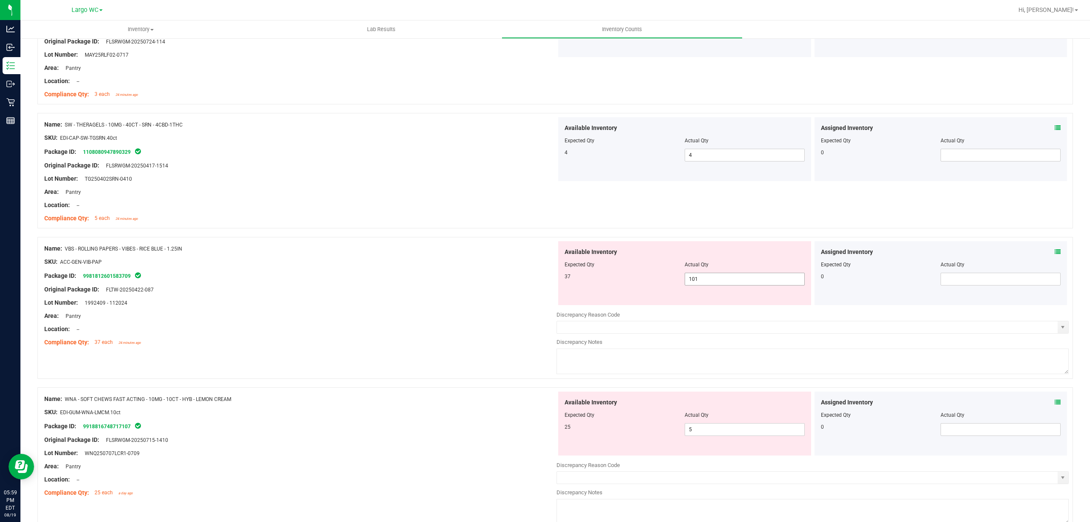
click at [701, 278] on span "101 101" at bounding box center [745, 279] width 120 height 13
click at [701, 278] on input "101" at bounding box center [744, 279] width 119 height 12
type input "37"
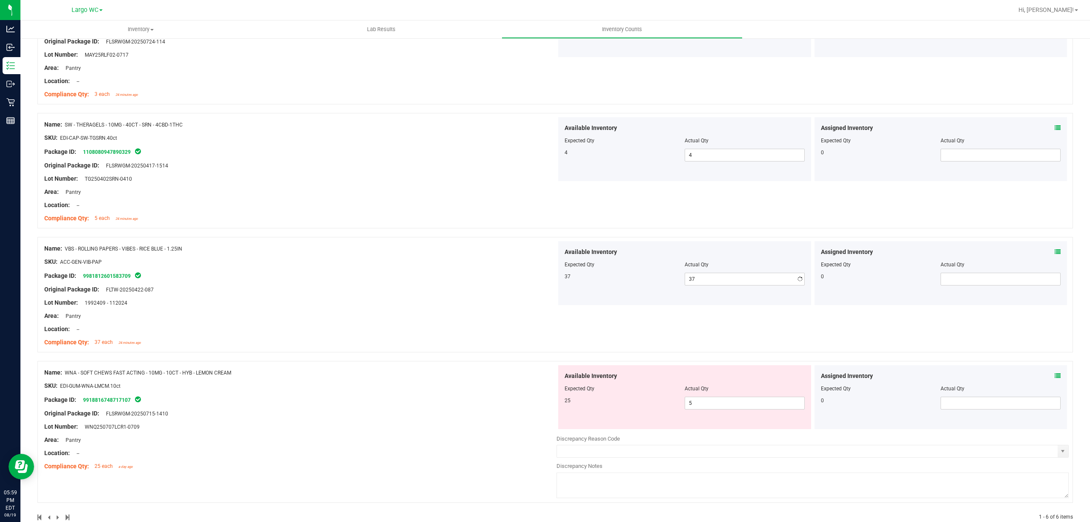
click at [437, 283] on div at bounding box center [300, 283] width 512 height 4
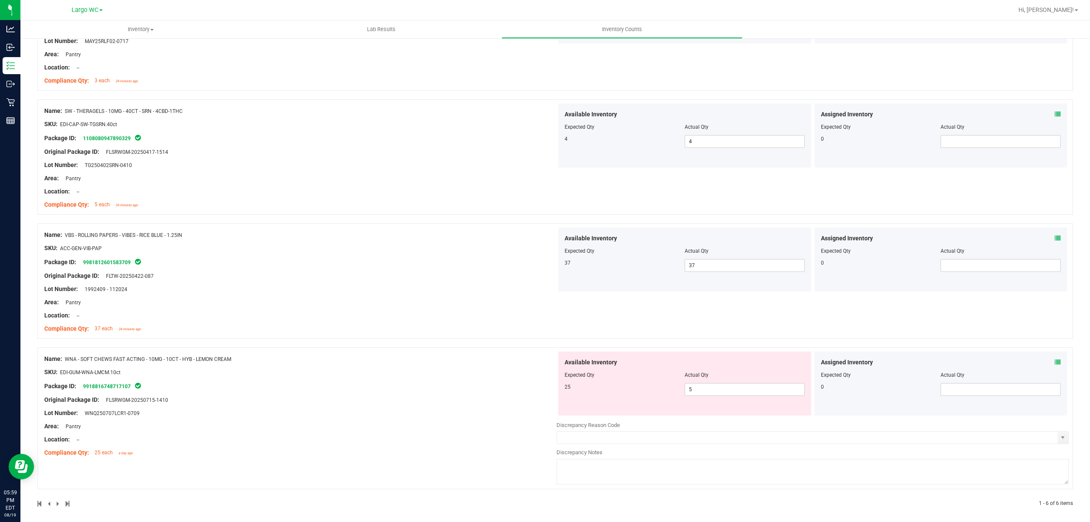
scroll to position [417, 0]
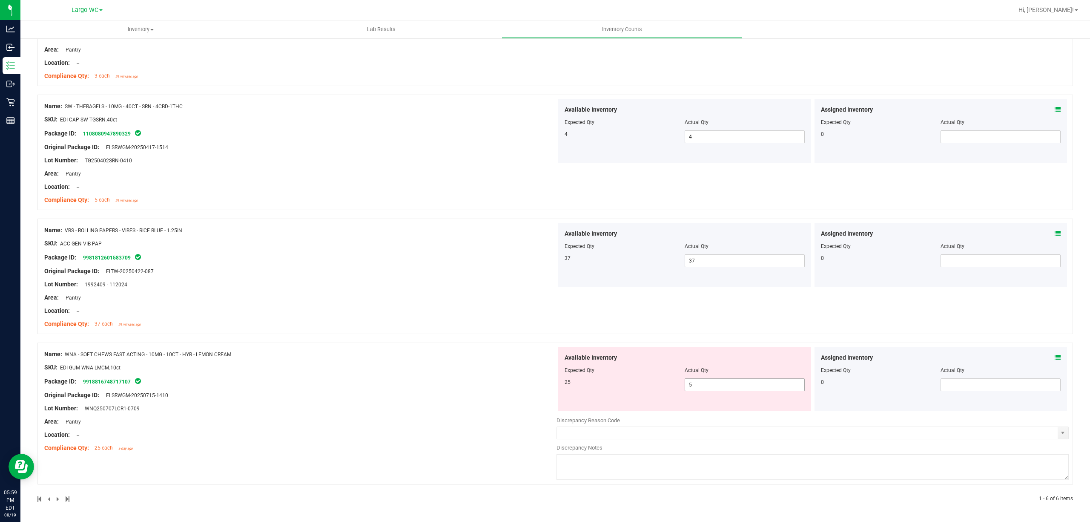
click at [700, 380] on span "5 5" at bounding box center [745, 384] width 120 height 13
click at [700, 380] on input "5" at bounding box center [744, 385] width 119 height 12
type input "25"
click at [442, 362] on div "Name: SW - FSO SYRINGE - 1G - IND SKU: CON-FSO-SW-IND Package ID: 2290643079999…" at bounding box center [555, 113] width 1036 height 780
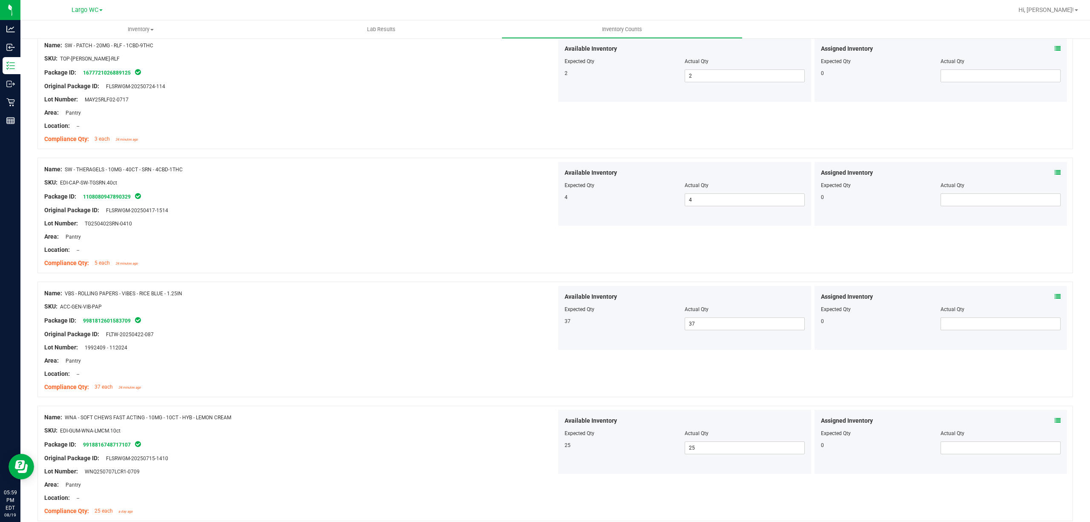
scroll to position [0, 0]
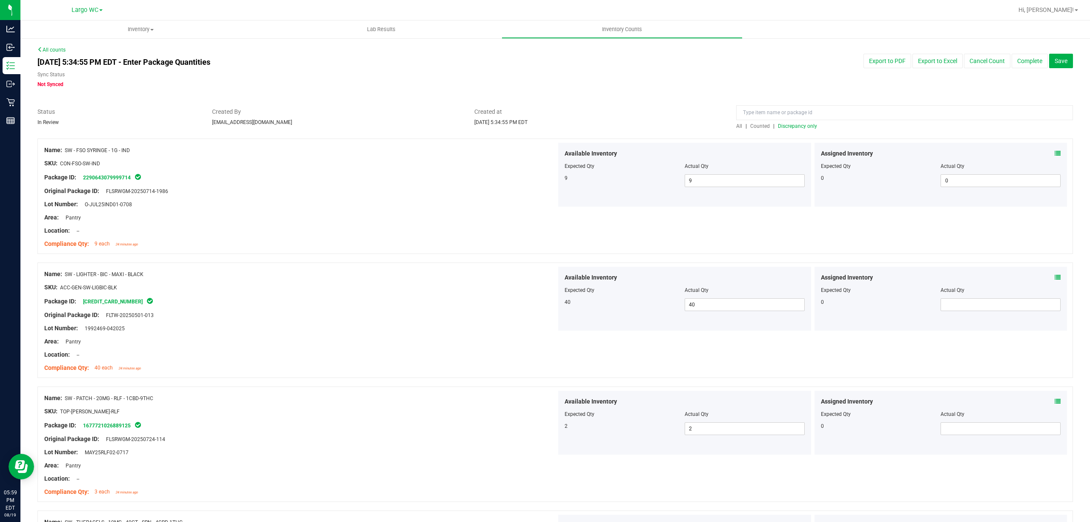
click at [736, 123] on span "All" at bounding box center [739, 126] width 6 height 6
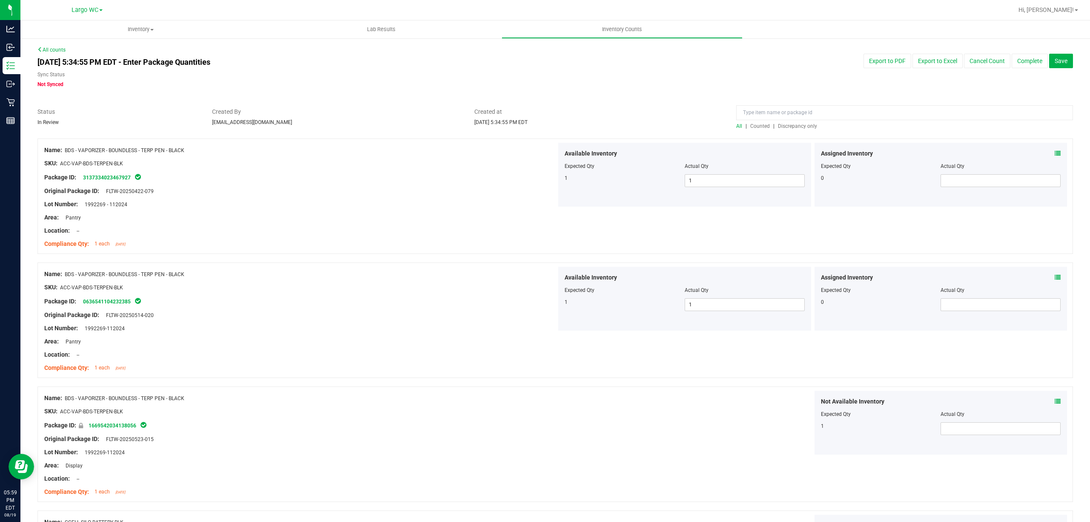
click at [789, 126] on span "Discrepancy only" at bounding box center [797, 126] width 39 height 6
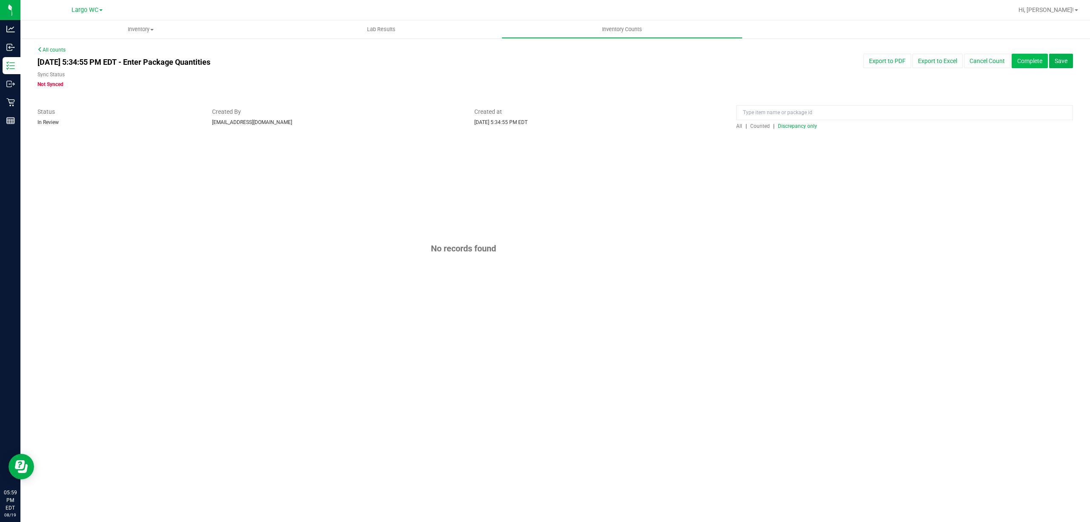
click at [1024, 64] on button "Complete" at bounding box center [1030, 61] width 36 height 14
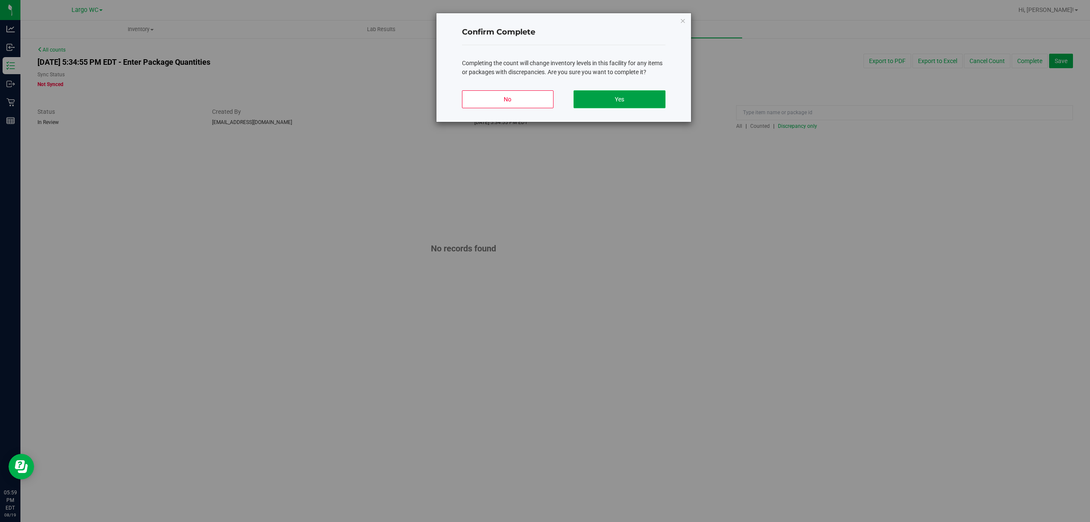
click at [593, 93] on button "Yes" at bounding box center [620, 99] width 92 height 18
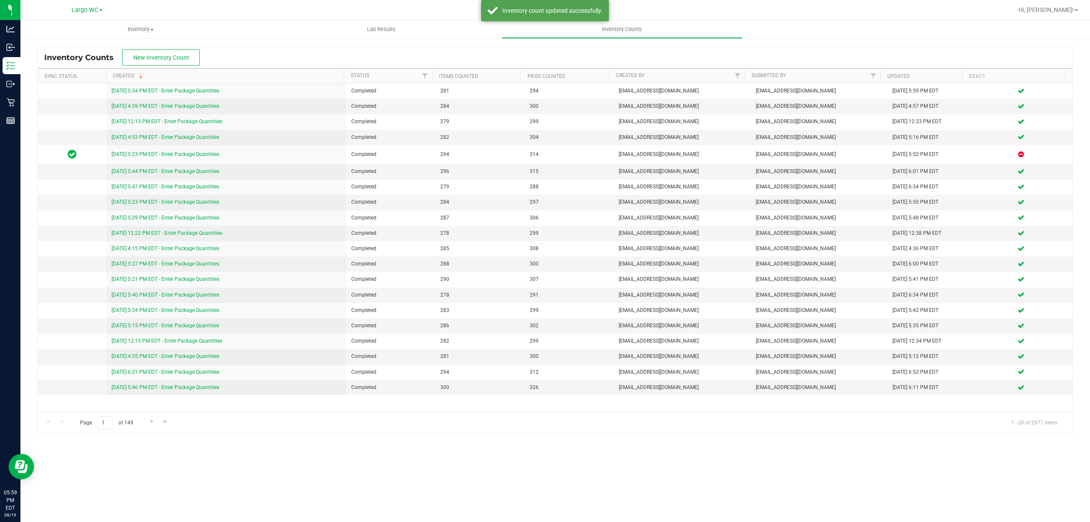
click at [244, 53] on div "Inventory Counts New Inventory Count" at bounding box center [555, 57] width 1035 height 21
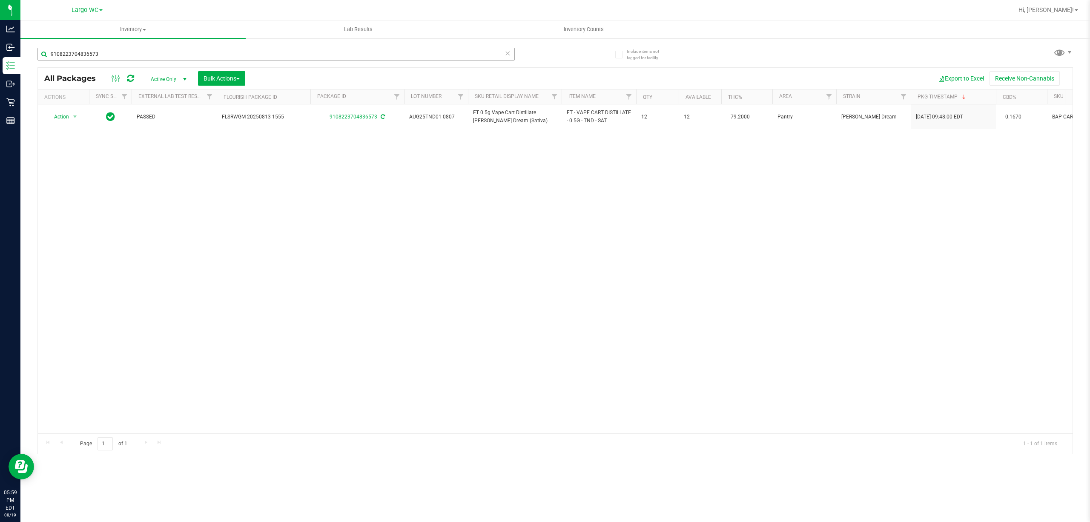
click at [77, 57] on input "9108223704836573" at bounding box center [275, 54] width 477 height 13
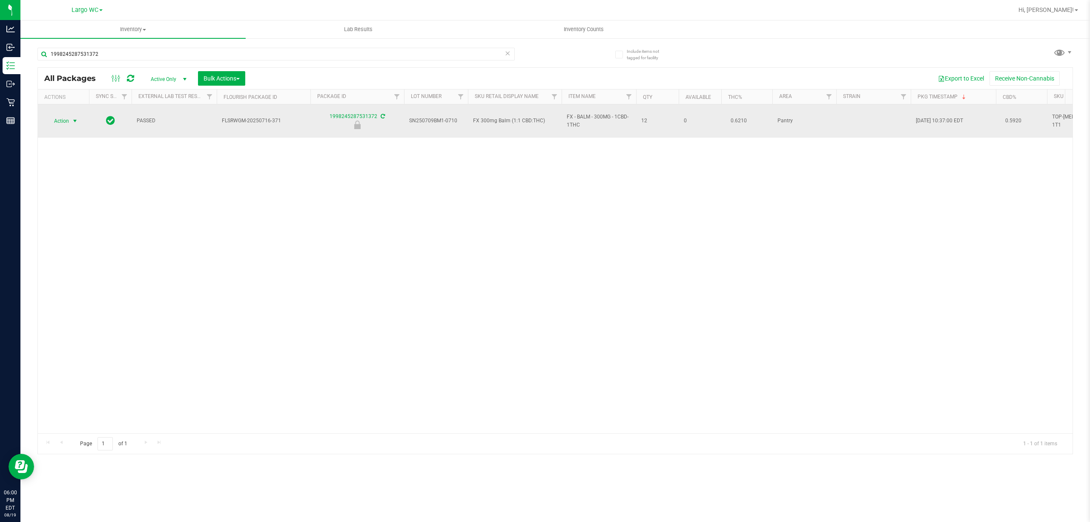
type input "1998245287531372"
click at [74, 118] on span "select" at bounding box center [75, 121] width 7 height 7
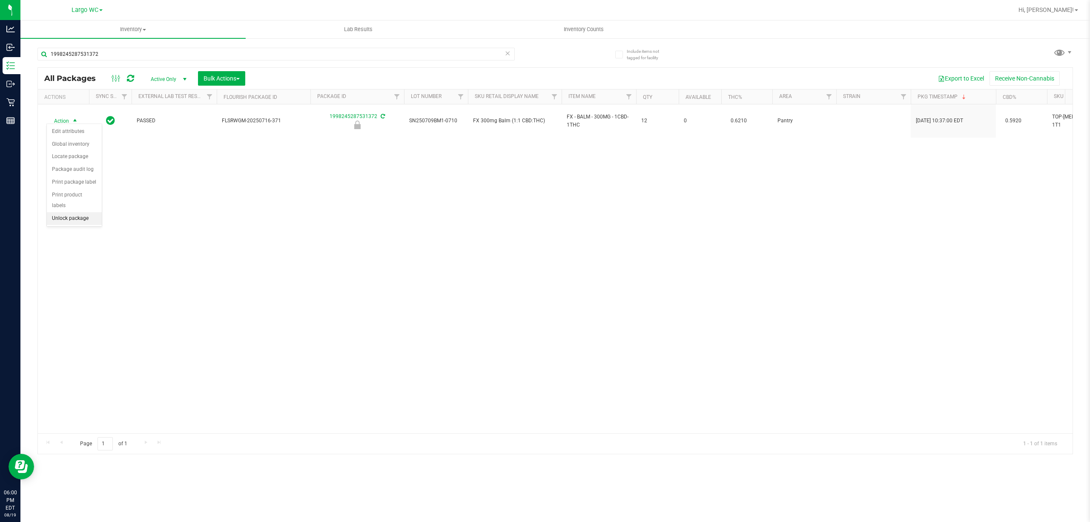
click at [61, 217] on li "Unlock package" at bounding box center [74, 218] width 55 height 13
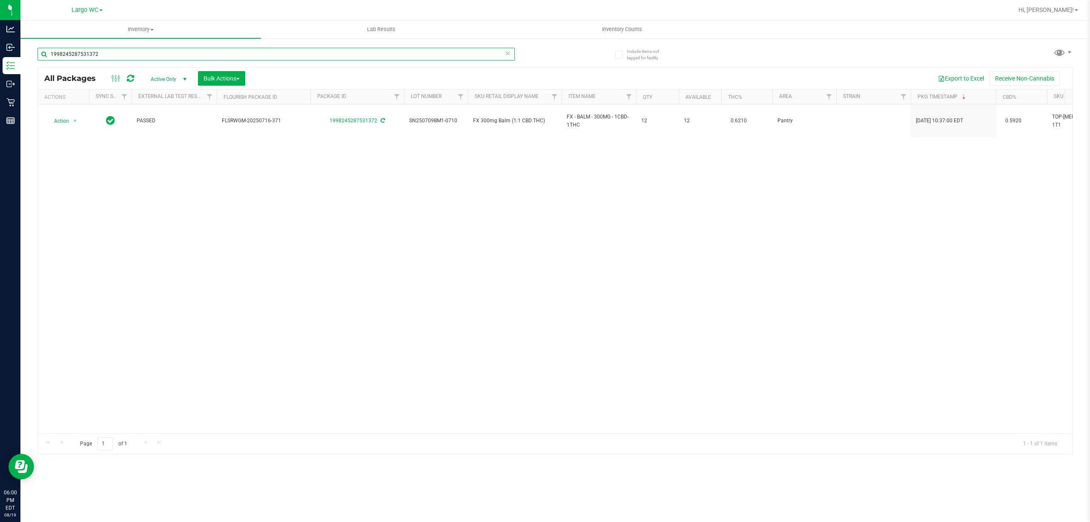
click at [82, 53] on input "1998245287531372" at bounding box center [275, 54] width 477 height 13
click at [75, 55] on input "1998245287531372" at bounding box center [275, 54] width 477 height 13
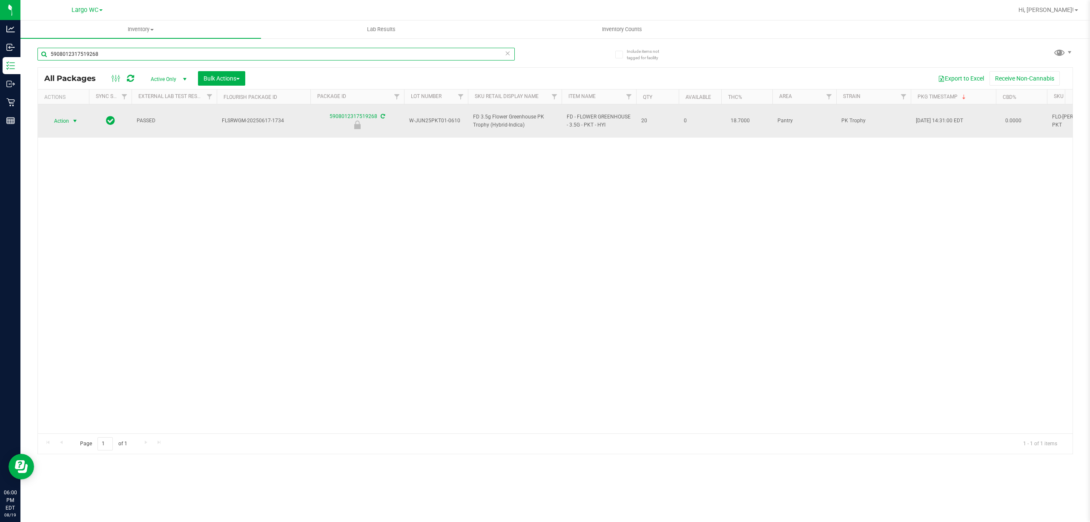
type input "5908012317519268"
click at [73, 118] on span "select" at bounding box center [75, 121] width 7 height 7
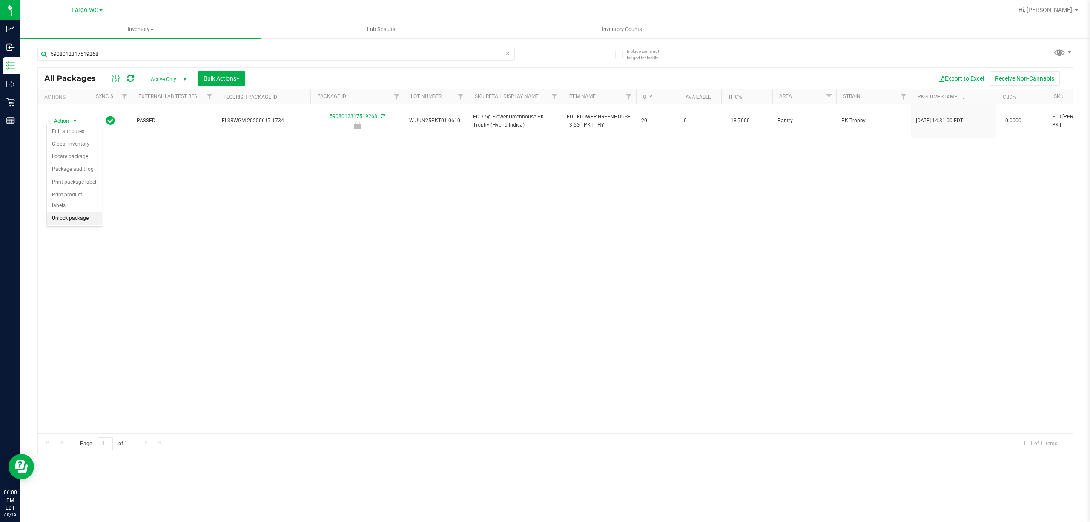
click at [65, 218] on li "Unlock package" at bounding box center [74, 218] width 55 height 13
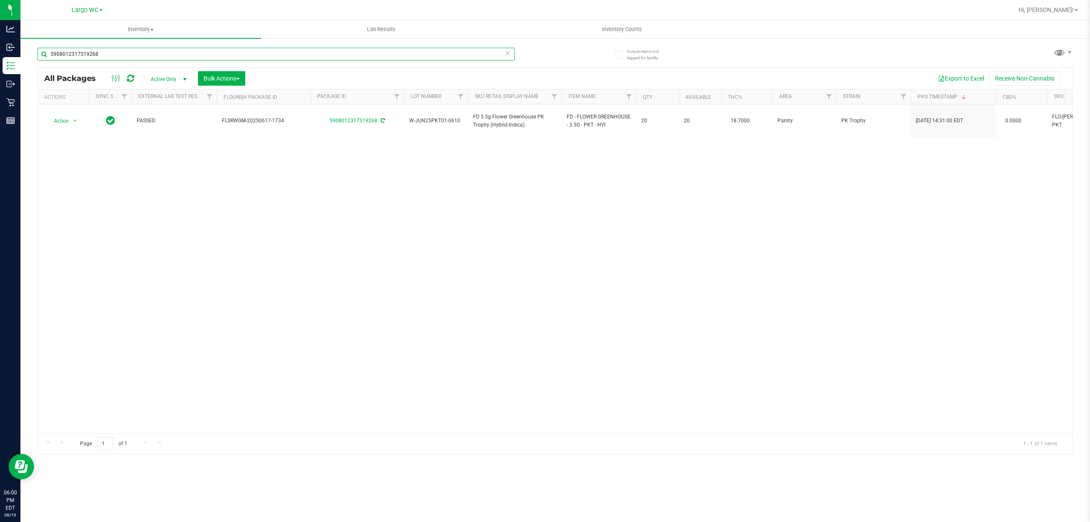
click at [80, 50] on input "5908012317519268" at bounding box center [275, 54] width 477 height 13
click at [77, 54] on input "5908012317519268" at bounding box center [275, 54] width 477 height 13
type input "8898156113734671"
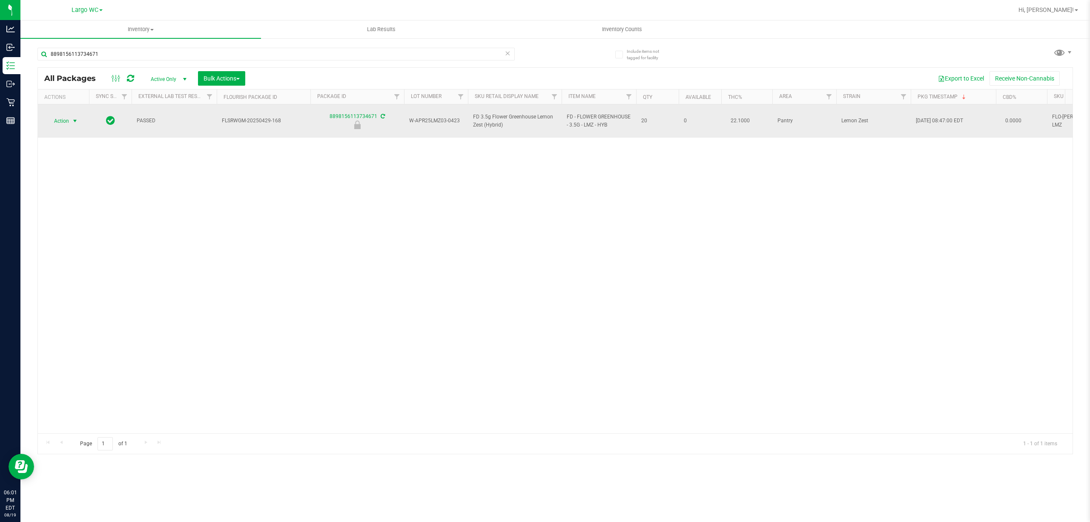
click at [74, 118] on span "select" at bounding box center [75, 121] width 7 height 7
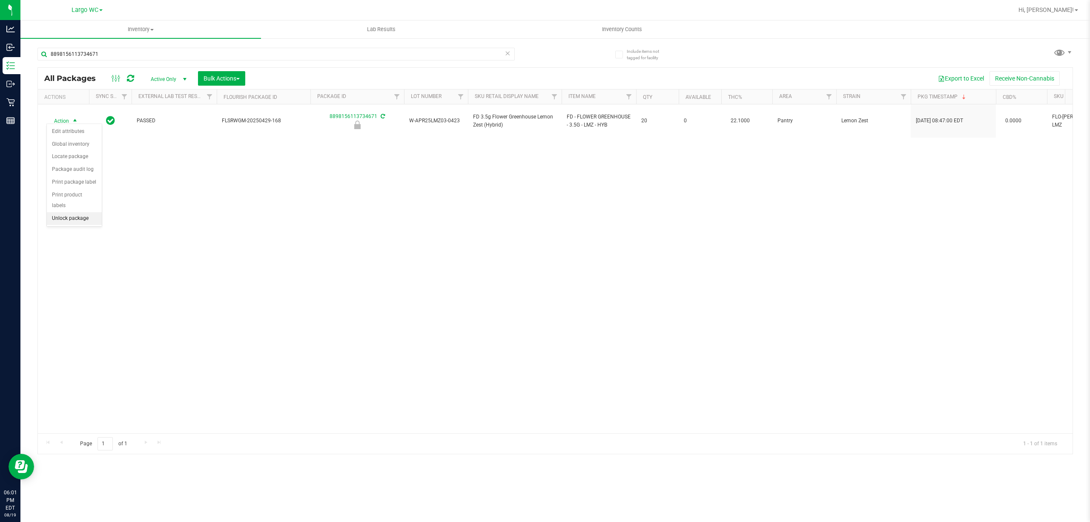
click at [74, 223] on li "Unlock package" at bounding box center [74, 218] width 55 height 13
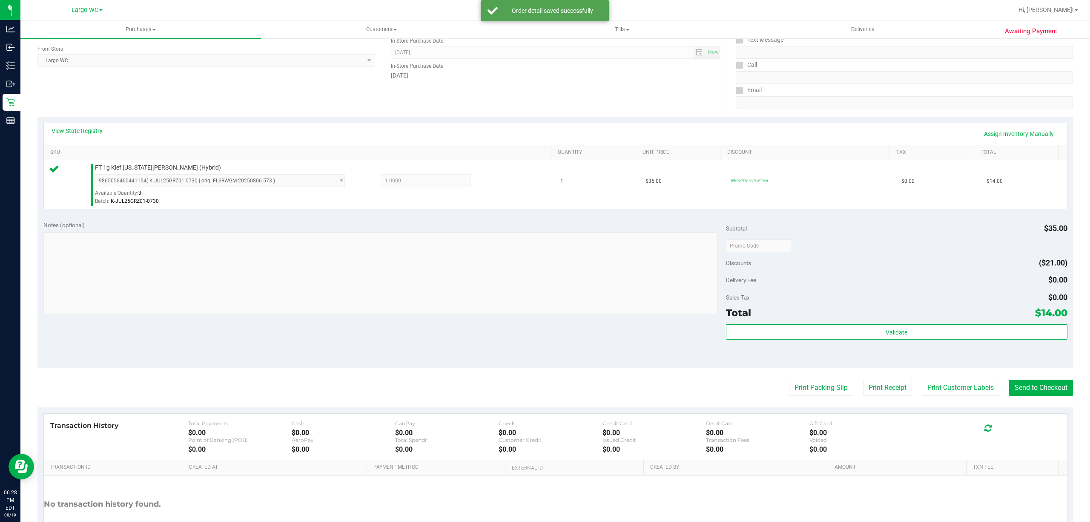
scroll to position [154, 0]
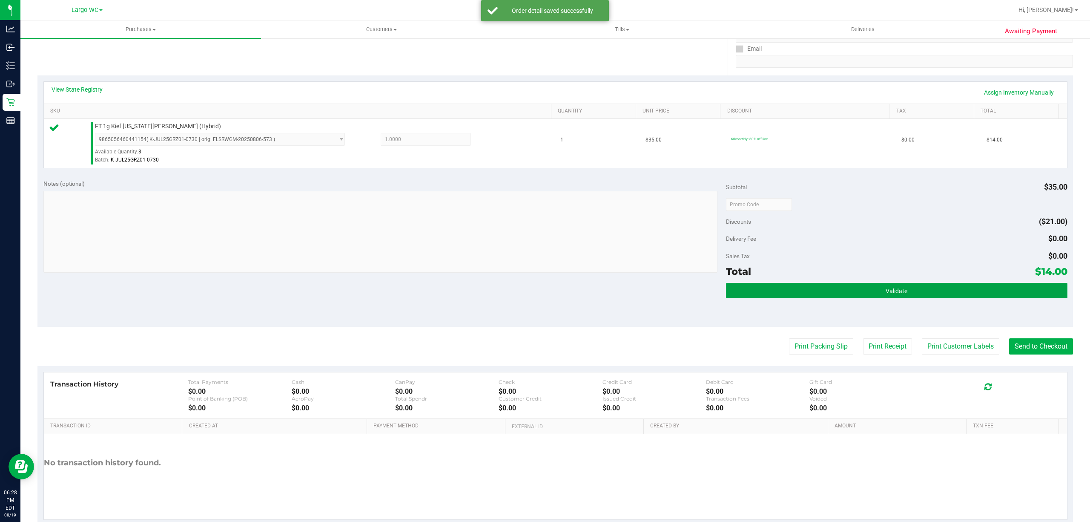
click at [914, 288] on button "Validate" at bounding box center [897, 290] width 342 height 15
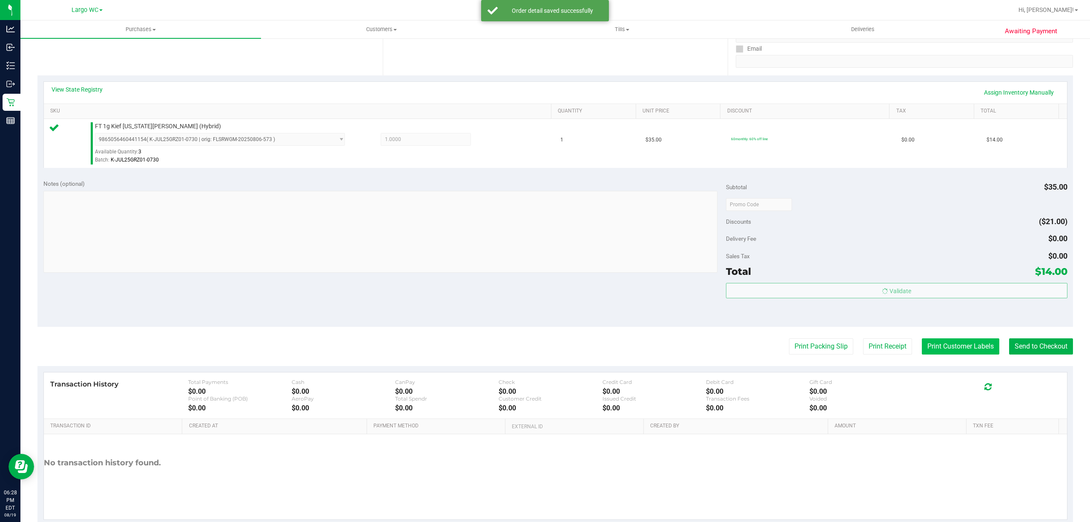
click at [943, 346] on button "Print Customer Labels" at bounding box center [961, 346] width 78 height 16
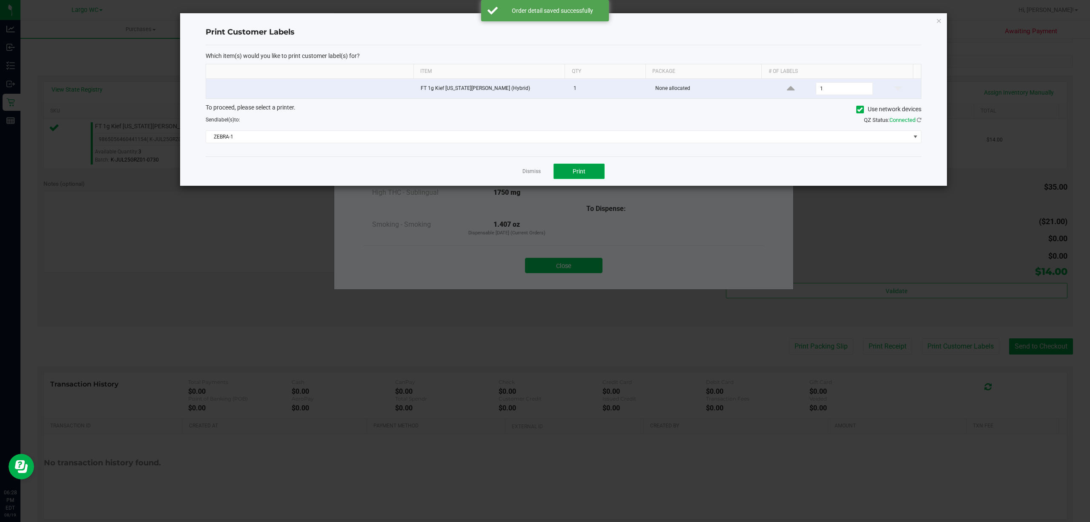
click at [588, 166] on button "Print" at bounding box center [579, 171] width 51 height 15
click at [535, 172] on link "Dismiss" at bounding box center [532, 171] width 18 height 7
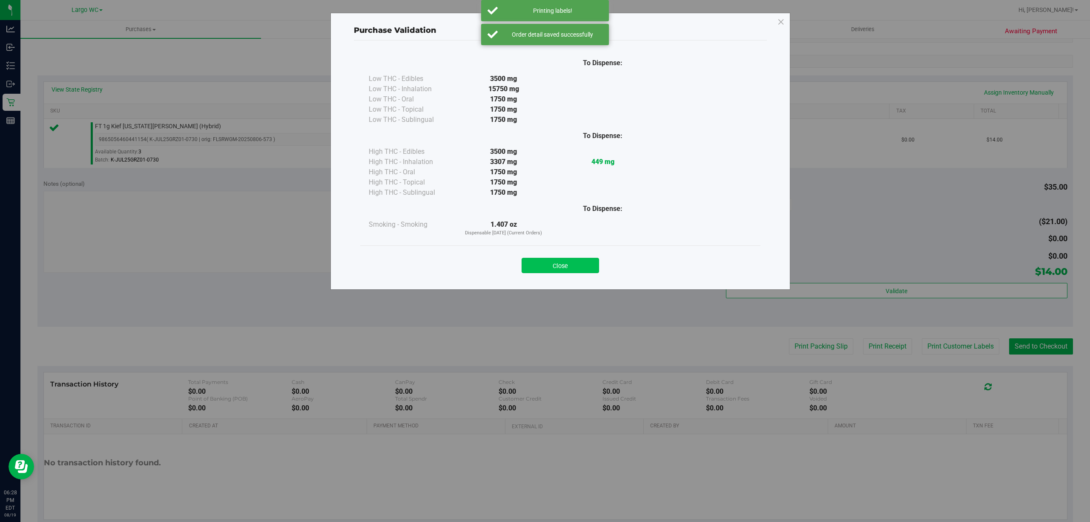
click at [564, 260] on button "Close" at bounding box center [561, 265] width 78 height 15
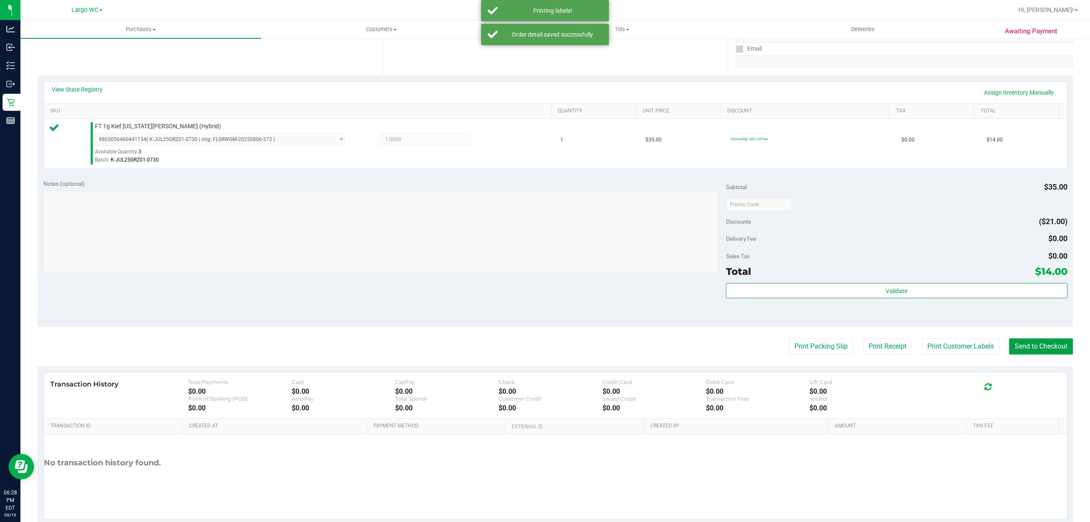
click at [1041, 344] on button "Send to Checkout" at bounding box center [1041, 346] width 64 height 16
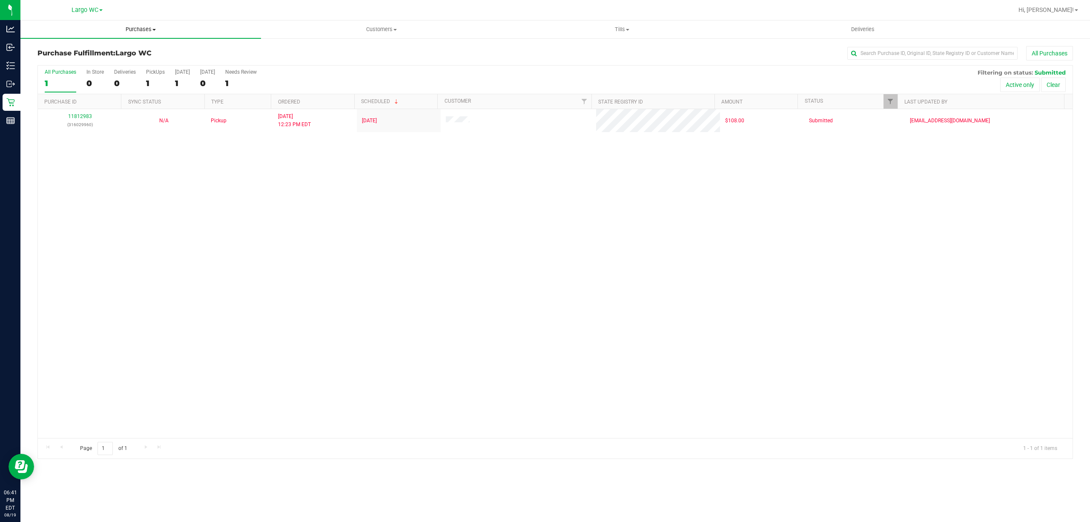
click at [147, 29] on span "Purchases" at bounding box center [140, 30] width 241 height 8
click at [119, 49] on li "Summary of purchases" at bounding box center [140, 51] width 241 height 10
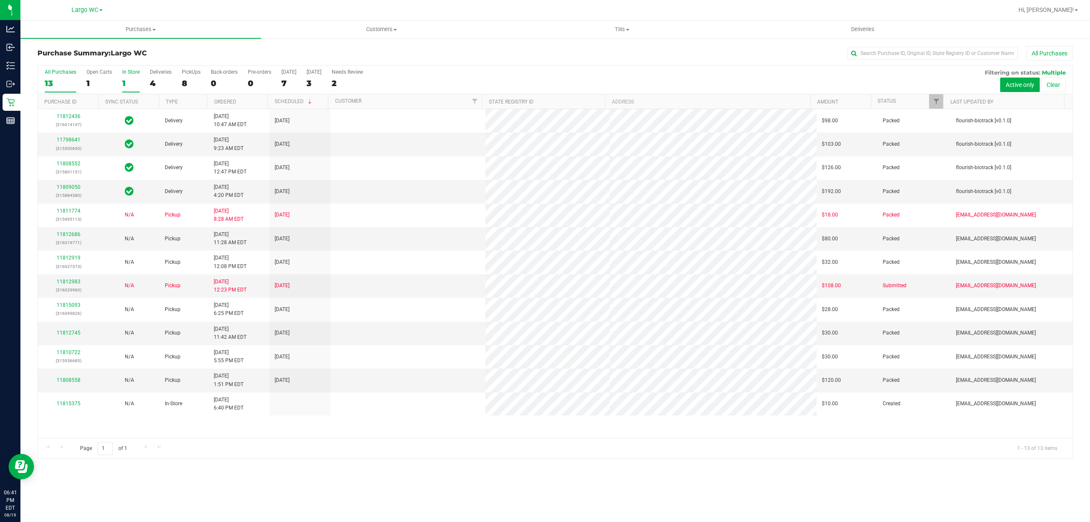
click at [123, 84] on div "1" at bounding box center [130, 83] width 17 height 10
click at [0, 0] on input "In Store 1" at bounding box center [0, 0] width 0 height 0
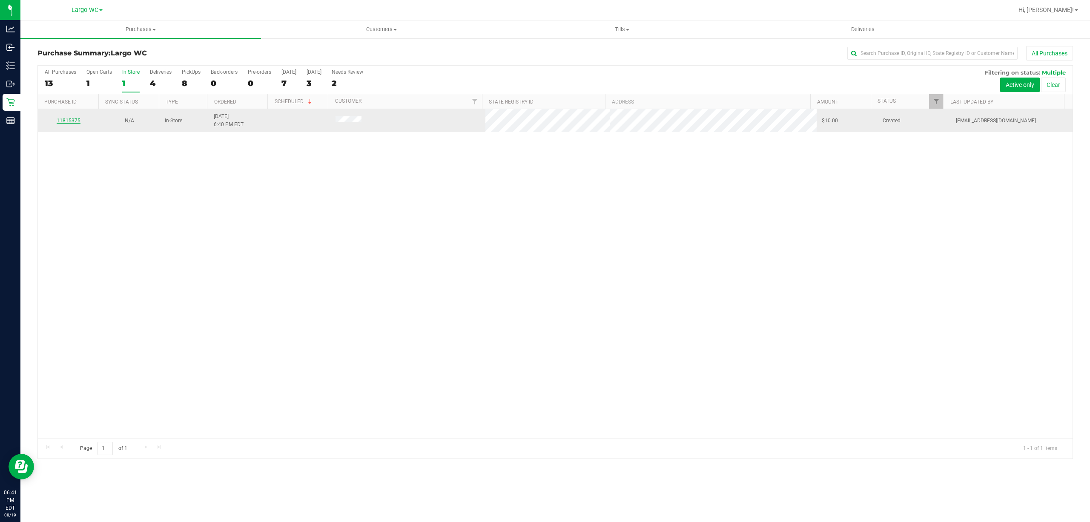
click at [72, 123] on link "11815375" at bounding box center [69, 121] width 24 height 6
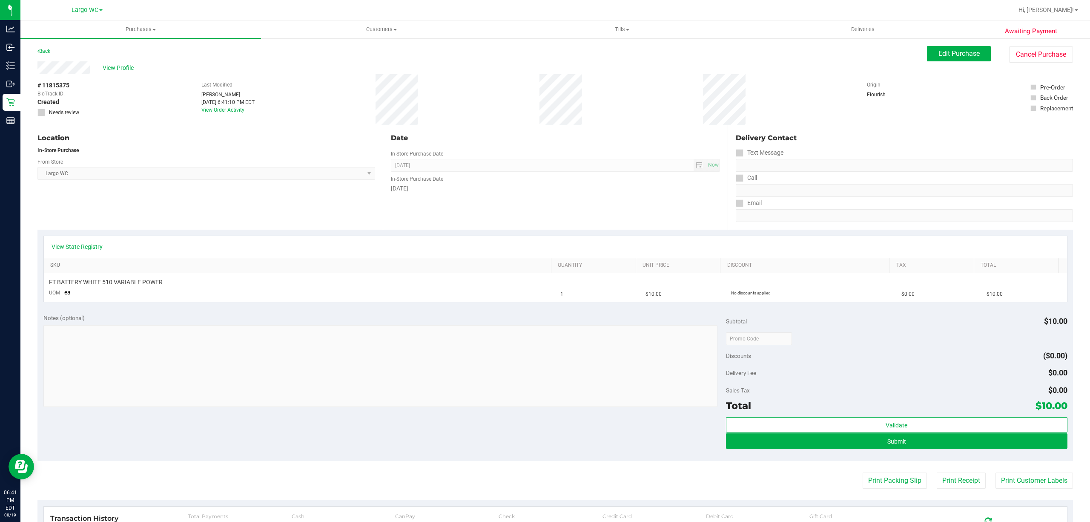
click at [108, 263] on link "SKU" at bounding box center [299, 265] width 498 height 7
click at [88, 249] on link "View State Registry" at bounding box center [77, 246] width 51 height 9
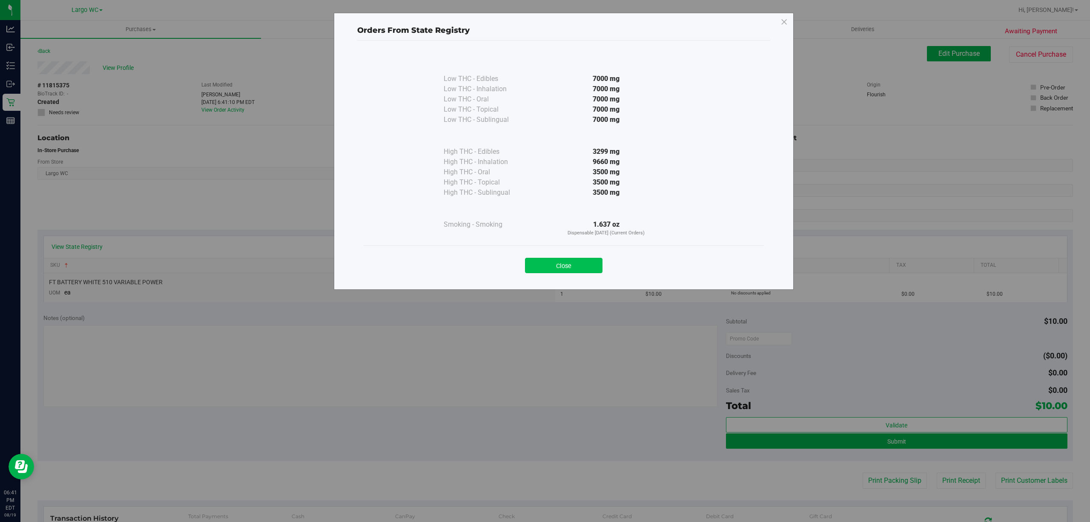
click at [566, 268] on button "Close" at bounding box center [564, 265] width 78 height 15
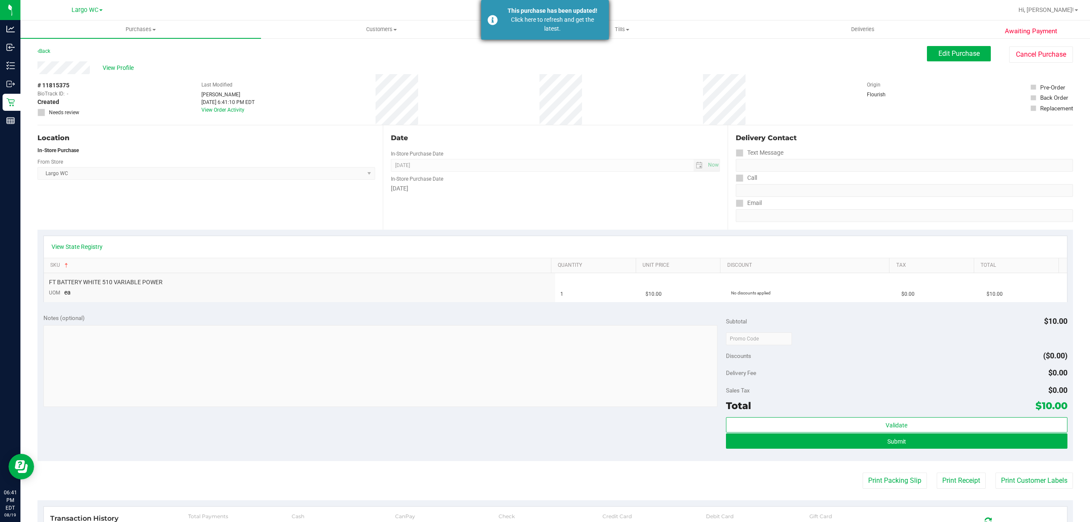
click at [565, 20] on div "Click here to refresh and get the latest." at bounding box center [553, 24] width 100 height 18
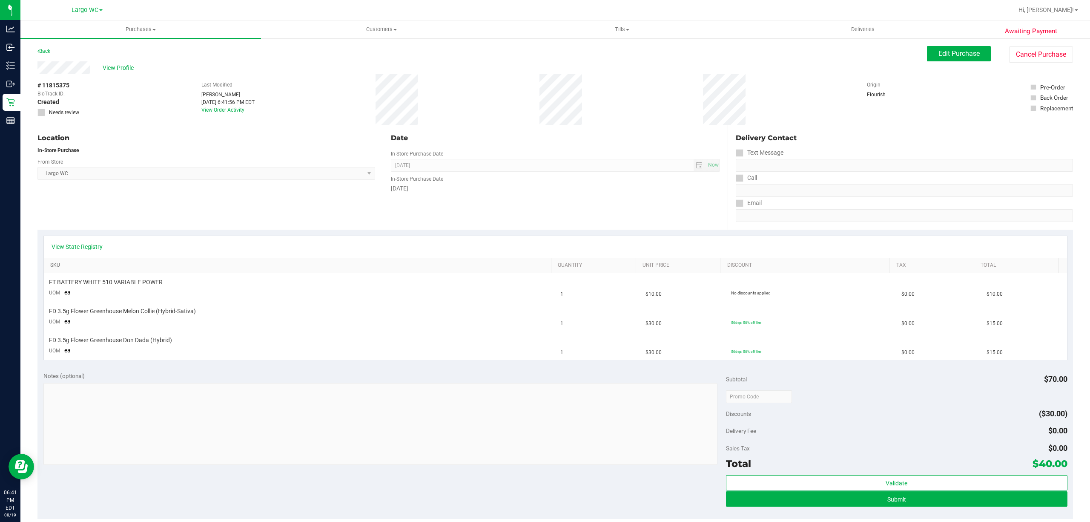
click at [87, 263] on link "SKU" at bounding box center [299, 265] width 498 height 7
click at [80, 238] on div "View State Registry" at bounding box center [555, 247] width 1023 height 22
click at [69, 244] on link "View State Registry" at bounding box center [77, 246] width 51 height 9
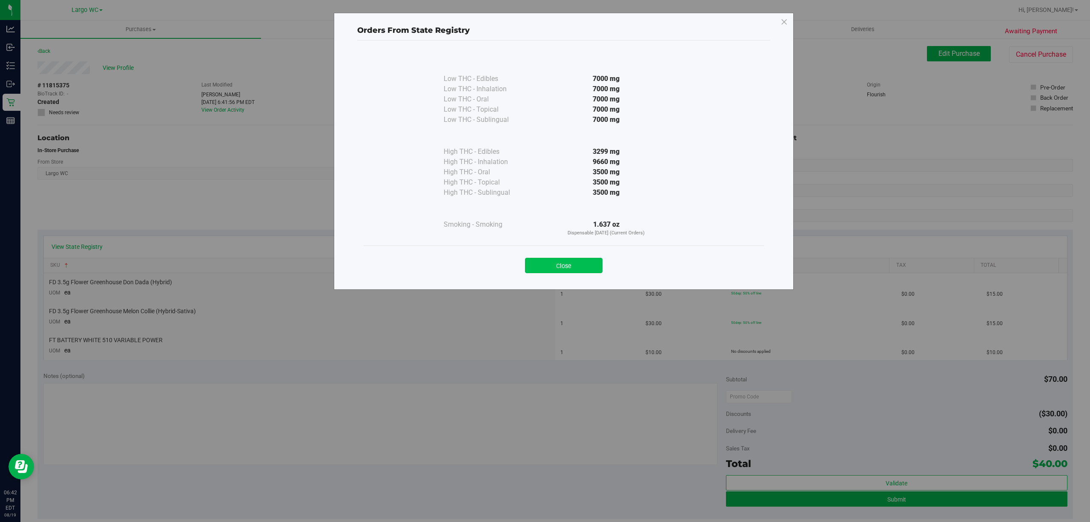
click at [568, 265] on button "Close" at bounding box center [564, 265] width 78 height 15
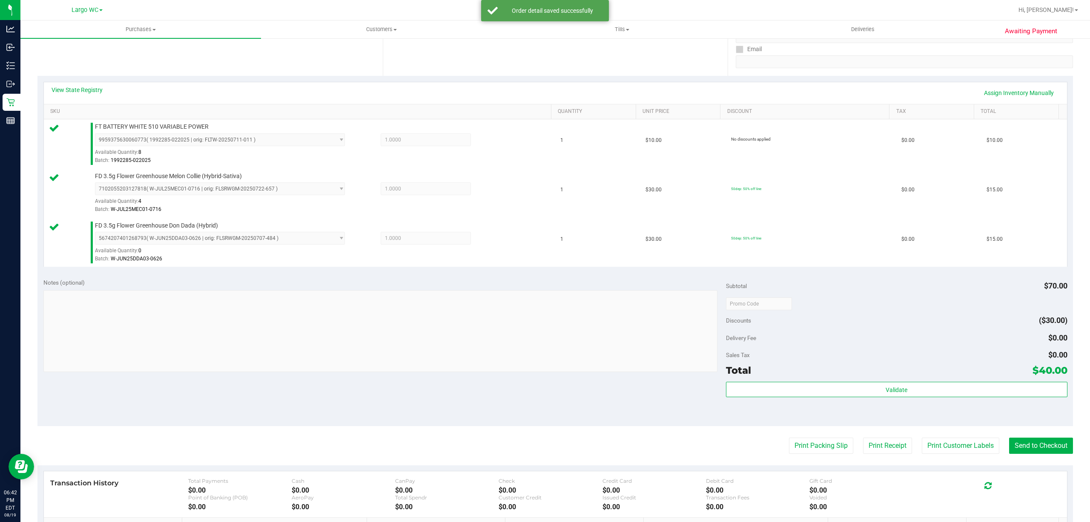
scroll to position [275, 0]
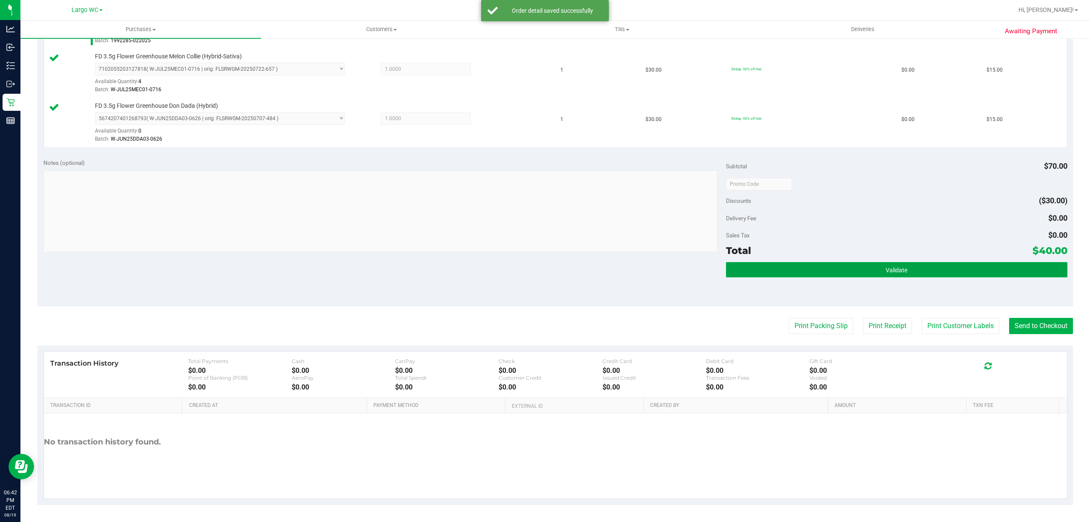
click at [907, 273] on button "Validate" at bounding box center [897, 269] width 342 height 15
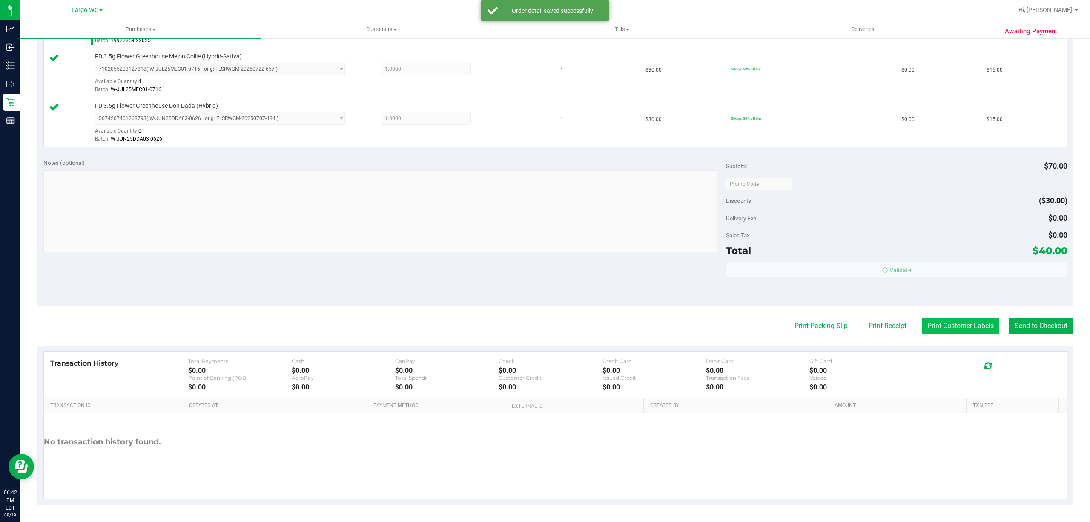
click at [943, 329] on button "Print Customer Labels" at bounding box center [961, 326] width 78 height 16
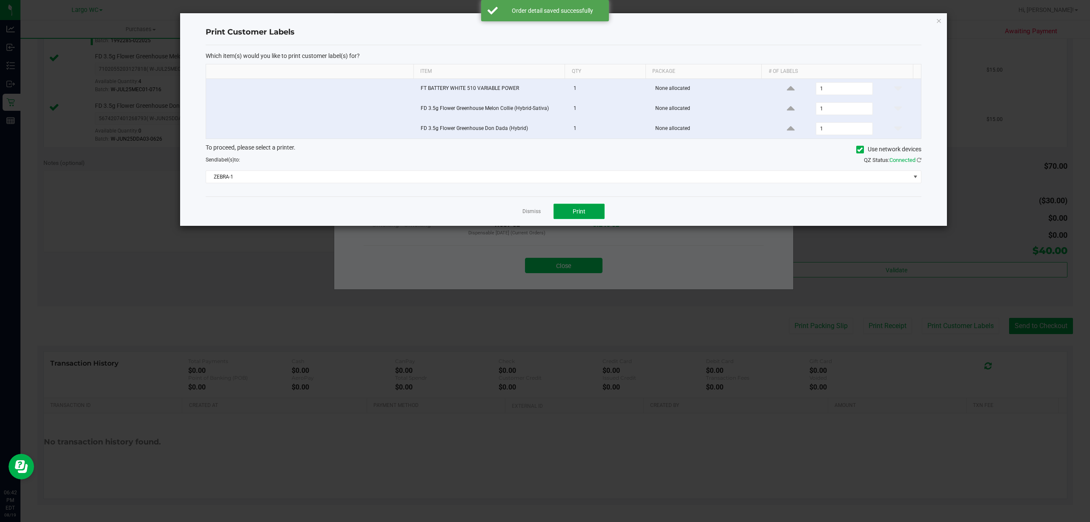
click at [584, 217] on button "Print" at bounding box center [579, 211] width 51 height 15
click at [536, 226] on div "Dismiss Print" at bounding box center [564, 210] width 716 height 29
click at [572, 273] on ngb-modal-window "Print Customer Labels Which item(s) would you like to print customer label(s) f…" at bounding box center [548, 261] width 1097 height 522
click at [535, 214] on link "Dismiss" at bounding box center [532, 211] width 18 height 7
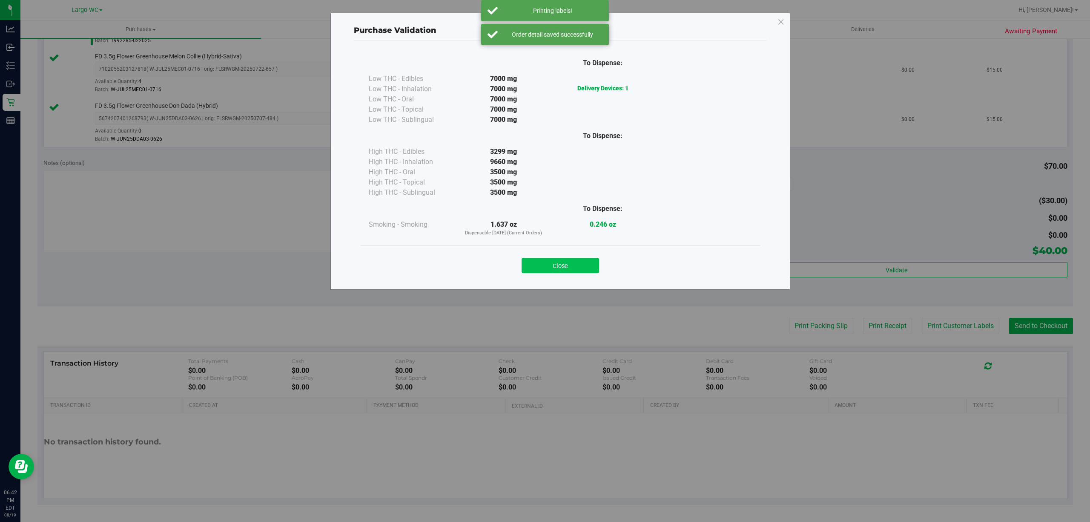
click at [562, 267] on button "Close" at bounding box center [561, 265] width 78 height 15
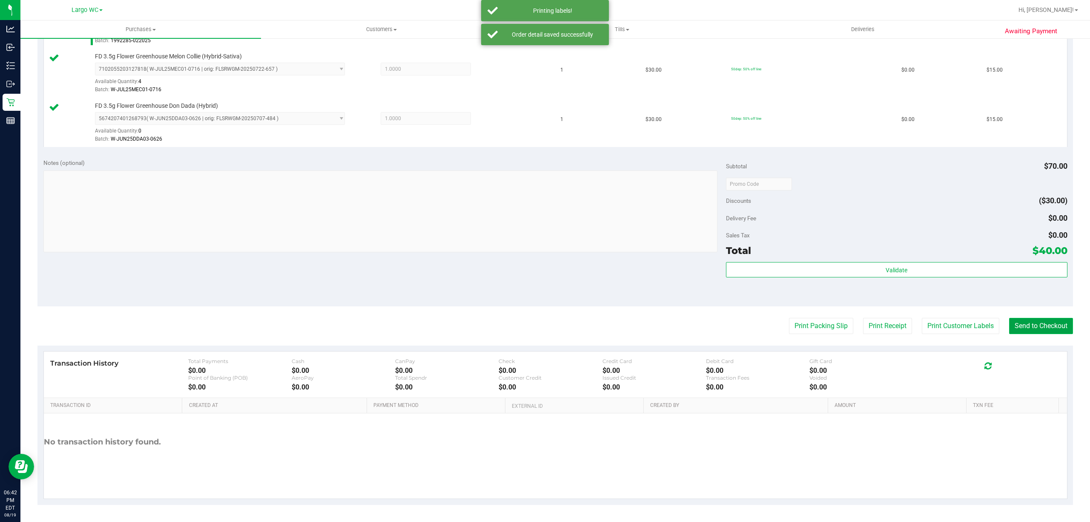
click at [1031, 325] on button "Send to Checkout" at bounding box center [1041, 326] width 64 height 16
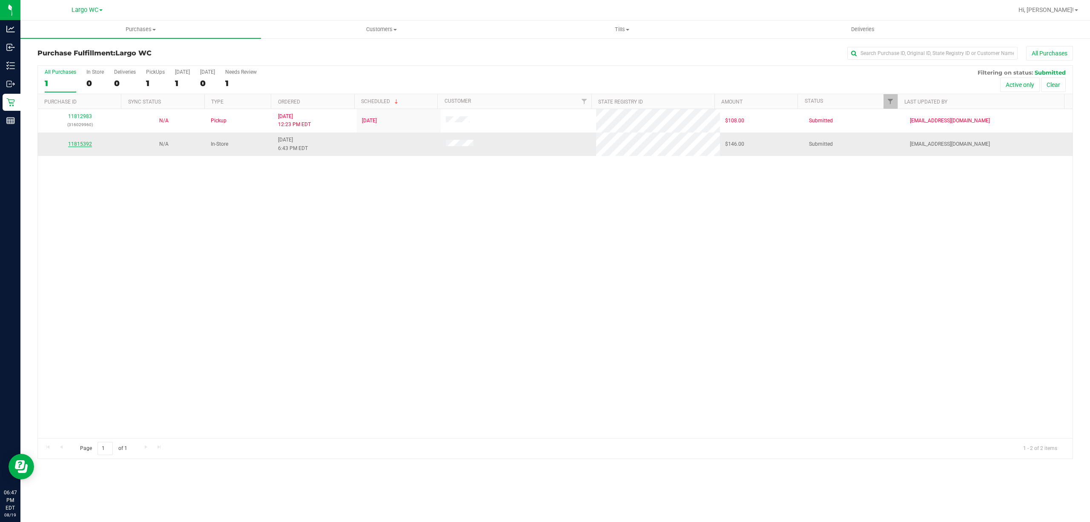
click at [80, 145] on link "11815392" at bounding box center [80, 144] width 24 height 6
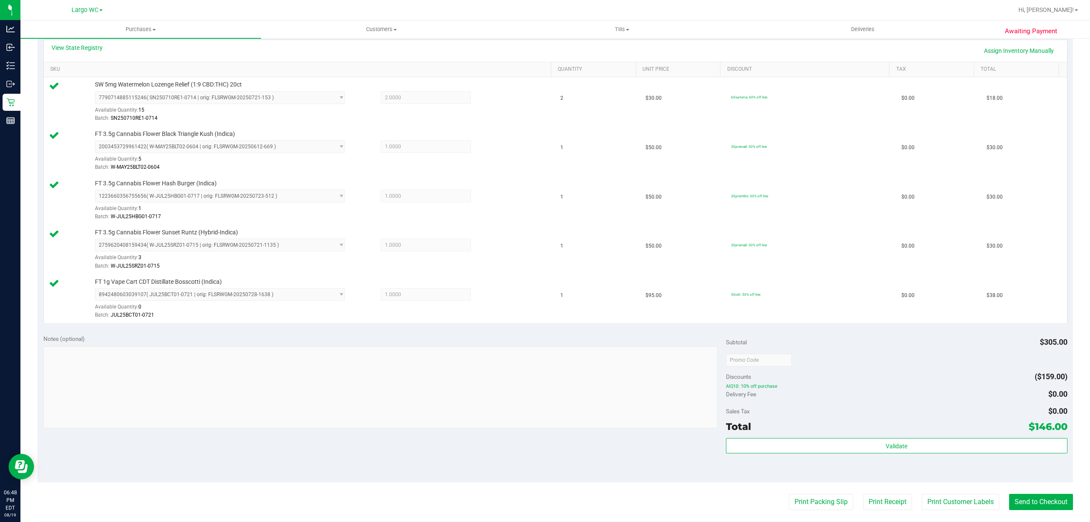
scroll to position [375, 0]
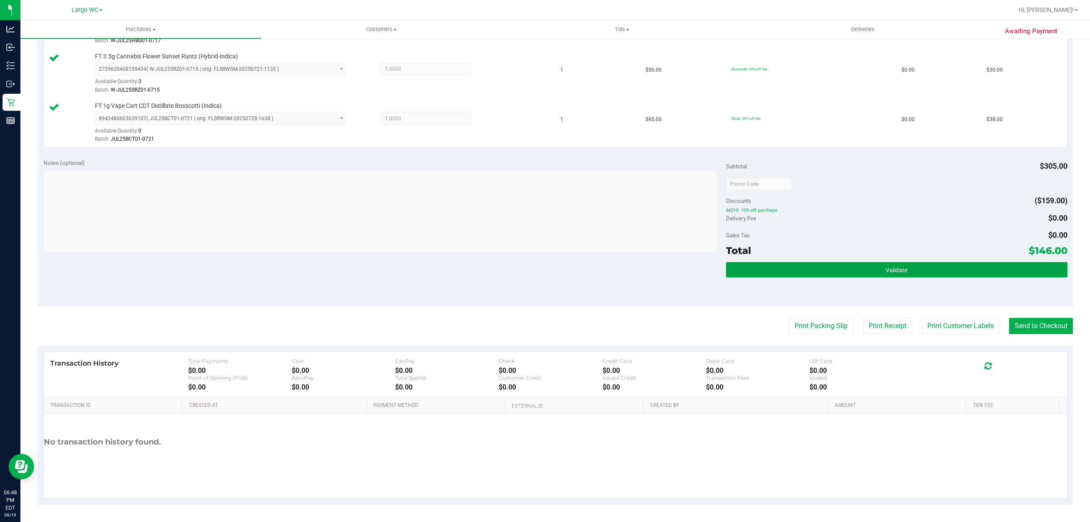
click at [887, 267] on span "Validate" at bounding box center [897, 270] width 22 height 7
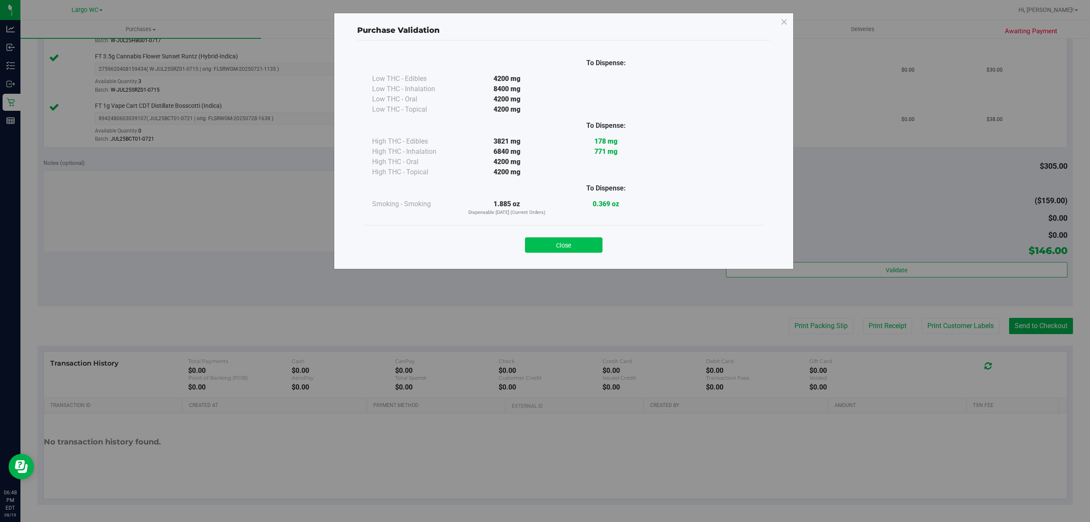
click at [580, 240] on button "Close" at bounding box center [564, 244] width 78 height 15
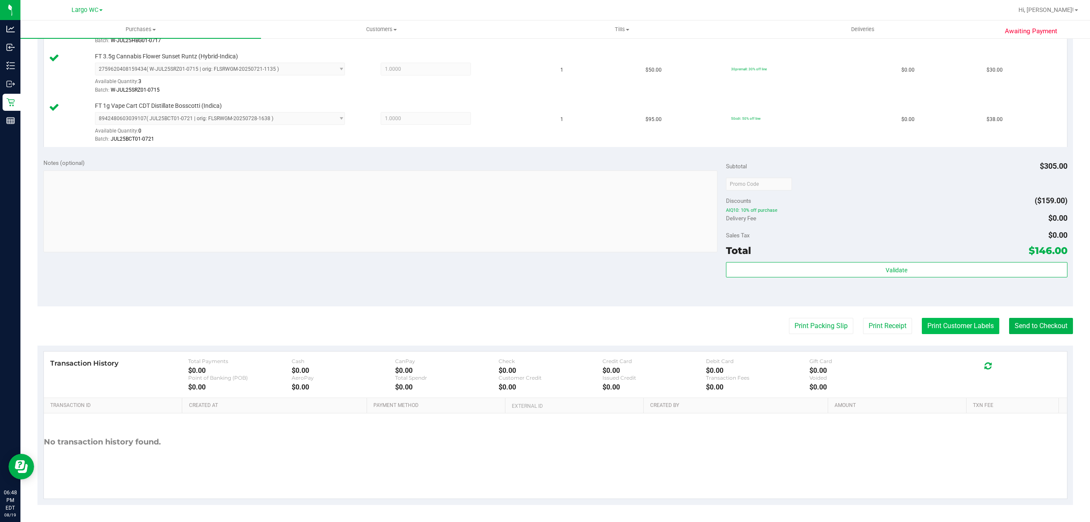
click at [965, 325] on button "Print Customer Labels" at bounding box center [961, 326] width 78 height 16
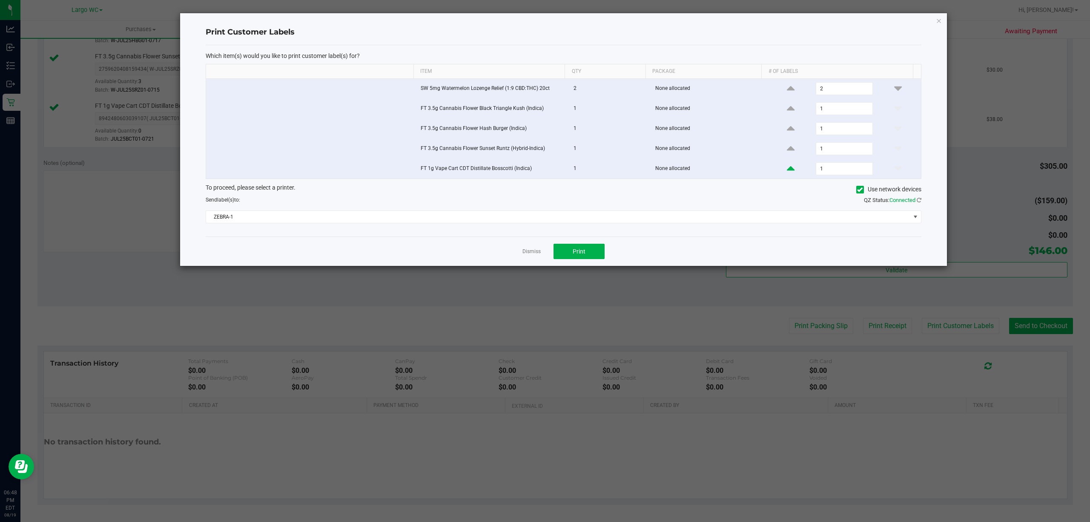
click at [787, 174] on icon at bounding box center [791, 168] width 8 height 11
type input "2"
click at [580, 250] on span "Print" at bounding box center [579, 251] width 13 height 7
click at [524, 254] on link "Dismiss" at bounding box center [532, 251] width 18 height 7
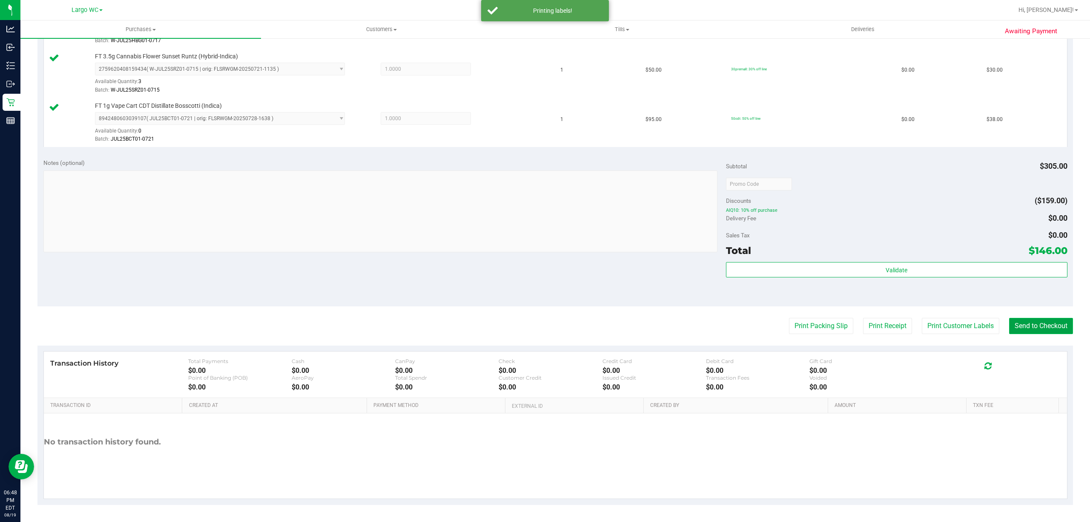
click at [1047, 329] on button "Send to Checkout" at bounding box center [1041, 326] width 64 height 16
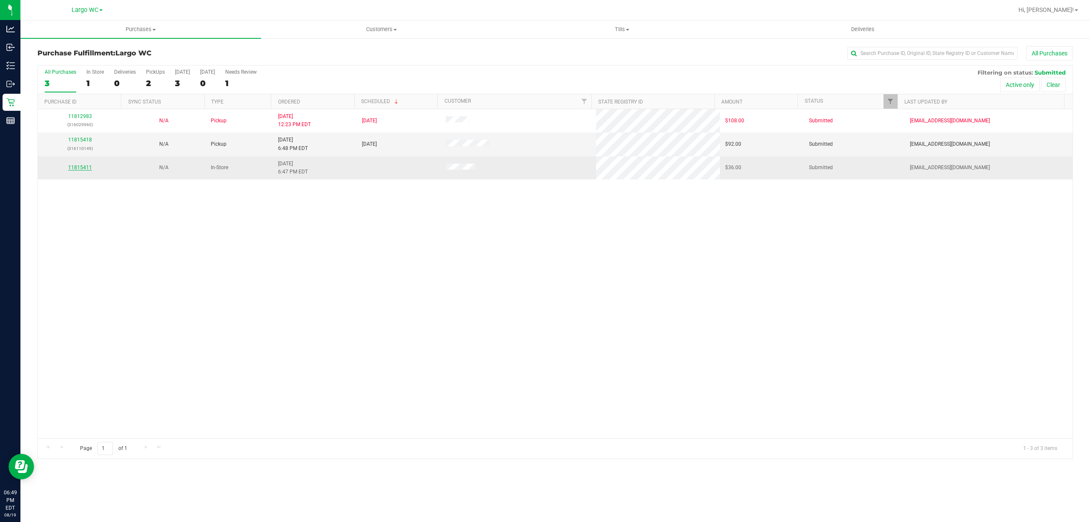
click at [80, 168] on link "11815411" at bounding box center [80, 167] width 24 height 6
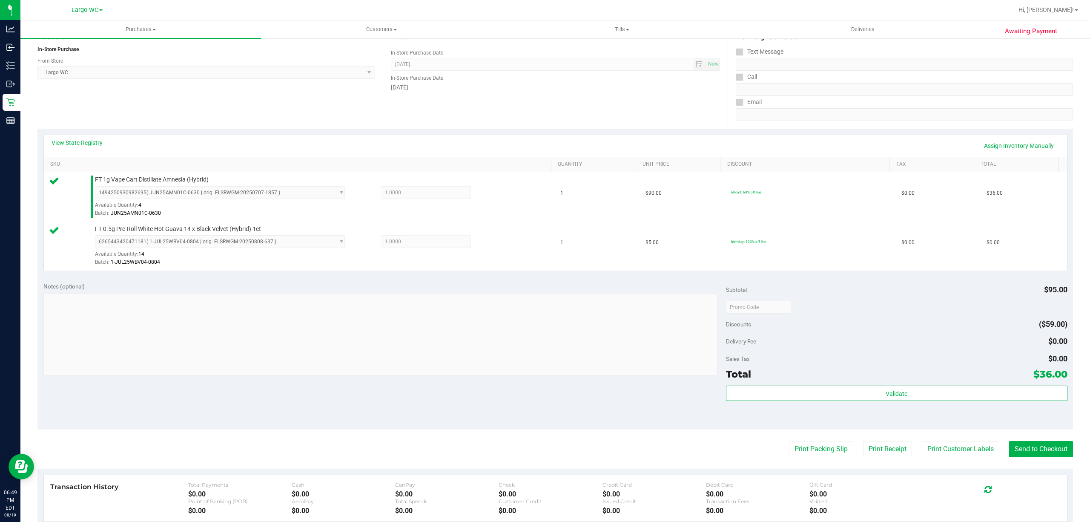
scroll to position [225, 0]
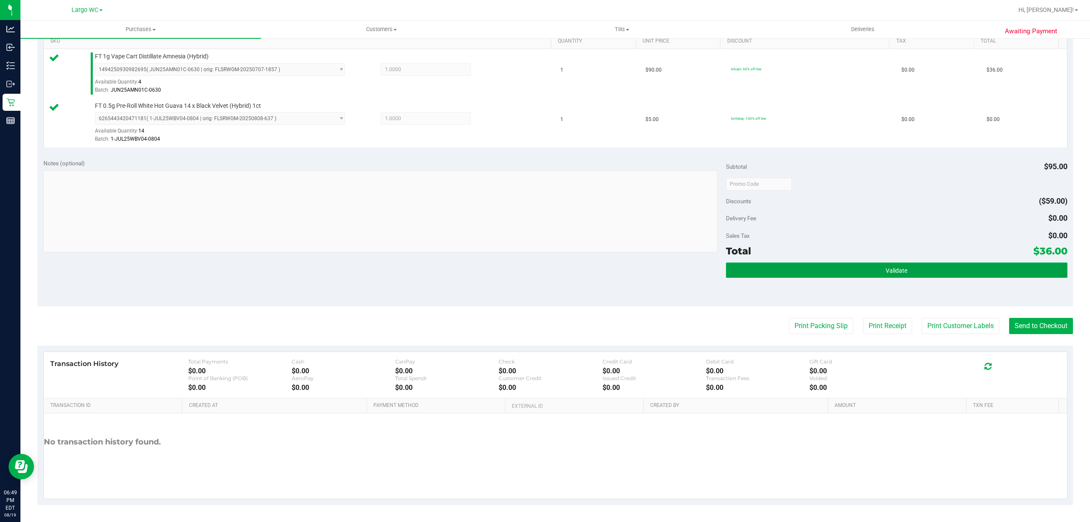
click at [925, 273] on button "Validate" at bounding box center [897, 269] width 342 height 15
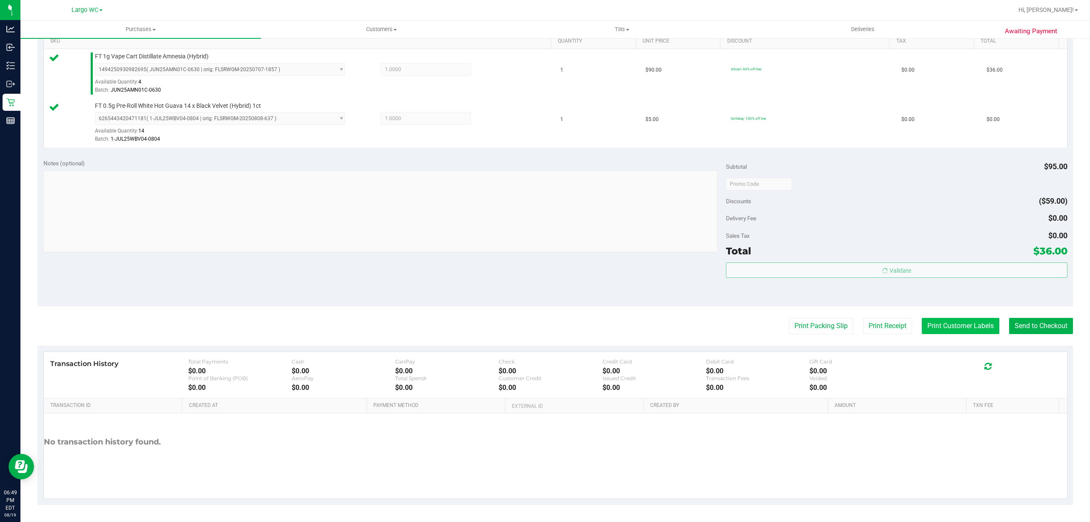
click at [943, 325] on button "Print Customer Labels" at bounding box center [961, 326] width 78 height 16
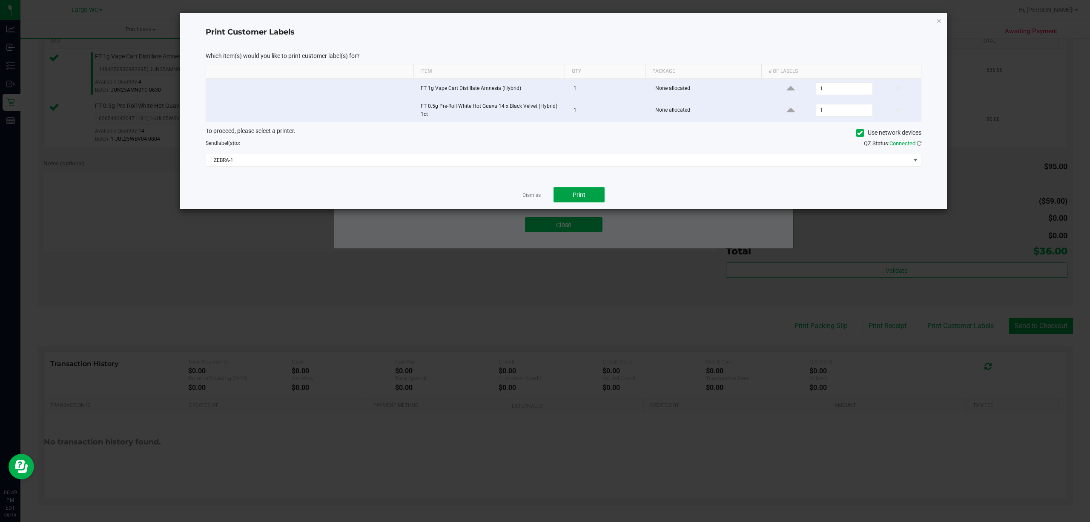
click at [585, 190] on button "Print" at bounding box center [579, 194] width 51 height 15
click at [526, 198] on link "Dismiss" at bounding box center [532, 195] width 18 height 7
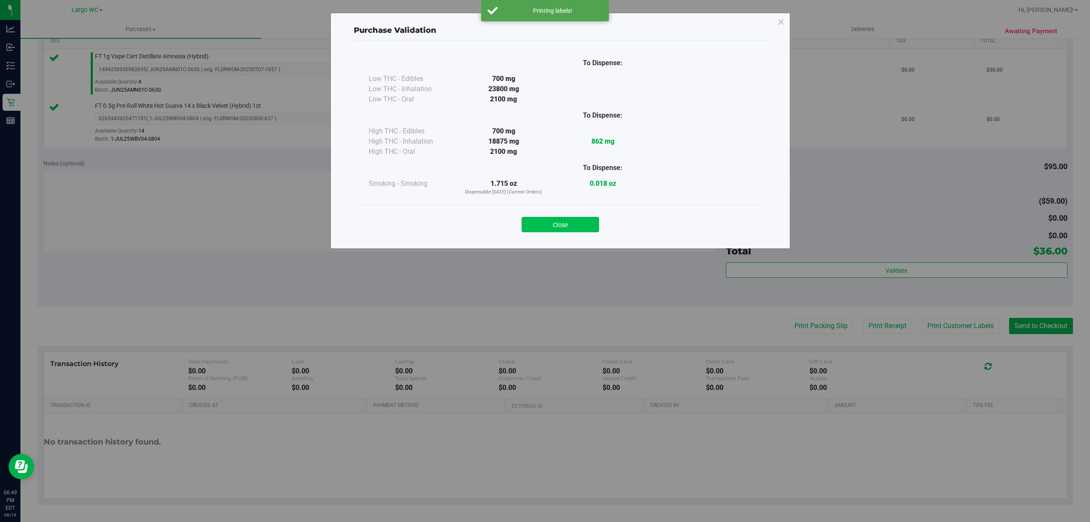
click at [555, 222] on button "Close" at bounding box center [561, 224] width 78 height 15
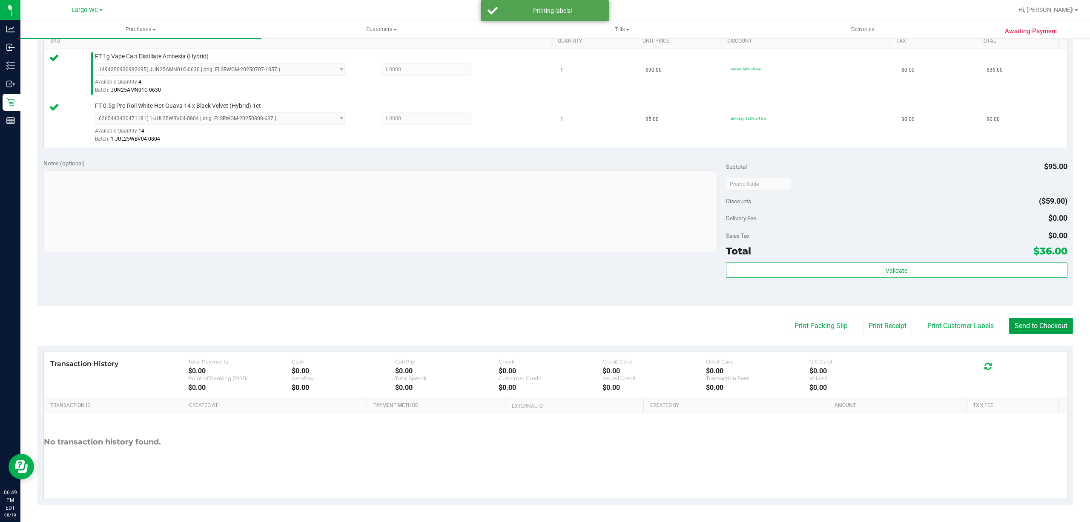
click at [1030, 328] on button "Send to Checkout" at bounding box center [1041, 326] width 64 height 16
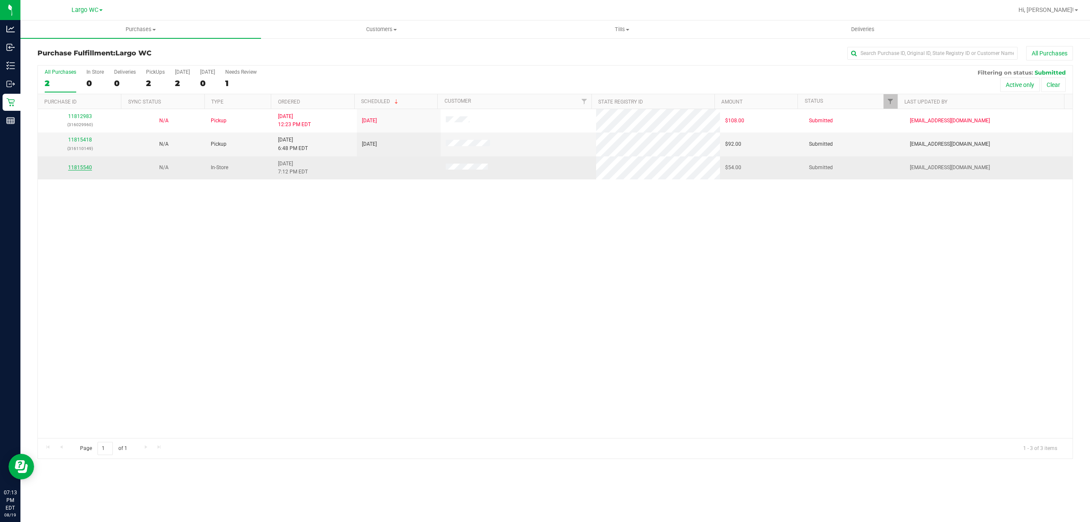
click at [70, 169] on link "11815540" at bounding box center [80, 167] width 24 height 6
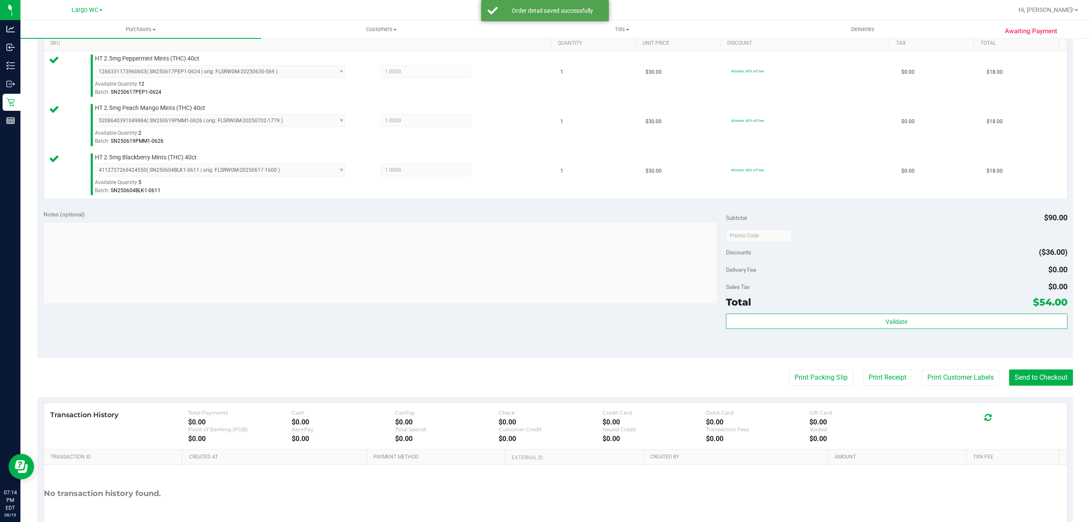
scroll to position [224, 0]
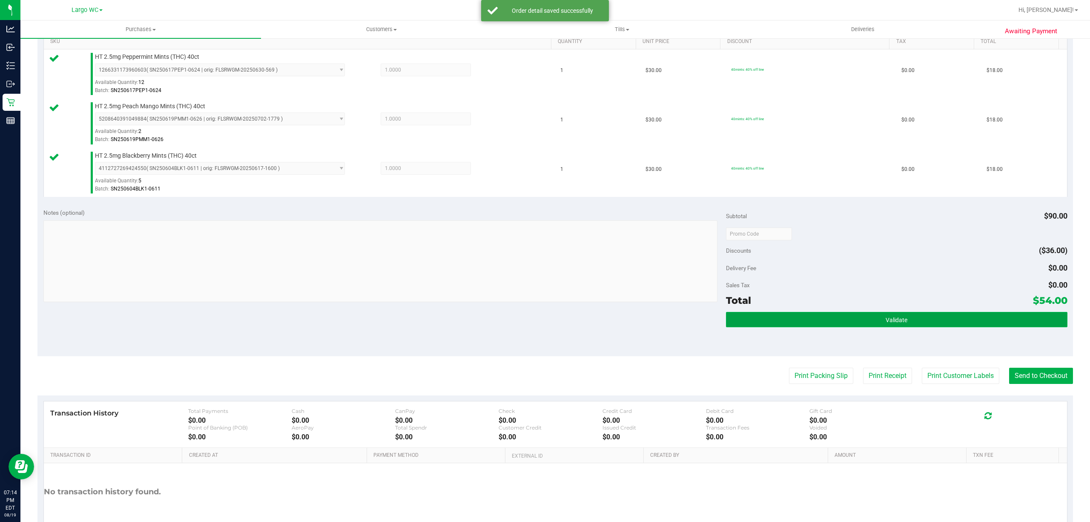
click at [926, 326] on button "Validate" at bounding box center [897, 319] width 342 height 15
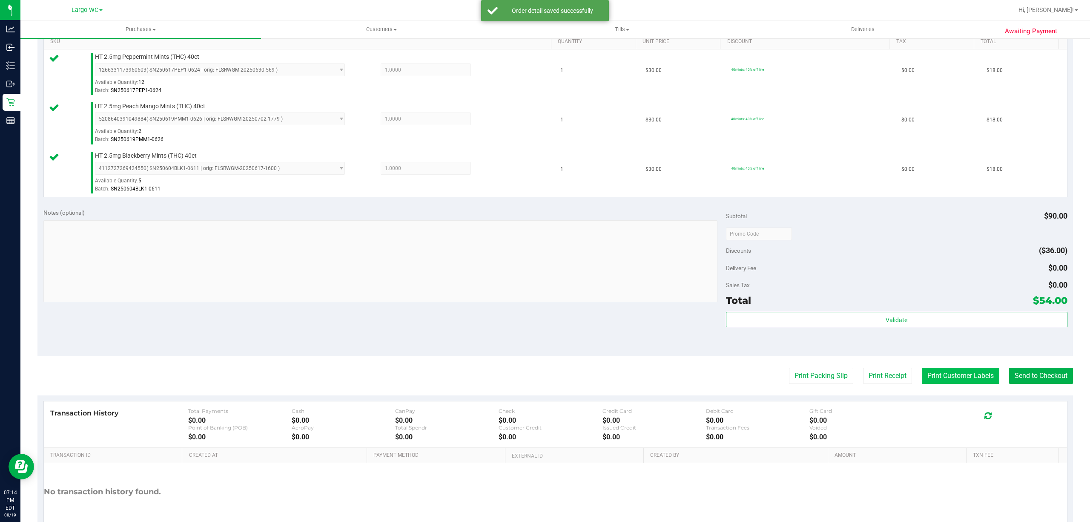
click at [943, 379] on button "Print Customer Labels" at bounding box center [961, 376] width 78 height 16
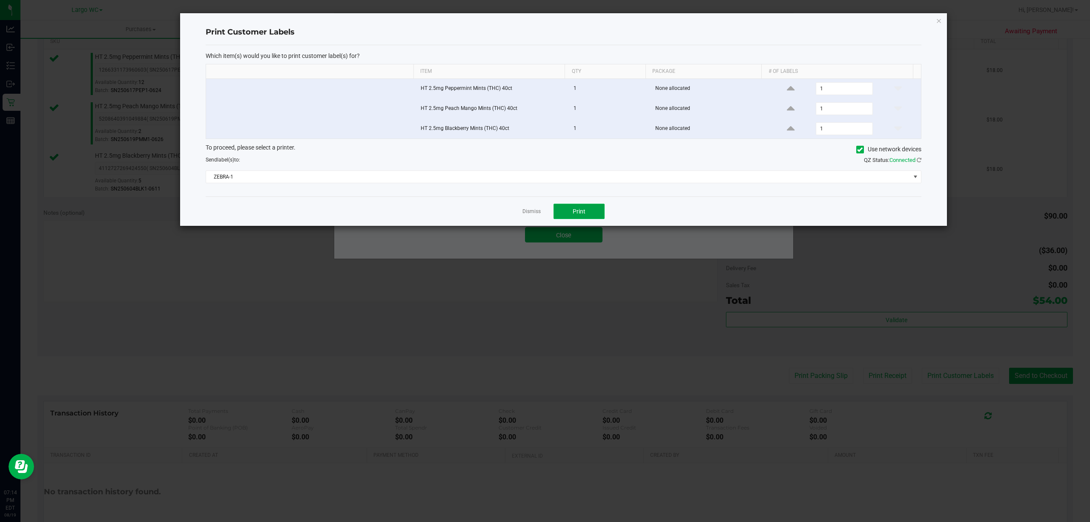
click at [573, 211] on span "Print" at bounding box center [579, 211] width 13 height 7
click at [533, 215] on link "Dismiss" at bounding box center [532, 211] width 18 height 7
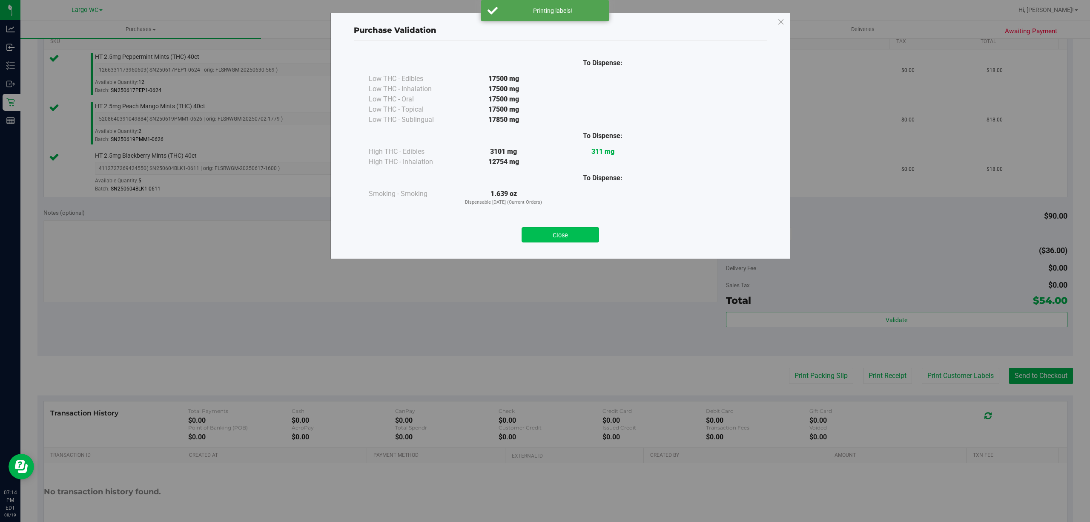
click at [560, 237] on button "Close" at bounding box center [561, 234] width 78 height 15
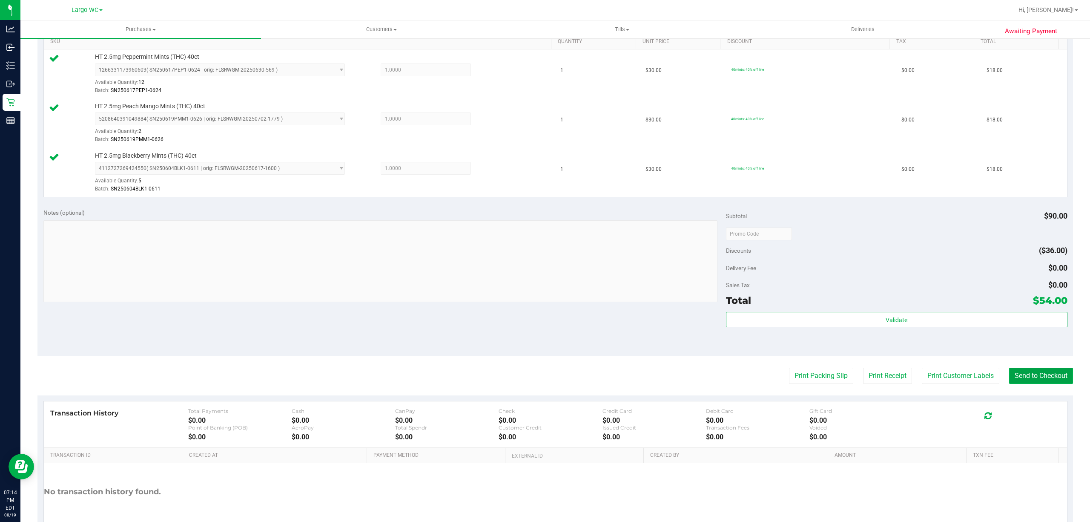
click at [1036, 371] on button "Send to Checkout" at bounding box center [1041, 376] width 64 height 16
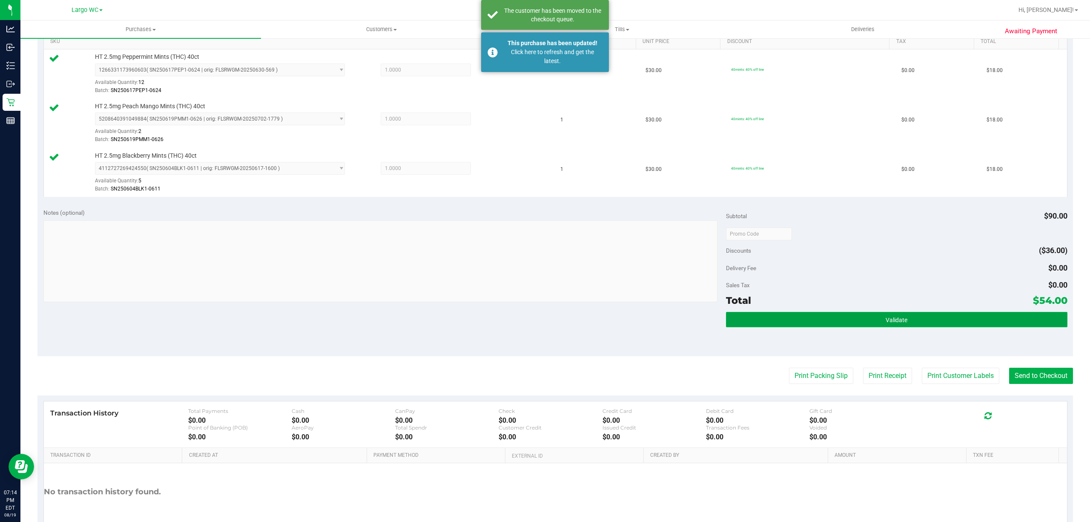
click at [900, 317] on button "Validate" at bounding box center [897, 319] width 342 height 15
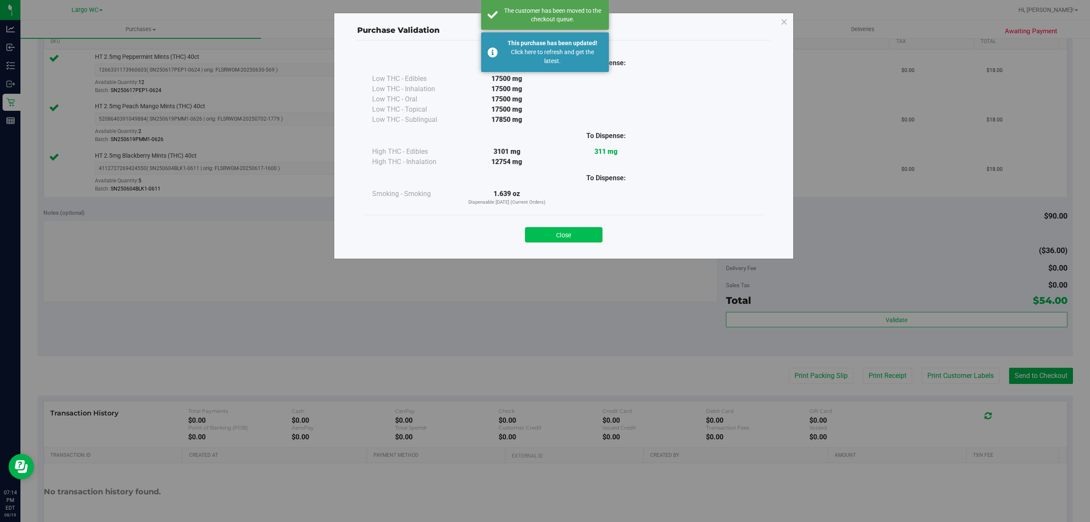
click at [581, 235] on button "Close" at bounding box center [564, 234] width 78 height 15
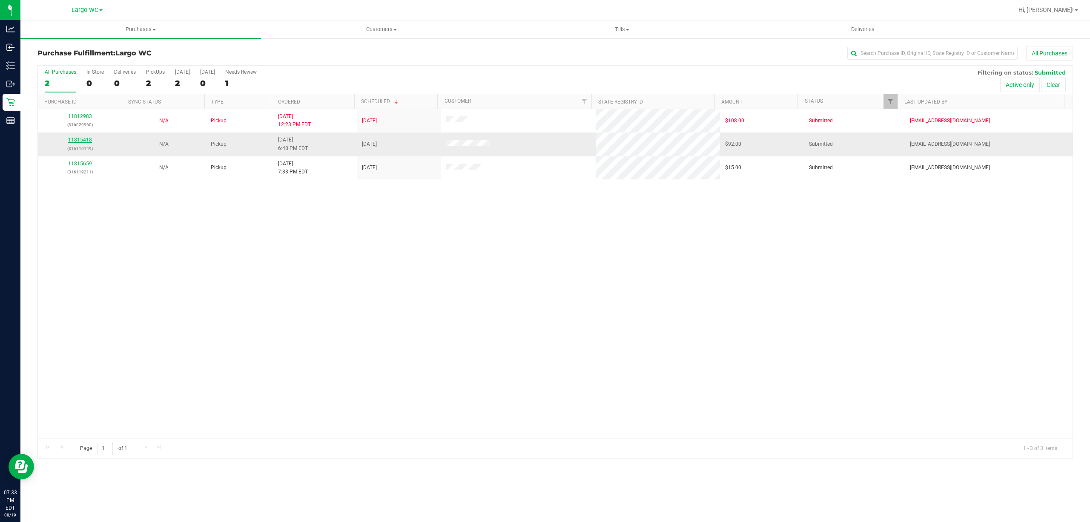
click at [82, 140] on link "11815418" at bounding box center [80, 140] width 24 height 6
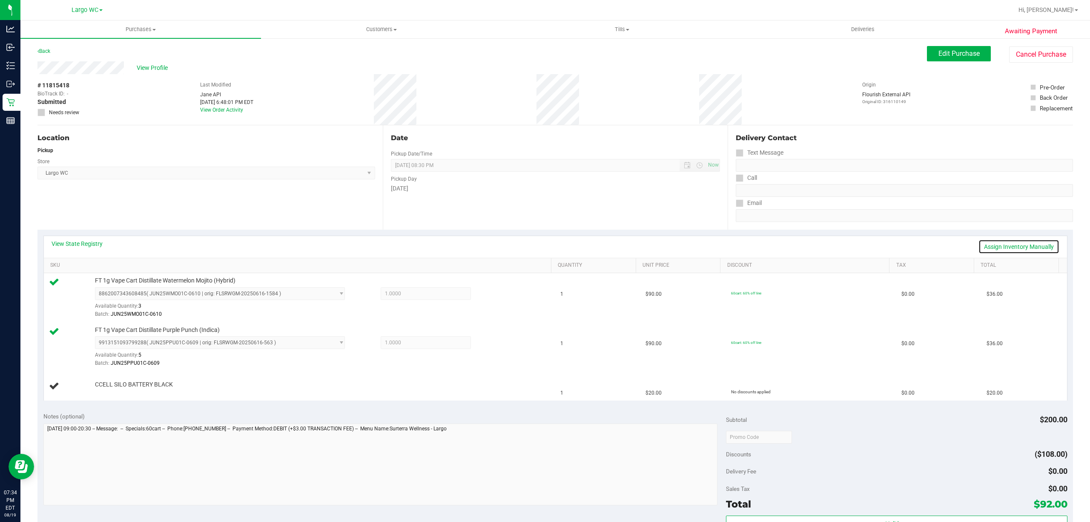
click at [1003, 247] on link "Assign Inventory Manually" at bounding box center [1019, 246] width 81 height 14
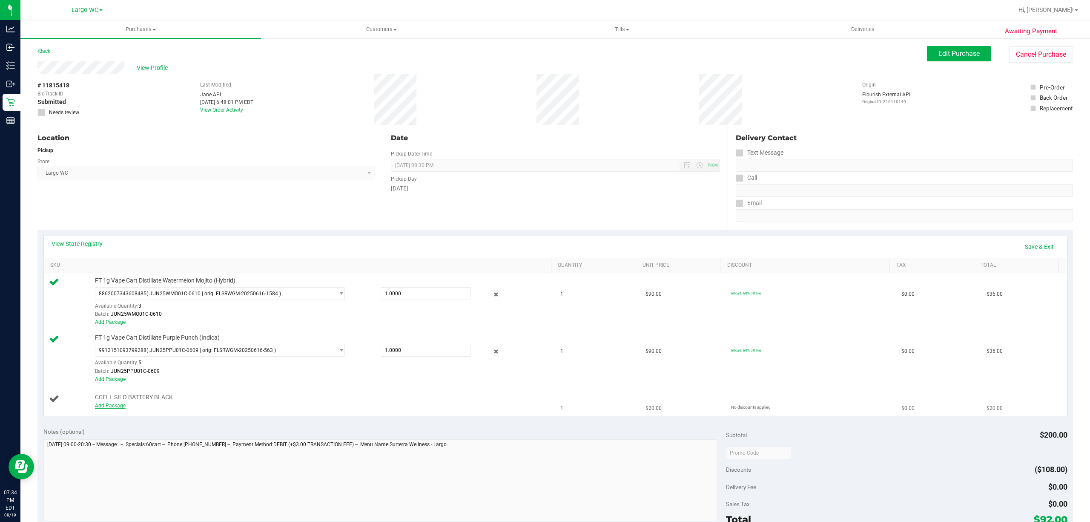
click at [113, 408] on link "Add Package" at bounding box center [110, 405] width 31 height 6
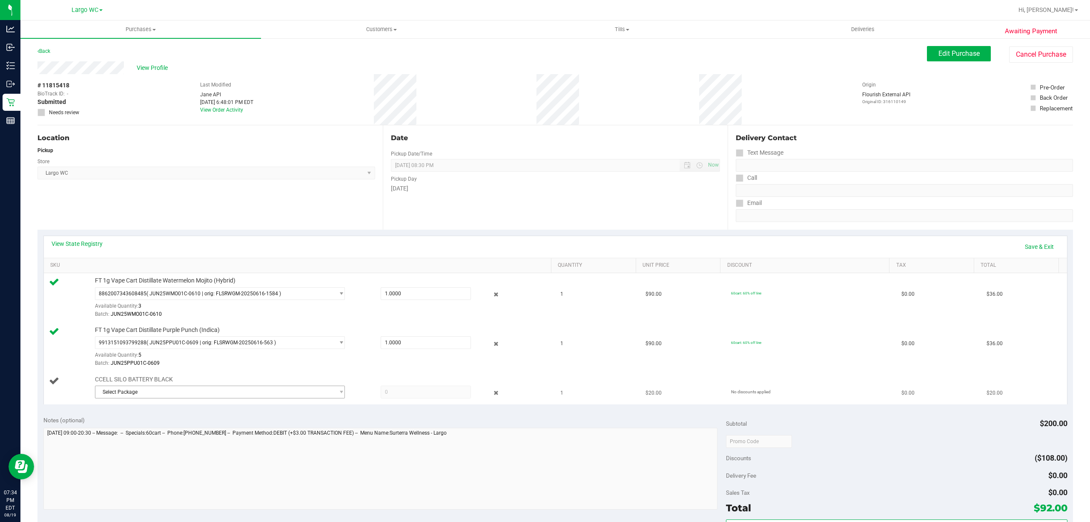
click at [201, 398] on span "Select Package" at bounding box center [220, 391] width 250 height 13
click at [264, 430] on li "4900128760625755 ( 1992079-042025 | orig: FLTW-20250528-027 )" at bounding box center [216, 429] width 245 height 12
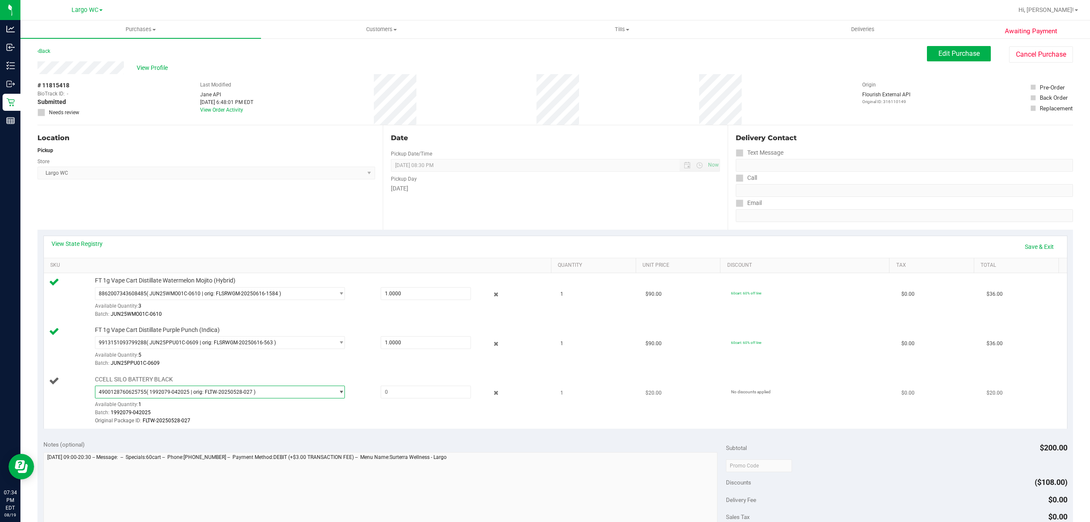
click at [290, 390] on span "4900128760625755 ( 1992079-042025 | orig: FLTW-20250528-027 )" at bounding box center [214, 392] width 239 height 12
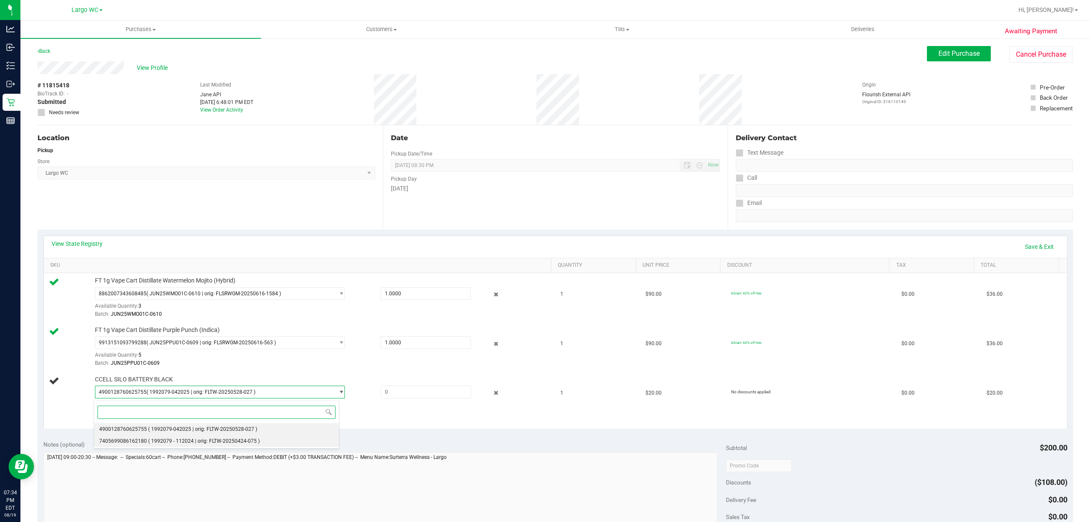
click at [275, 443] on li "7405699086162180 ( 1992079 - 112024 | orig: FLTW-20250424-075 )" at bounding box center [216, 441] width 245 height 12
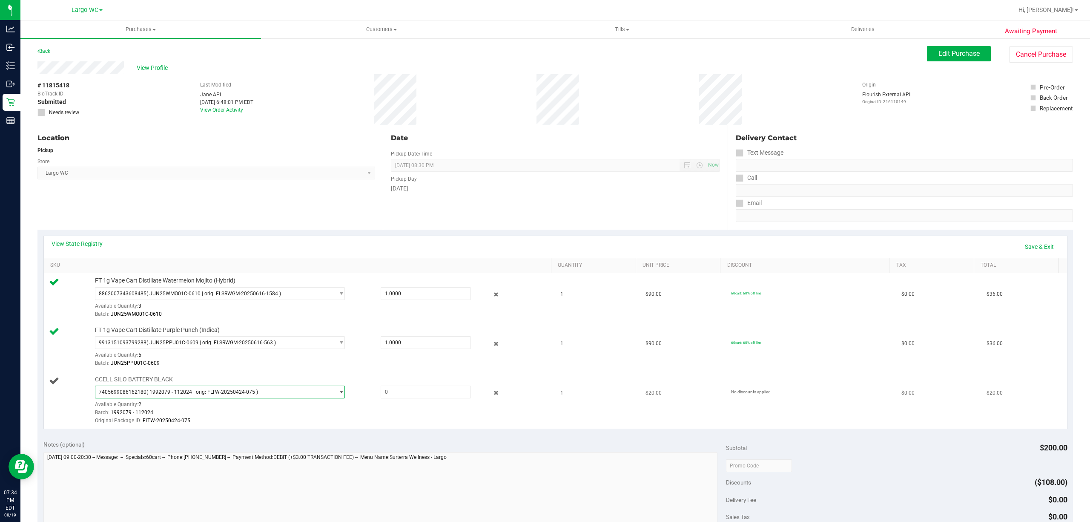
click at [310, 395] on span "7405699086162180 ( 1992079 - 112024 | orig: FLTW-20250424-075 )" at bounding box center [214, 392] width 239 height 12
click at [375, 421] on div "Original Package ID: FLTW-20250424-075" at bounding box center [320, 421] width 451 height 8
click at [1038, 247] on link "Save & Exit" at bounding box center [1040, 246] width 40 height 14
click at [999, 247] on link "Assign Inventory Manually" at bounding box center [1019, 246] width 81 height 14
click at [421, 394] on input "text" at bounding box center [425, 392] width 89 height 12
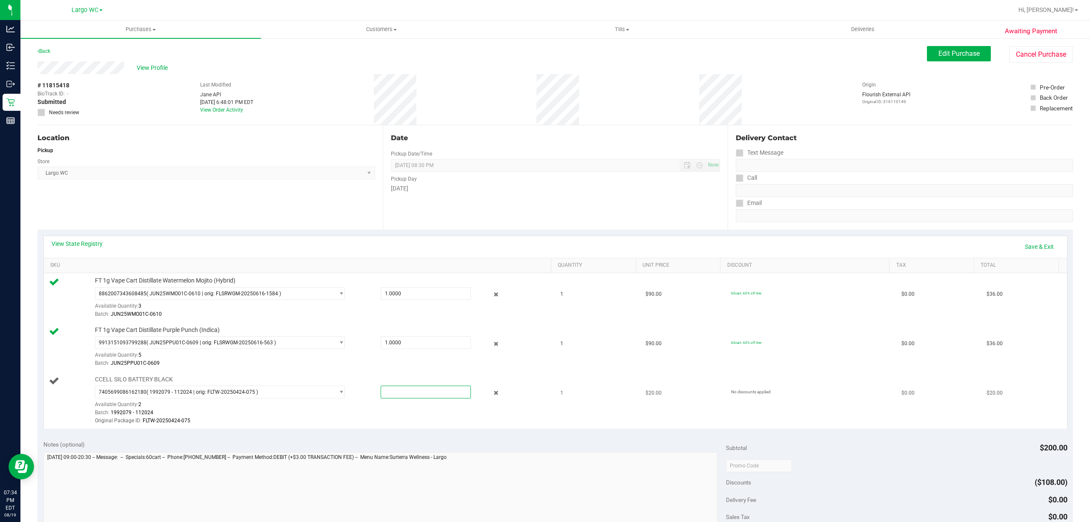
type input "1"
click at [1024, 244] on link "Save & Exit" at bounding box center [1040, 246] width 40 height 14
type input "1.0000"
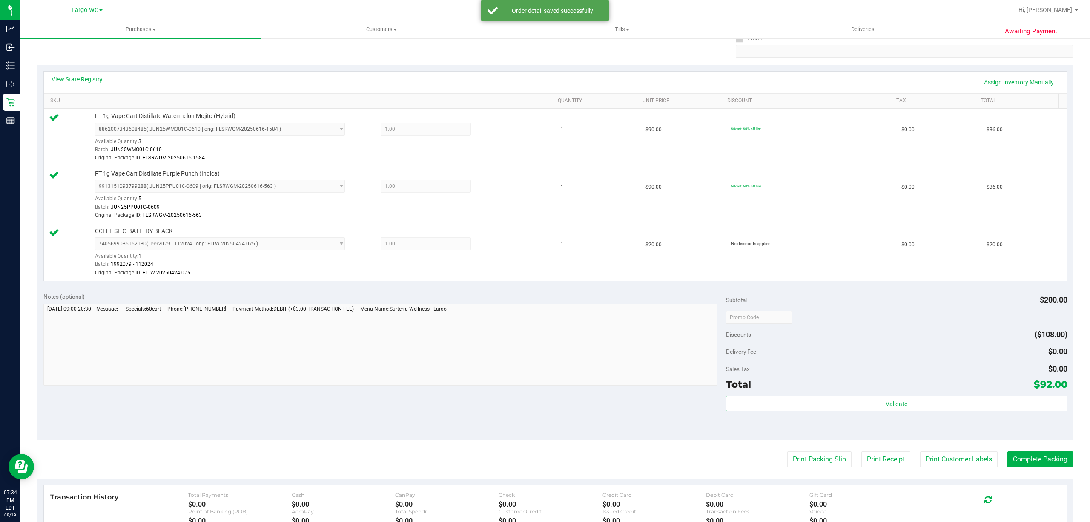
scroll to position [243, 0]
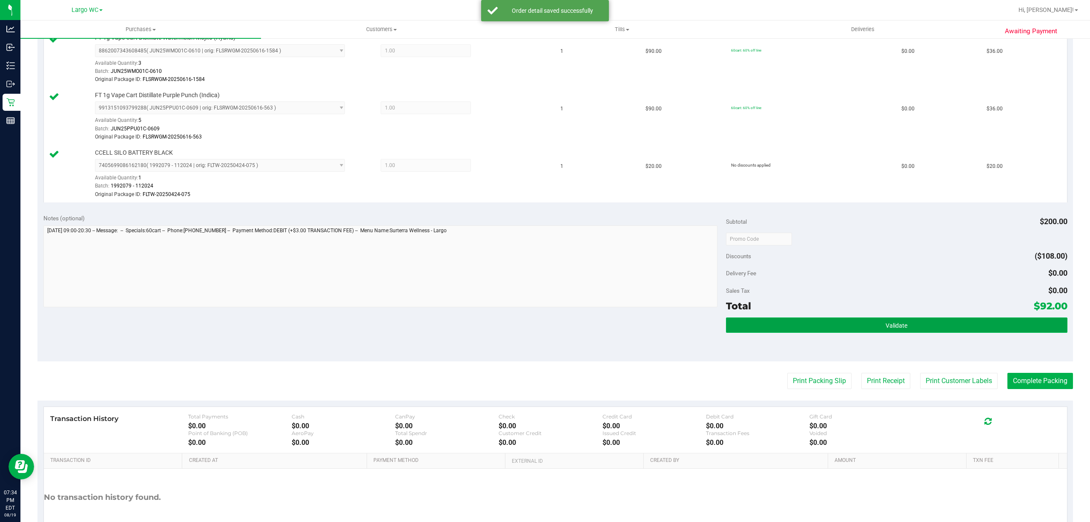
click at [929, 325] on button "Validate" at bounding box center [897, 324] width 342 height 15
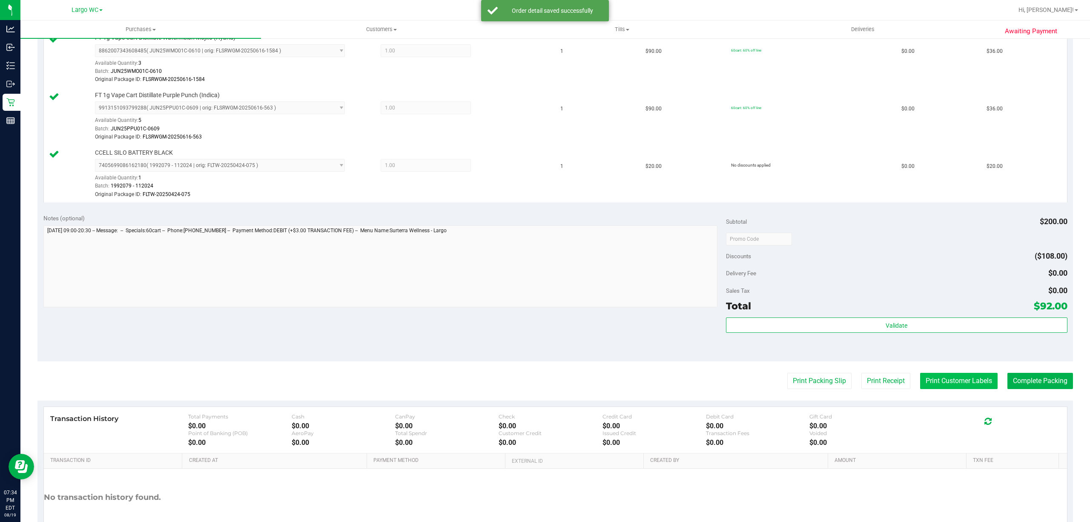
click at [937, 387] on button "Print Customer Labels" at bounding box center [959, 381] width 78 height 16
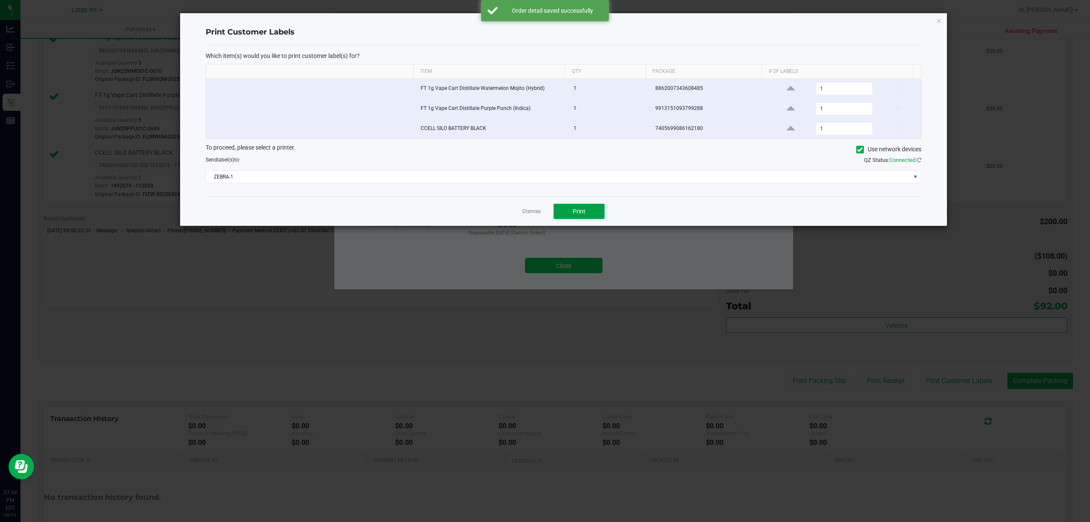
click at [578, 215] on span "Print" at bounding box center [579, 211] width 13 height 7
click at [529, 215] on link "Dismiss" at bounding box center [532, 211] width 18 height 7
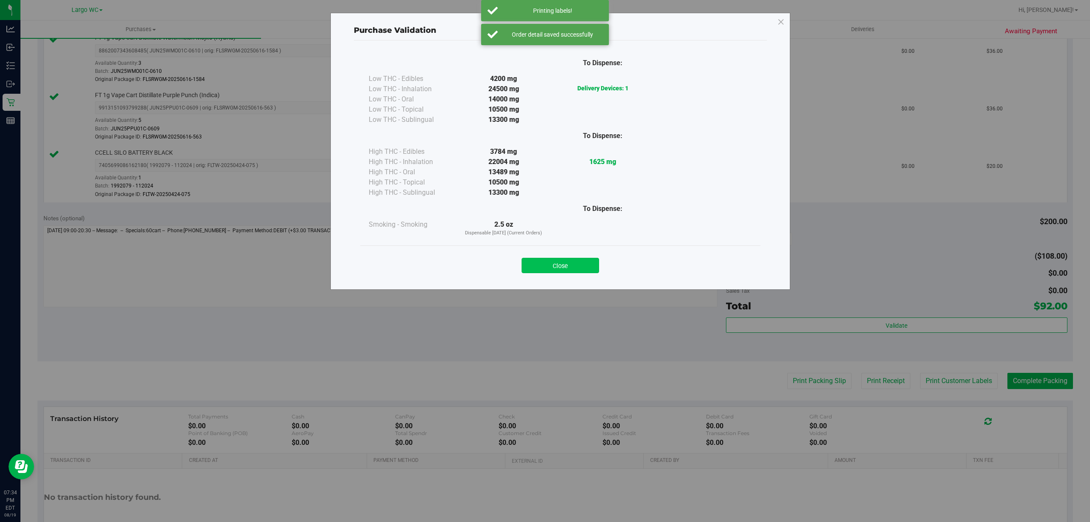
click at [564, 268] on button "Close" at bounding box center [561, 265] width 78 height 15
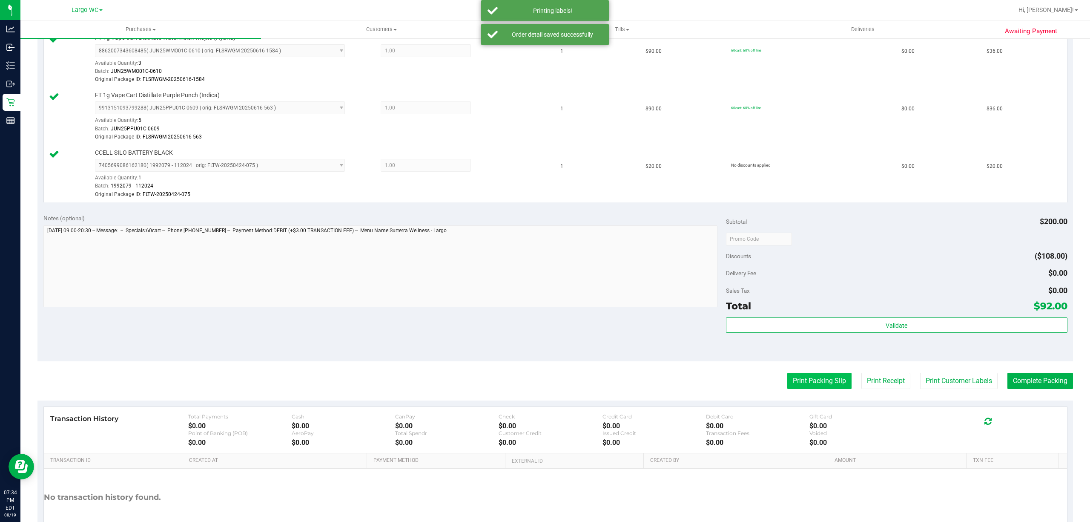
click at [809, 389] on button "Print Packing Slip" at bounding box center [820, 381] width 64 height 16
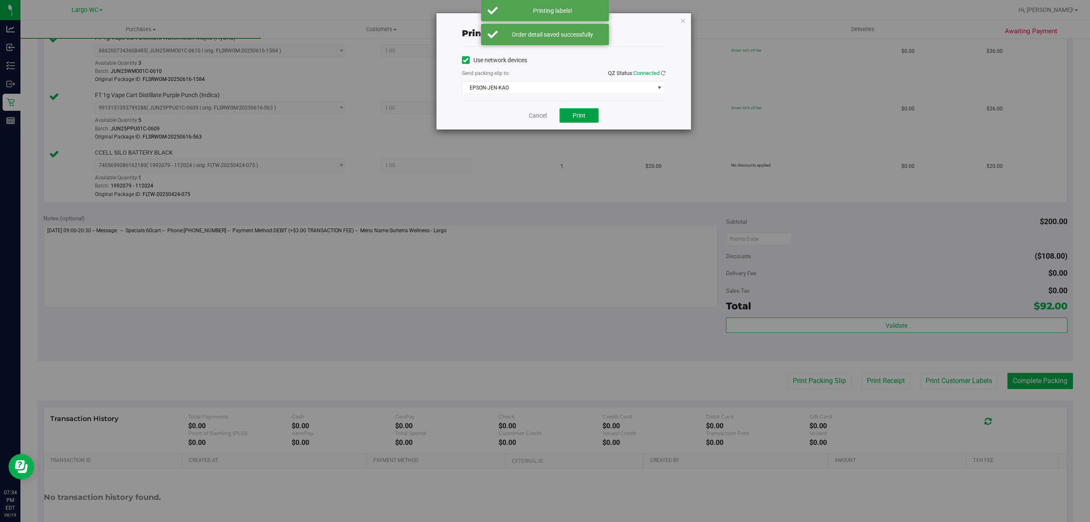
click at [578, 116] on span "Print" at bounding box center [579, 115] width 13 height 7
click at [538, 116] on link "Cancel" at bounding box center [534, 115] width 18 height 9
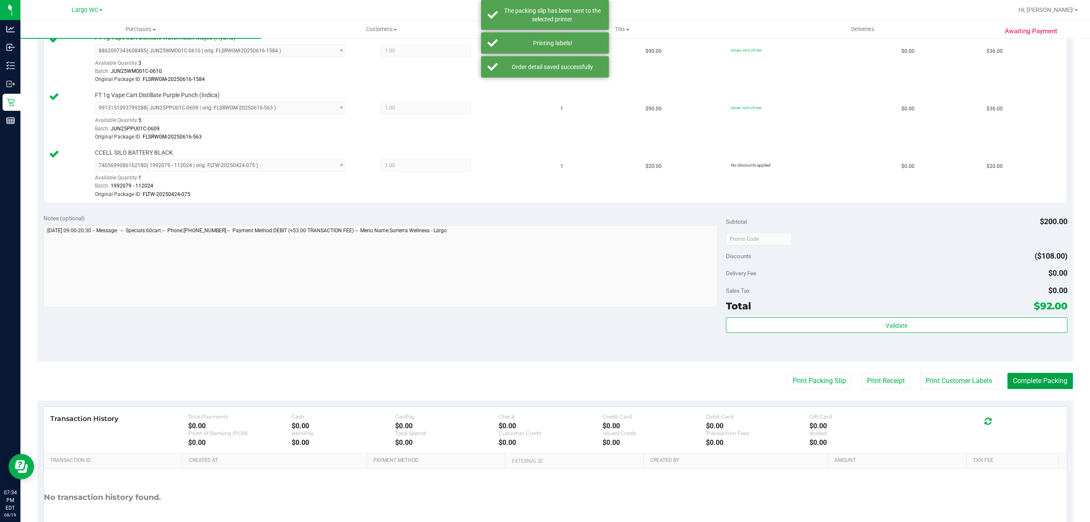
click at [1026, 379] on button "Complete Packing" at bounding box center [1041, 381] width 66 height 16
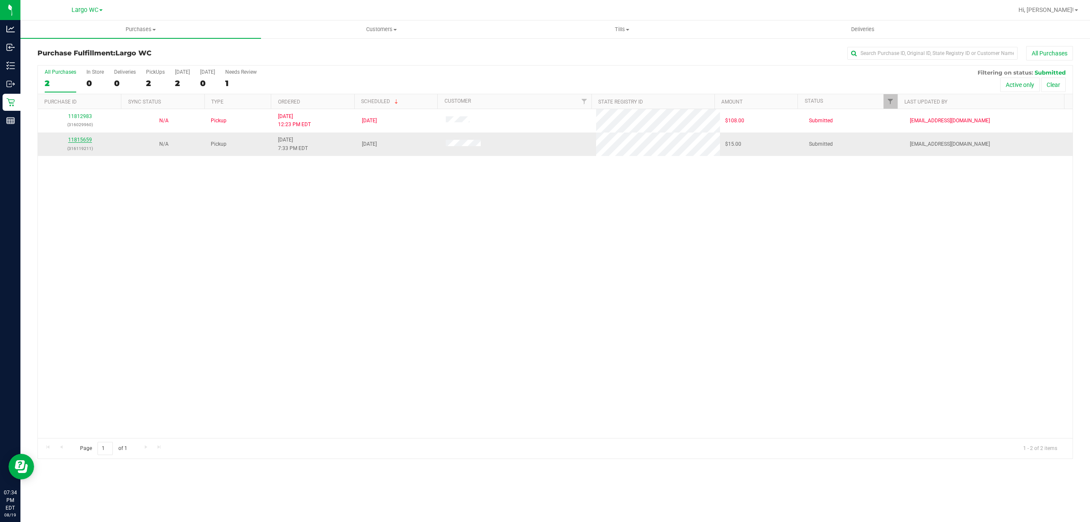
click at [73, 140] on link "11815659" at bounding box center [80, 140] width 24 height 6
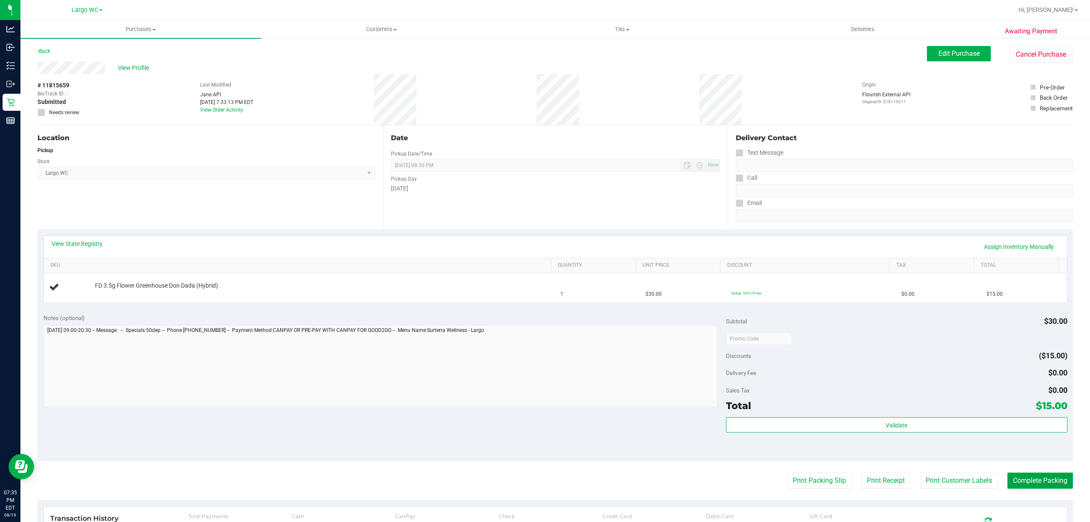
click at [1024, 480] on button "Complete Packing" at bounding box center [1041, 480] width 66 height 16
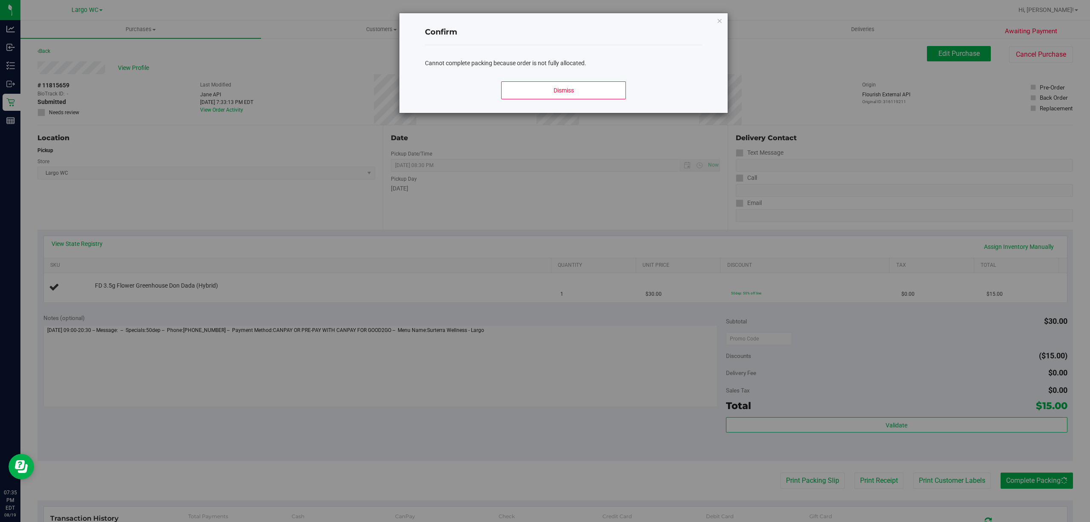
click at [577, 72] on div "Cannot complete packing because order is not fully allocated." at bounding box center [563, 59] width 277 height 29
click at [595, 96] on button "Dismiss" at bounding box center [563, 90] width 125 height 18
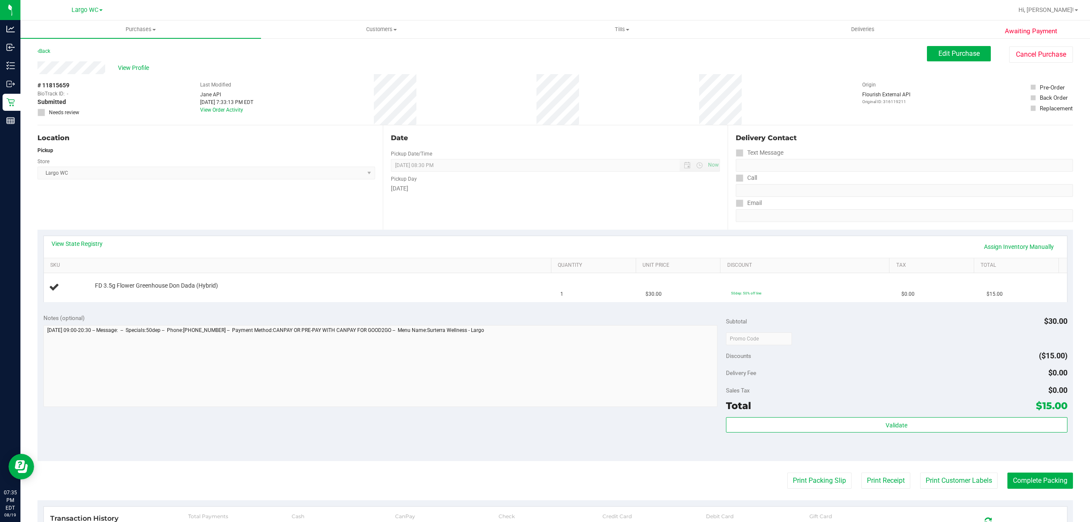
click at [554, 481] on div "Print Packing Slip Print Receipt Print Customer Labels Complete Packing" at bounding box center [555, 480] width 1036 height 16
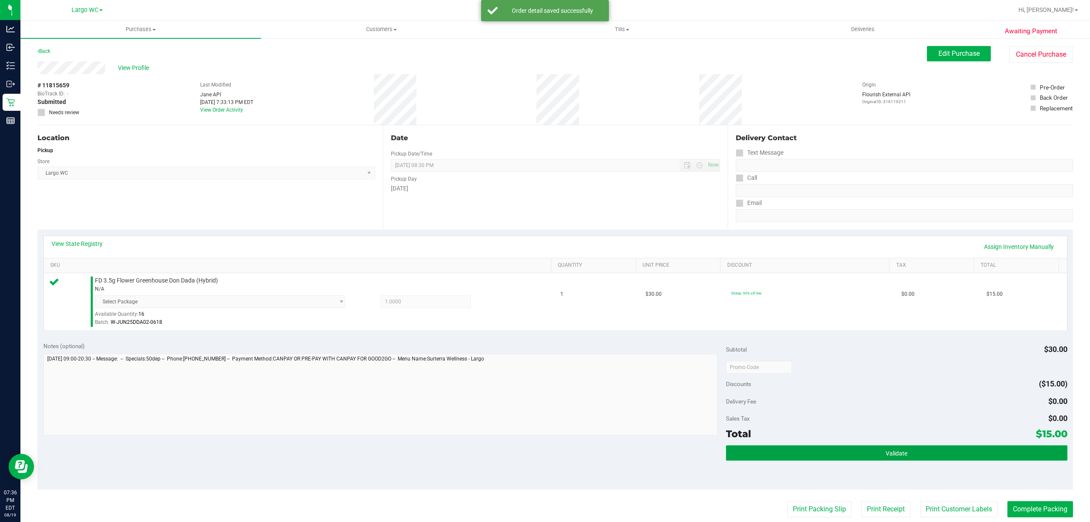
click at [924, 452] on button "Validate" at bounding box center [897, 452] width 342 height 15
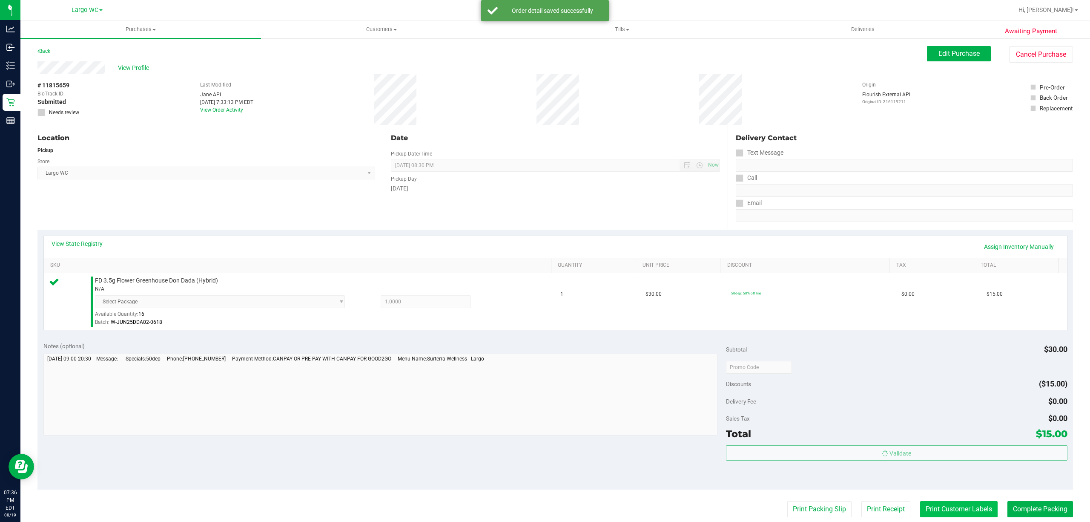
click at [936, 509] on button "Print Customer Labels" at bounding box center [959, 509] width 78 height 16
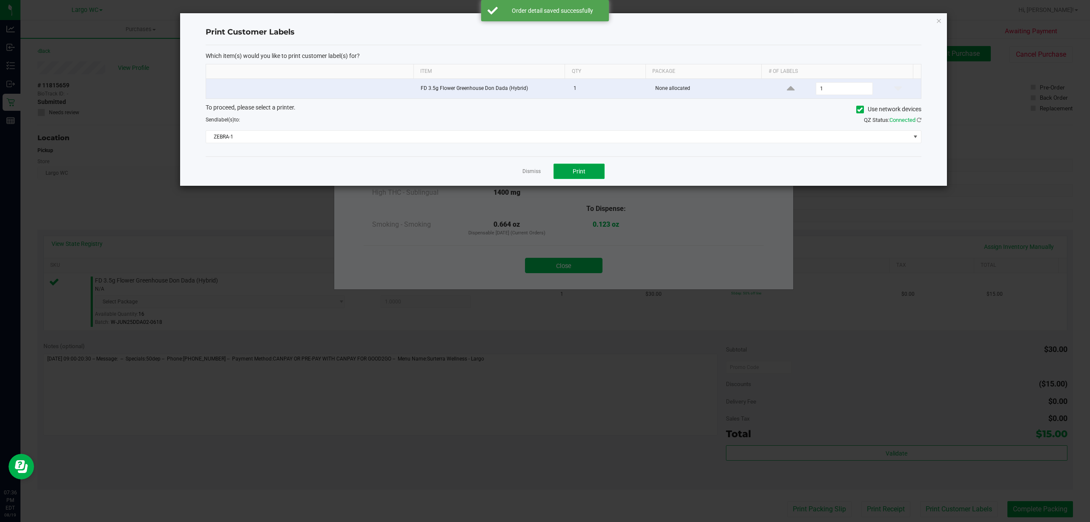
click at [587, 169] on button "Print" at bounding box center [579, 171] width 51 height 15
click at [527, 174] on link "Dismiss" at bounding box center [532, 171] width 18 height 7
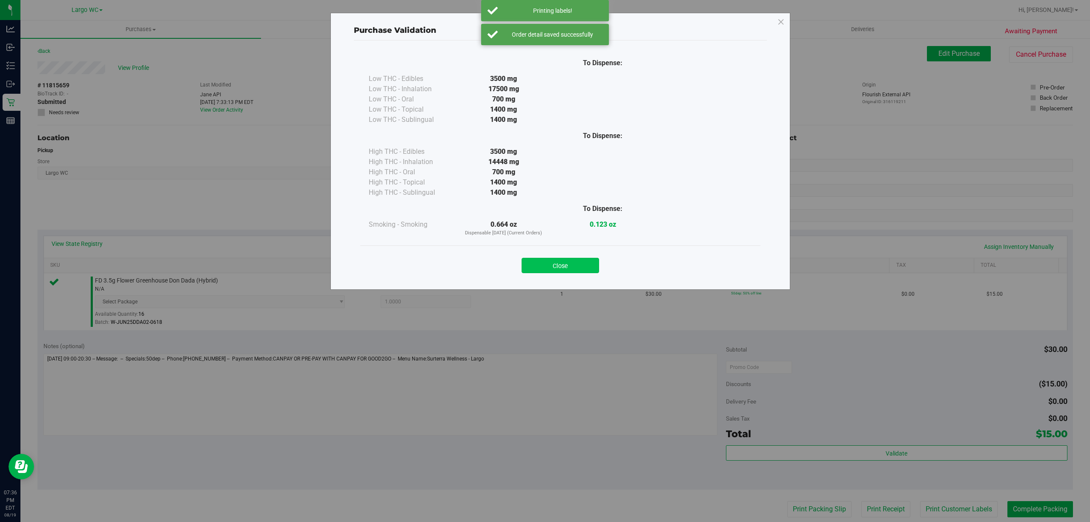
click at [568, 262] on button "Close" at bounding box center [561, 265] width 78 height 15
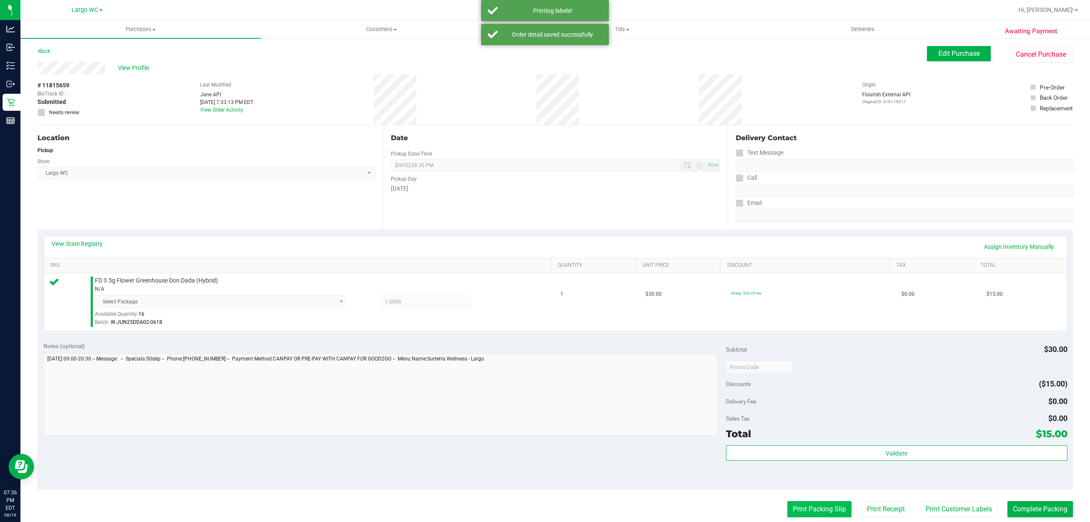
click at [791, 511] on button "Print Packing Slip" at bounding box center [820, 509] width 64 height 16
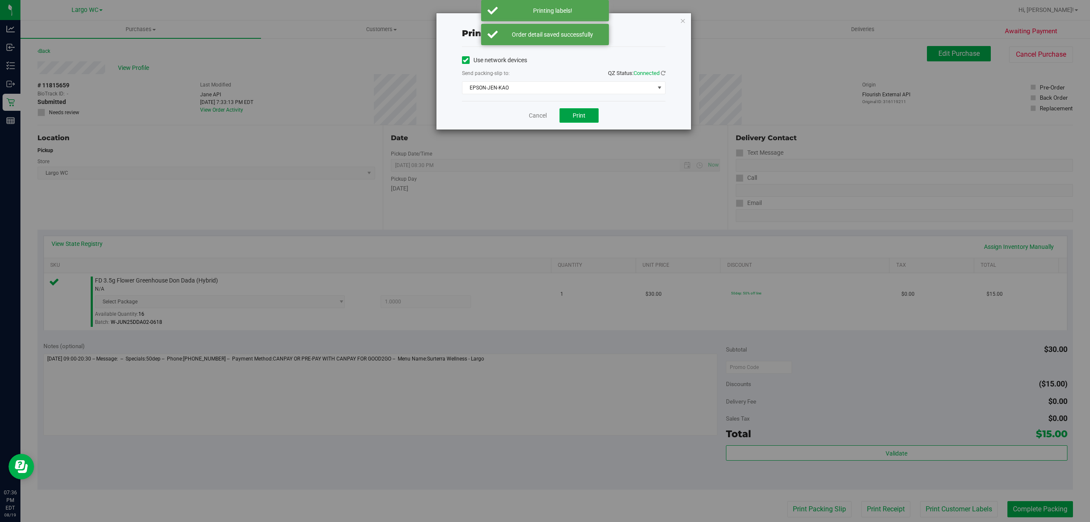
click at [578, 114] on span "Print" at bounding box center [579, 115] width 13 height 7
click at [542, 113] on link "Cancel" at bounding box center [538, 115] width 18 height 9
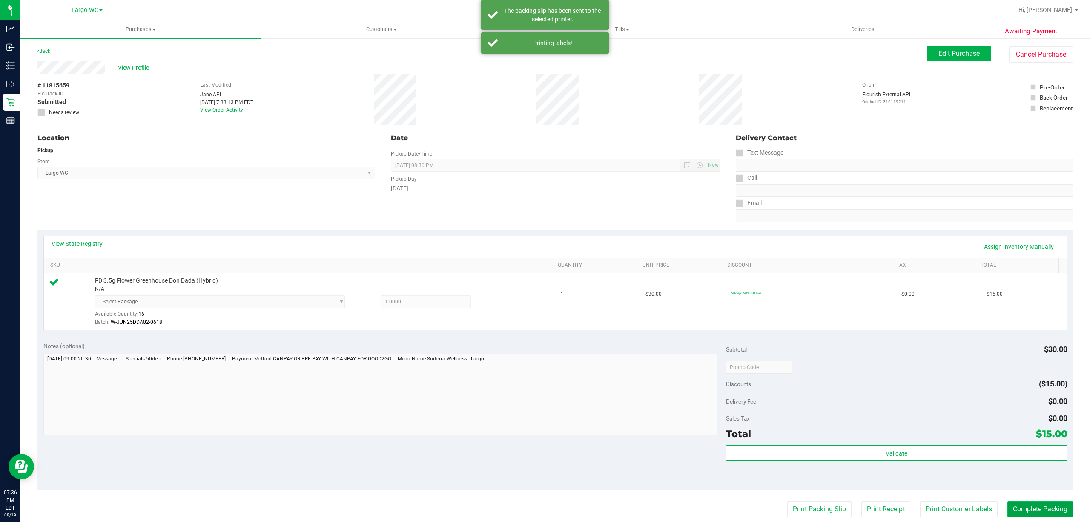
click at [1024, 503] on button "Complete Packing" at bounding box center [1041, 509] width 66 height 16
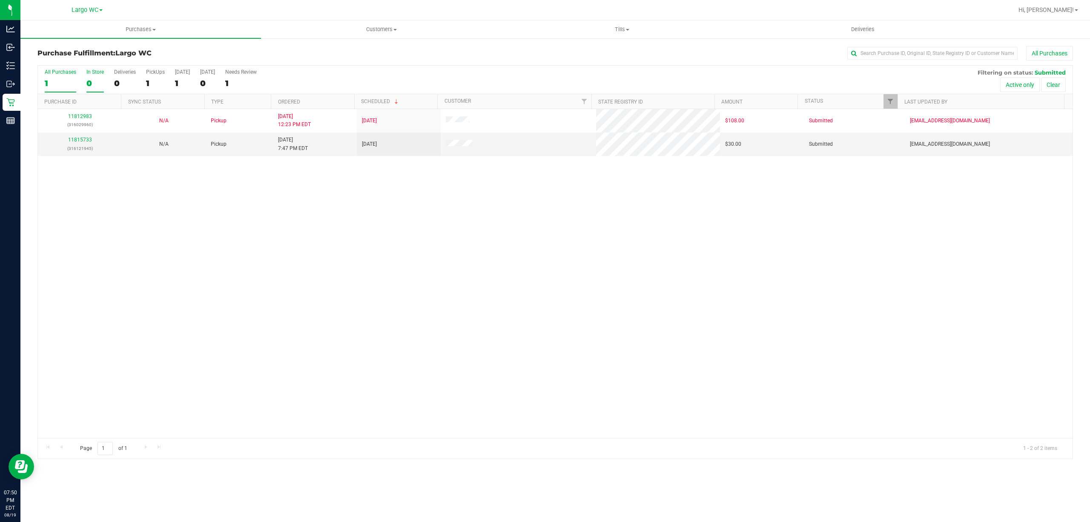
click at [89, 84] on div "0" at bounding box center [94, 83] width 17 height 10
click at [0, 0] on input "In Store 0" at bounding box center [0, 0] width 0 height 0
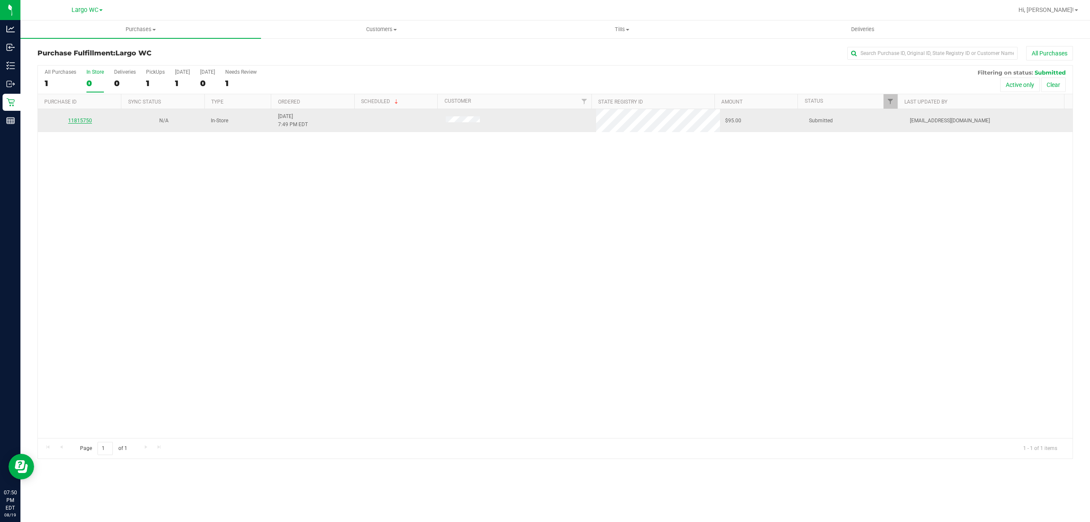
click at [74, 121] on link "11815750" at bounding box center [80, 121] width 24 height 6
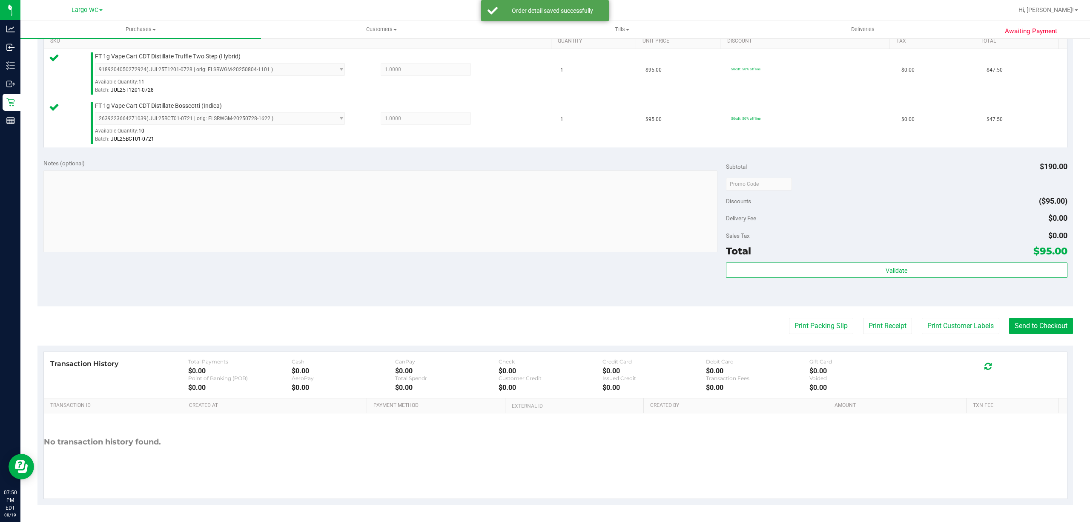
scroll to position [224, 0]
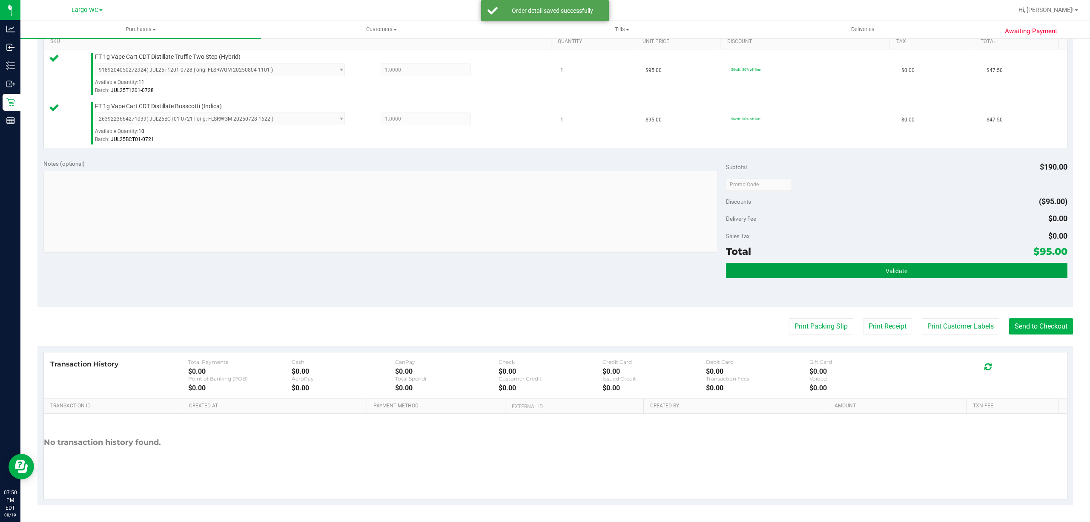
click at [917, 275] on button "Validate" at bounding box center [897, 270] width 342 height 15
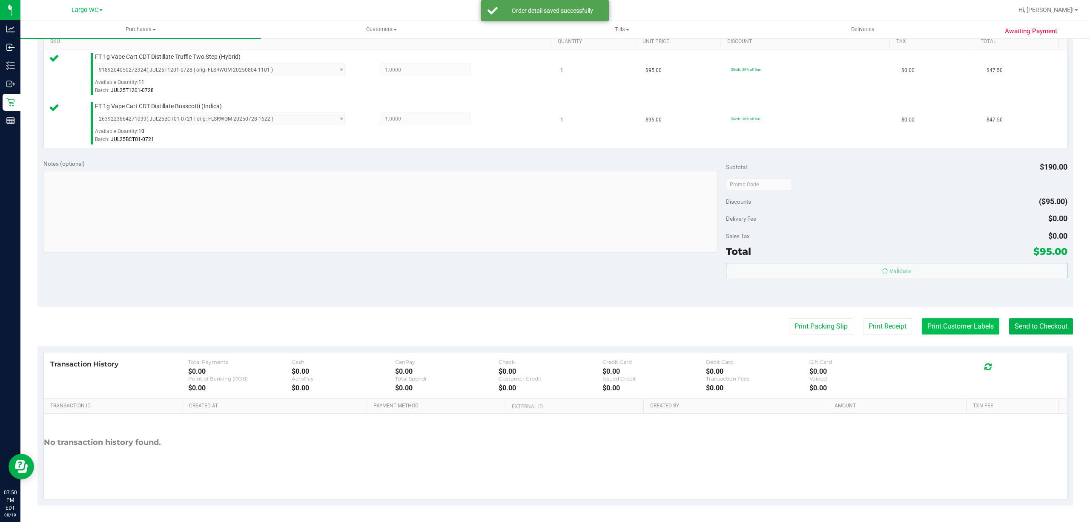
click at [939, 328] on button "Print Customer Labels" at bounding box center [961, 326] width 78 height 16
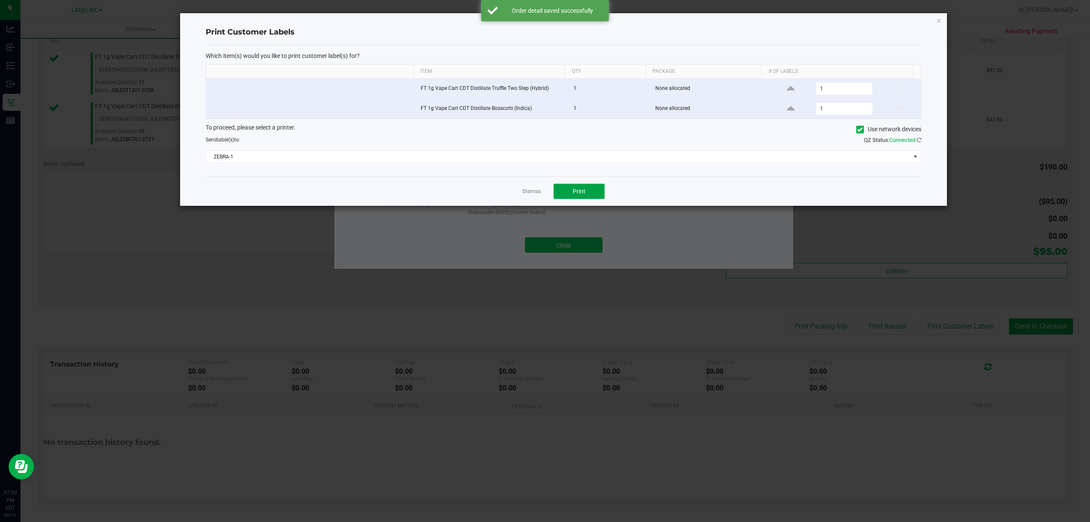
click at [586, 198] on button "Print" at bounding box center [579, 191] width 51 height 15
click at [530, 193] on link "Dismiss" at bounding box center [532, 191] width 18 height 7
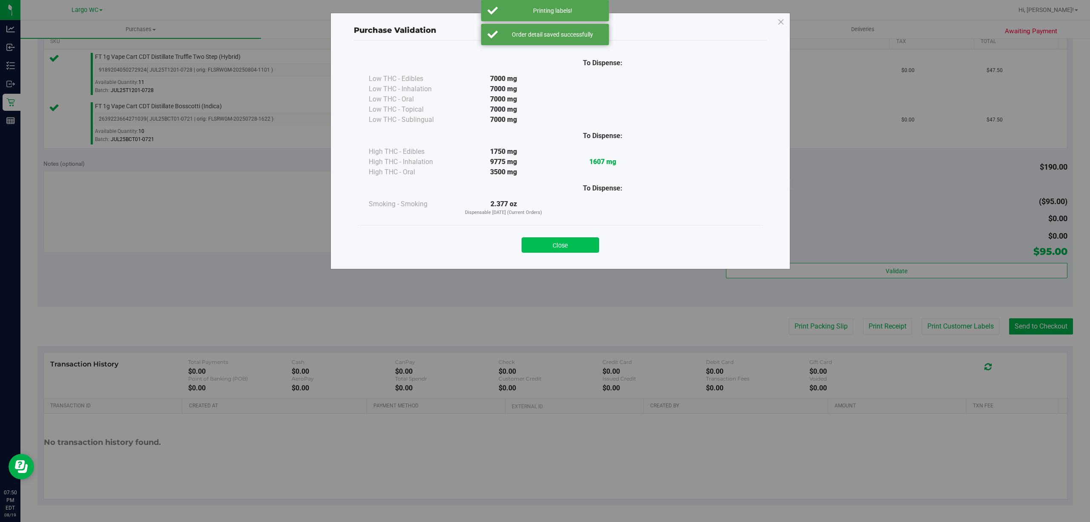
click at [562, 250] on button "Close" at bounding box center [561, 244] width 78 height 15
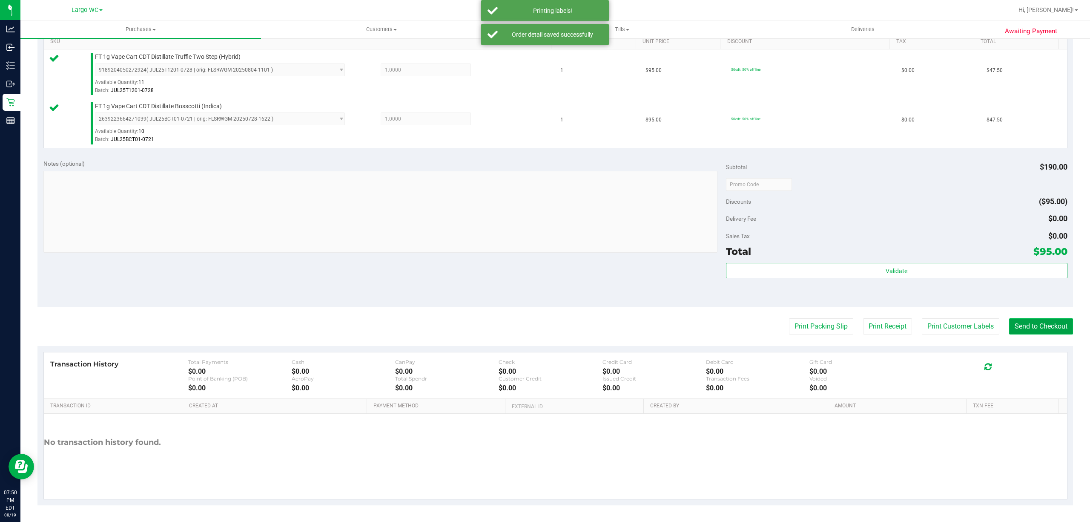
click at [1026, 326] on button "Send to Checkout" at bounding box center [1041, 326] width 64 height 16
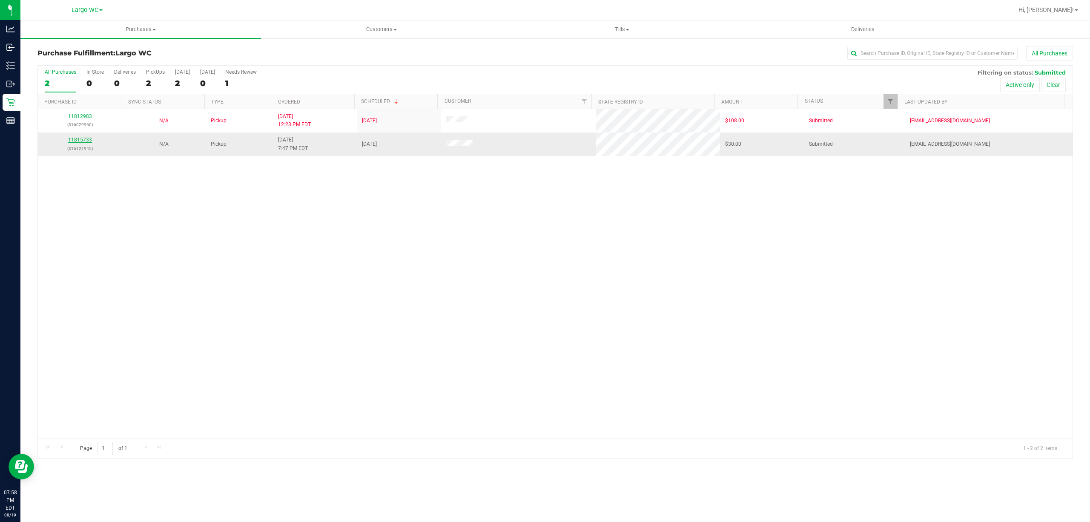
click at [84, 141] on link "11815733" at bounding box center [80, 140] width 24 height 6
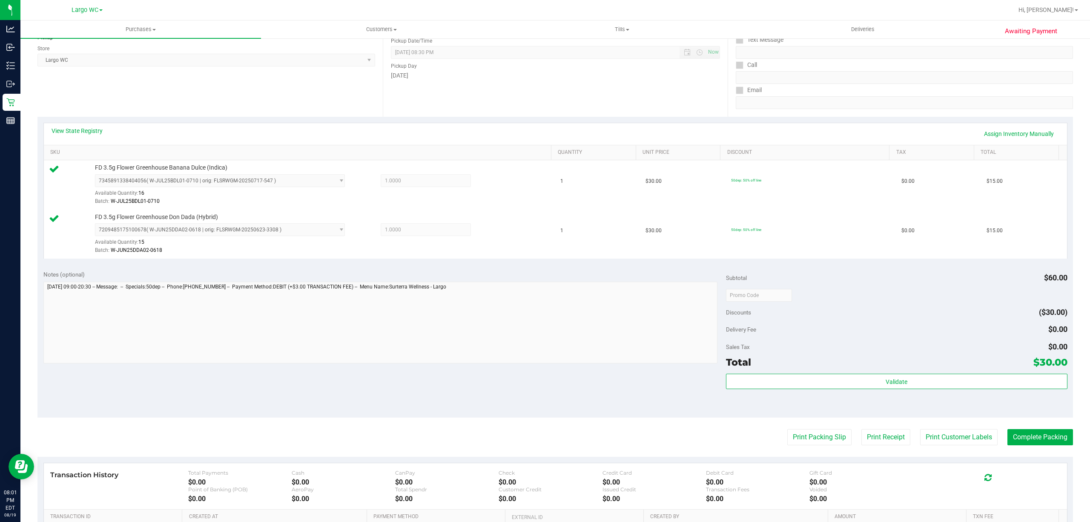
scroll to position [120, 0]
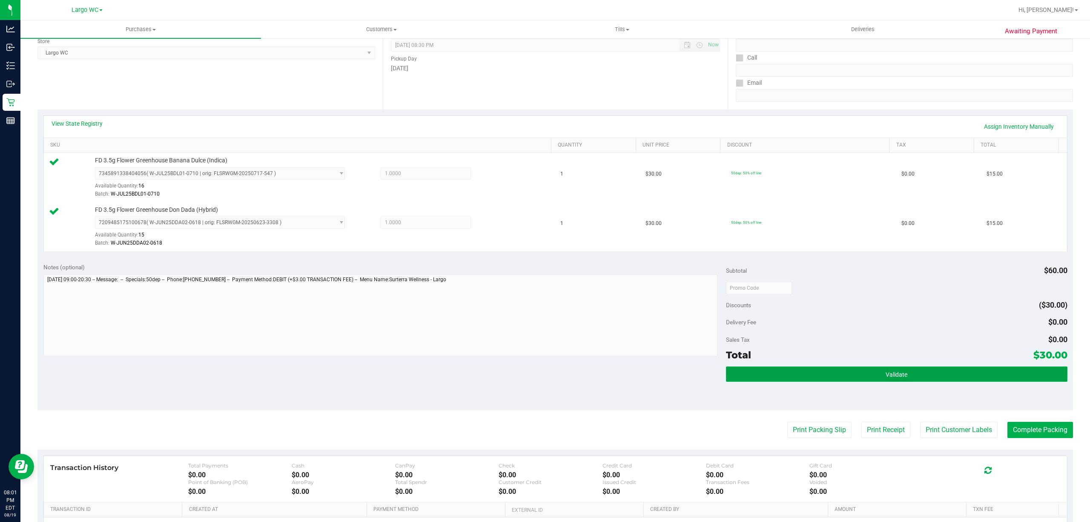
click at [920, 374] on button "Validate" at bounding box center [897, 373] width 342 height 15
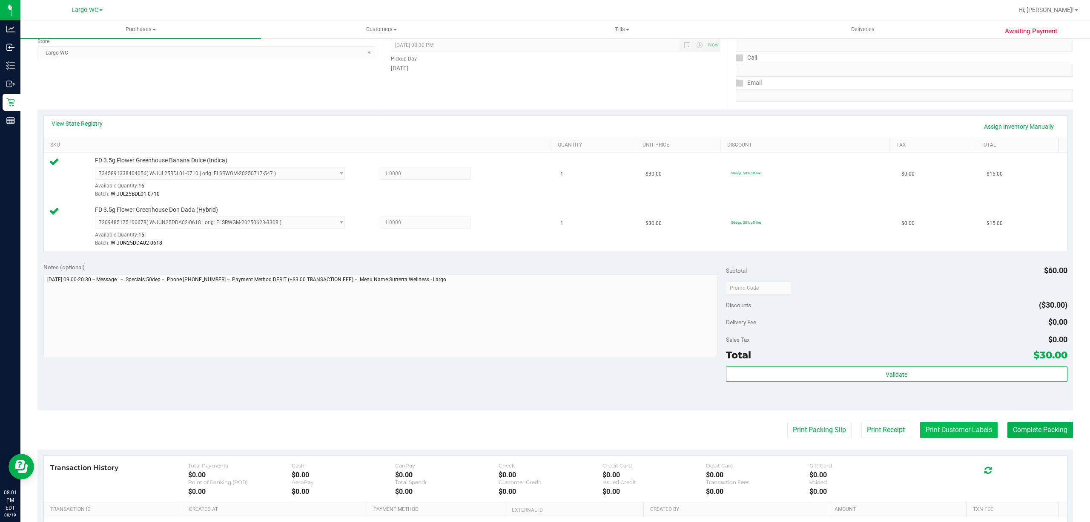
click at [935, 430] on button "Print Customer Labels" at bounding box center [959, 430] width 78 height 16
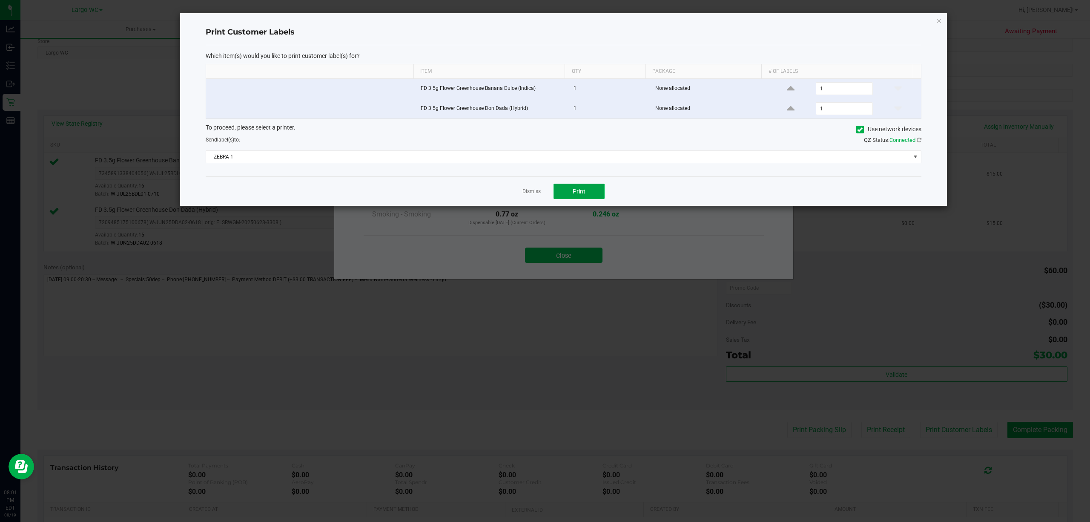
click at [584, 193] on span "Print" at bounding box center [579, 191] width 13 height 7
click at [530, 195] on link "Dismiss" at bounding box center [532, 191] width 18 height 7
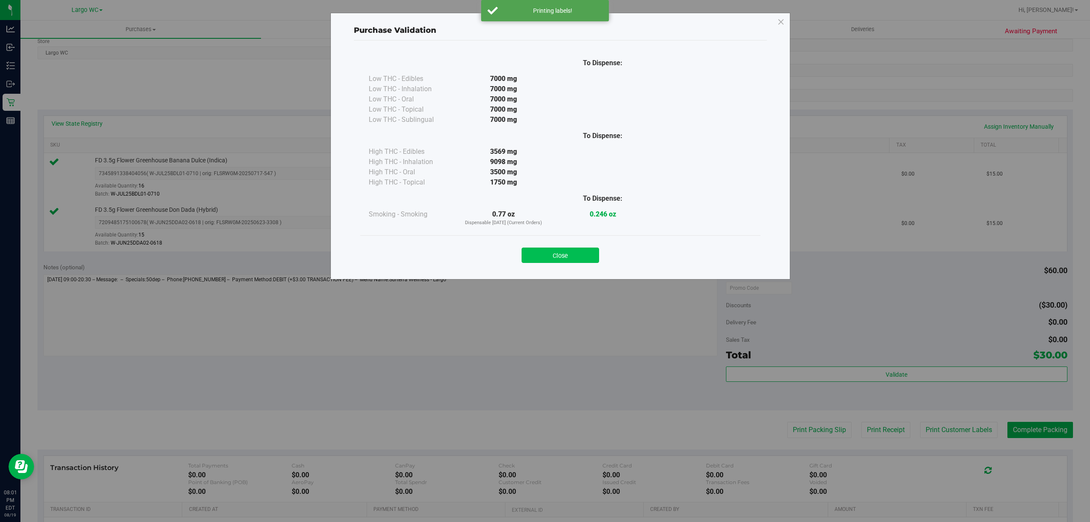
click at [569, 259] on button "Close" at bounding box center [561, 254] width 78 height 15
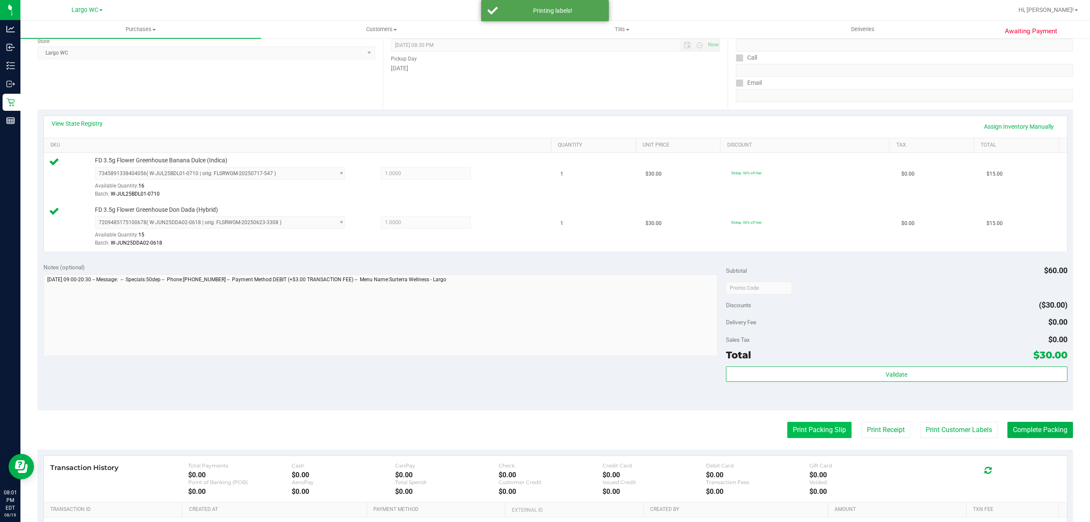
click at [802, 431] on button "Print Packing Slip" at bounding box center [820, 430] width 64 height 16
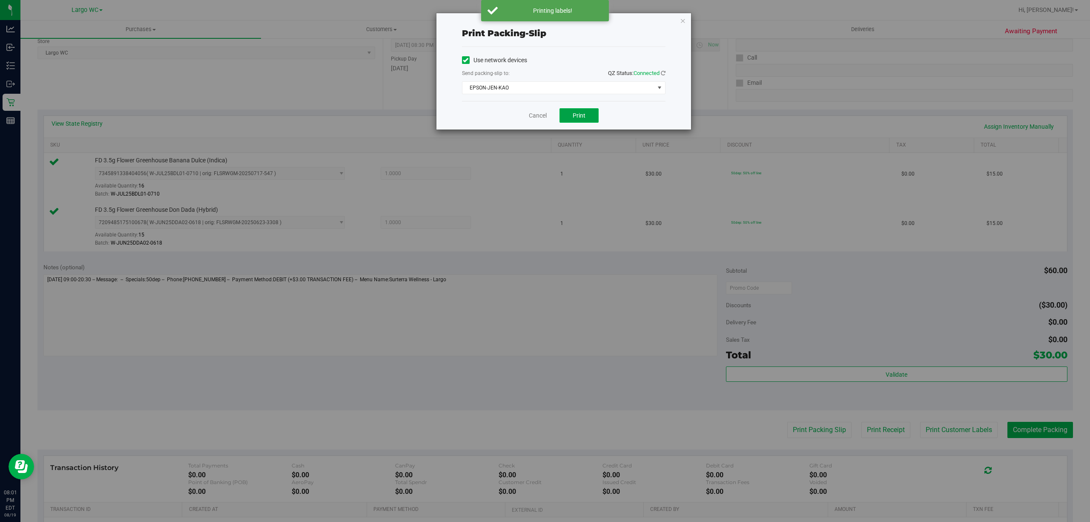
click at [575, 118] on span "Print" at bounding box center [579, 115] width 13 height 7
click at [540, 120] on link "Cancel" at bounding box center [538, 115] width 18 height 9
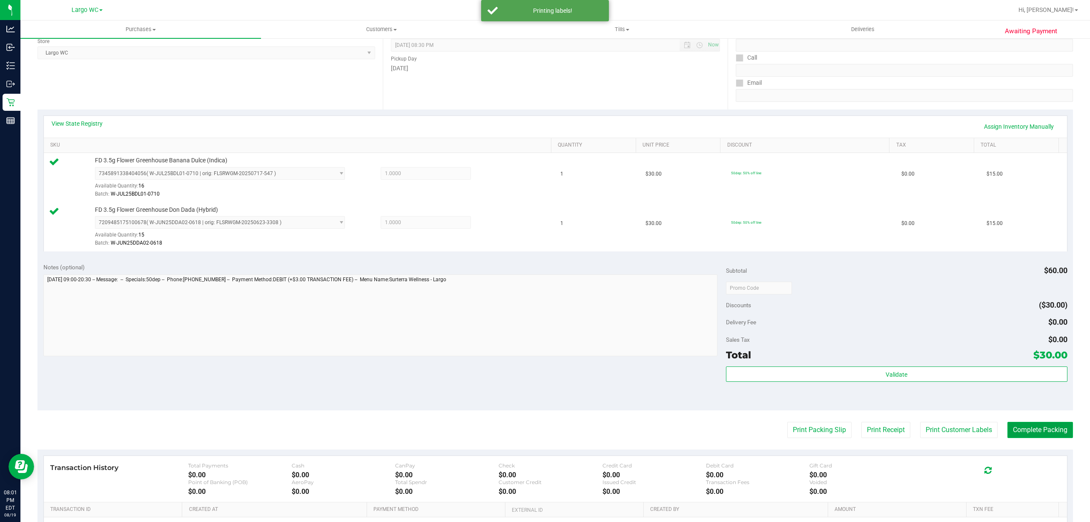
click at [1034, 432] on button "Complete Packing" at bounding box center [1041, 430] width 66 height 16
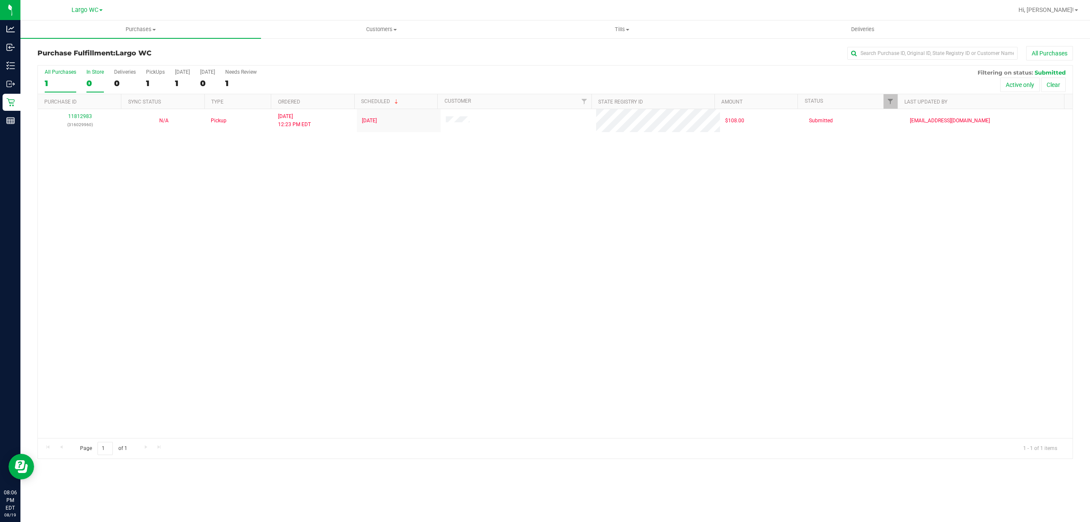
click at [95, 86] on div "0" at bounding box center [94, 83] width 17 height 10
click at [0, 0] on input "In Store 0" at bounding box center [0, 0] width 0 height 0
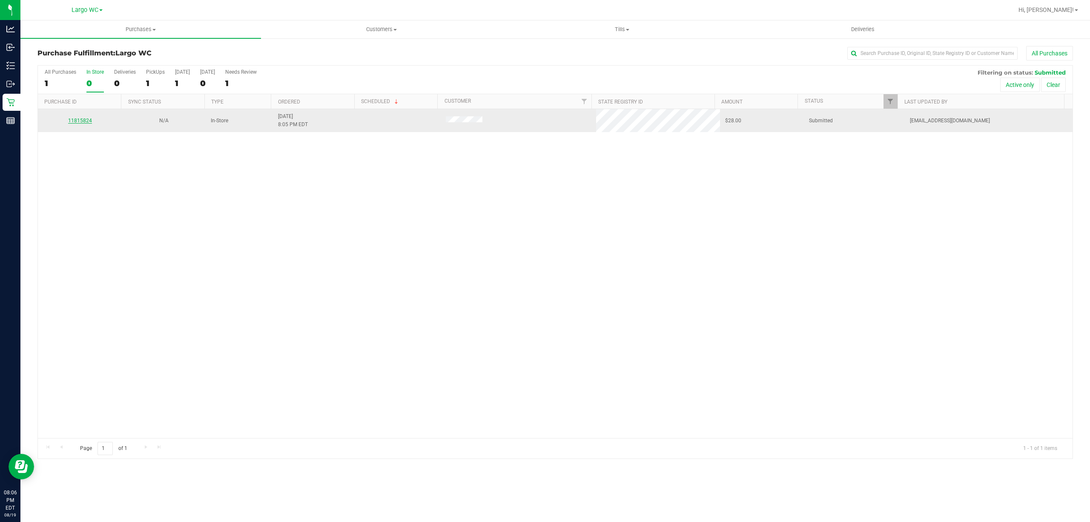
click at [79, 123] on link "11815824" at bounding box center [80, 121] width 24 height 6
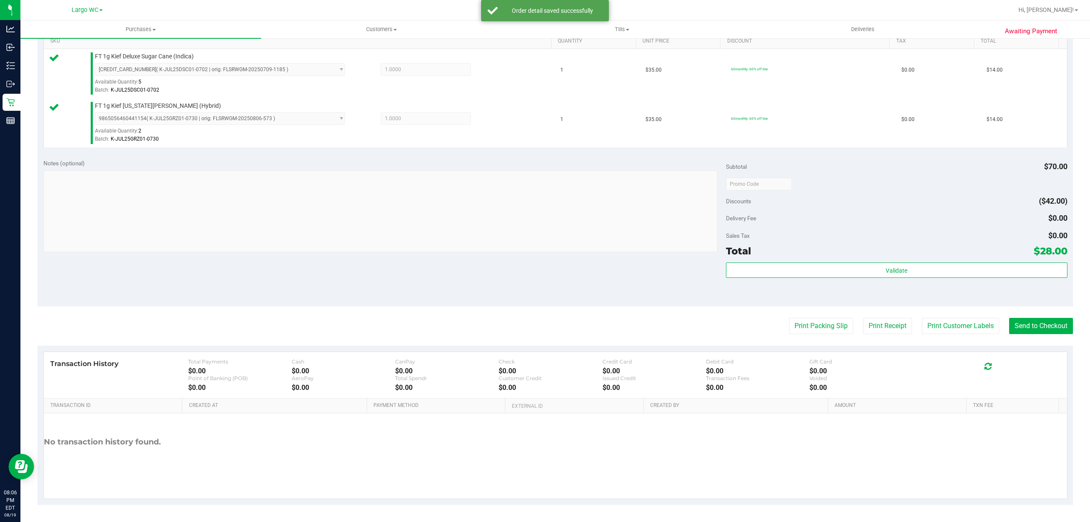
scroll to position [222, 0]
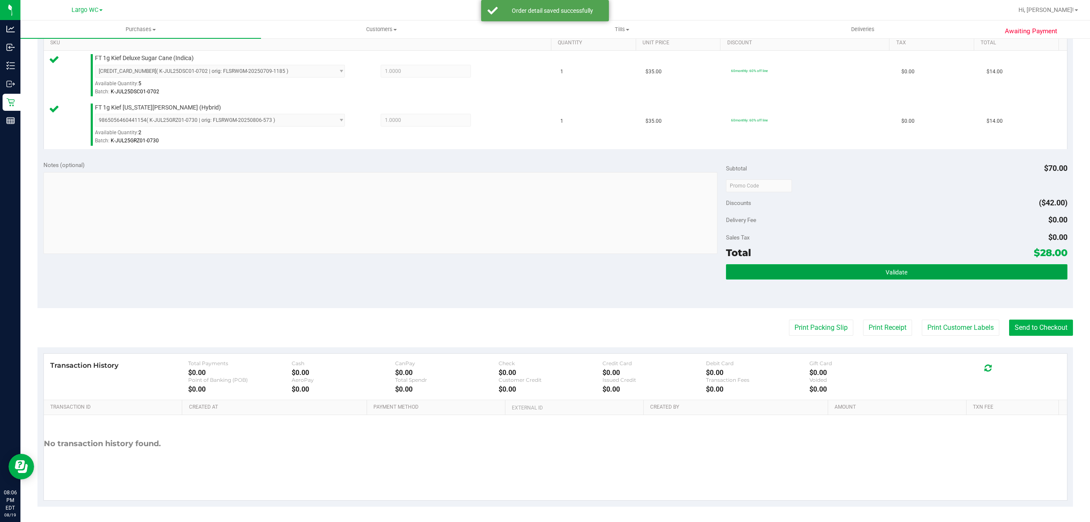
click at [938, 270] on button "Validate" at bounding box center [897, 271] width 342 height 15
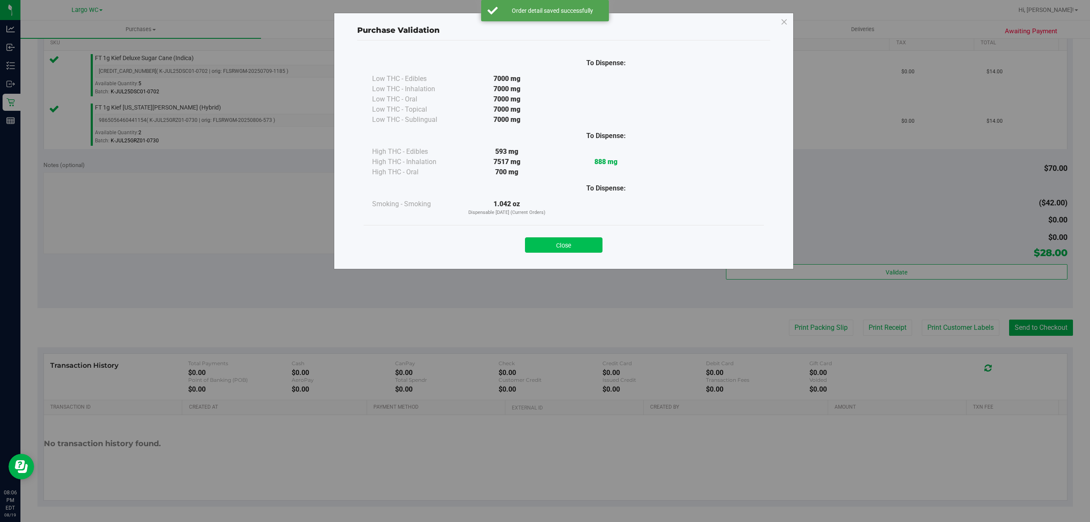
click at [571, 240] on button "Close" at bounding box center [564, 244] width 78 height 15
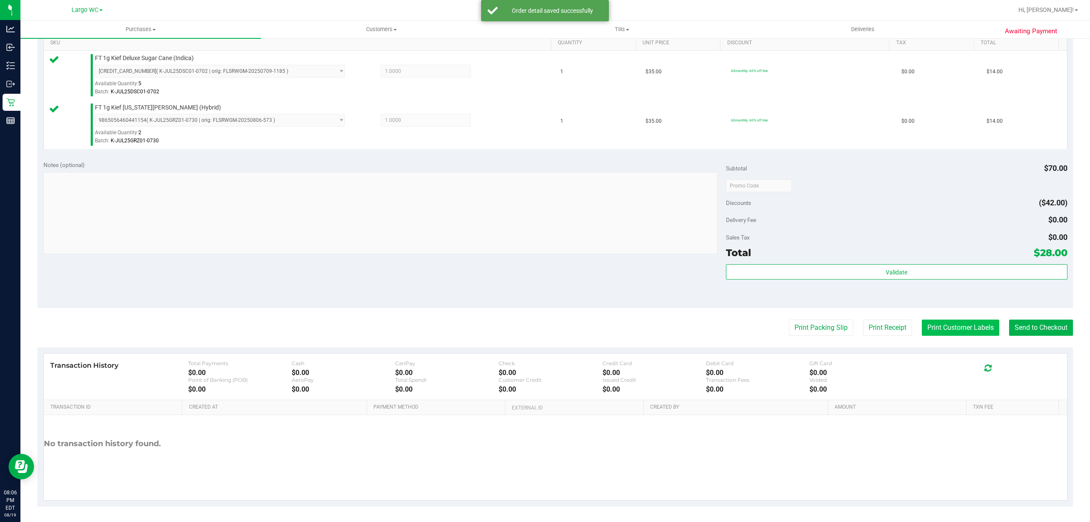
click at [942, 329] on button "Print Customer Labels" at bounding box center [961, 327] width 78 height 16
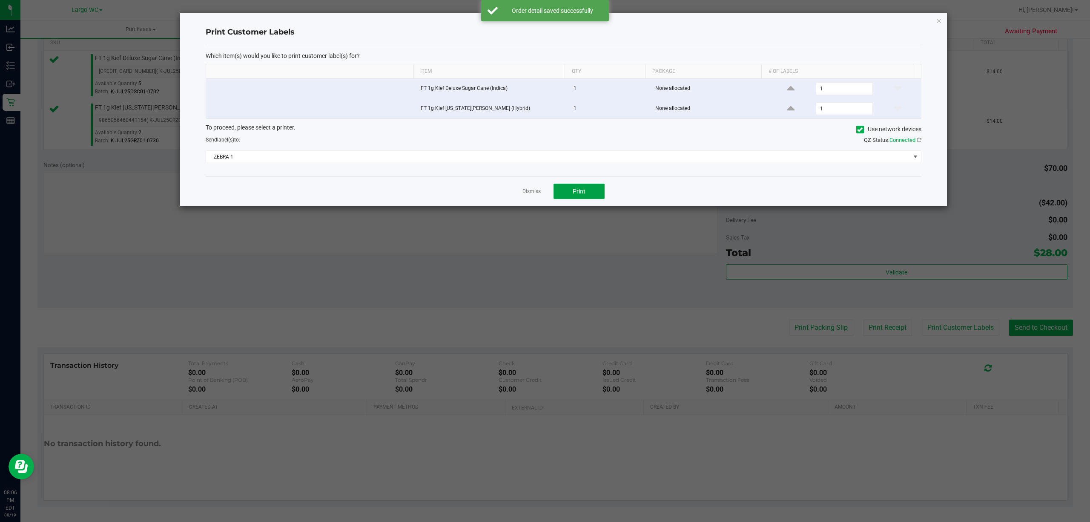
click at [568, 196] on button "Print" at bounding box center [579, 191] width 51 height 15
click at [509, 199] on div "Dismiss Print" at bounding box center [564, 190] width 716 height 29
click at [524, 195] on link "Dismiss" at bounding box center [532, 191] width 18 height 7
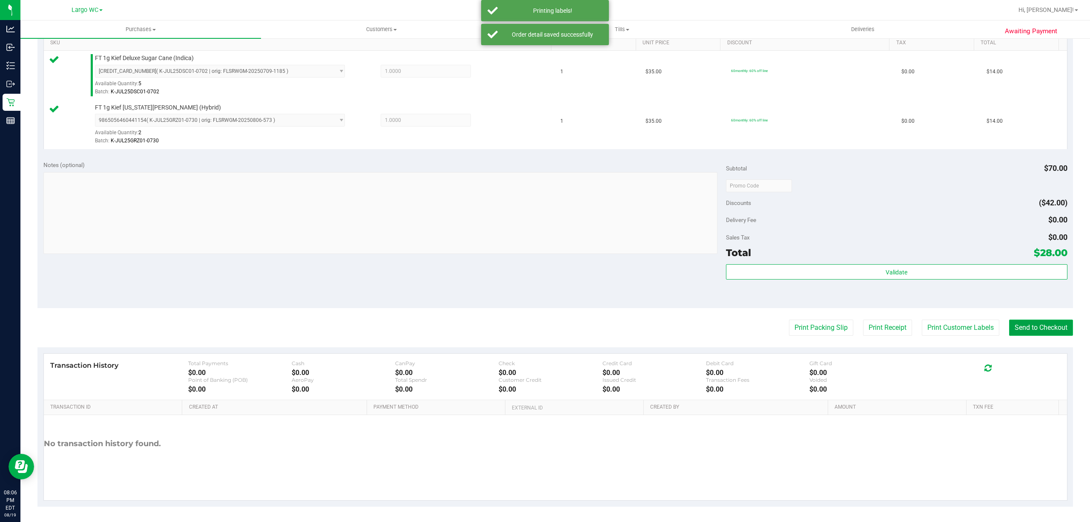
click at [1049, 326] on button "Send to Checkout" at bounding box center [1041, 327] width 64 height 16
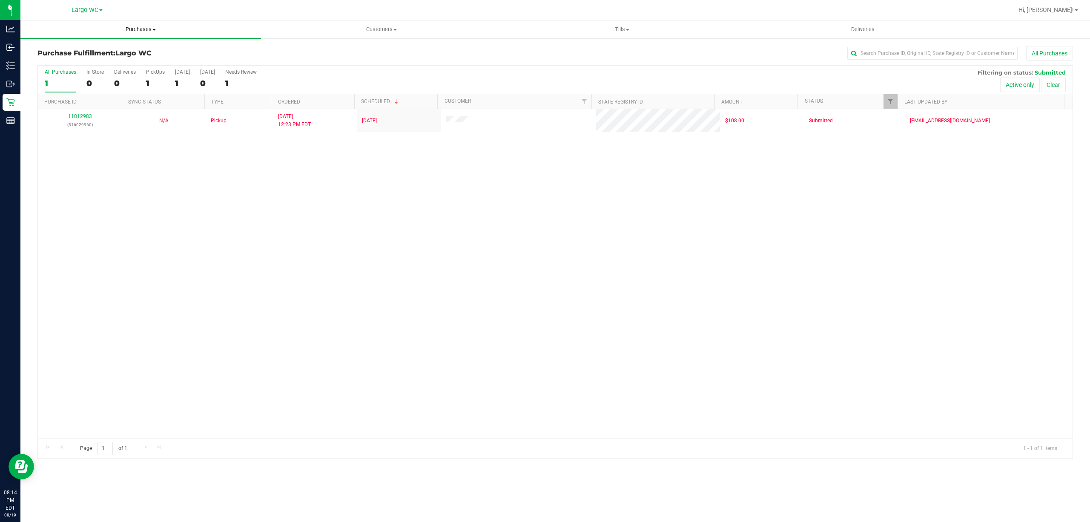
click at [139, 30] on span "Purchases" at bounding box center [140, 30] width 241 height 8
click at [138, 49] on li "Summary of purchases" at bounding box center [140, 51] width 241 height 10
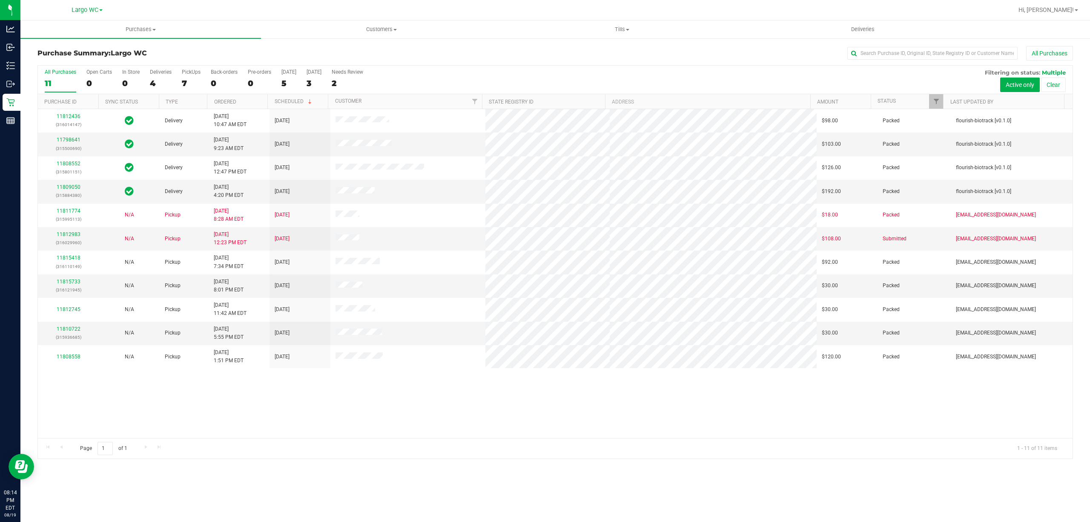
click at [450, 499] on div "Purchases Summary of purchases Fulfillment All purchases Customers All customer…" at bounding box center [555, 270] width 1070 height 501
click at [63, 496] on div "Purchases Summary of purchases Fulfillment All purchases Customers All customer…" at bounding box center [555, 270] width 1070 height 501
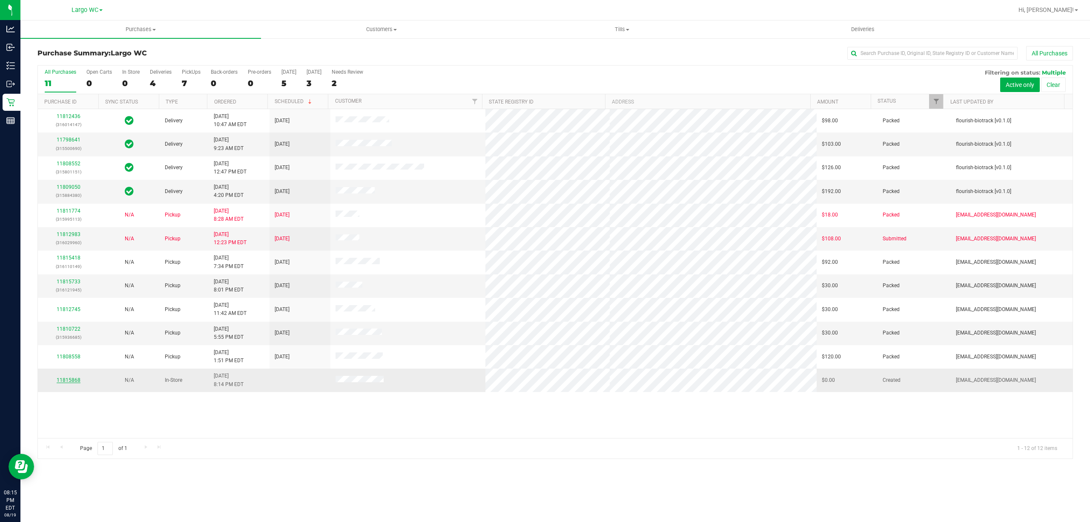
click at [62, 382] on link "11815868" at bounding box center [69, 380] width 24 height 6
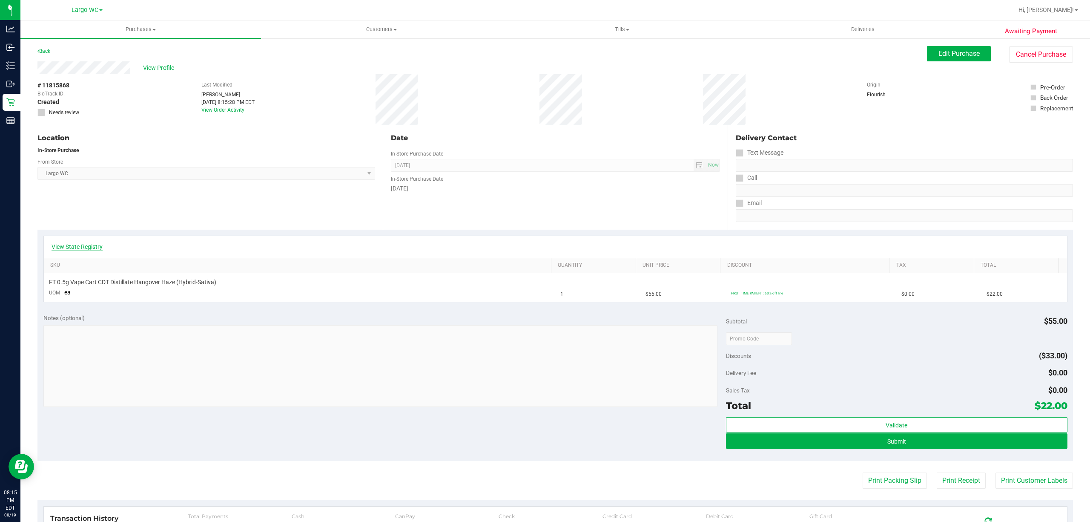
click at [87, 249] on link "View State Registry" at bounding box center [77, 246] width 51 height 9
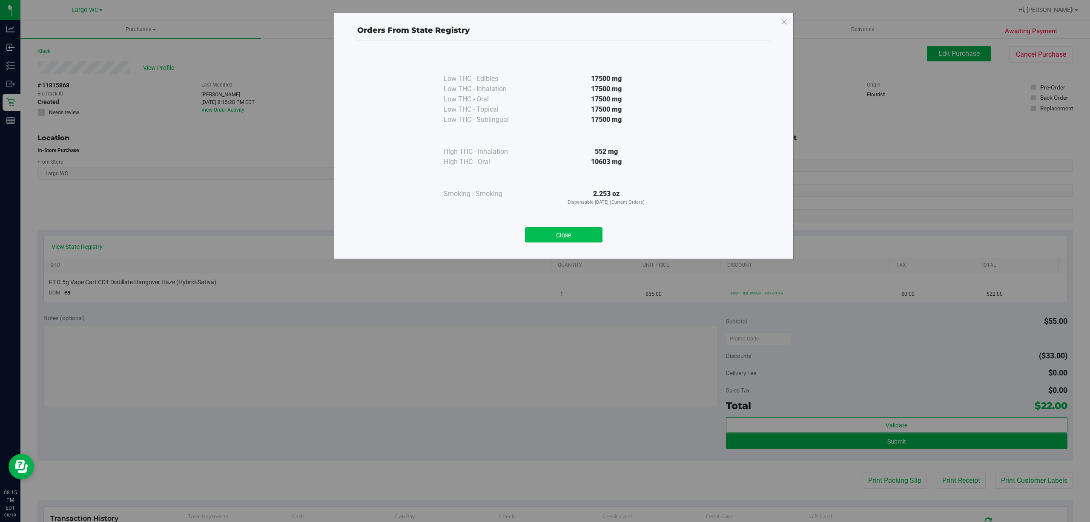
click at [571, 235] on button "Close" at bounding box center [564, 234] width 78 height 15
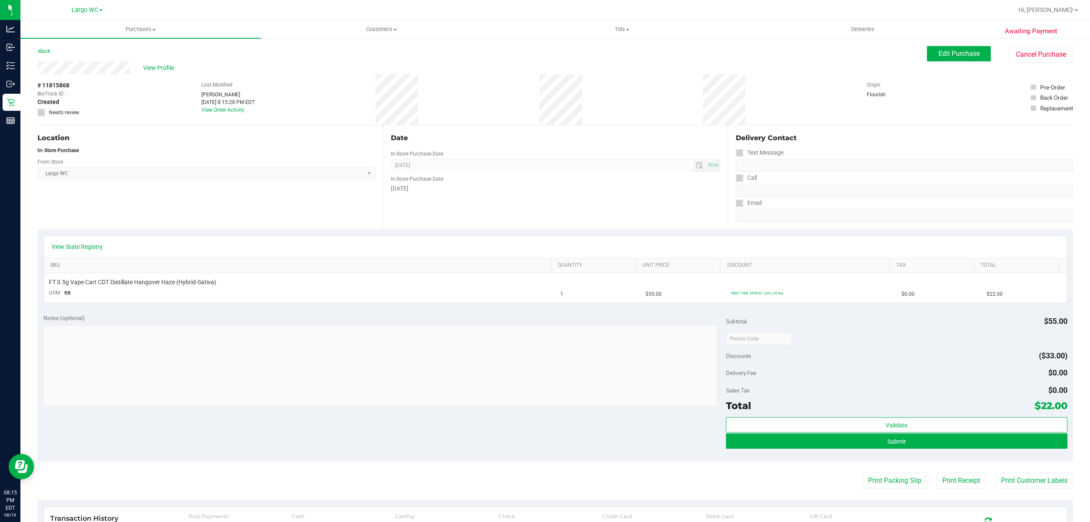
click at [88, 265] on link "SKU" at bounding box center [299, 265] width 498 height 7
click at [74, 247] on link "View State Registry" at bounding box center [77, 246] width 51 height 9
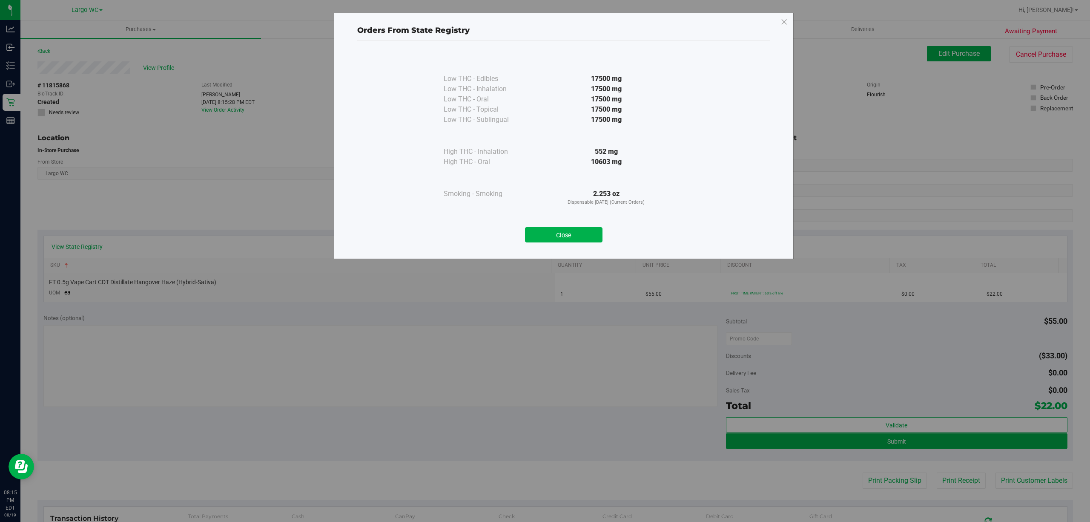
click at [60, 418] on div "Orders From State Registry Low THC - Edibles 17500 mg" at bounding box center [548, 261] width 1097 height 522
click at [62, 384] on div "Orders From State Registry Low THC - Edibles 17500 mg" at bounding box center [548, 261] width 1097 height 522
click at [576, 232] on button "Close" at bounding box center [564, 234] width 78 height 15
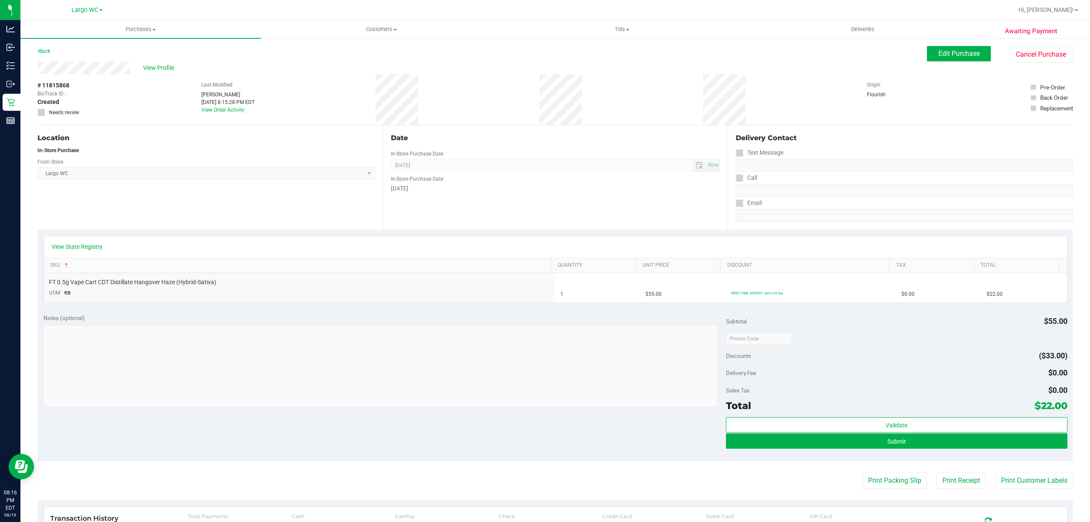
click at [72, 443] on div "Notes (optional) Subtotal $55.00 Discounts ($33.00) Delivery Fee $0.00 Sales Ta…" at bounding box center [555, 384] width 1036 height 153
click at [543, 28] on div "Click here to refresh and get the latest." at bounding box center [553, 24] width 100 height 18
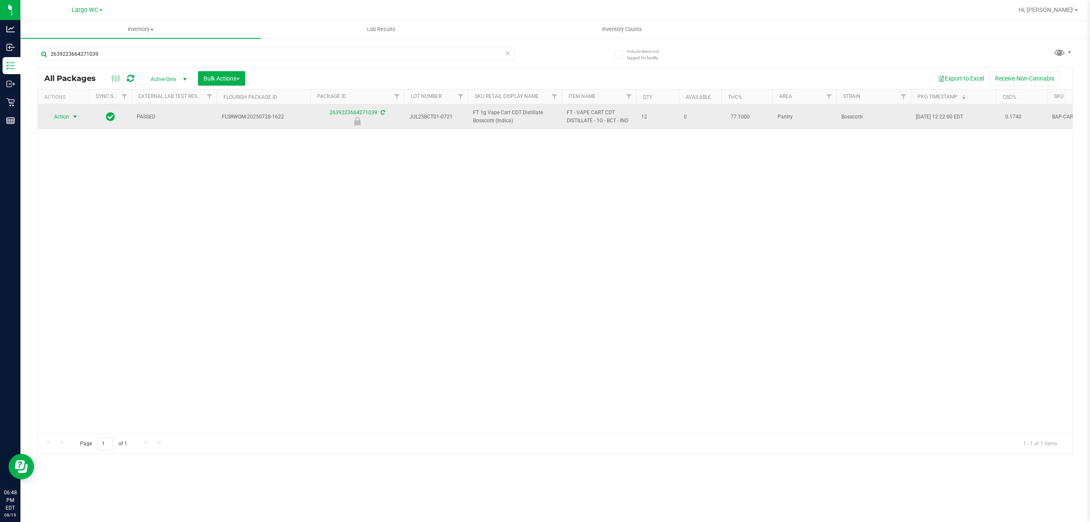
type input "2639223664271039"
click at [74, 117] on span "select" at bounding box center [75, 116] width 7 height 7
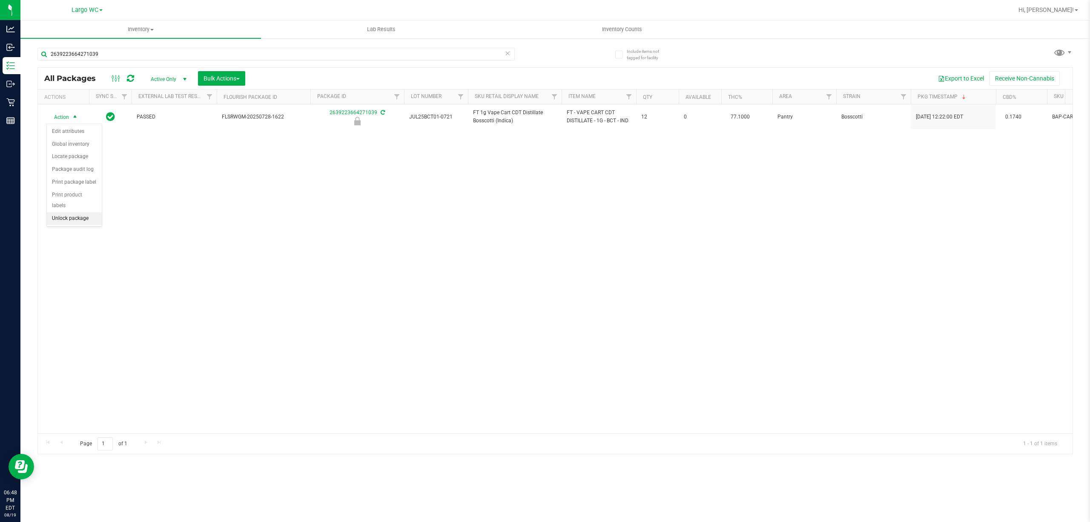
click at [87, 222] on li "Unlock package" at bounding box center [74, 218] width 55 height 13
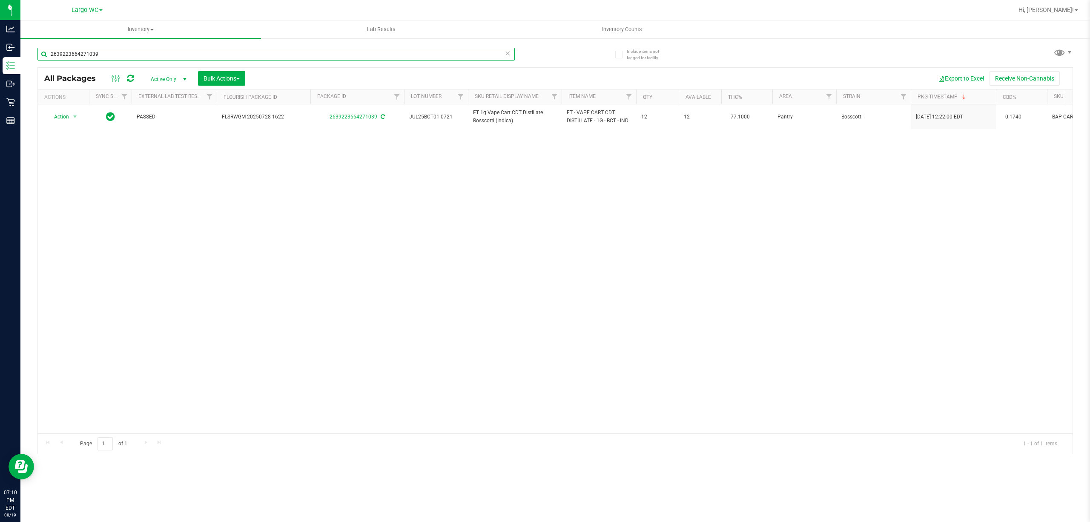
click at [107, 53] on input "2639223664271039" at bounding box center [275, 54] width 477 height 13
type input "8429199899338256"
click at [74, 101] on th "Actions" at bounding box center [63, 96] width 51 height 15
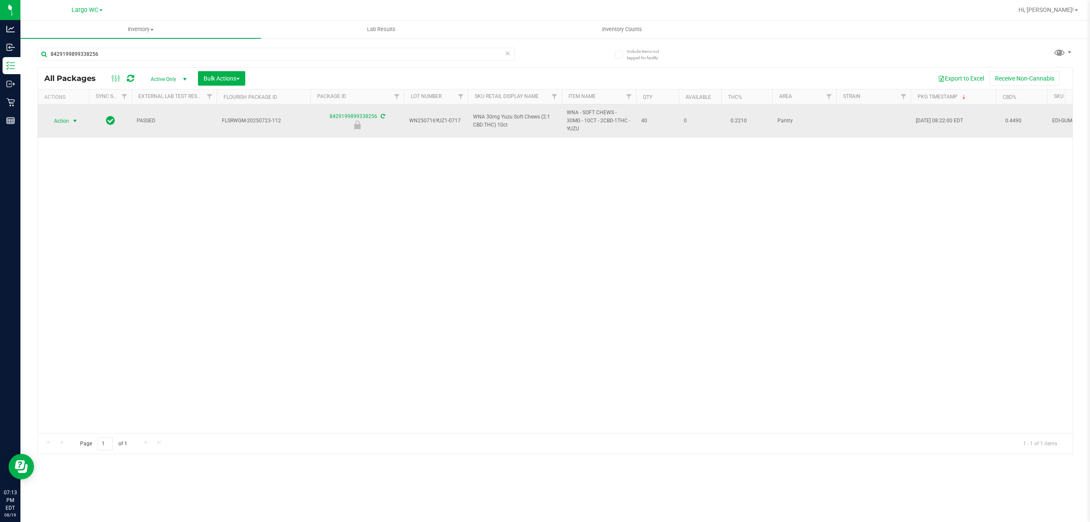
click at [75, 124] on span "select" at bounding box center [75, 121] width 7 height 7
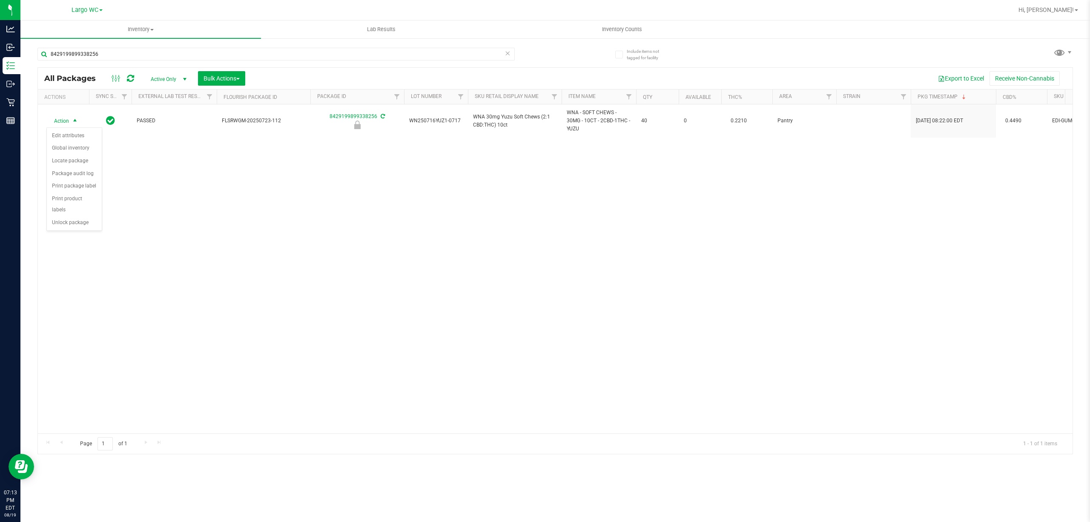
click at [63, 236] on div "Action Action Edit attributes Global inventory Locate package Package audit log…" at bounding box center [555, 268] width 1035 height 329
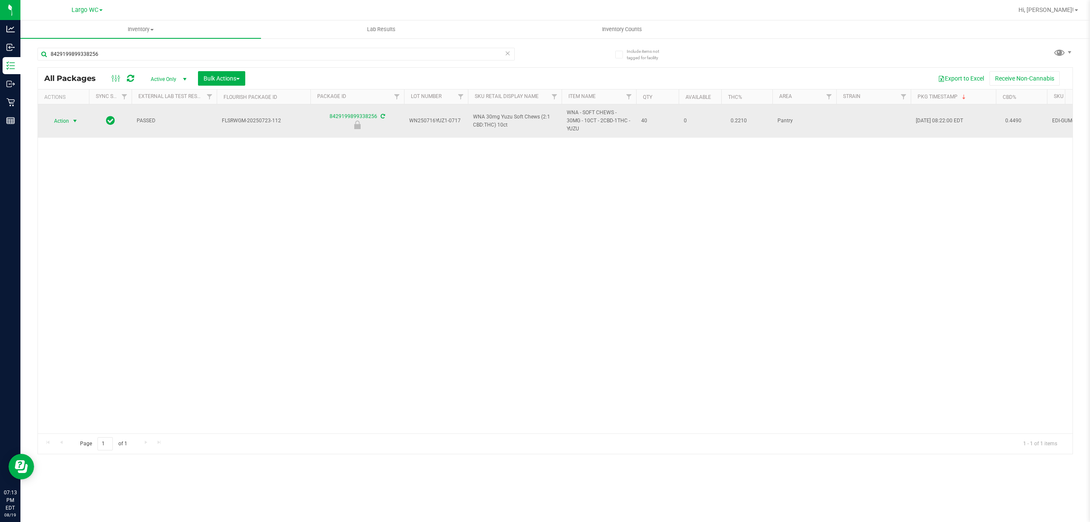
click at [74, 121] on span "select" at bounding box center [75, 121] width 7 height 7
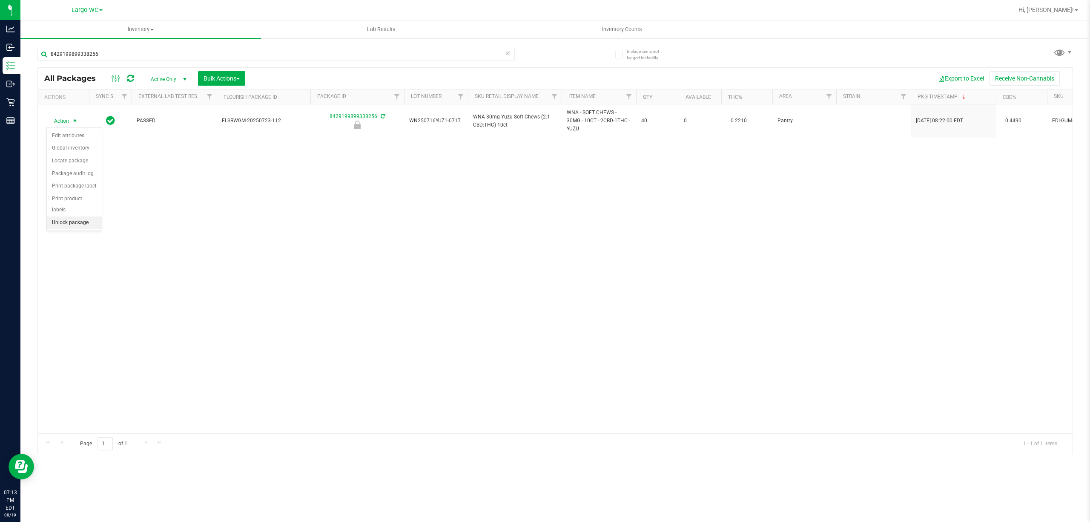
click at [62, 224] on li "Unlock package" at bounding box center [74, 222] width 55 height 13
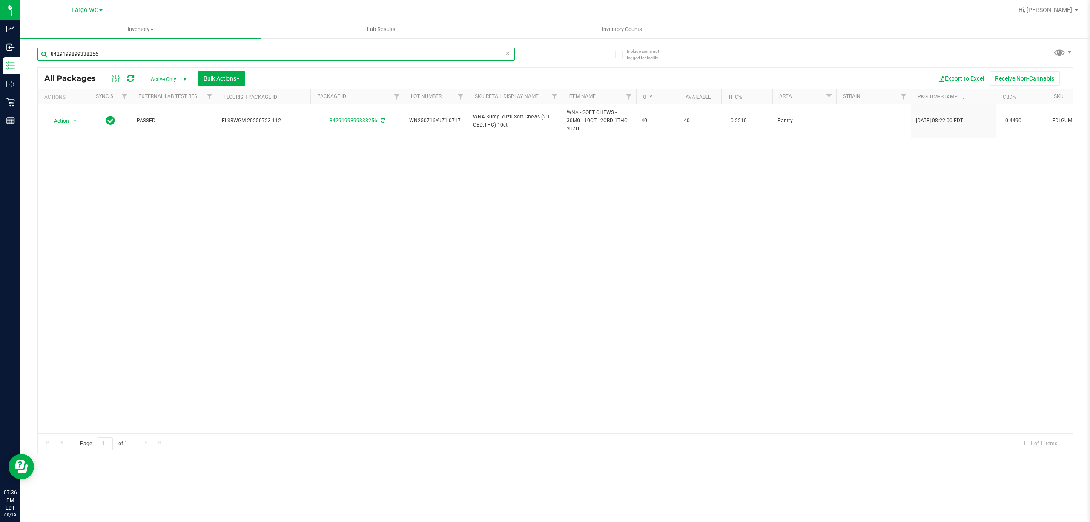
click at [86, 54] on input "8429199899338256" at bounding box center [275, 54] width 477 height 13
click at [80, 56] on input "8429199899338256" at bounding box center [275, 54] width 477 height 13
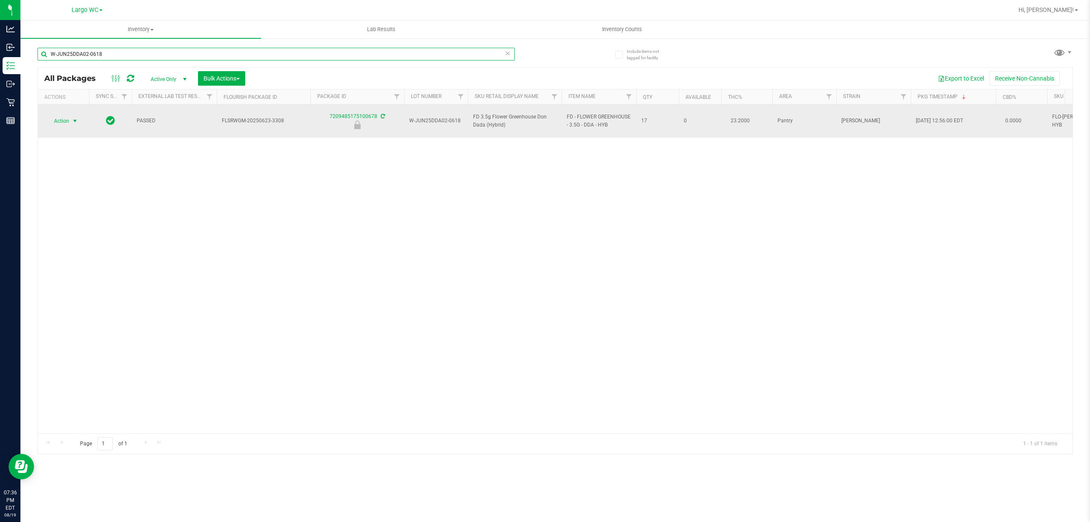
type input "W-JUN25DDA02-0618"
click at [75, 118] on span "select" at bounding box center [75, 121] width 7 height 7
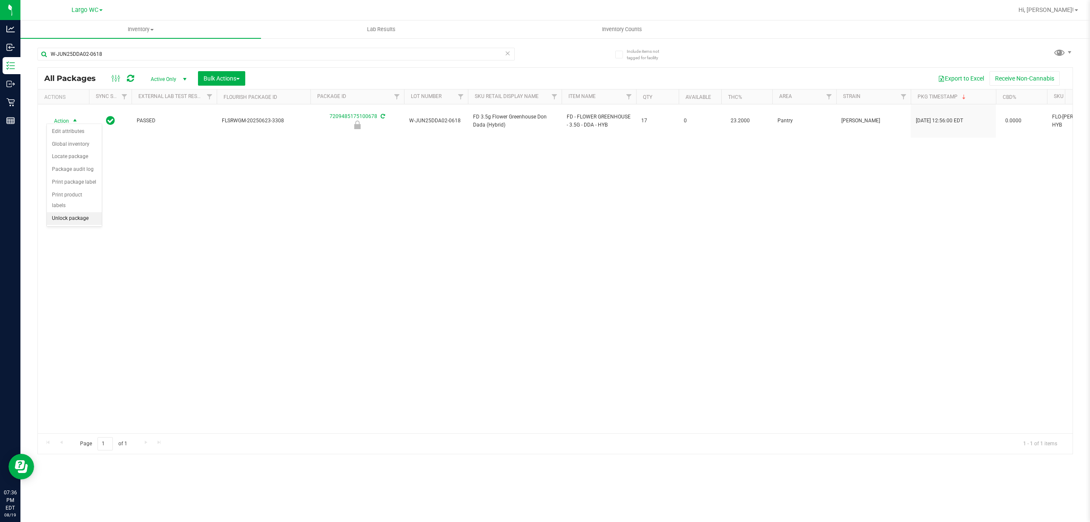
click at [62, 221] on li "Unlock package" at bounding box center [74, 218] width 55 height 13
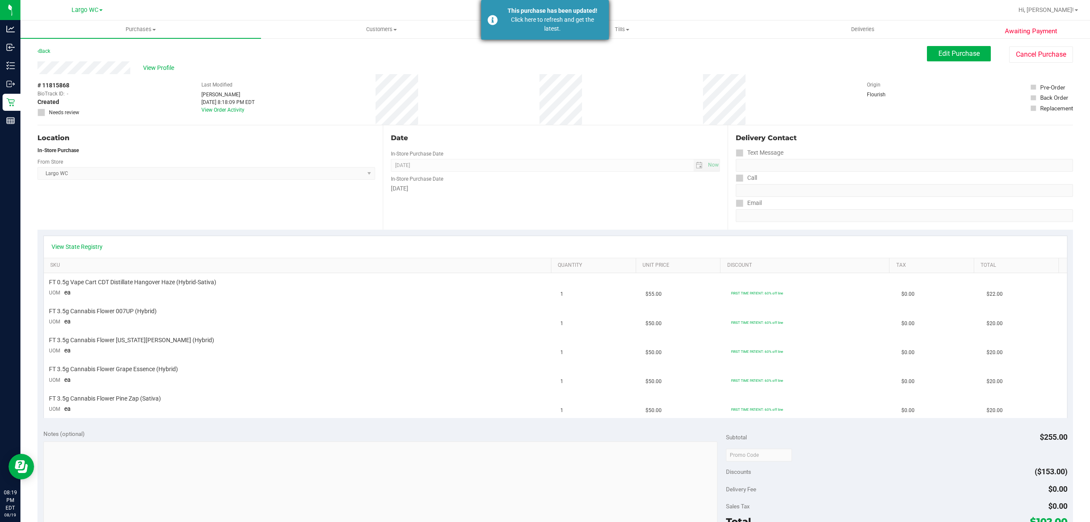
click at [574, 23] on div "Click here to refresh and get the latest." at bounding box center [553, 24] width 100 height 18
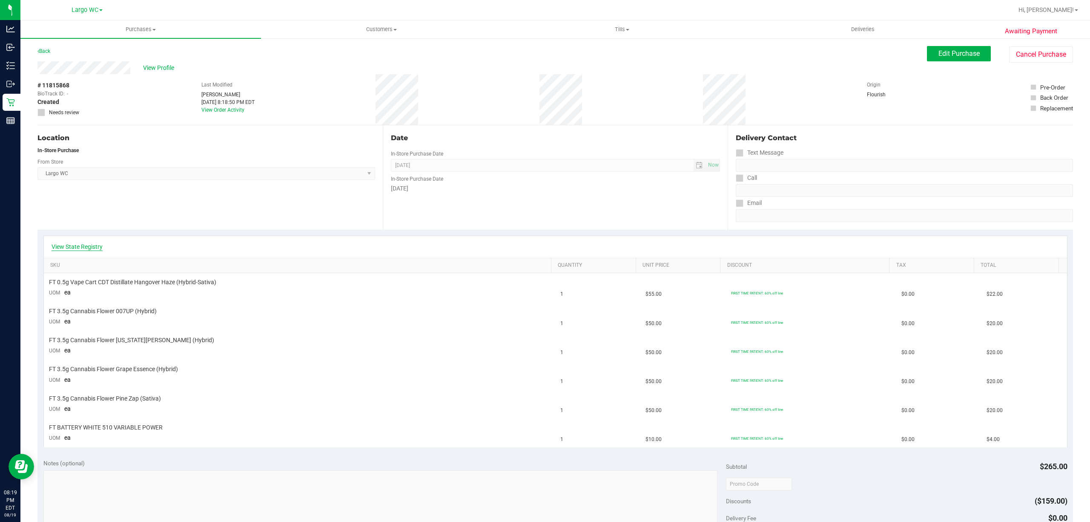
click at [83, 244] on link "View State Registry" at bounding box center [77, 246] width 51 height 9
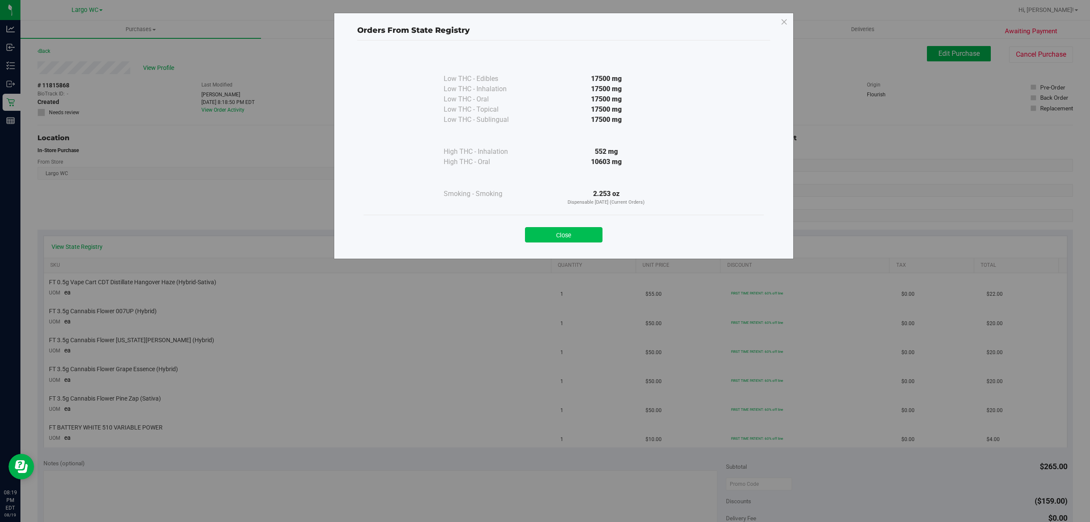
click at [578, 236] on button "Close" at bounding box center [564, 234] width 78 height 15
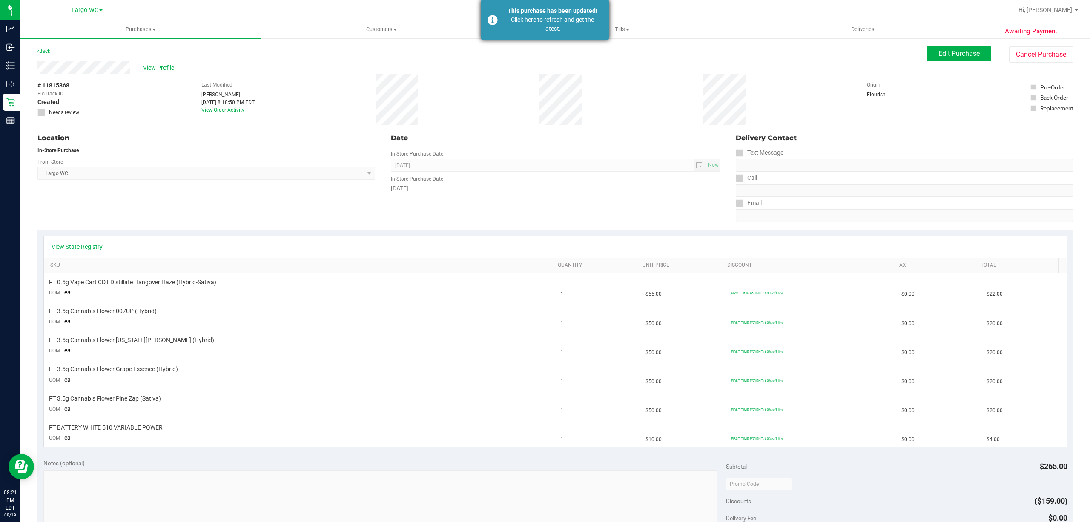
click at [533, 20] on div "Click here to refresh and get the latest." at bounding box center [553, 24] width 100 height 18
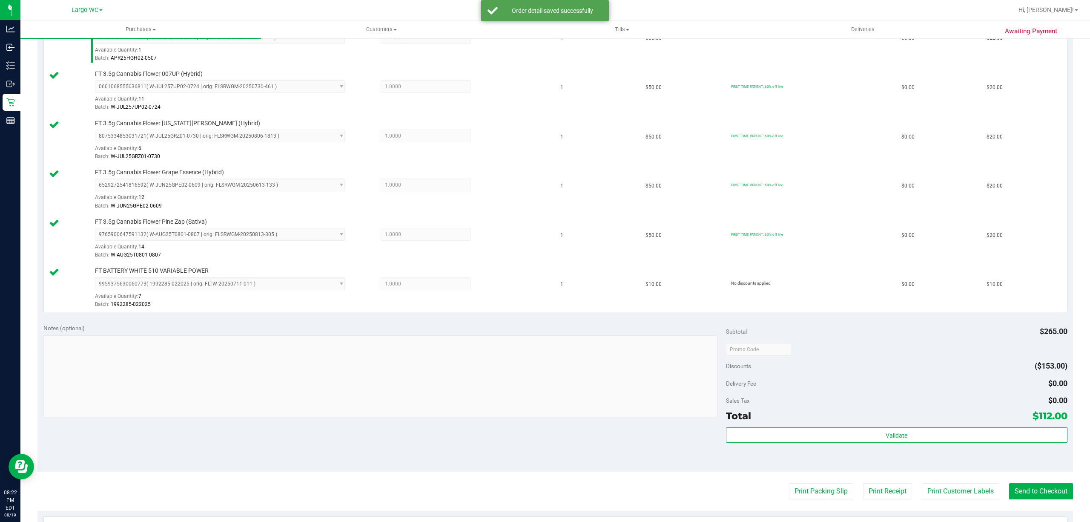
scroll to position [358, 0]
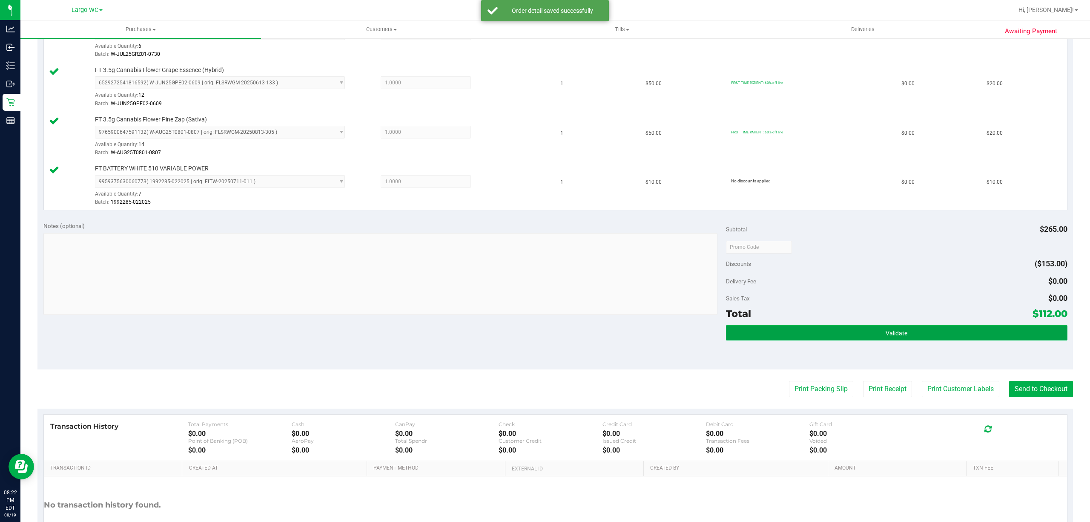
click at [914, 340] on button "Validate" at bounding box center [897, 332] width 342 height 15
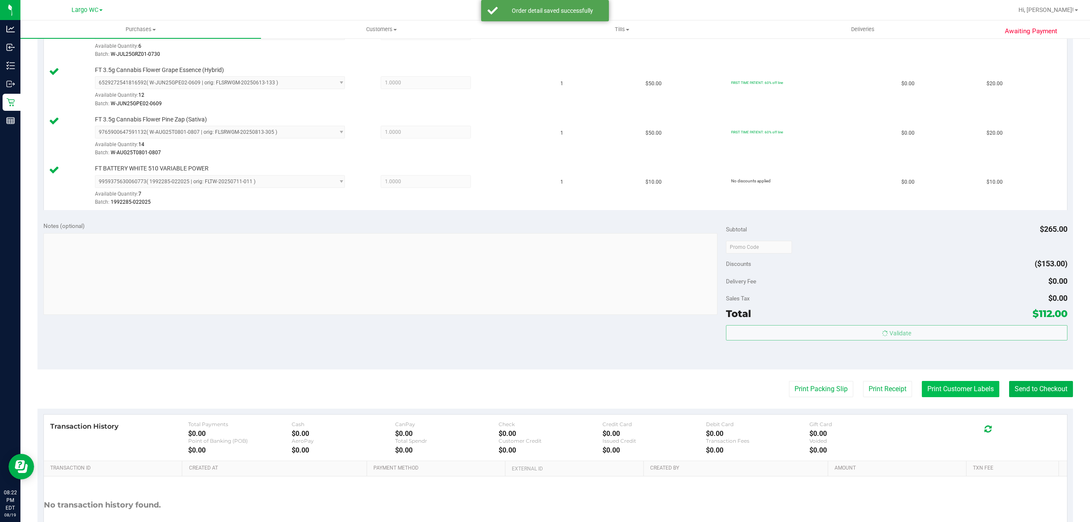
click at [941, 394] on button "Print Customer Labels" at bounding box center [961, 389] width 78 height 16
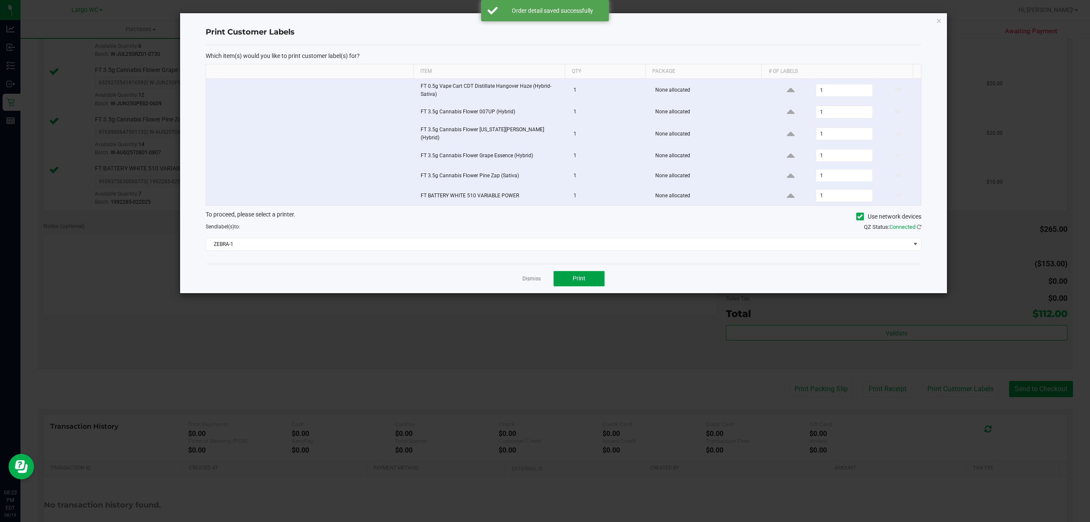
click at [578, 278] on span "Print" at bounding box center [579, 278] width 13 height 7
click at [530, 280] on link "Dismiss" at bounding box center [532, 278] width 18 height 7
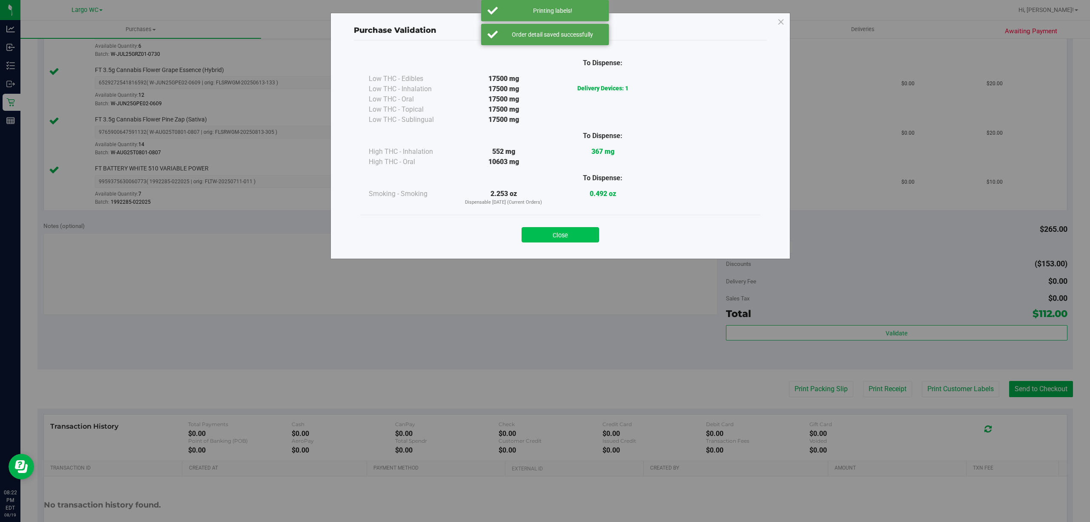
click at [566, 237] on button "Close" at bounding box center [561, 234] width 78 height 15
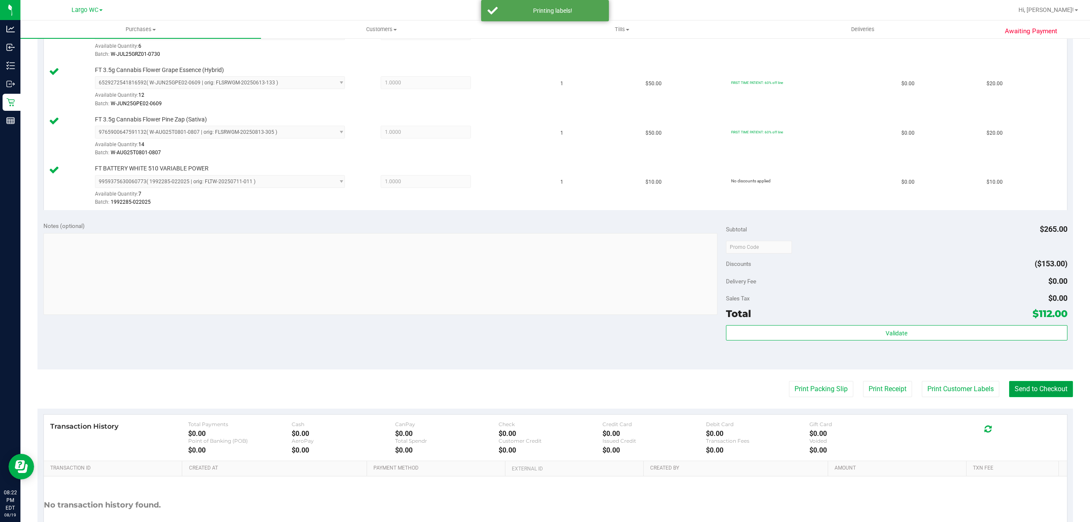
click at [1024, 387] on button "Send to Checkout" at bounding box center [1041, 389] width 64 height 16
